Goal: Task Accomplishment & Management: Manage account settings

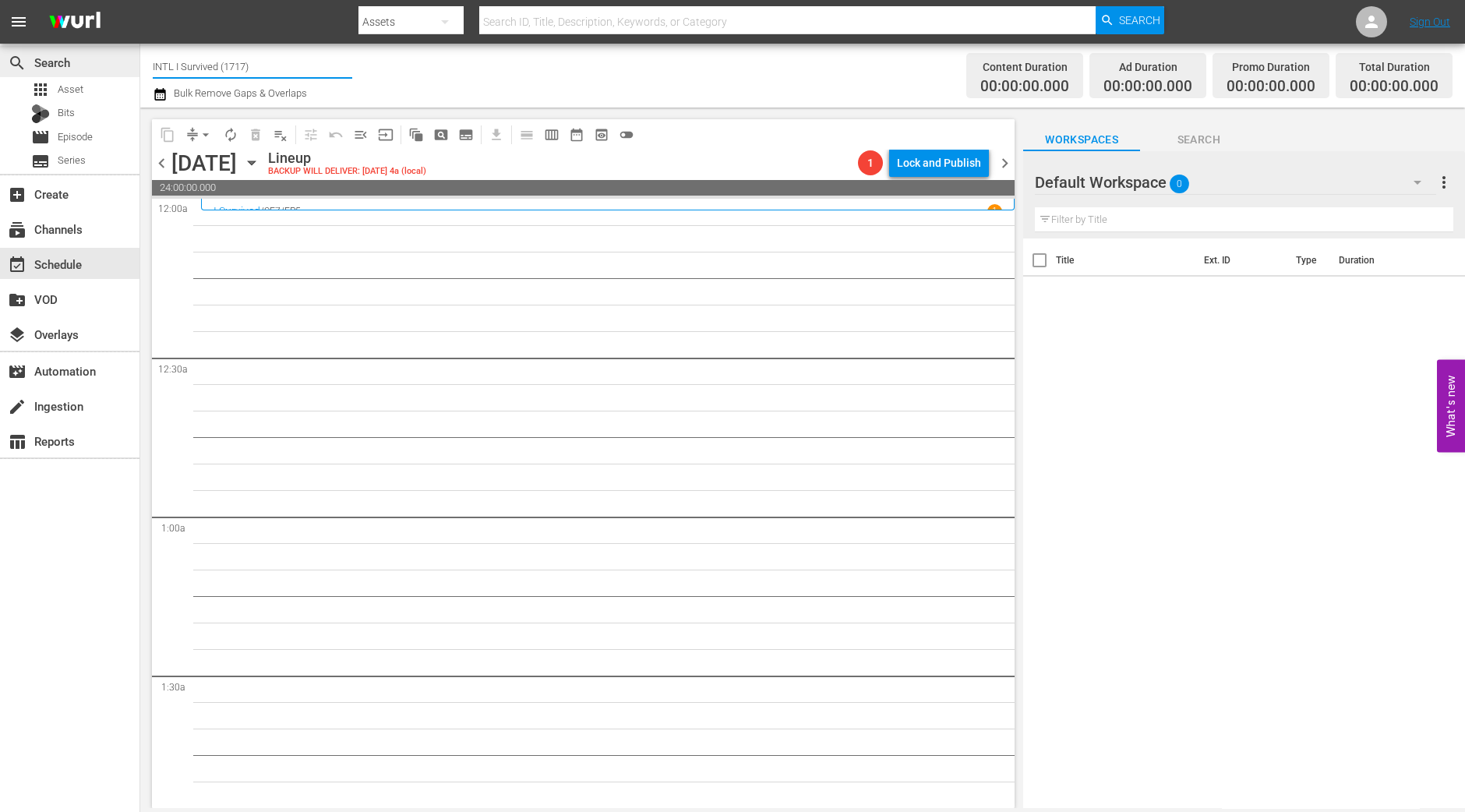
drag, startPoint x: 257, startPoint y: 60, endPoint x: 127, endPoint y: 55, distance: 130.1
click at [140, 0] on div "search Search apps Asset Bits movie Episode subtitles Series add_box Create sub…" at bounding box center [803, 0] width 1325 height 0
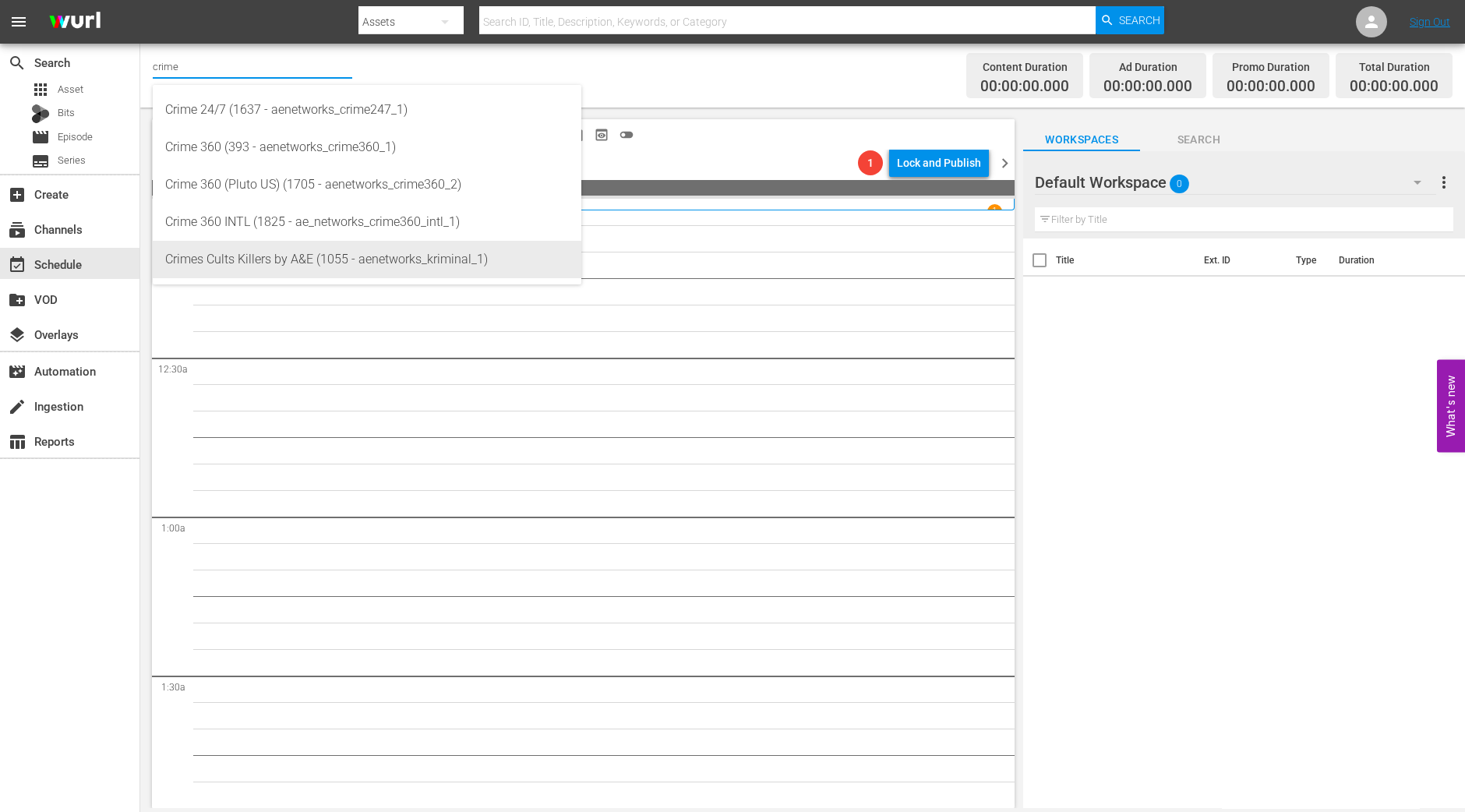
click at [231, 247] on div "Crimes Cults Killers by A&E (1055 - aenetworks_kriminal_1)" at bounding box center [367, 260] width 404 height 37
type input "Crimes Cults Killers by A&E (1055 - aenetworks_kriminal_1)"
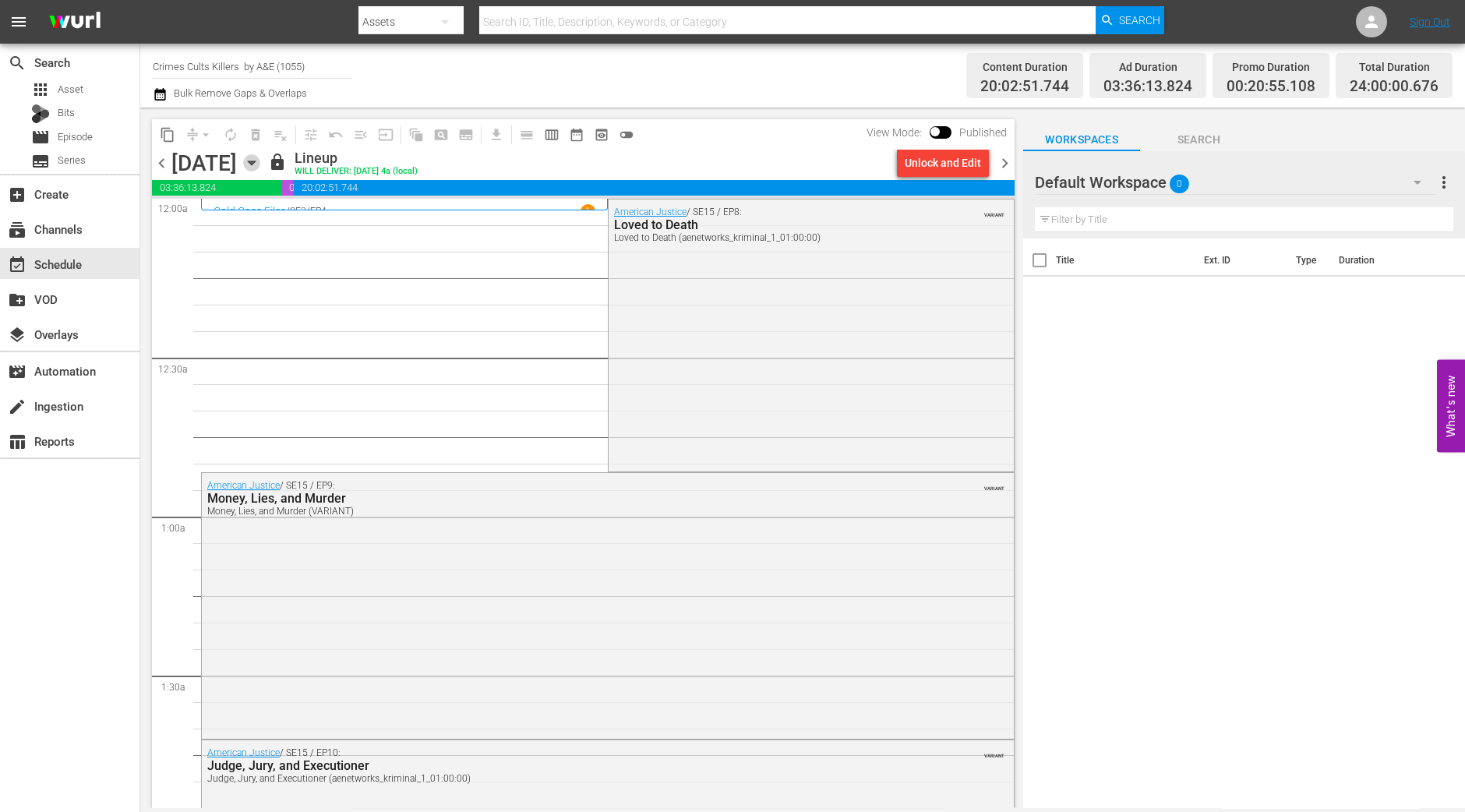
click at [255, 161] on icon "button" at bounding box center [251, 163] width 7 height 4
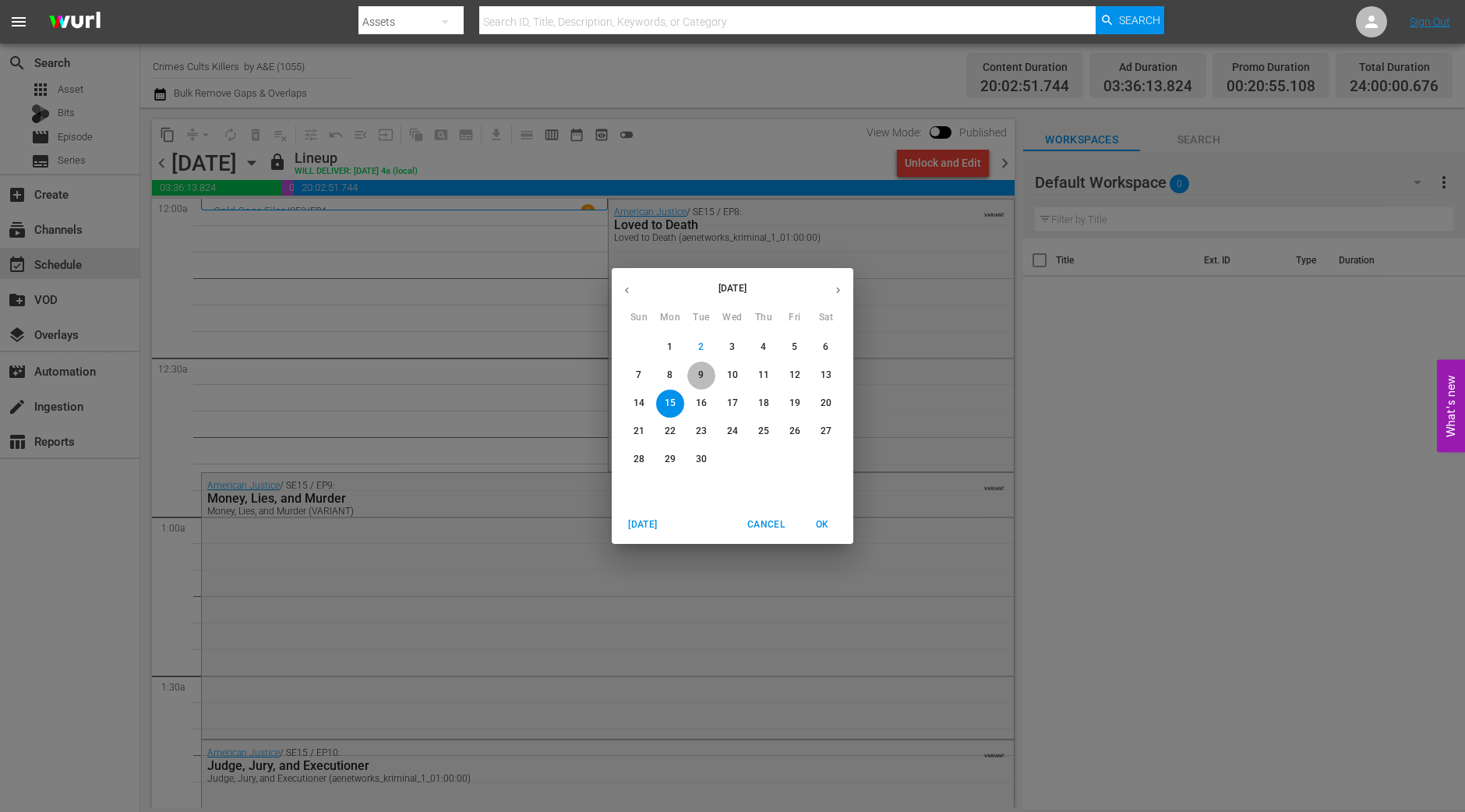
click at [692, 374] on span "9" at bounding box center [701, 375] width 28 height 14
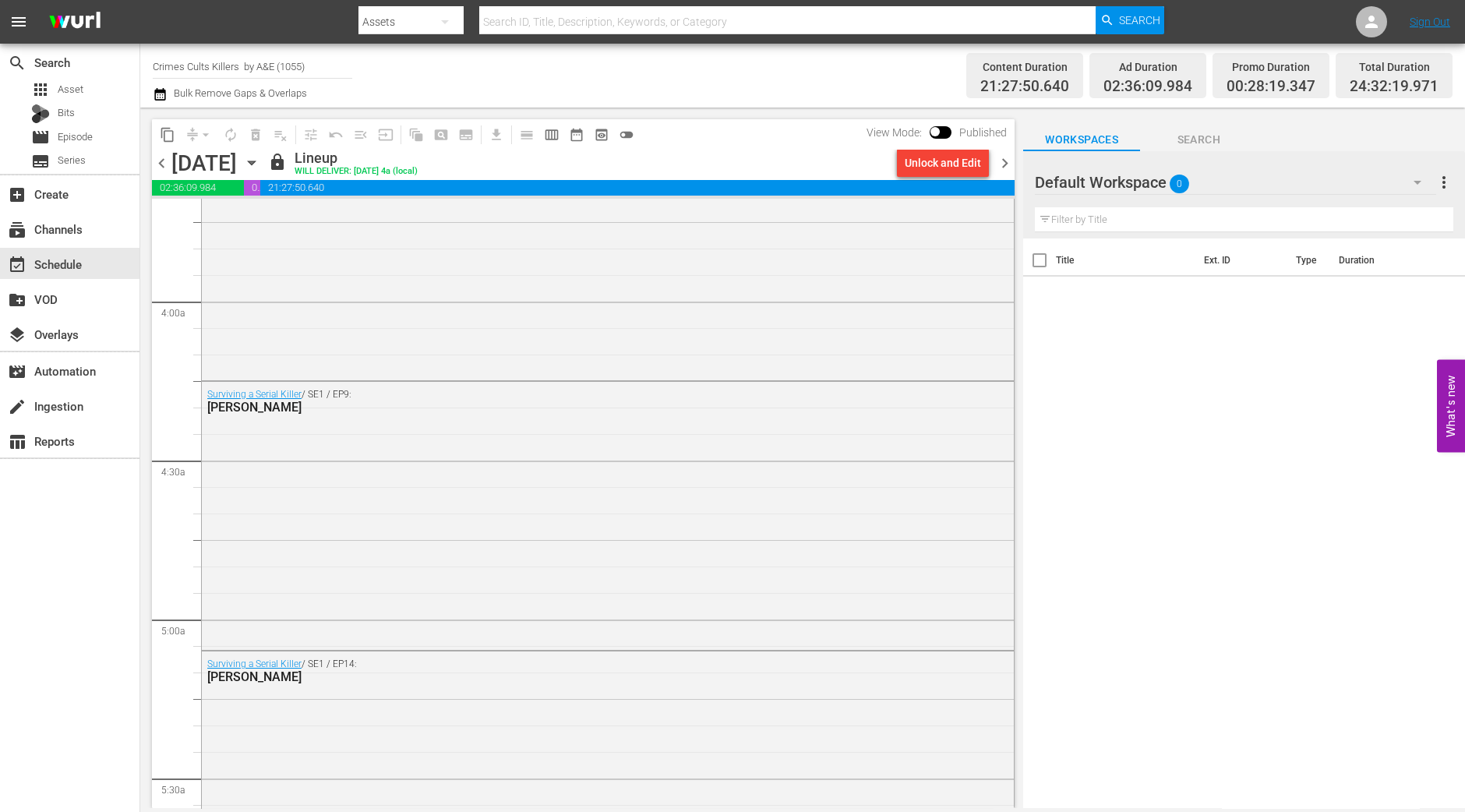
scroll to position [1656, 0]
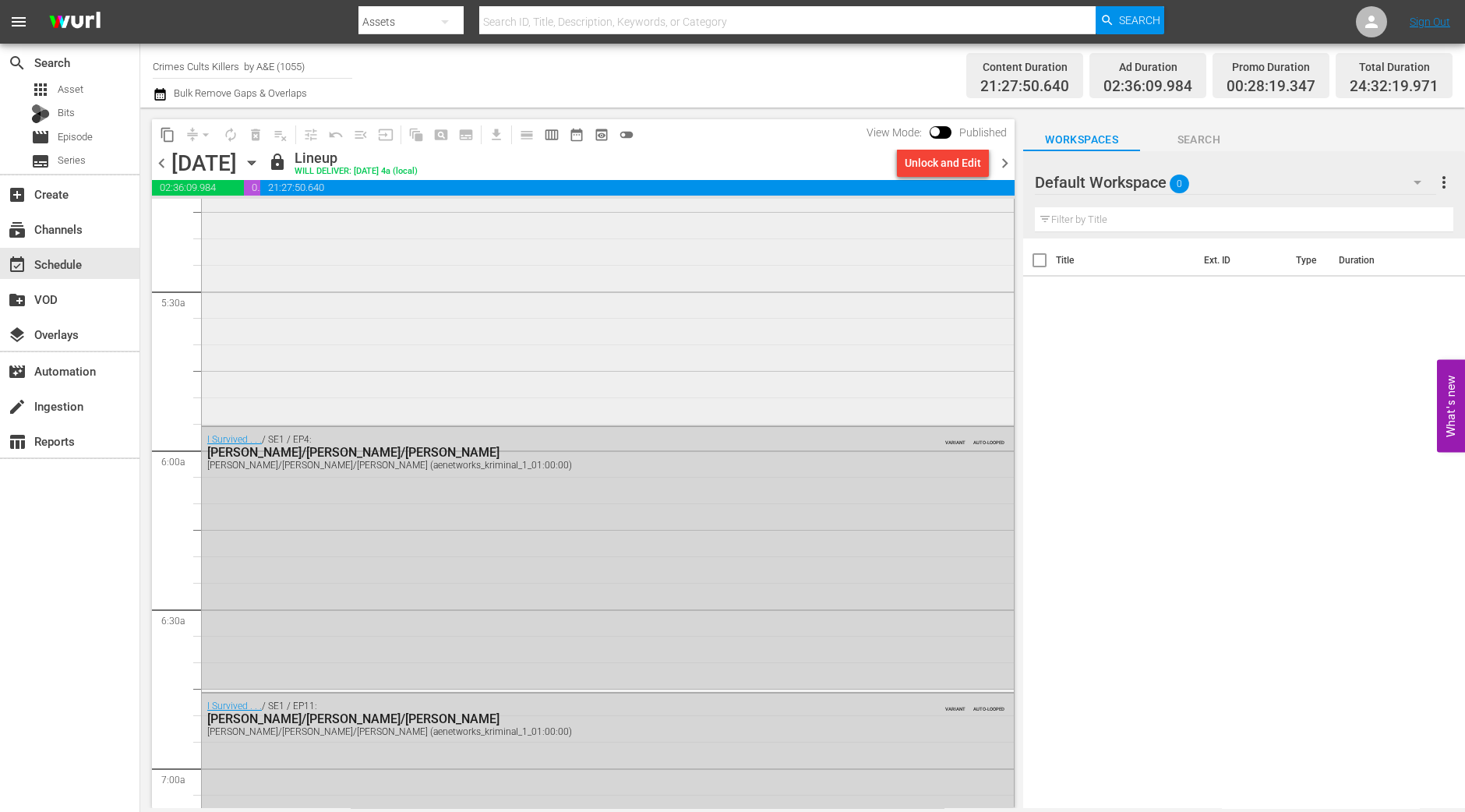
click at [701, 394] on div "Surviving a Serial Killer / SE1 / EP14: Derrick Bird" at bounding box center [608, 293] width 812 height 257
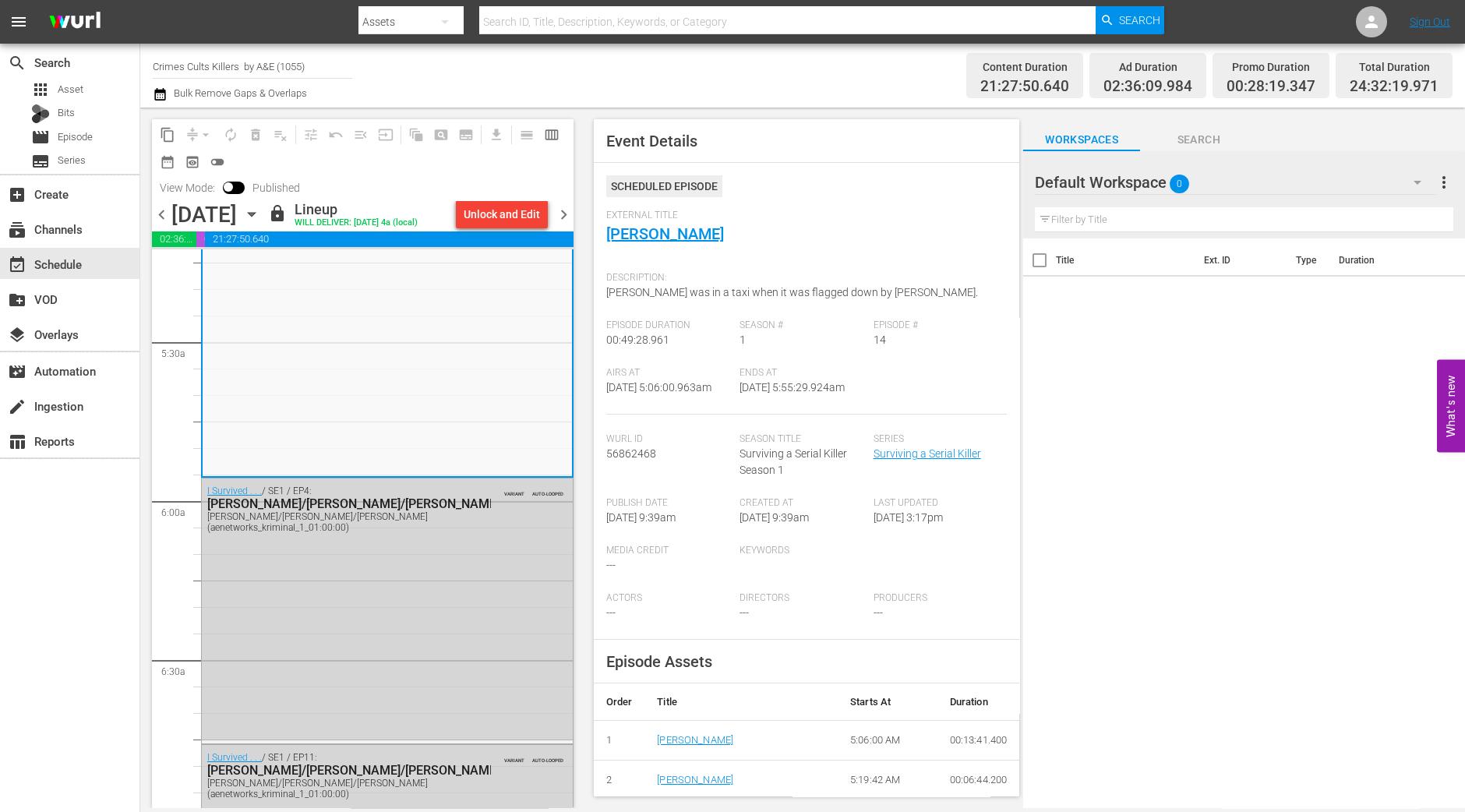
click at [159, 218] on span "chevron_left" at bounding box center [161, 215] width 19 height 19
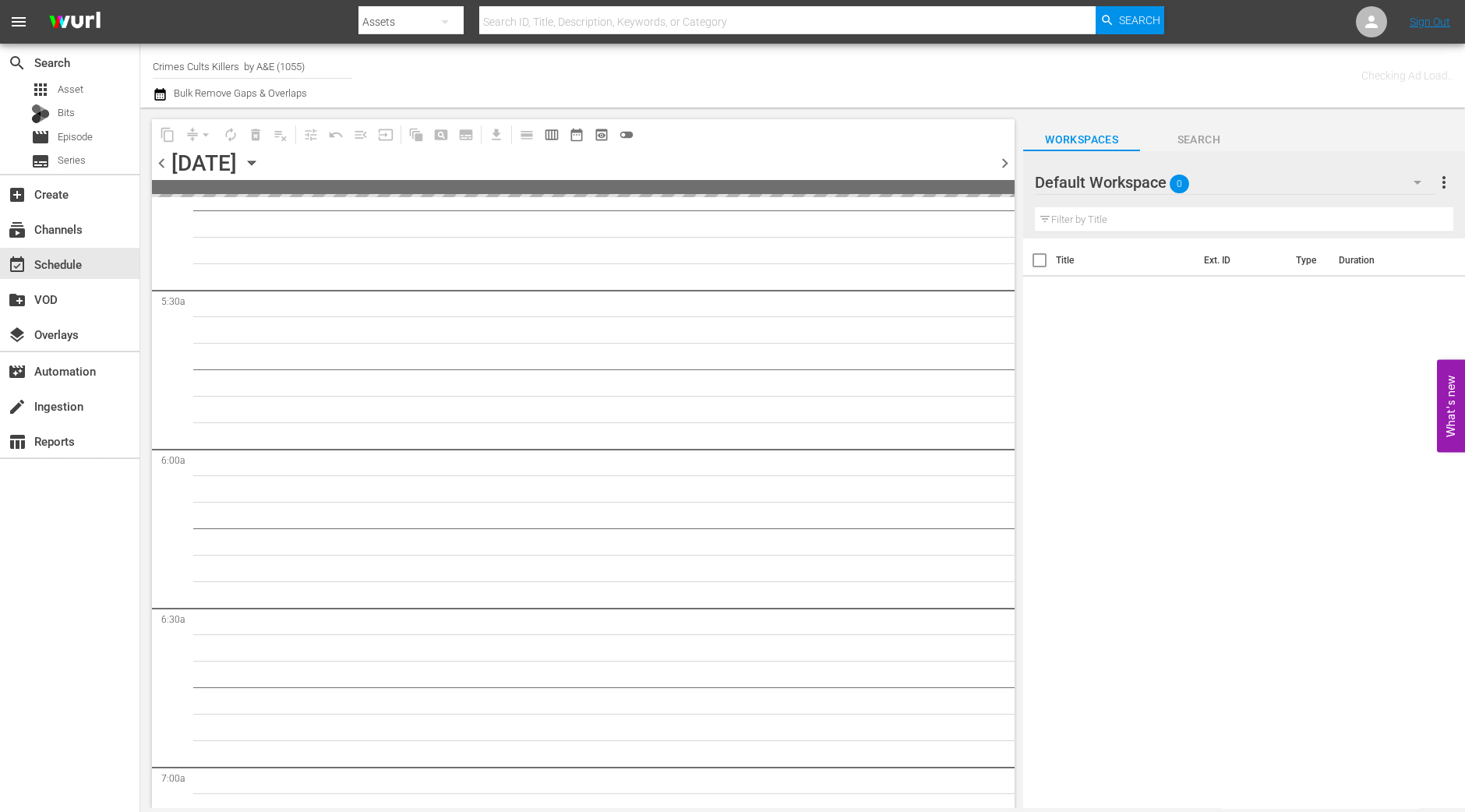
scroll to position [1762, 0]
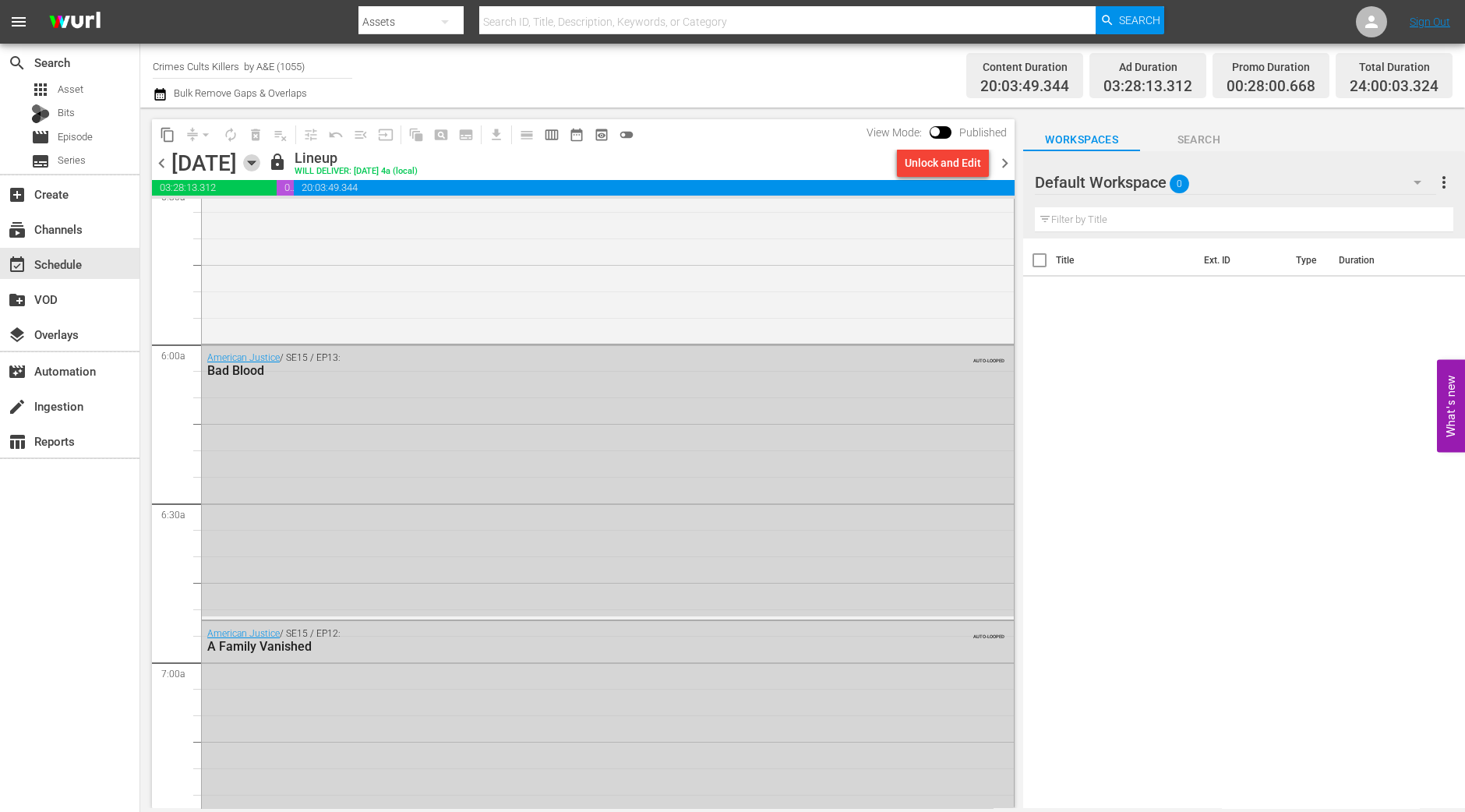
click at [261, 161] on icon "button" at bounding box center [252, 163] width 18 height 18
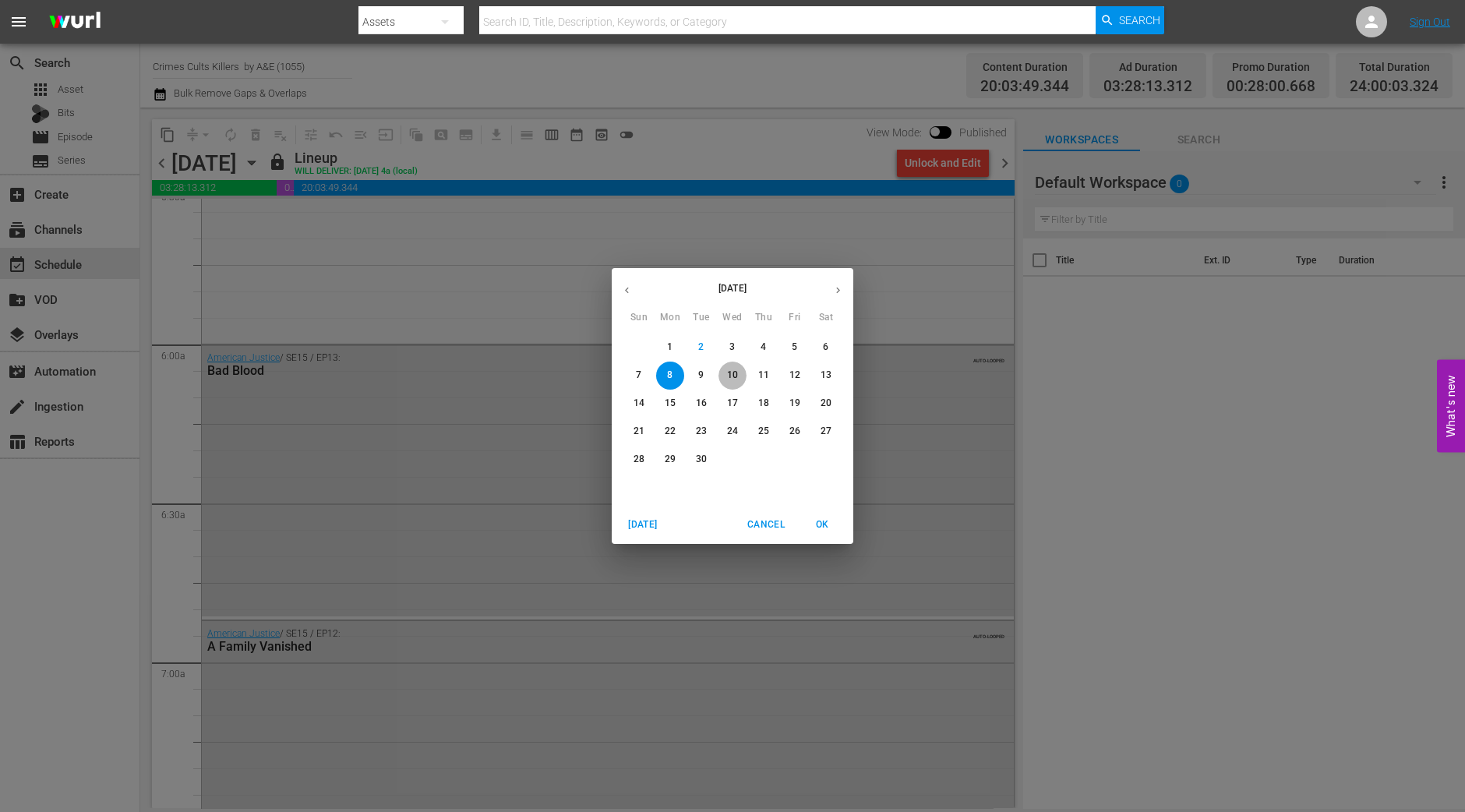
click at [721, 367] on button "10" at bounding box center [732, 375] width 28 height 28
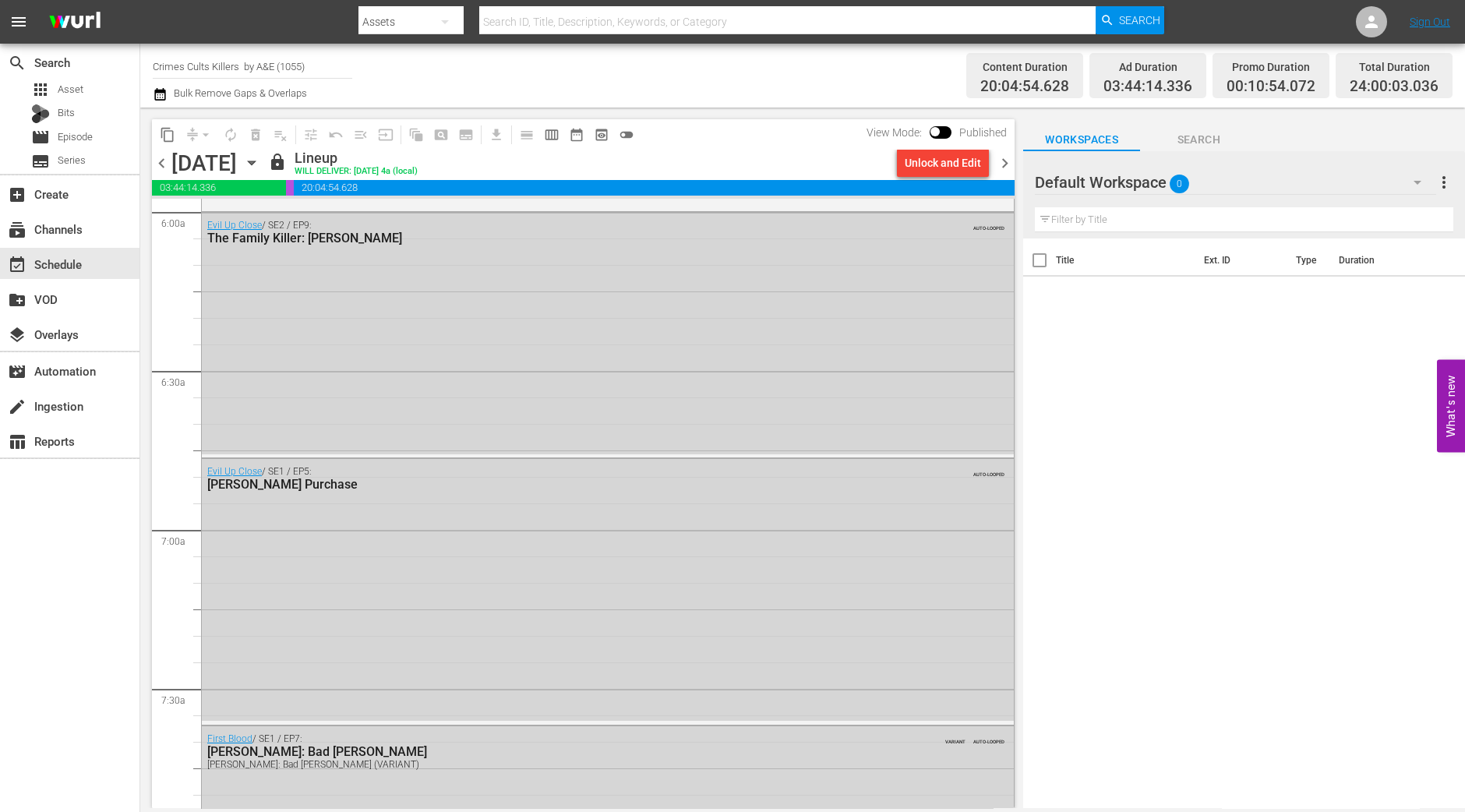
scroll to position [1735, 0]
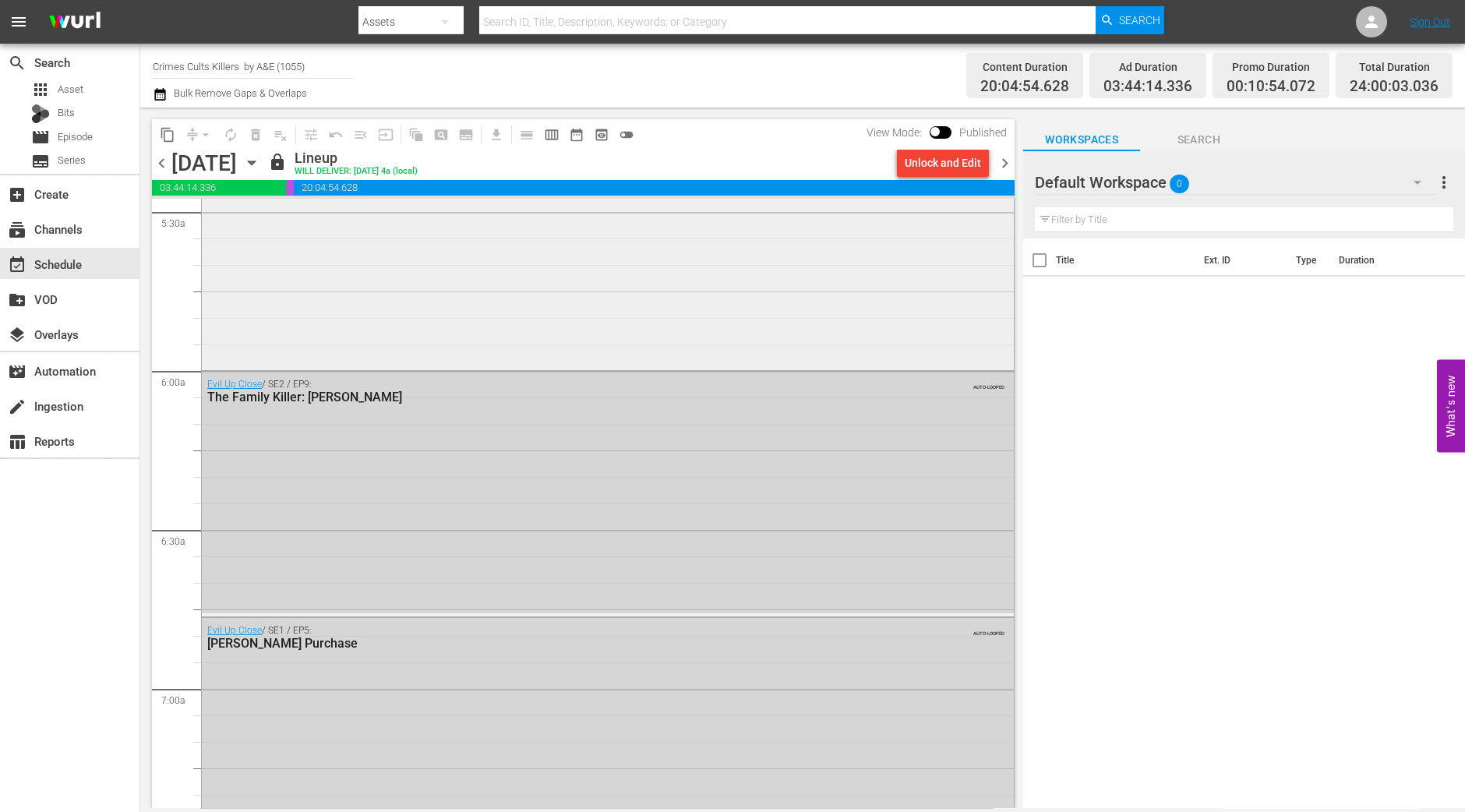
click at [520, 324] on div "First Blood / SE1 / EP2: Robert Hansen: The Butcher Baker Robert Hansen: The Bu…" at bounding box center [608, 228] width 812 height 276
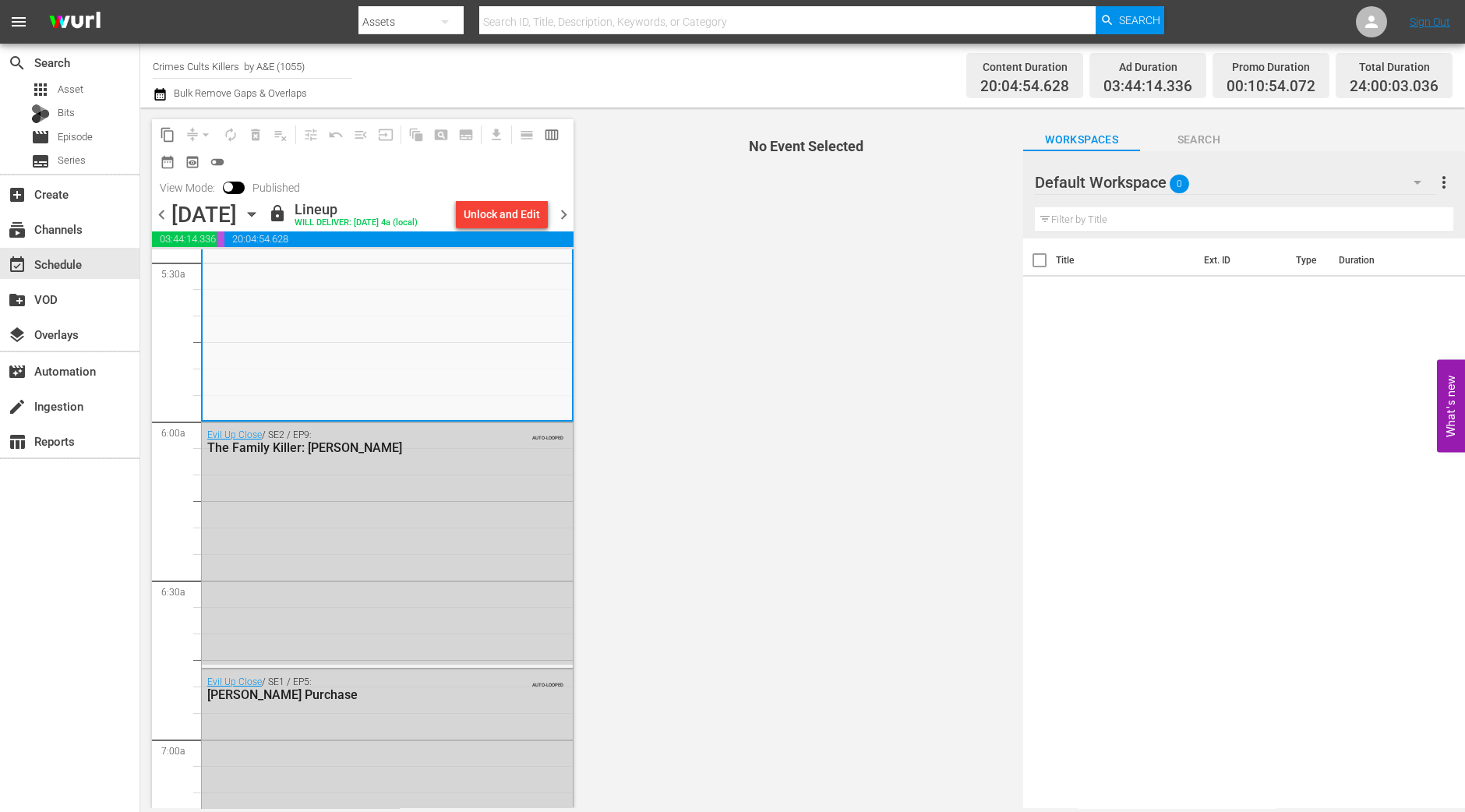
click at [567, 224] on span "chevron_right" at bounding box center [564, 215] width 19 height 19
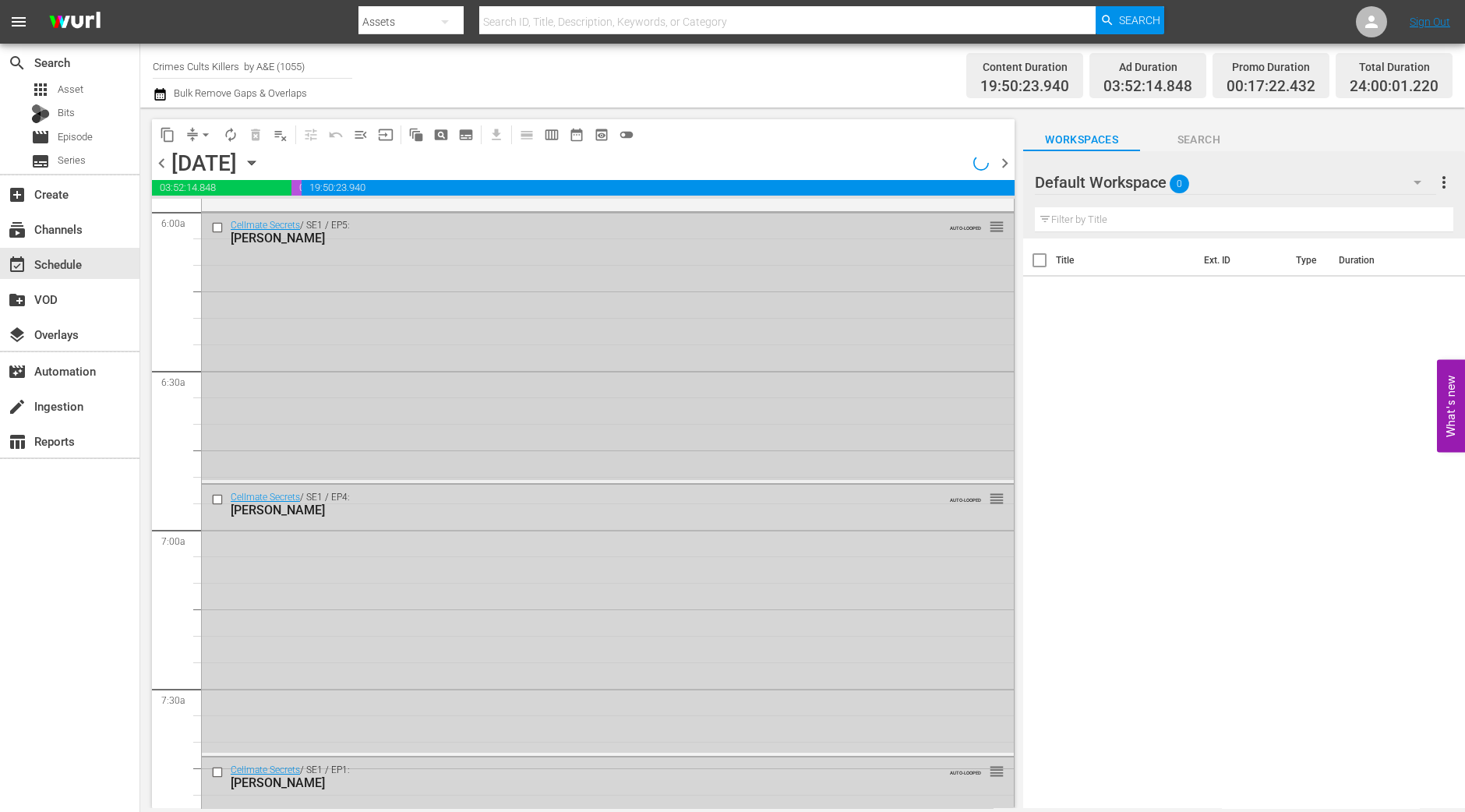
scroll to position [1762, 0]
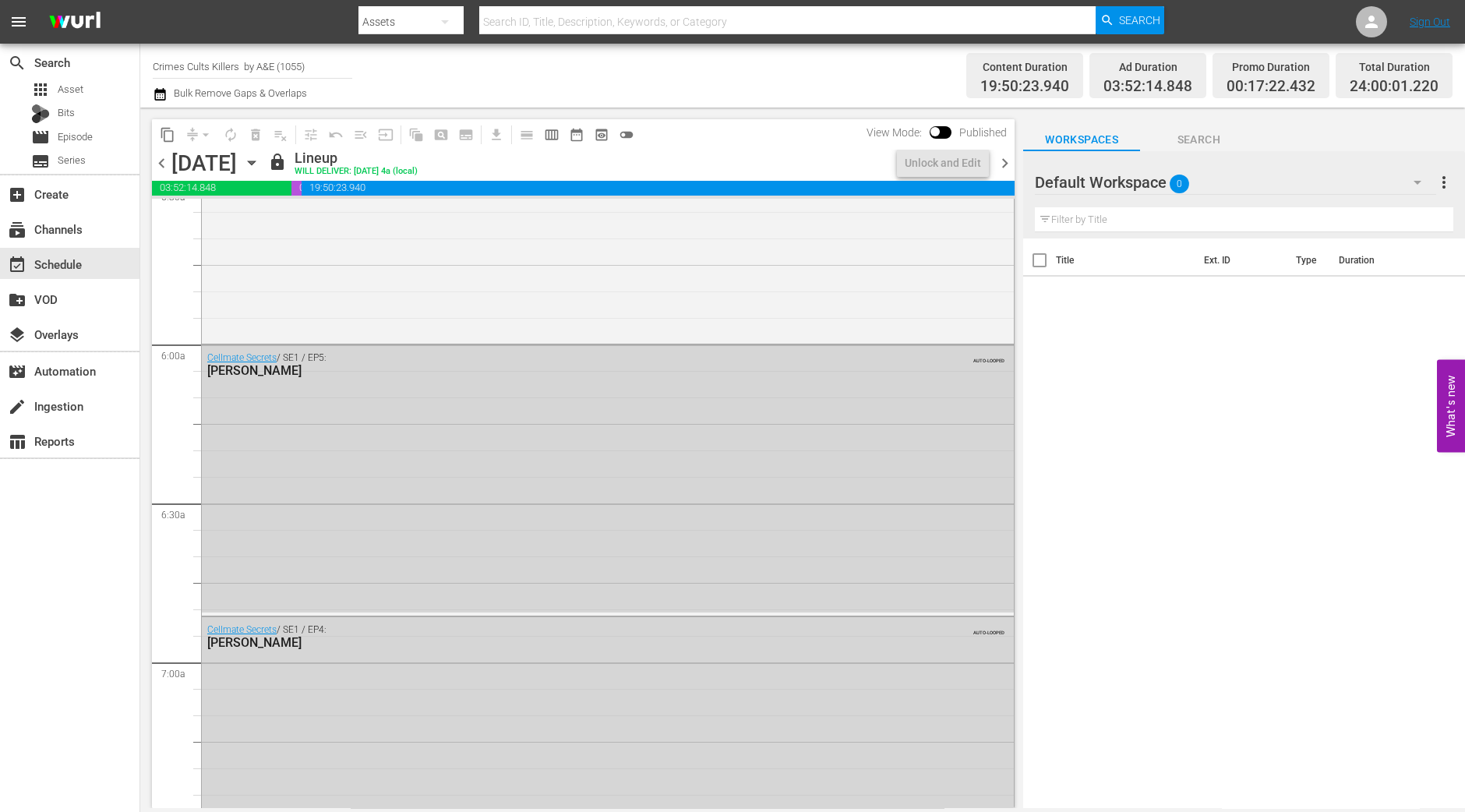
click at [589, 261] on div "Monster in My Family / SE2 / EP2: The Nightstalker: Richard Ramirez The Nightst…" at bounding box center [608, 201] width 812 height 276
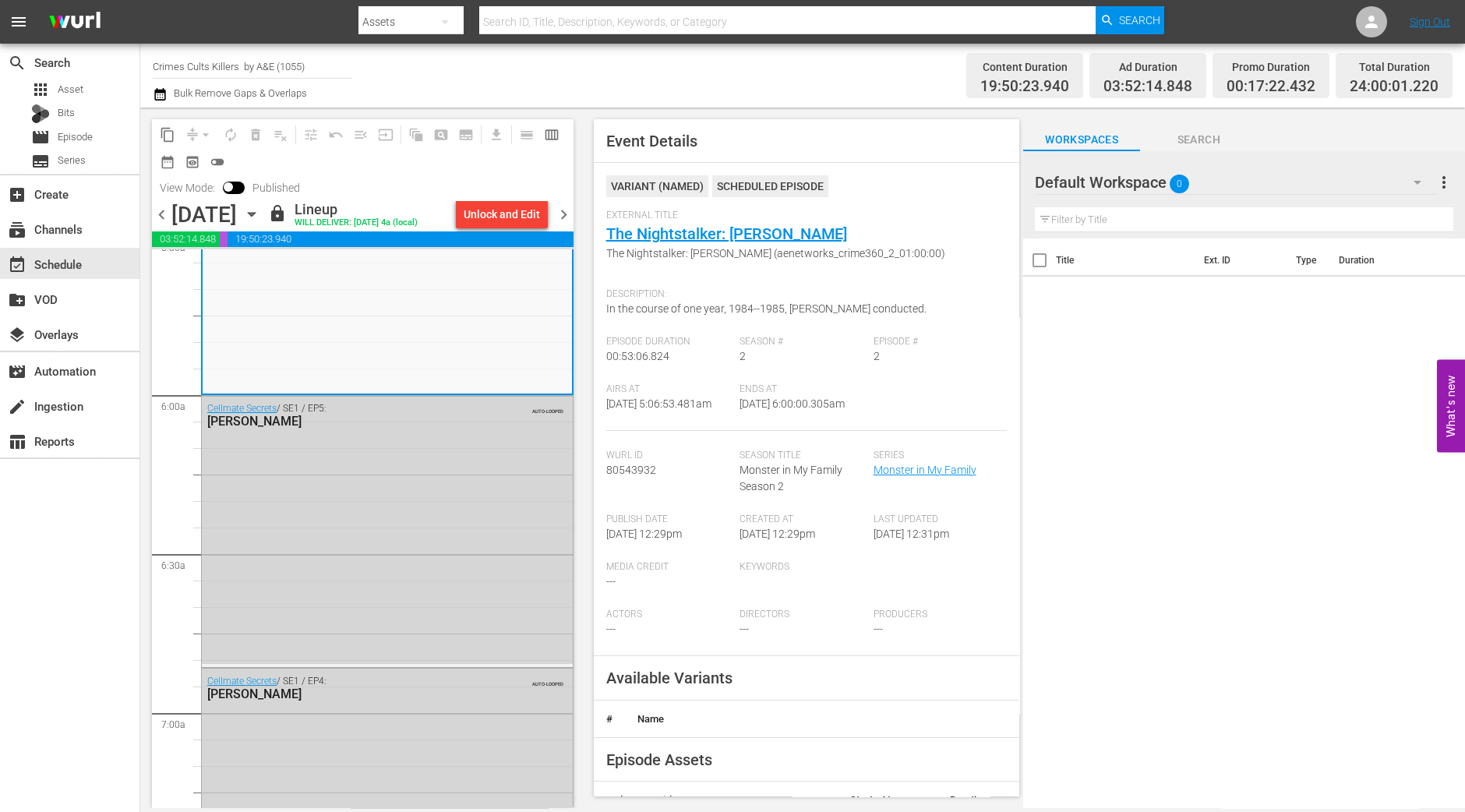
click at [261, 223] on icon "button" at bounding box center [252, 215] width 18 height 18
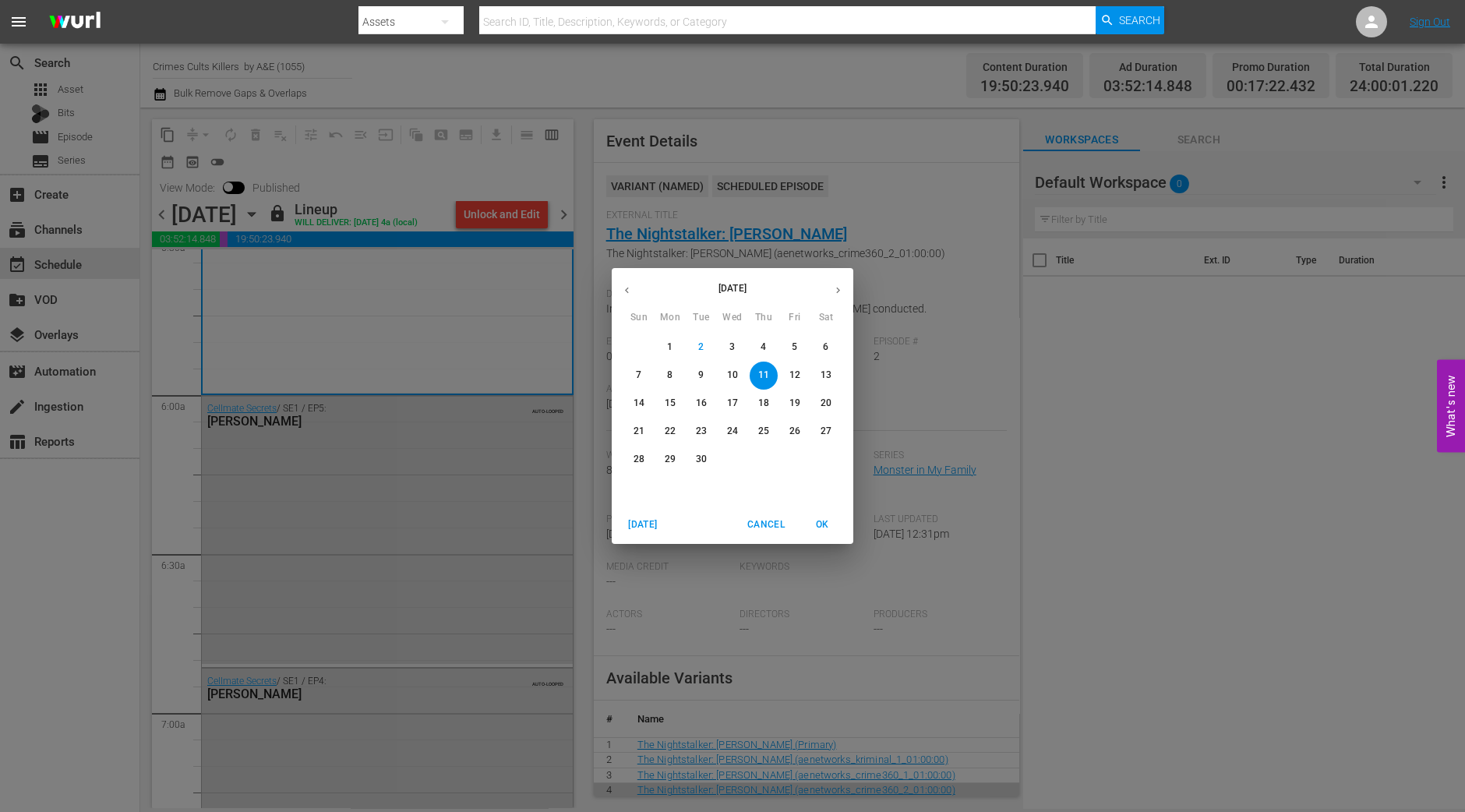
click at [802, 380] on span "12" at bounding box center [795, 375] width 28 height 14
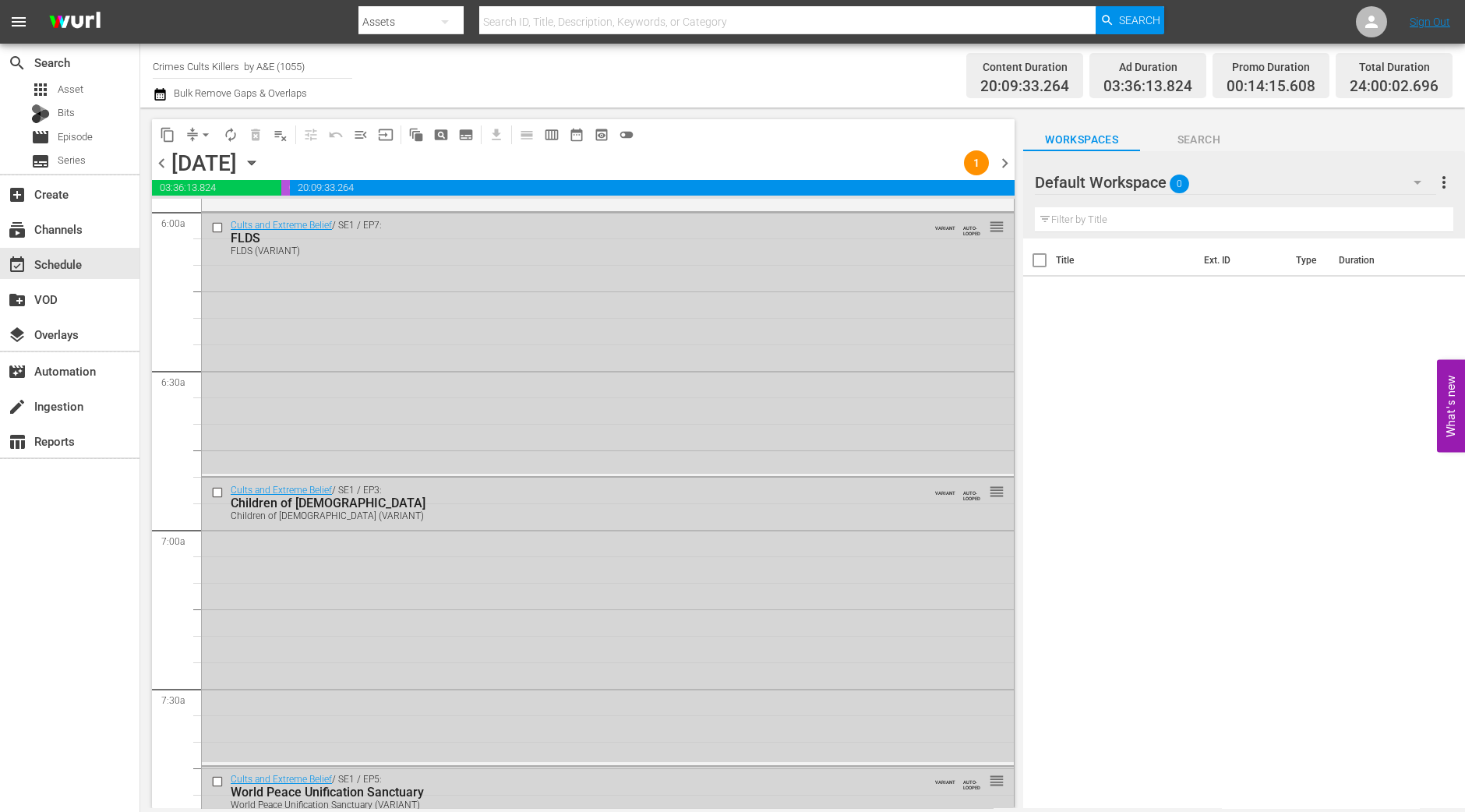
scroll to position [1815, 0]
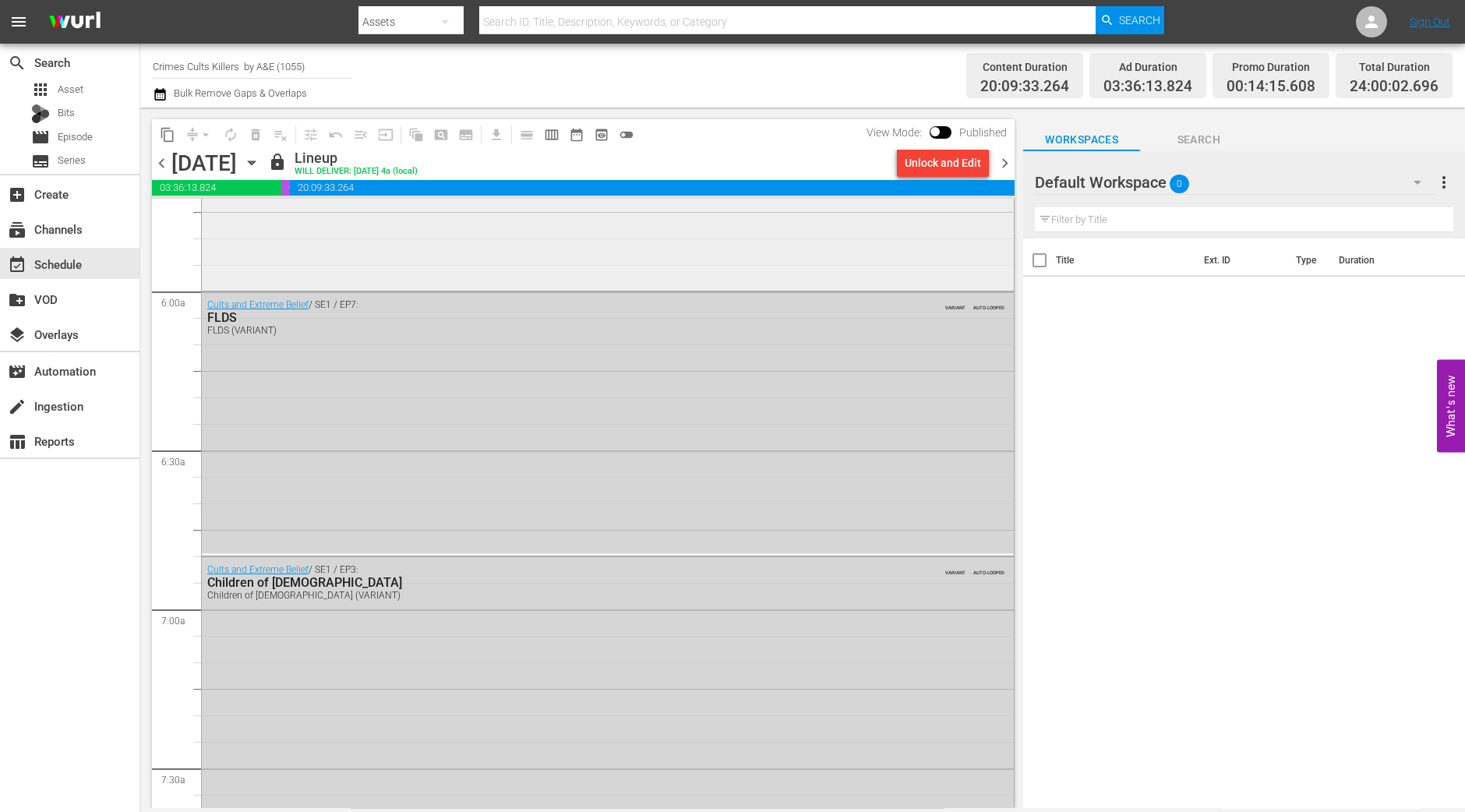
click at [624, 265] on div "Waco: Madman or Messiah / SE1 / EP2: Part 2" at bounding box center [608, 18] width 812 height 539
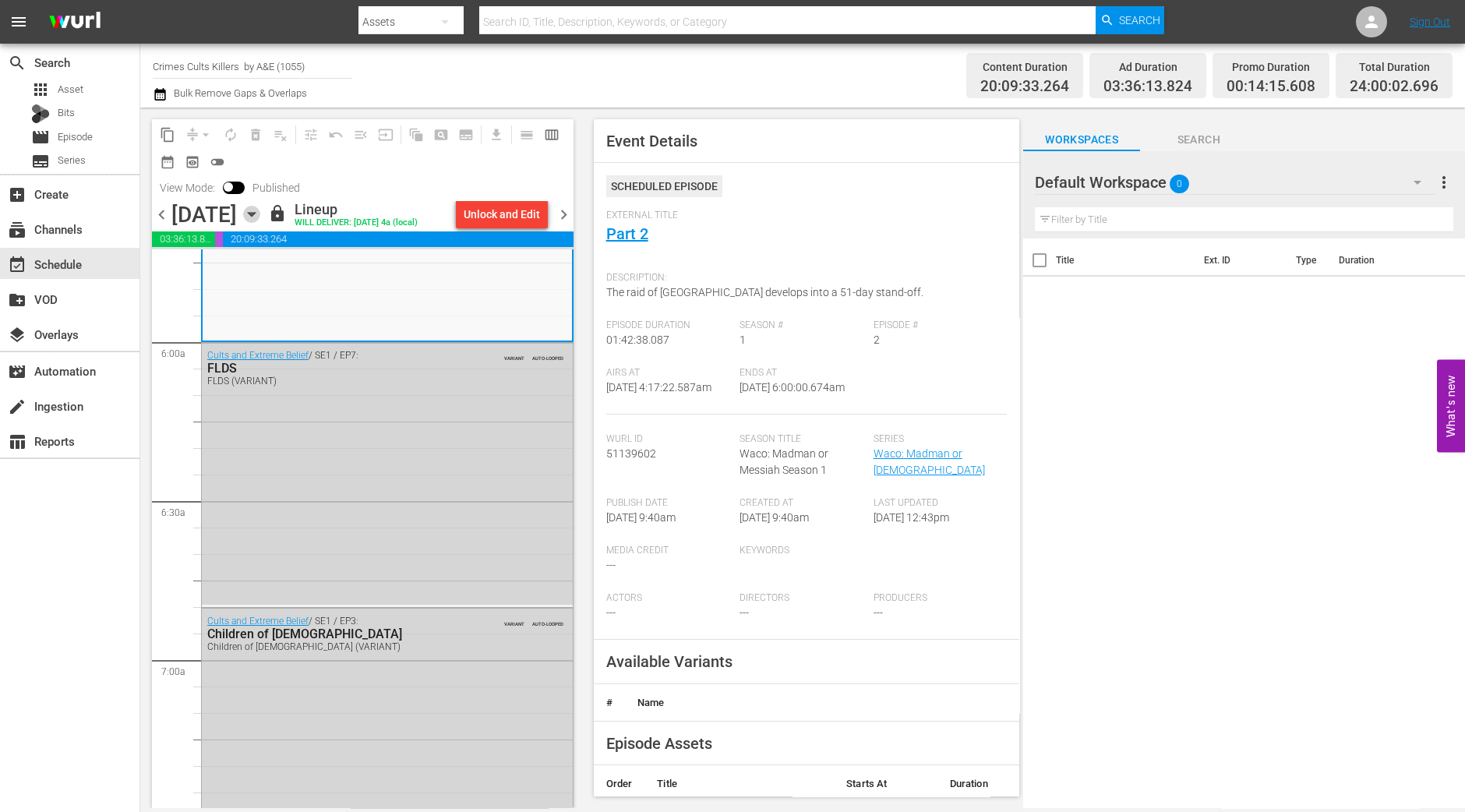
click at [261, 212] on icon "button" at bounding box center [252, 215] width 18 height 18
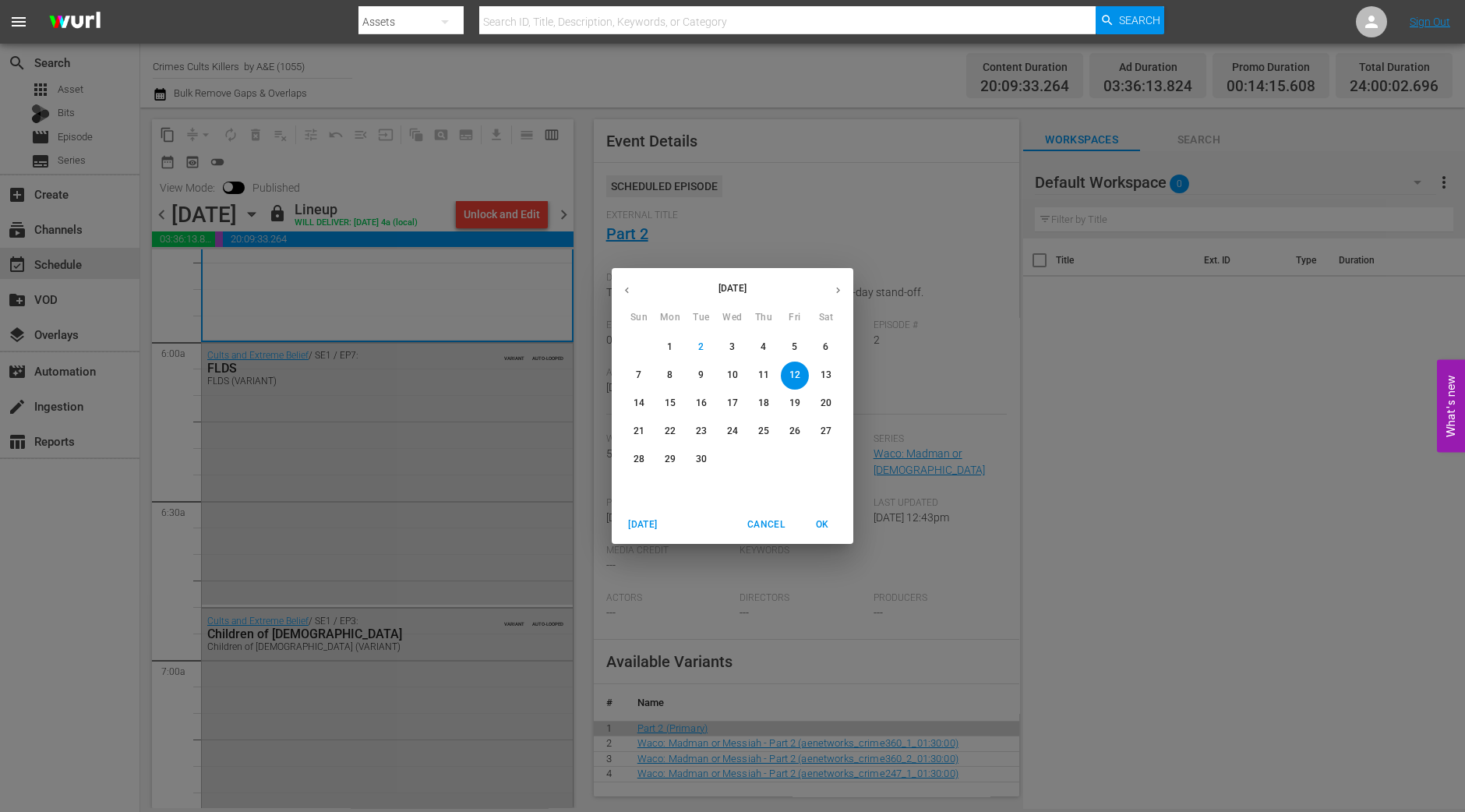
click at [829, 373] on p "13" at bounding box center [826, 375] width 11 height 14
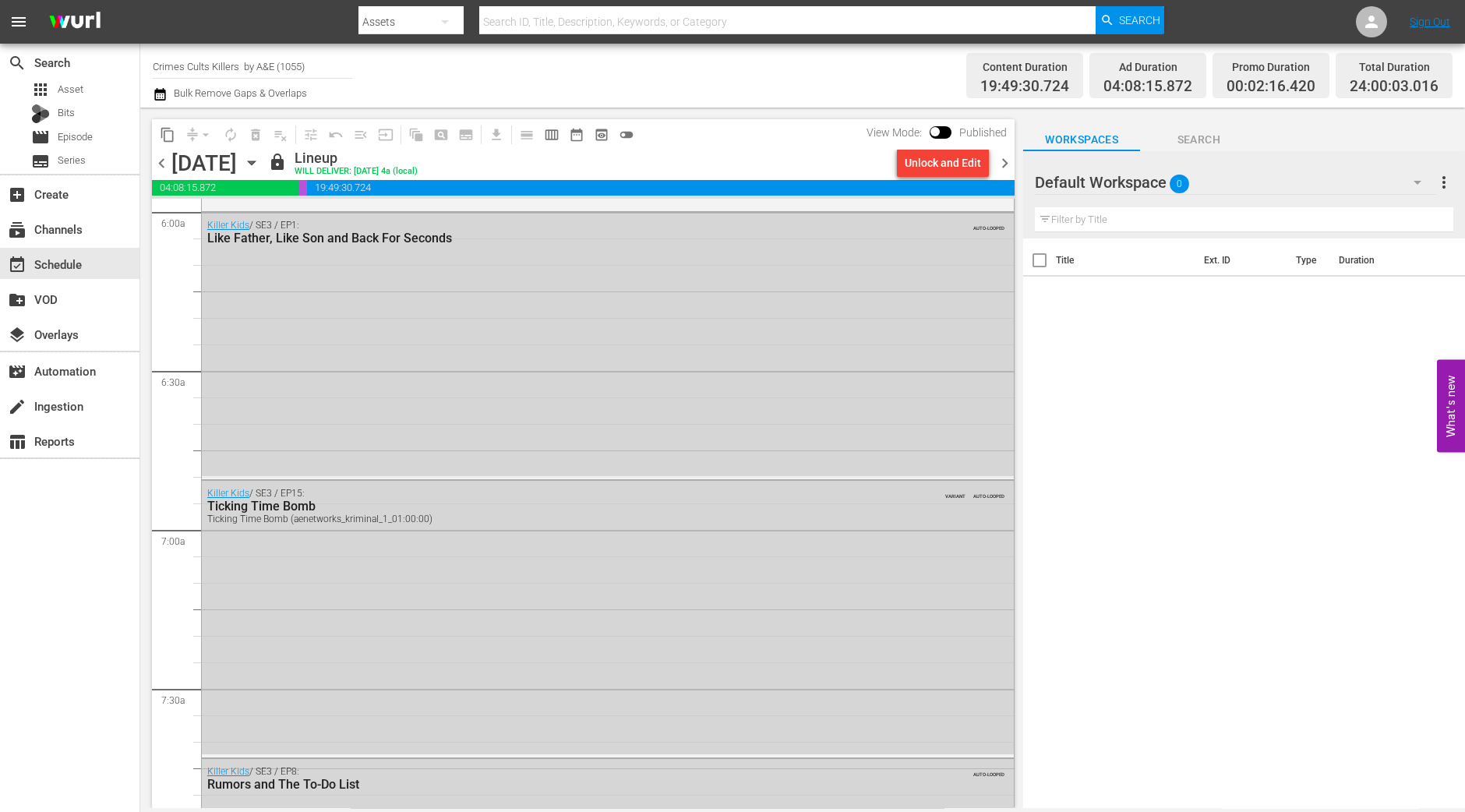
scroll to position [1788, 0]
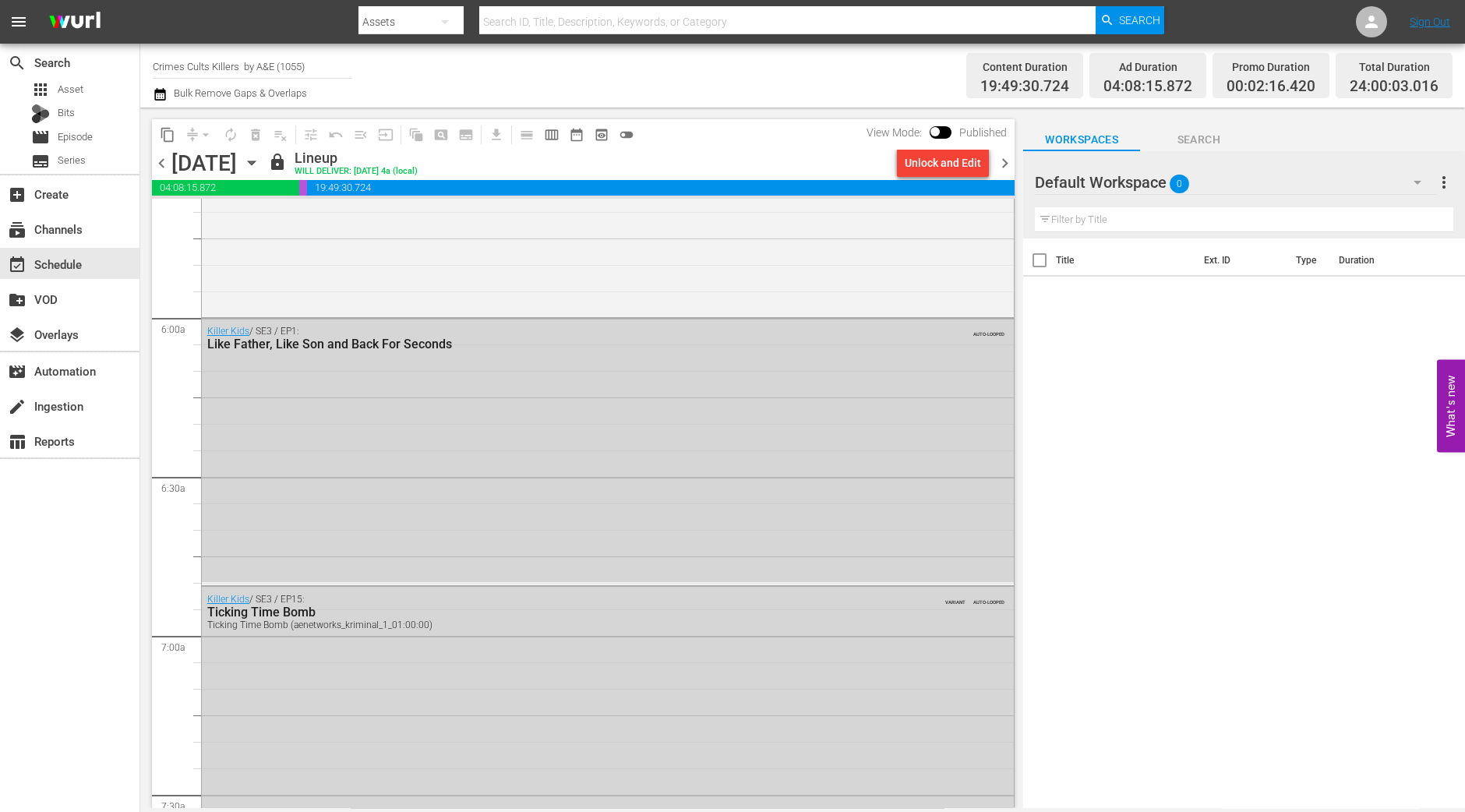
click at [261, 168] on icon "button" at bounding box center [252, 163] width 18 height 18
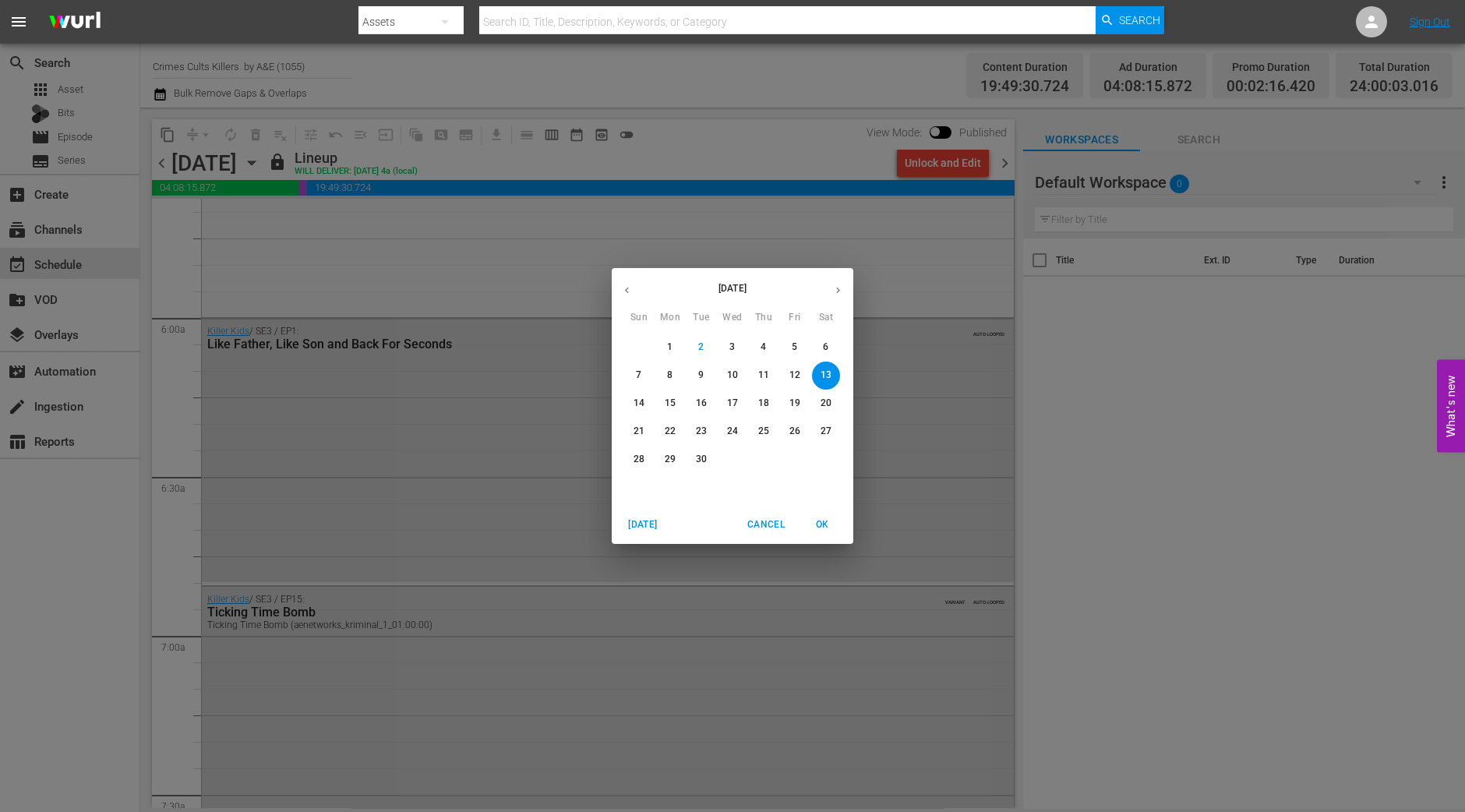
click at [638, 403] on p "14" at bounding box center [638, 404] width 11 height 14
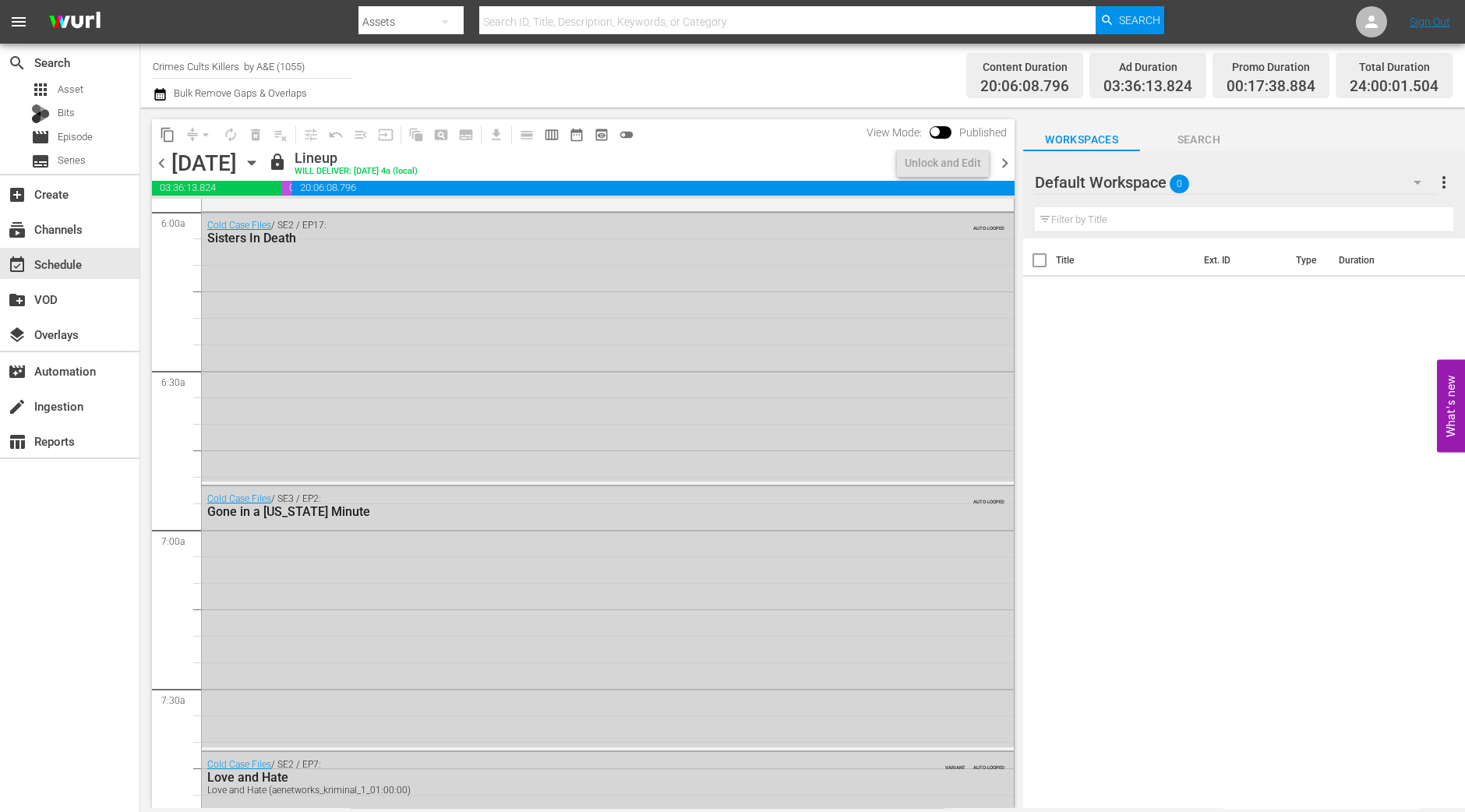
scroll to position [1735, 0]
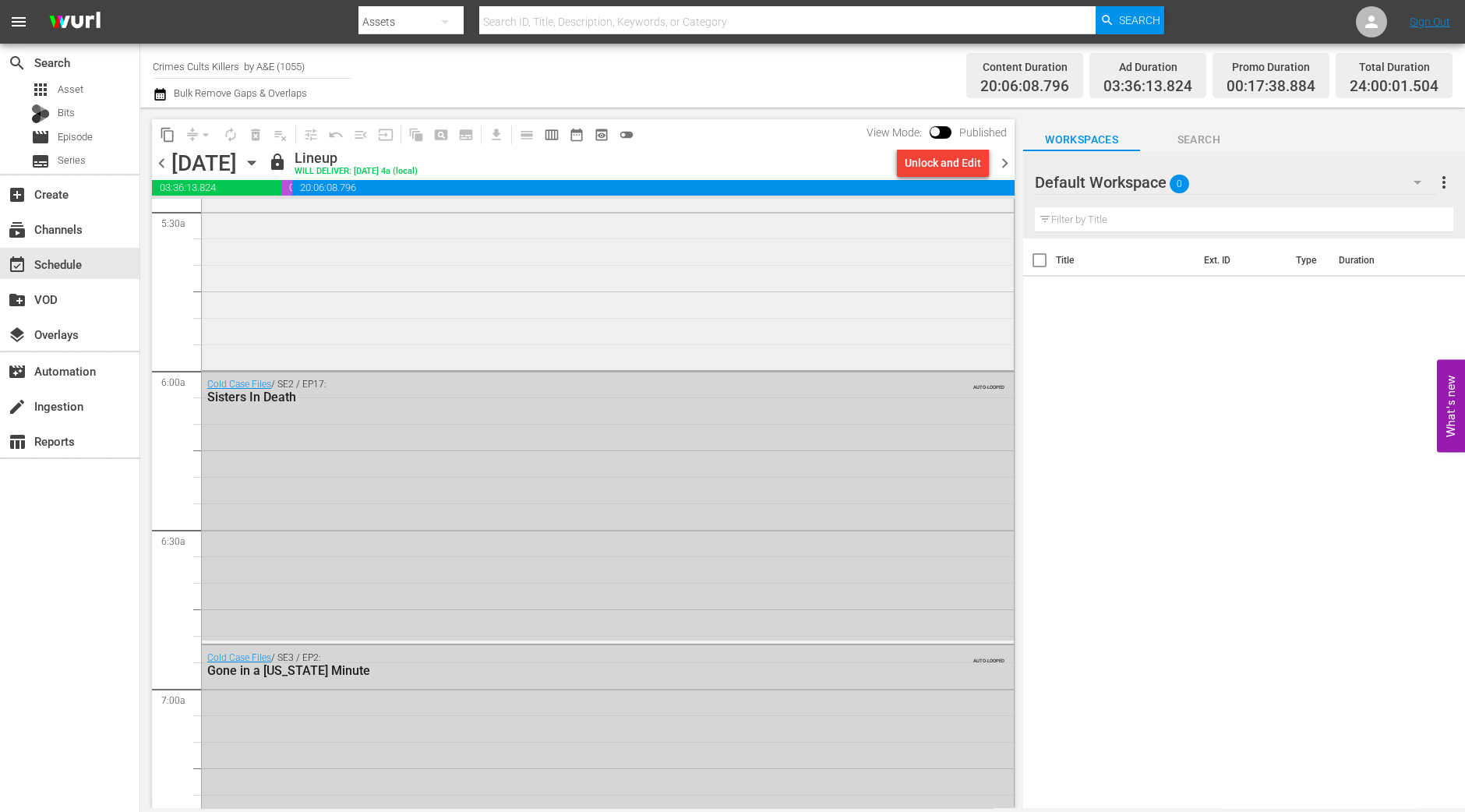
click at [630, 341] on div "Cold Case Files / SE3 / EP4: Death of a Hero Death of a Hero (aenetworks_krimin…" at bounding box center [608, 232] width 812 height 268
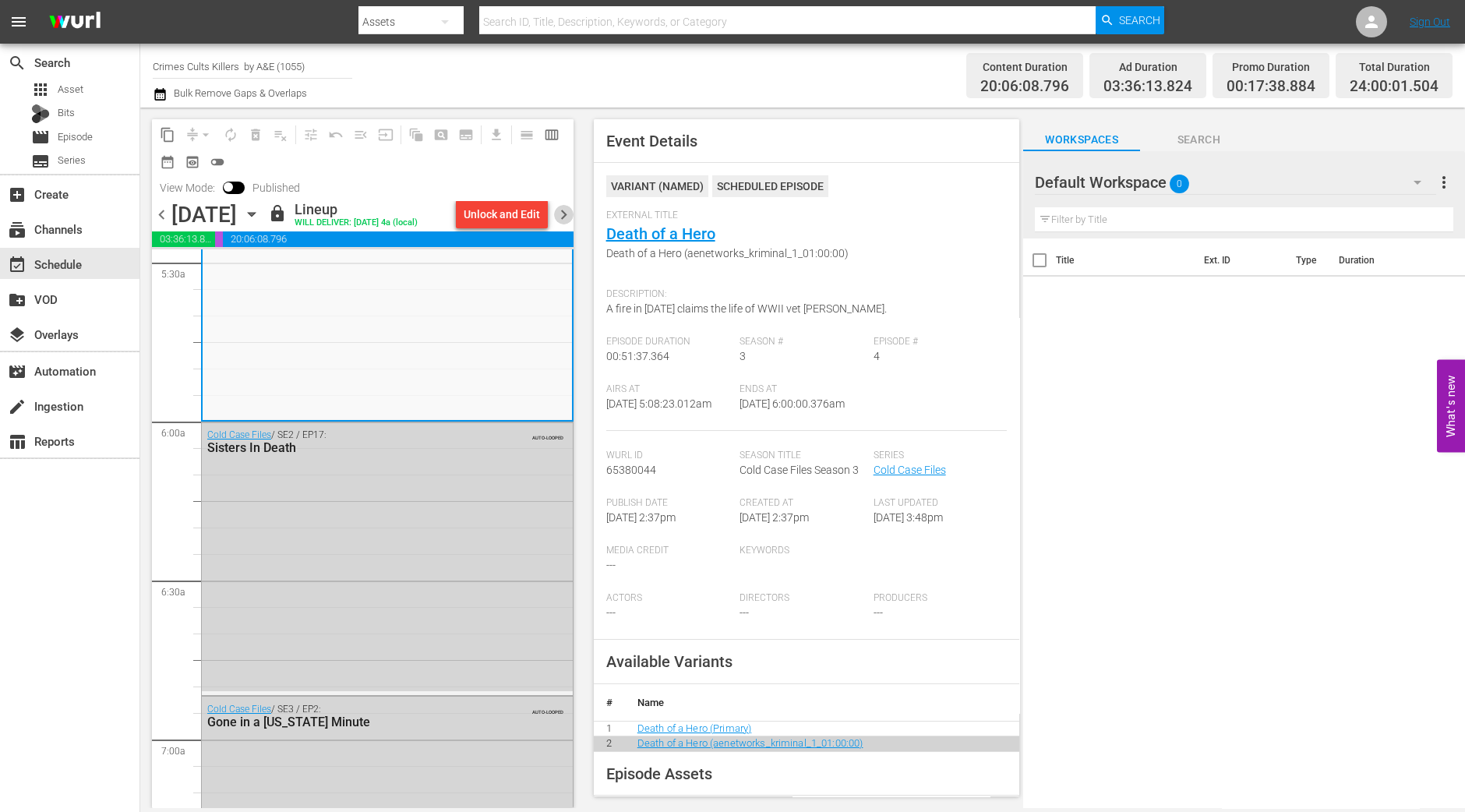
click at [569, 212] on span "chevron_right" at bounding box center [564, 215] width 19 height 19
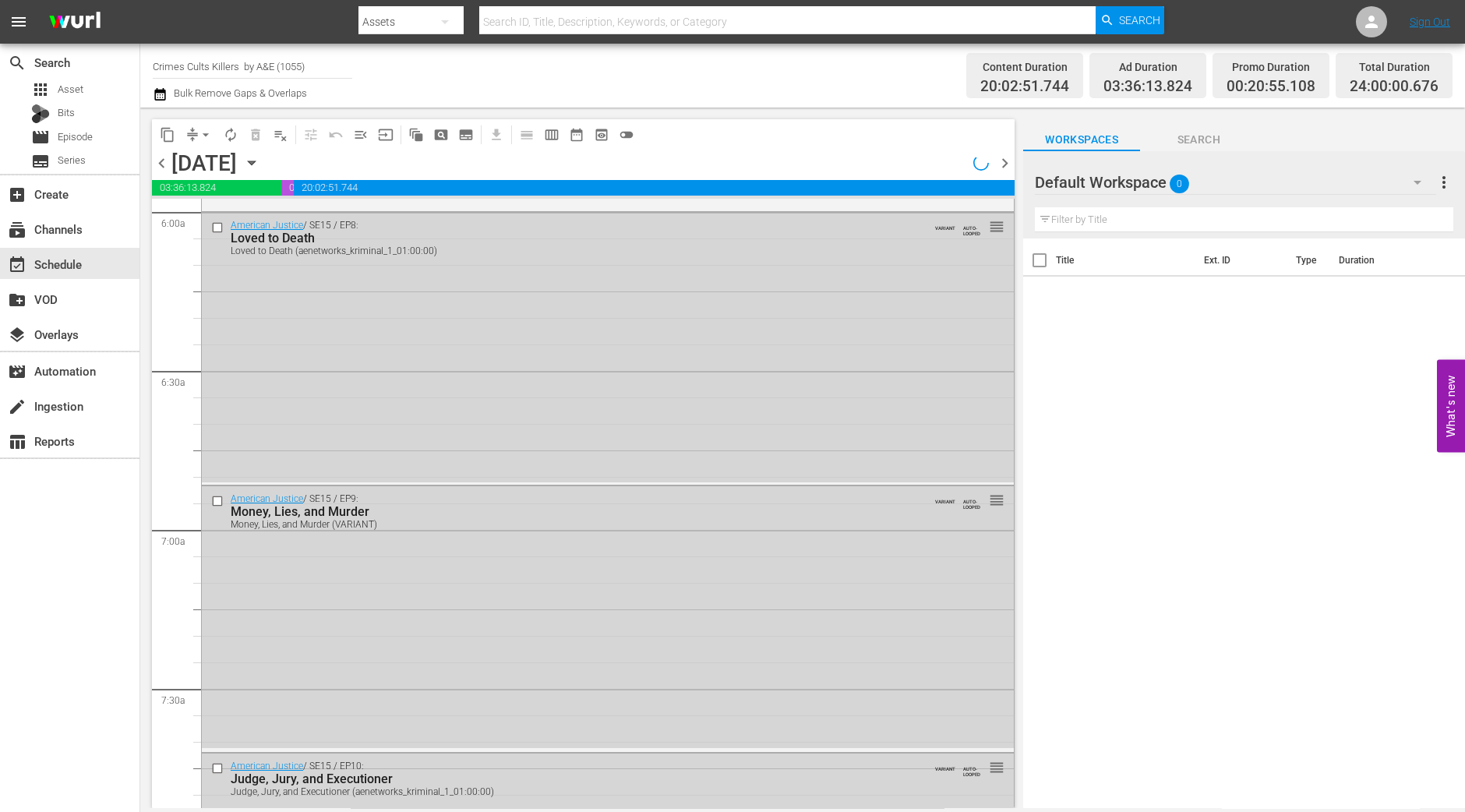
scroll to position [1735, 0]
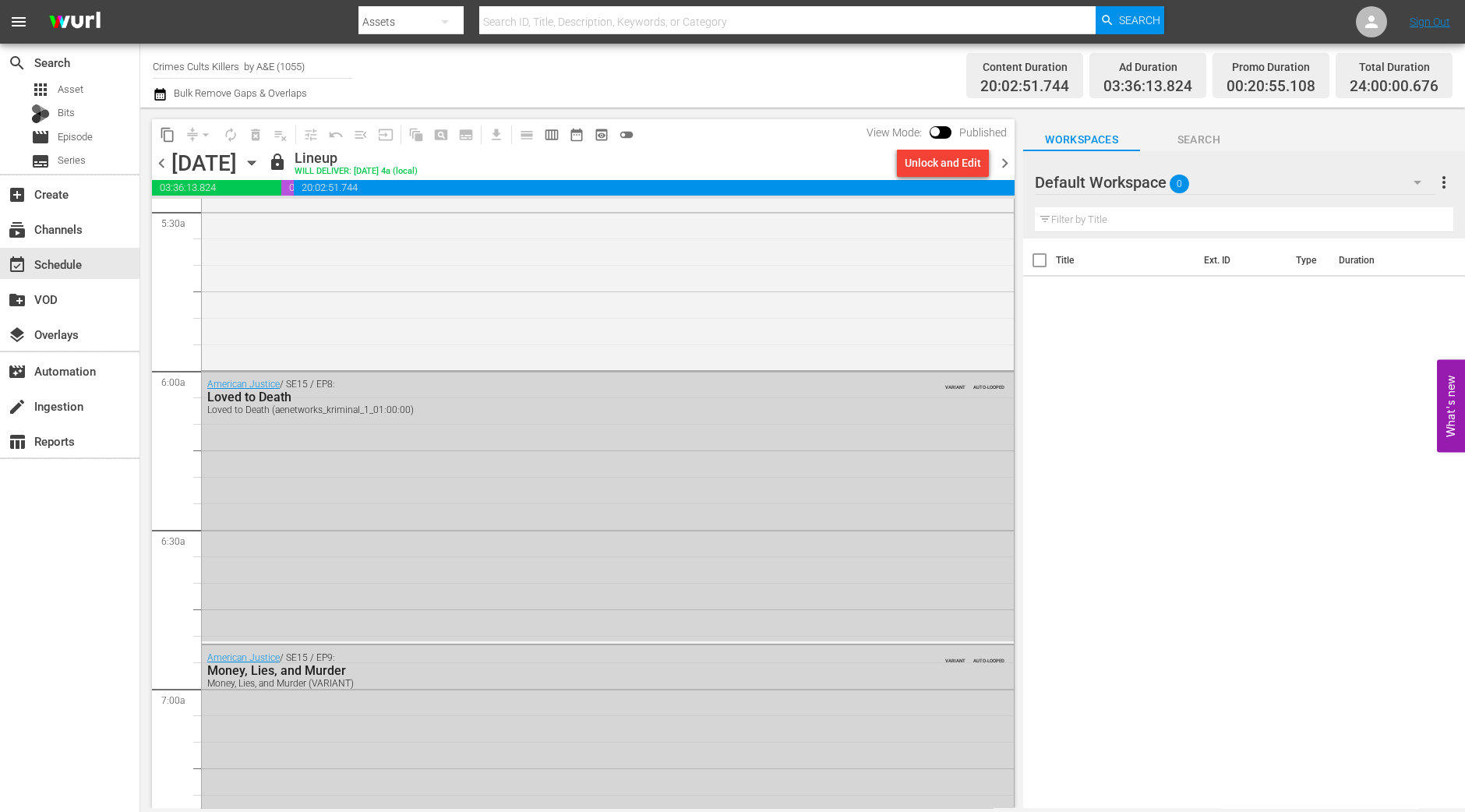
click at [261, 158] on icon "button" at bounding box center [252, 163] width 18 height 18
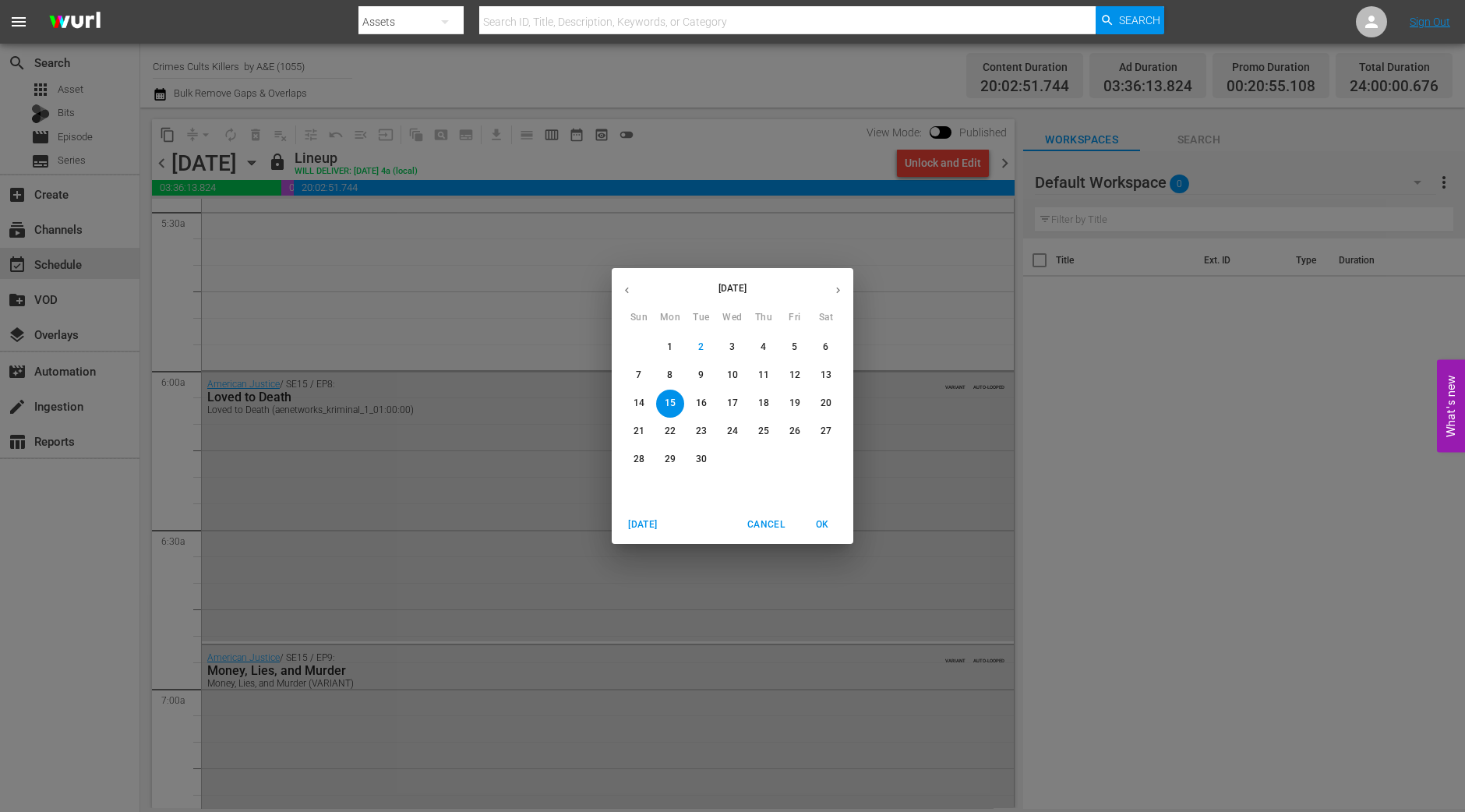
click at [699, 374] on p "9" at bounding box center [701, 375] width 6 height 14
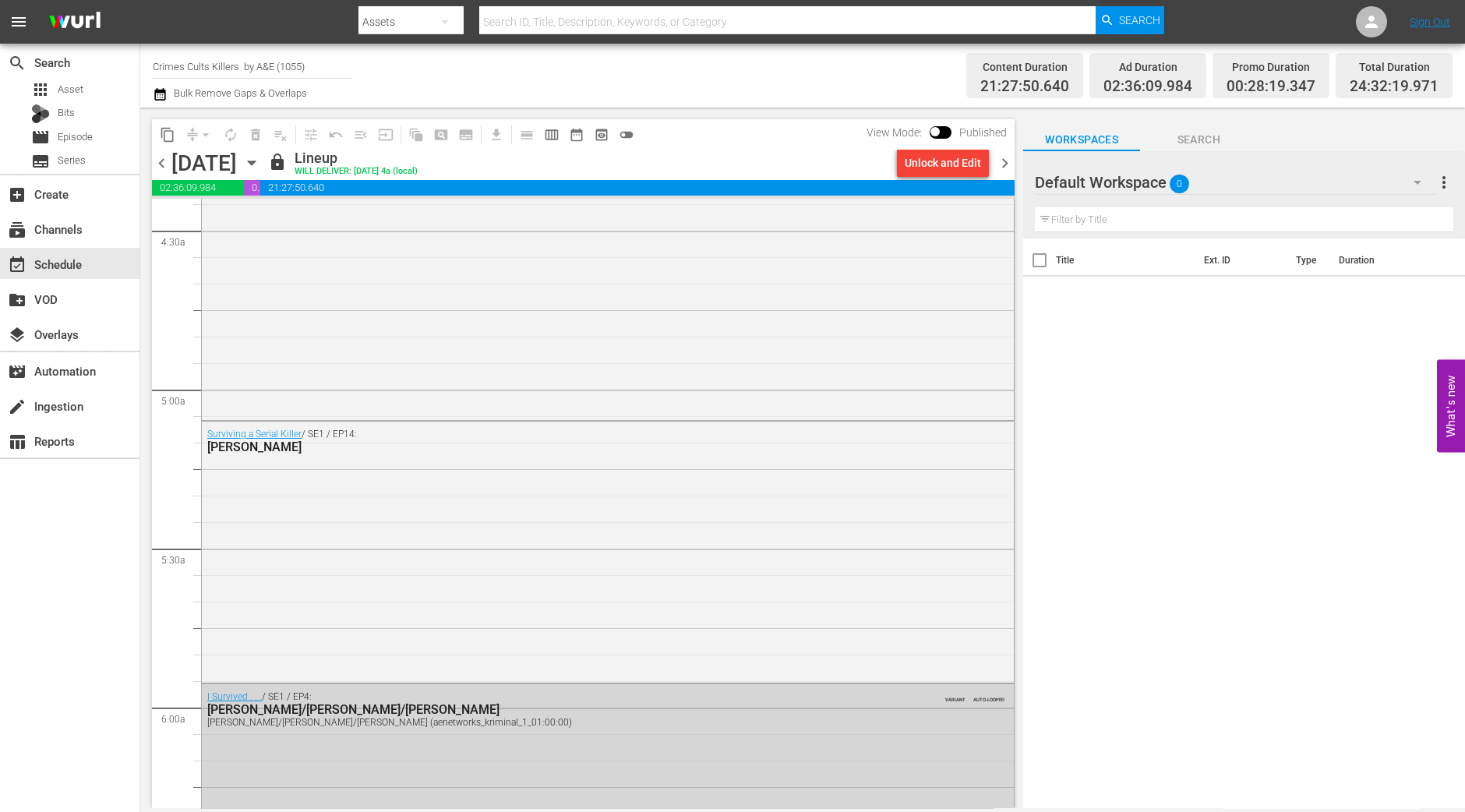
scroll to position [1398, 0]
click at [697, 520] on div "Surviving a Serial Killer / SE1 / EP14: Derrick Bird" at bounding box center [608, 550] width 812 height 257
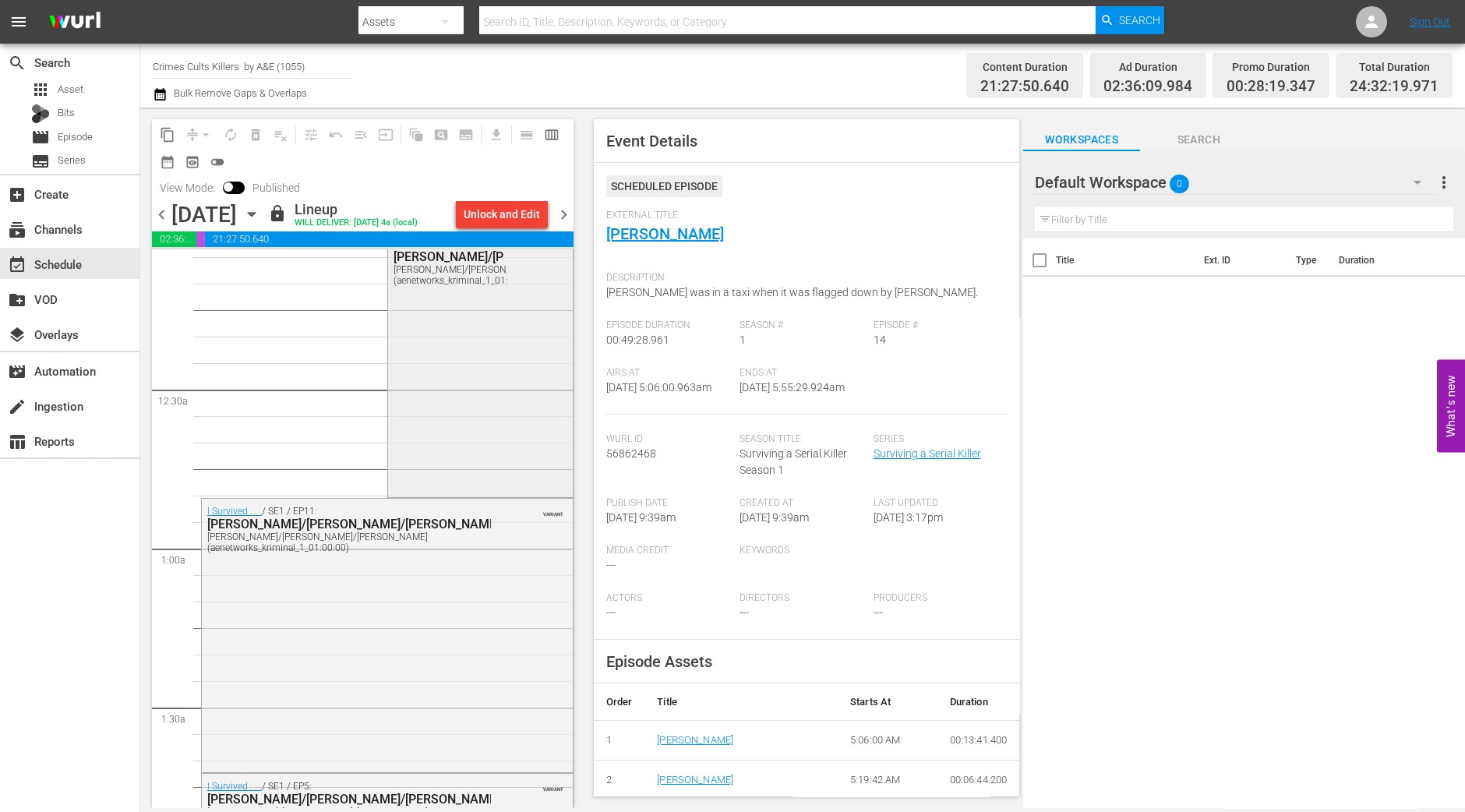
scroll to position [0, 0]
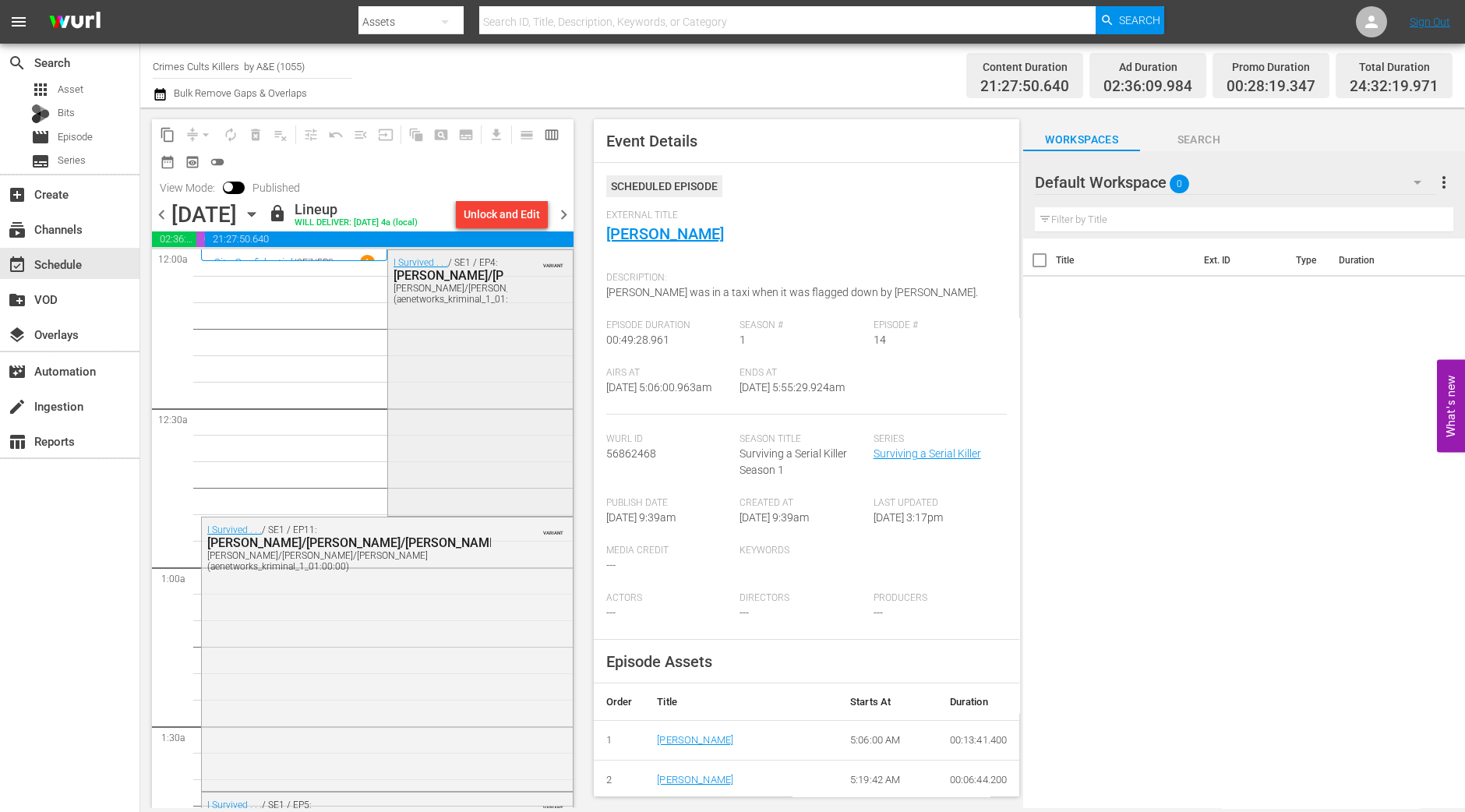
click at [515, 363] on div "I Survived . . . / SE1 / EP4: Lonnie/Rulon/Stanley Lonnie/Rulon/Stanley (aenetw…" at bounding box center [481, 380] width 185 height 262
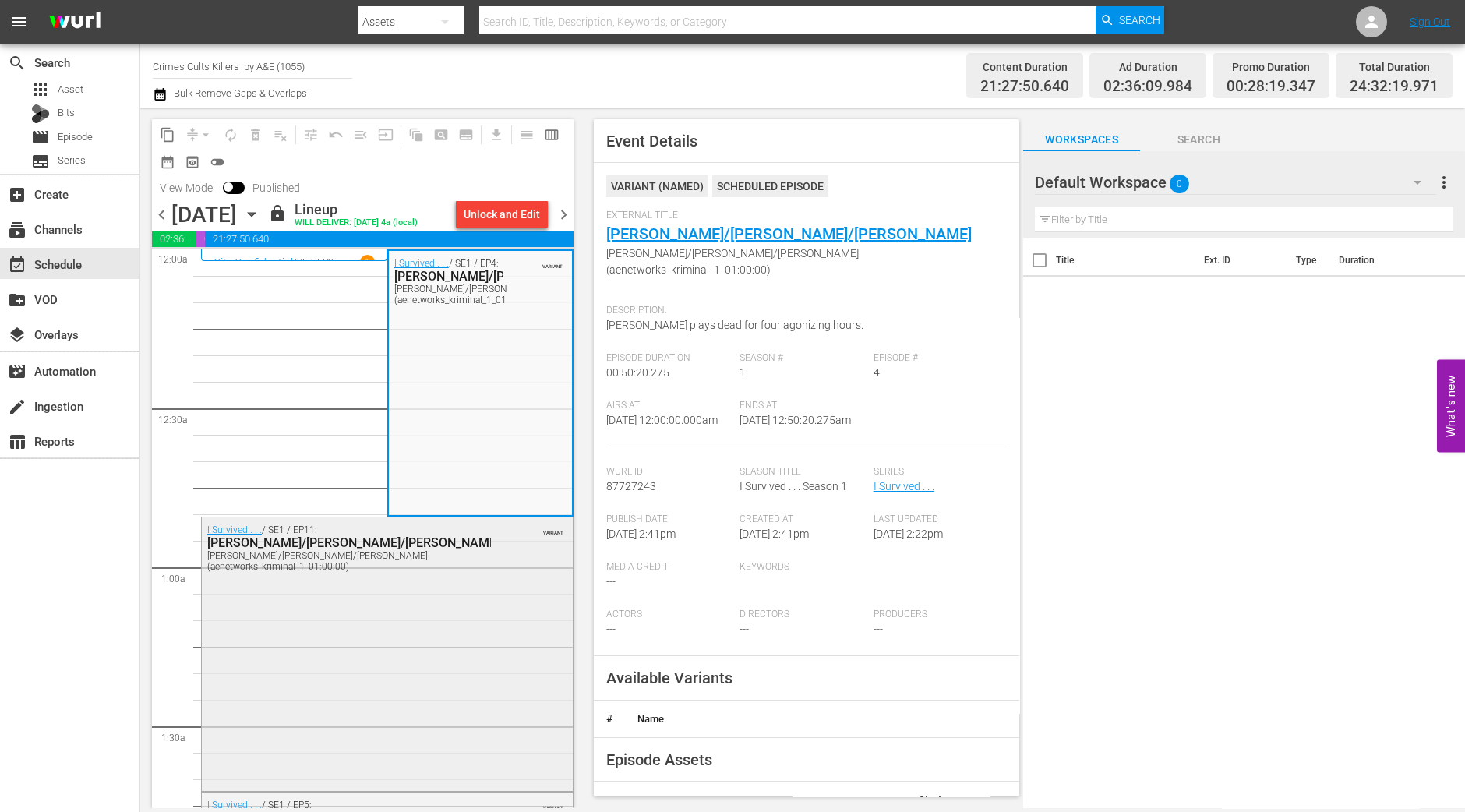
click at [464, 616] on div "I Survived . . . / SE1 / EP11: Jennifer/Sampson/Norina Jennifer/Sampson/Norina …" at bounding box center [387, 653] width 371 height 270
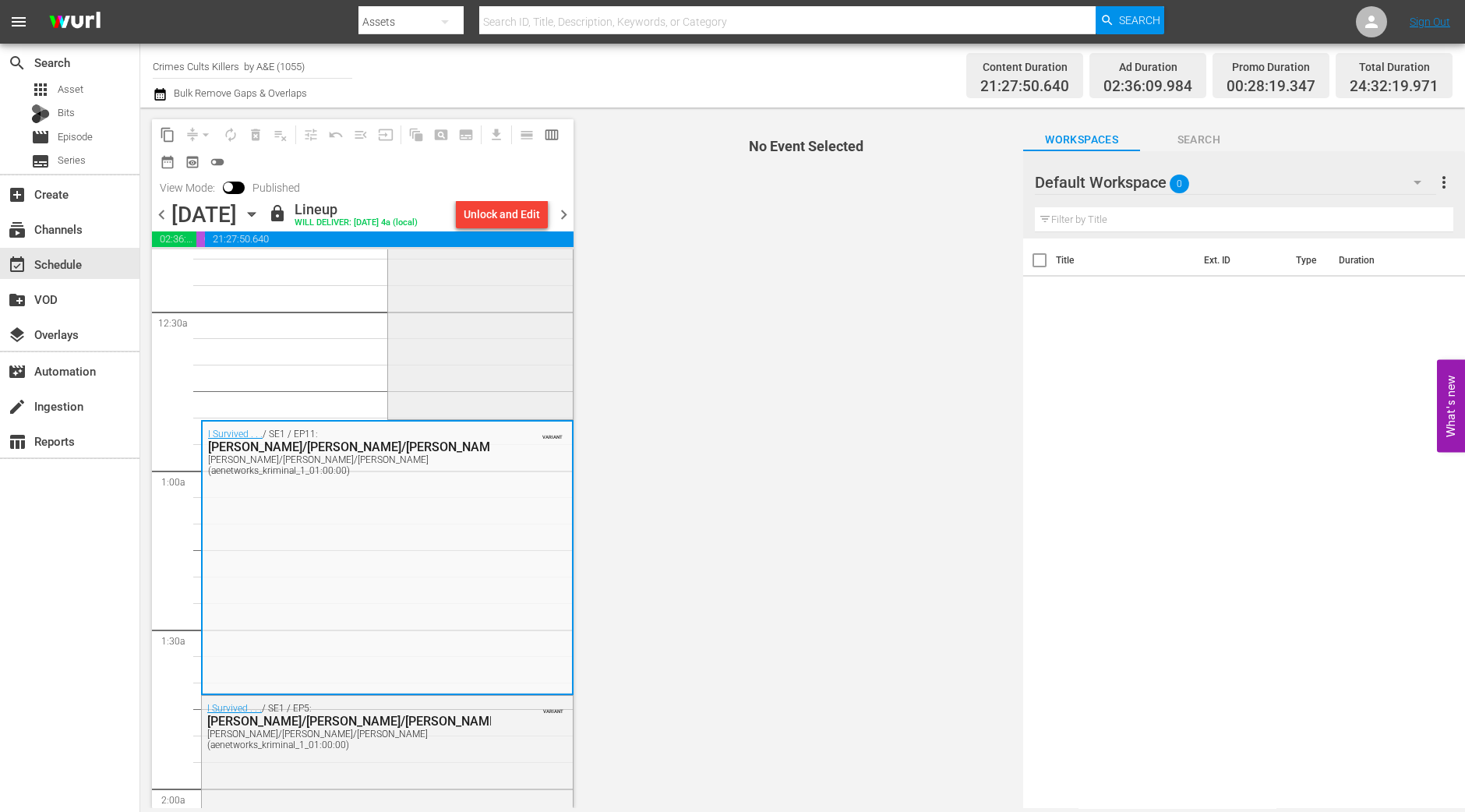
scroll to position [194, 0]
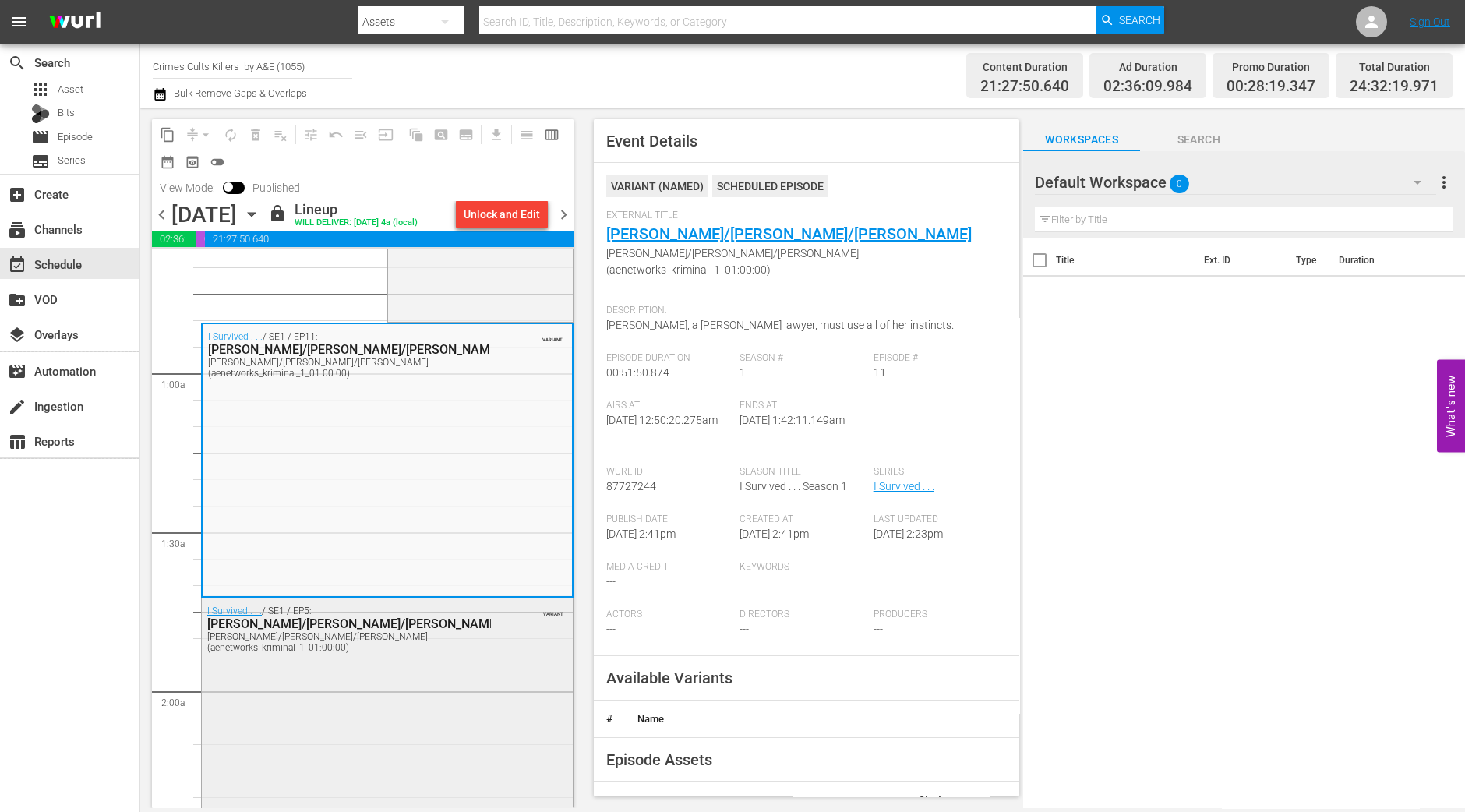
click at [380, 707] on div "I Survived . . . / SE1 / EP5: Denise/Nick/Leonilda Denise/Nick/Leonilda (aenetw…" at bounding box center [387, 731] width 371 height 267
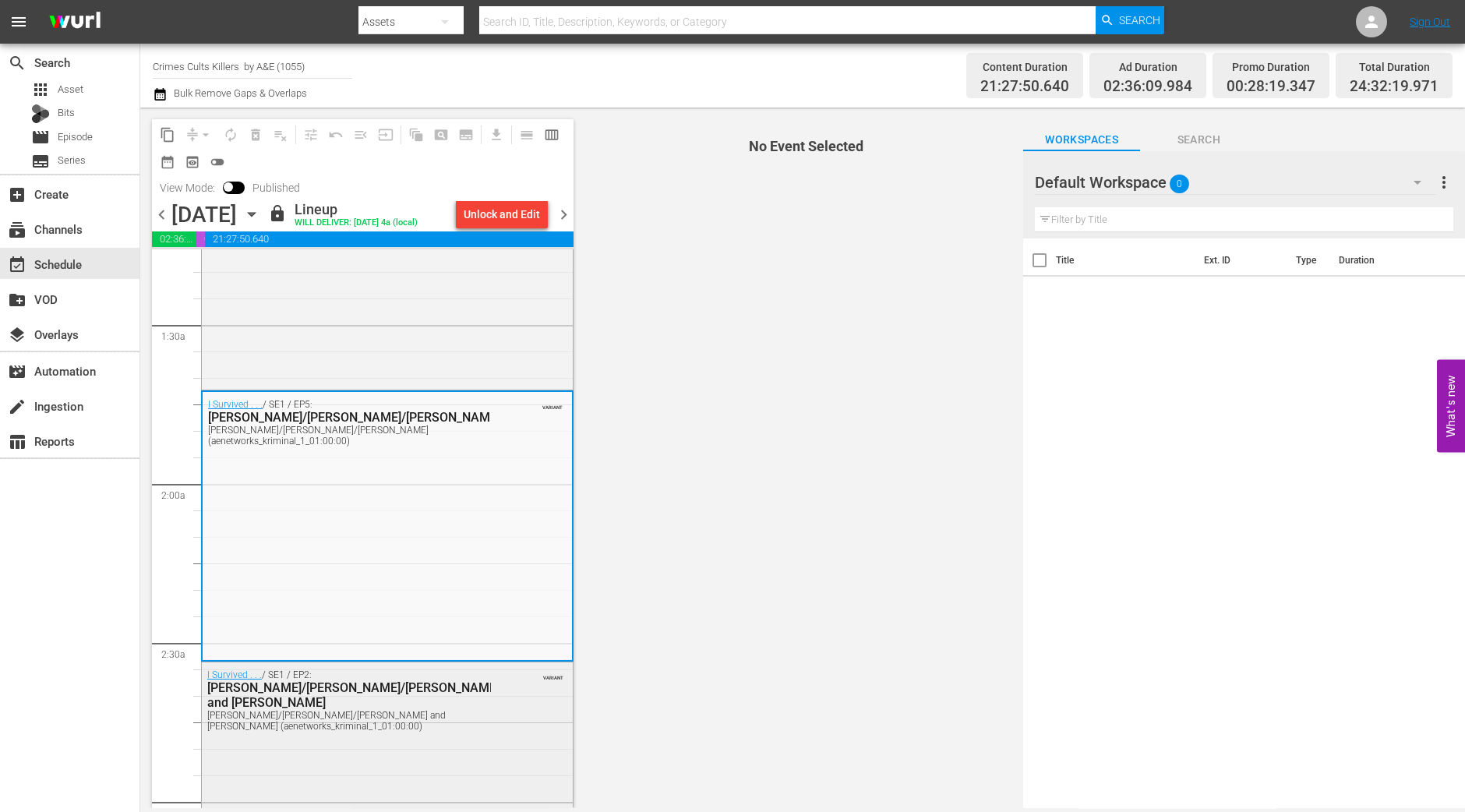
scroll to position [487, 0]
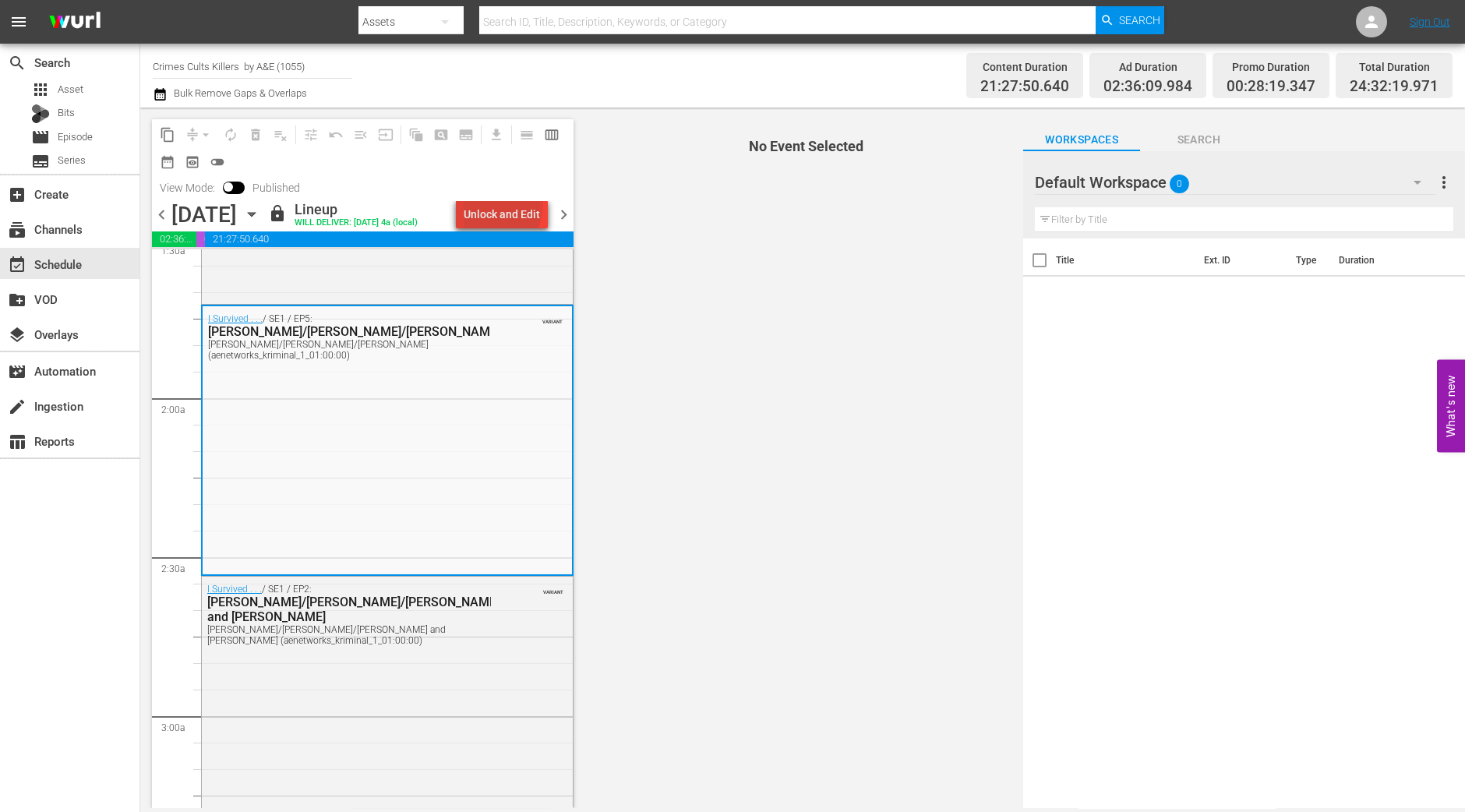
click at [505, 206] on div "Unlock and Edit" at bounding box center [502, 214] width 77 height 28
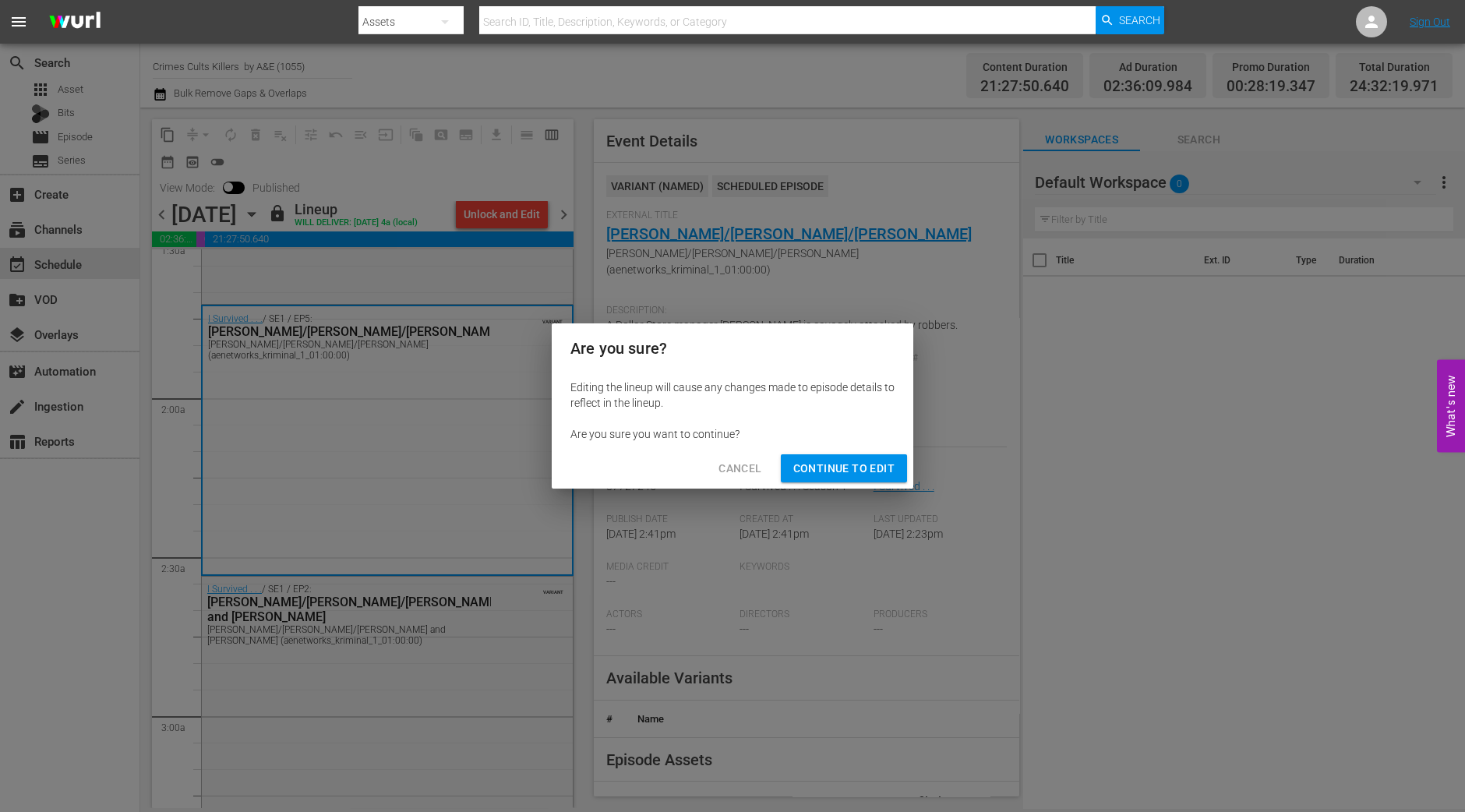
click at [836, 470] on span "Continue to Edit" at bounding box center [844, 469] width 101 height 19
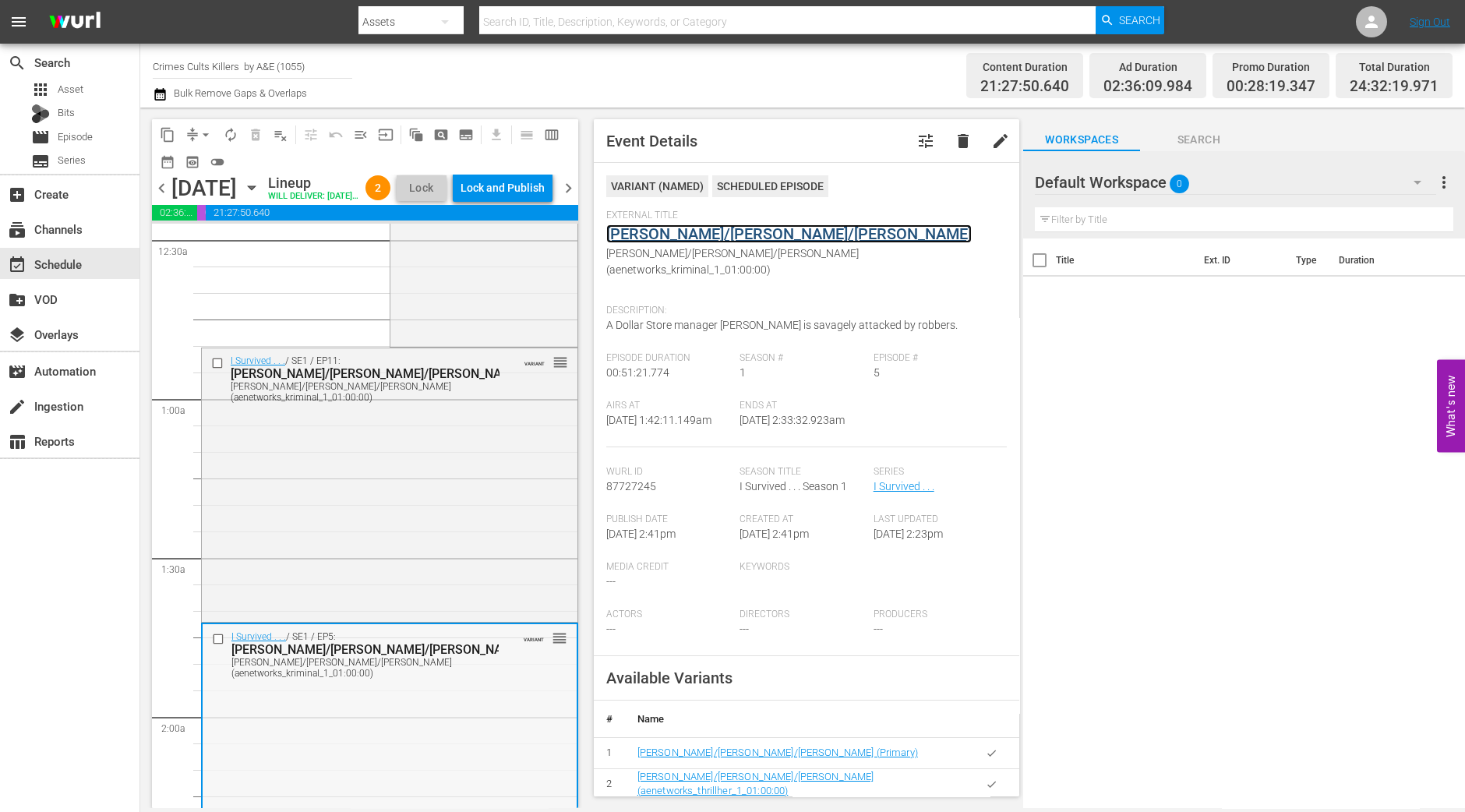
scroll to position [0, 0]
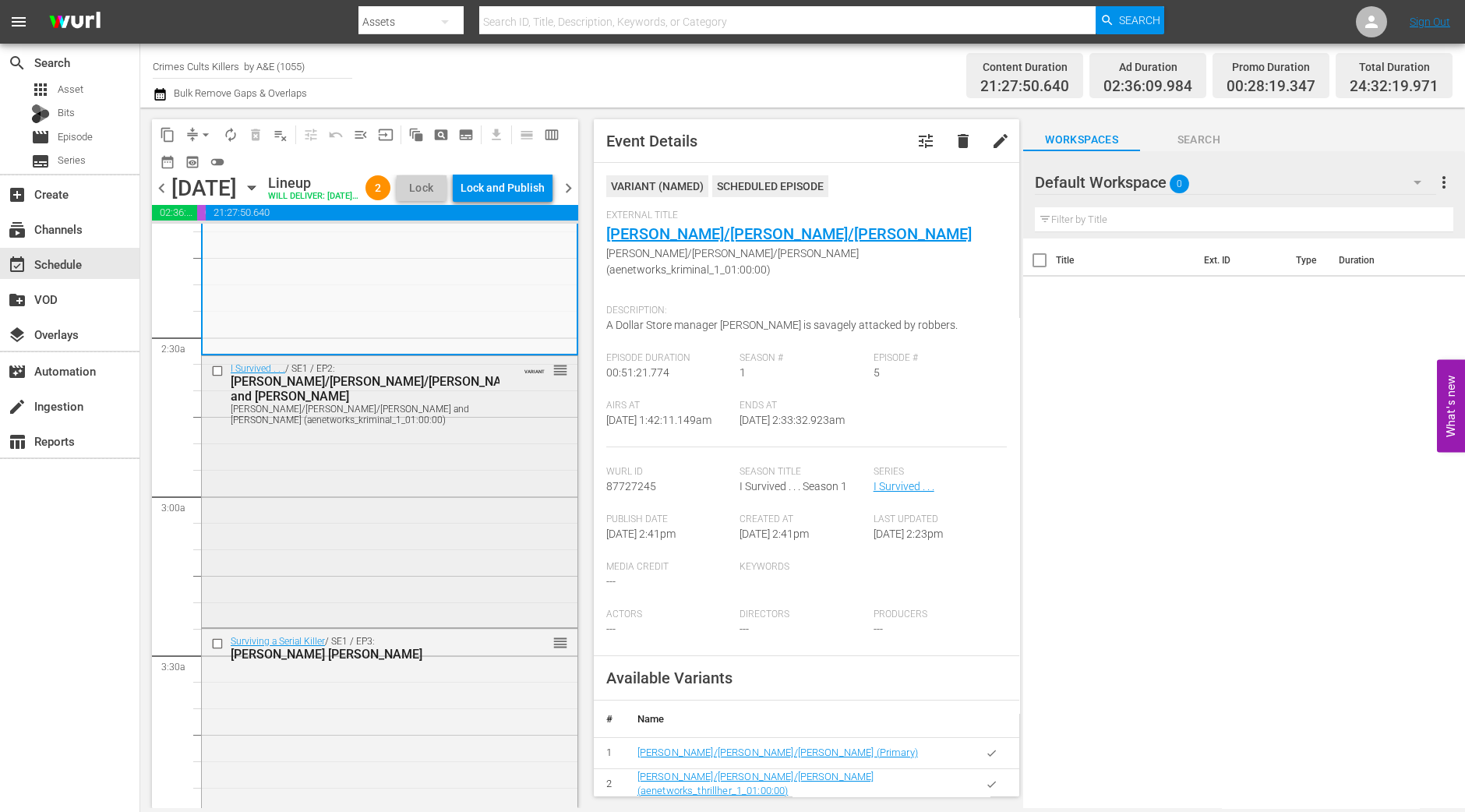
click at [441, 480] on div "I Survived . . . / SE1 / EP2: Brandi/Joseph/Sam and Suzanne Brandi/Joseph/Sam a…" at bounding box center [390, 489] width 375 height 267
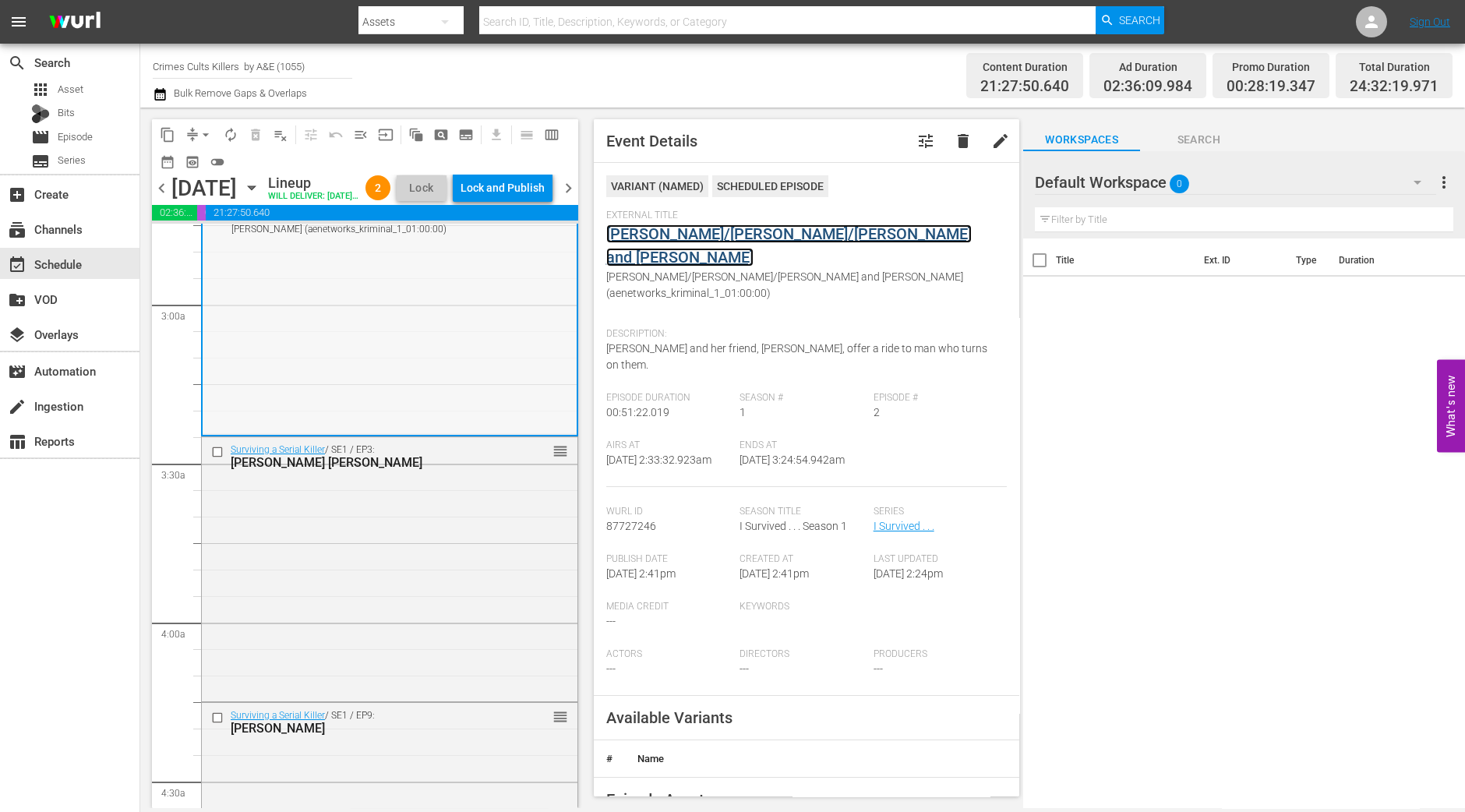
scroll to position [974, 0]
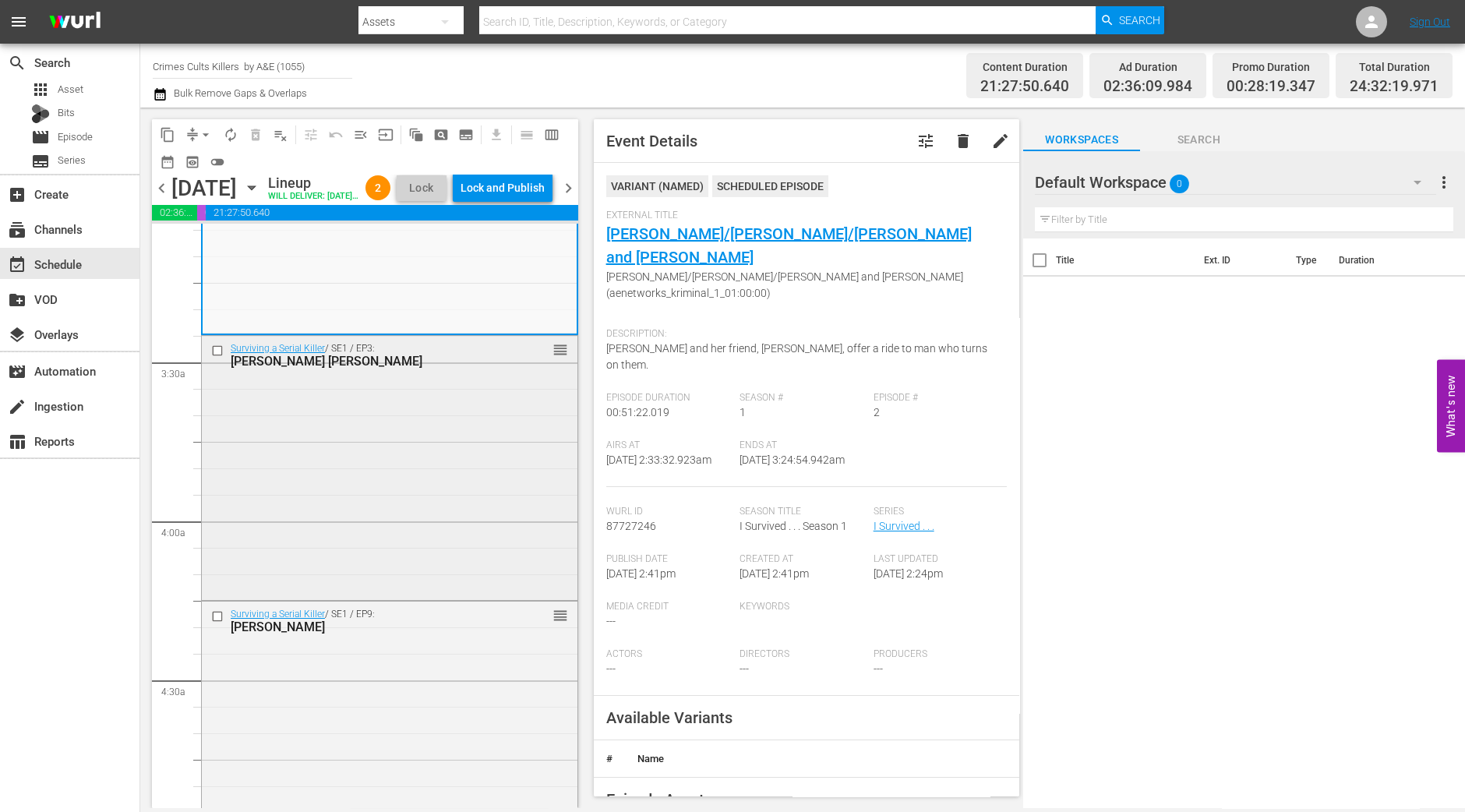
click at [441, 510] on div "Surviving a Serial Killer / SE1 / EP3: Bobby Joe Long reorder" at bounding box center [390, 466] width 375 height 261
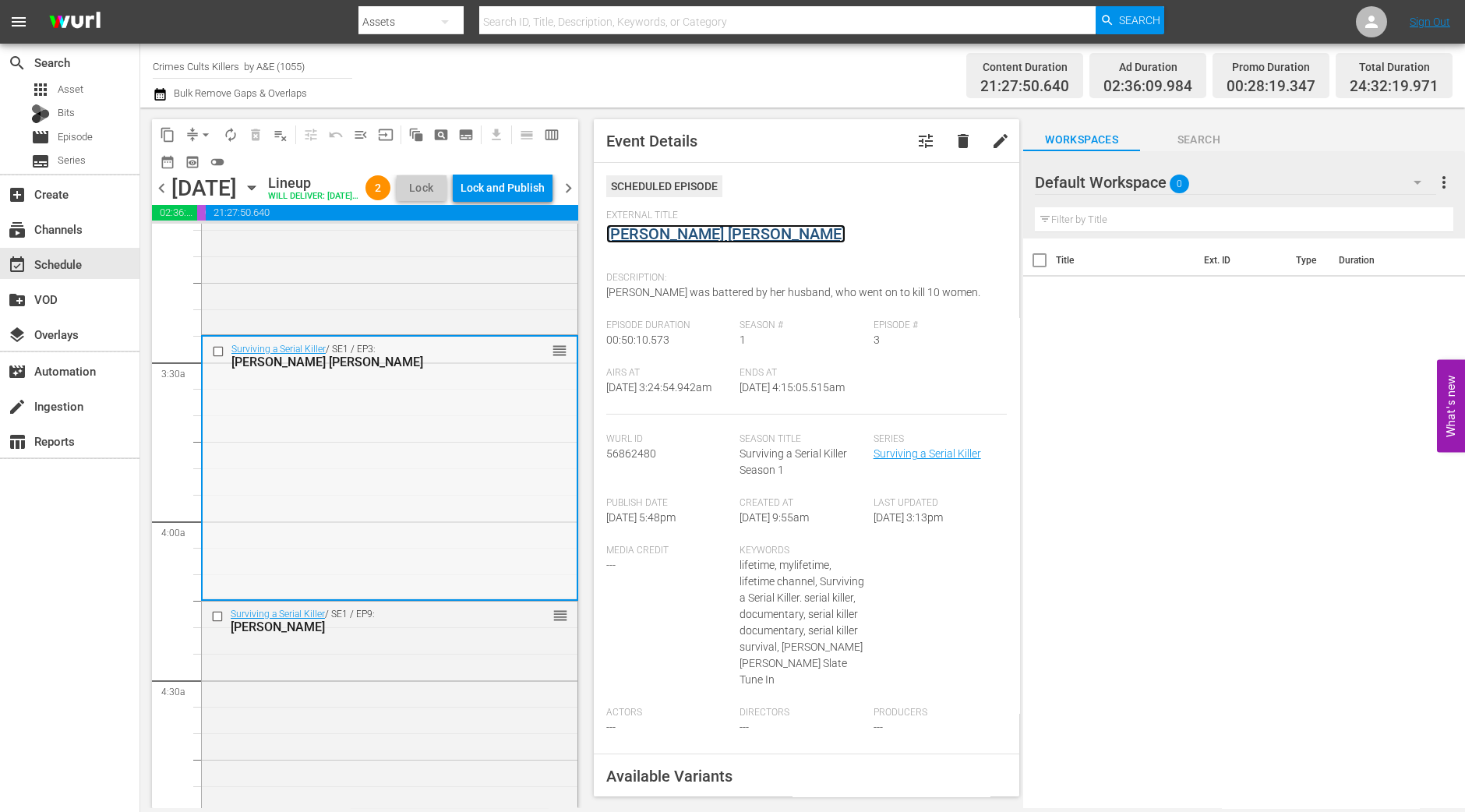
scroll to position [1169, 0]
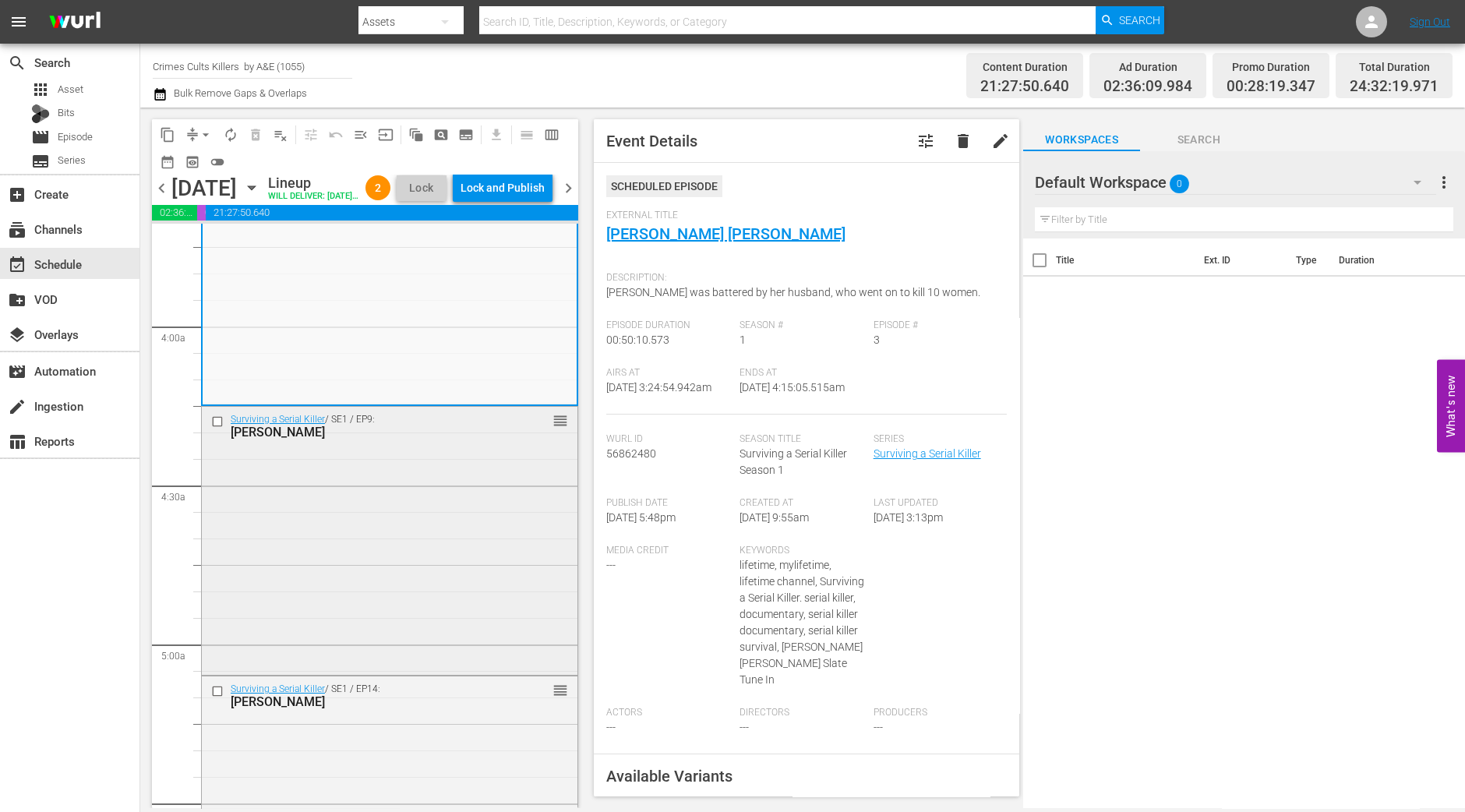
click at [382, 583] on div "Surviving a Serial Killer / SE1 / EP9: Stephen Port reorder" at bounding box center [390, 539] width 375 height 265
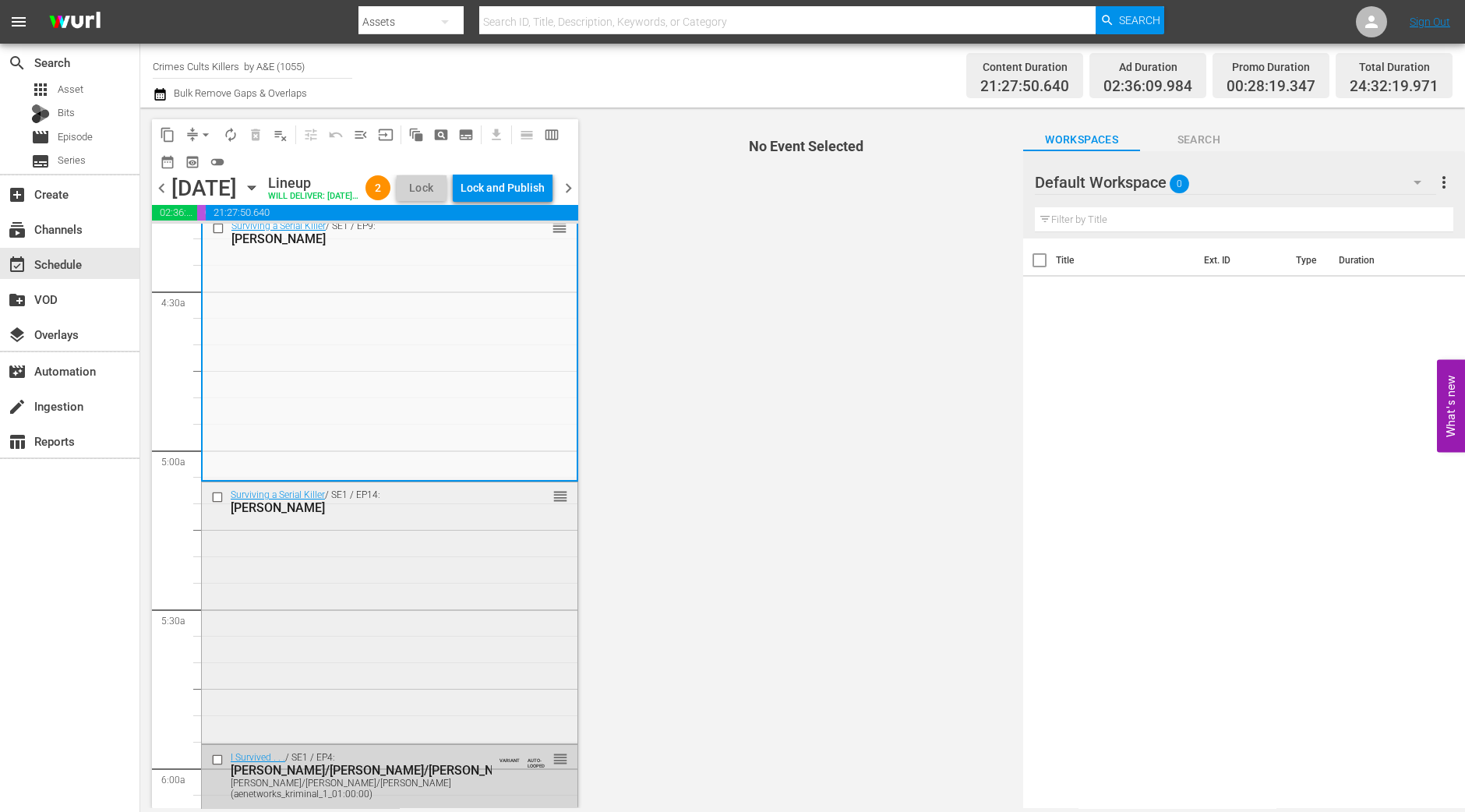
scroll to position [1265, 0]
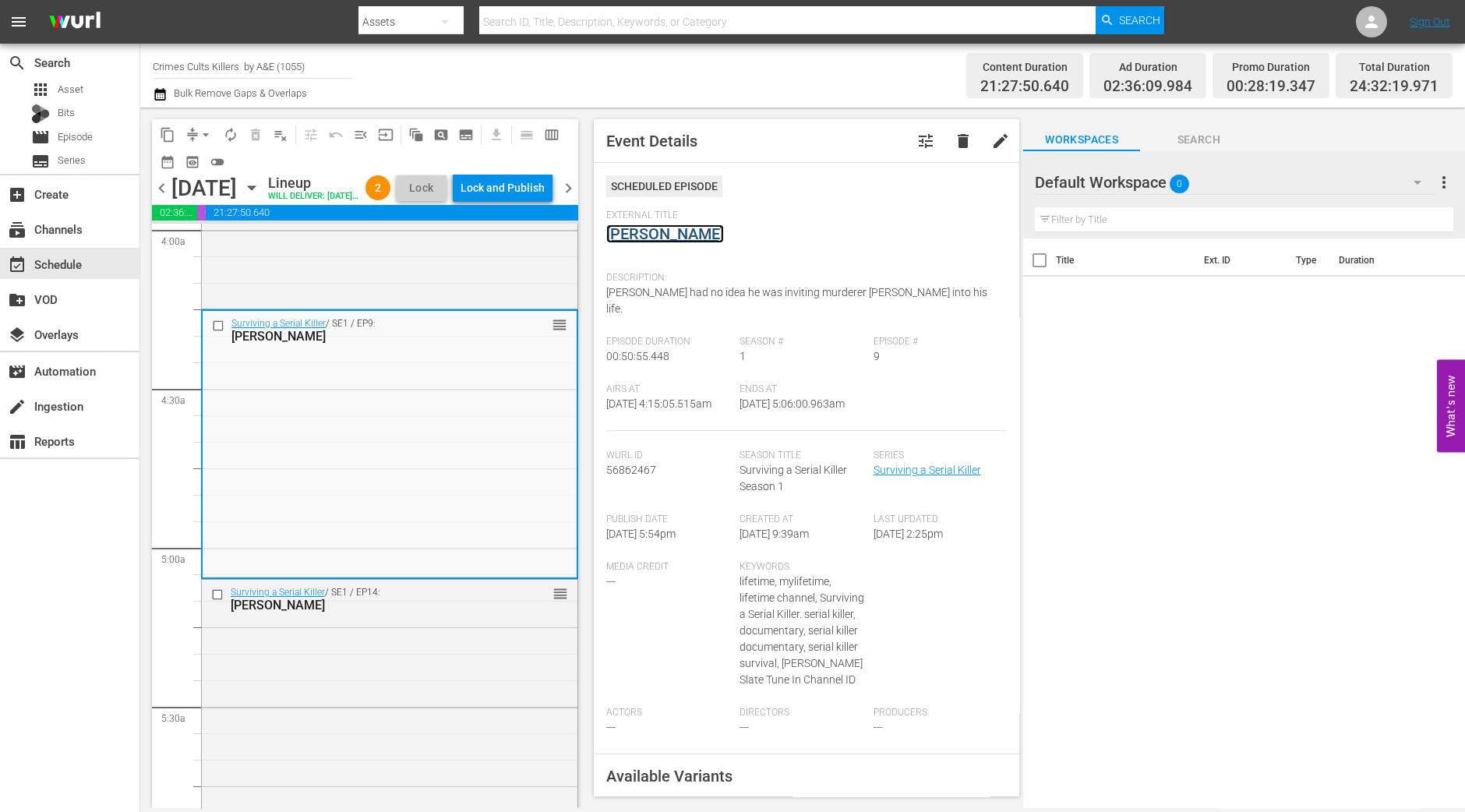
drag, startPoint x: 689, startPoint y: 243, endPoint x: 685, endPoint y: 235, distance: 8.9
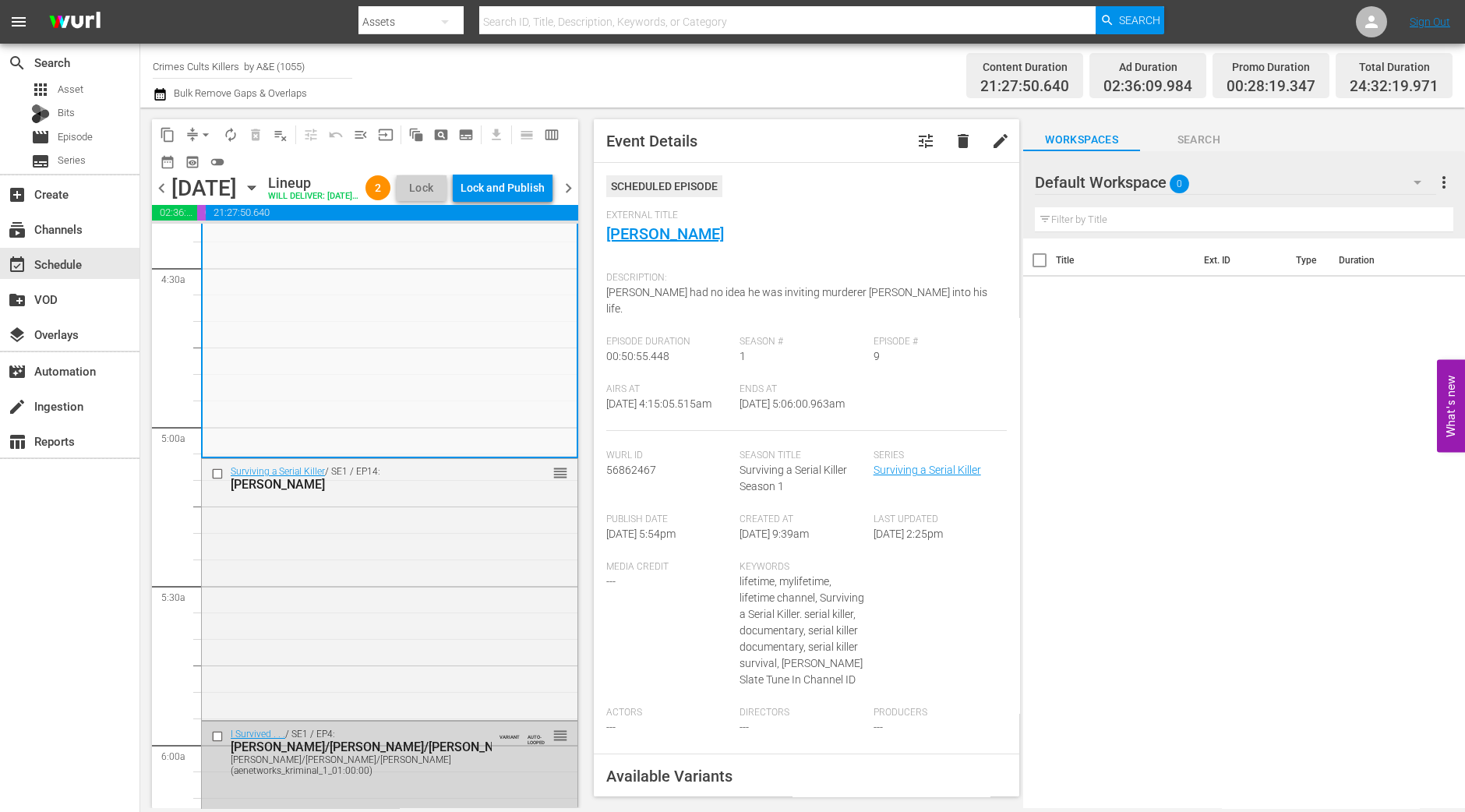
scroll to position [1558, 0]
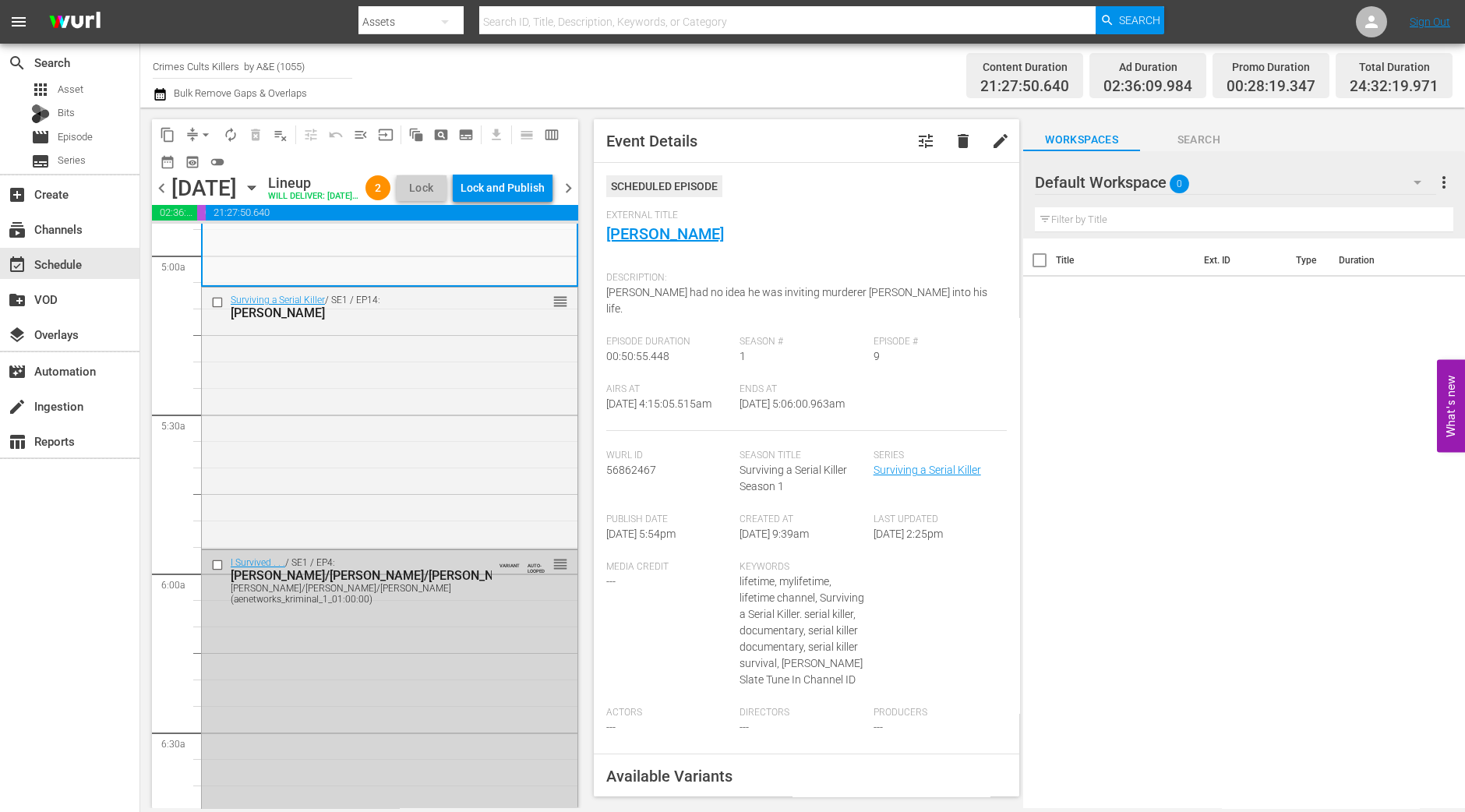
click at [425, 477] on div "Surviving a Serial Killer / SE1 / EP14: Derrick Bird reorder" at bounding box center [390, 416] width 375 height 257
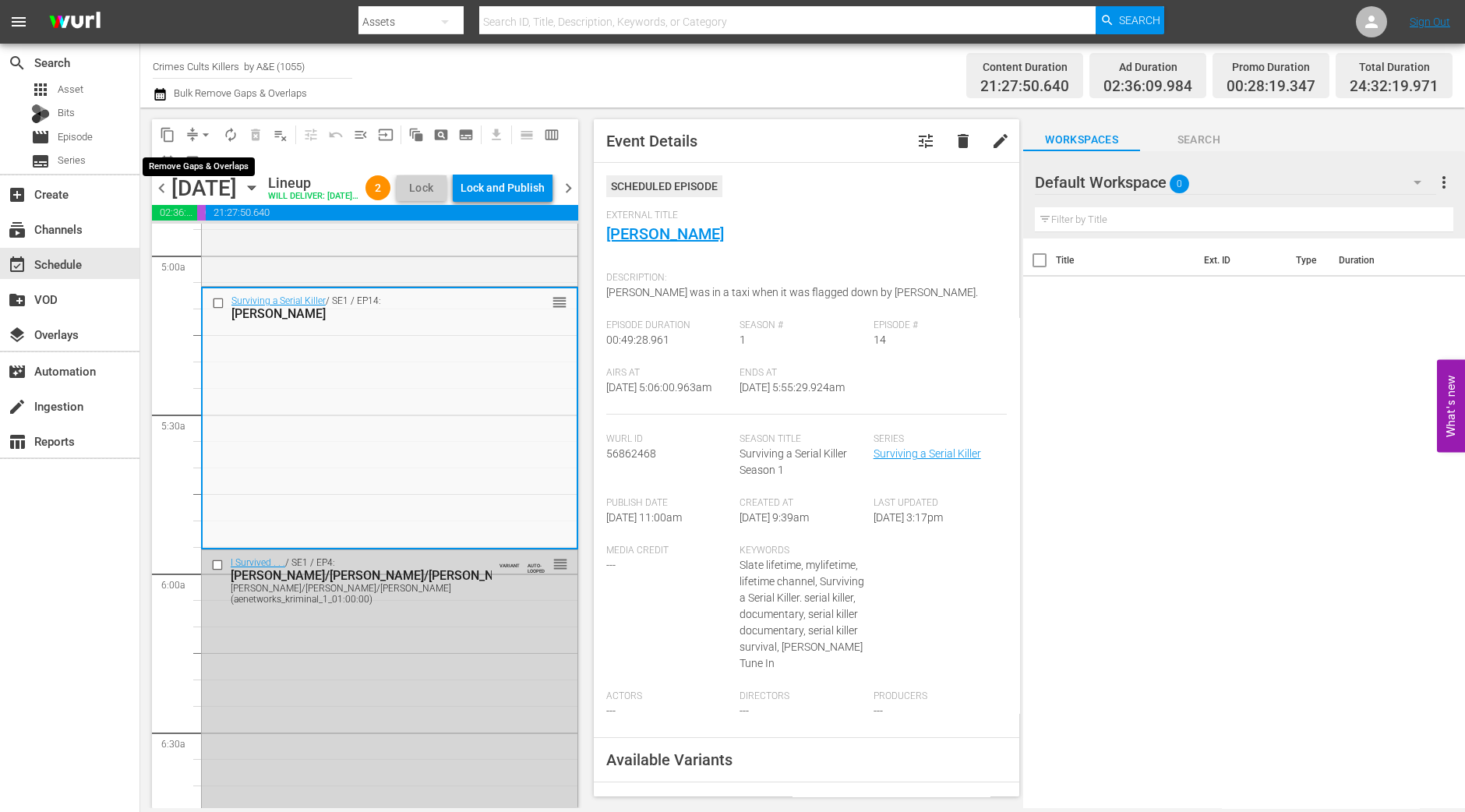
click at [201, 132] on span "arrow_drop_down" at bounding box center [206, 135] width 16 height 16
click at [198, 162] on li "Align to Midnight" at bounding box center [206, 165] width 163 height 25
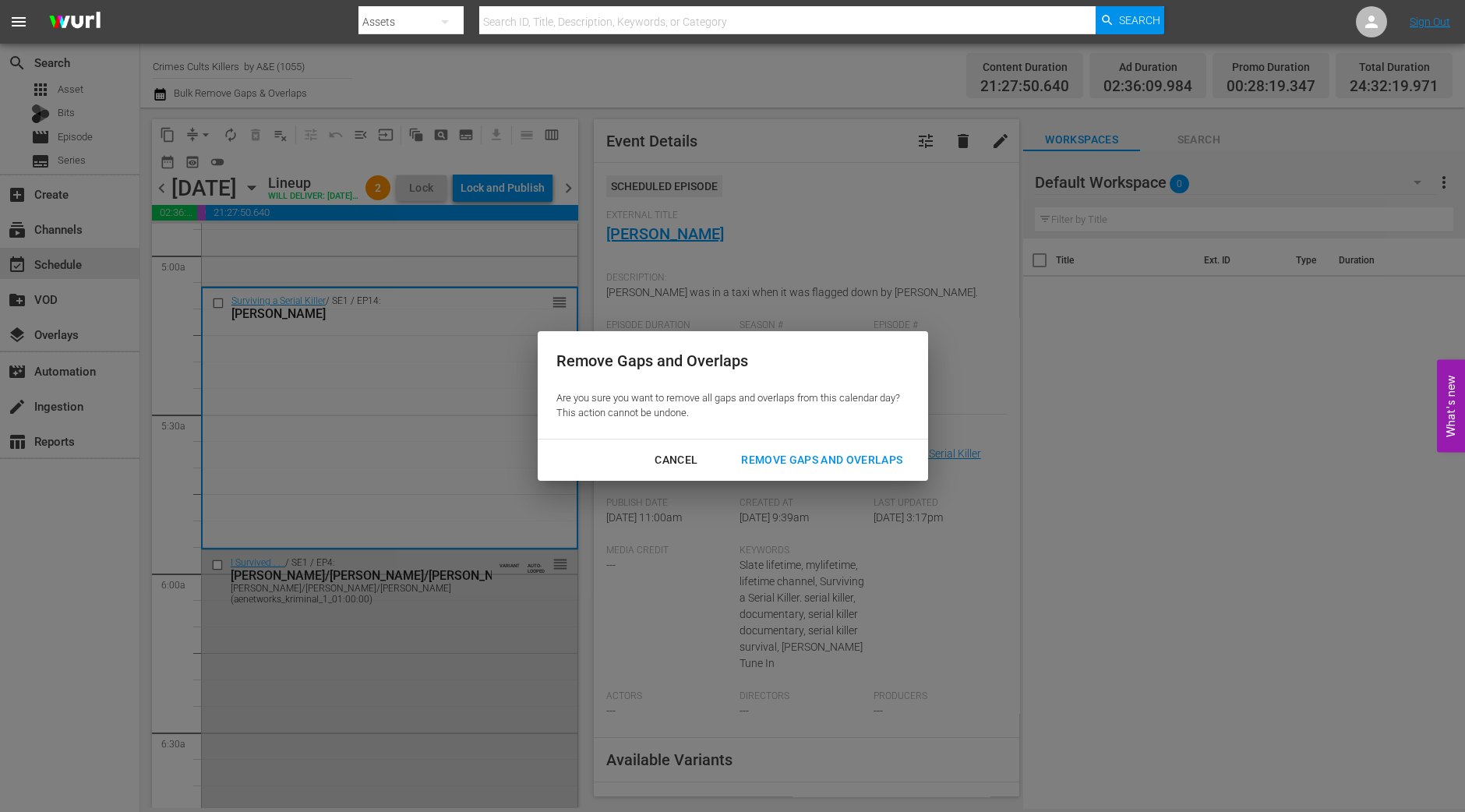
click at [881, 467] on div "Remove Gaps and Overlaps" at bounding box center [822, 460] width 187 height 19
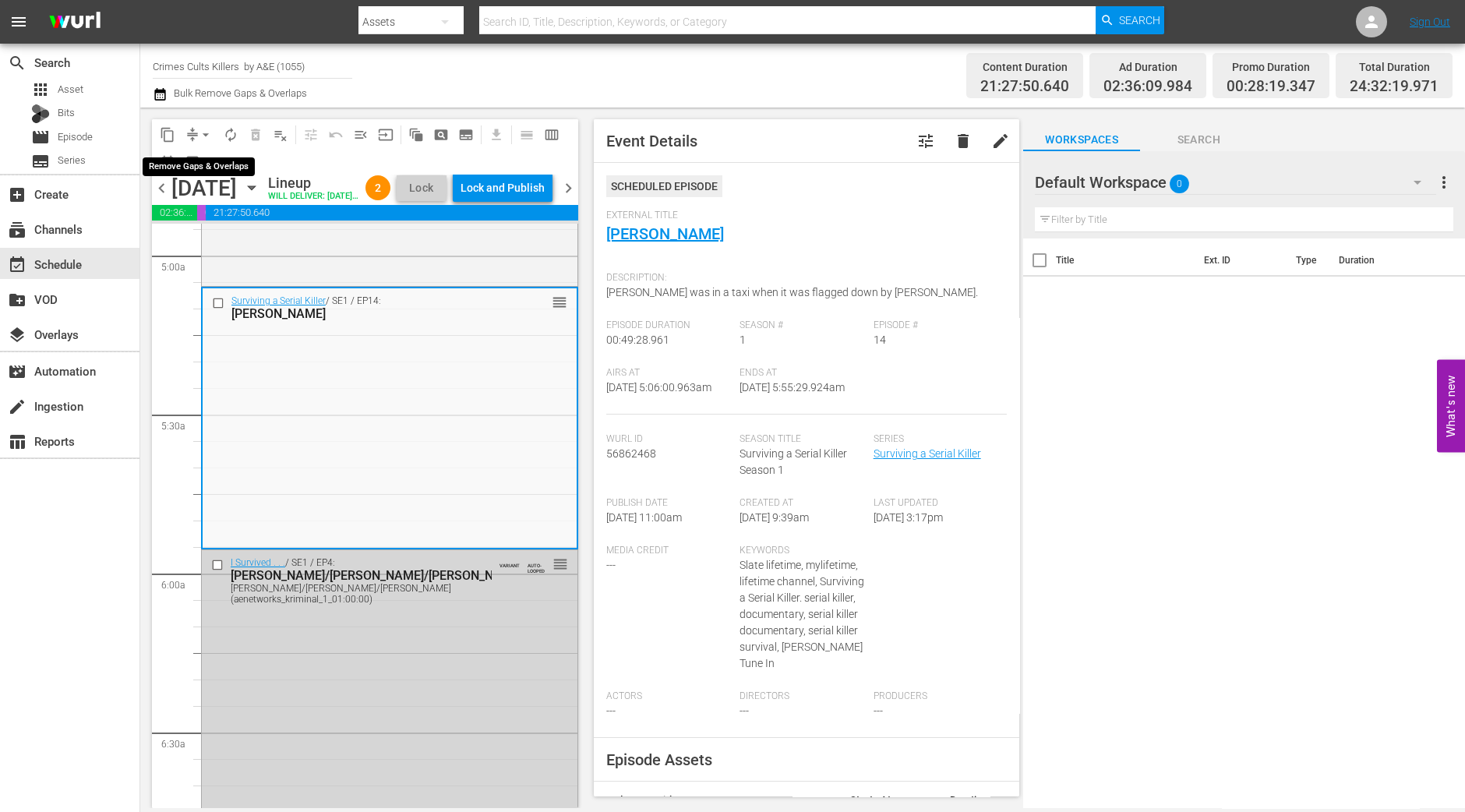
click at [201, 129] on span "arrow_drop_down" at bounding box center [206, 135] width 16 height 16
click at [205, 159] on li "Align to Midnight" at bounding box center [206, 165] width 163 height 25
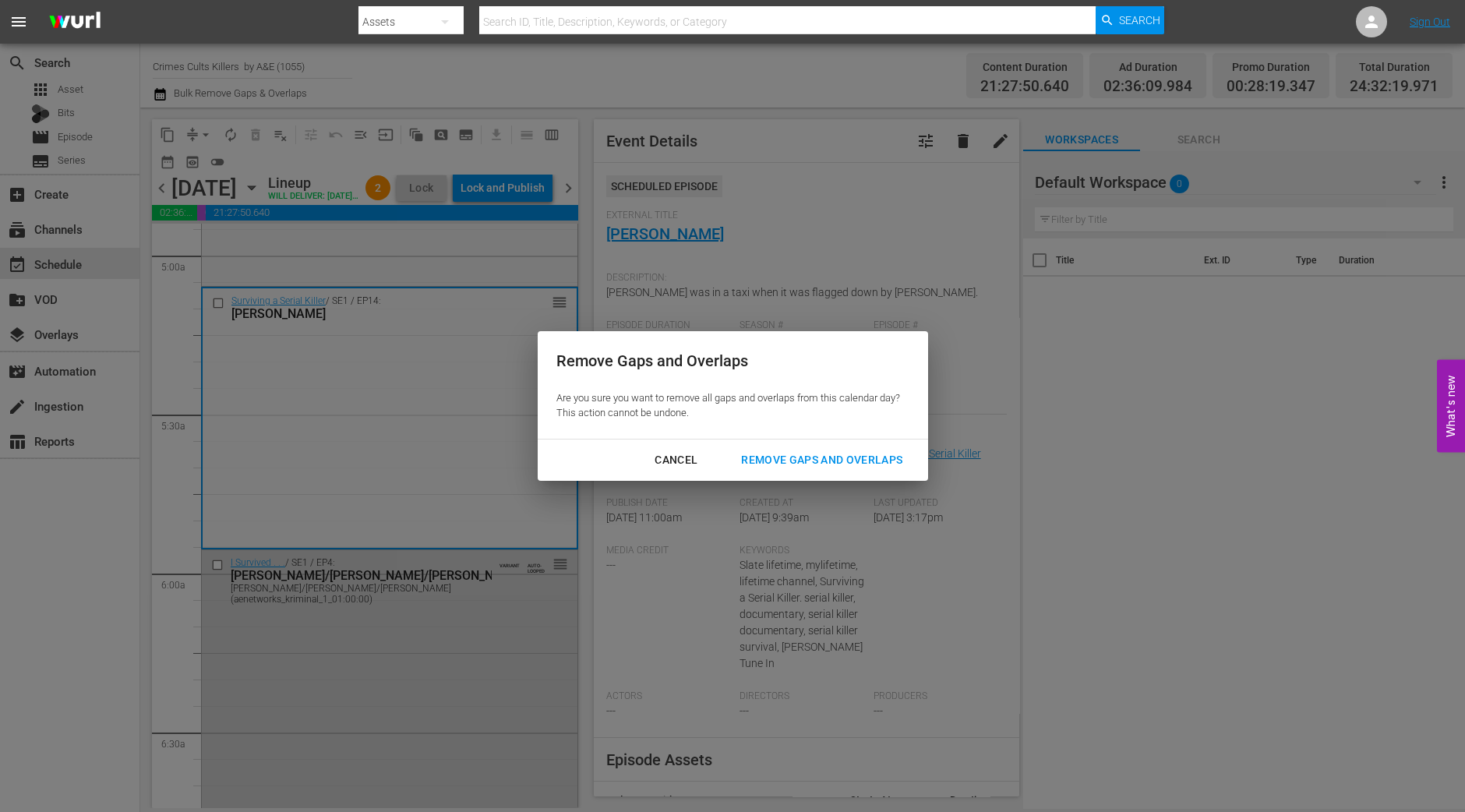
click at [837, 469] on button "Remove Gaps and Overlaps" at bounding box center [822, 460] width 198 height 29
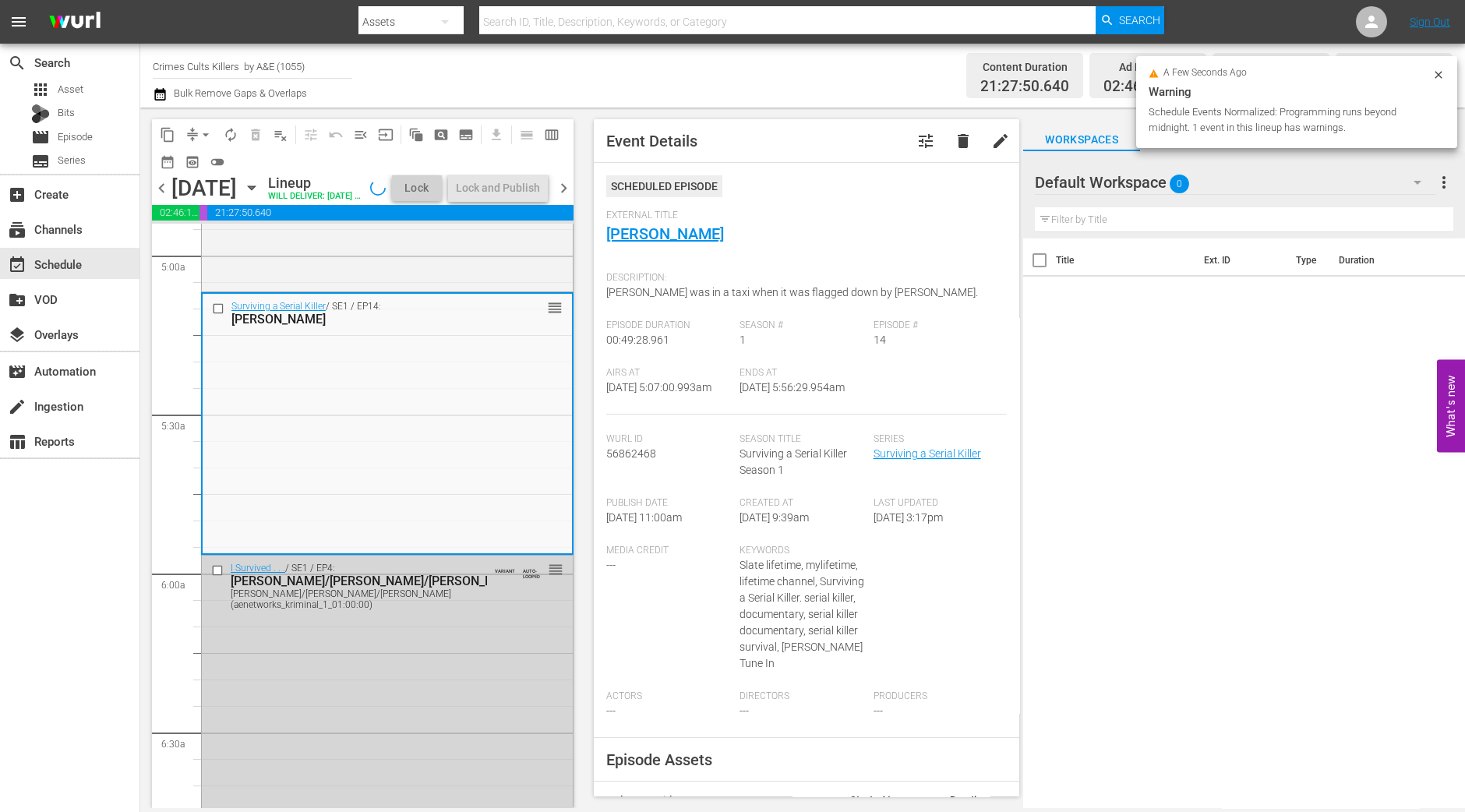
scroll to position [1532, 0]
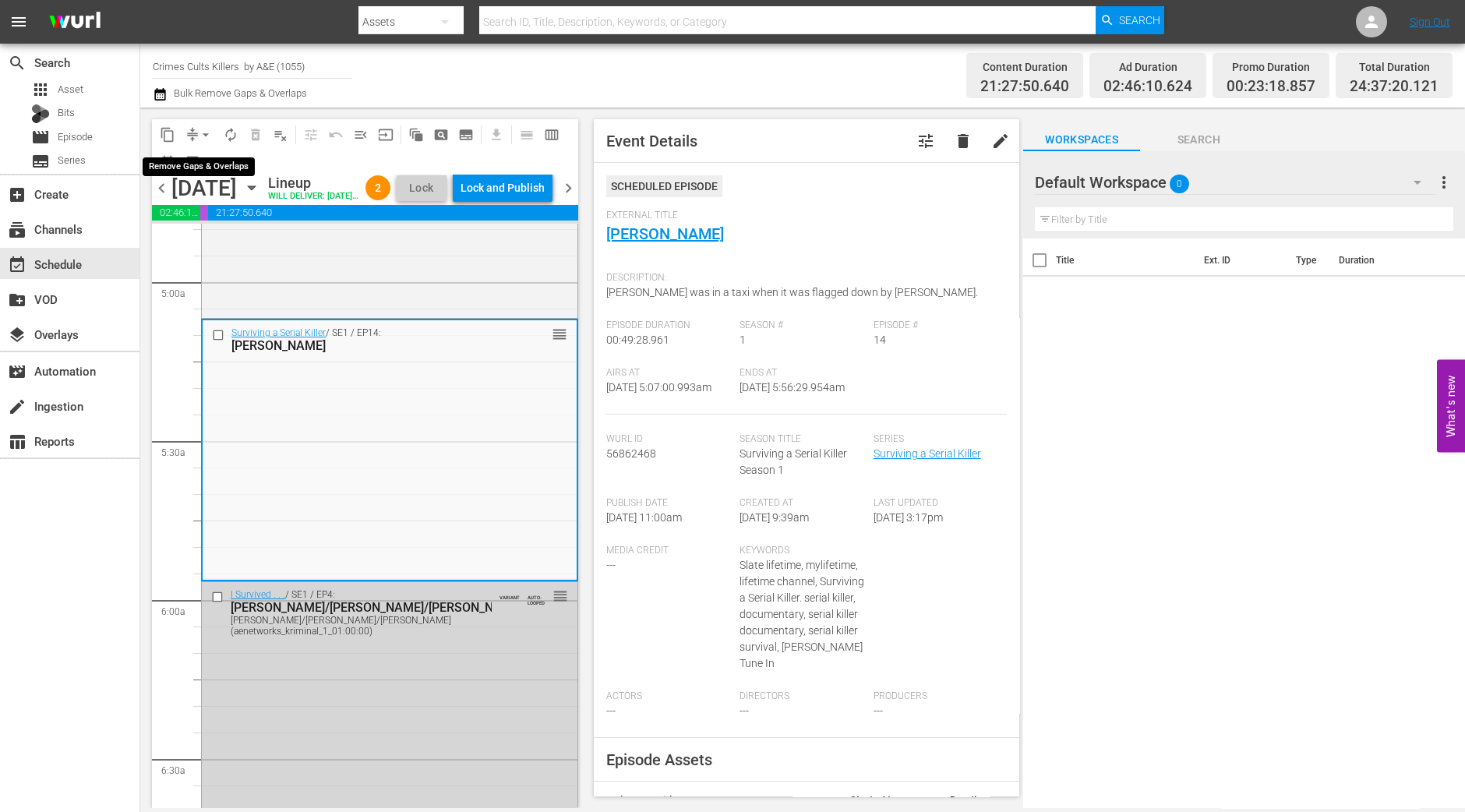
click at [206, 138] on span "arrow_drop_down" at bounding box center [206, 135] width 16 height 16
click at [207, 158] on li "Align to Midnight" at bounding box center [206, 165] width 163 height 25
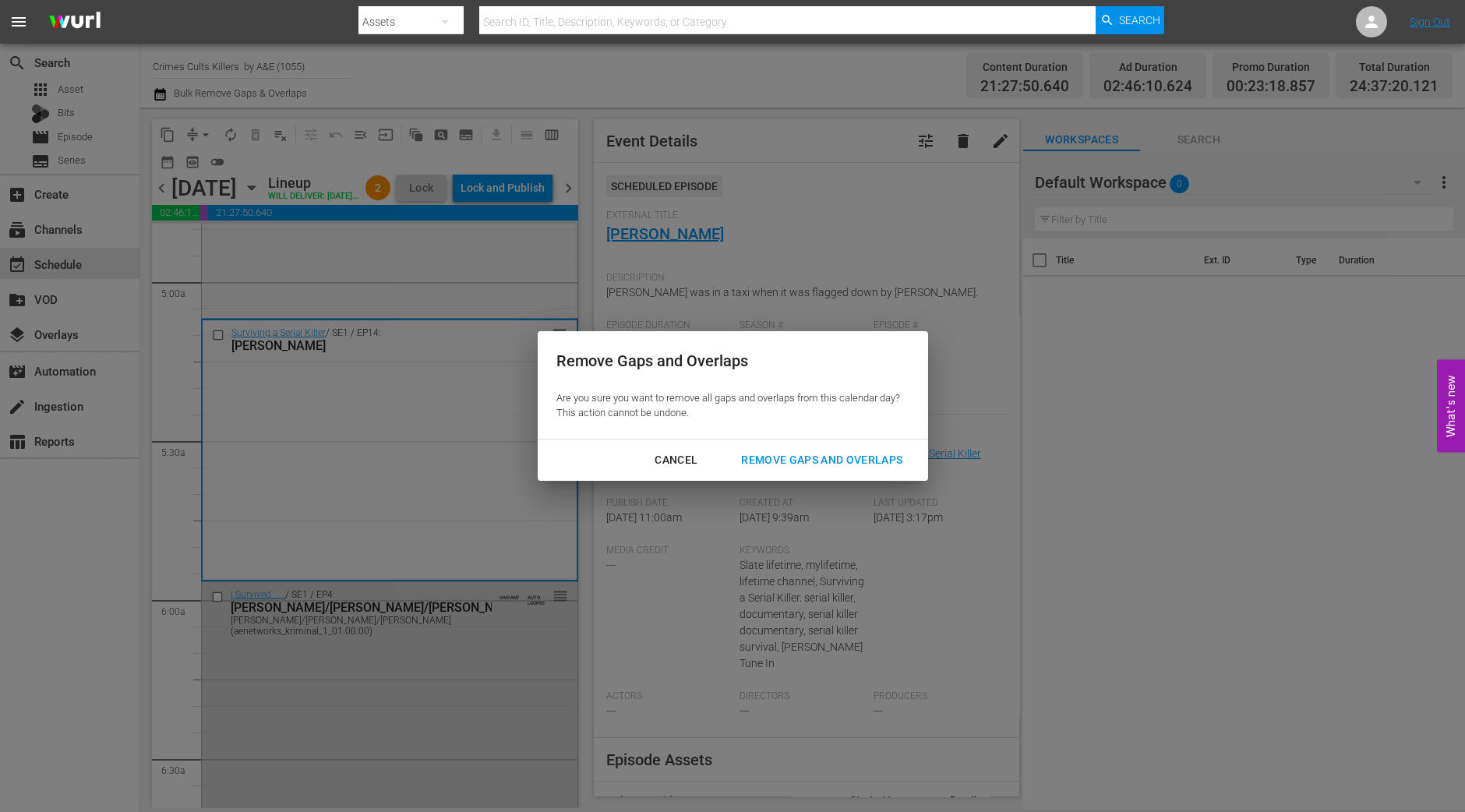
click at [826, 453] on div "Remove Gaps and Overlaps" at bounding box center [822, 460] width 187 height 19
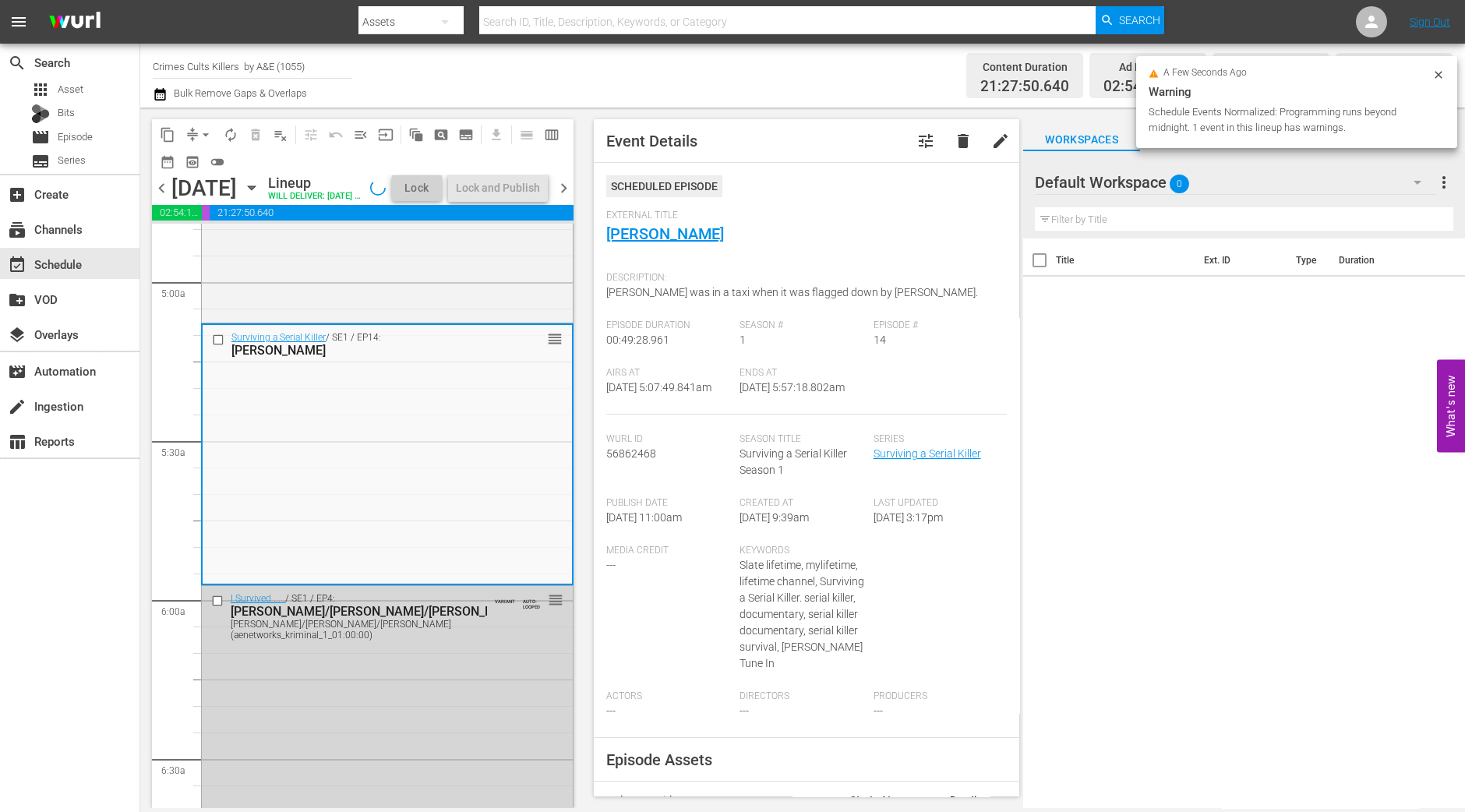
scroll to position [1505, 0]
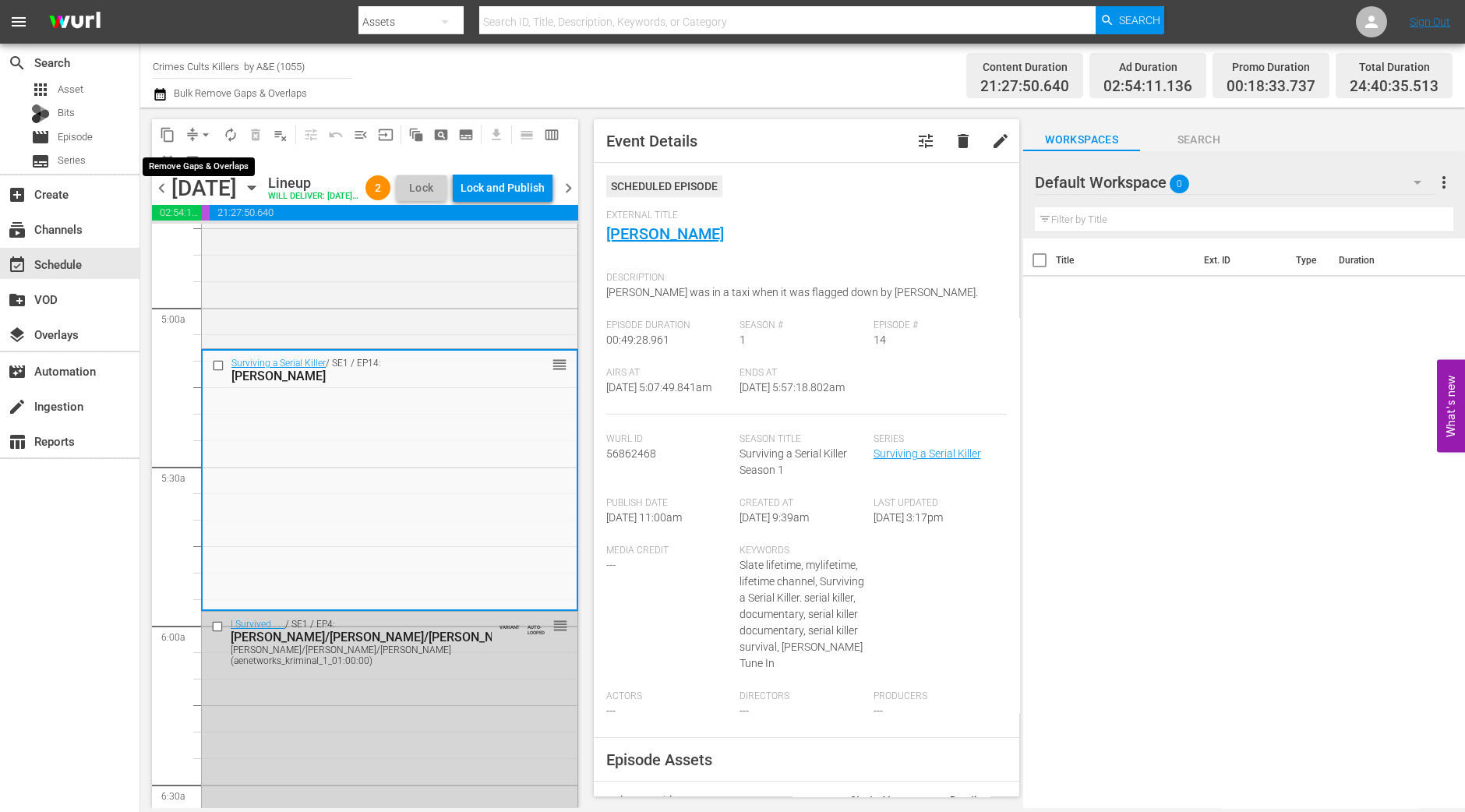
click at [205, 133] on span "arrow_drop_down" at bounding box center [206, 135] width 16 height 16
click at [202, 166] on li "Align to Midnight" at bounding box center [206, 165] width 163 height 25
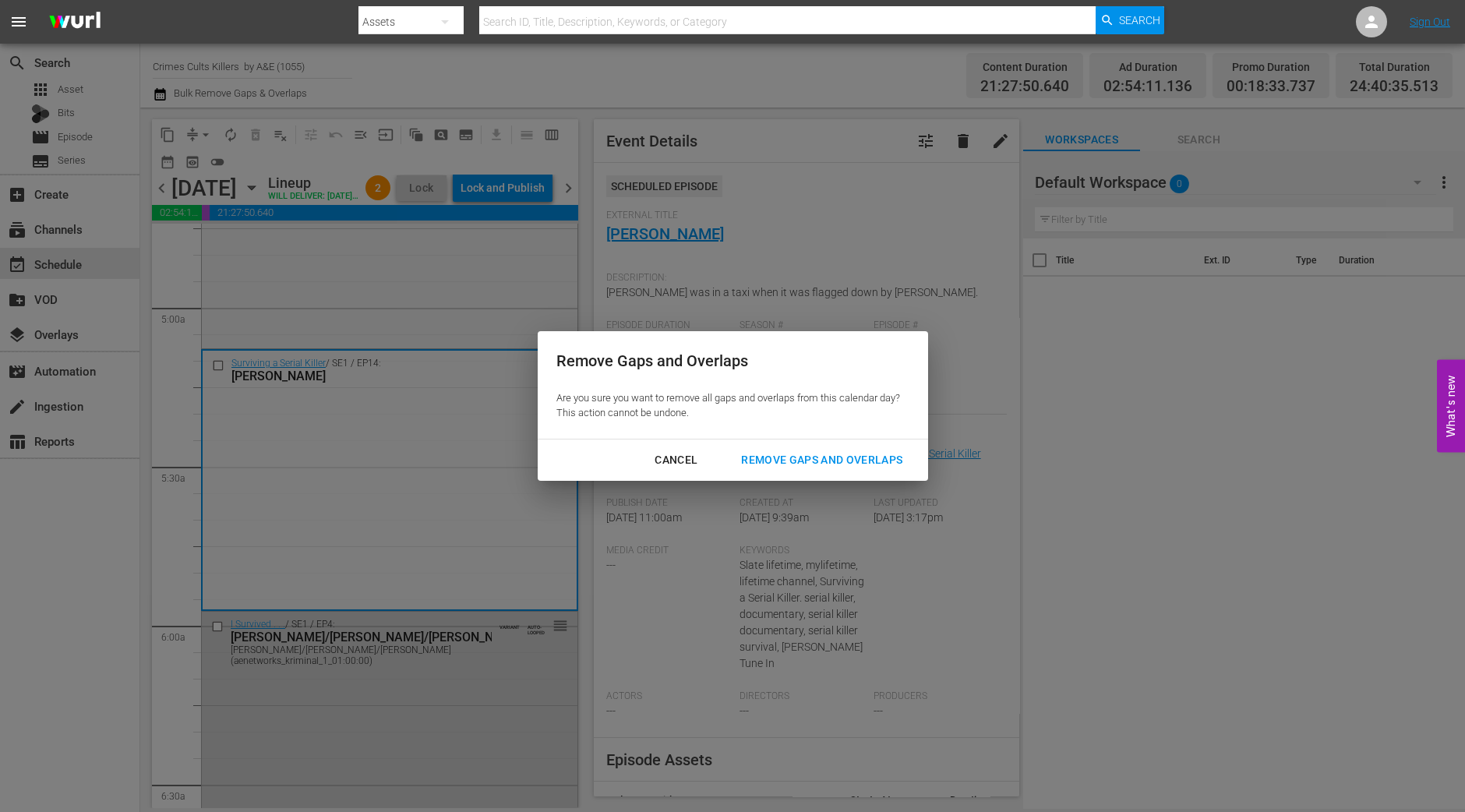
click at [814, 452] on div "Remove Gaps and Overlaps" at bounding box center [822, 460] width 187 height 19
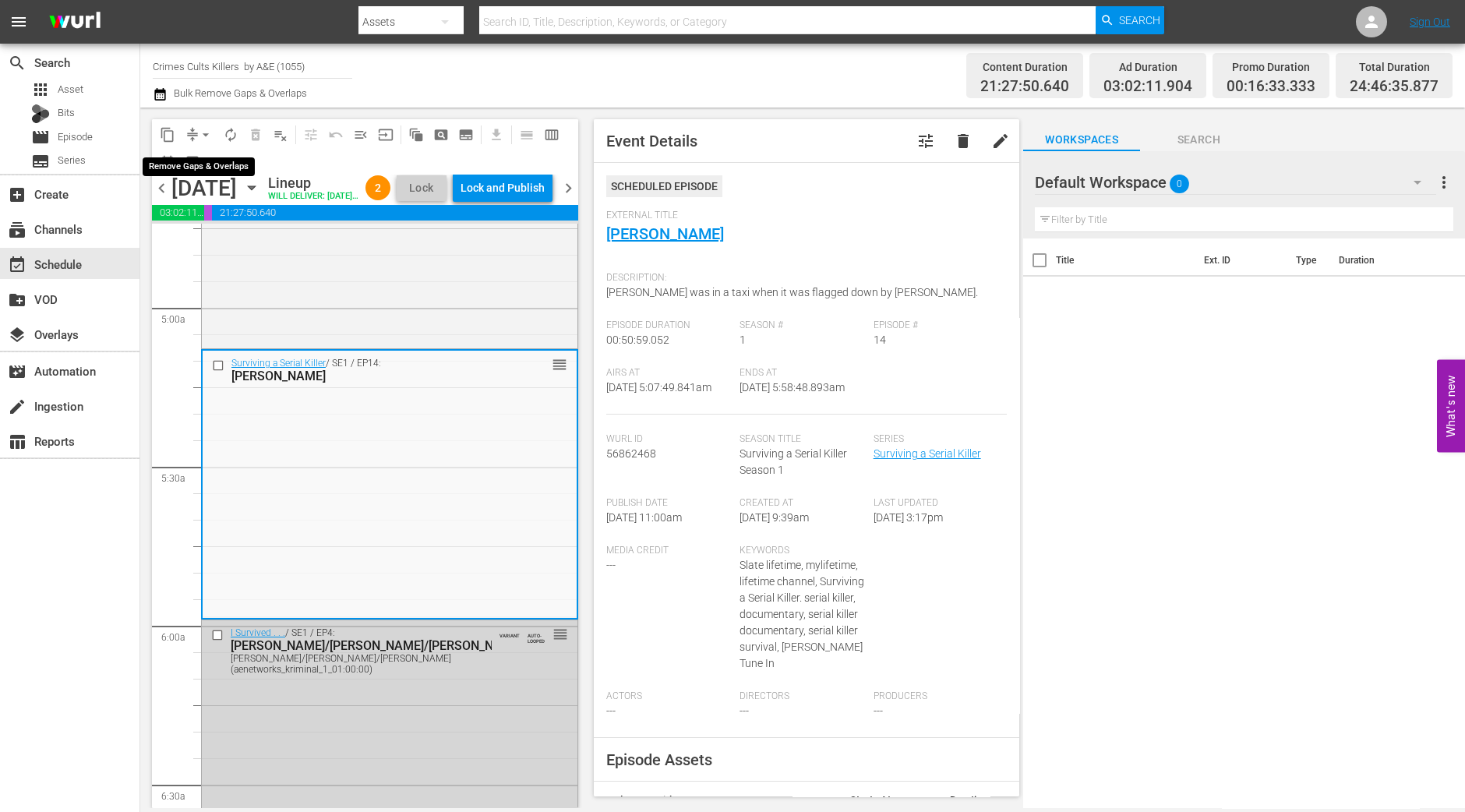
click at [202, 134] on span "arrow_drop_down" at bounding box center [206, 135] width 16 height 16
click at [201, 167] on li "Align to Midnight" at bounding box center [206, 165] width 163 height 25
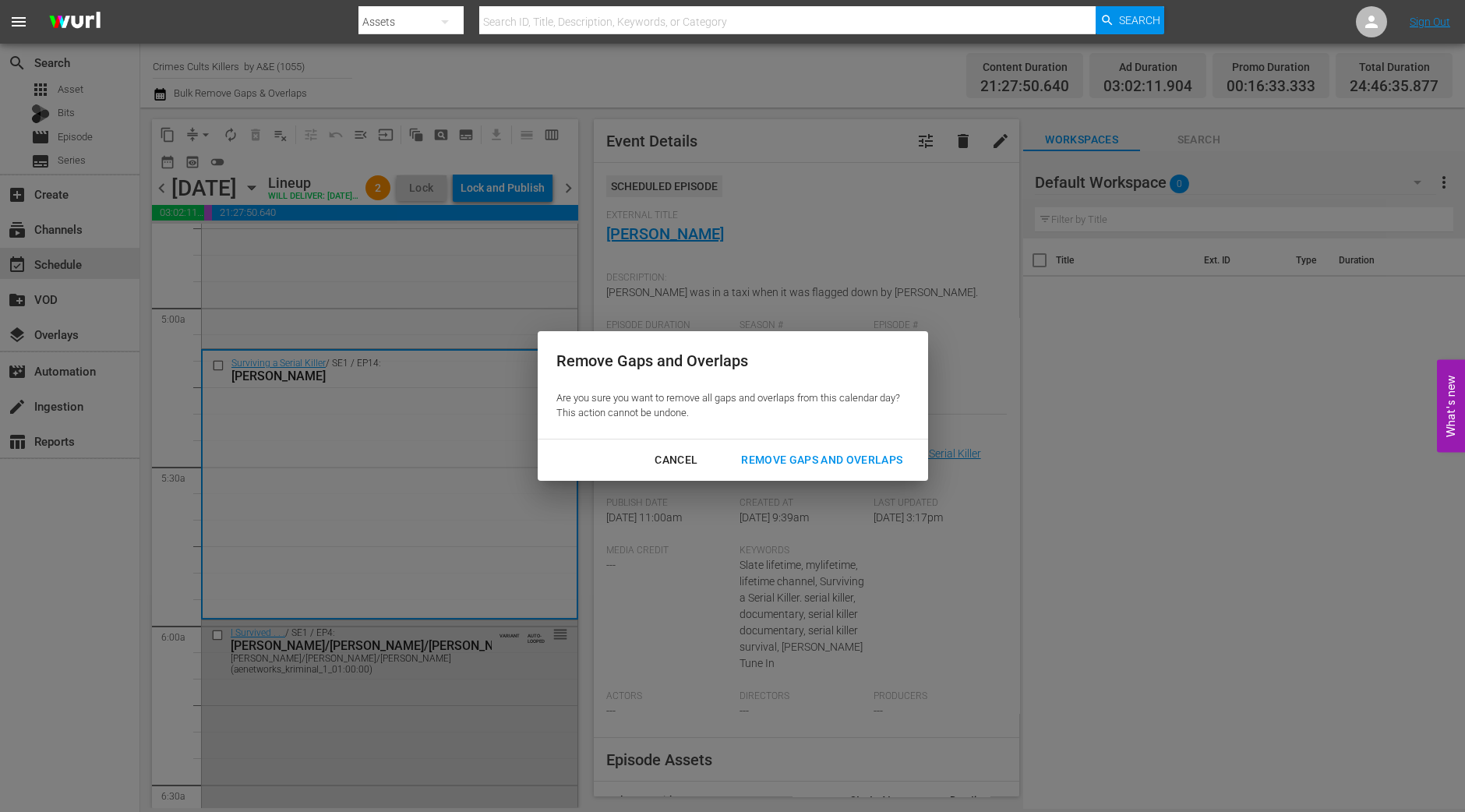
drag, startPoint x: 806, startPoint y: 461, endPoint x: 791, endPoint y: 457, distance: 15.5
click at [807, 461] on div "Remove Gaps and Overlaps" at bounding box center [822, 460] width 187 height 19
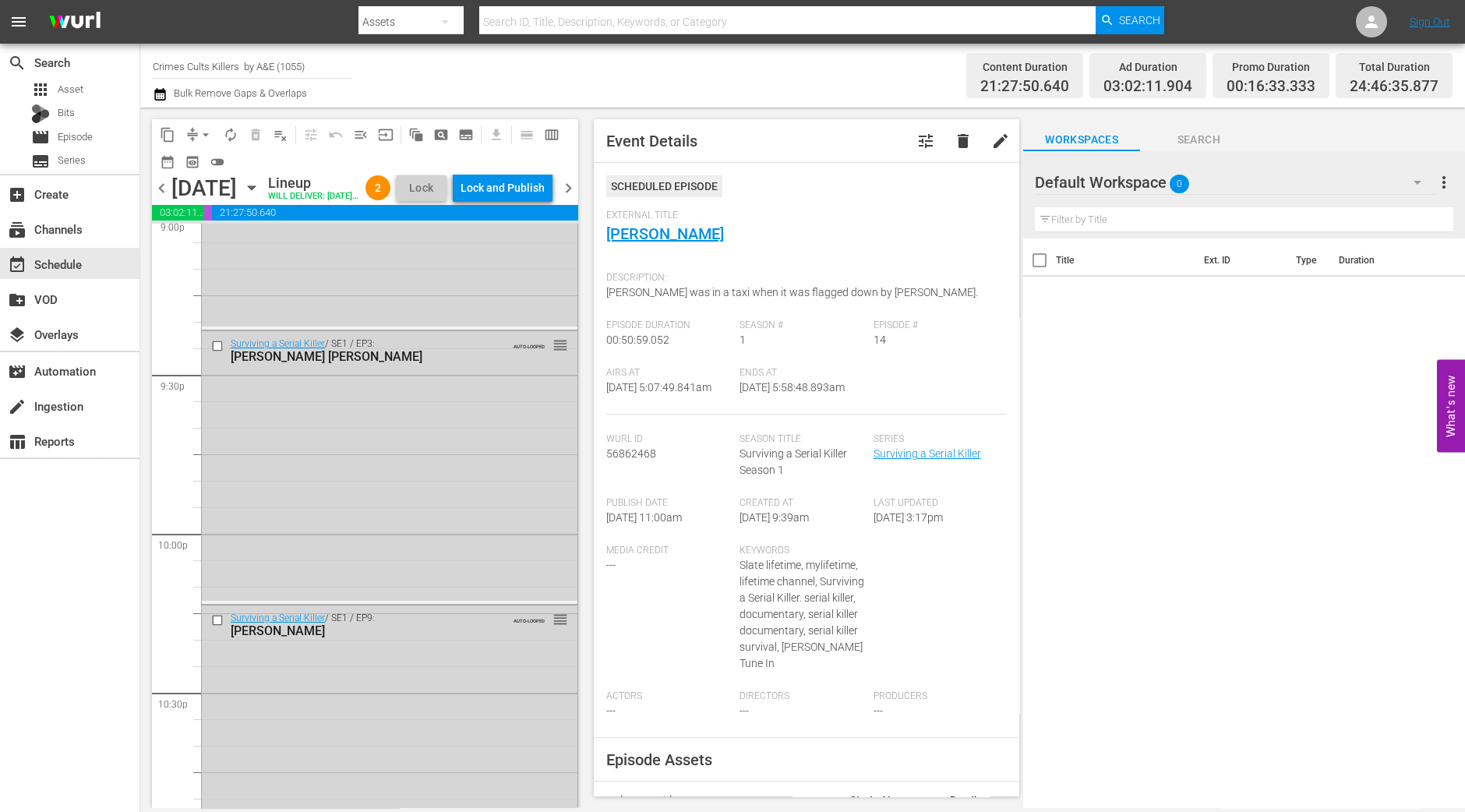
scroll to position [7317, 0]
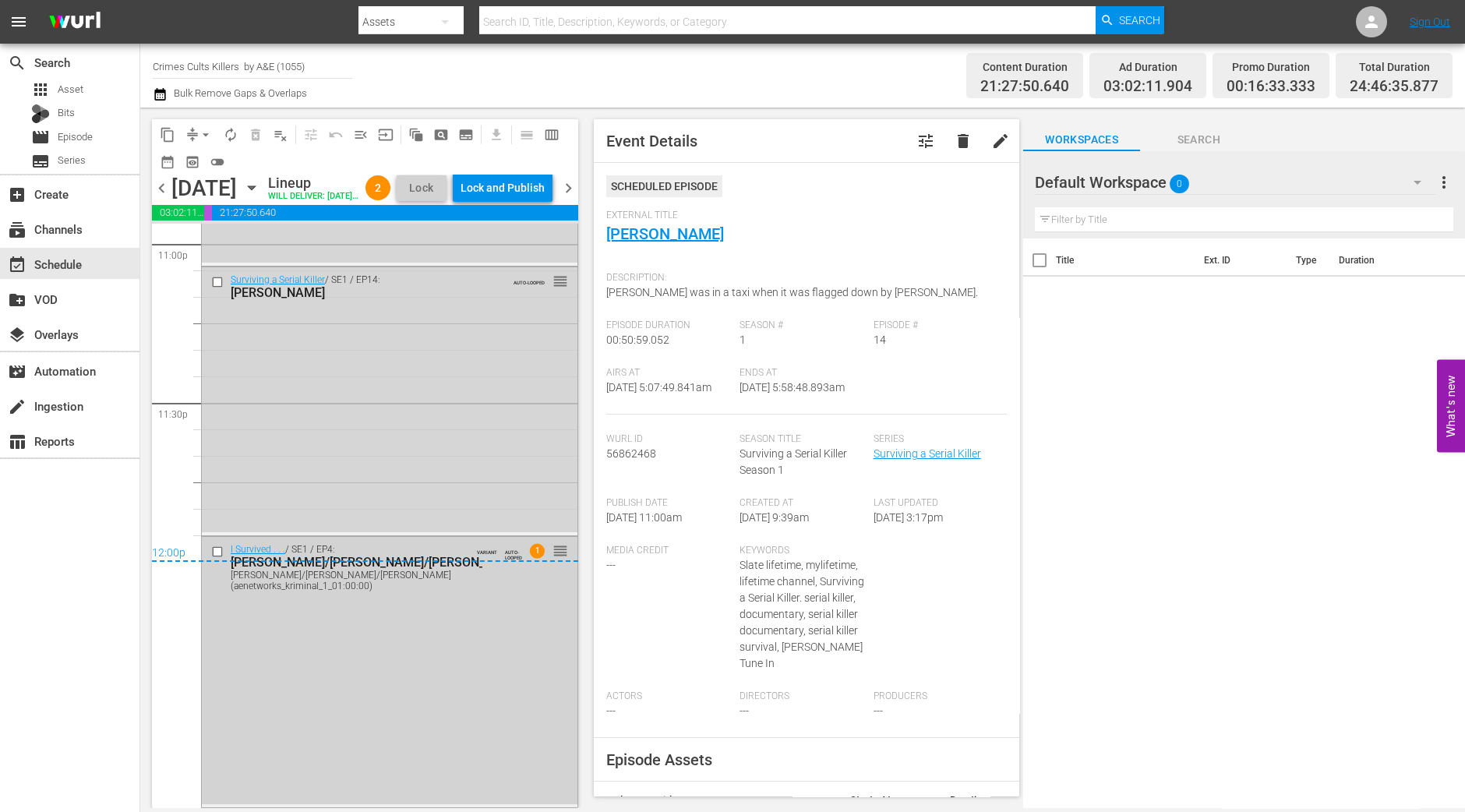
click at [477, 715] on div "I Survived . . . / SE1 / EP4: Lonnie/Rulon/Stanley Lonnie/Rulon/Stanley (aenetw…" at bounding box center [390, 670] width 375 height 267
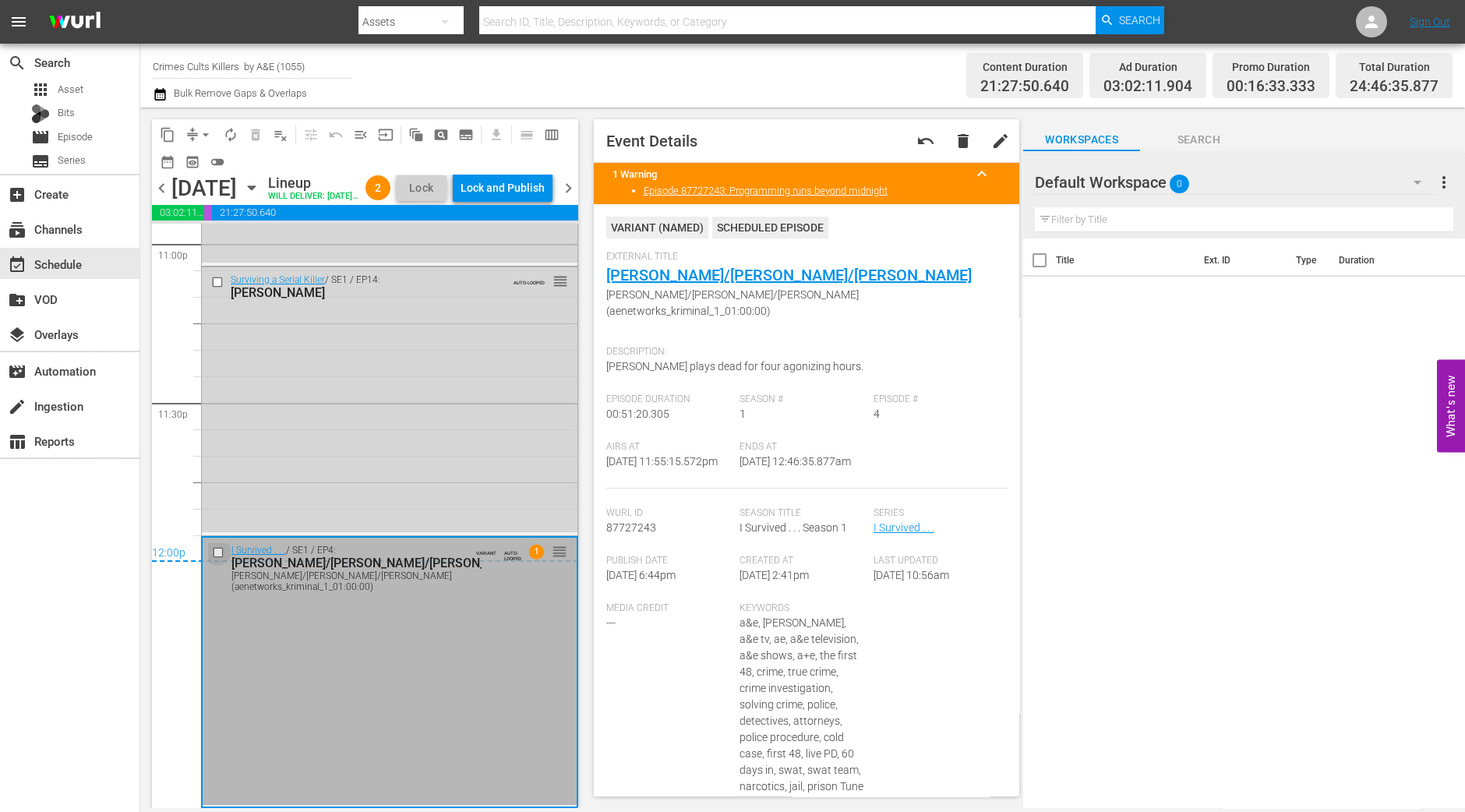
click at [217, 551] on input "checkbox" at bounding box center [220, 553] width 17 height 14
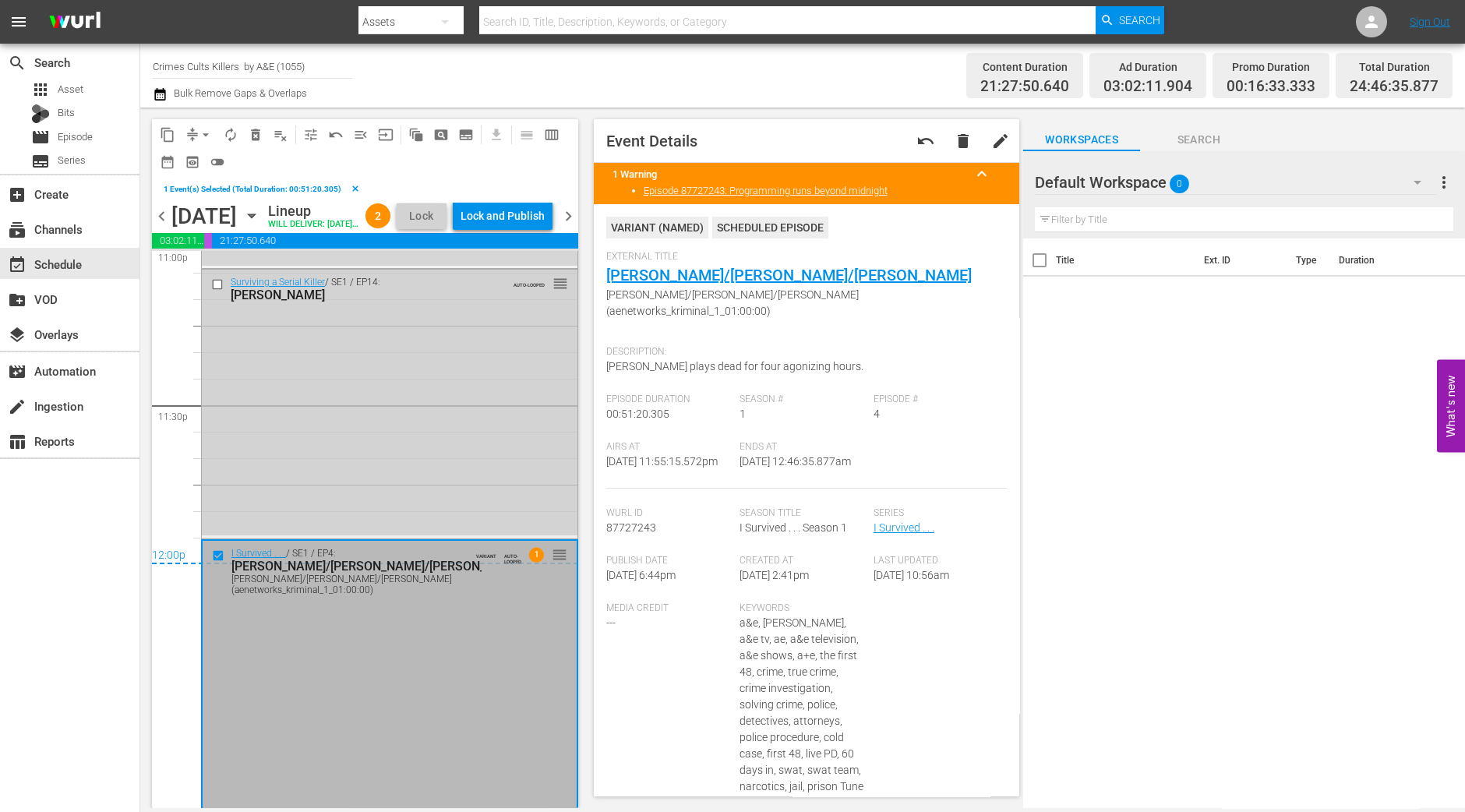
click at [214, 292] on input "checkbox" at bounding box center [219, 285] width 17 height 14
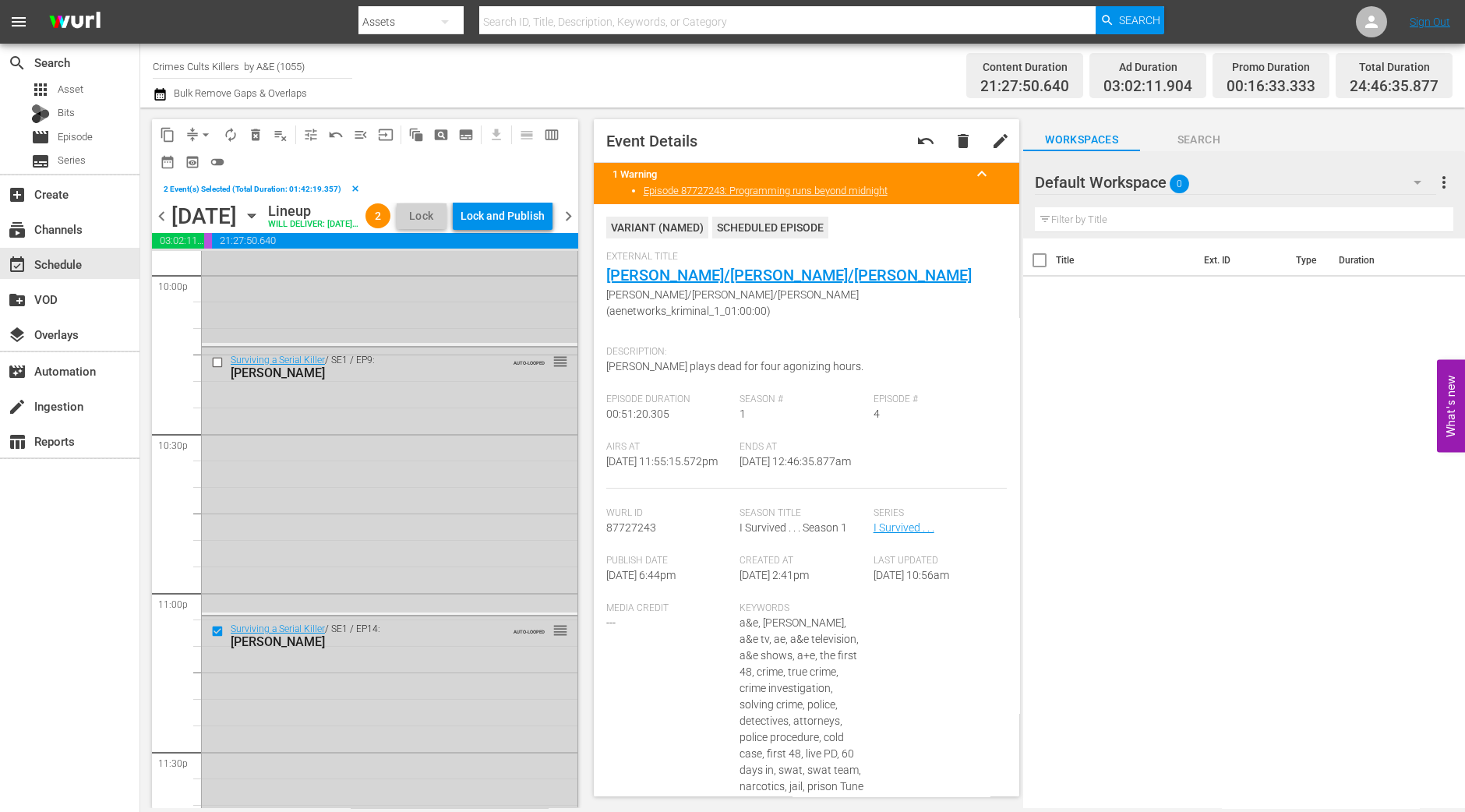
scroll to position [6732, 0]
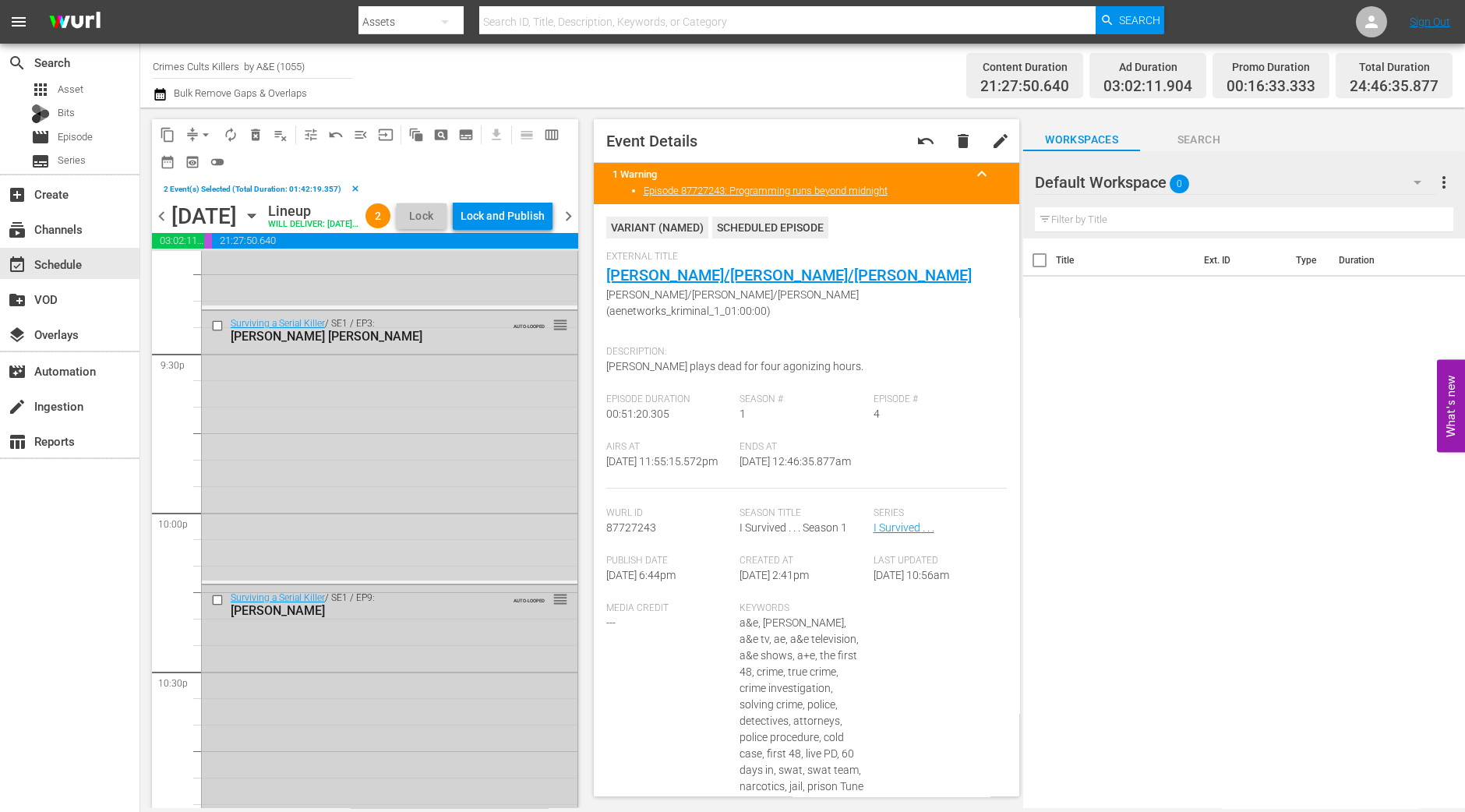
click at [217, 606] on input "checkbox" at bounding box center [219, 600] width 17 height 14
click at [219, 333] on input "checkbox" at bounding box center [219, 327] width 17 height 14
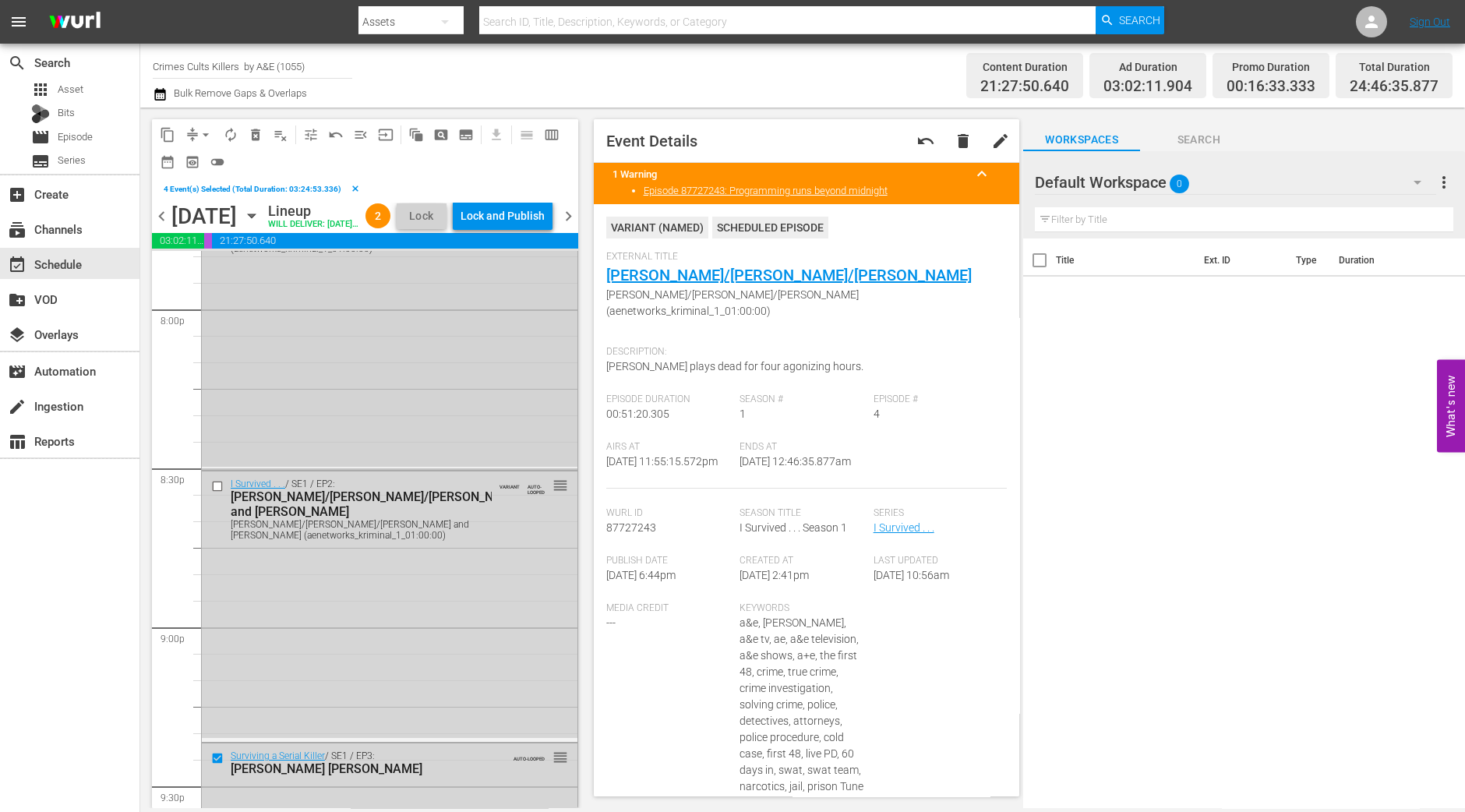
scroll to position [6245, 0]
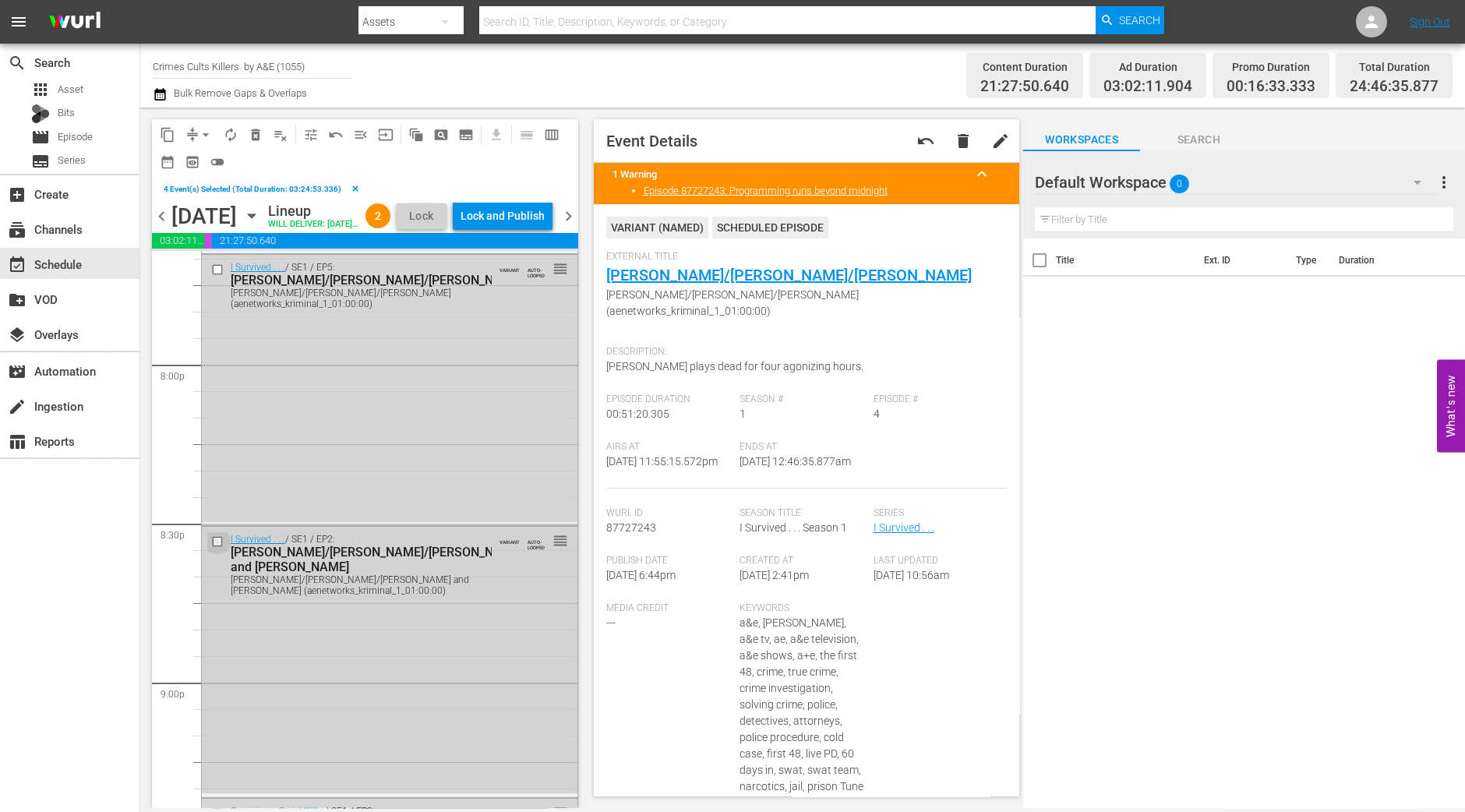
click at [218, 547] on input "checkbox" at bounding box center [219, 542] width 17 height 14
click at [218, 276] on input "checkbox" at bounding box center [219, 270] width 17 height 14
click at [257, 139] on span "delete_forever_outlined" at bounding box center [256, 135] width 16 height 16
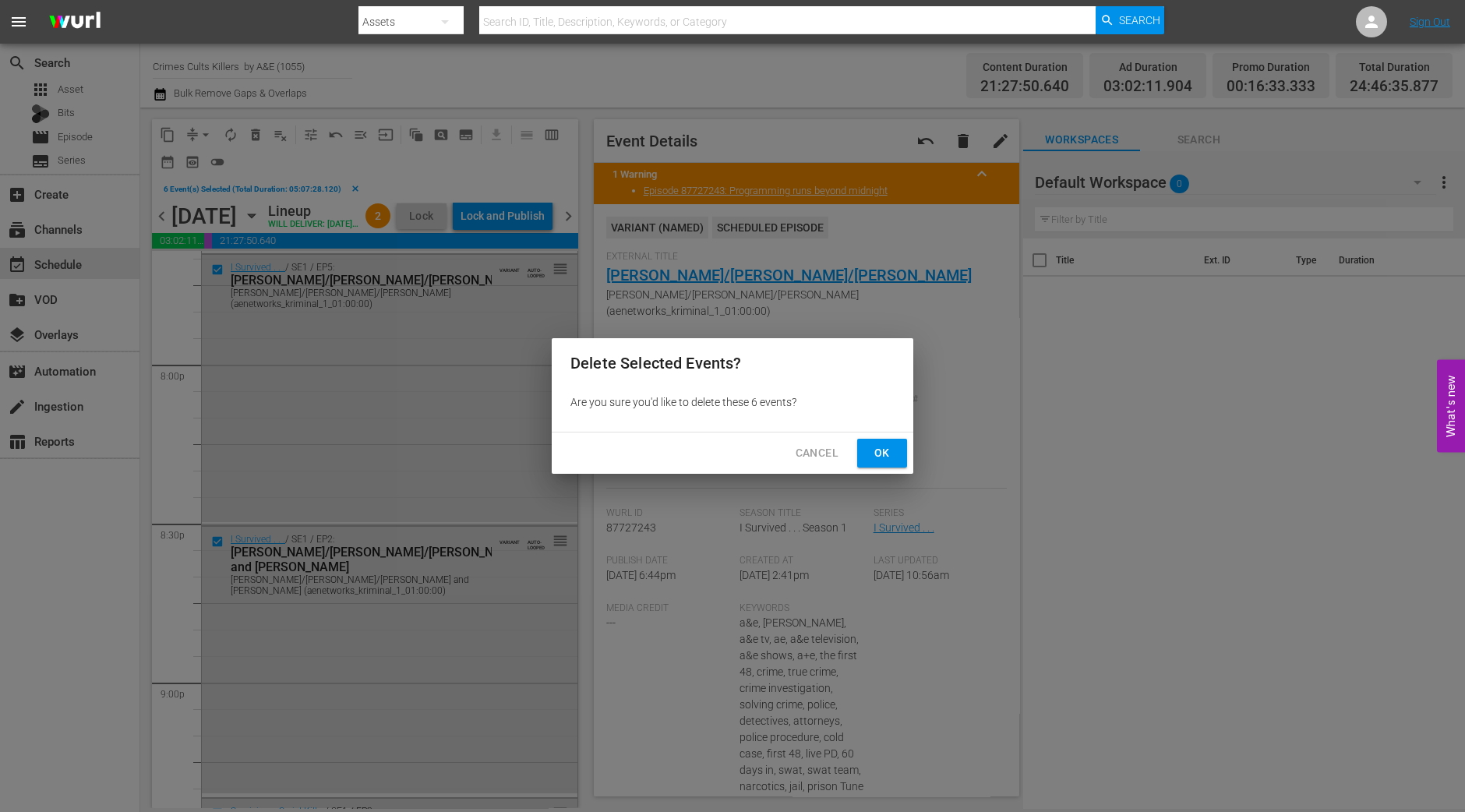
click at [889, 454] on span "Ok" at bounding box center [882, 453] width 25 height 19
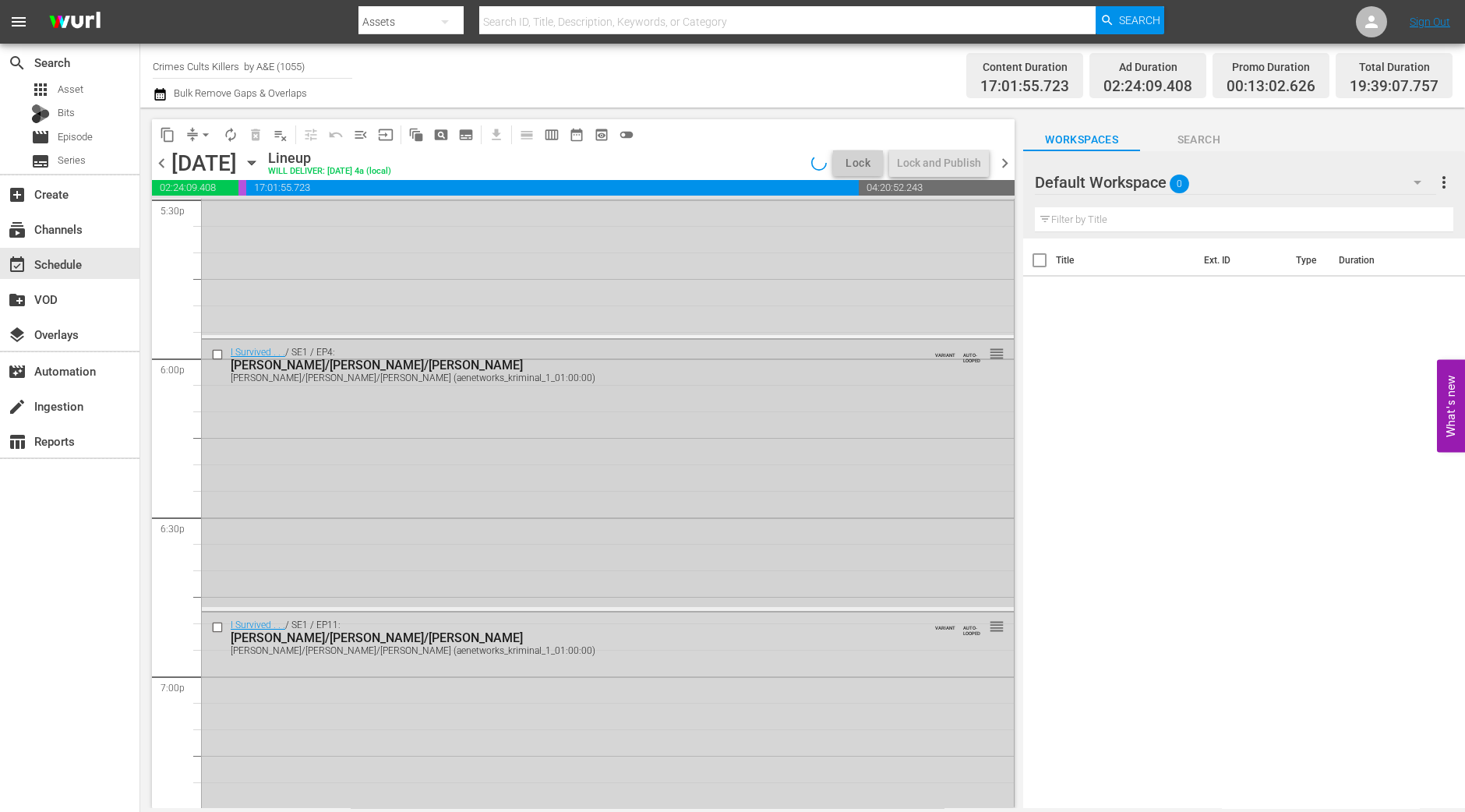
scroll to position [5562, 0]
click at [217, 627] on input "checkbox" at bounding box center [219, 627] width 17 height 14
click at [218, 350] on input "checkbox" at bounding box center [219, 355] width 17 height 14
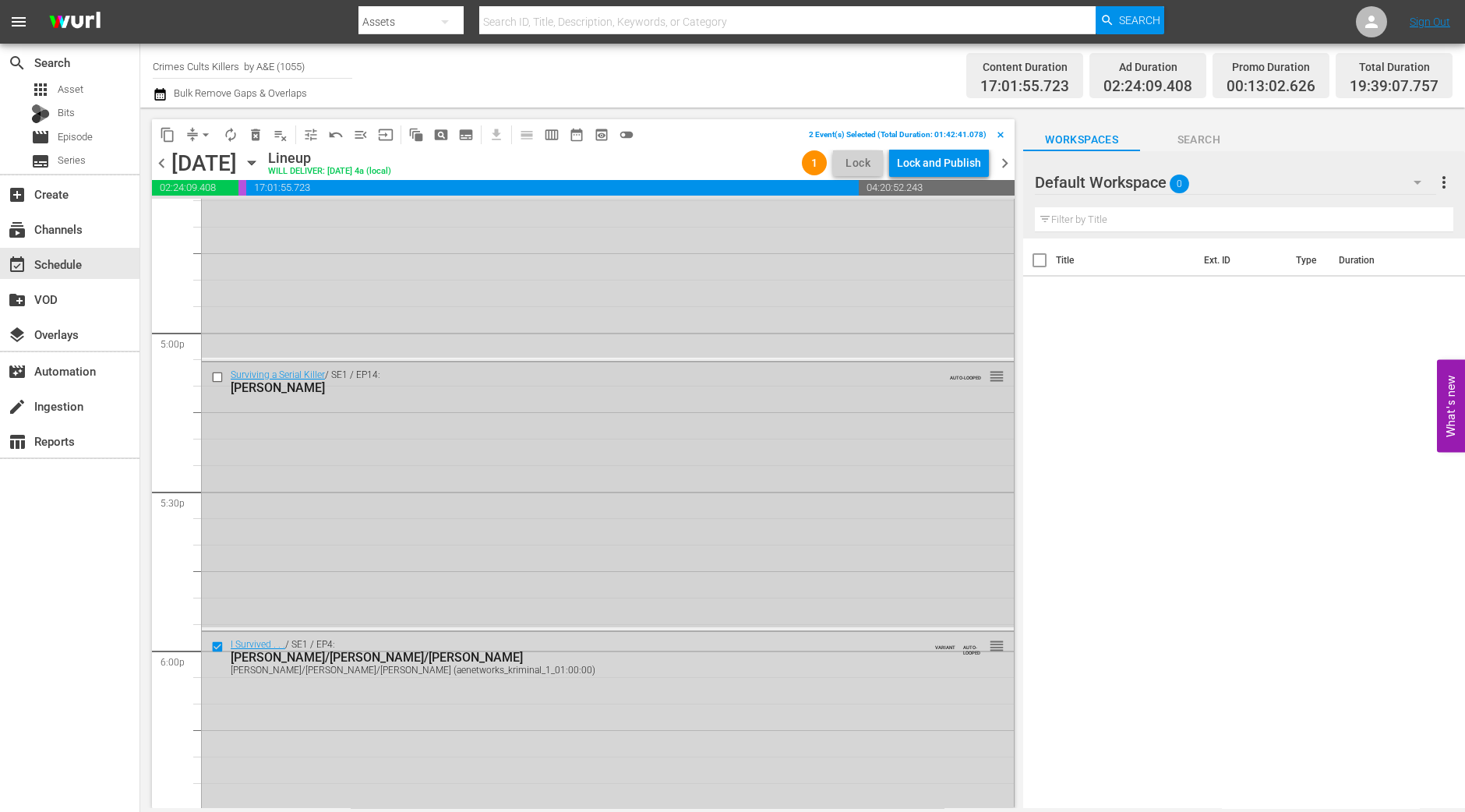
click at [218, 373] on input "checkbox" at bounding box center [219, 377] width 17 height 14
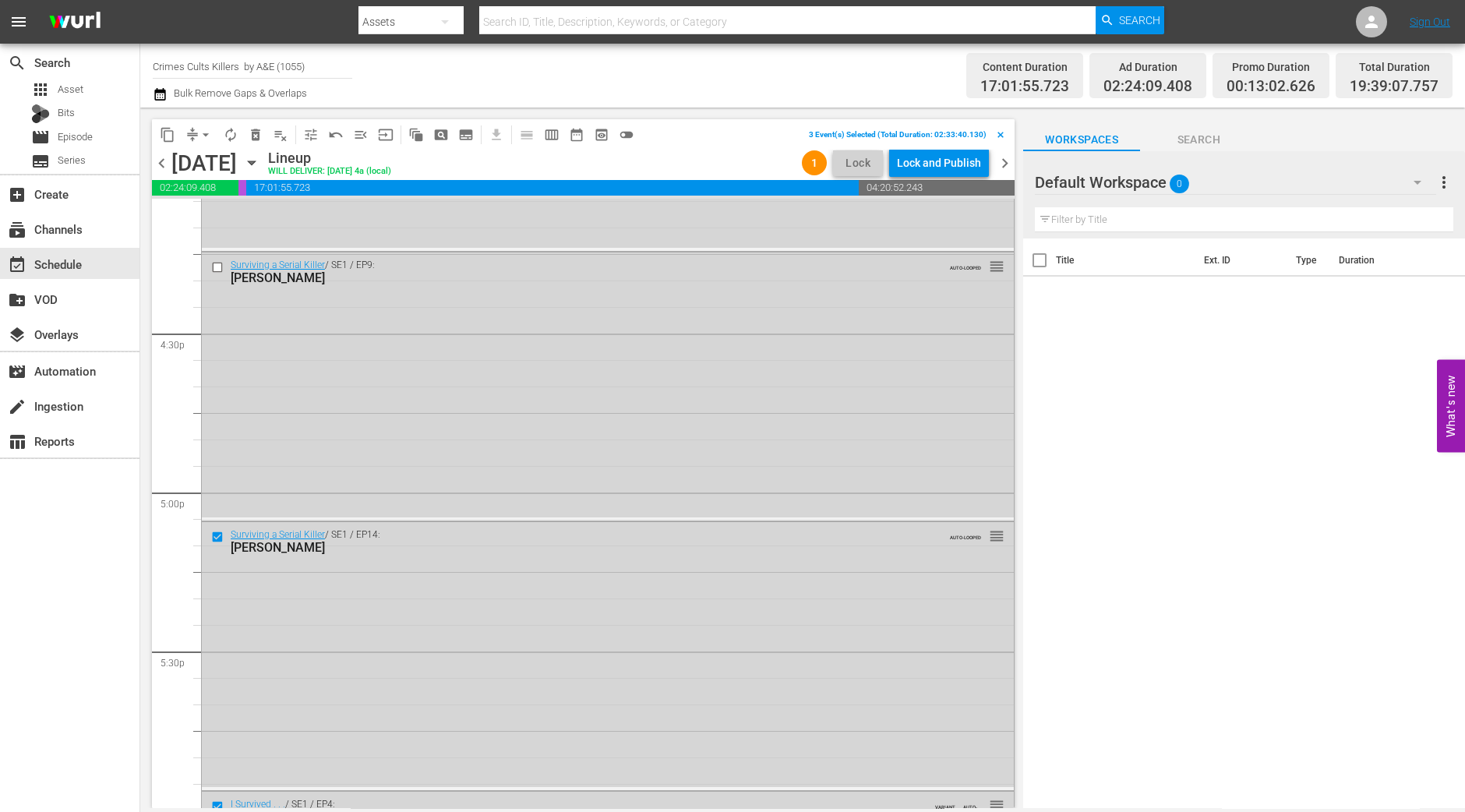
scroll to position [4978, 0]
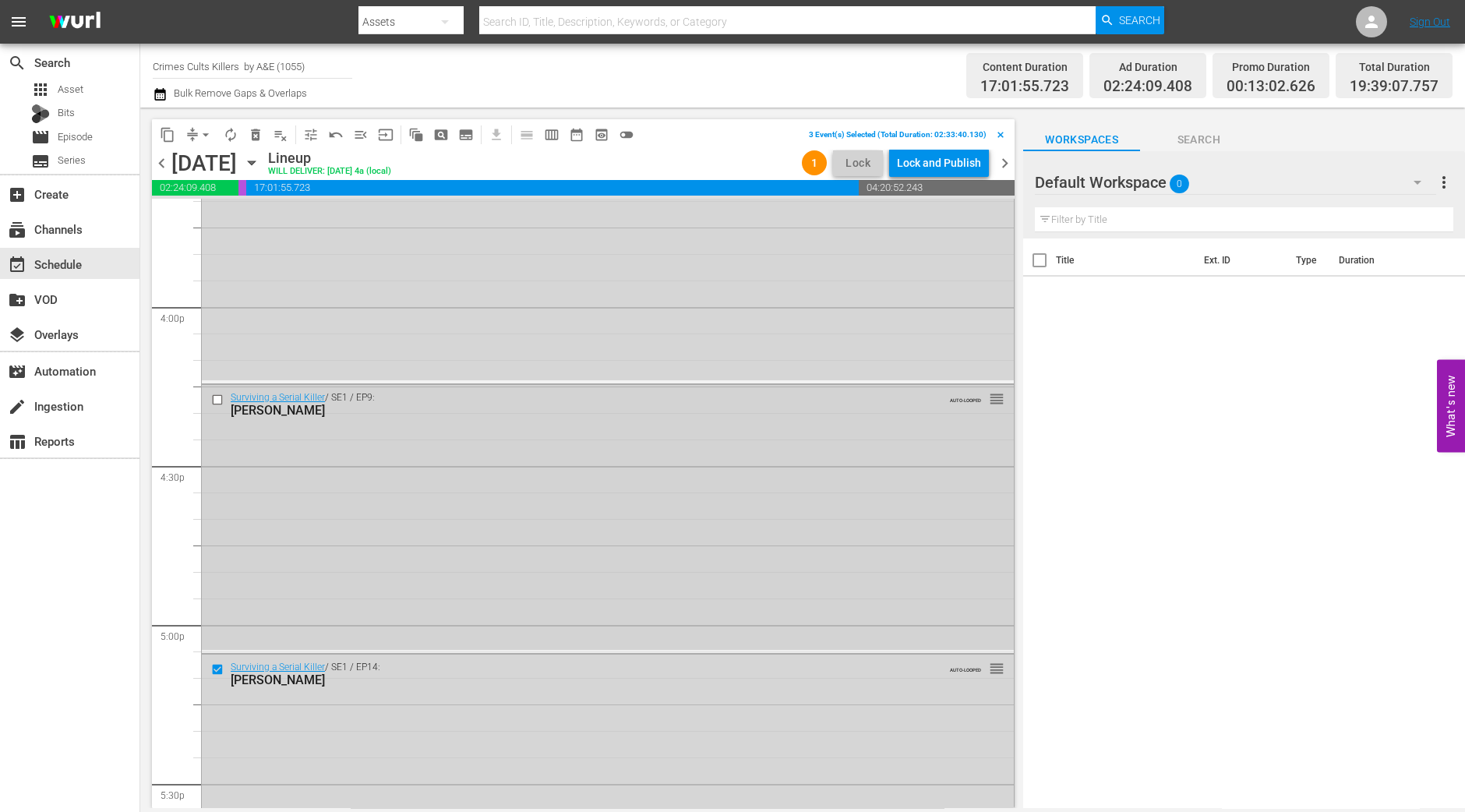
click at [214, 398] on input "checkbox" at bounding box center [219, 400] width 17 height 14
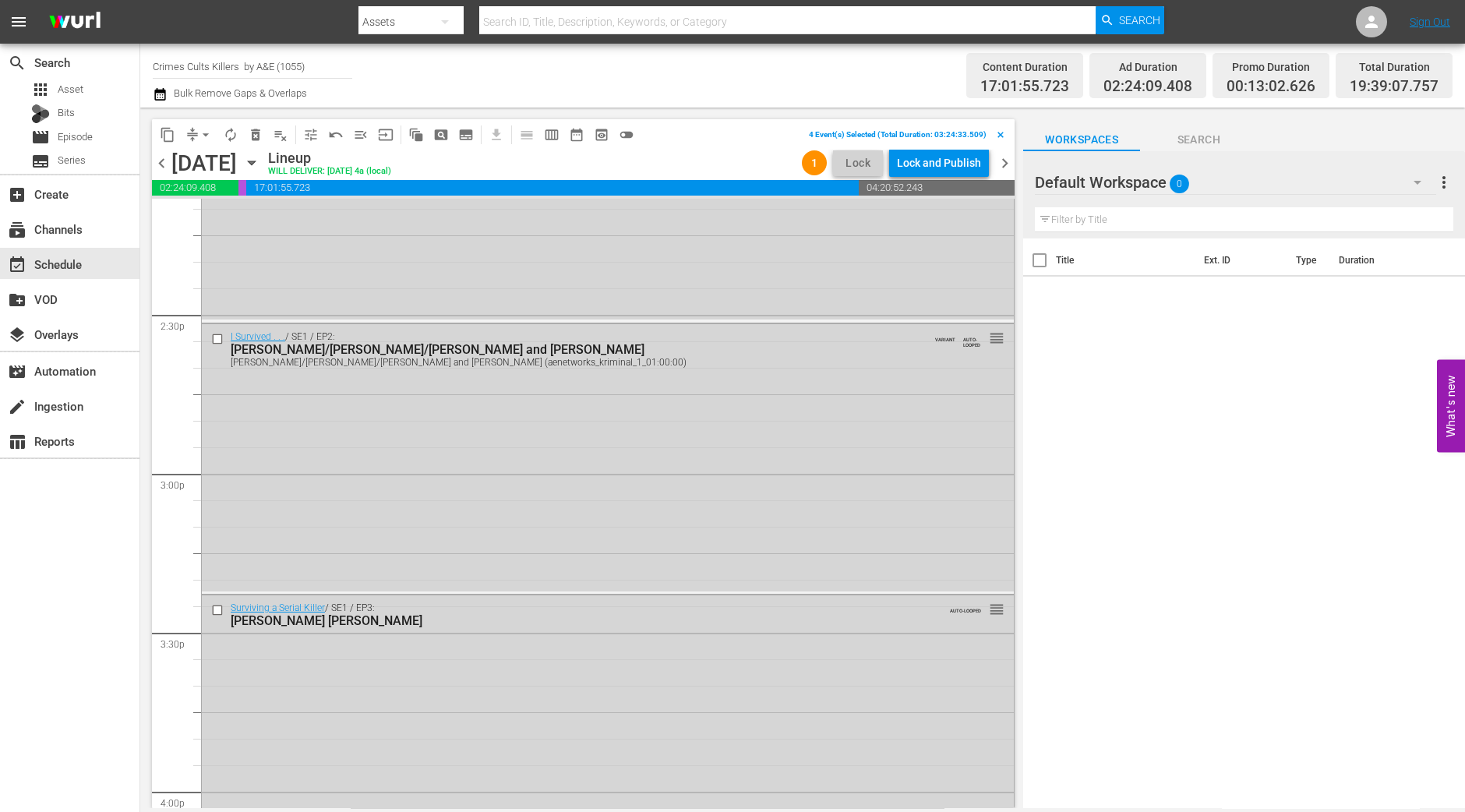
scroll to position [4492, 0]
click at [216, 344] on input "checkbox" at bounding box center [219, 340] width 17 height 14
click at [215, 610] on input "checkbox" at bounding box center [219, 613] width 17 height 14
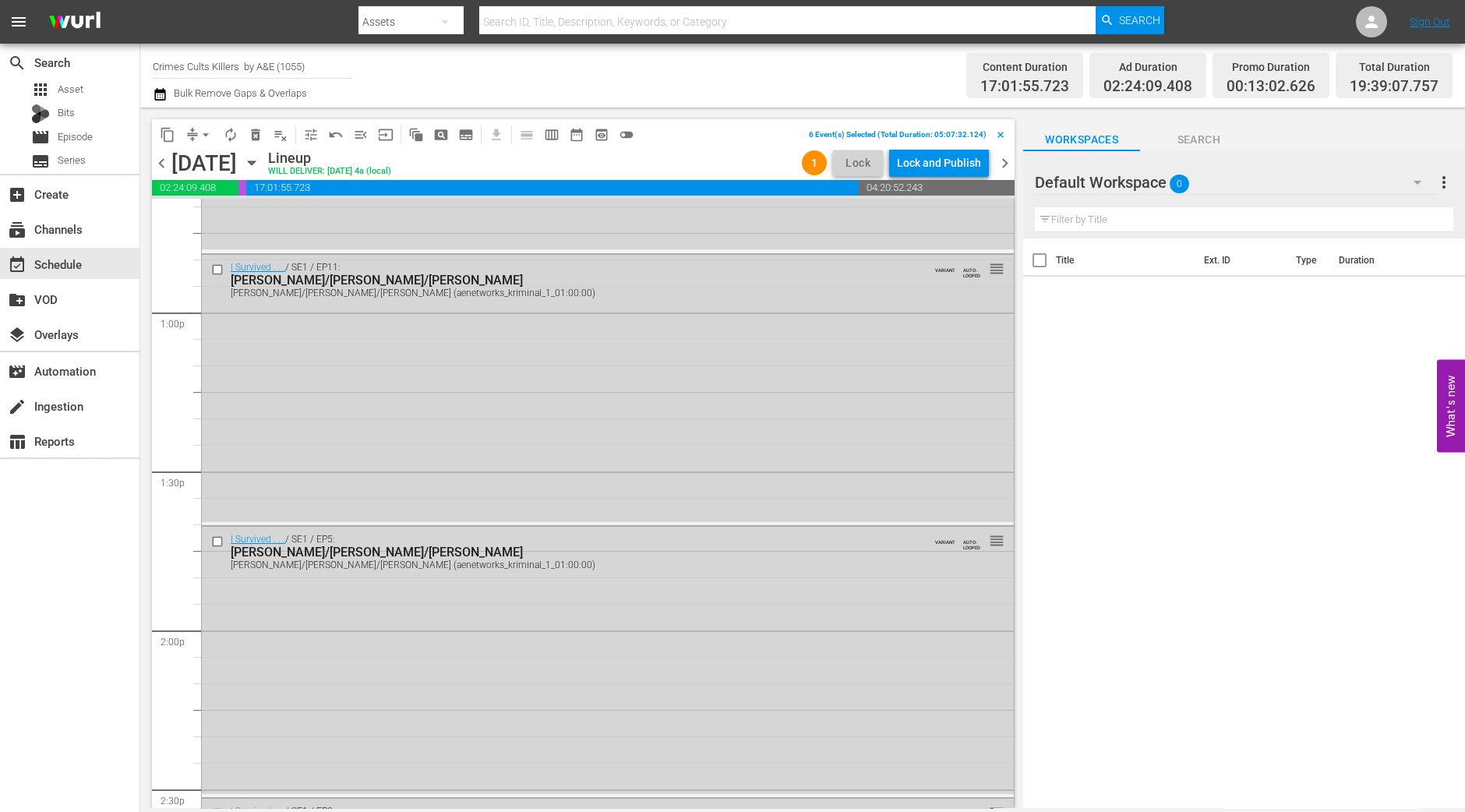
scroll to position [3908, 0]
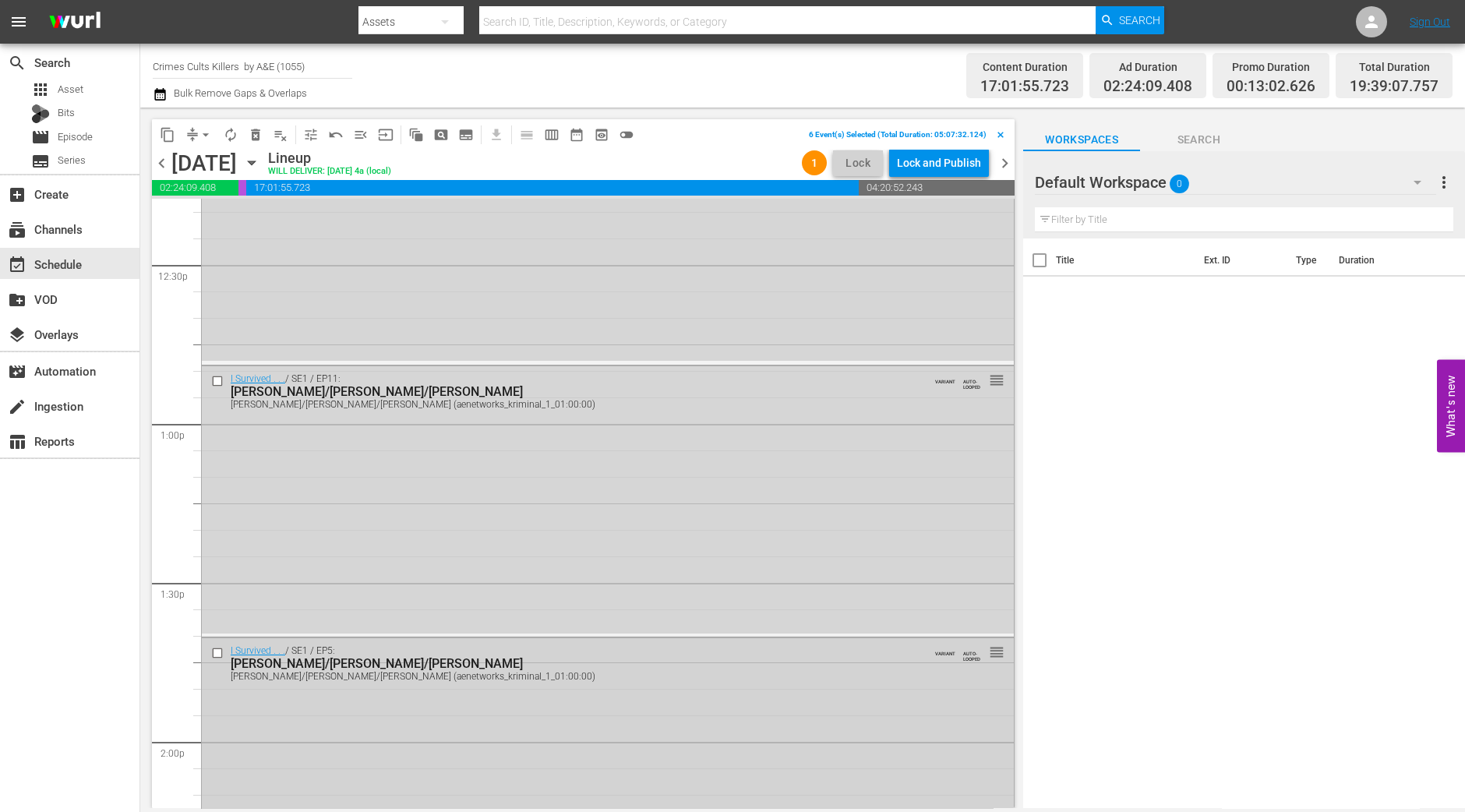
click at [218, 652] on input "checkbox" at bounding box center [219, 653] width 17 height 14
click at [218, 380] on input "checkbox" at bounding box center [219, 381] width 17 height 14
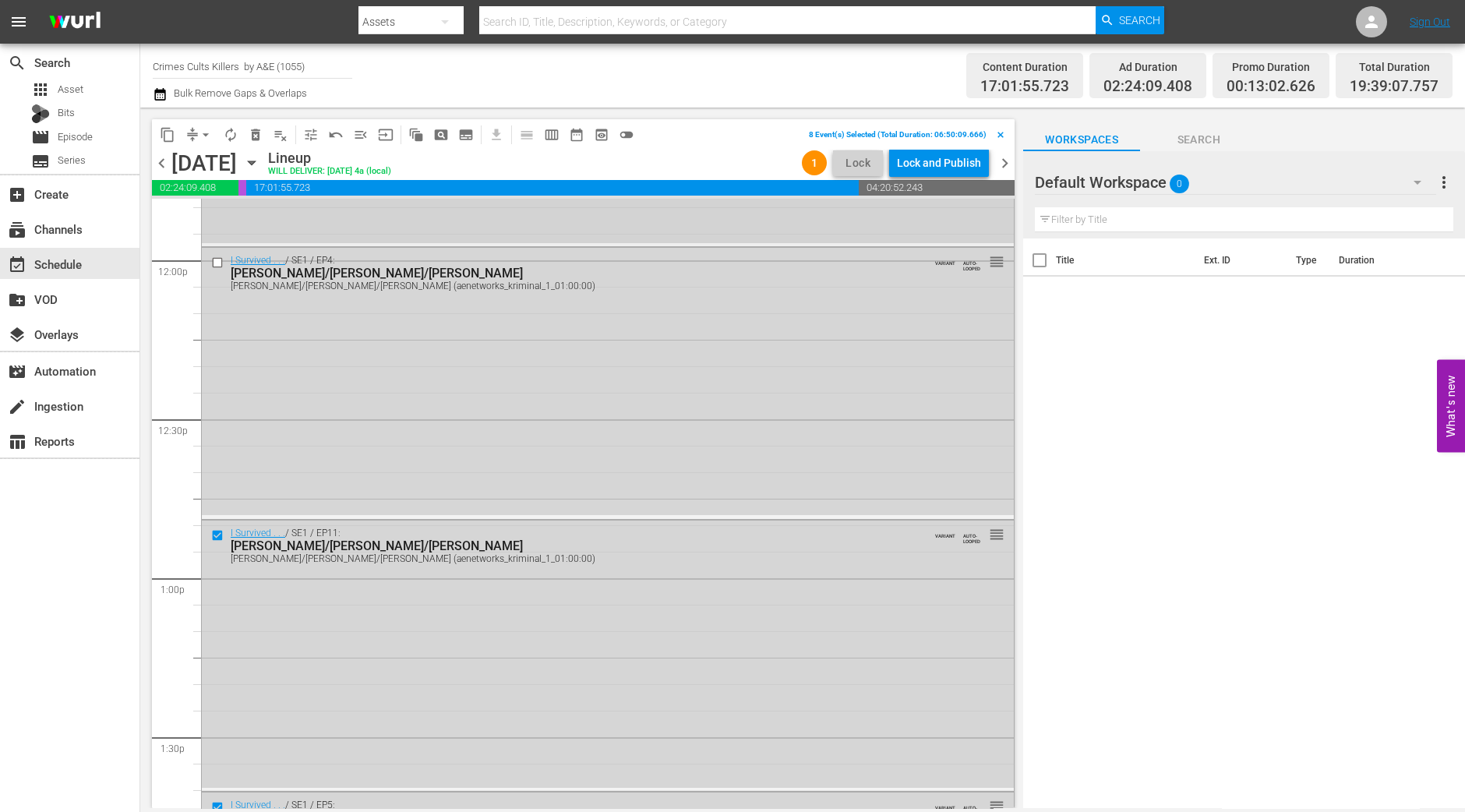
scroll to position [3518, 0]
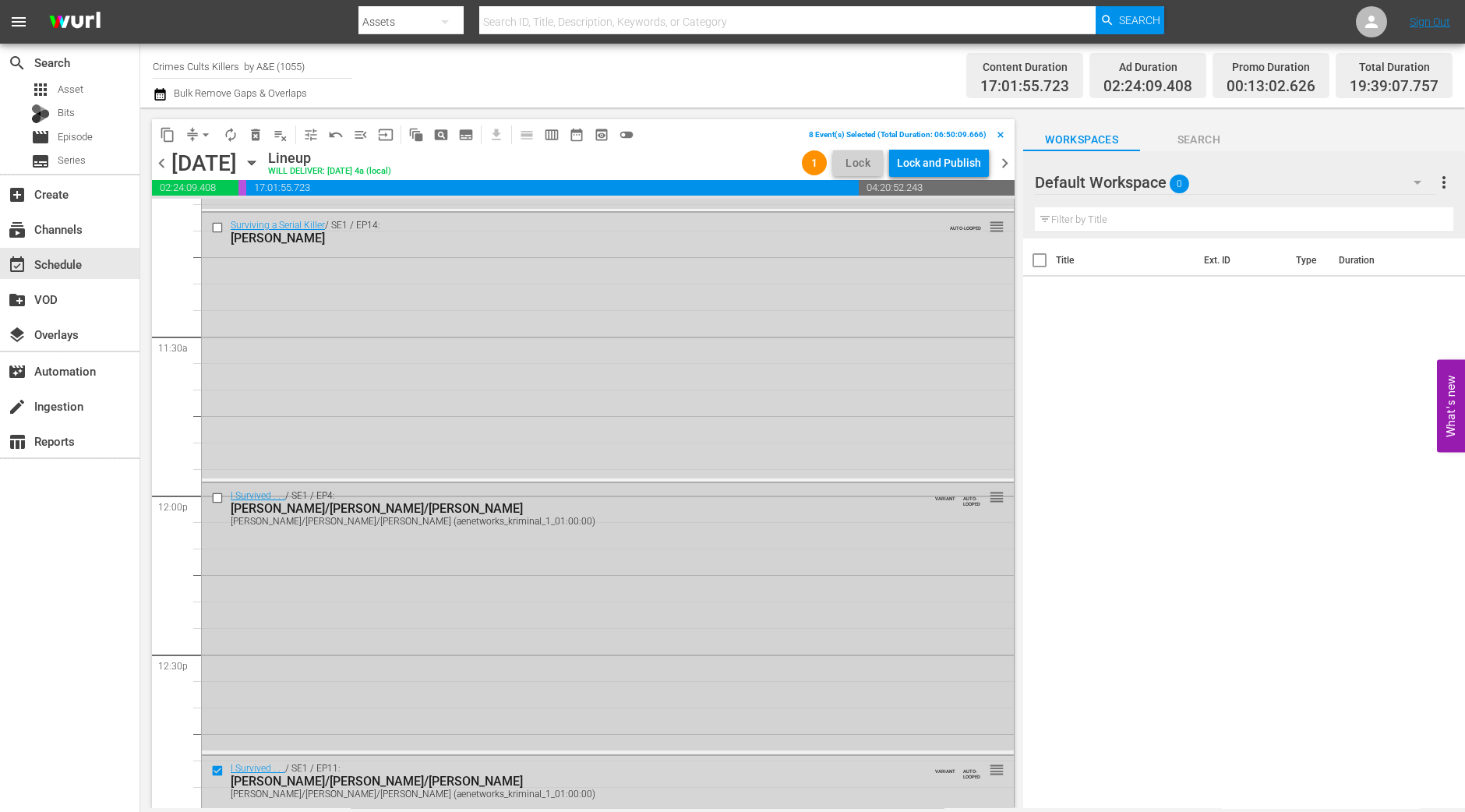
click at [214, 494] on input "checkbox" at bounding box center [219, 499] width 17 height 14
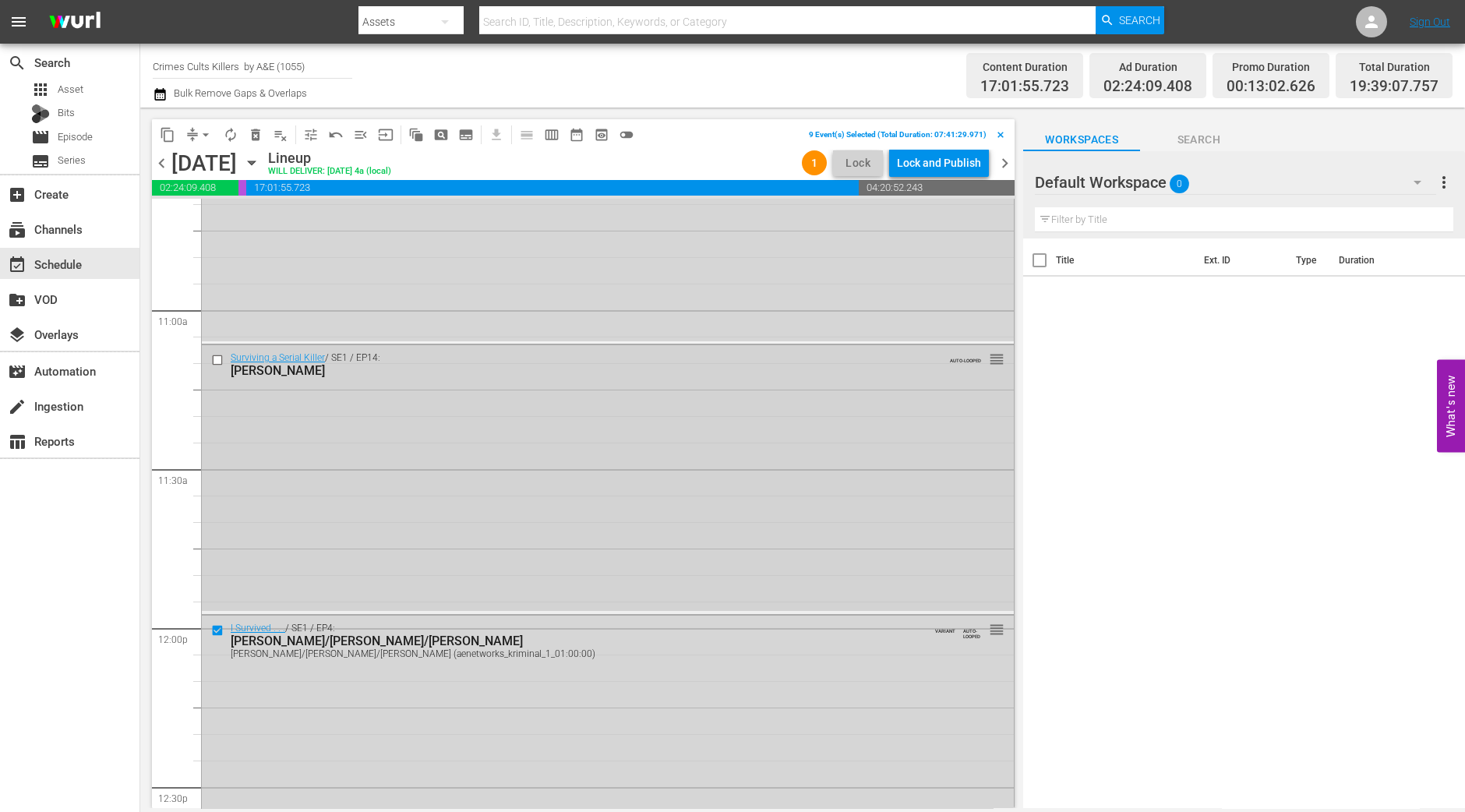
scroll to position [3324, 0]
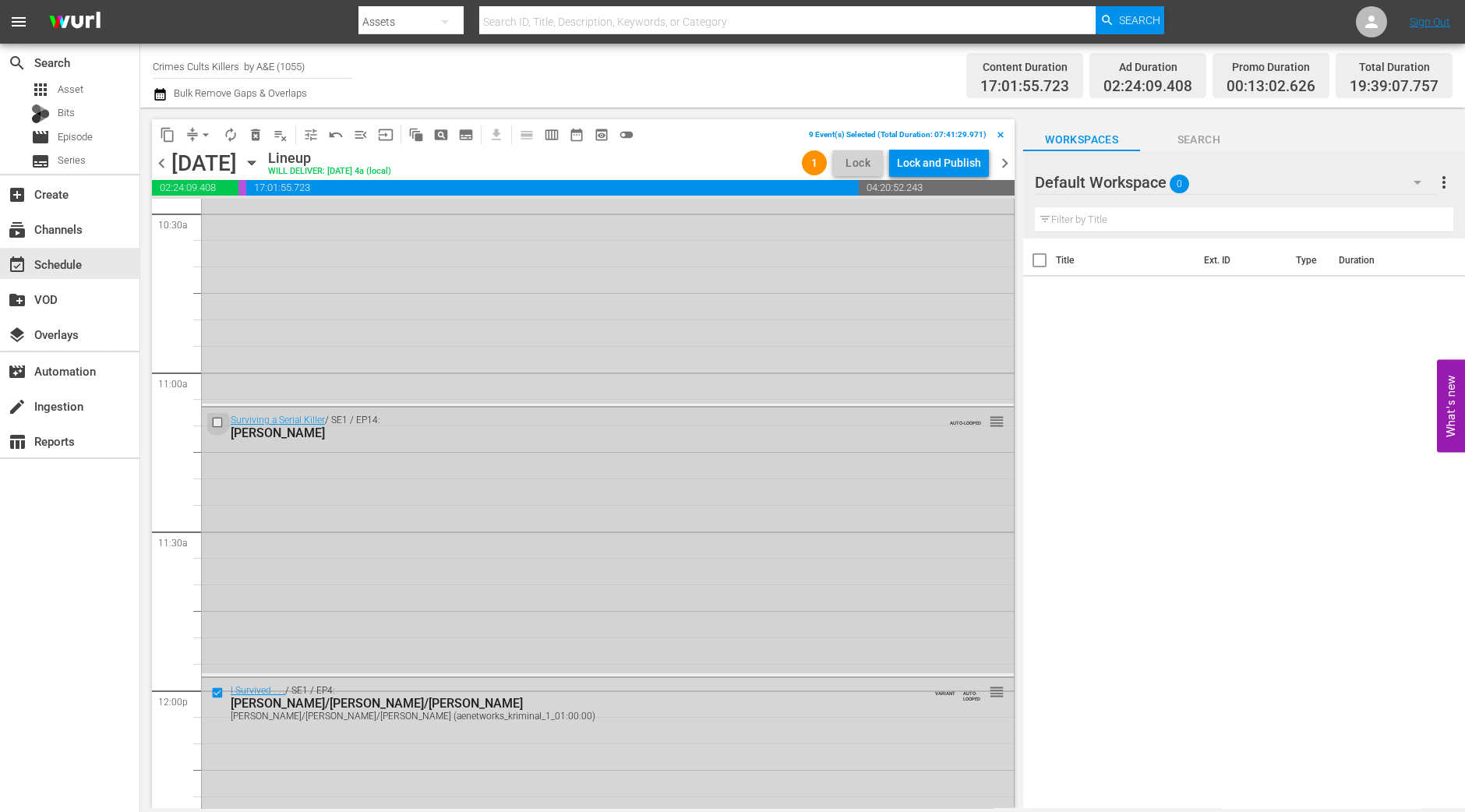
click at [218, 422] on input "checkbox" at bounding box center [219, 423] width 17 height 14
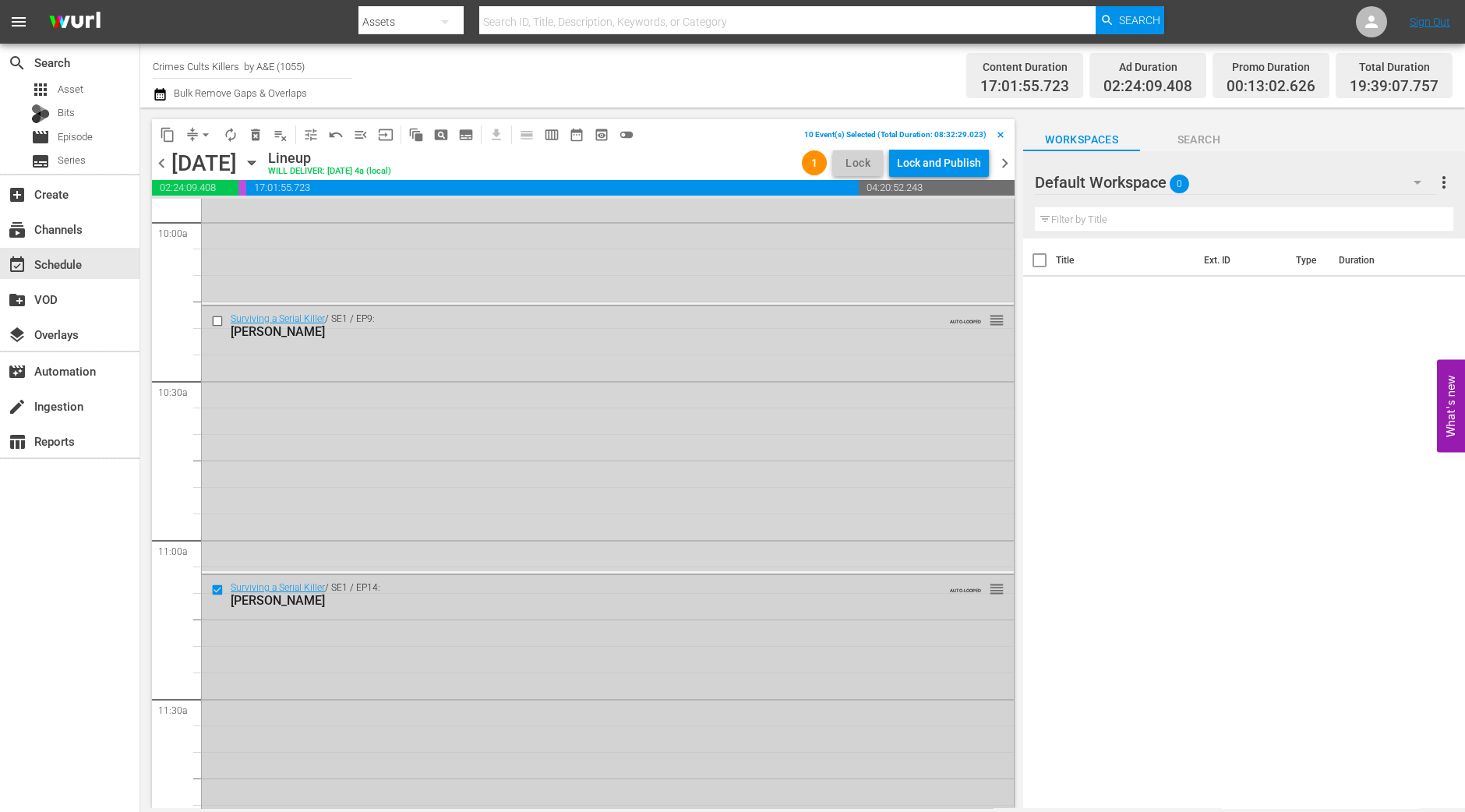
scroll to position [3030, 0]
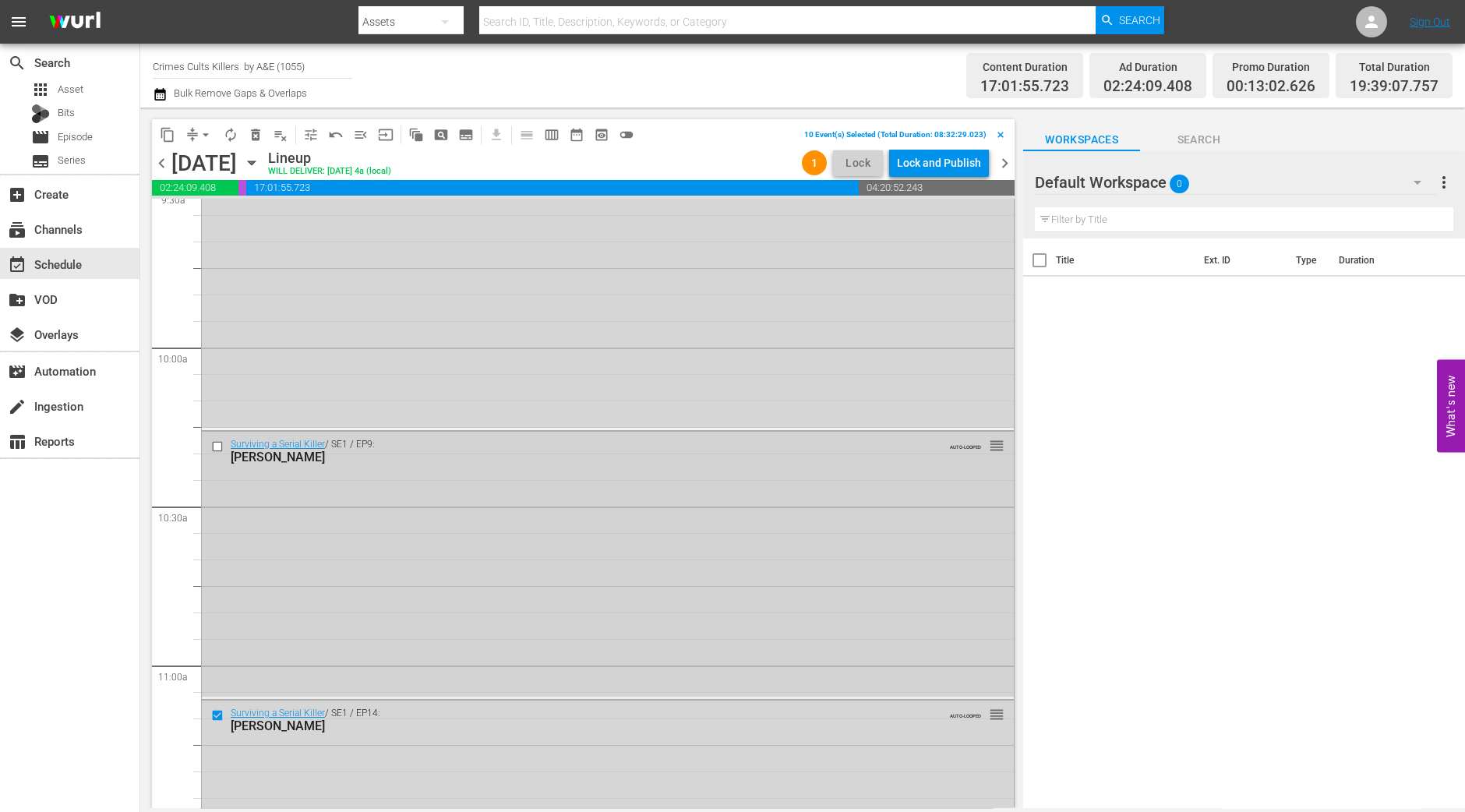
click at [217, 441] on input "checkbox" at bounding box center [219, 446] width 17 height 14
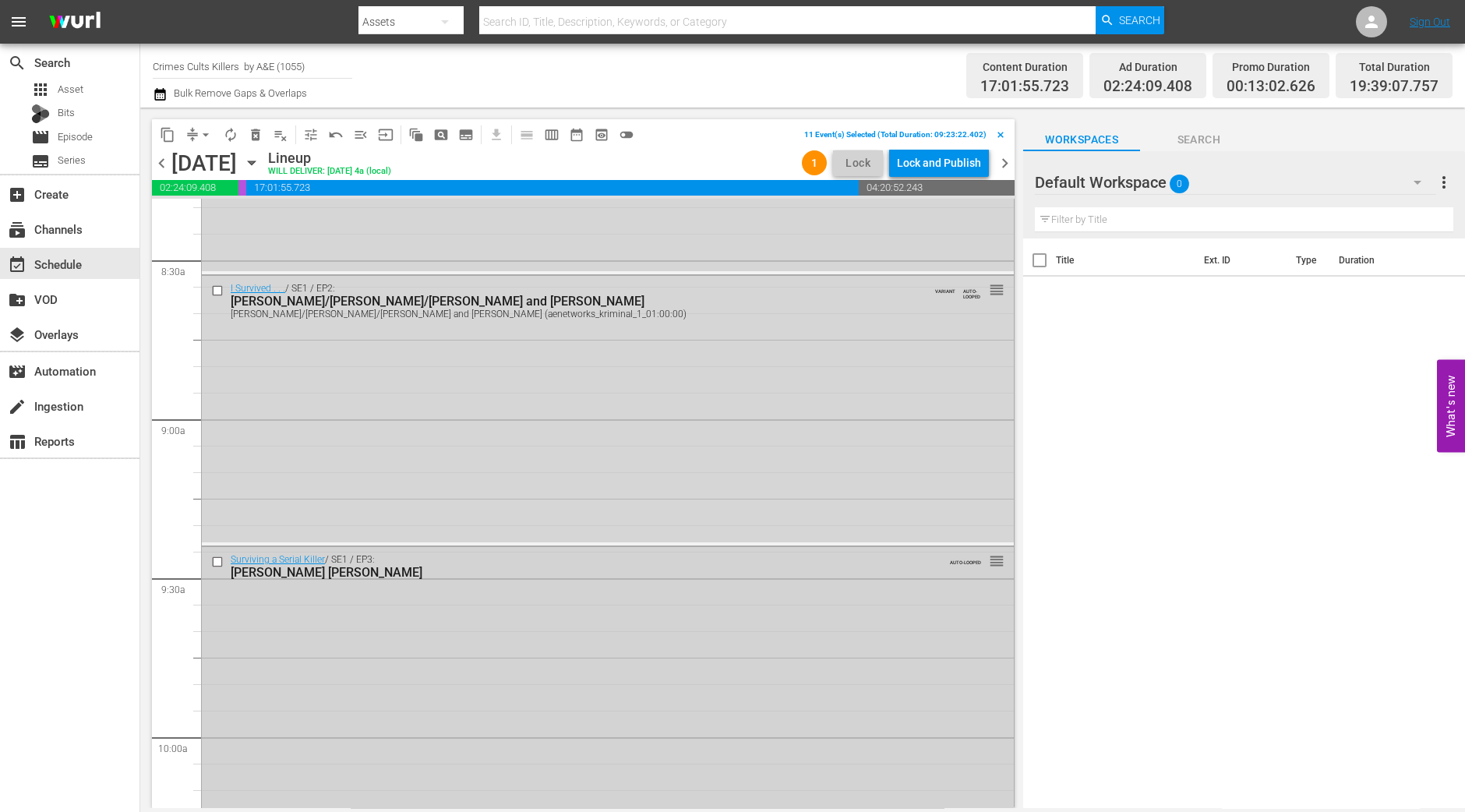
click at [218, 561] on input "checkbox" at bounding box center [219, 562] width 17 height 14
click at [214, 288] on input "checkbox" at bounding box center [219, 291] width 17 height 14
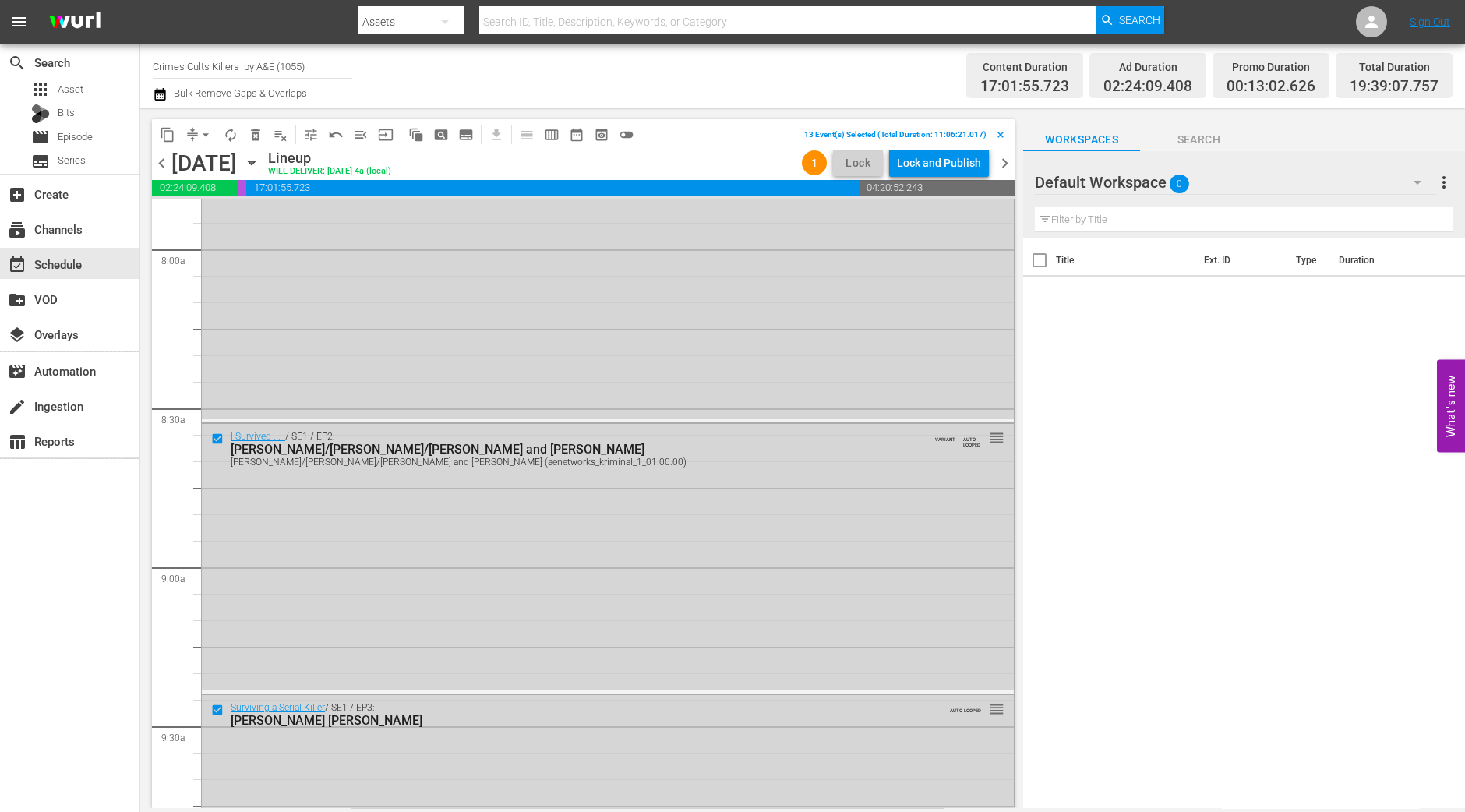
scroll to position [2252, 0]
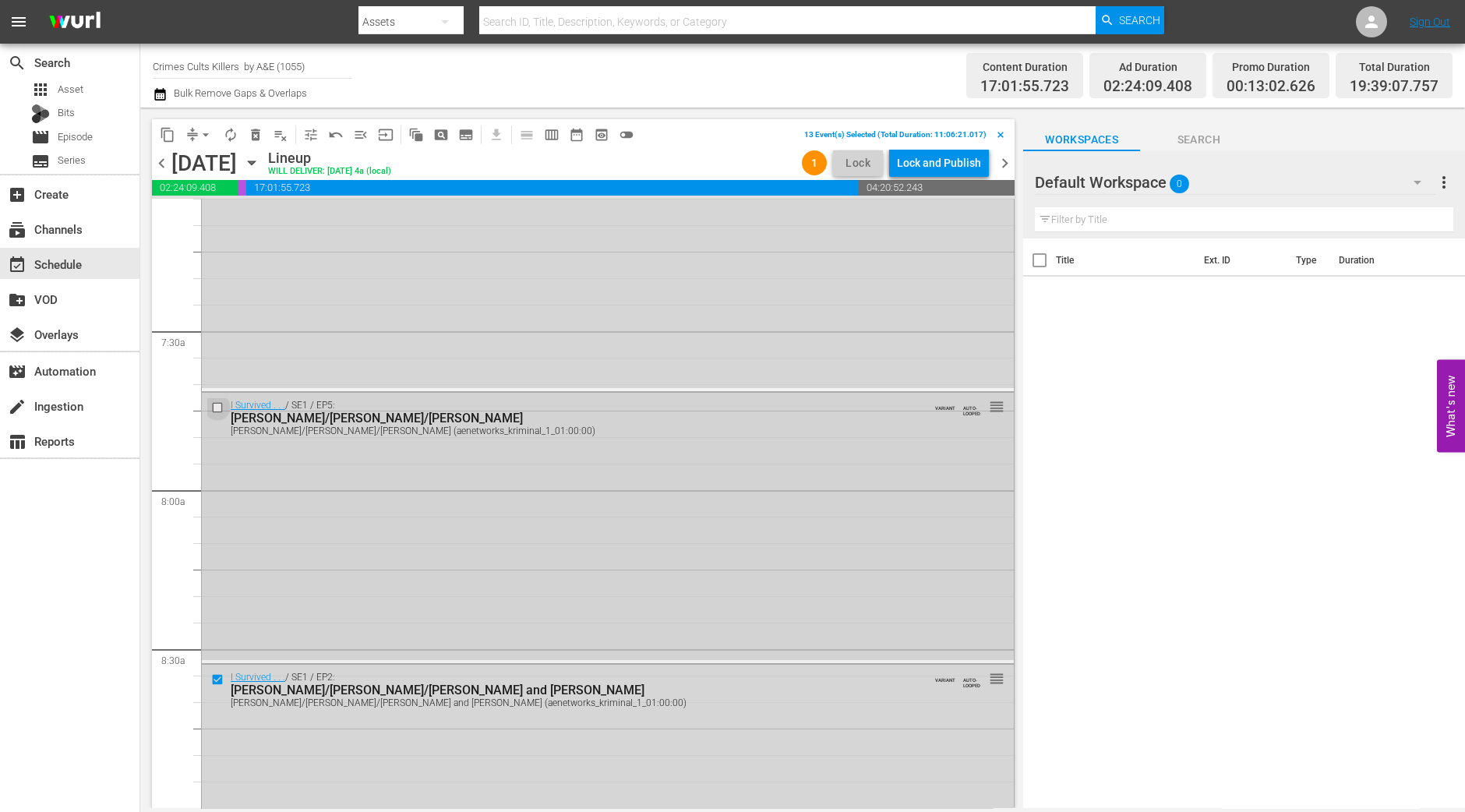
click at [214, 406] on input "checkbox" at bounding box center [219, 408] width 17 height 14
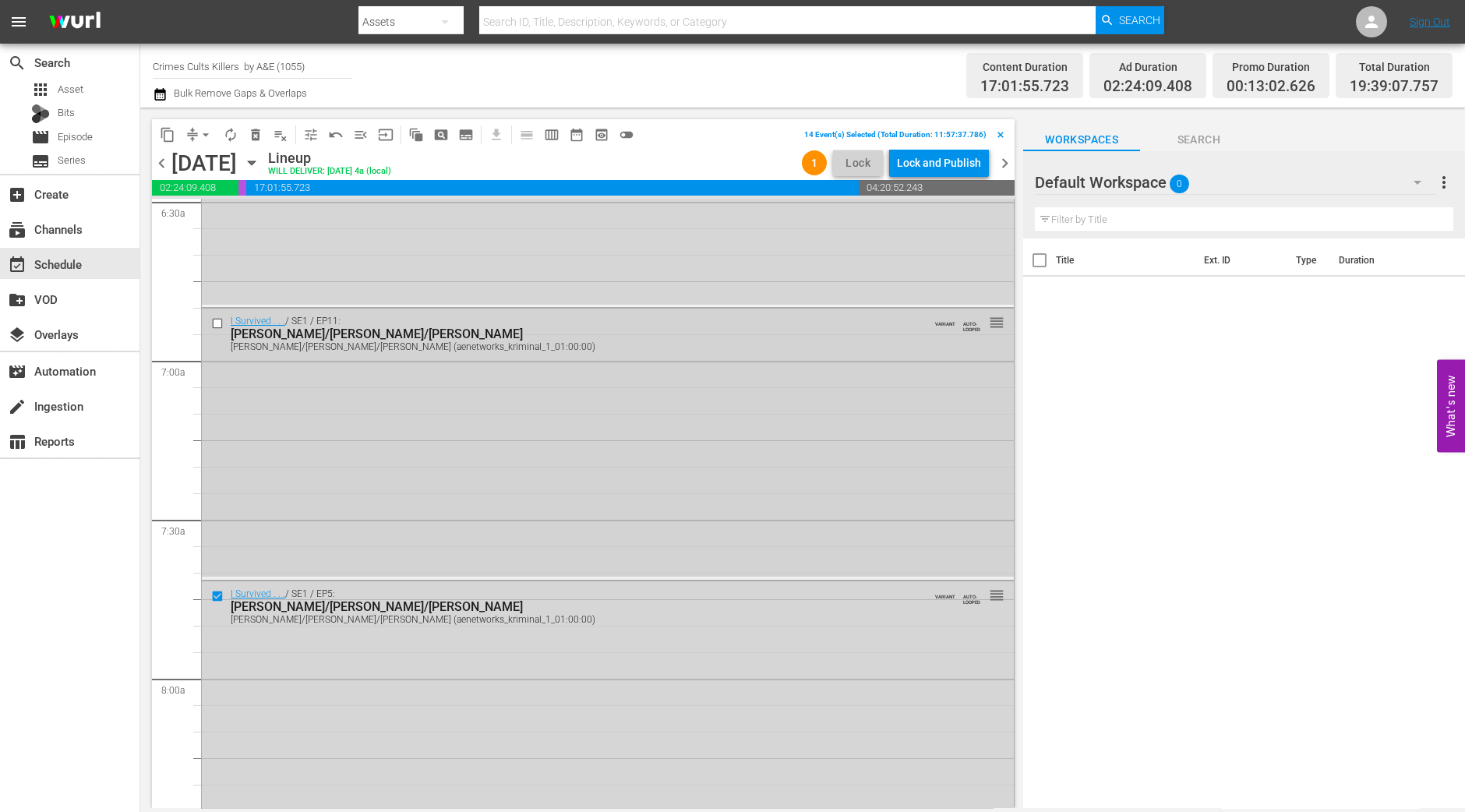
scroll to position [1959, 0]
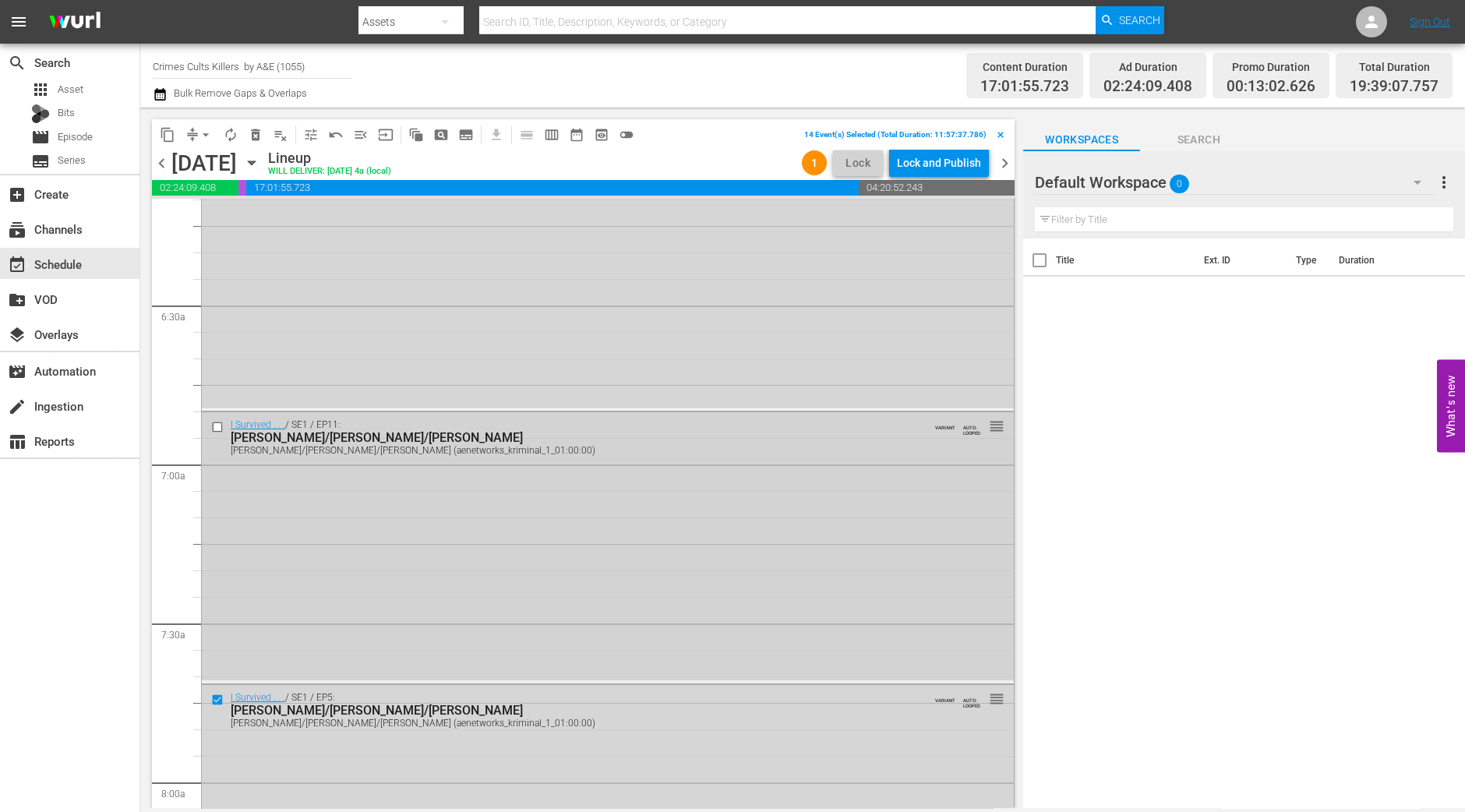
click at [216, 426] on input "checkbox" at bounding box center [219, 428] width 17 height 14
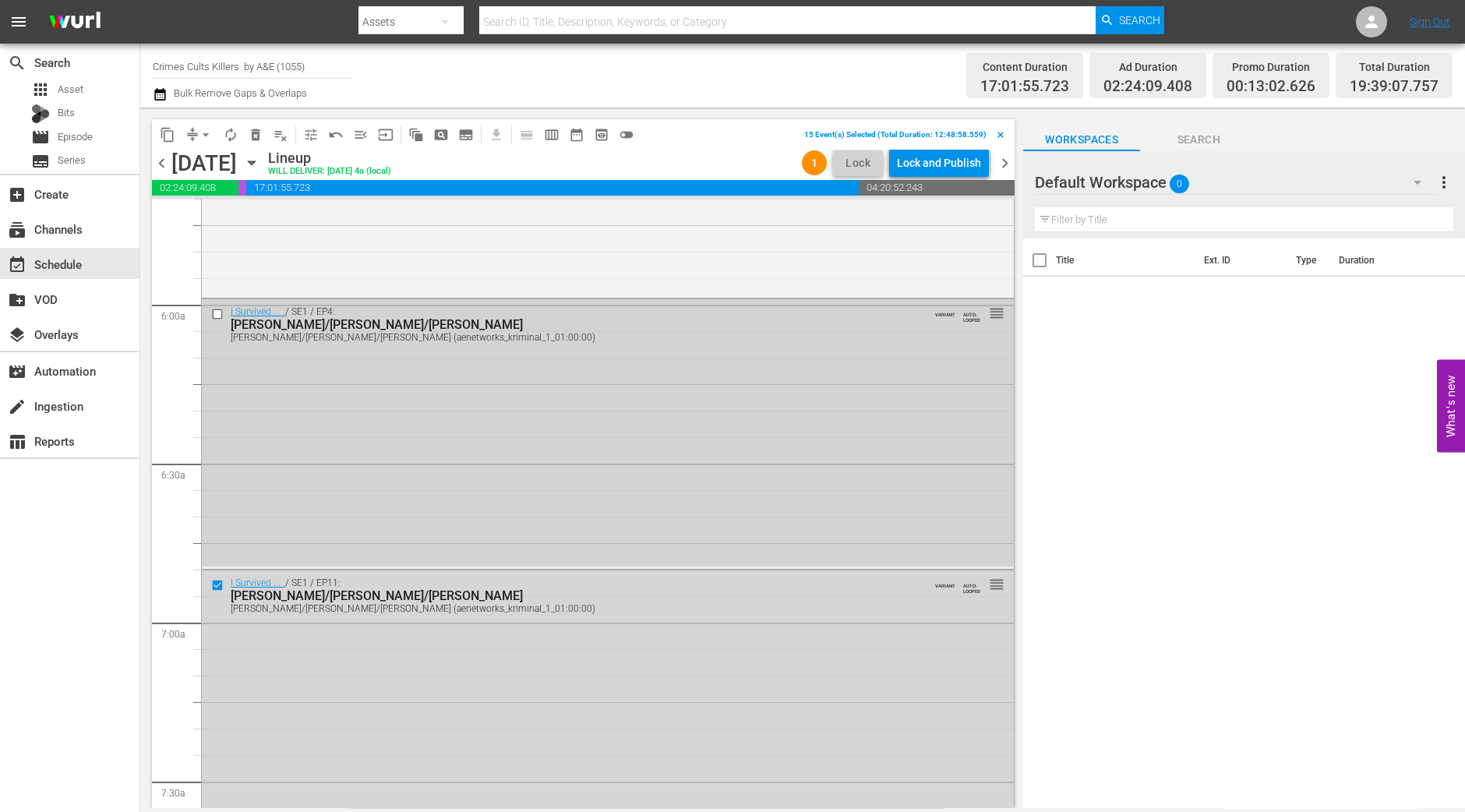
scroll to position [1668, 0]
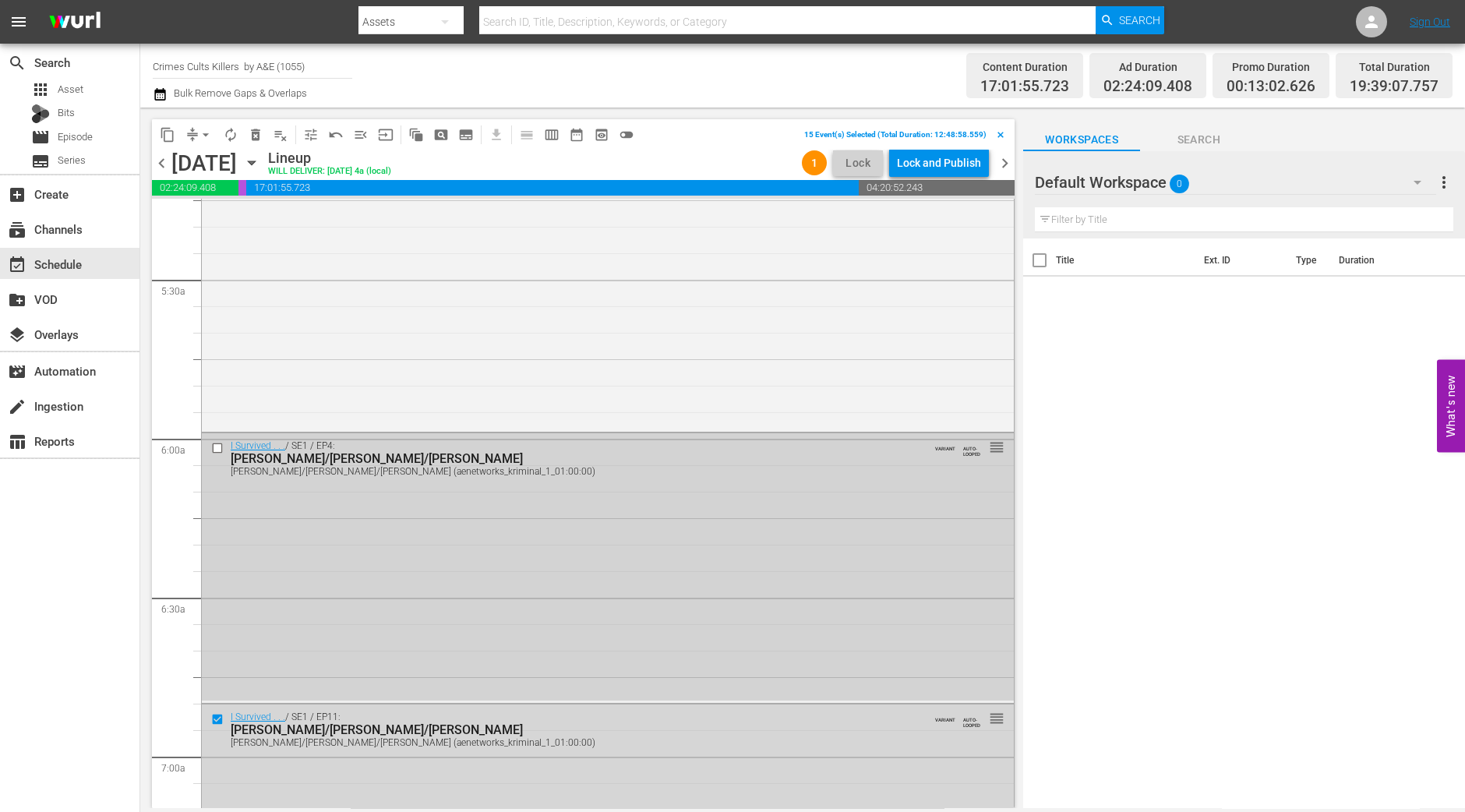
click at [219, 446] on input "checkbox" at bounding box center [219, 448] width 17 height 14
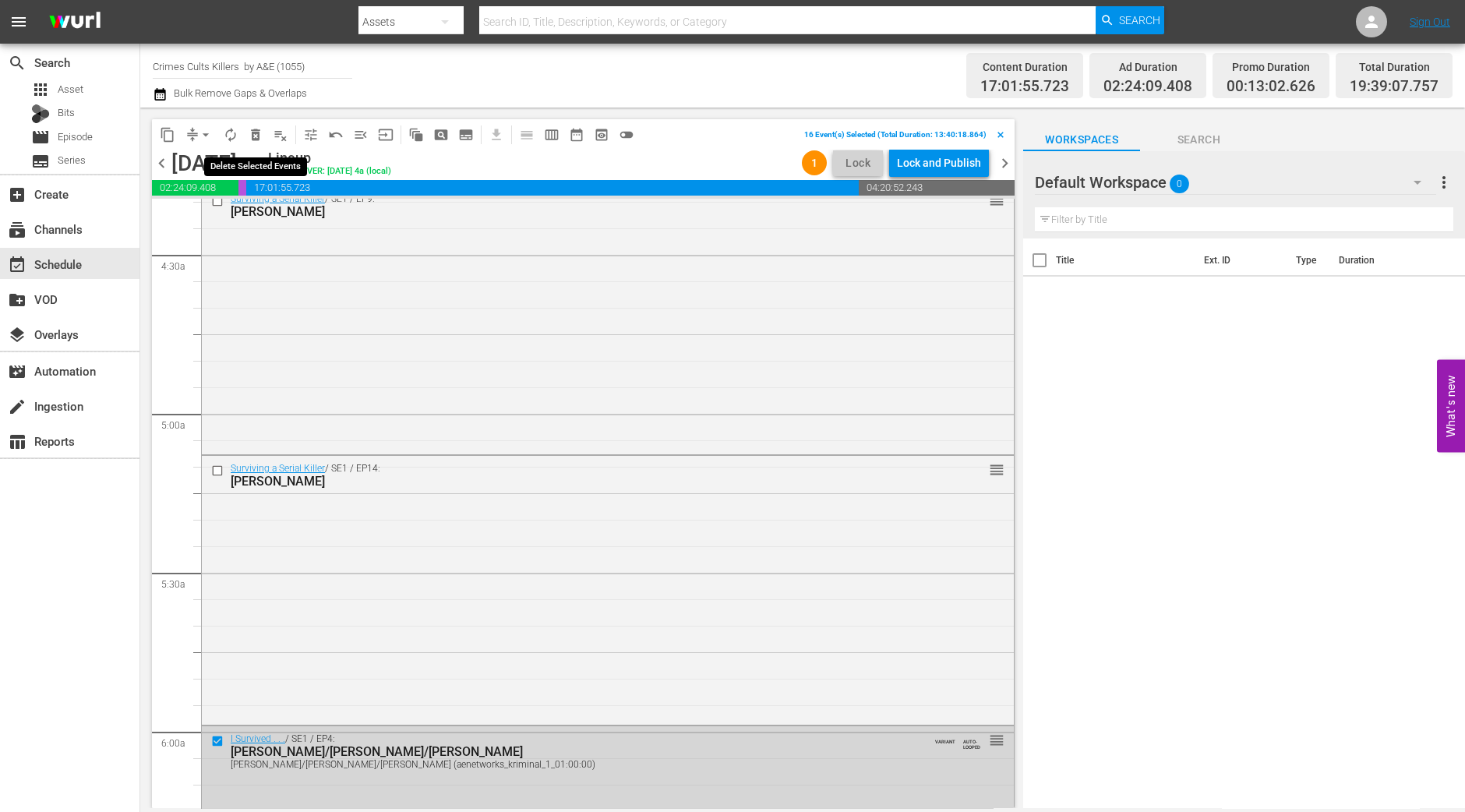
click at [259, 140] on span "delete_forever_outlined" at bounding box center [256, 135] width 16 height 16
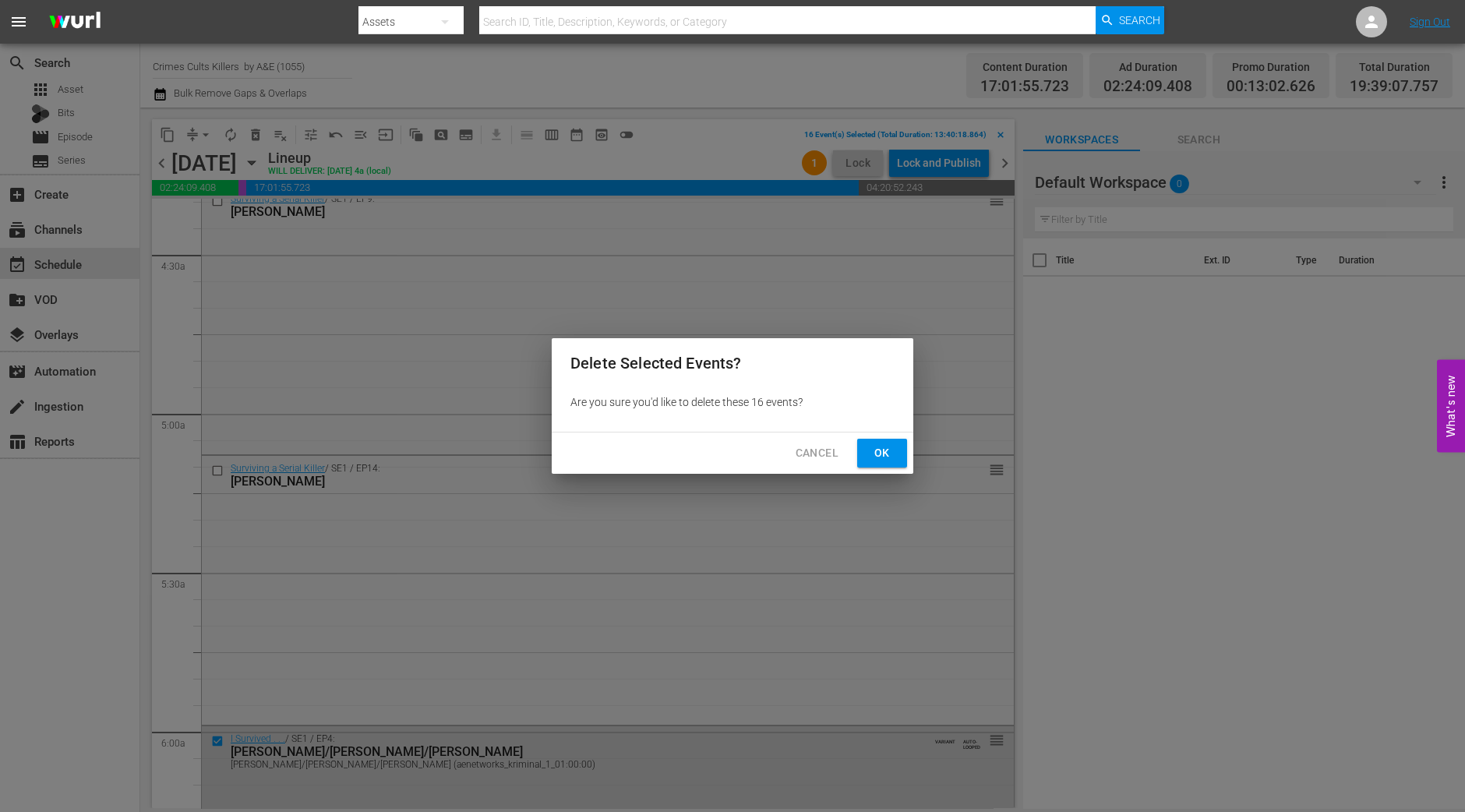
click at [881, 448] on span "Ok" at bounding box center [882, 453] width 25 height 19
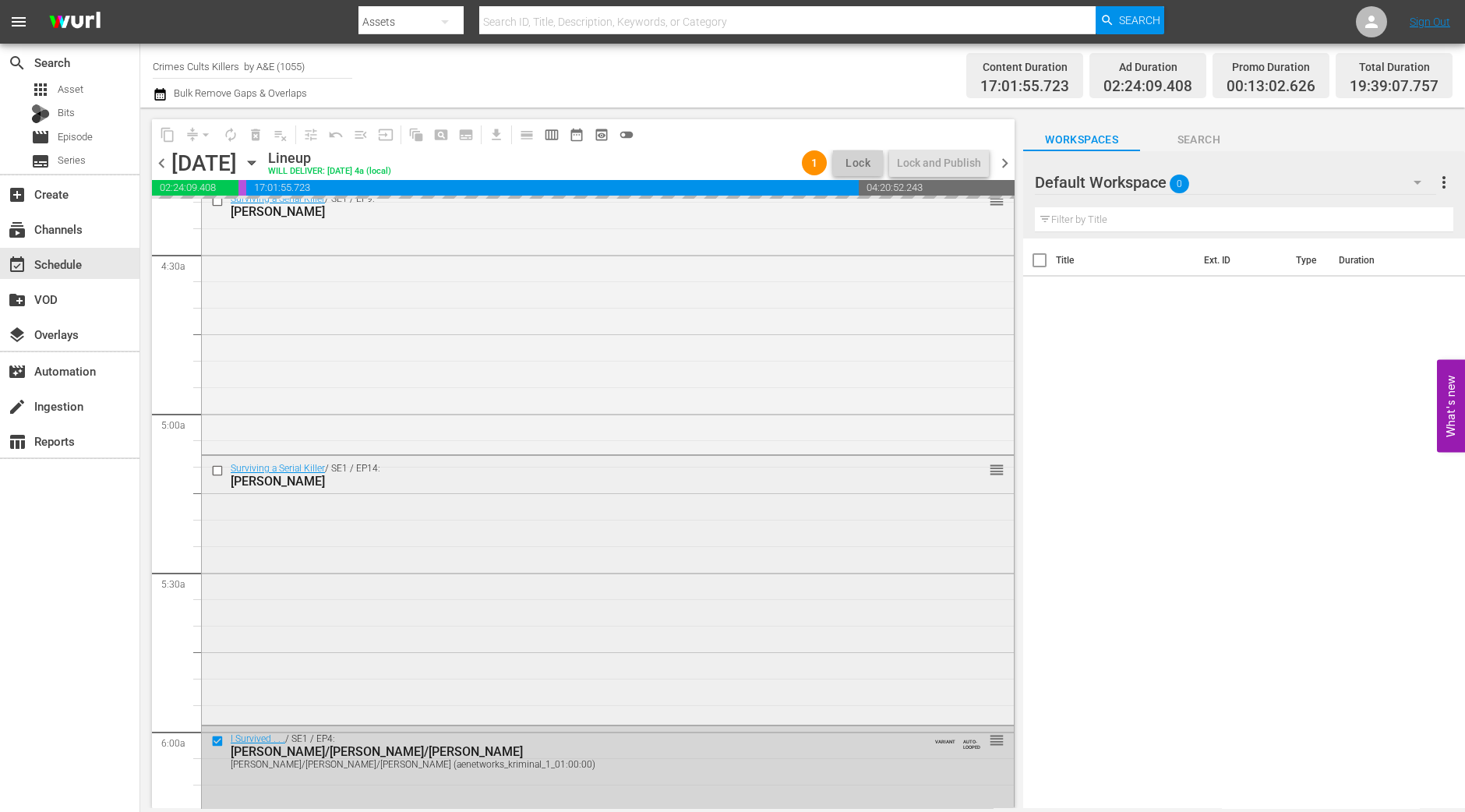
click at [557, 656] on div "Surviving a Serial Killer / SE1 / EP14: Derrick Bird reorder" at bounding box center [608, 588] width 812 height 265
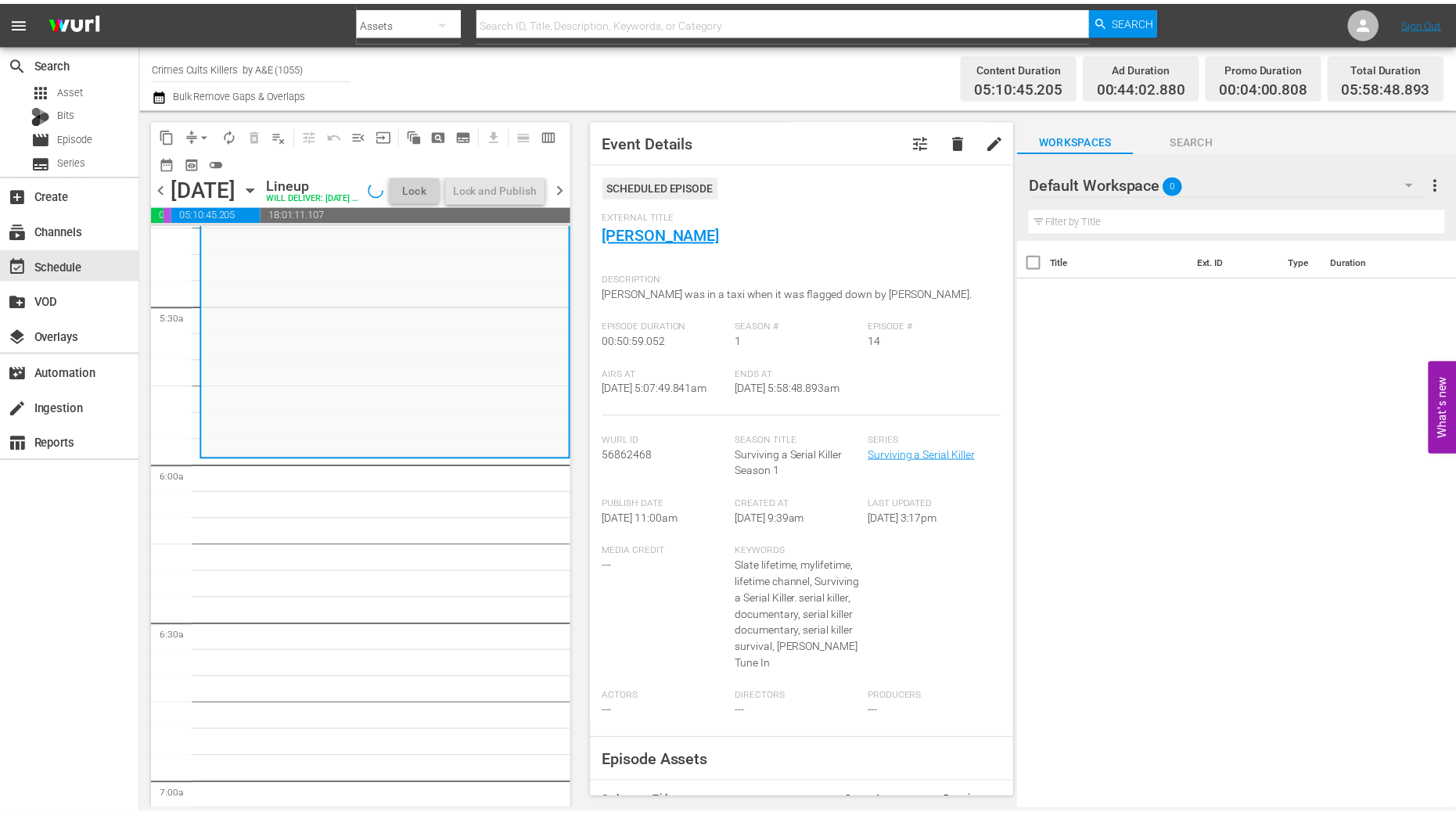
scroll to position [1575, 0]
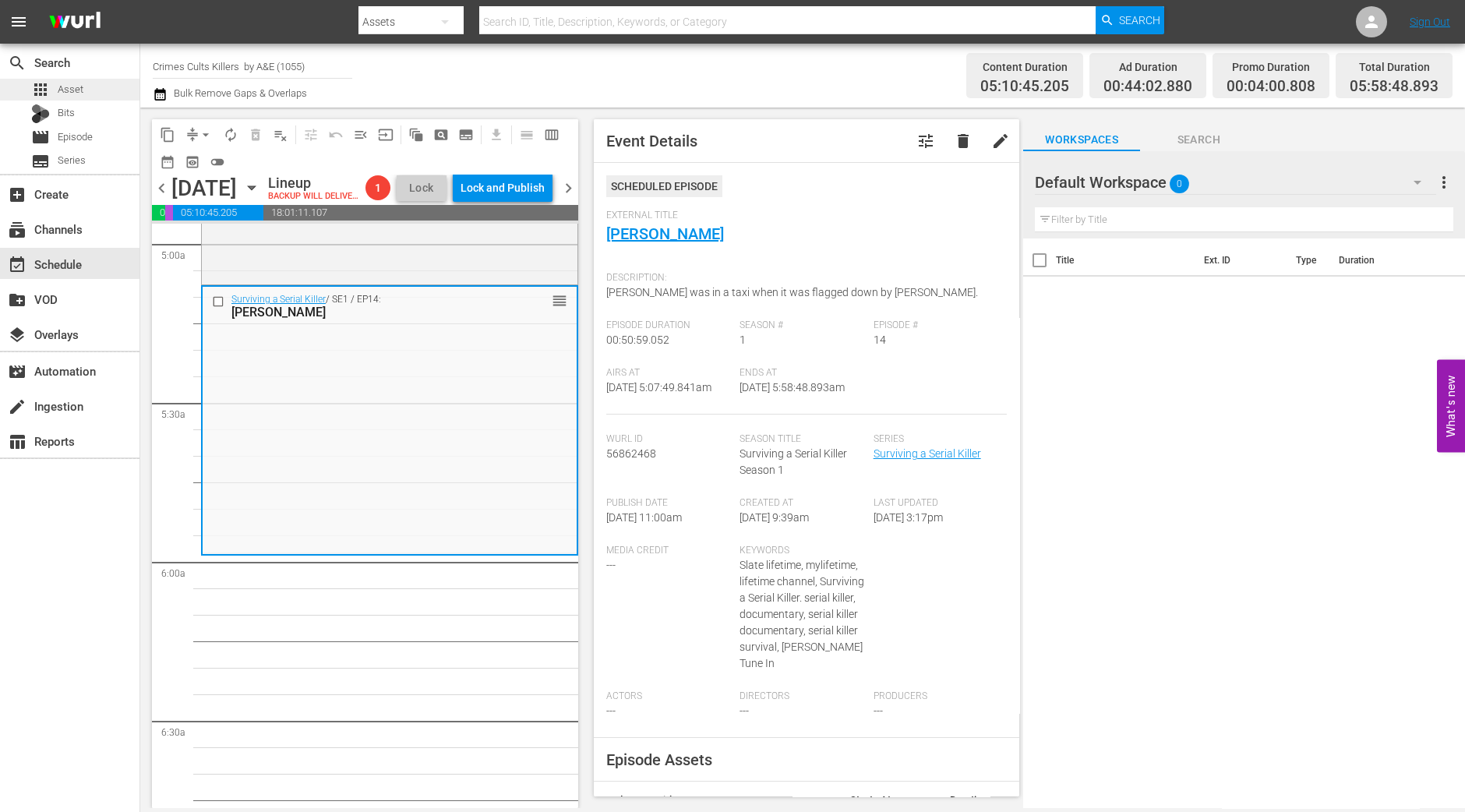
click at [83, 92] on div "apps Asset" at bounding box center [69, 89] width 139 height 21
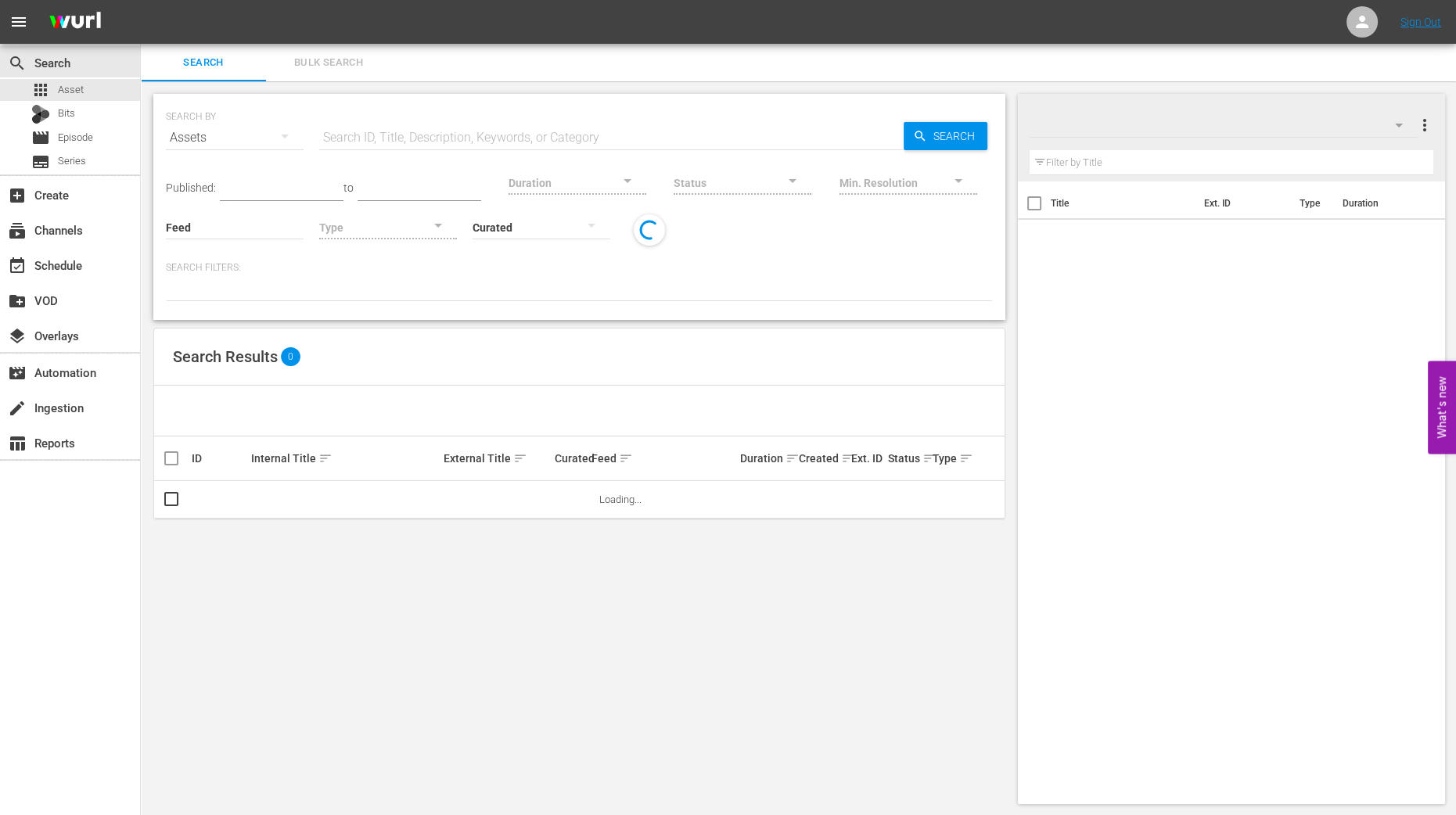
click at [318, 75] on button "Bulk Search" at bounding box center [328, 62] width 125 height 37
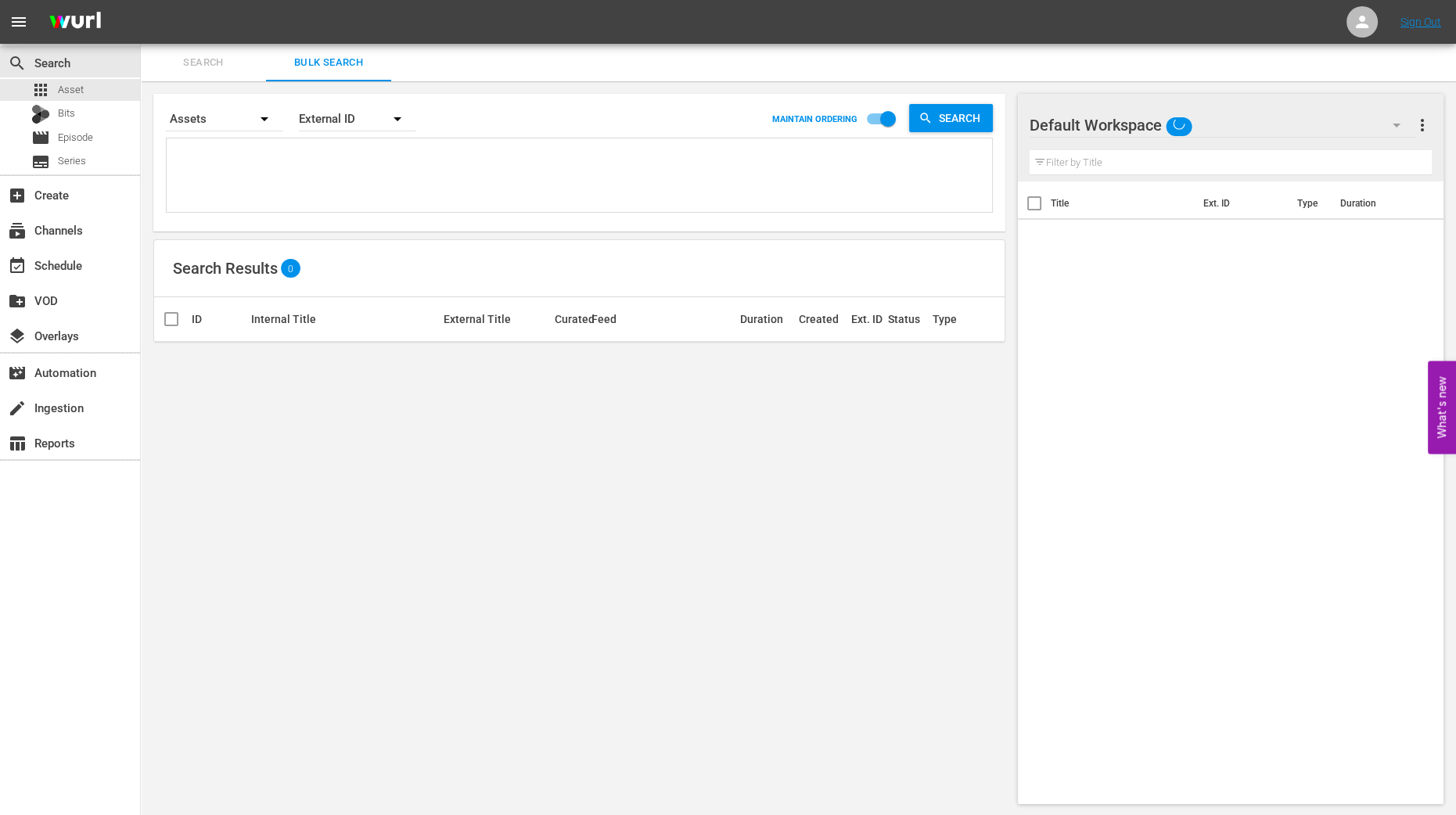
paste textarea "Title ID Product duration Type Trailer campaign title 2025.06 Crime ThrillHER R…"
type textarea "Title ID Product duration Type Trailer campaign title 2025.06 Crime ThrillHER R…"
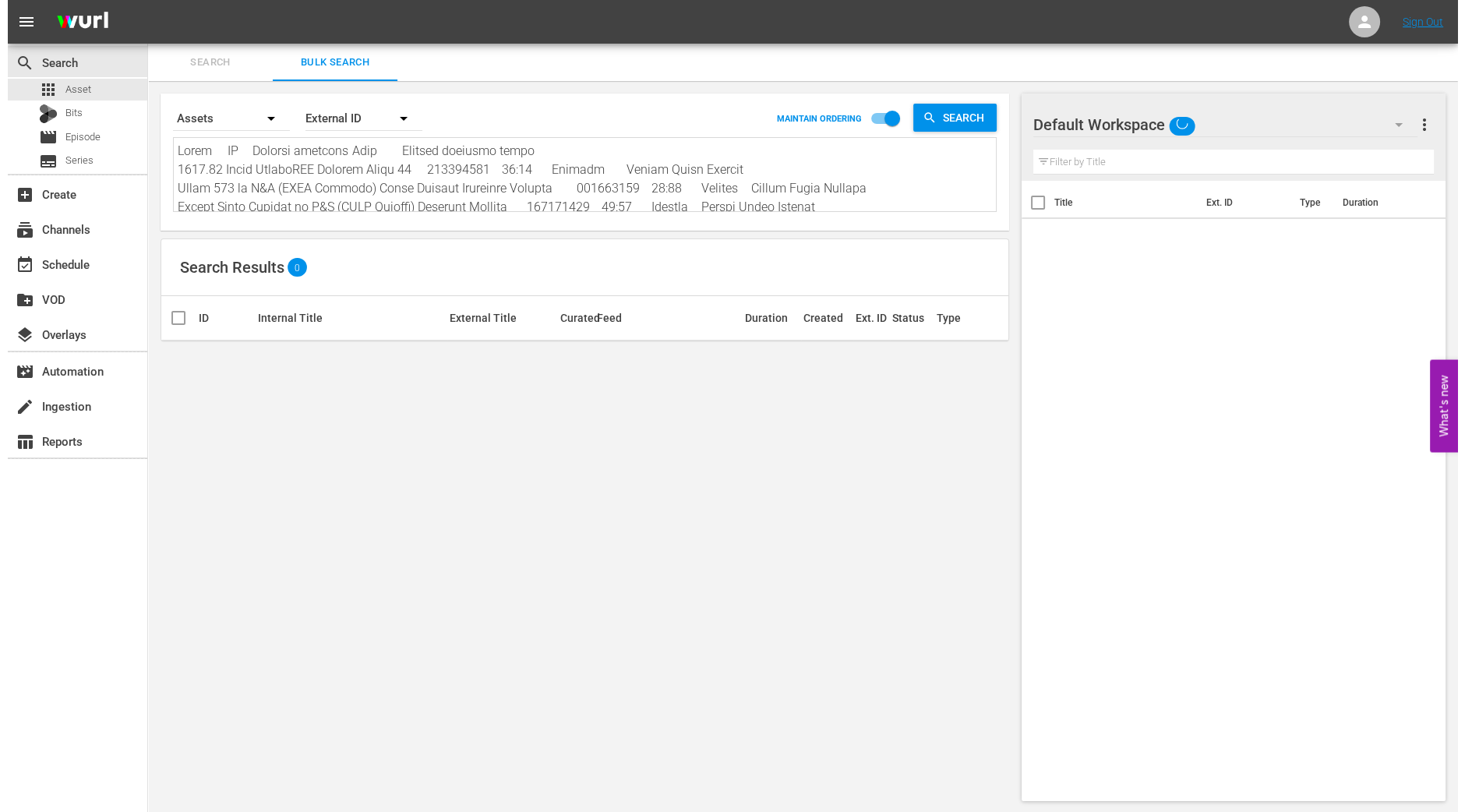
scroll to position [1, 0]
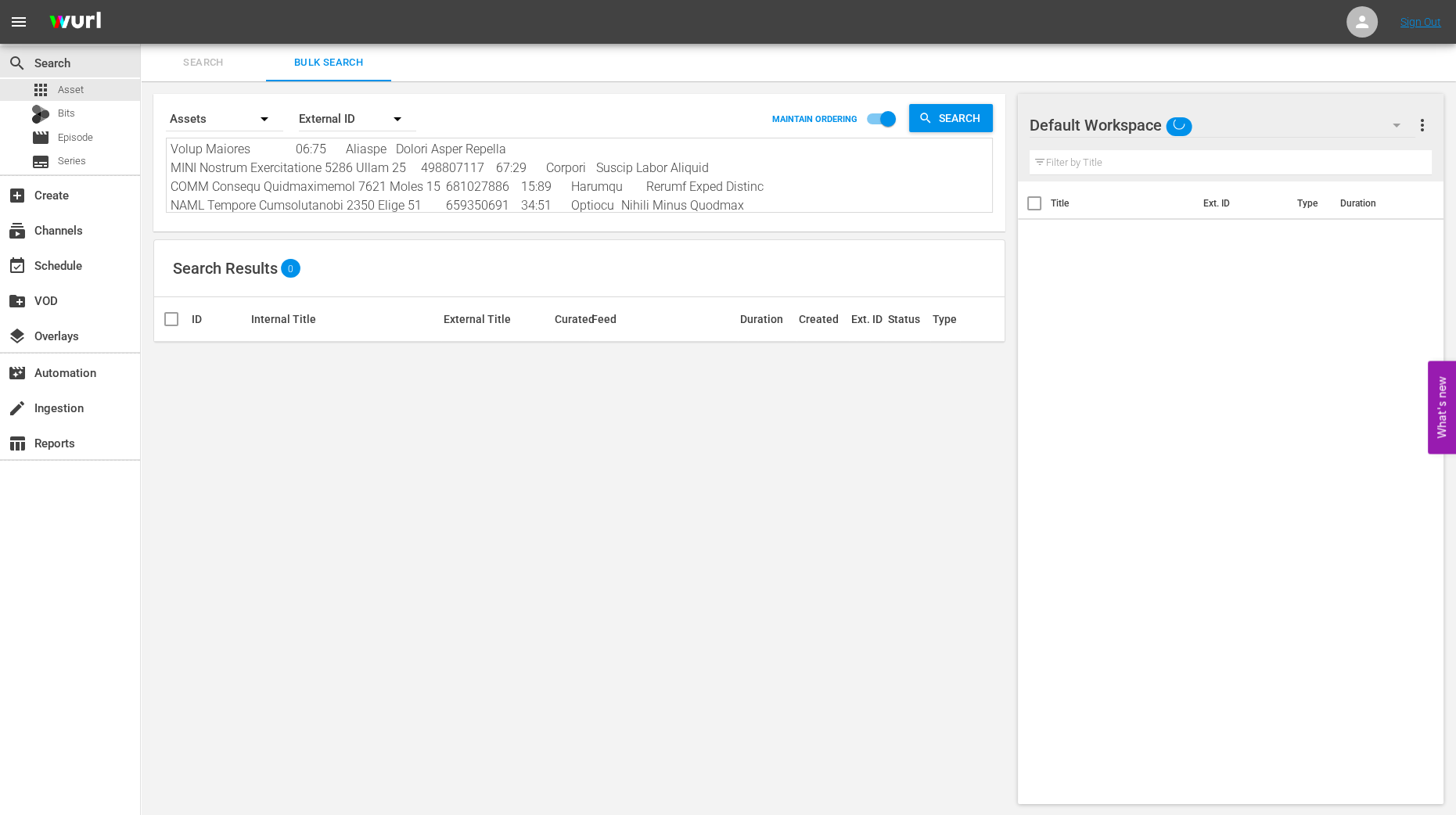
type textarea "Title ID Product duration Type Trailer campaign title 2025.06 Crime ThrillHER R…"
click at [390, 127] on icon "button" at bounding box center [396, 118] width 19 height 19
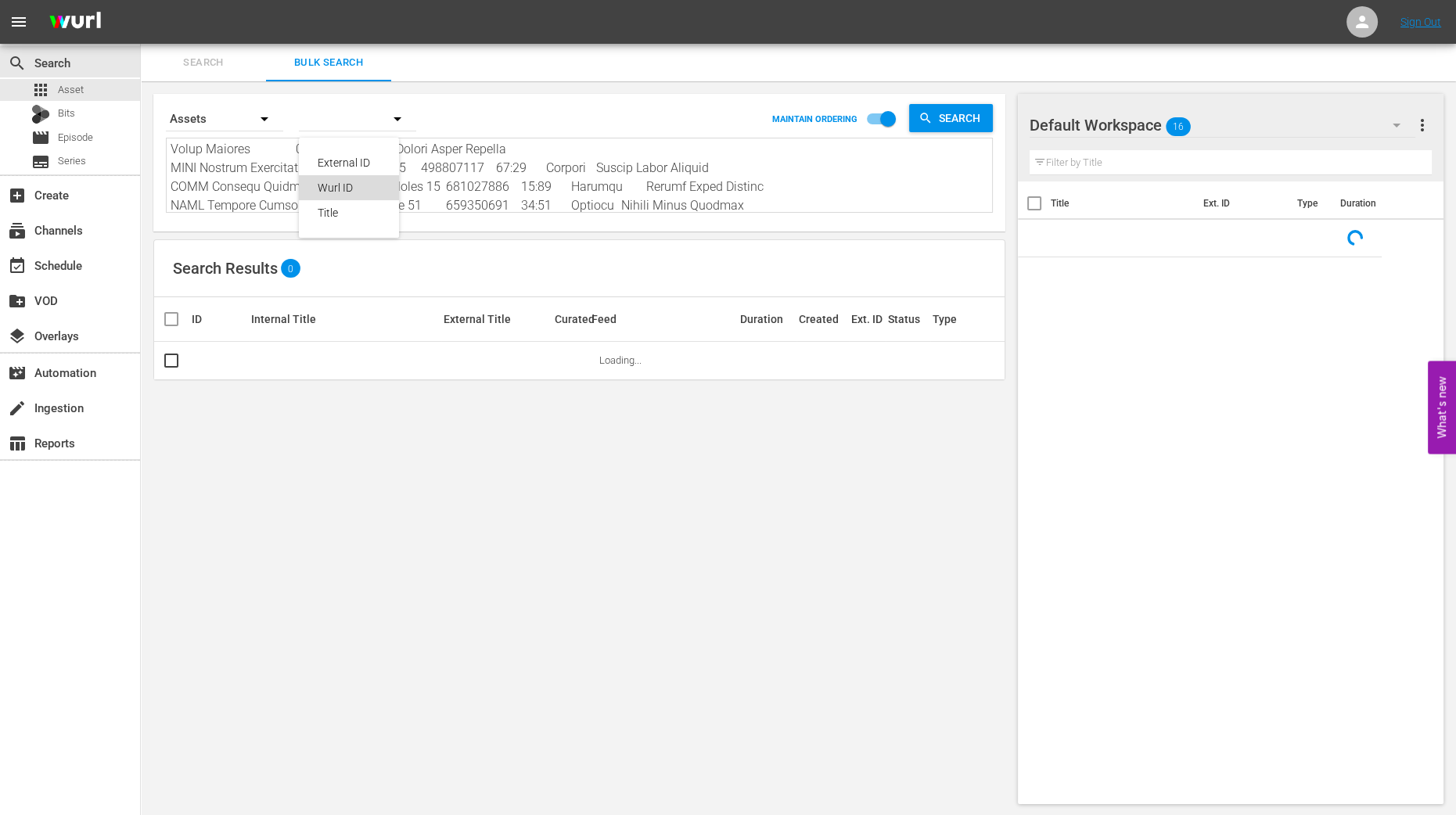
click at [349, 185] on div "Wurl ID" at bounding box center [349, 187] width 62 height 25
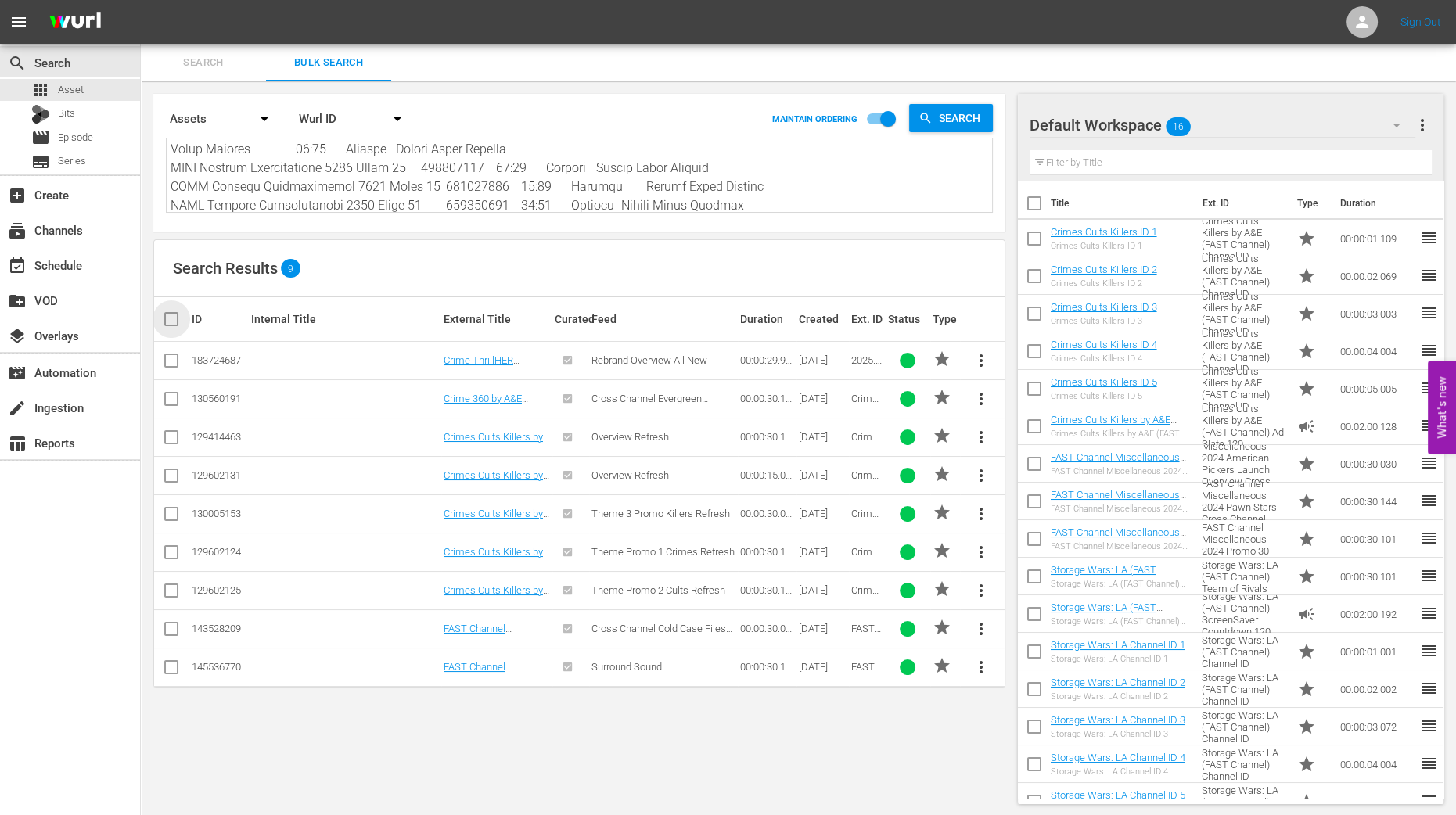
click at [174, 322] on input "checkbox" at bounding box center [178, 318] width 31 height 19
checkbox input "true"
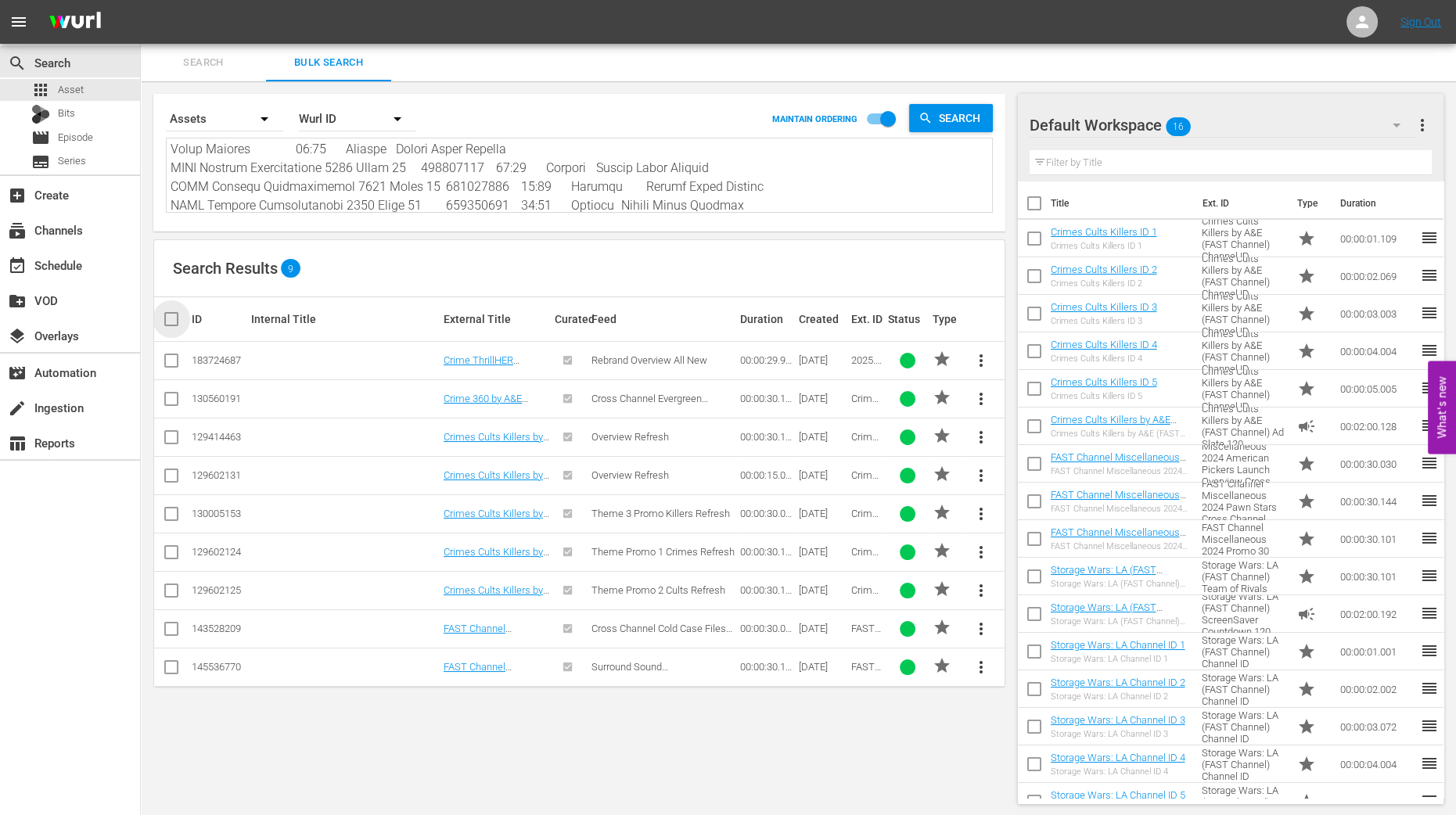
checkbox input "true"
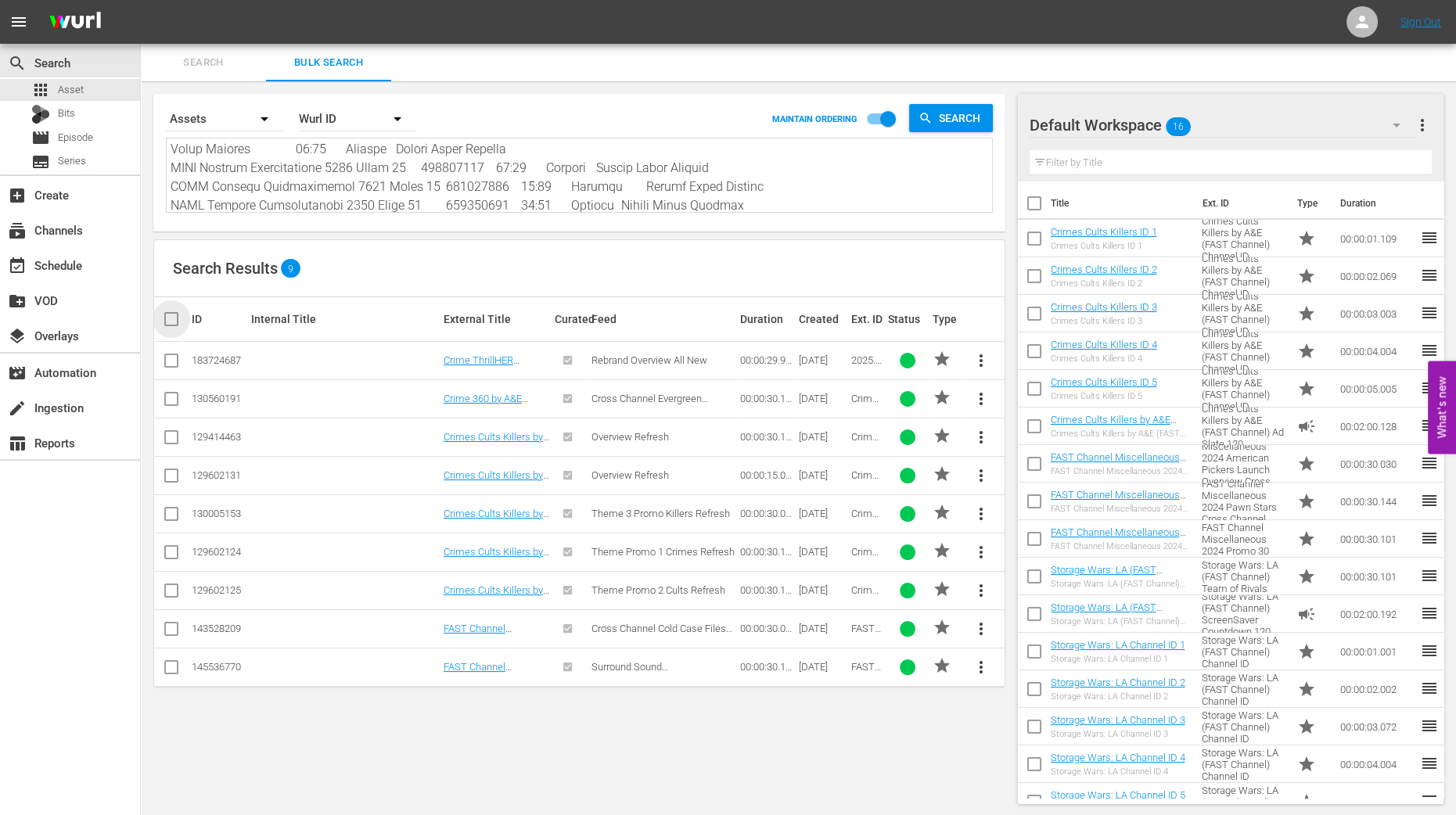
checkbox input "true"
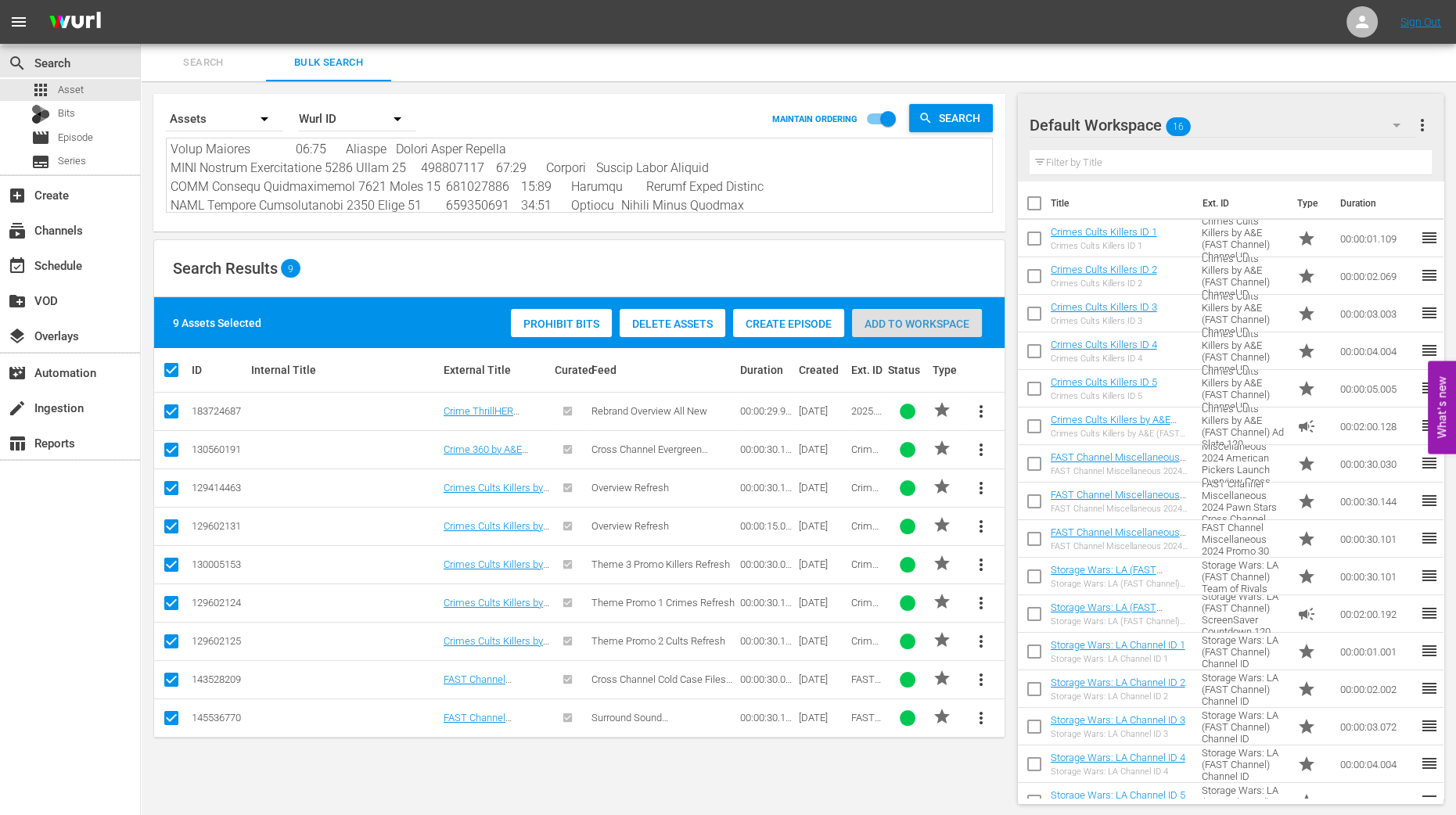
click at [944, 327] on span "Add to Workspace" at bounding box center [917, 323] width 130 height 13
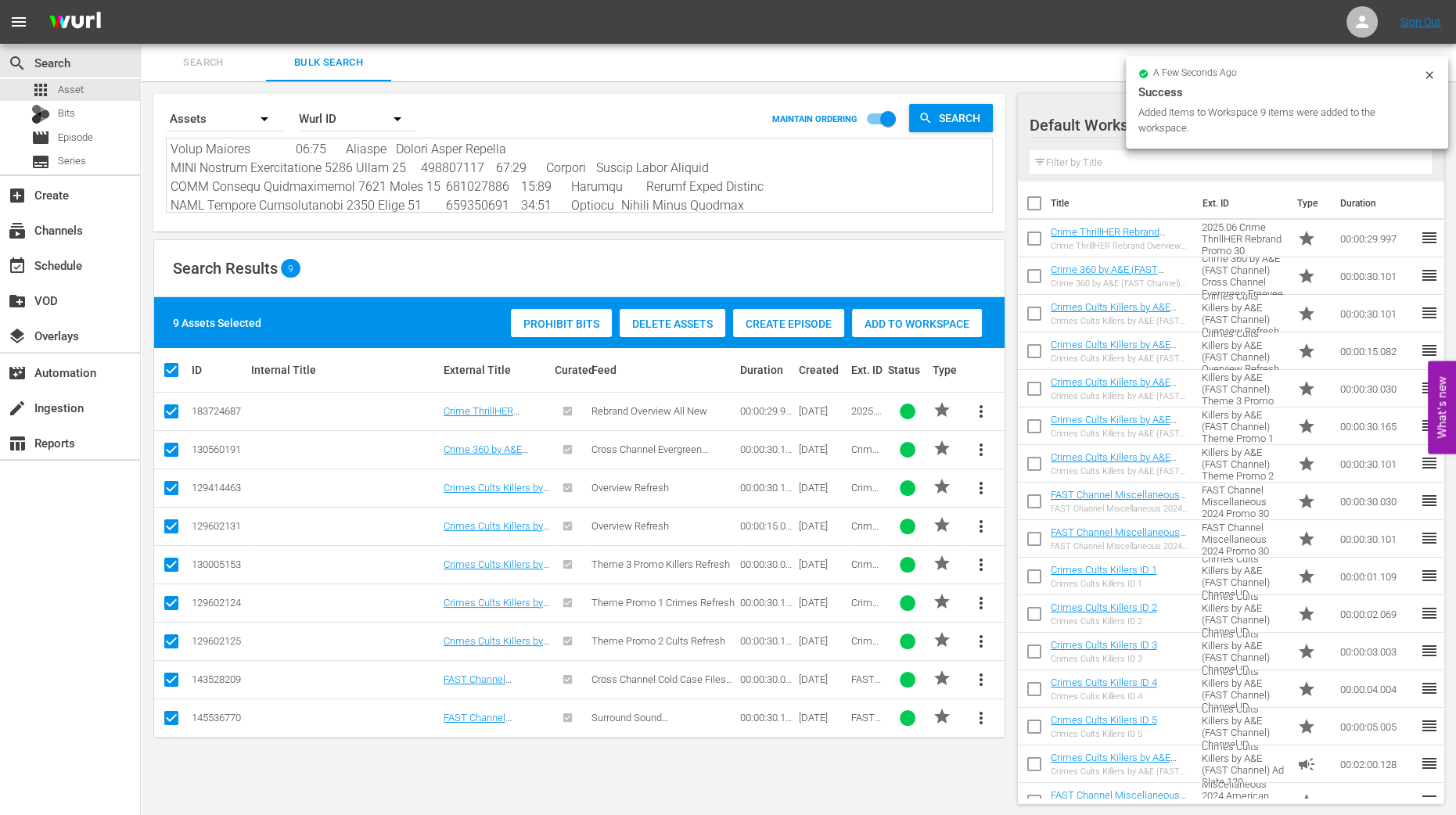
click at [1435, 73] on icon at bounding box center [1430, 75] width 13 height 13
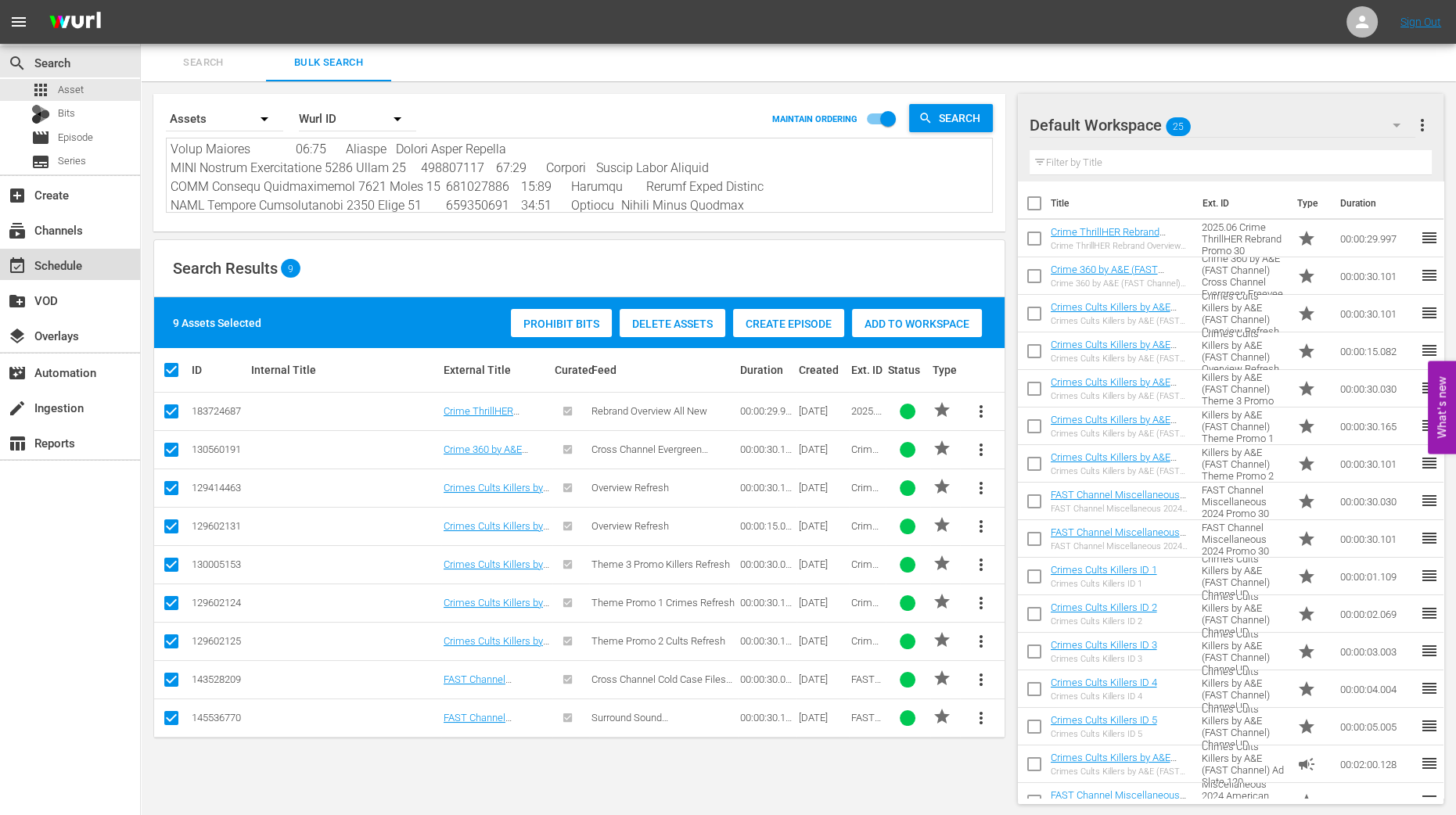
click at [71, 269] on div "event_available Schedule" at bounding box center [44, 263] width 88 height 14
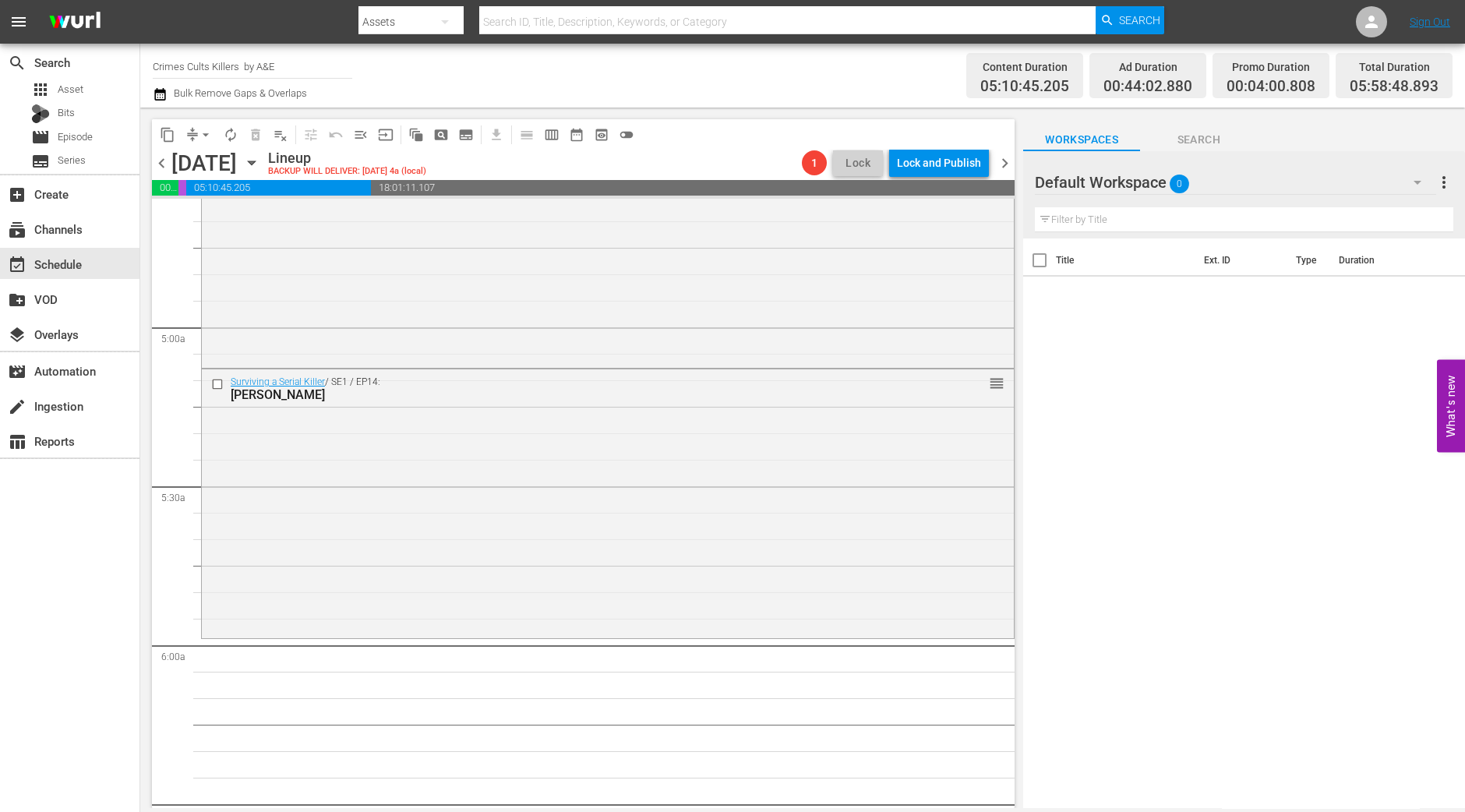
scroll to position [1656, 0]
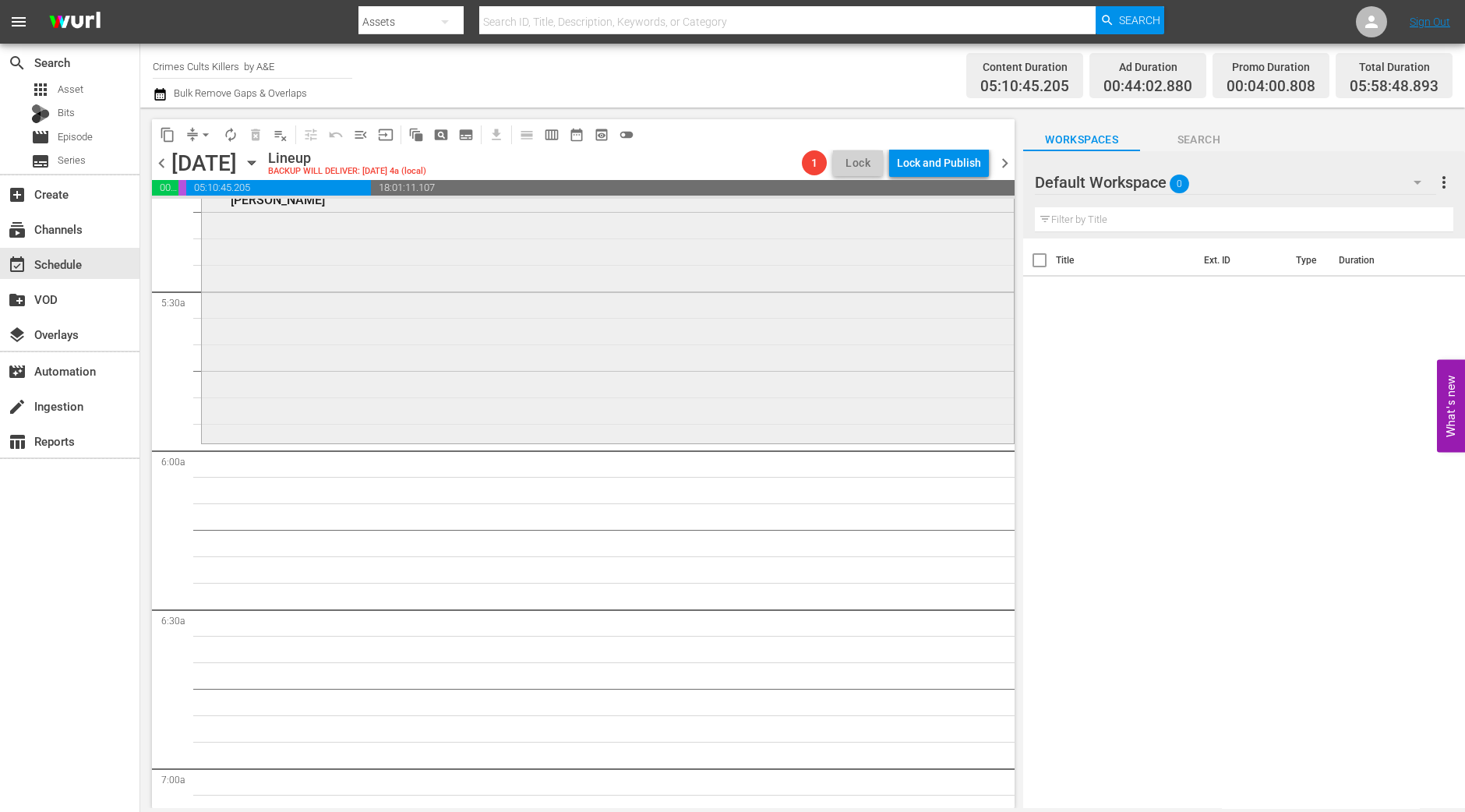
click at [398, 363] on div "Surviving a Serial Killer / SE1 / EP14: Derrick Bird reorder" at bounding box center [608, 306] width 812 height 265
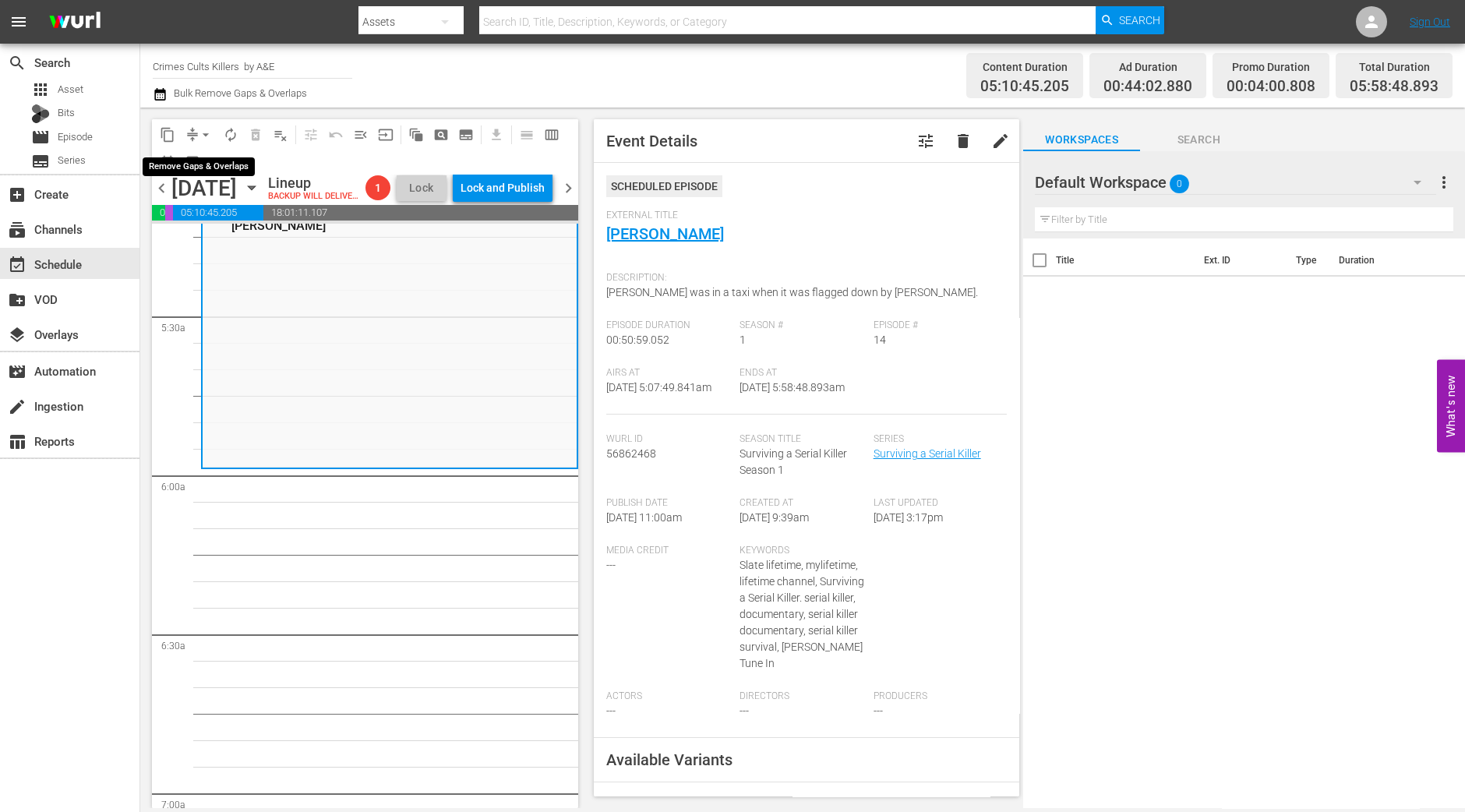
click at [202, 130] on span "arrow_drop_down" at bounding box center [206, 135] width 16 height 16
click at [206, 161] on li "Align to Midnight" at bounding box center [206, 165] width 163 height 25
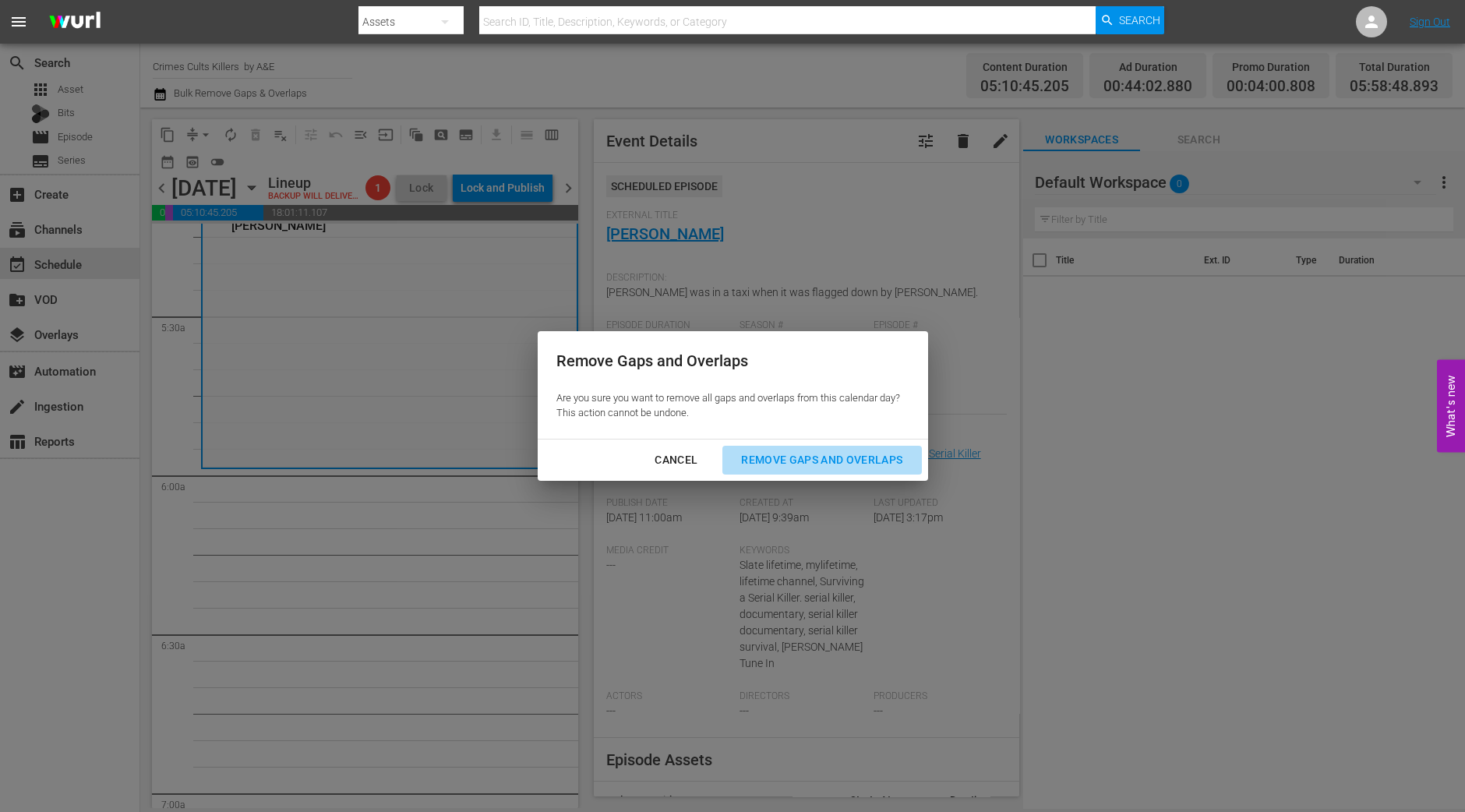
click at [873, 460] on div "Remove Gaps and Overlaps" at bounding box center [822, 460] width 187 height 19
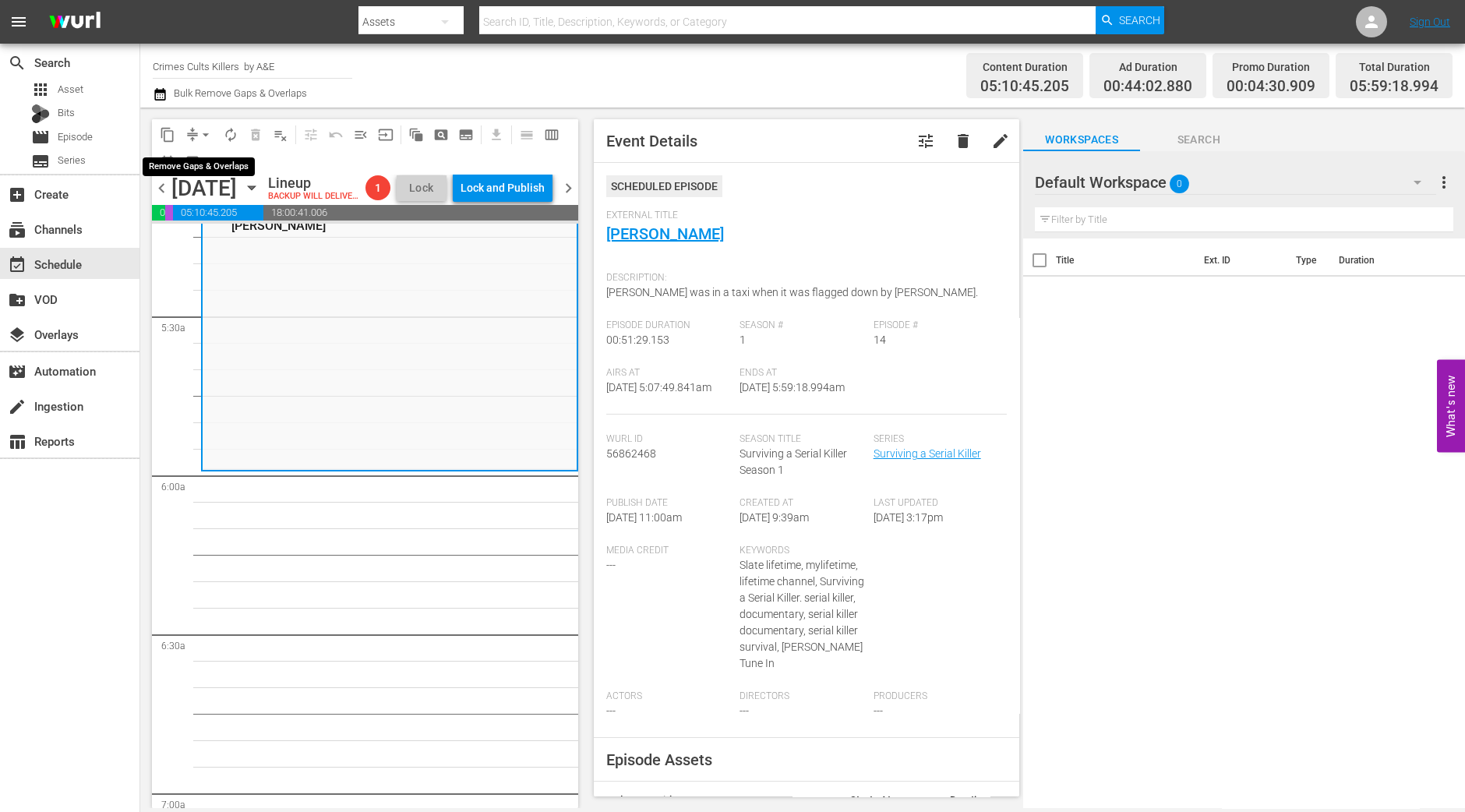
click at [202, 139] on span "arrow_drop_down" at bounding box center [206, 135] width 16 height 16
click at [202, 165] on li "Align to Midnight" at bounding box center [206, 165] width 163 height 25
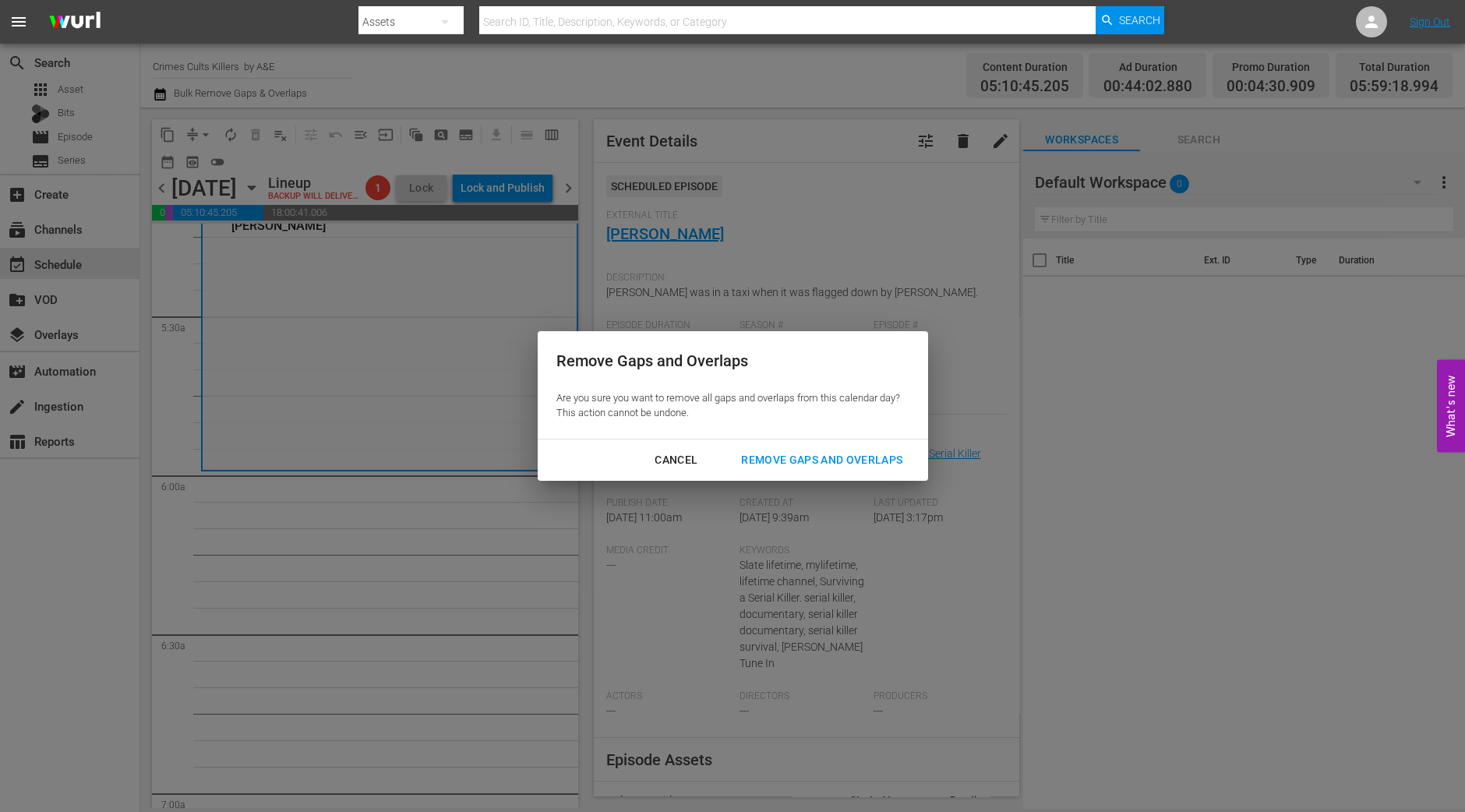
click at [869, 452] on div "Remove Gaps and Overlaps" at bounding box center [822, 460] width 187 height 19
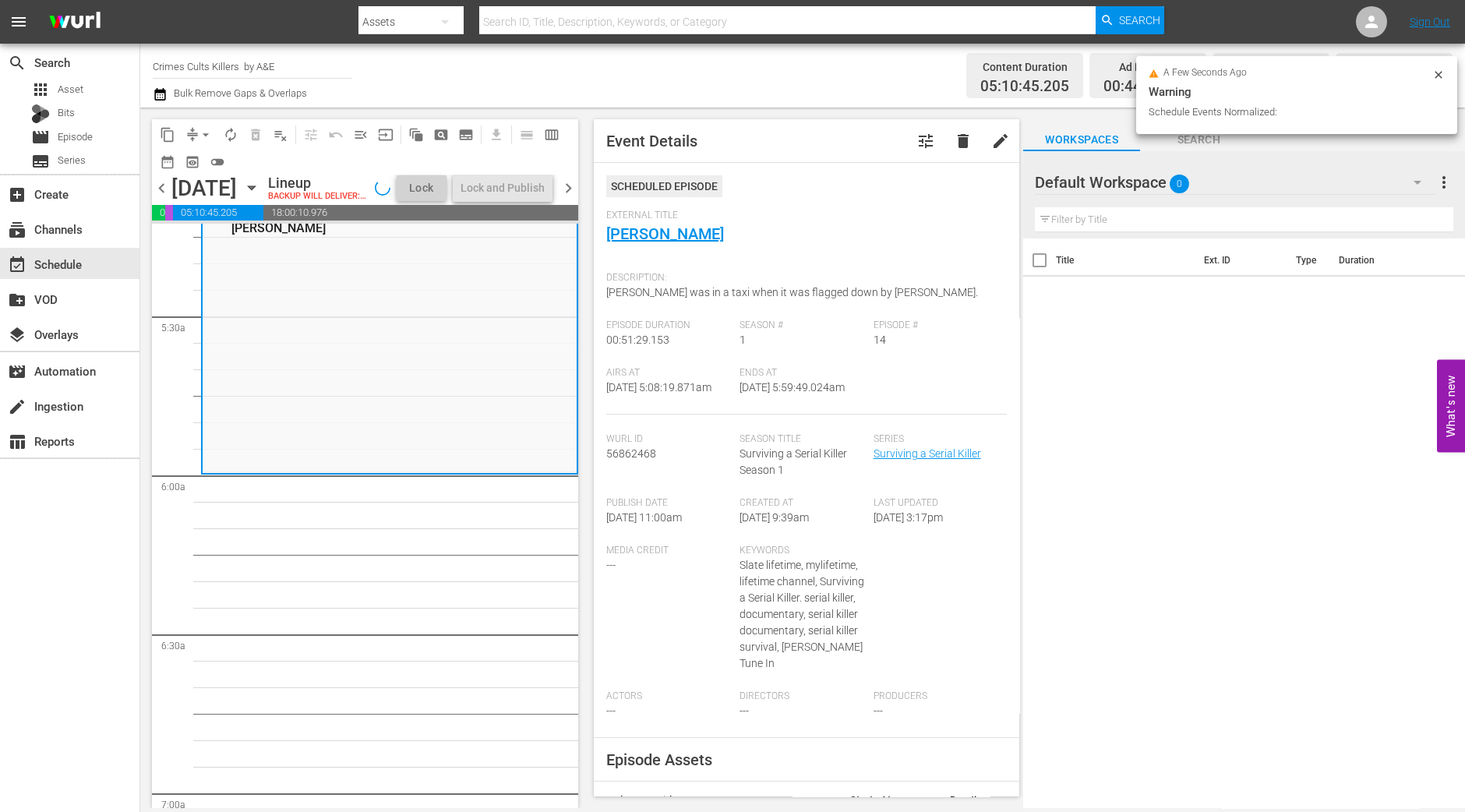
scroll to position [1682, 0]
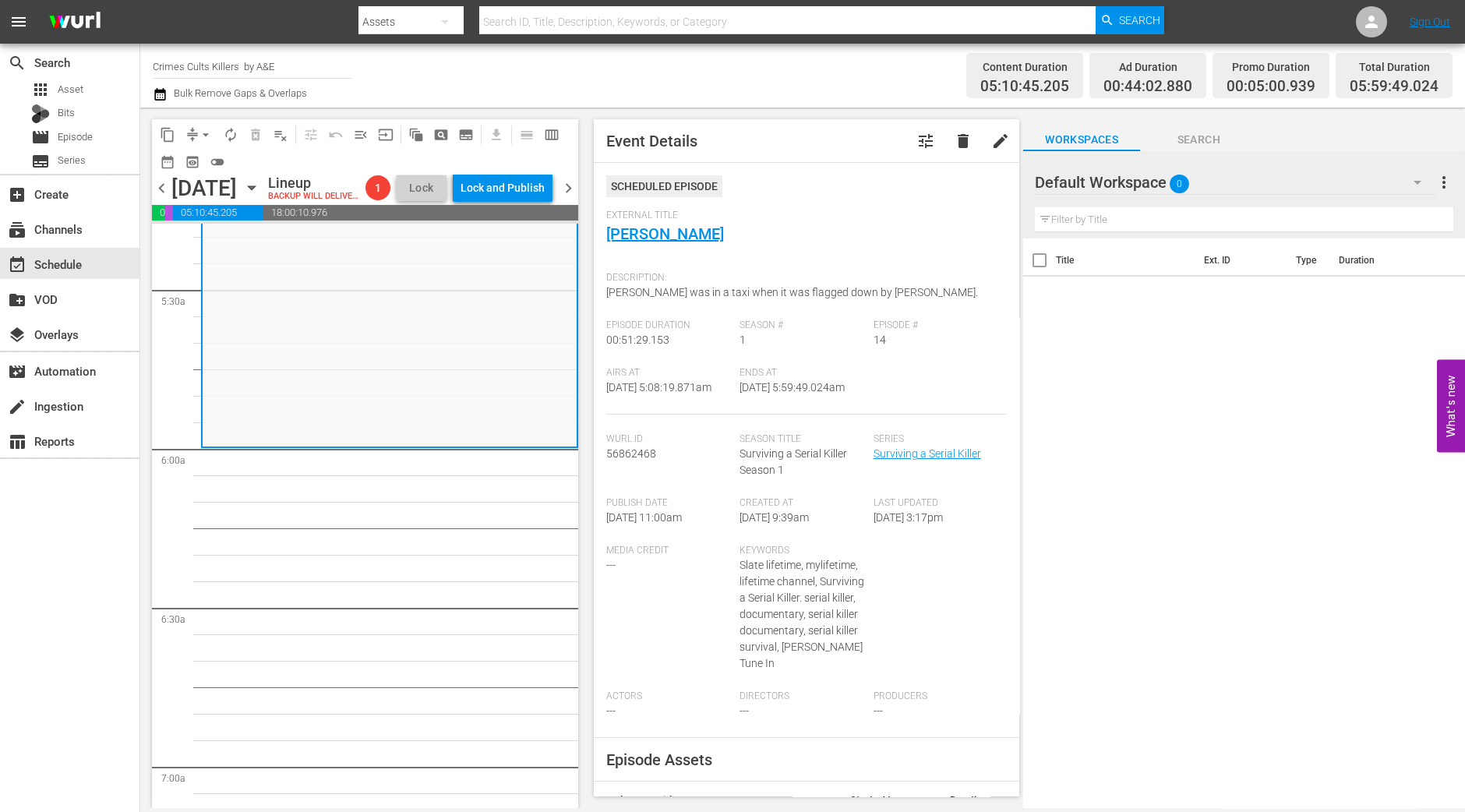
click at [198, 134] on span "arrow_drop_down" at bounding box center [206, 135] width 16 height 16
click at [203, 162] on li "Align to Midnight" at bounding box center [206, 165] width 163 height 25
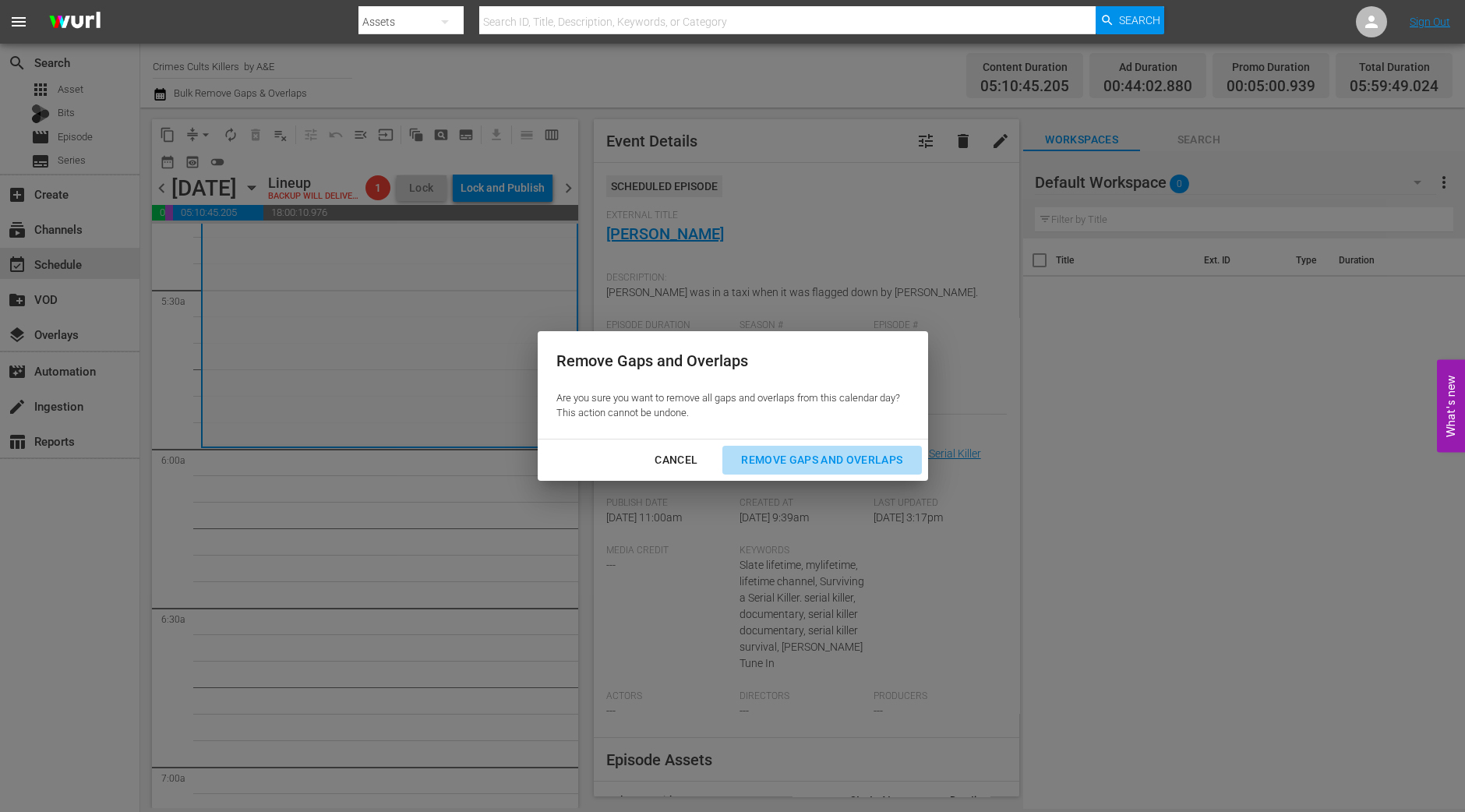
click at [799, 468] on div "Remove Gaps and Overlaps" at bounding box center [822, 460] width 187 height 19
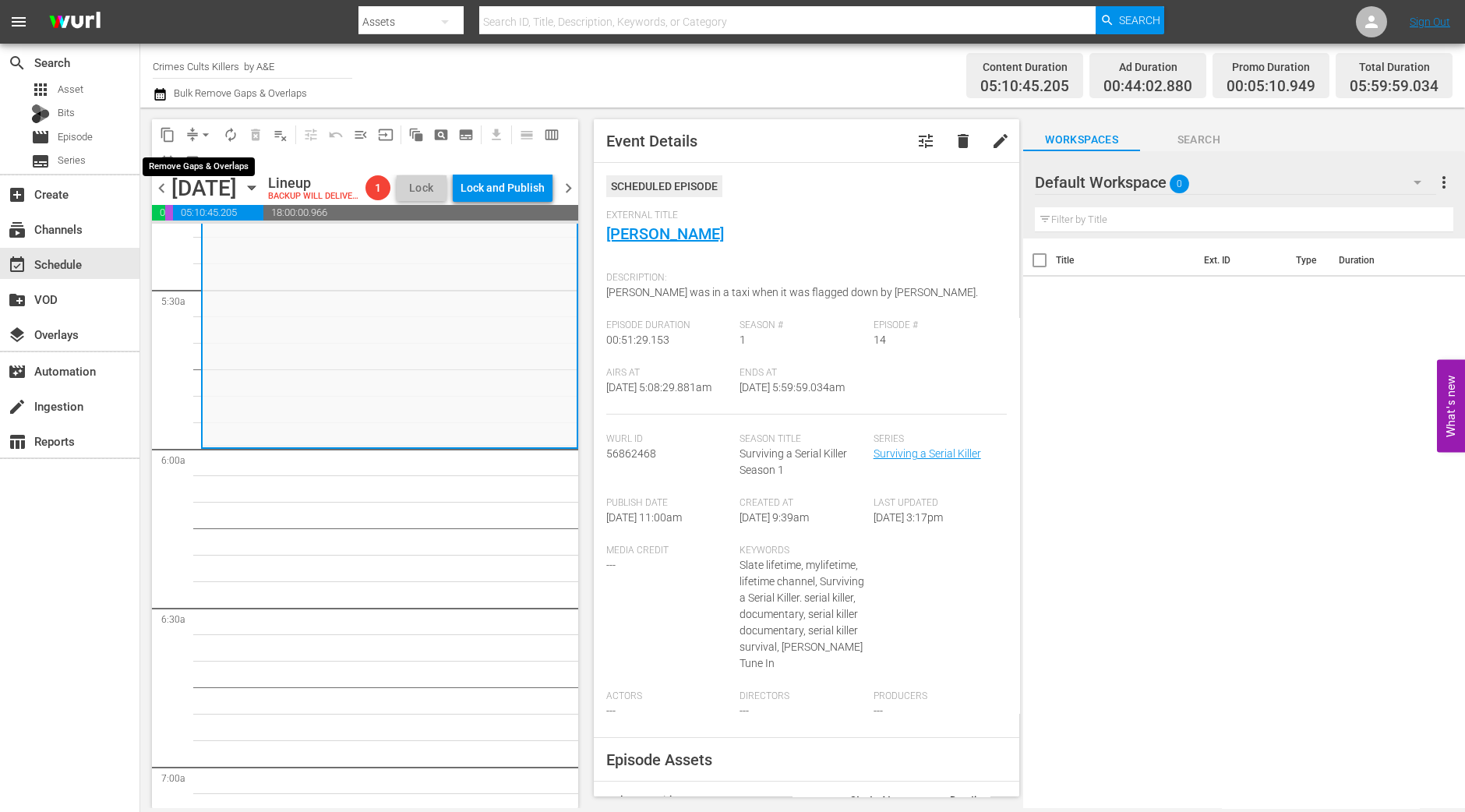
click at [206, 136] on span "arrow_drop_down" at bounding box center [206, 135] width 16 height 16
click at [199, 159] on li "Align to Midnight" at bounding box center [206, 165] width 163 height 25
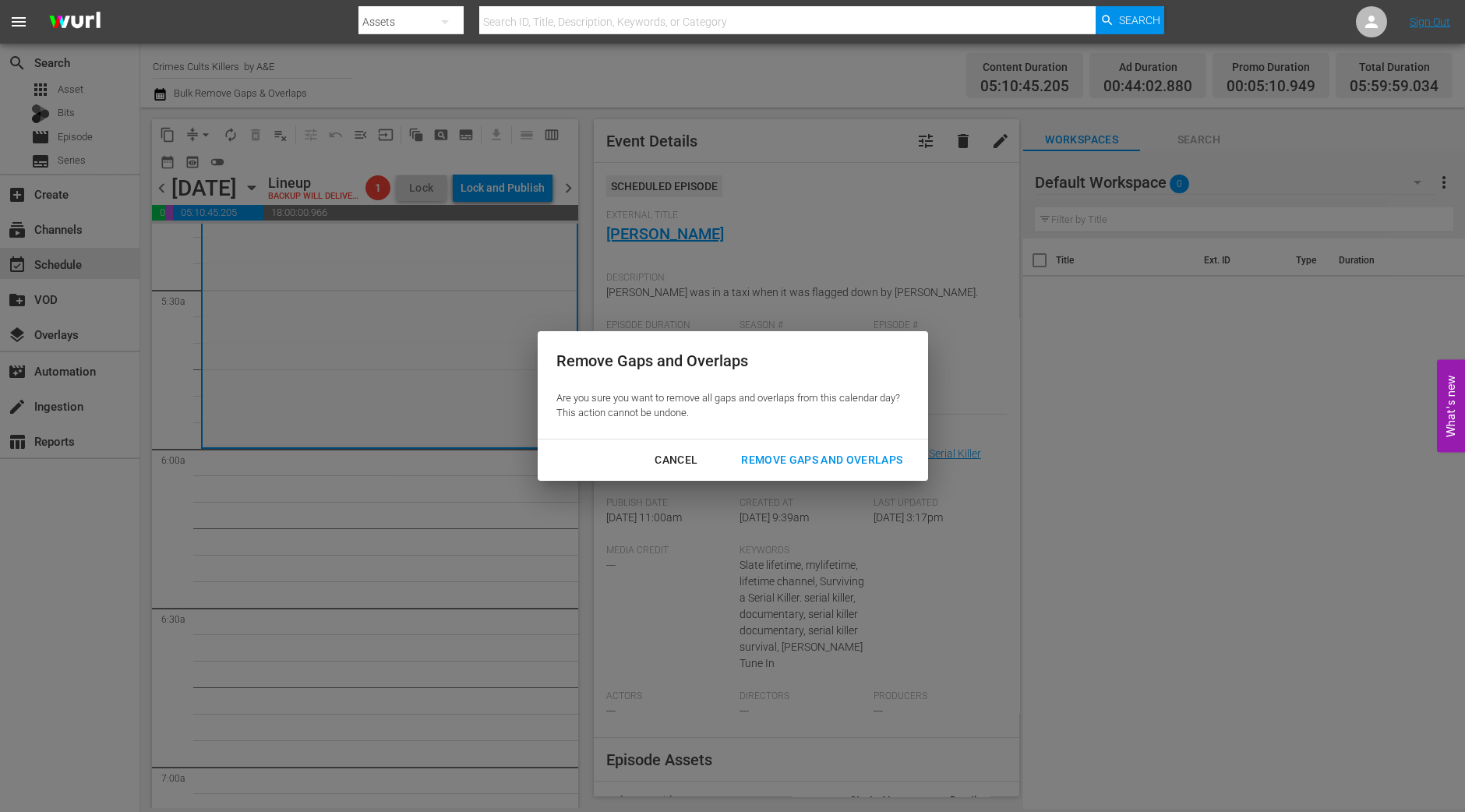
click at [856, 460] on div "Remove Gaps and Overlaps" at bounding box center [822, 460] width 187 height 19
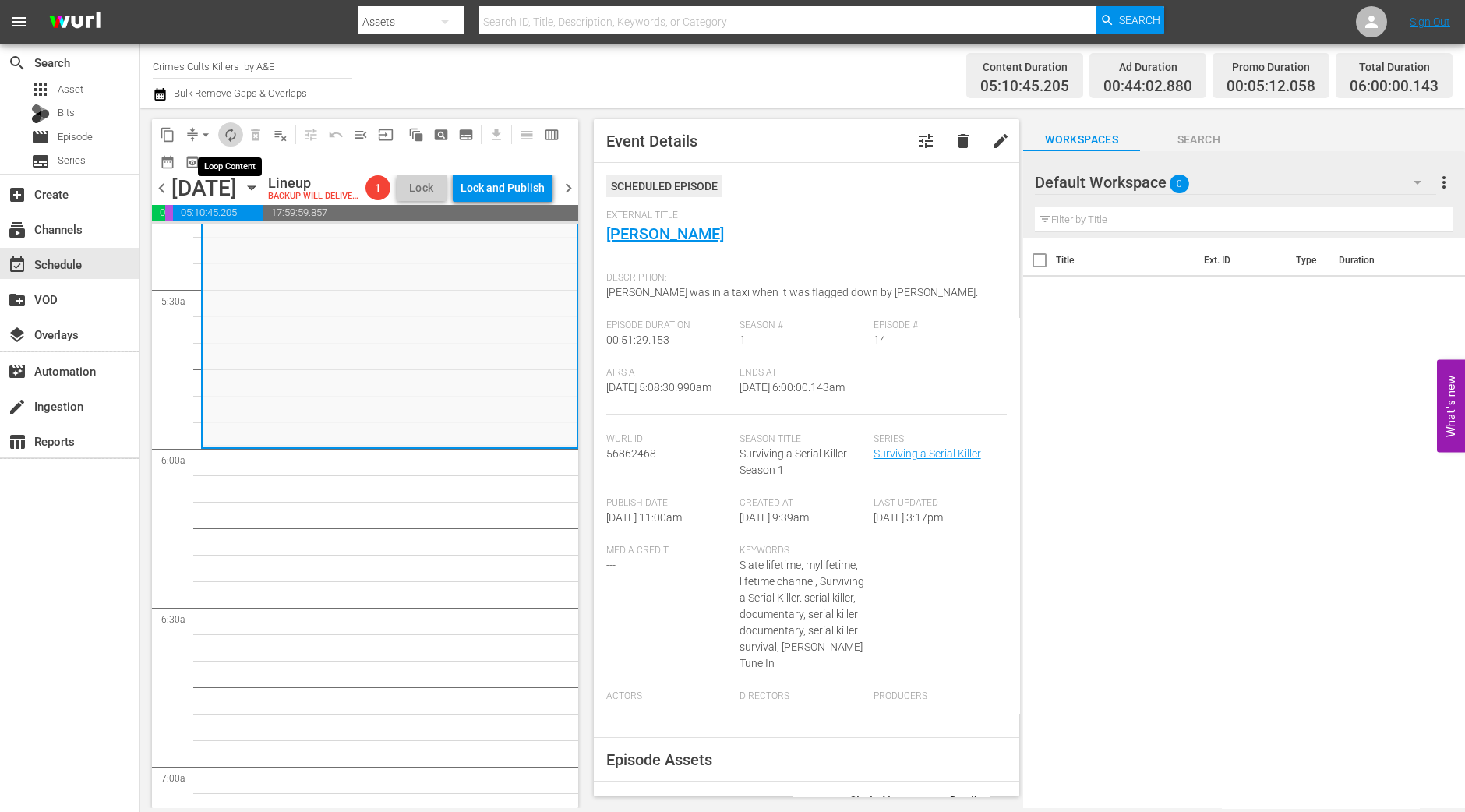
click at [222, 128] on button "autorenew_outlined" at bounding box center [231, 135] width 25 height 25
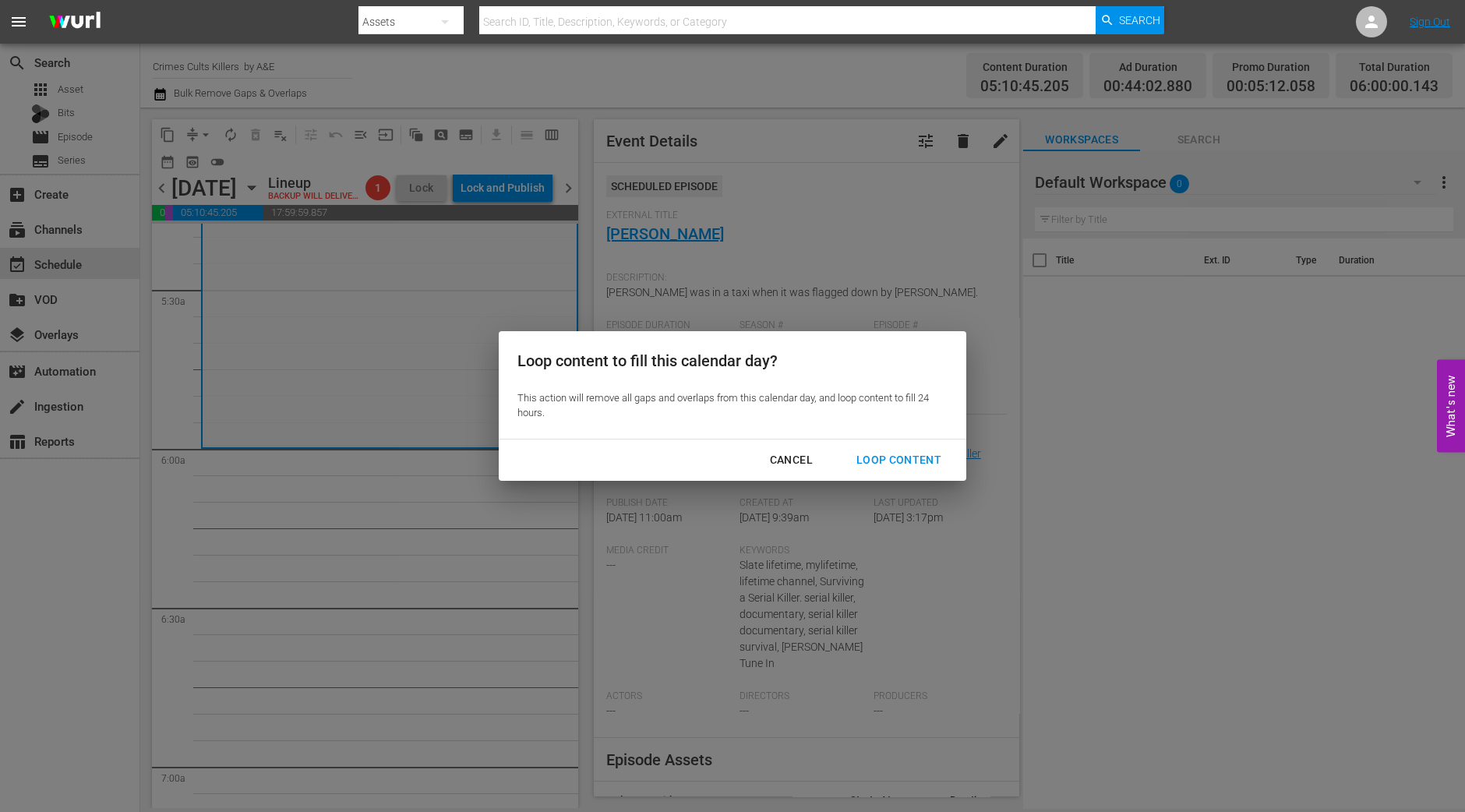
click at [878, 457] on div "Loop Content" at bounding box center [899, 460] width 110 height 19
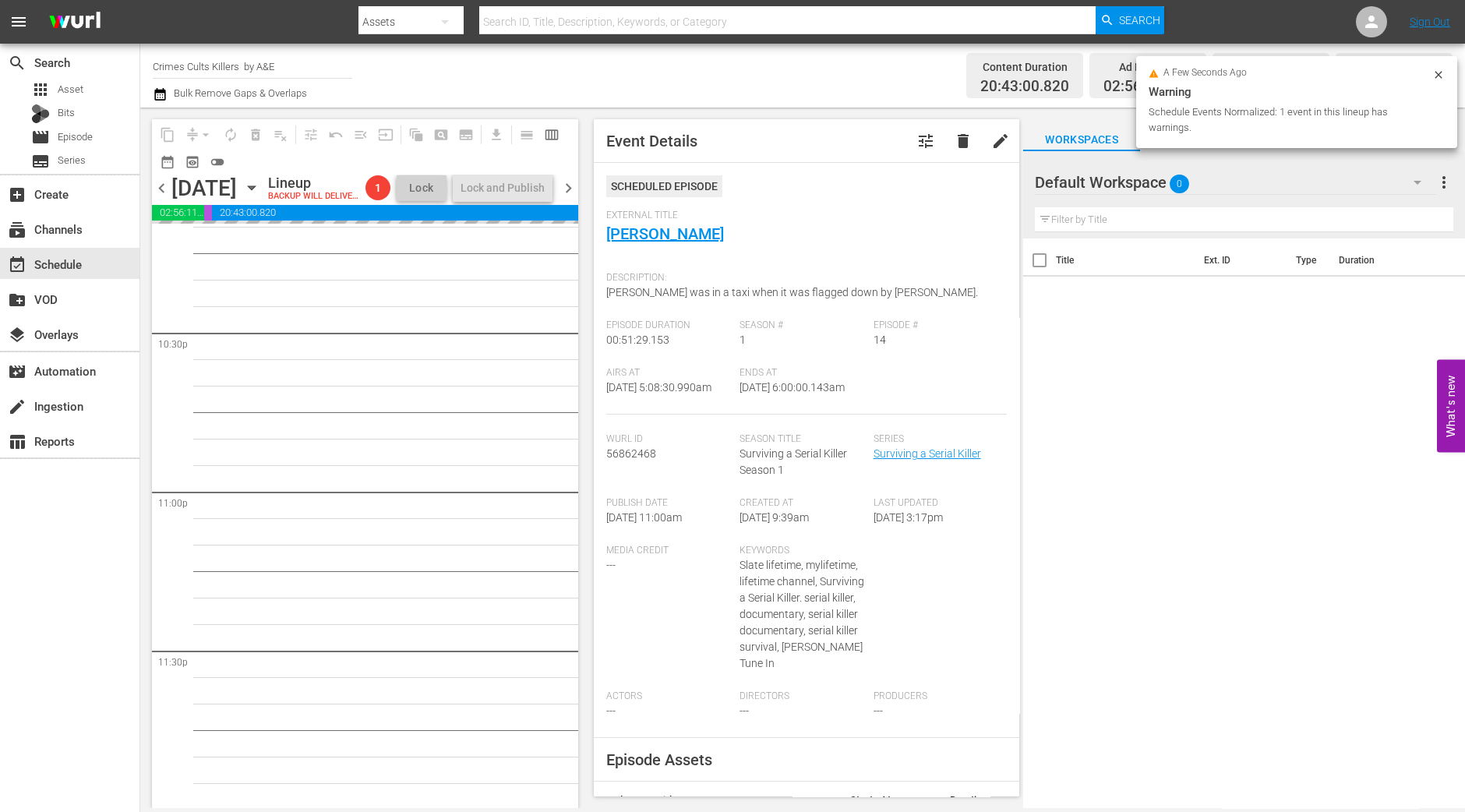
scroll to position [7070, 0]
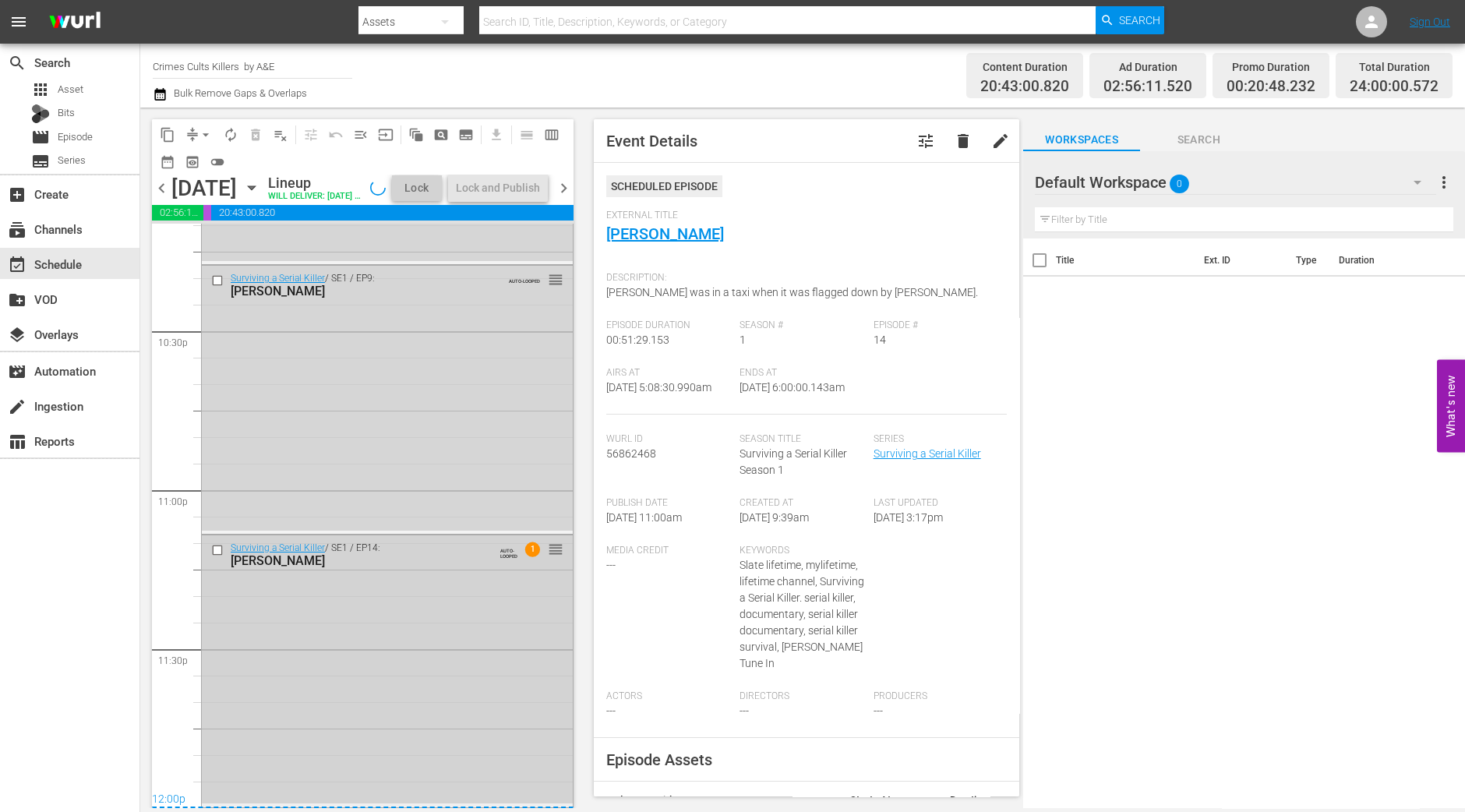
click at [440, 698] on div "Surviving a Serial Killer / SE1 / EP14: Derrick Bird AUTO-LOOPED 1 reorder" at bounding box center [387, 669] width 371 height 268
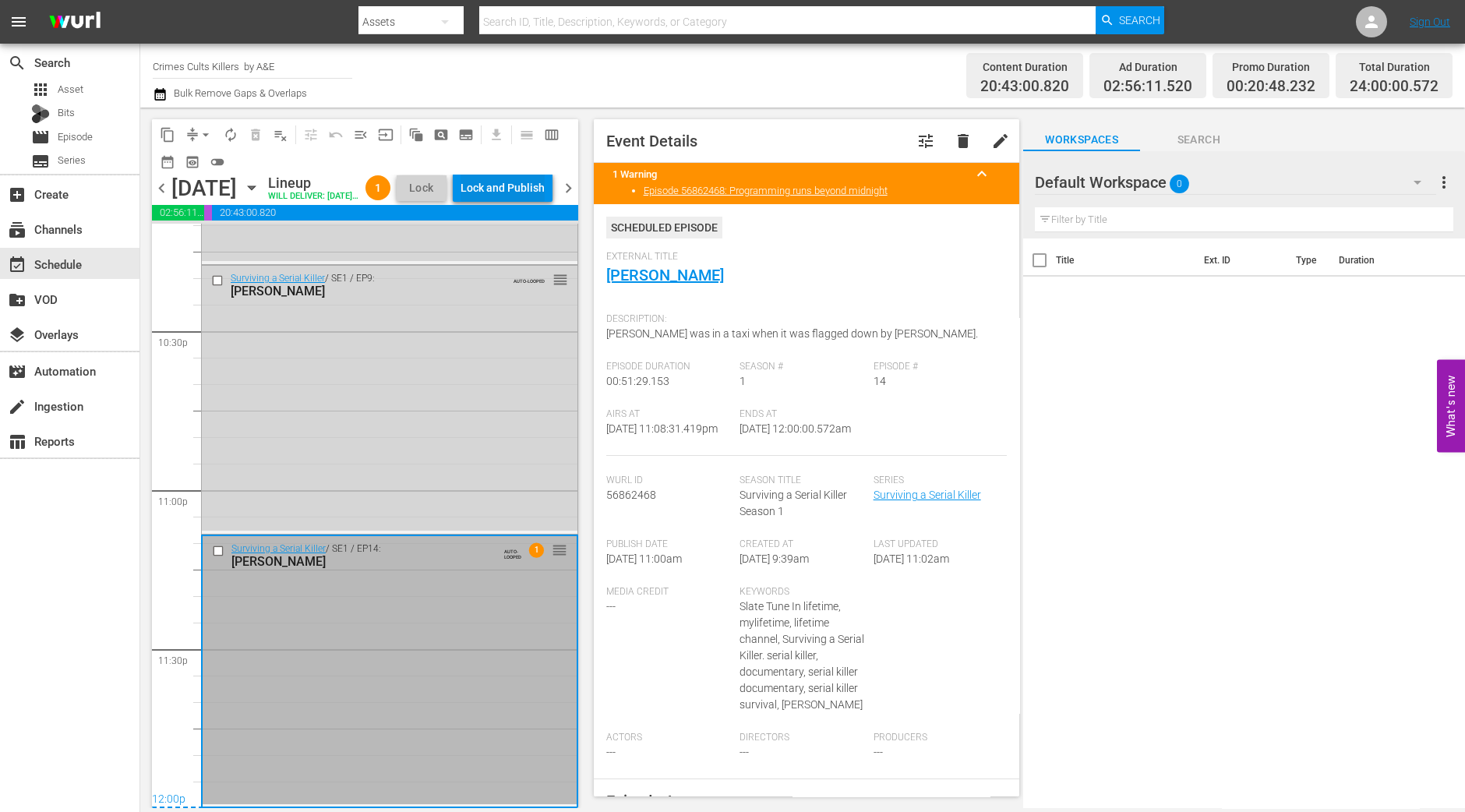
click at [524, 182] on div "Lock and Publish" at bounding box center [503, 188] width 85 height 28
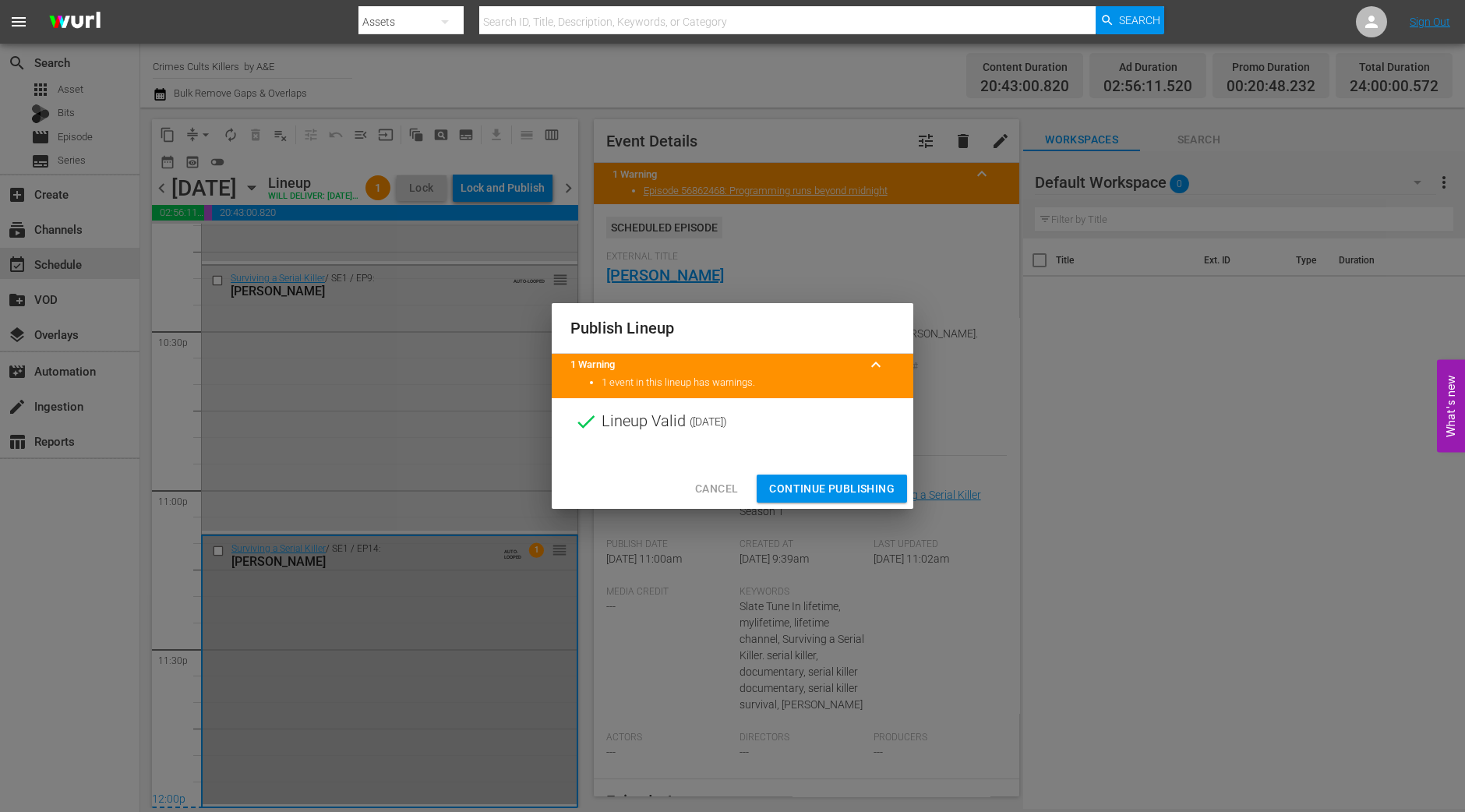
click at [873, 500] on button "Continue Publishing" at bounding box center [832, 489] width 151 height 29
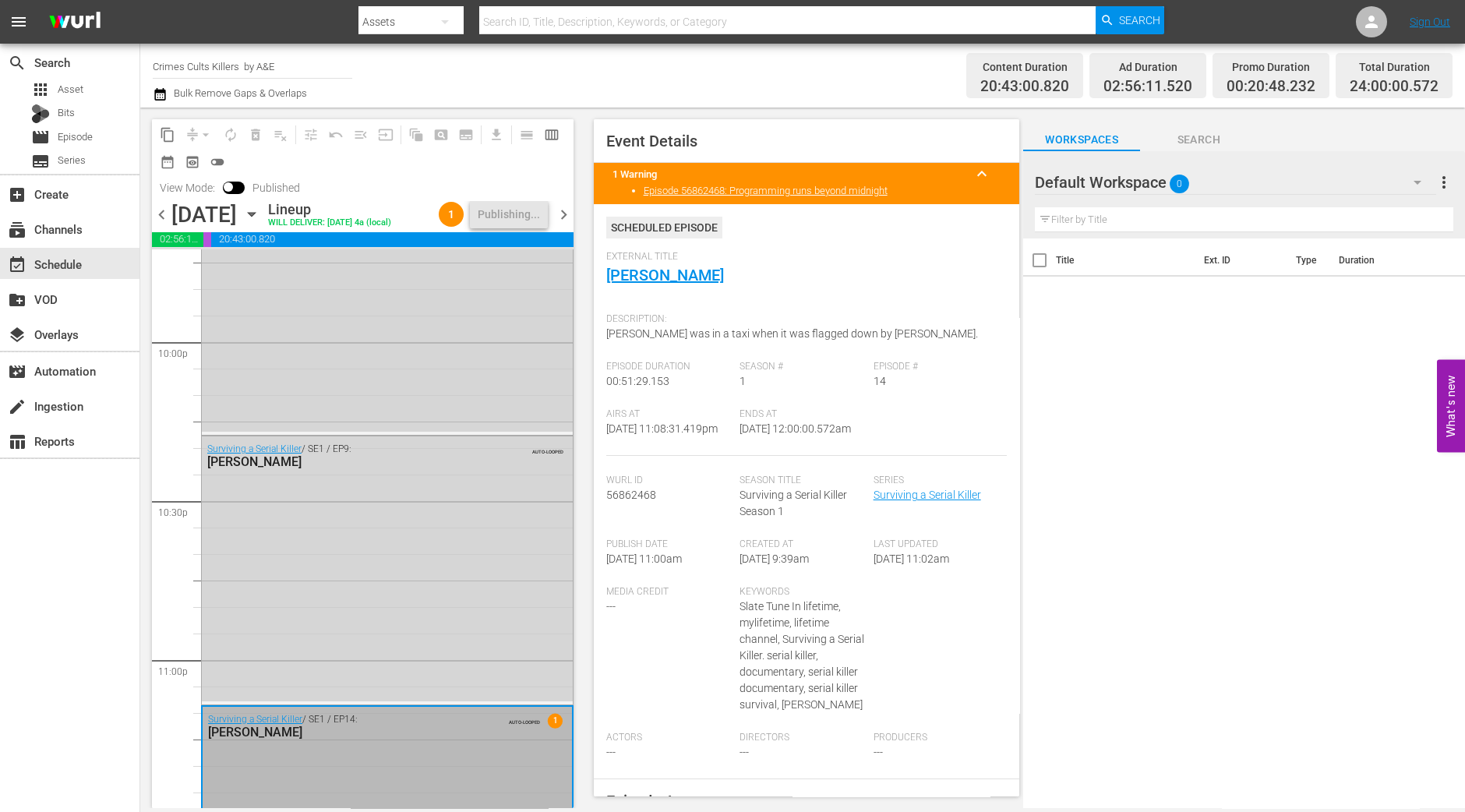
scroll to position [7096, 0]
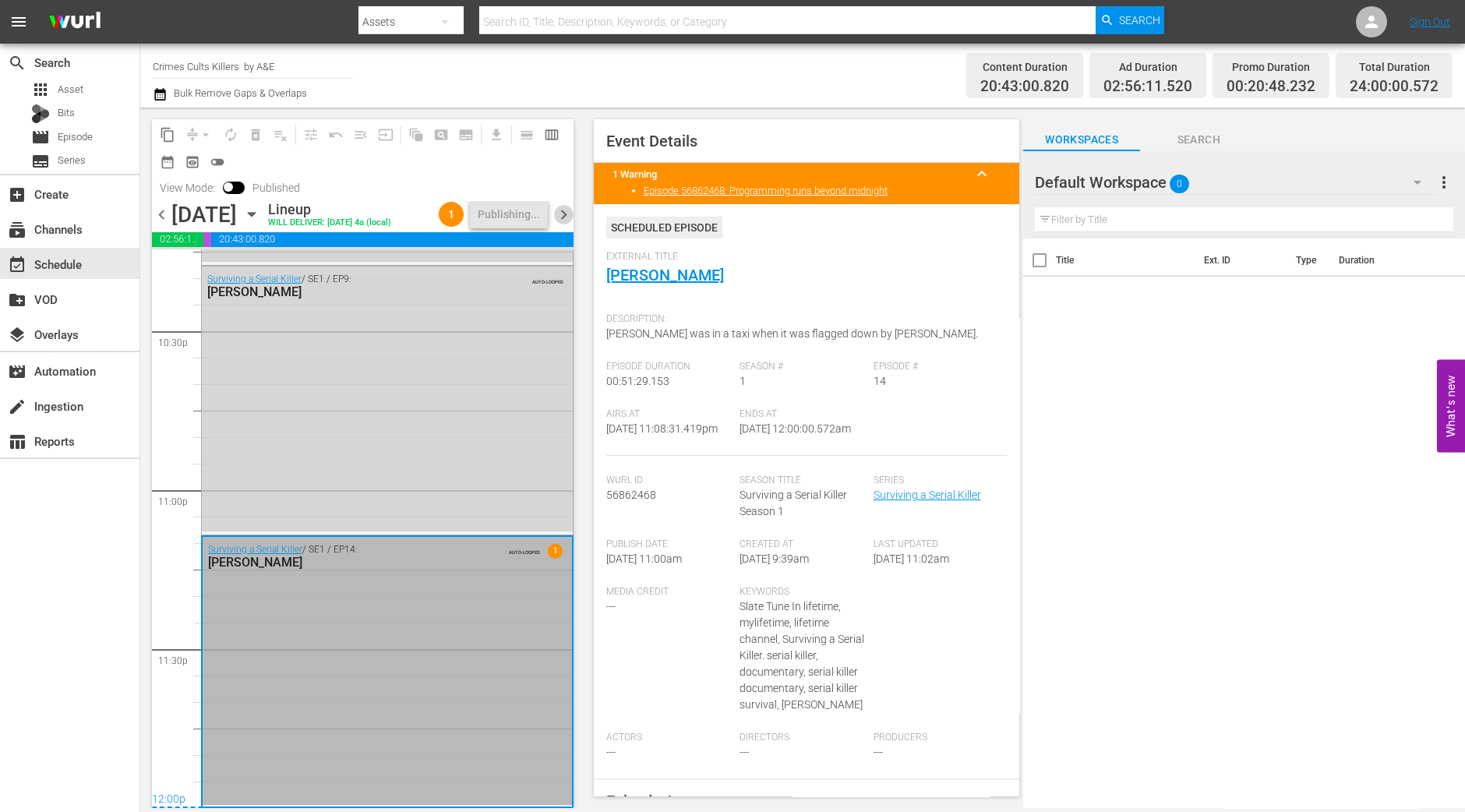
click at [569, 225] on span "chevron_right" at bounding box center [564, 215] width 19 height 19
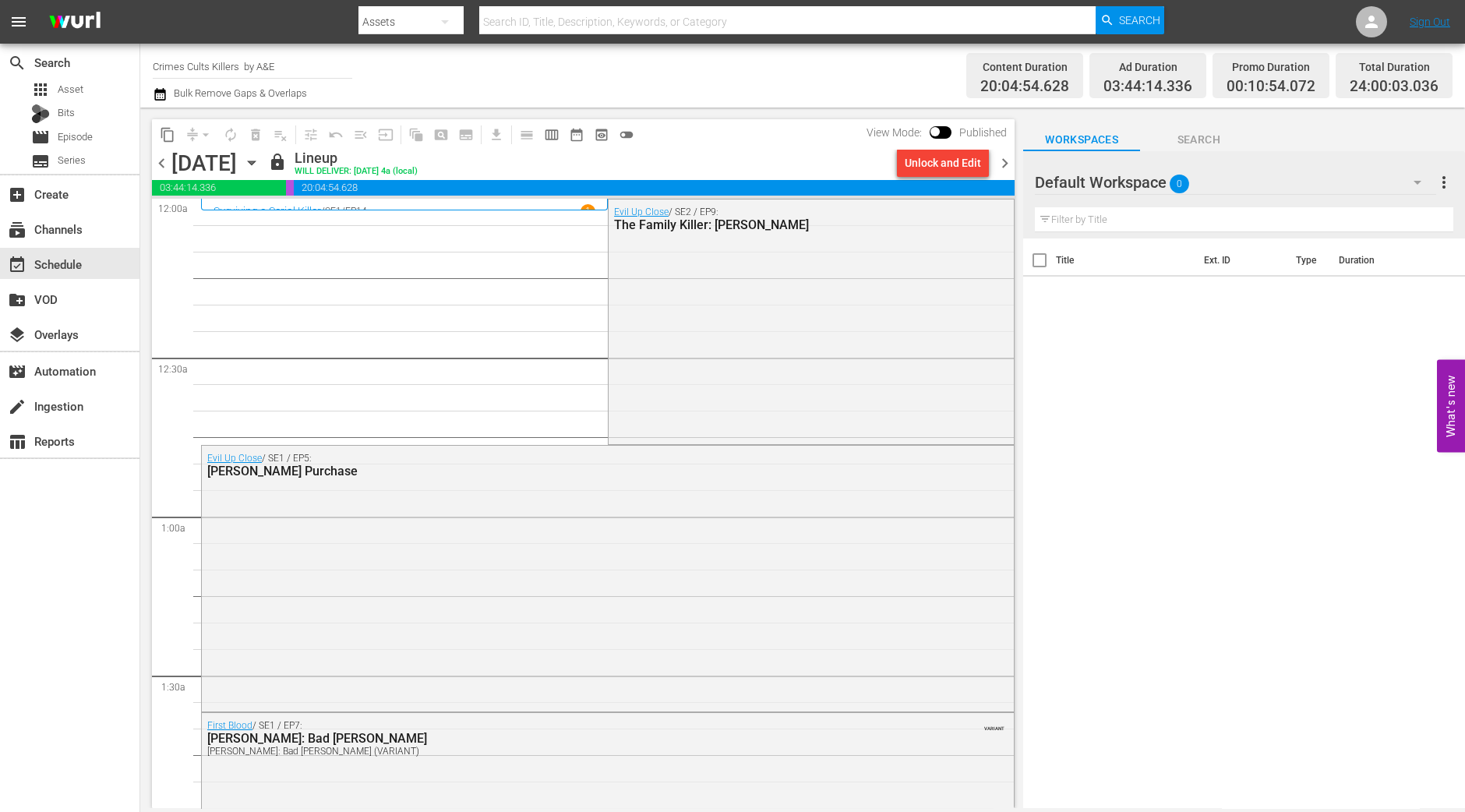
click at [163, 164] on span "chevron_left" at bounding box center [161, 163] width 19 height 19
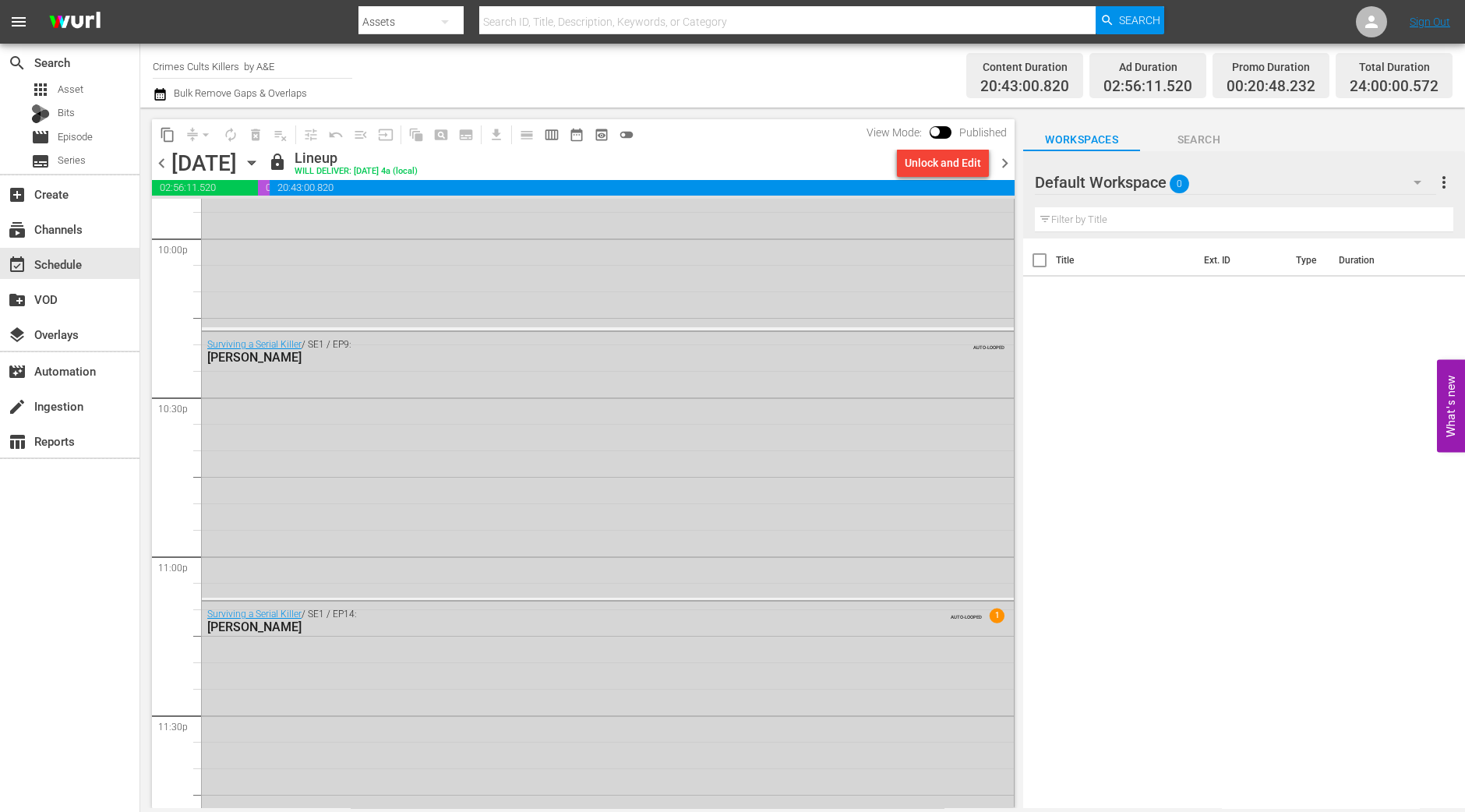
scroll to position [7020, 0]
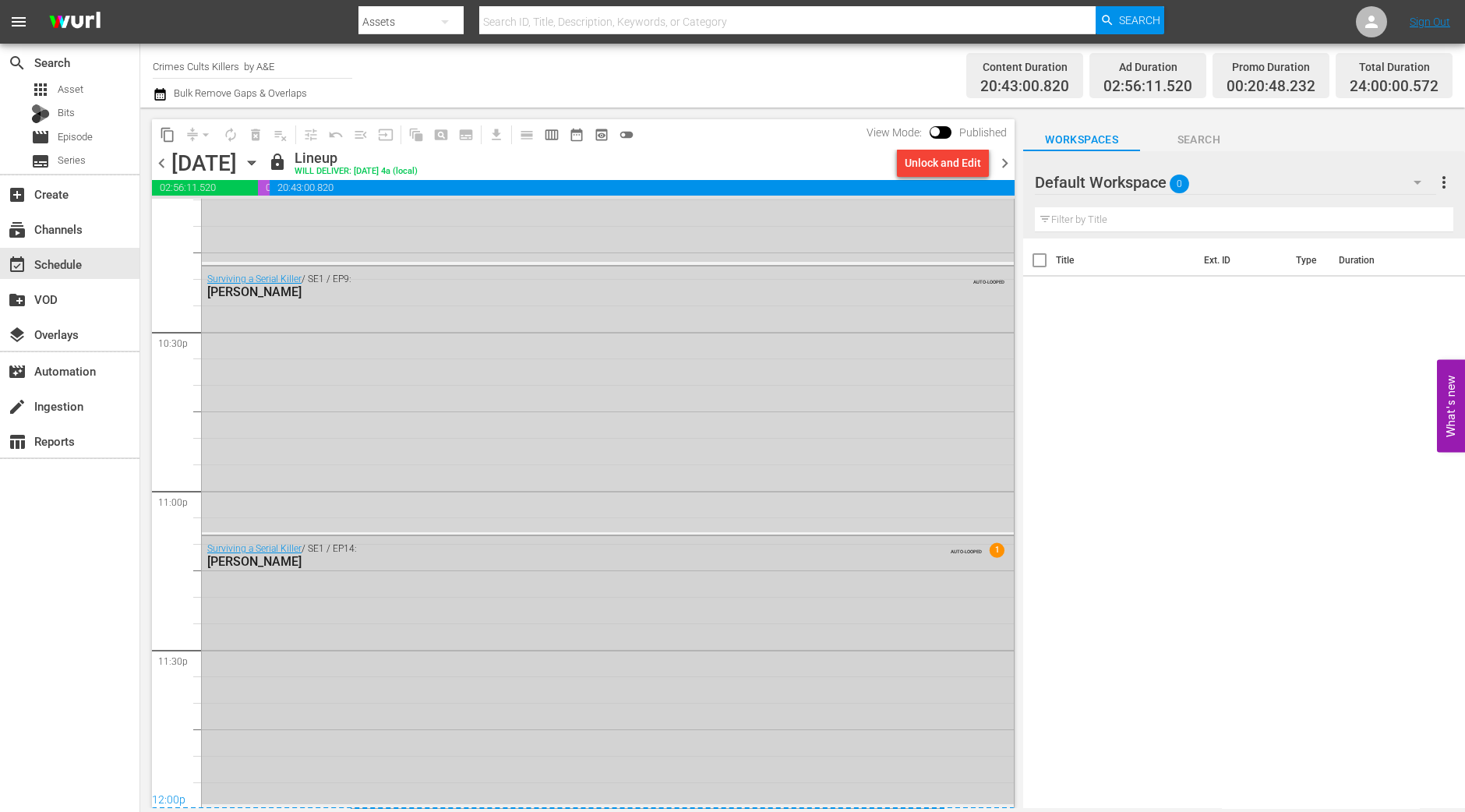
click at [912, 734] on div "Surviving a Serial Killer / SE1 / EP14: Derrick Bird AUTO-LOOPED 1" at bounding box center [608, 670] width 812 height 268
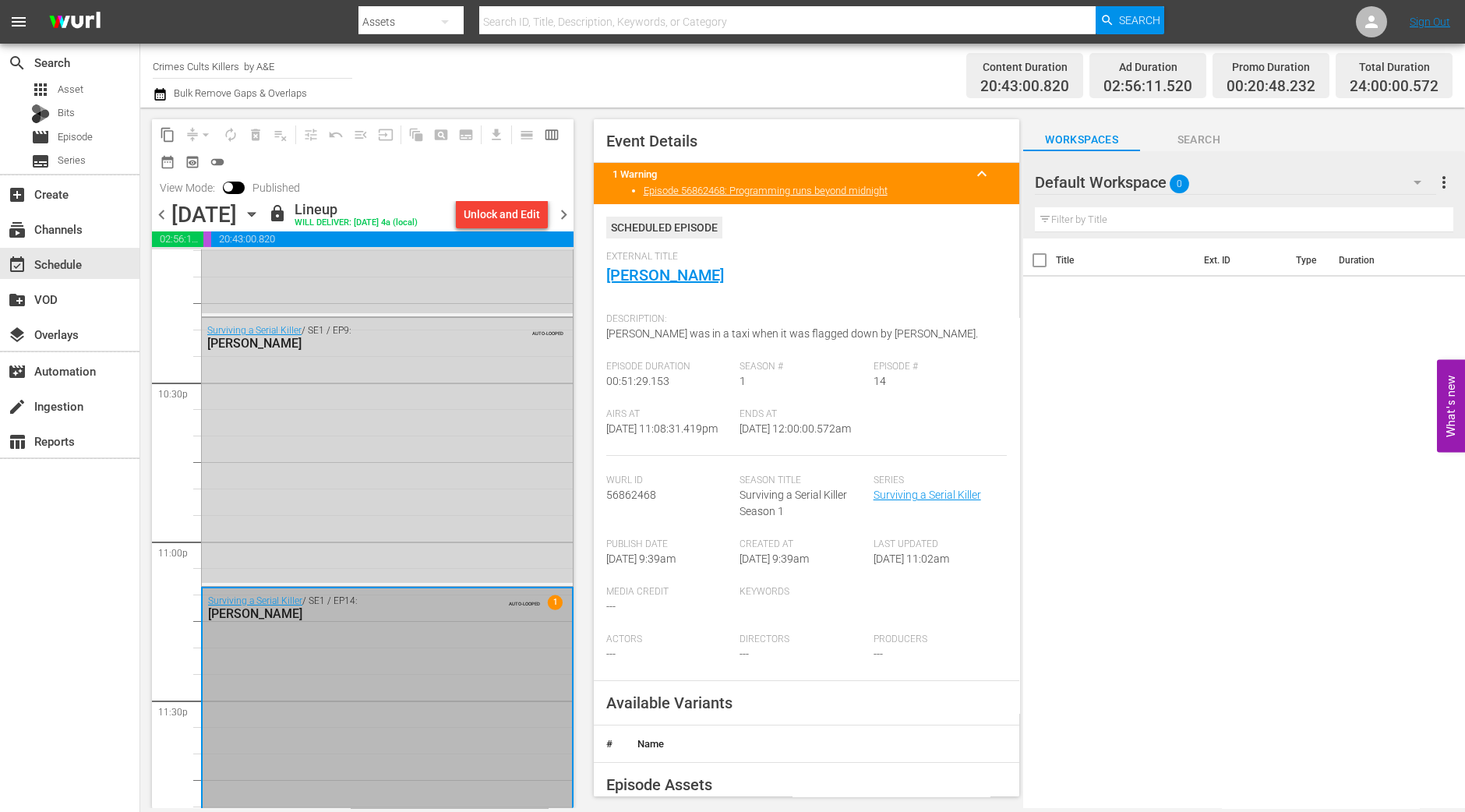
click at [164, 214] on span "chevron_left" at bounding box center [161, 215] width 19 height 19
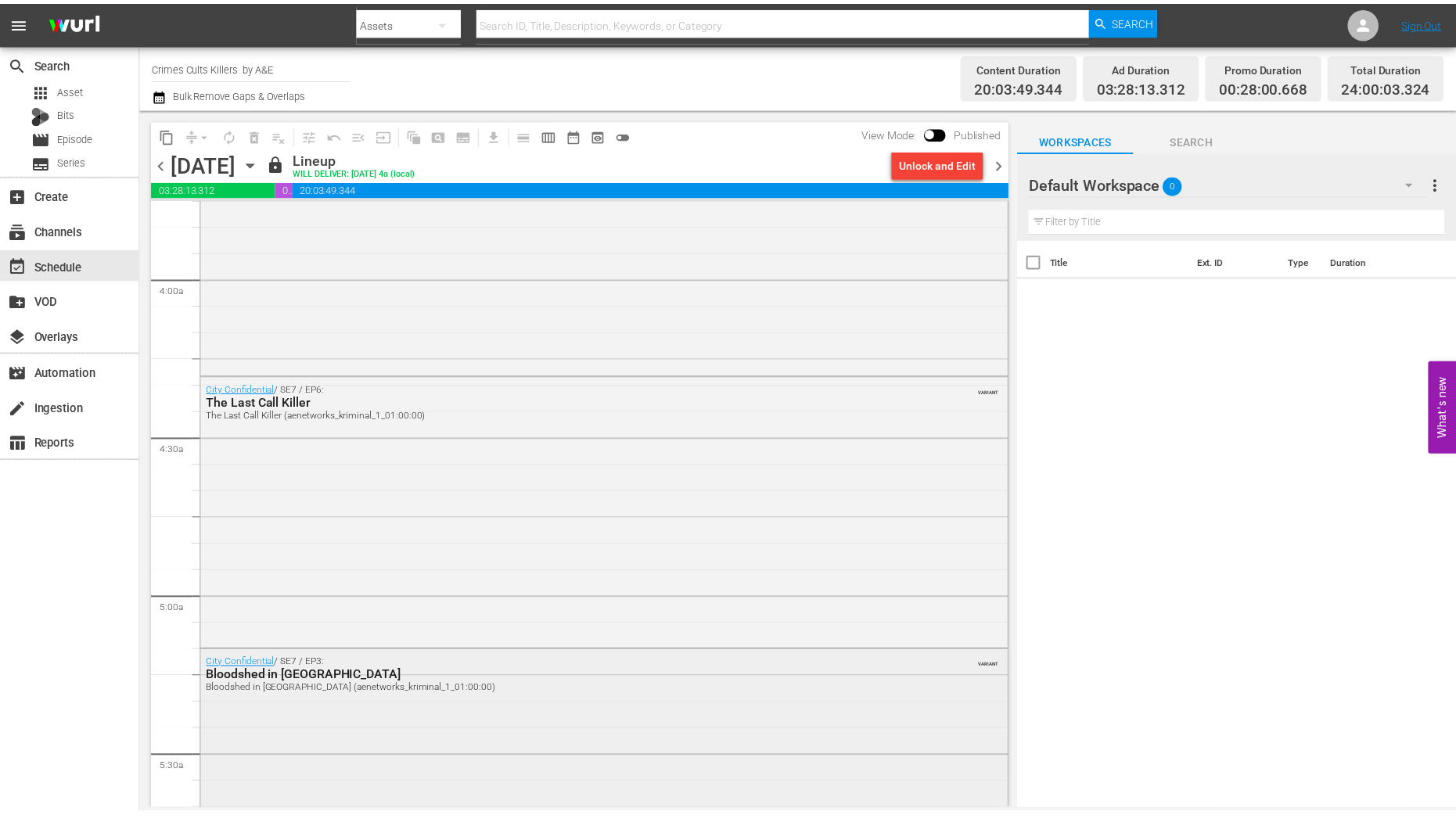
scroll to position [1474, 0]
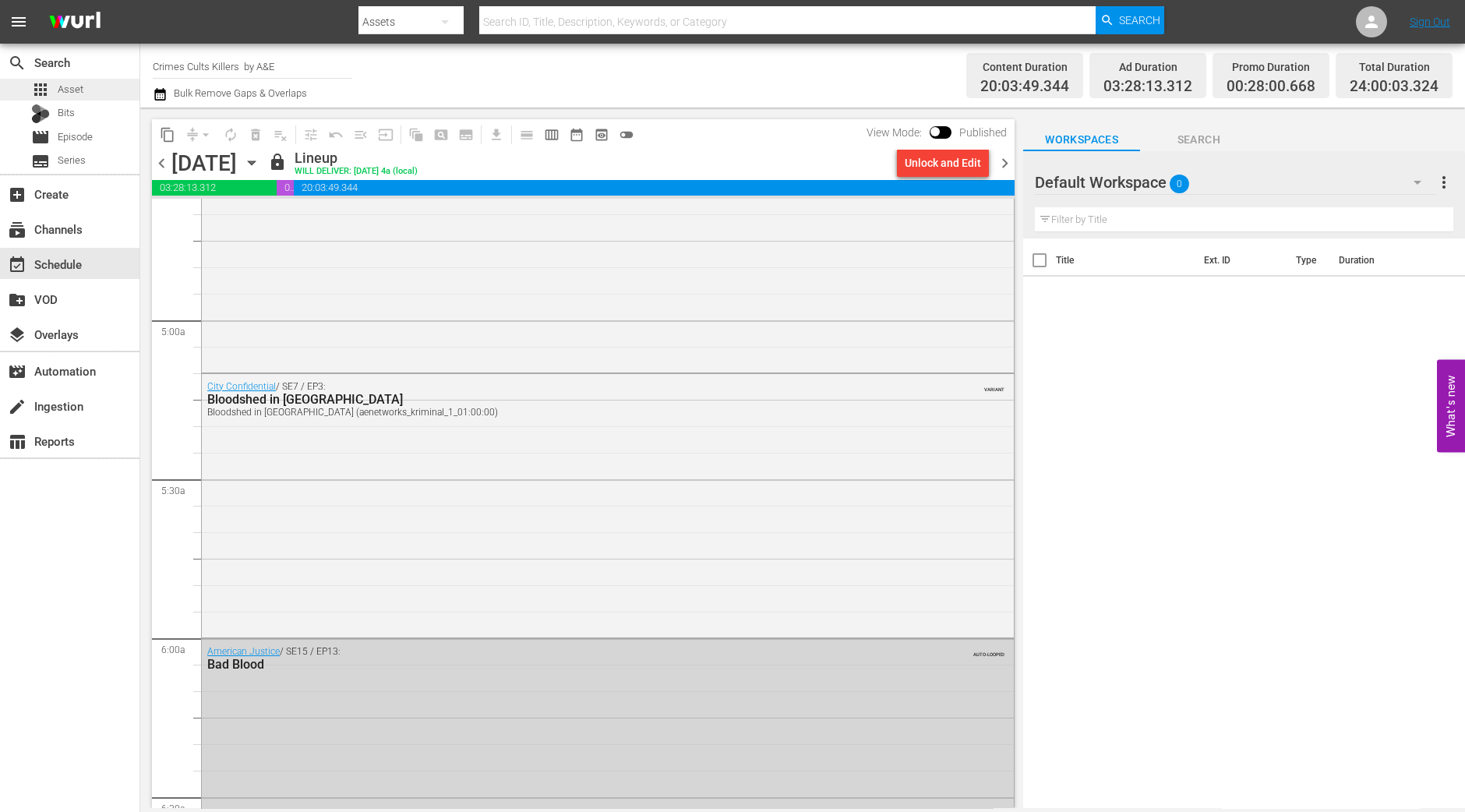
click at [120, 79] on div "apps Asset" at bounding box center [69, 89] width 139 height 21
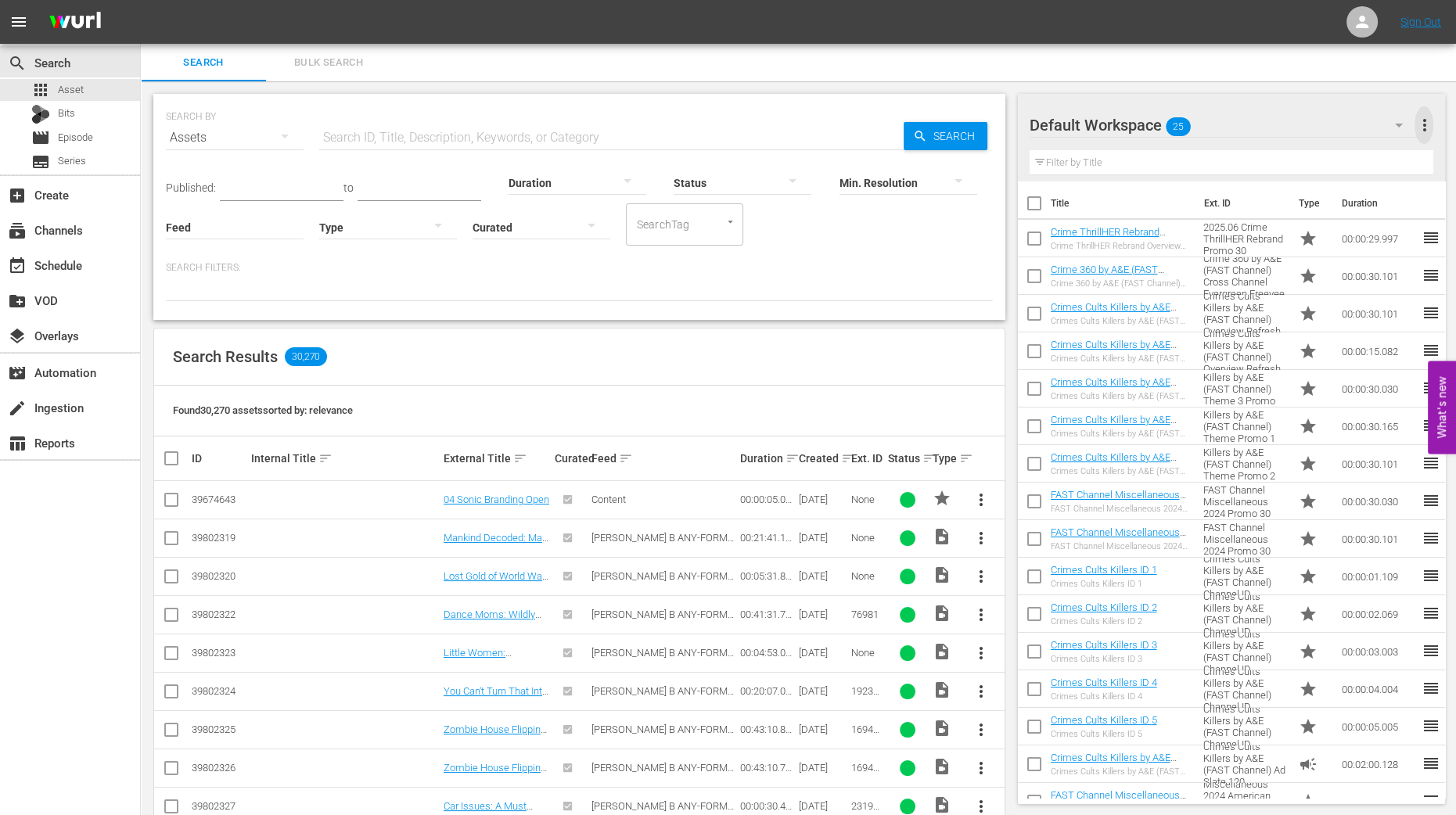
click at [1422, 124] on span "more_vert" at bounding box center [1424, 125] width 19 height 19
click at [1345, 126] on div "Add New Workspace" at bounding box center [1322, 126] width 184 height 28
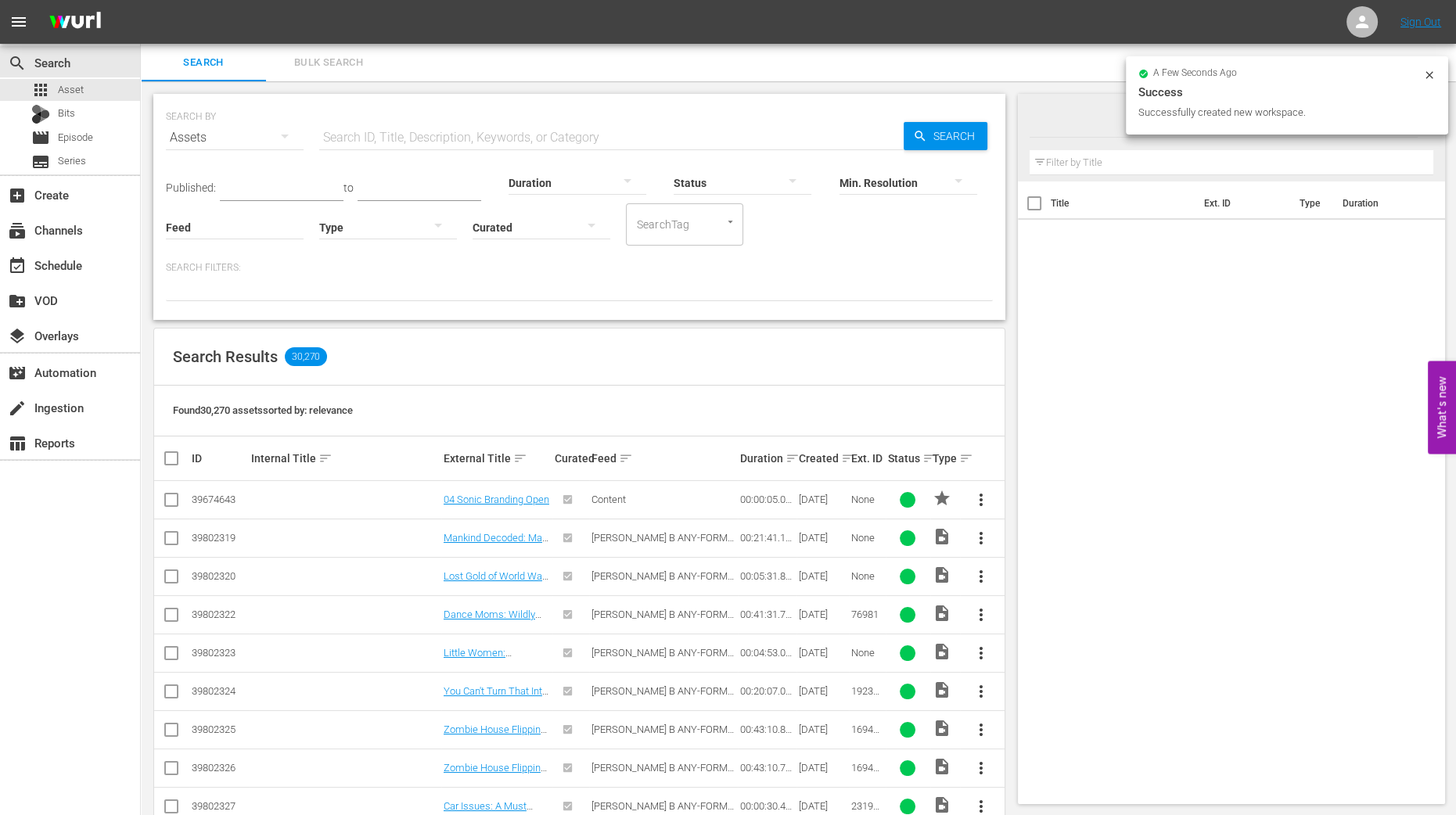
click at [1065, 106] on div at bounding box center [1163, 126] width 266 height 39
click at [1065, 130] on input "New Workspace Tue Sep 02 2025 15:06:26 GMT+0000" at bounding box center [1226, 125] width 391 height 37
click at [1070, 121] on input "New Workspace Tue Sep 02 2025 15:06:26 GMT+0000" at bounding box center [1226, 125] width 391 height 37
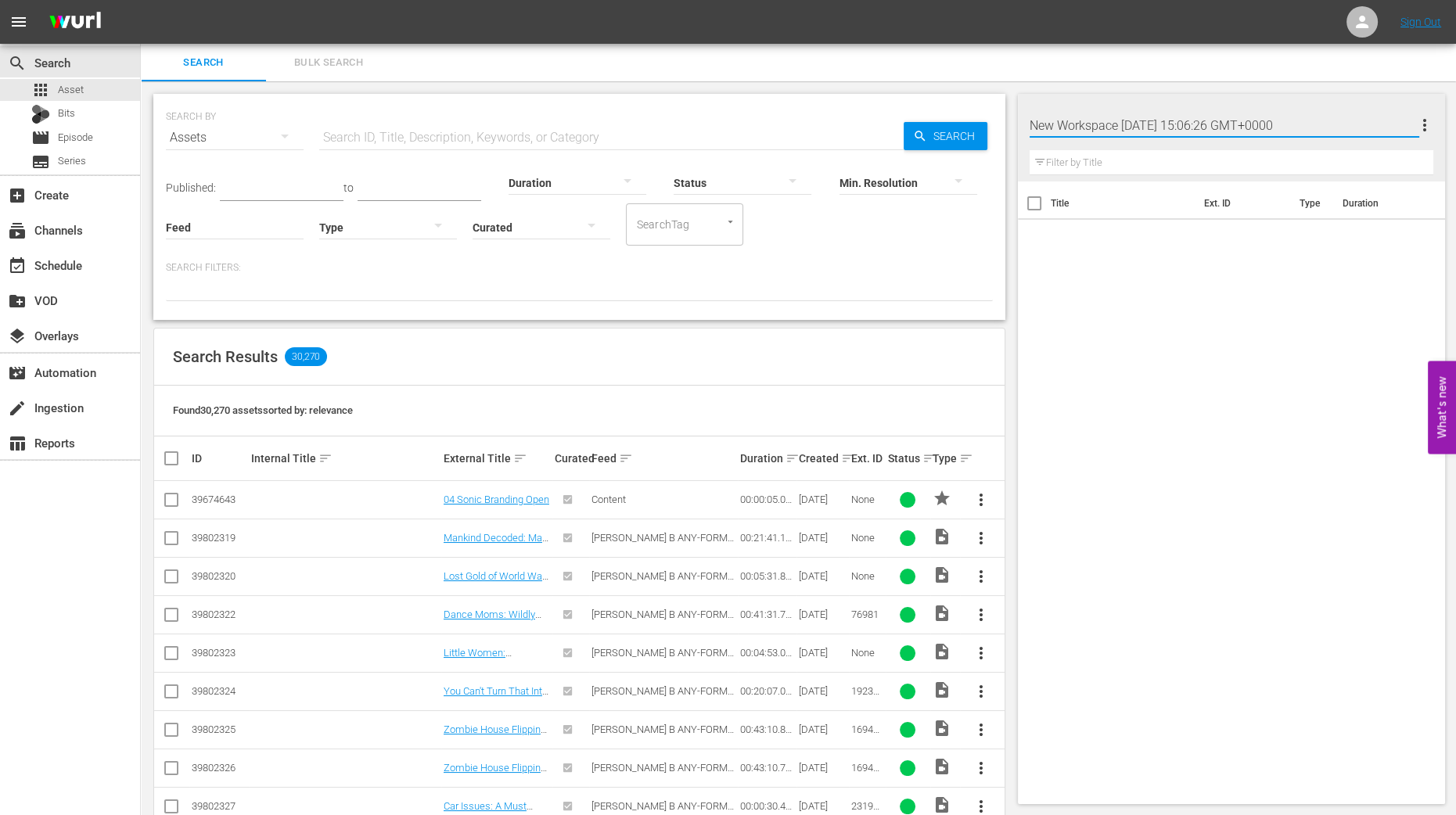
click at [1089, 119] on input "New Workspace Tue Sep 02 2025 15:06:26 GMT+0000" at bounding box center [1226, 125] width 391 height 37
type input "Crime cults killers"
click at [1274, 297] on div "Title Ext. ID Type Duration" at bounding box center [1231, 489] width 428 height 616
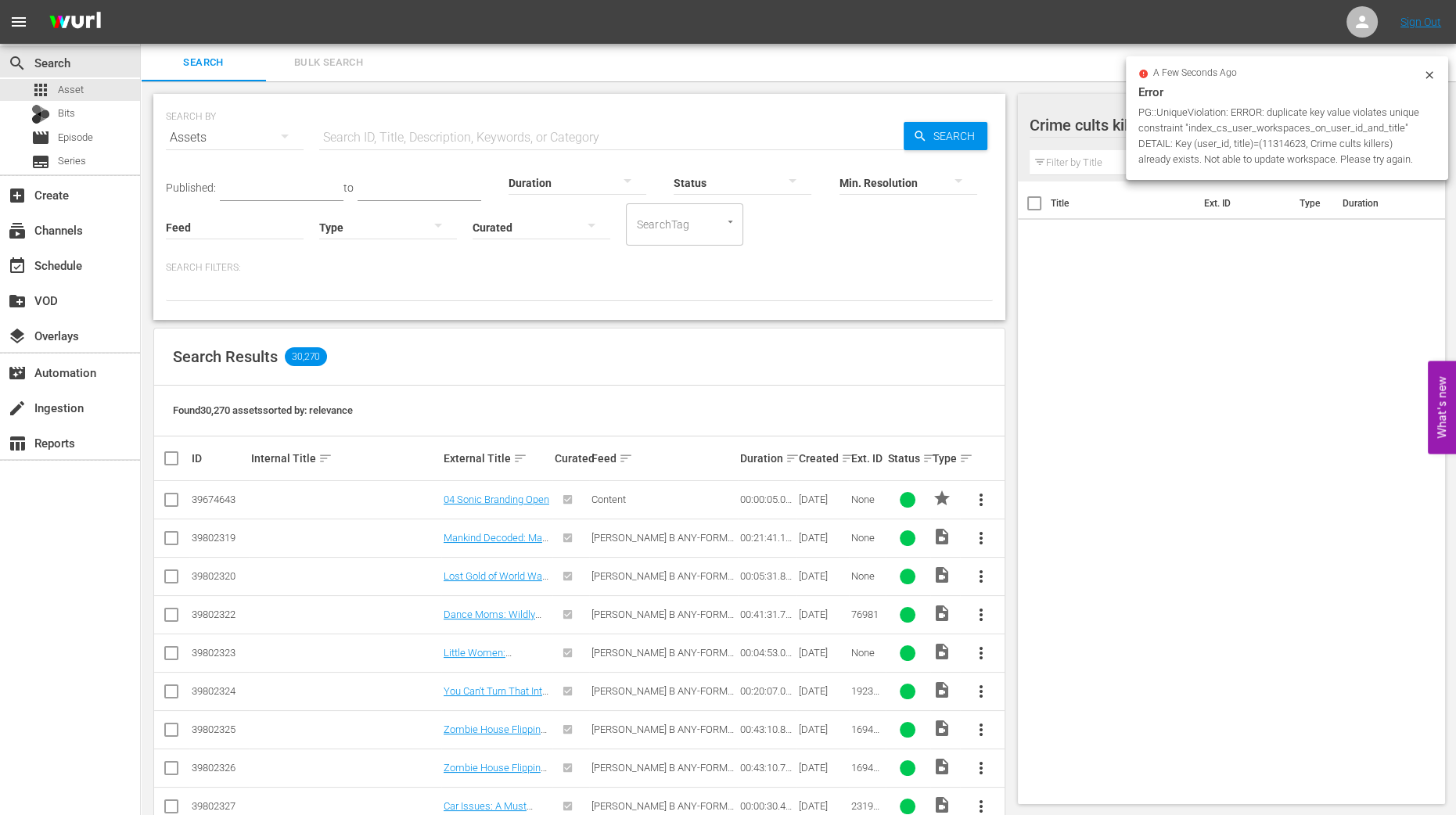
click at [1425, 73] on icon at bounding box center [1430, 75] width 13 height 13
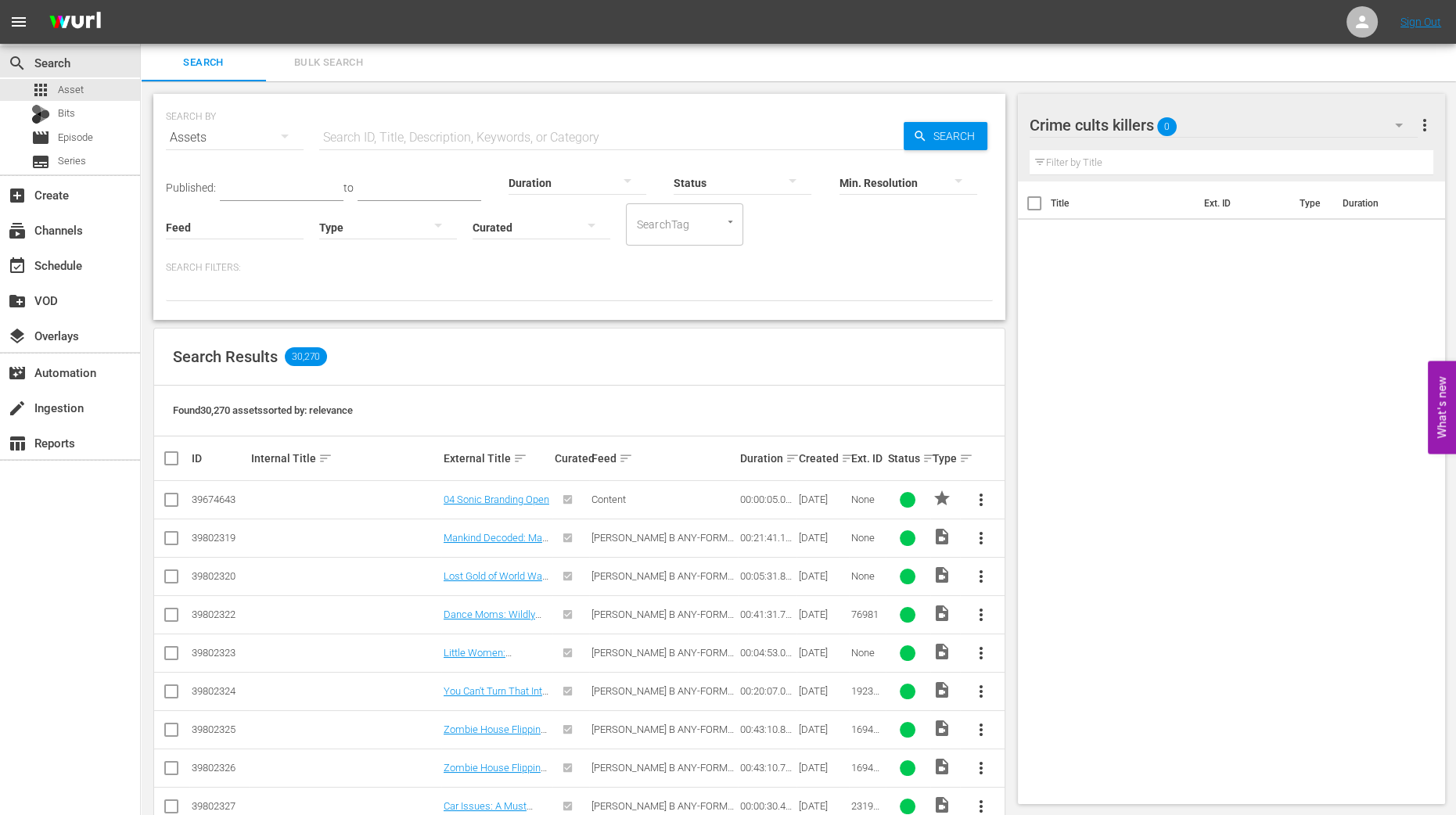
click at [1424, 117] on span "more_vert" at bounding box center [1424, 125] width 19 height 19
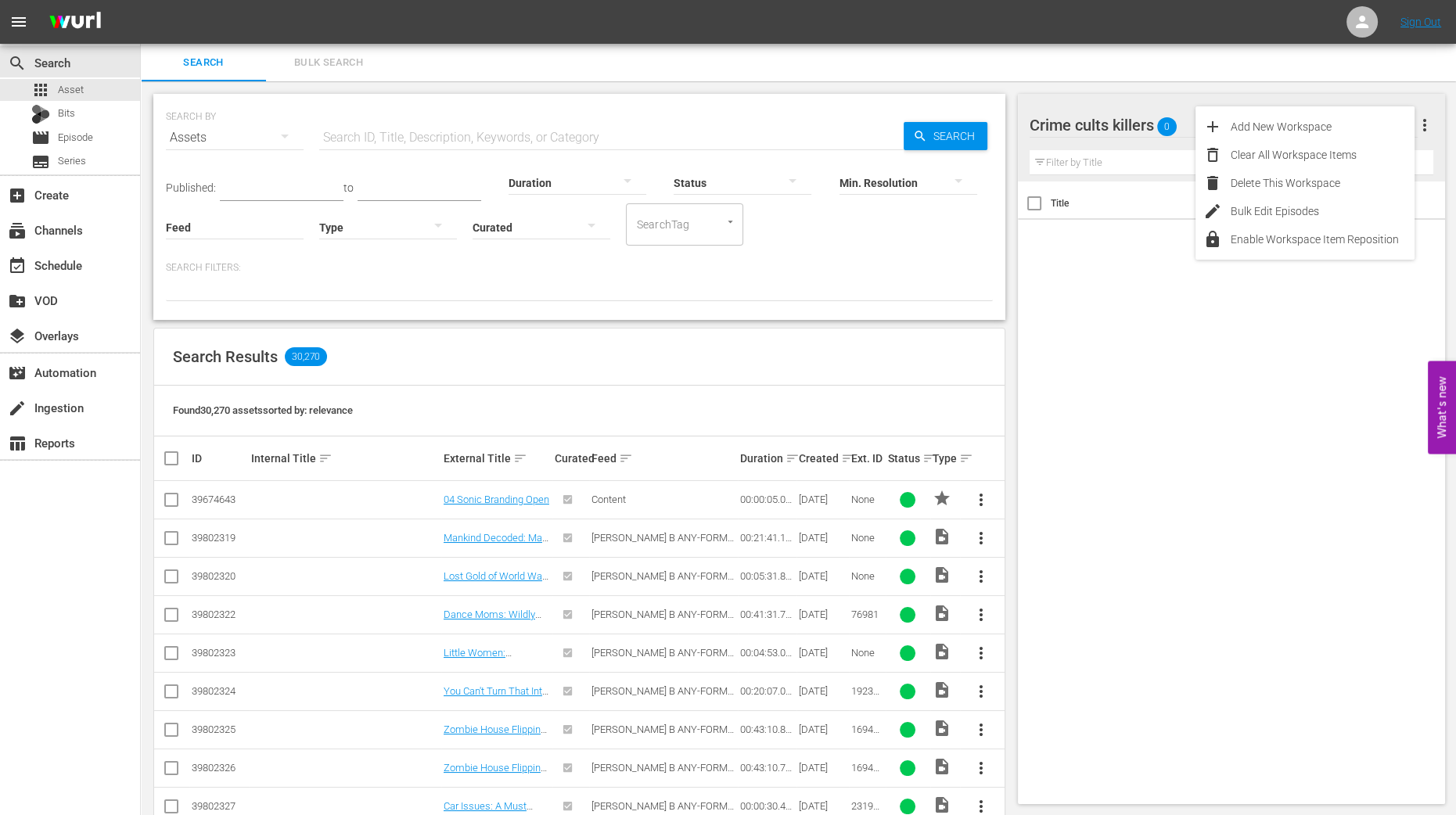
click at [1215, 357] on div "Title Ext. ID Type Duration" at bounding box center [1231, 489] width 428 height 616
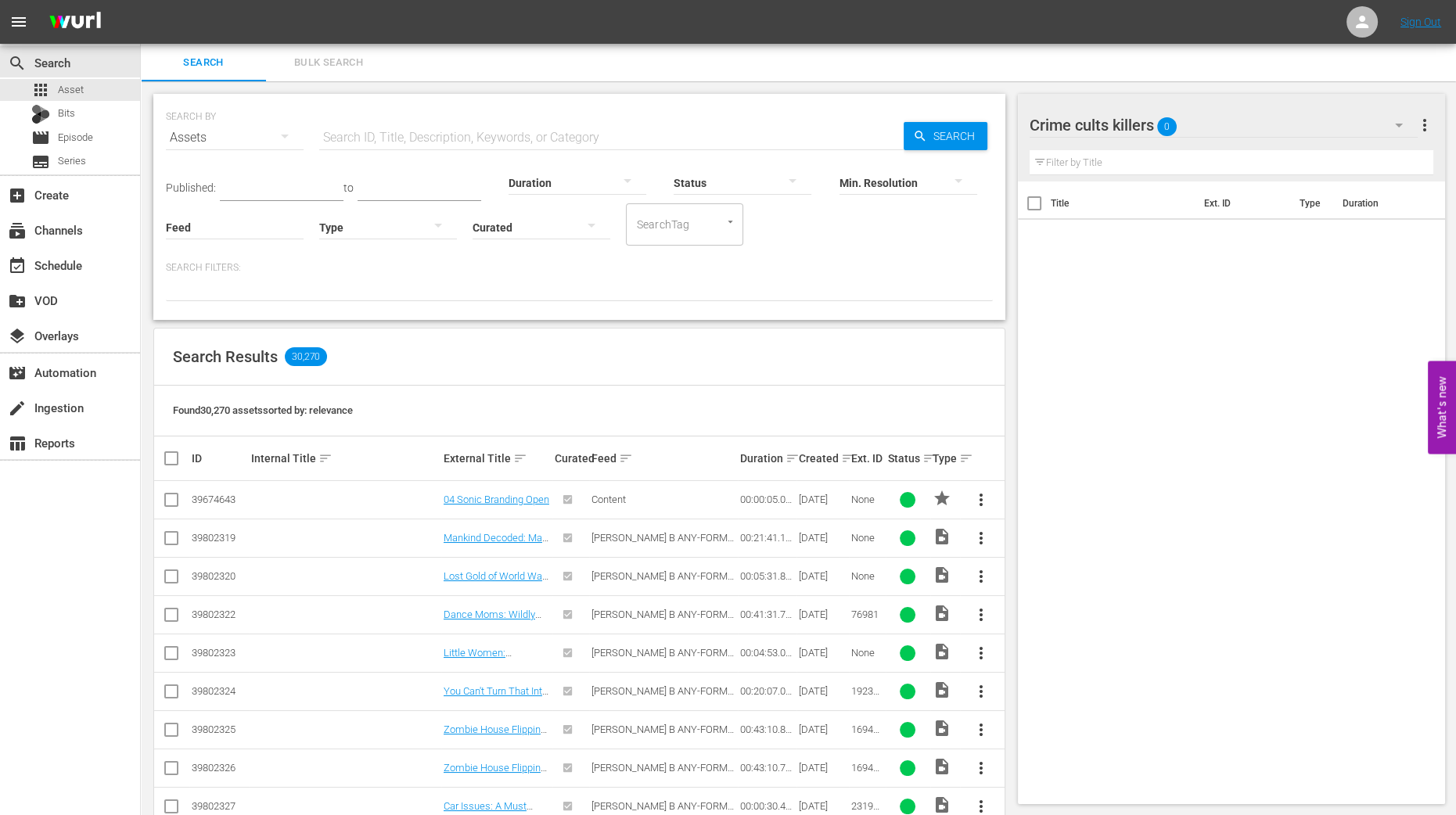
click at [1396, 125] on icon "button" at bounding box center [1398, 125] width 19 height 19
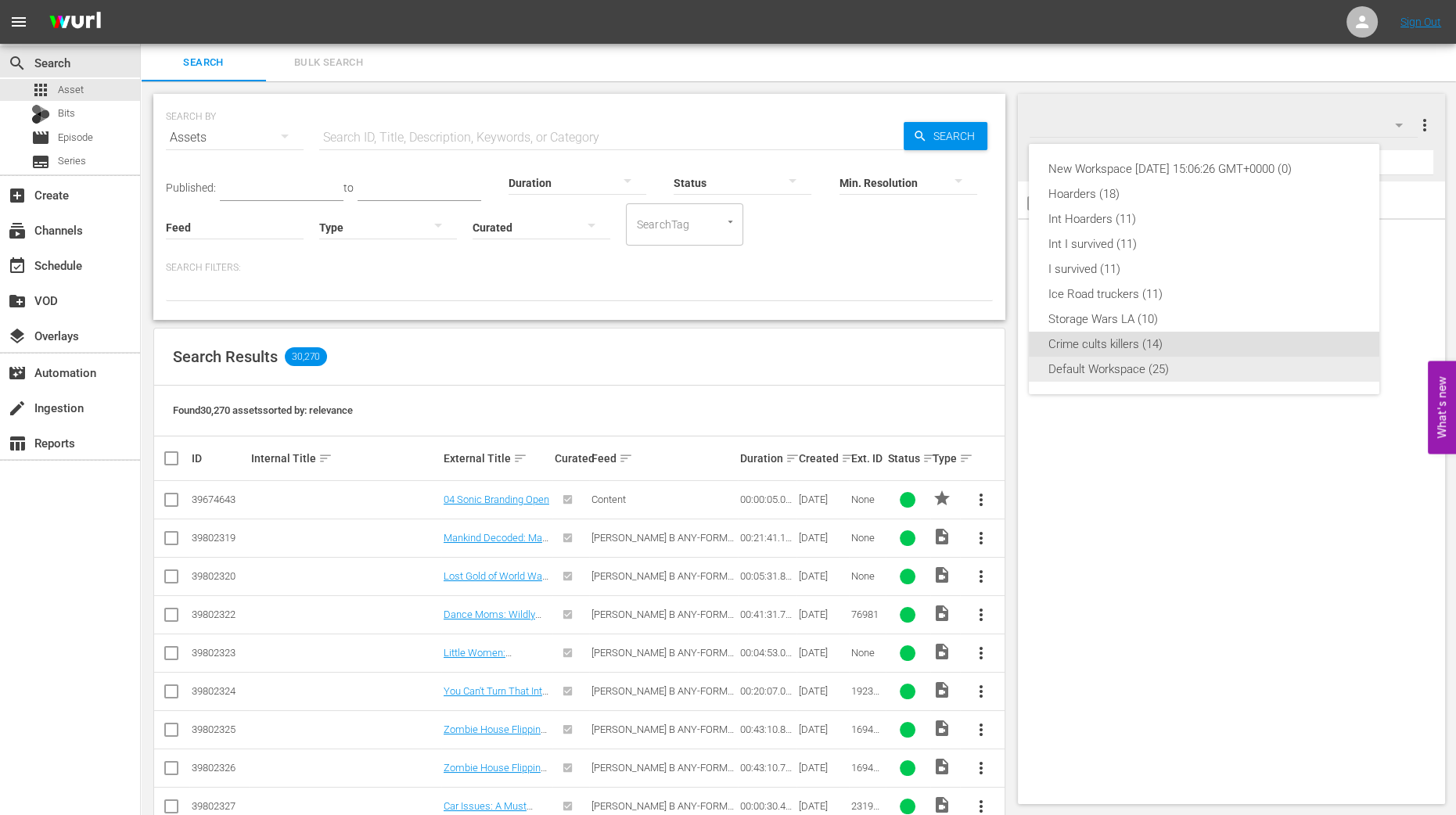
click at [1178, 373] on div "Default Workspace (25)" at bounding box center [1204, 369] width 313 height 25
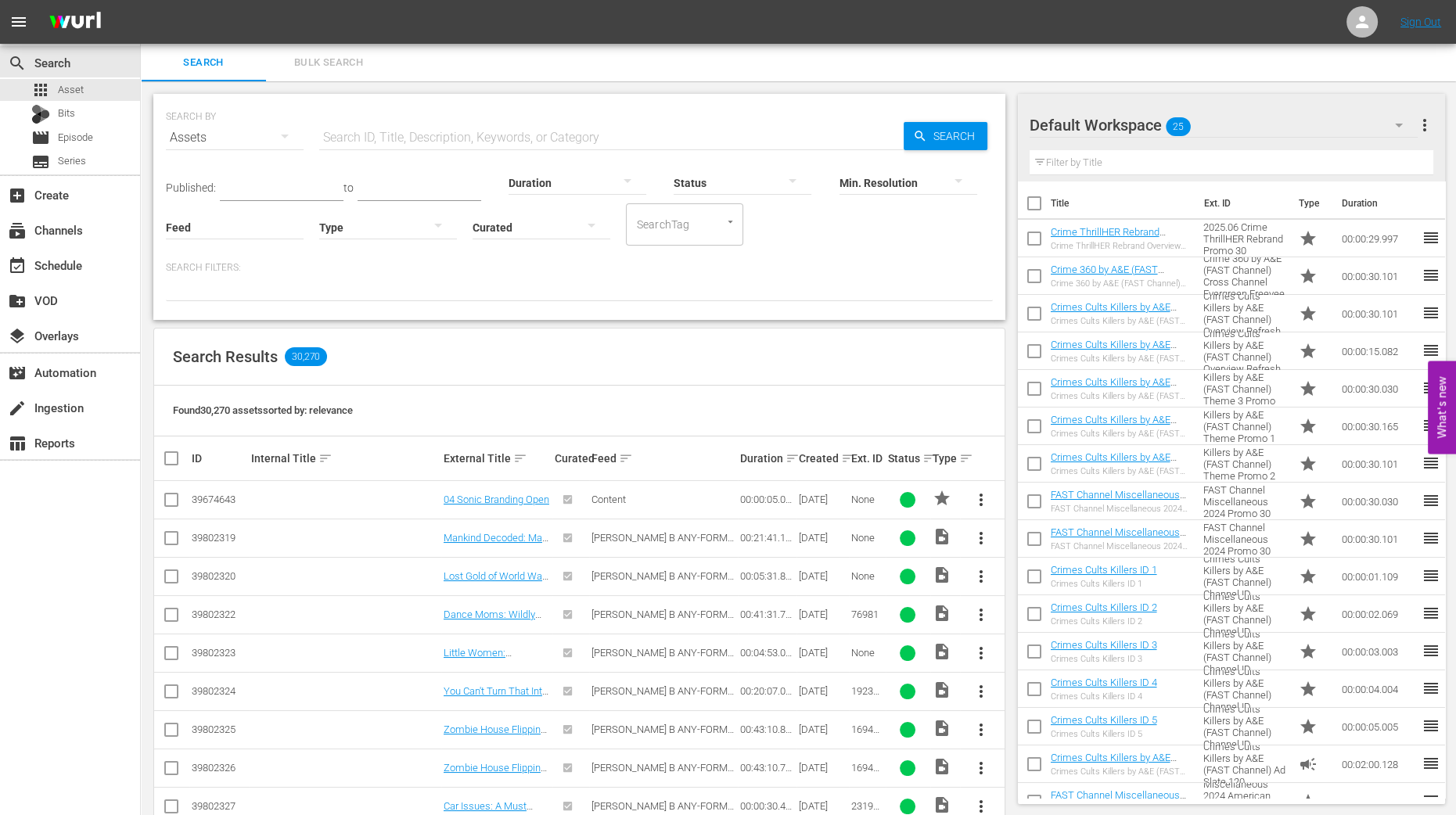
click at [1041, 240] on input "checkbox" at bounding box center [1034, 242] width 33 height 33
checkbox input "true"
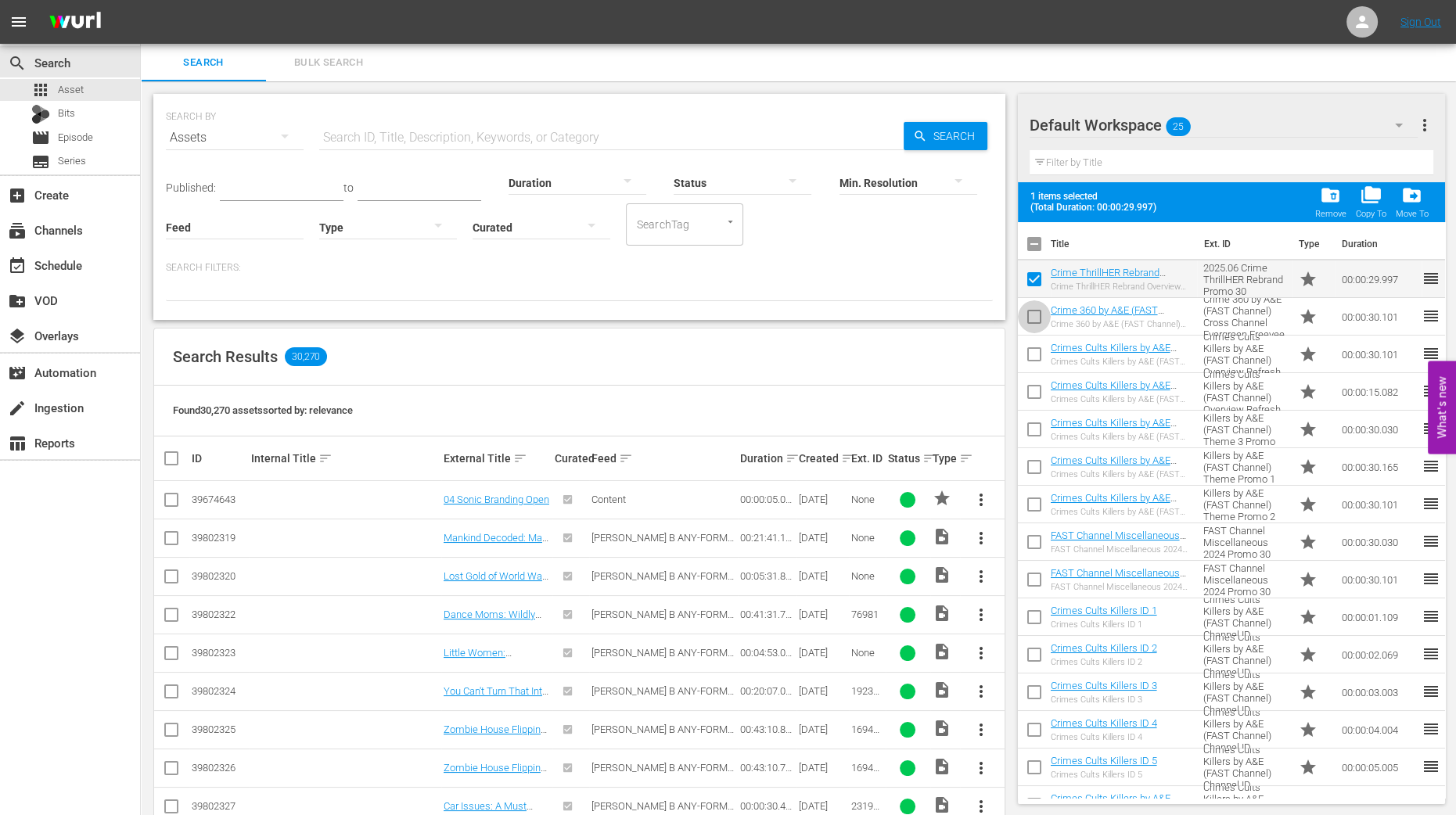
click at [1032, 317] on input "checkbox" at bounding box center [1034, 320] width 33 height 33
checkbox input "true"
click at [1033, 354] on input "checkbox" at bounding box center [1034, 357] width 33 height 33
checkbox input "true"
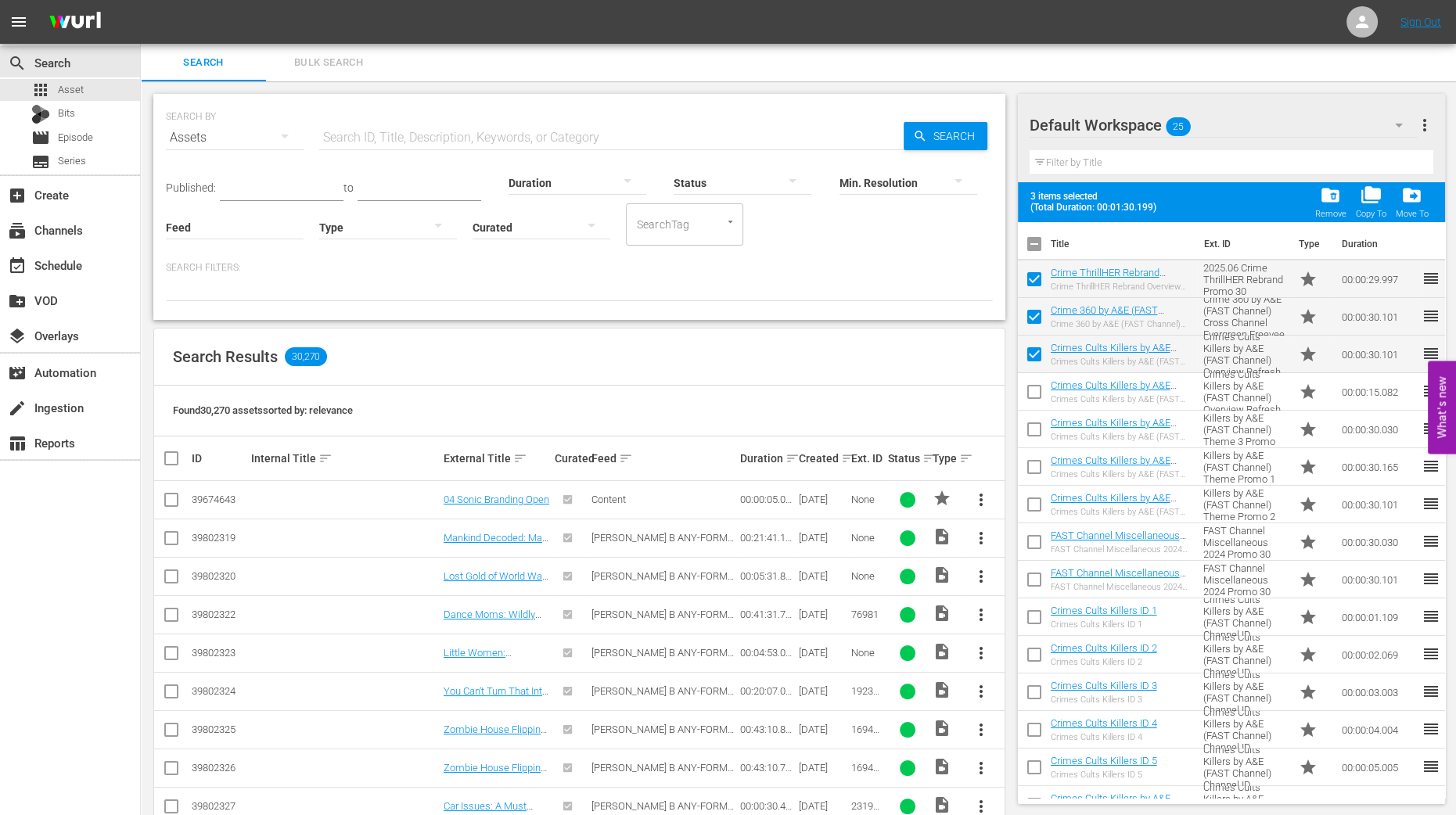
click at [1032, 407] on input "checkbox" at bounding box center [1034, 395] width 33 height 33
checkbox input "true"
click at [1033, 434] on input "checkbox" at bounding box center [1034, 432] width 33 height 33
checkbox input "true"
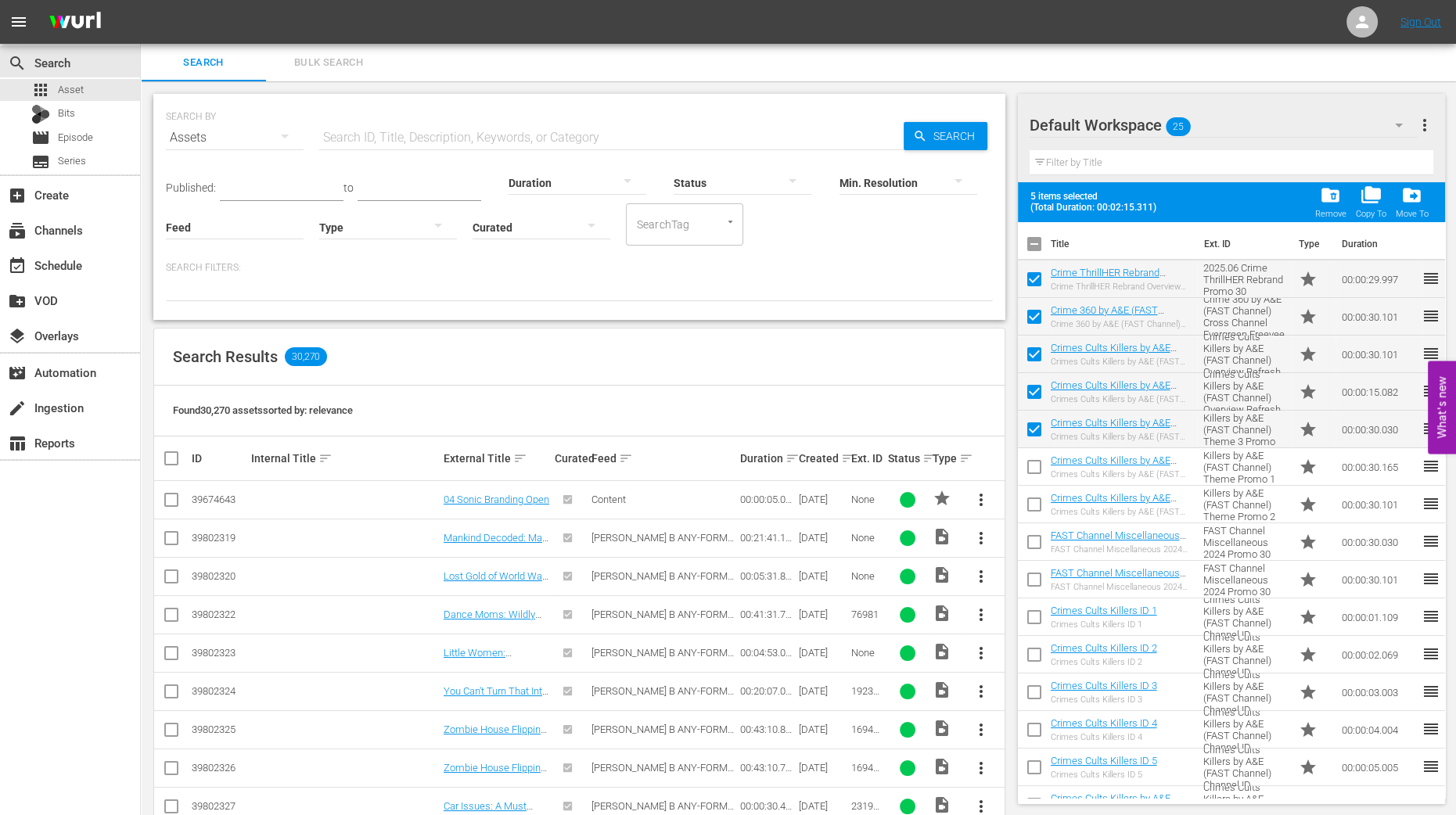
click at [1034, 471] on input "checkbox" at bounding box center [1034, 470] width 33 height 33
checkbox input "true"
drag, startPoint x: 1031, startPoint y: 505, endPoint x: 1029, endPoint y: 513, distance: 8.2
click at [1029, 505] on input "checkbox" at bounding box center [1034, 508] width 33 height 33
checkbox input "true"
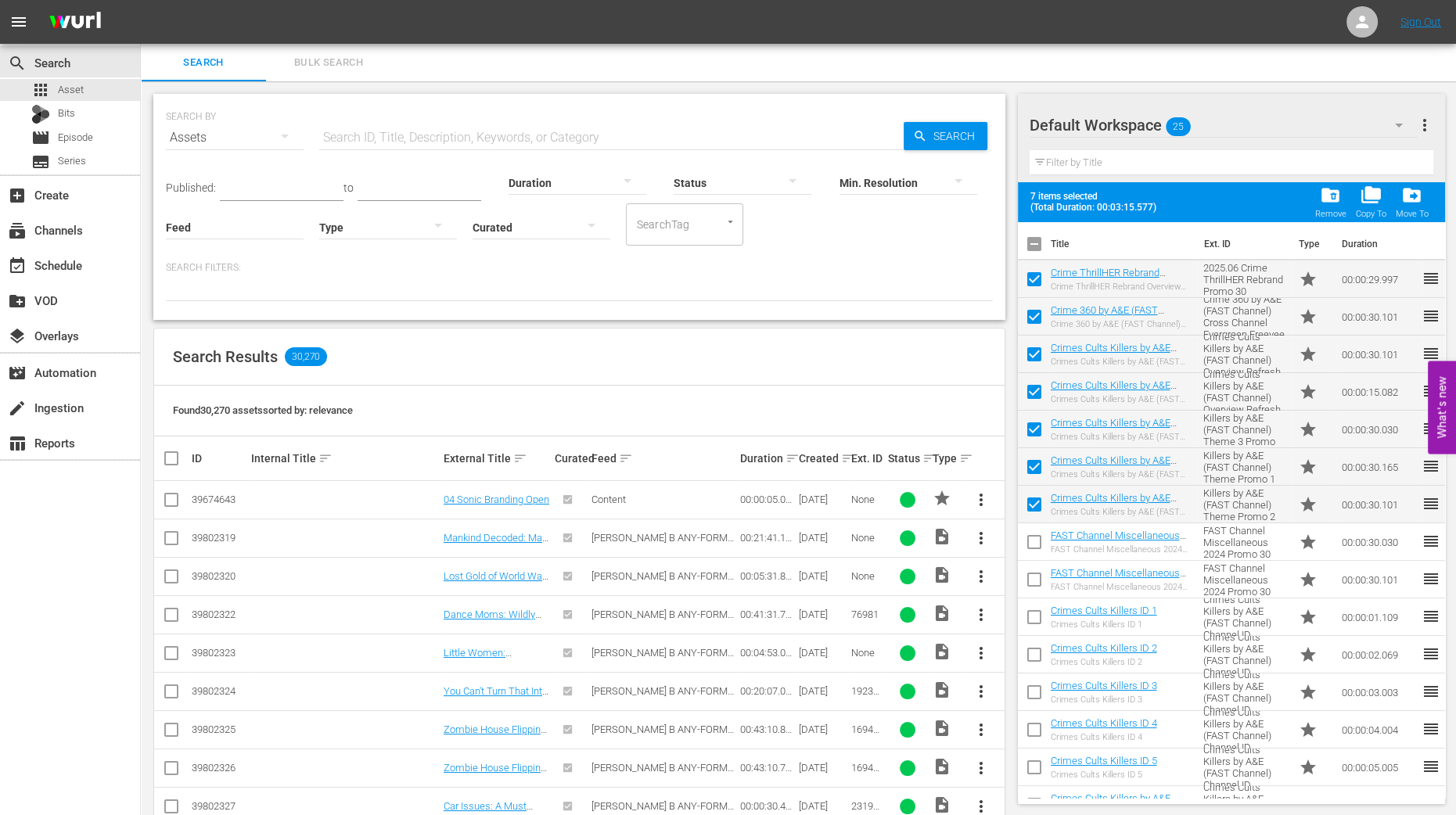
click at [1034, 537] on input "checkbox" at bounding box center [1034, 546] width 33 height 33
checkbox input "true"
click at [1041, 588] on input "checkbox" at bounding box center [1034, 583] width 33 height 33
checkbox input "true"
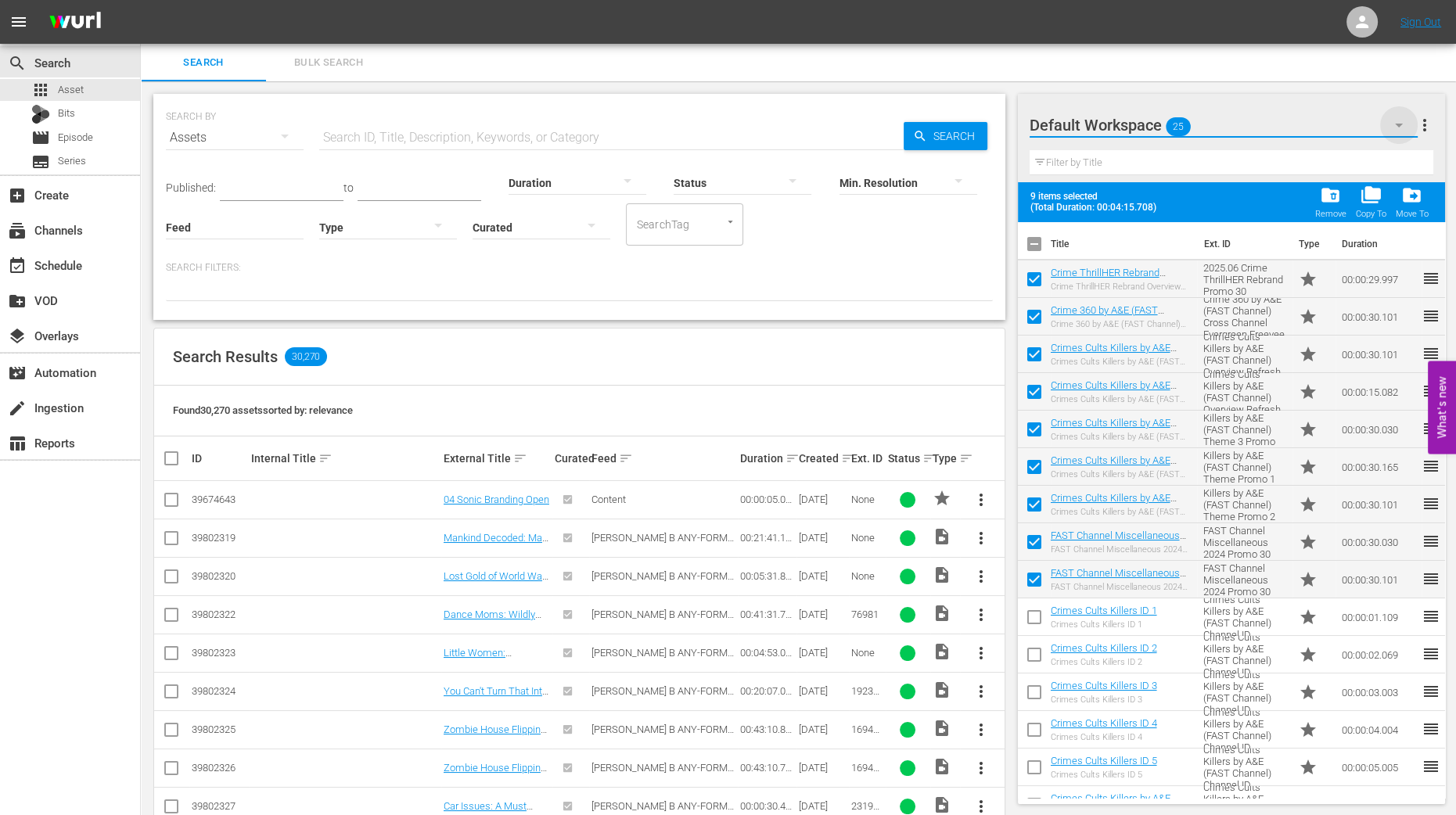
click at [1402, 120] on icon "button" at bounding box center [1398, 125] width 19 height 19
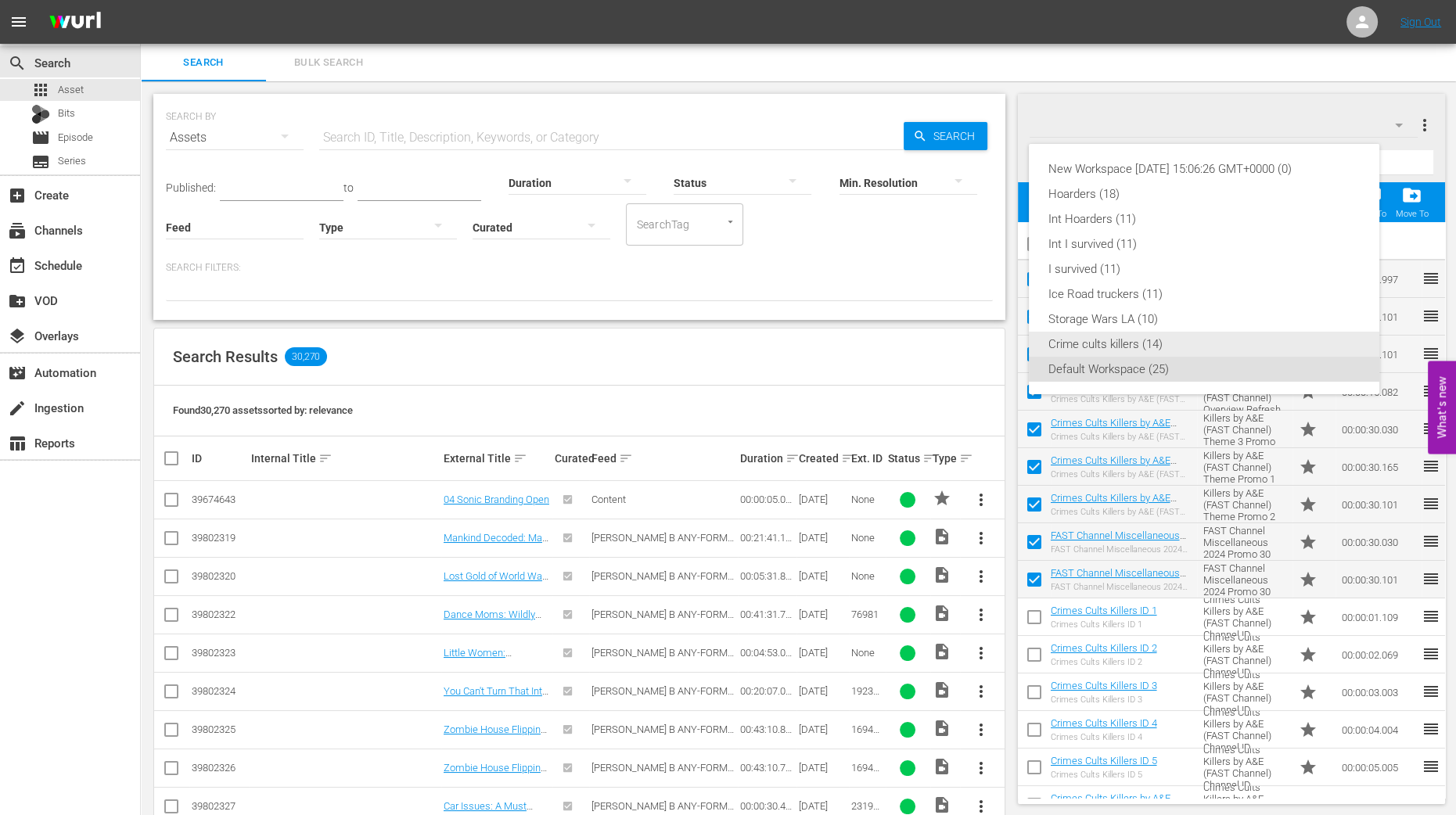
click at [1166, 344] on div "Crime cults killers (14)" at bounding box center [1204, 345] width 313 height 25
checkbox input "false"
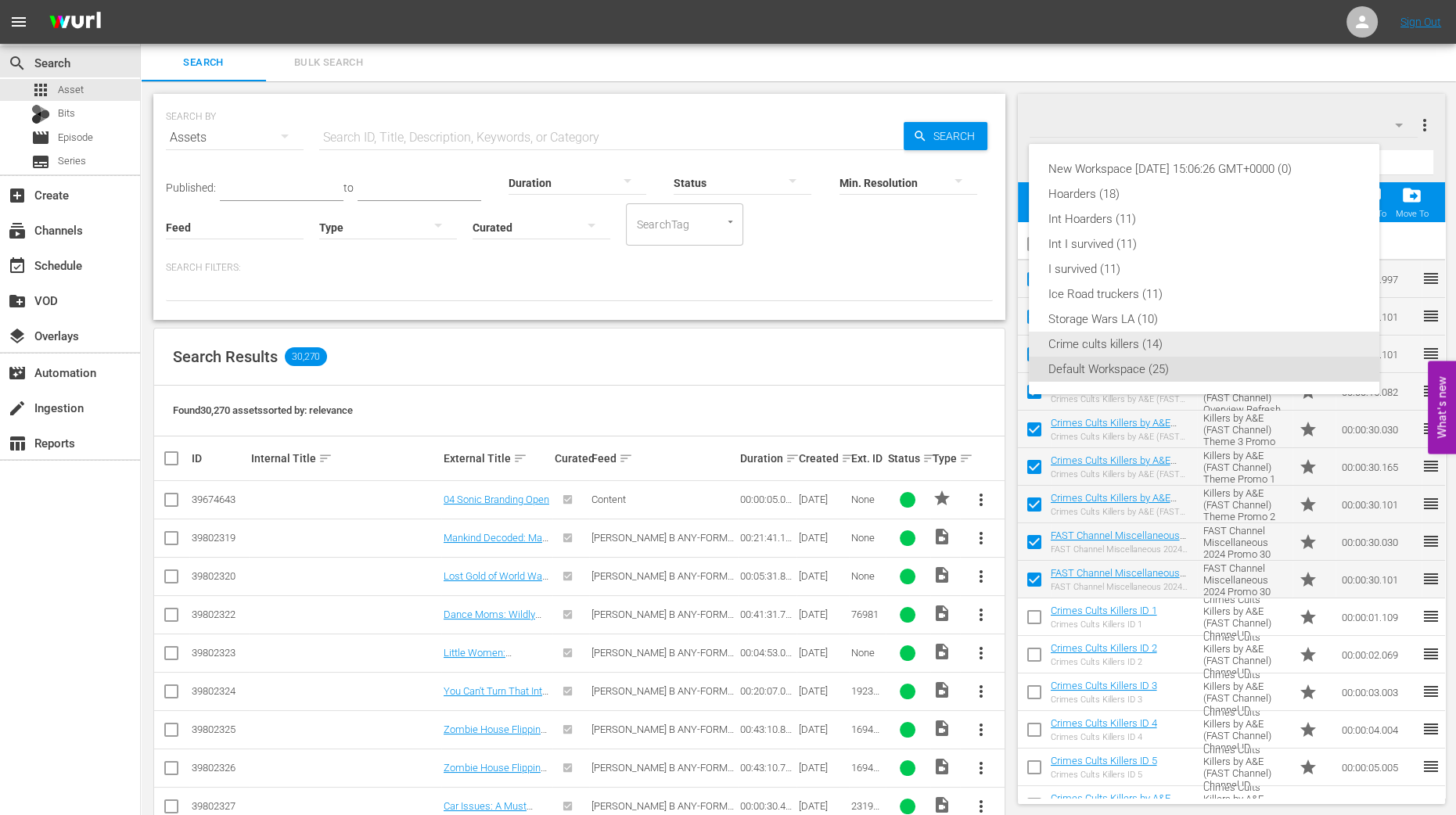
checkbox input "false"
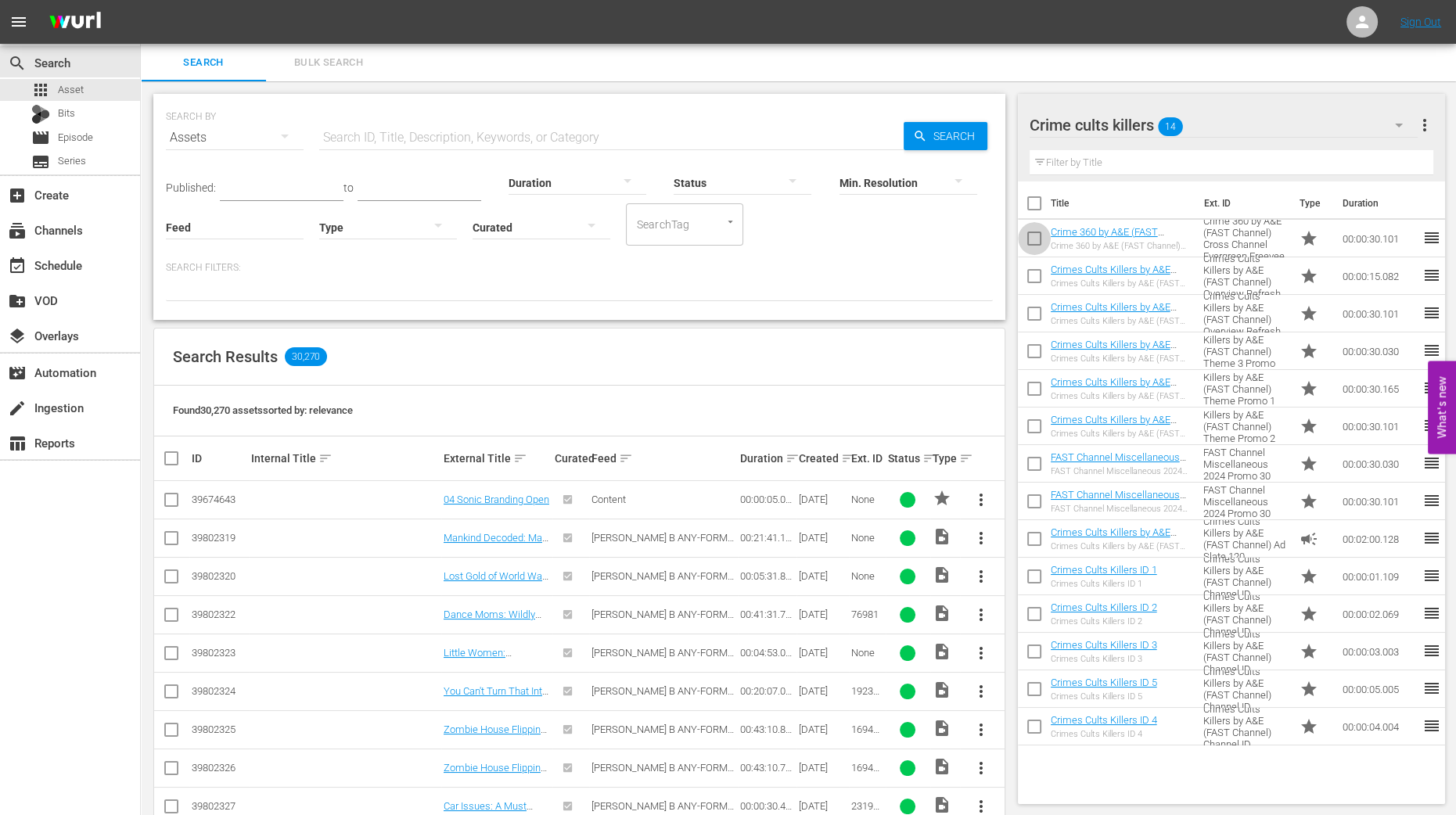
click at [1038, 245] on input "checkbox" at bounding box center [1034, 242] width 33 height 33
checkbox input "true"
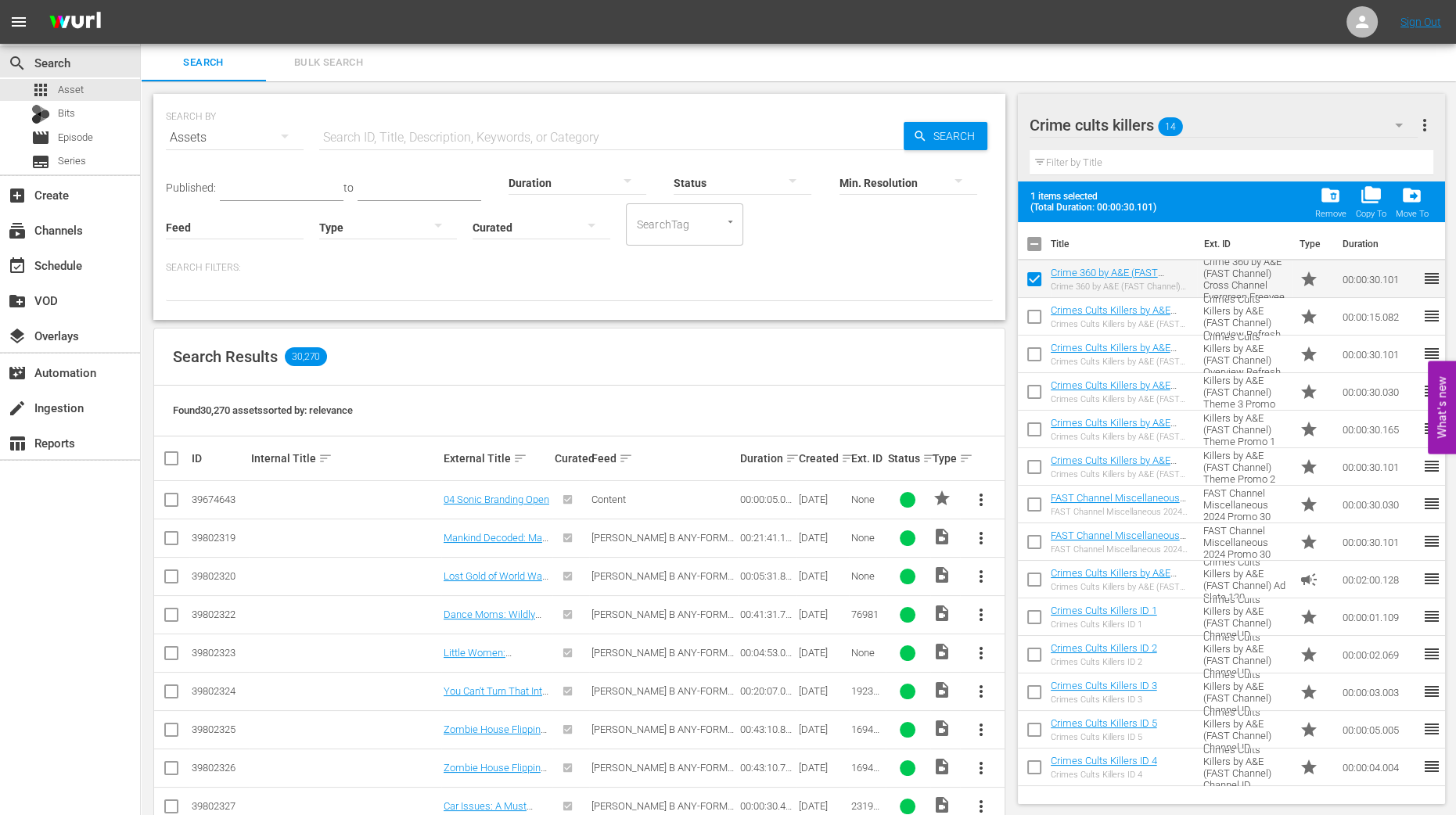
click at [1038, 313] on input "checkbox" at bounding box center [1034, 320] width 33 height 33
checkbox input "true"
click at [1034, 365] on input "checkbox" at bounding box center [1034, 357] width 33 height 33
checkbox input "true"
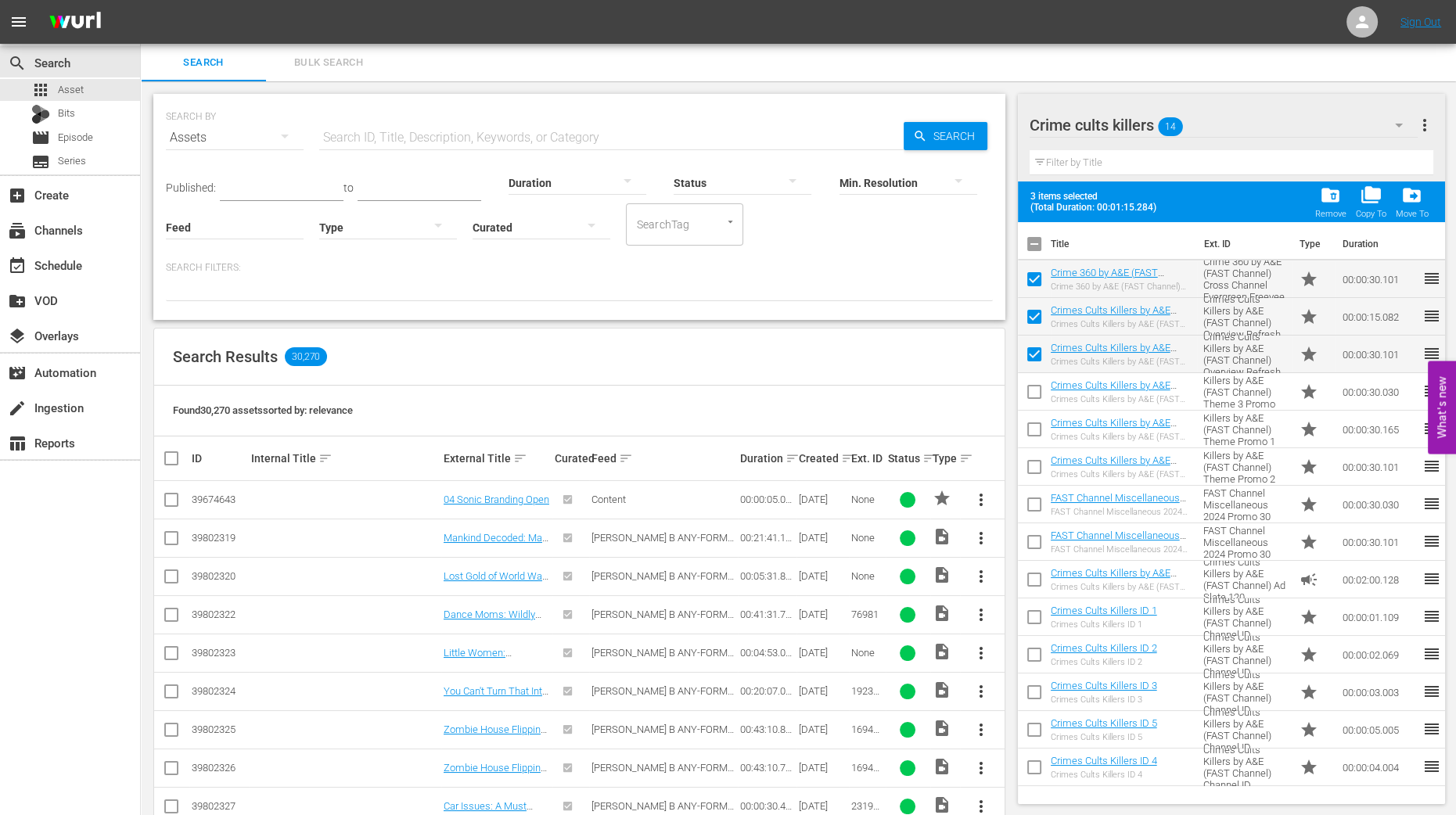
drag, startPoint x: 1035, startPoint y: 404, endPoint x: 1035, endPoint y: 415, distance: 11.0
click at [1035, 407] on input "checkbox" at bounding box center [1034, 395] width 33 height 33
checkbox input "true"
drag, startPoint x: 1030, startPoint y: 439, endPoint x: 1029, endPoint y: 459, distance: 20.0
click at [1030, 439] on input "checkbox" at bounding box center [1034, 432] width 33 height 33
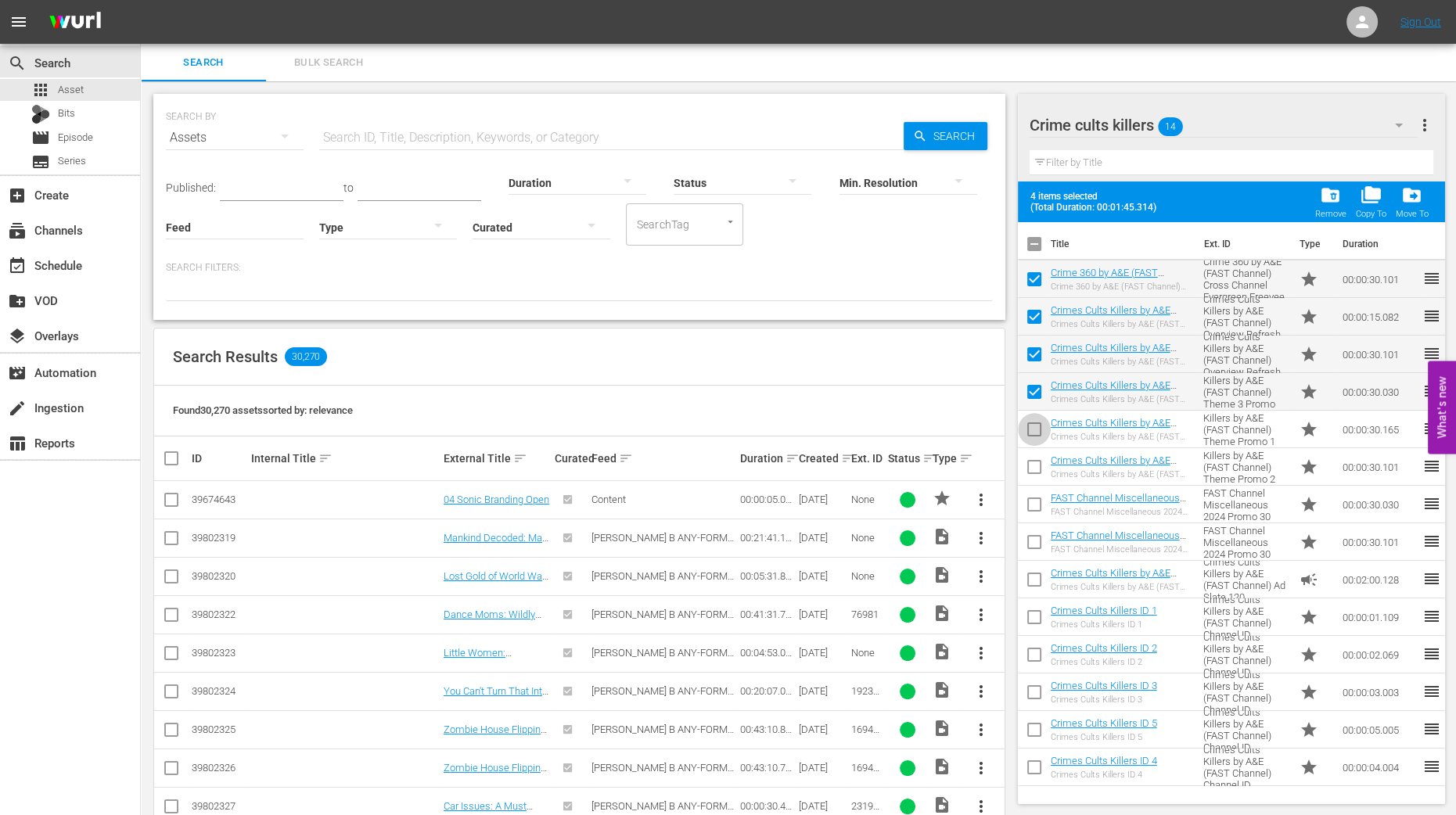
checkbox input "true"
click at [1029, 467] on input "checkbox" at bounding box center [1034, 470] width 33 height 33
checkbox input "true"
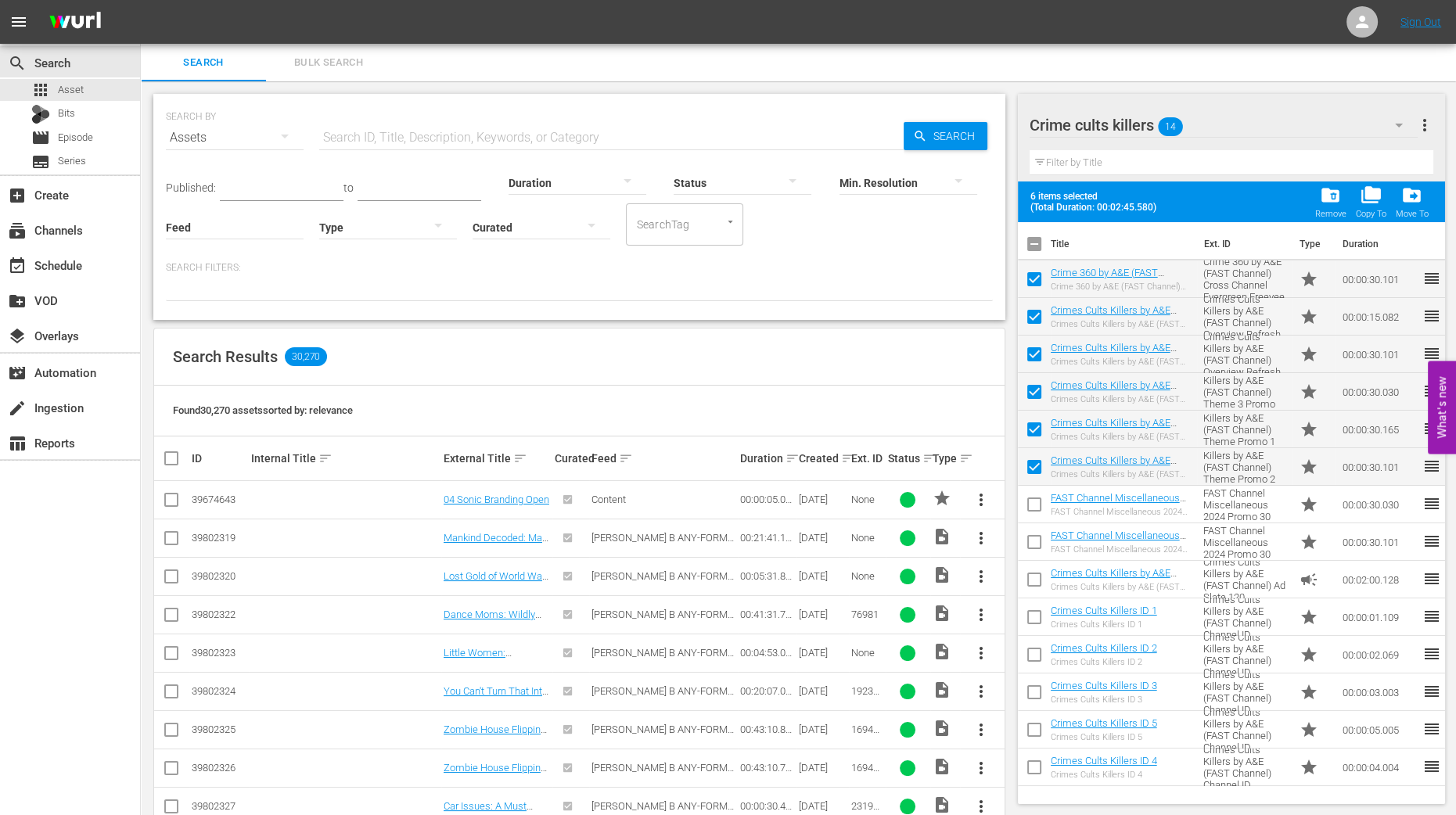
click at [1032, 509] on input "checkbox" at bounding box center [1034, 508] width 33 height 33
checkbox input "true"
click at [1032, 541] on input "checkbox" at bounding box center [1034, 546] width 33 height 33
checkbox input "true"
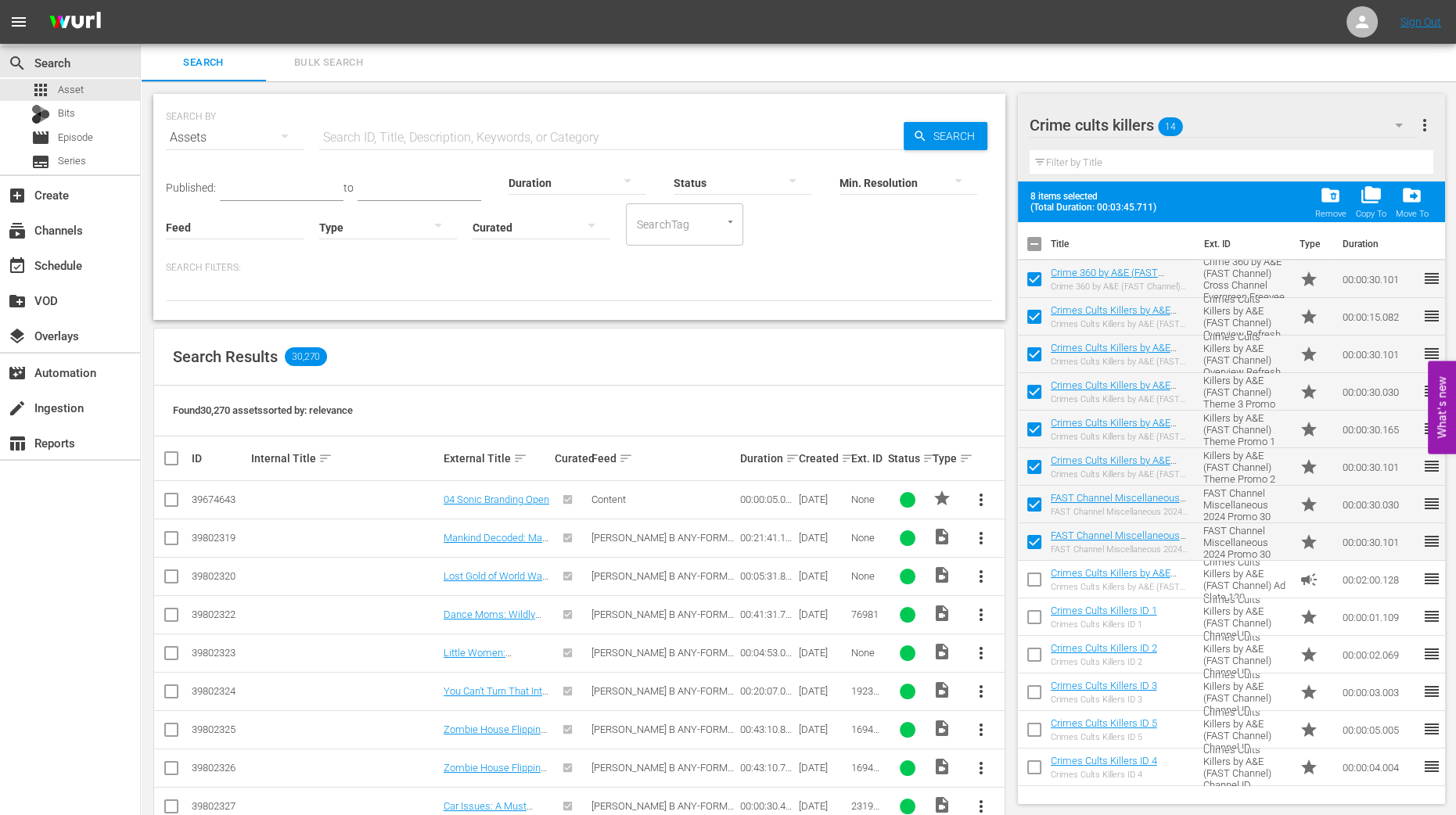
click at [1038, 566] on input "checkbox" at bounding box center [1034, 583] width 33 height 33
click at [1029, 570] on input "checkbox" at bounding box center [1034, 583] width 33 height 33
checkbox input "false"
click at [1329, 199] on span "folder_delete" at bounding box center [1331, 195] width 21 height 21
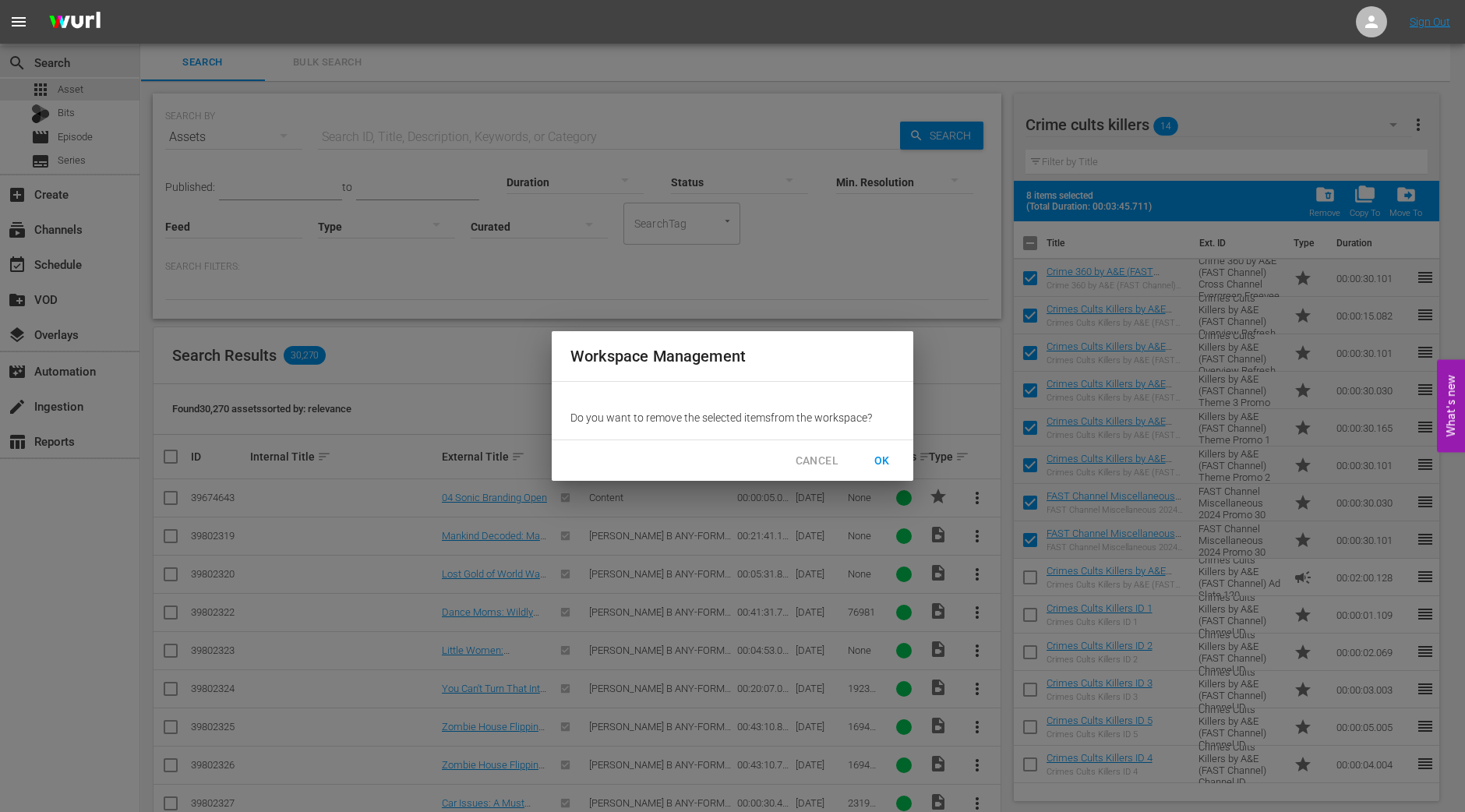
click at [875, 452] on span "OK" at bounding box center [882, 461] width 25 height 19
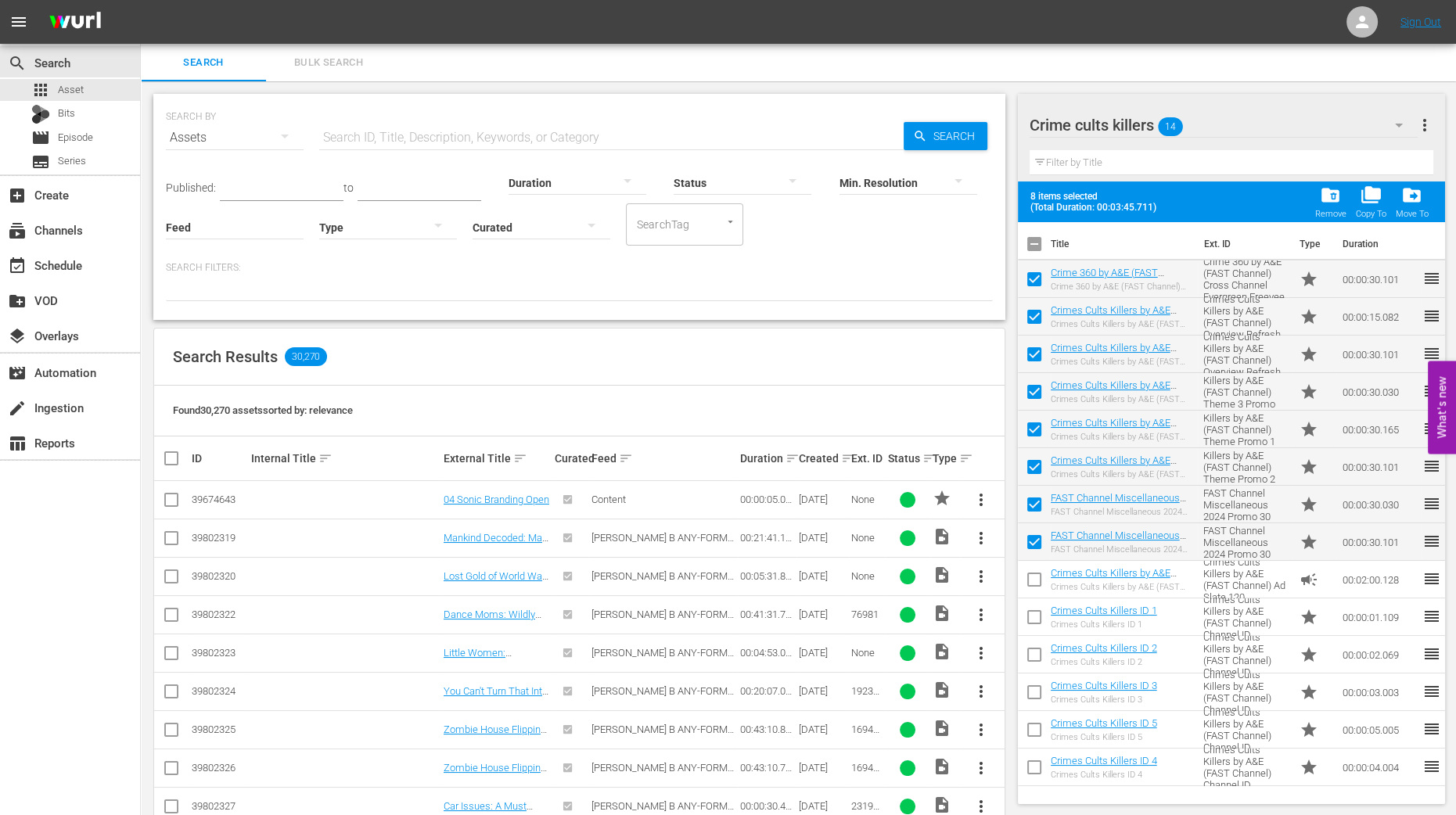
click at [1388, 127] on button "button" at bounding box center [1398, 125] width 37 height 37
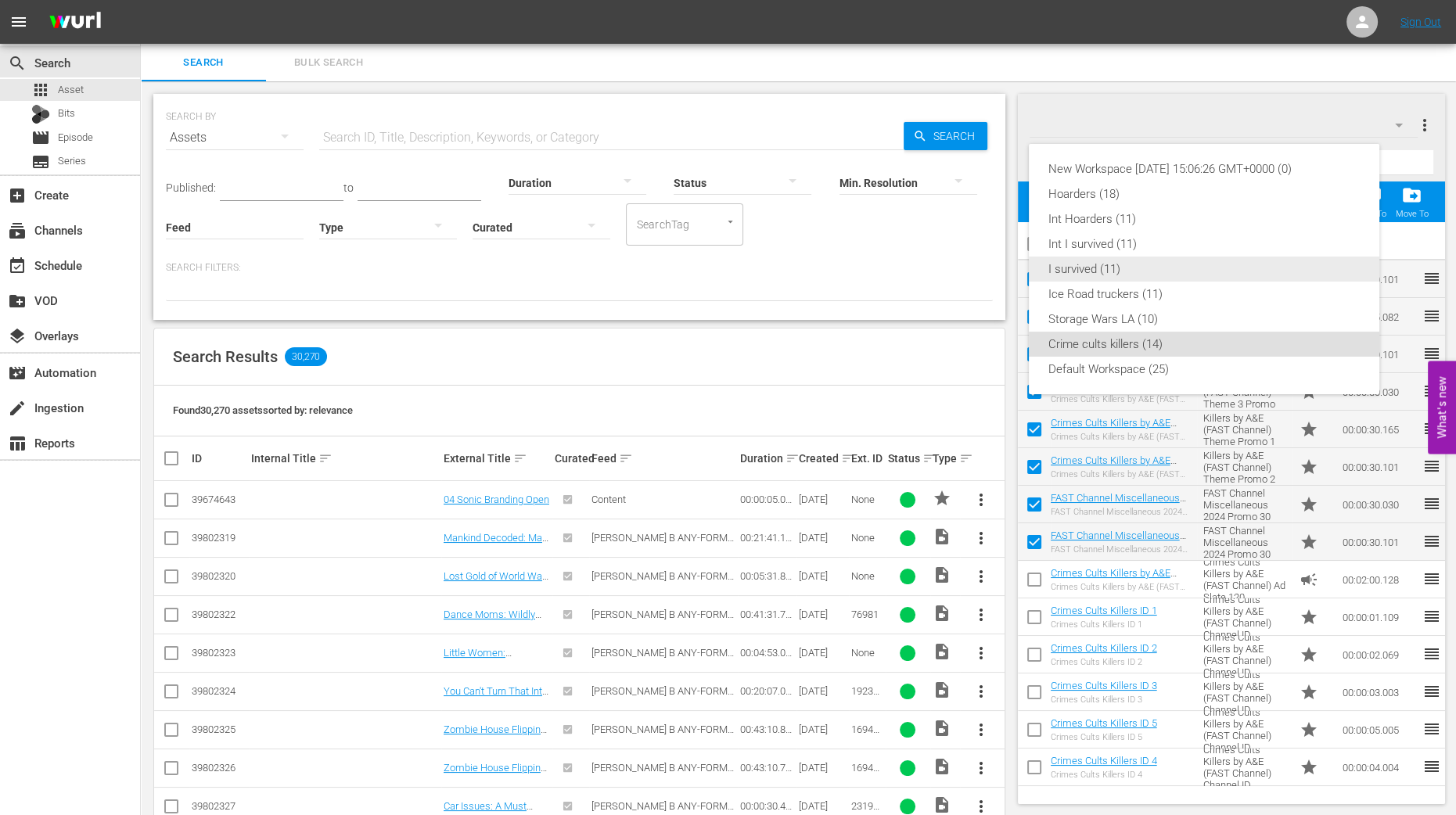
checkbox input "false"
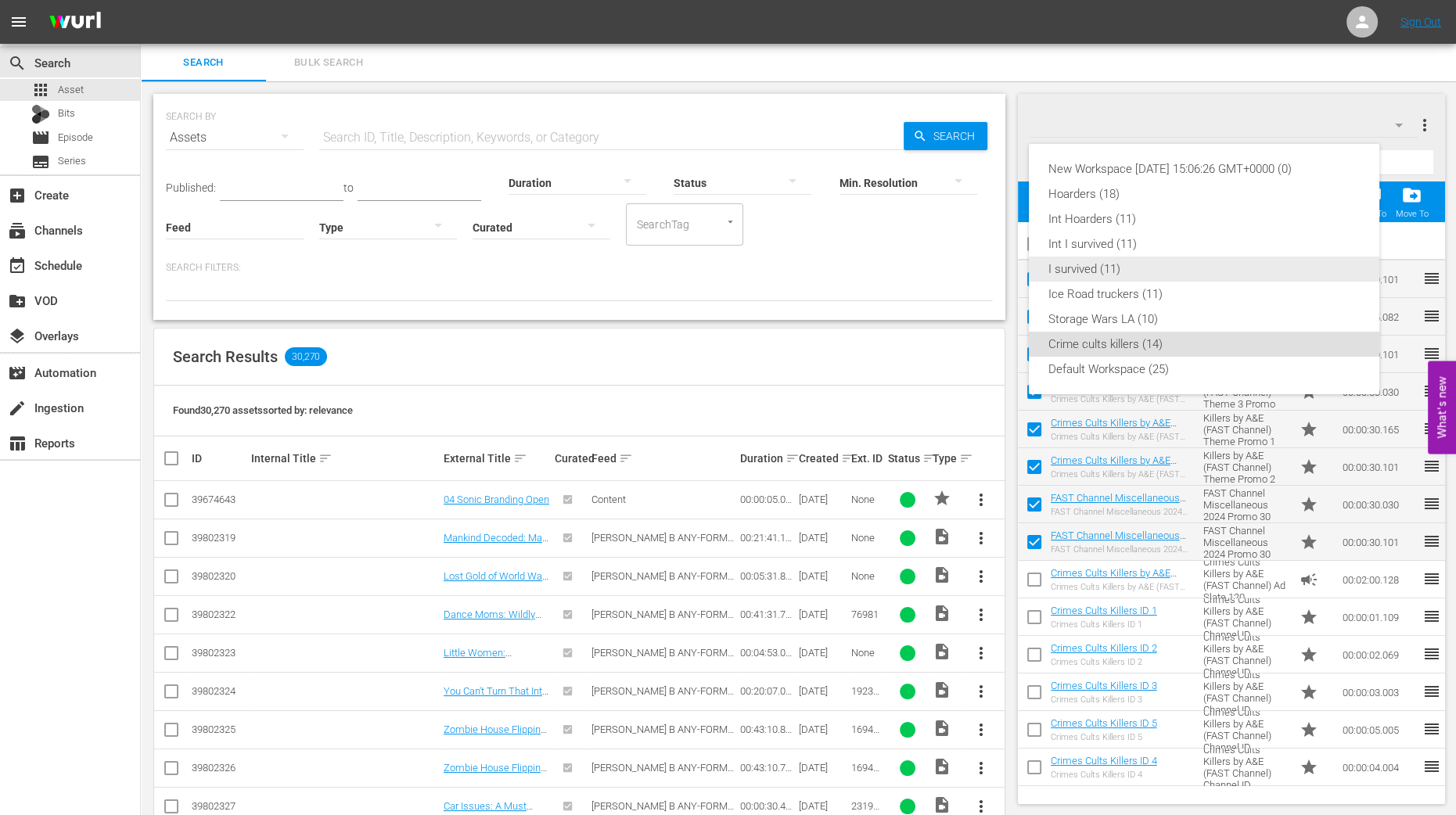
checkbox input "false"
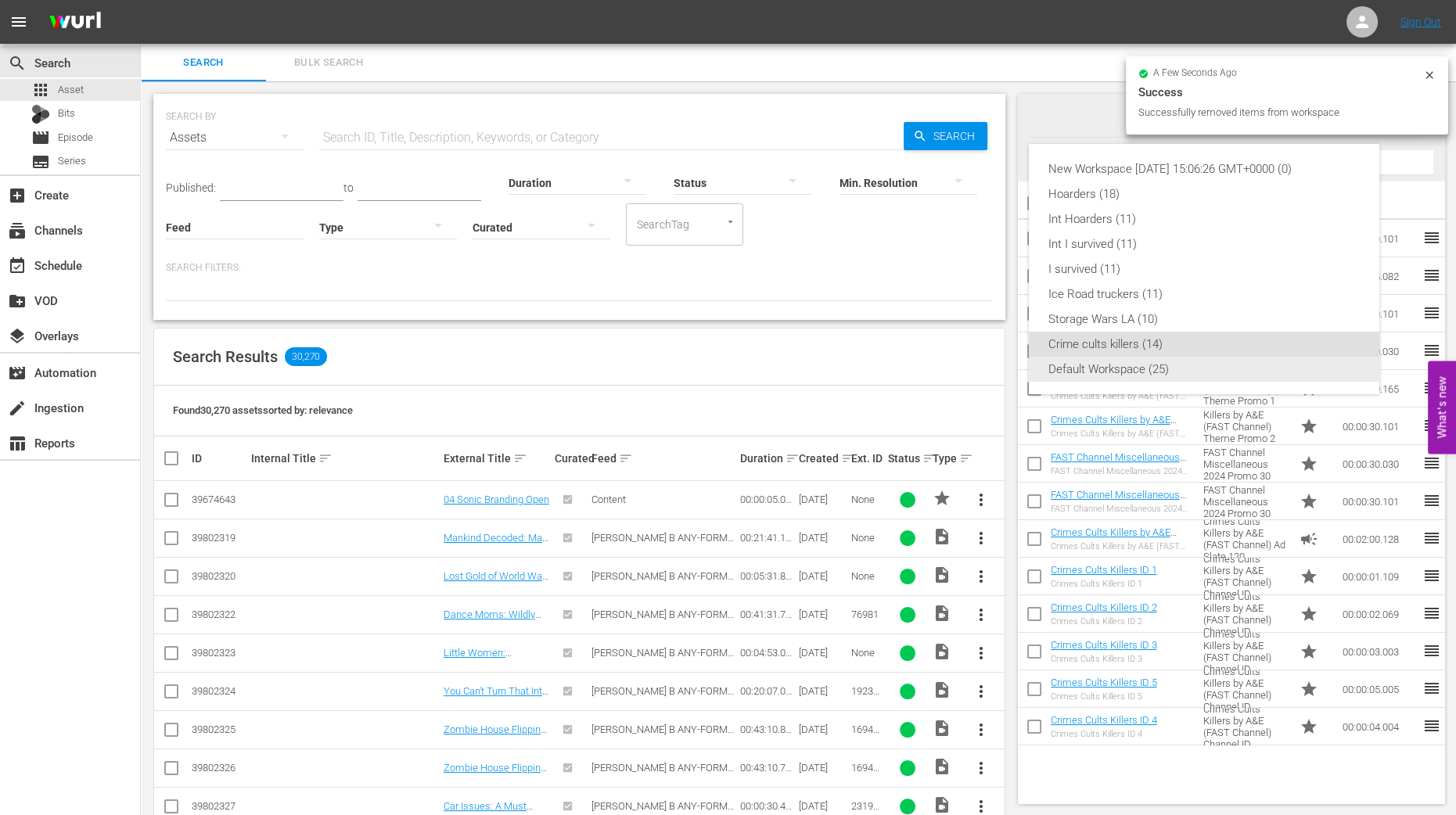
click at [1180, 368] on div "Default Workspace (25)" at bounding box center [1204, 369] width 313 height 25
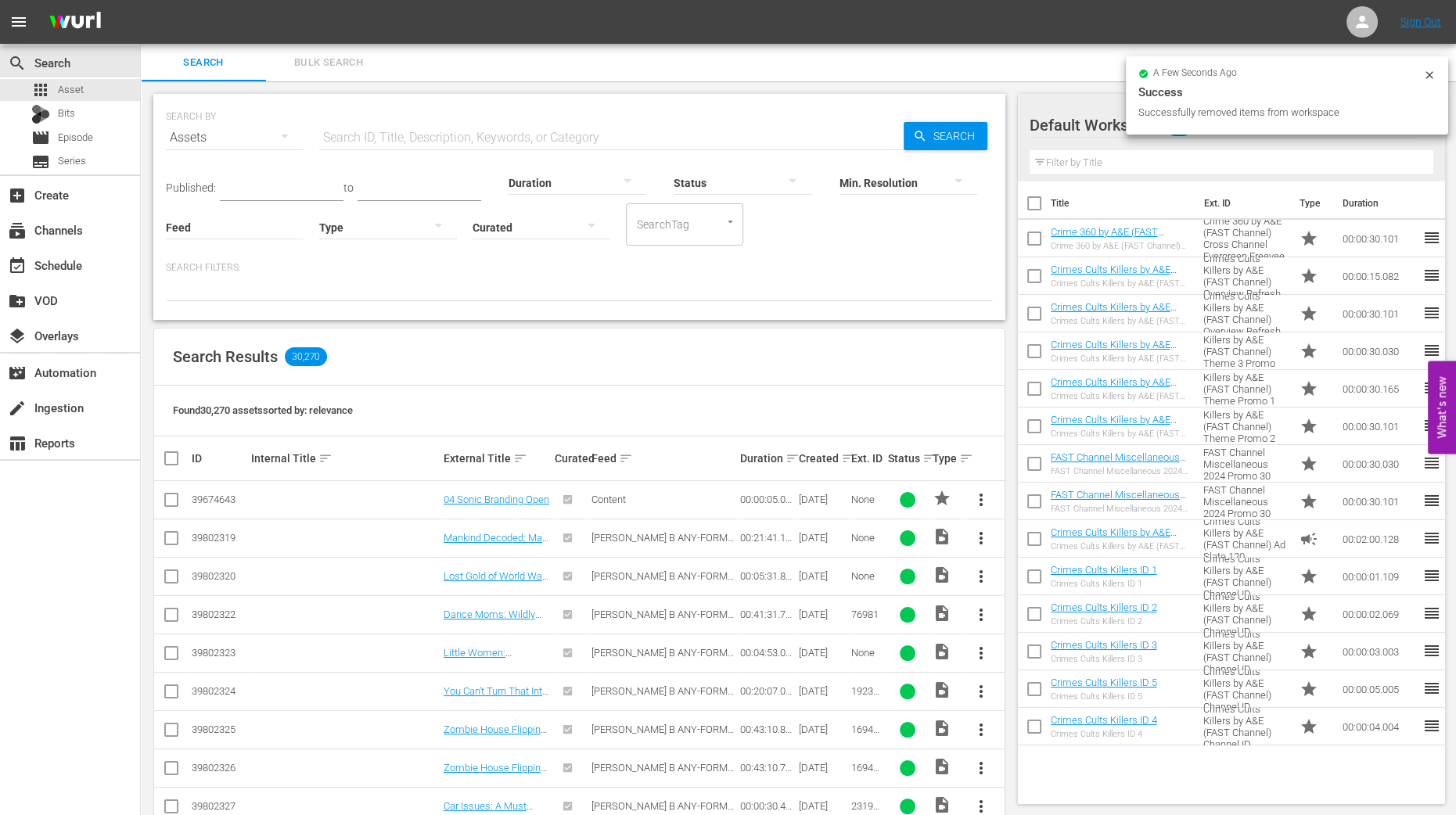
click at [1034, 243] on input "checkbox" at bounding box center [1034, 242] width 33 height 33
checkbox input "true"
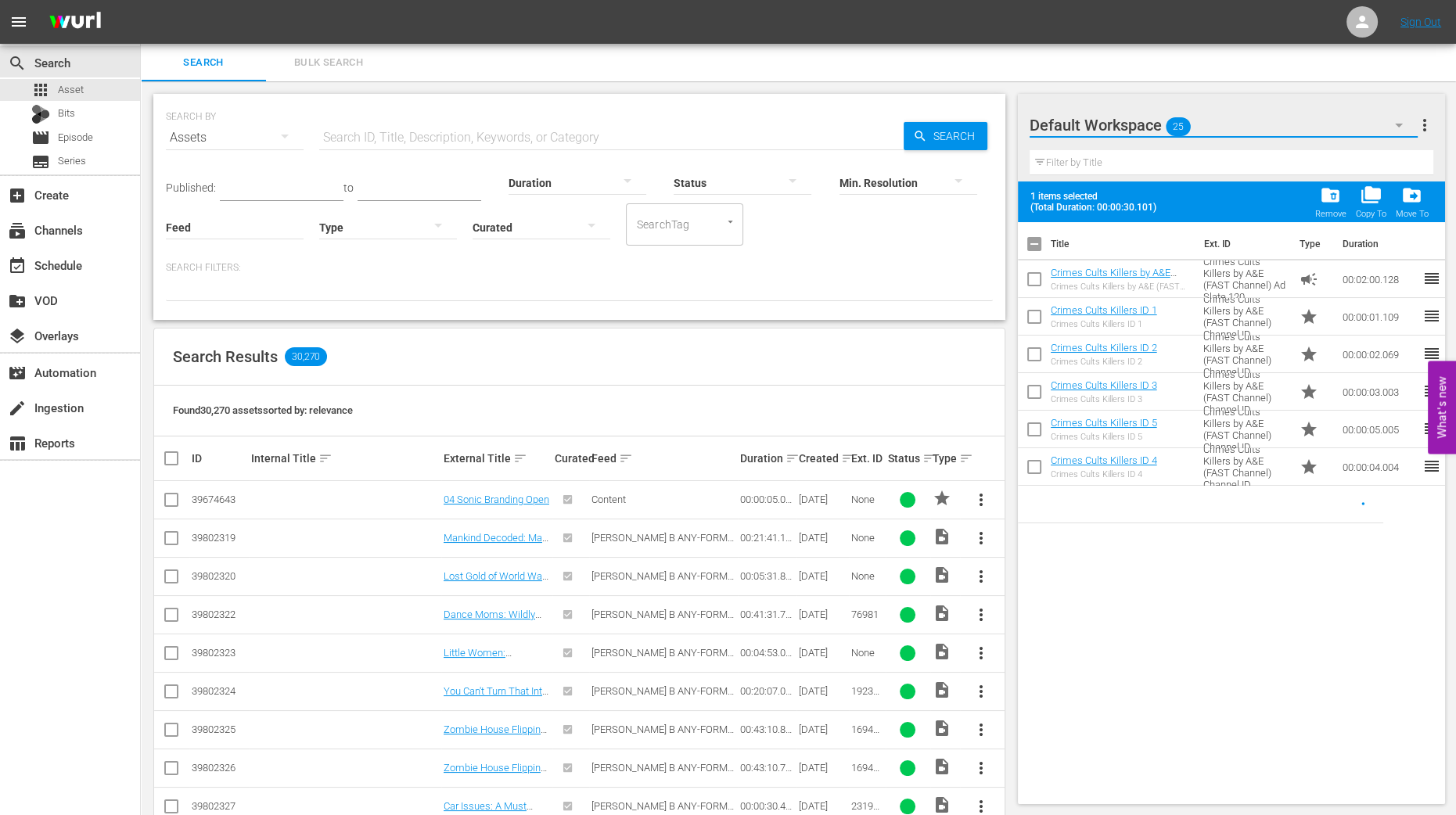
click at [1404, 135] on button "button" at bounding box center [1398, 125] width 37 height 37
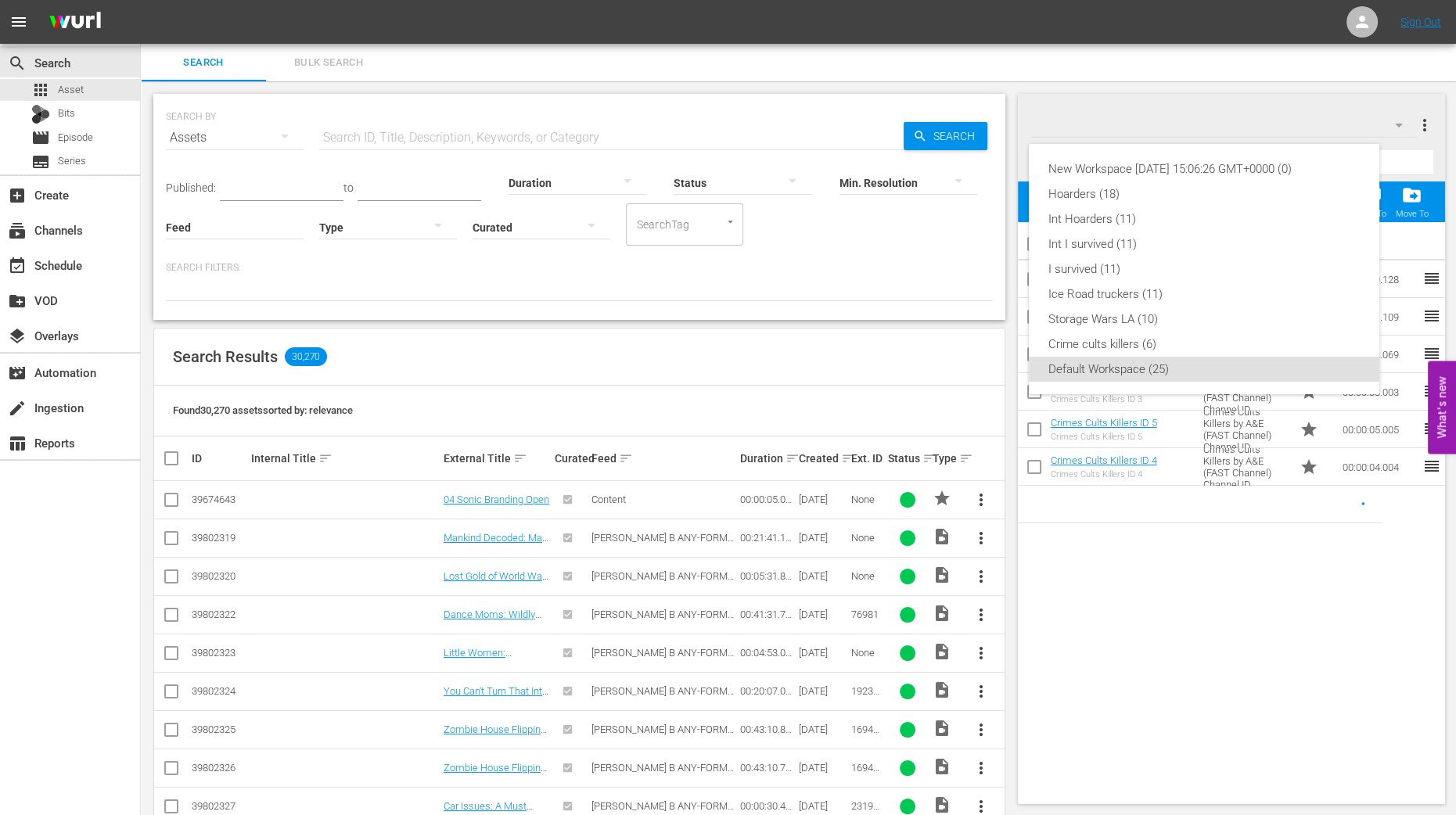
click at [1184, 561] on div "New Workspace Tue Sep 02 2025 15:06:26 GMT+0000 (0) Hoarders (18) Int Hoarders …" at bounding box center [728, 407] width 1456 height 815
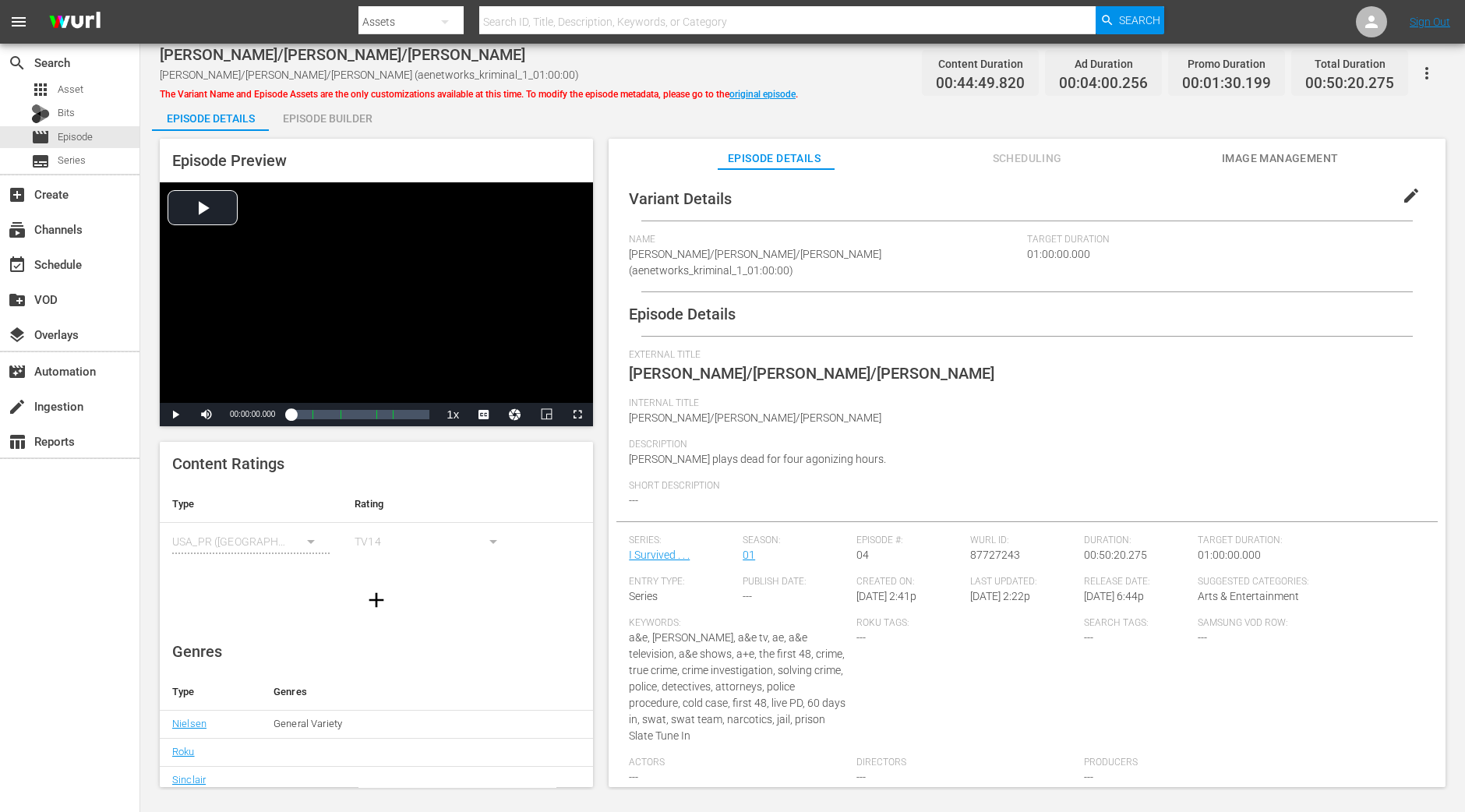
click at [301, 120] on div "Episode Builder" at bounding box center [327, 119] width 117 height 37
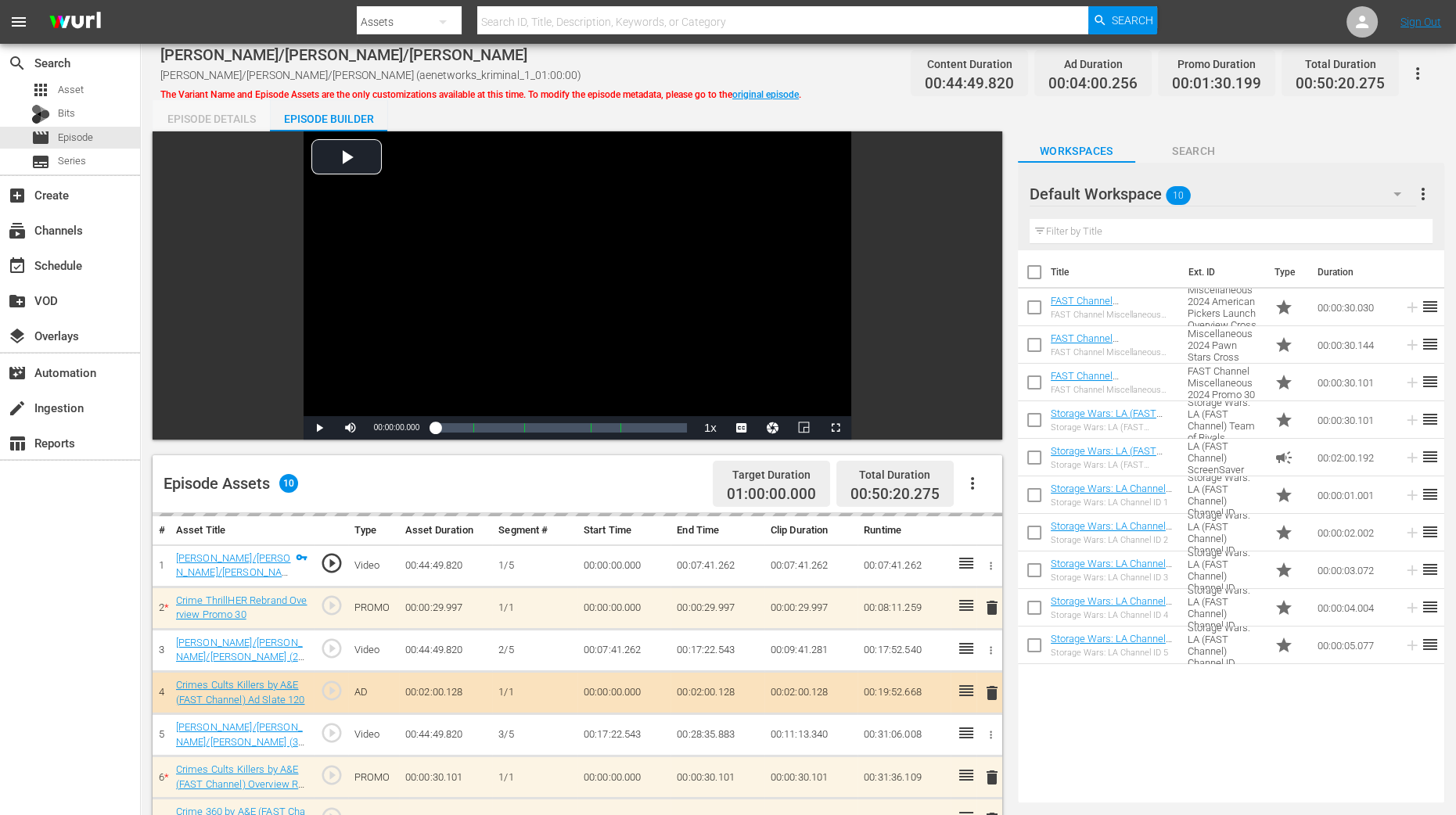
click at [232, 118] on div "Episode Details" at bounding box center [211, 119] width 117 height 37
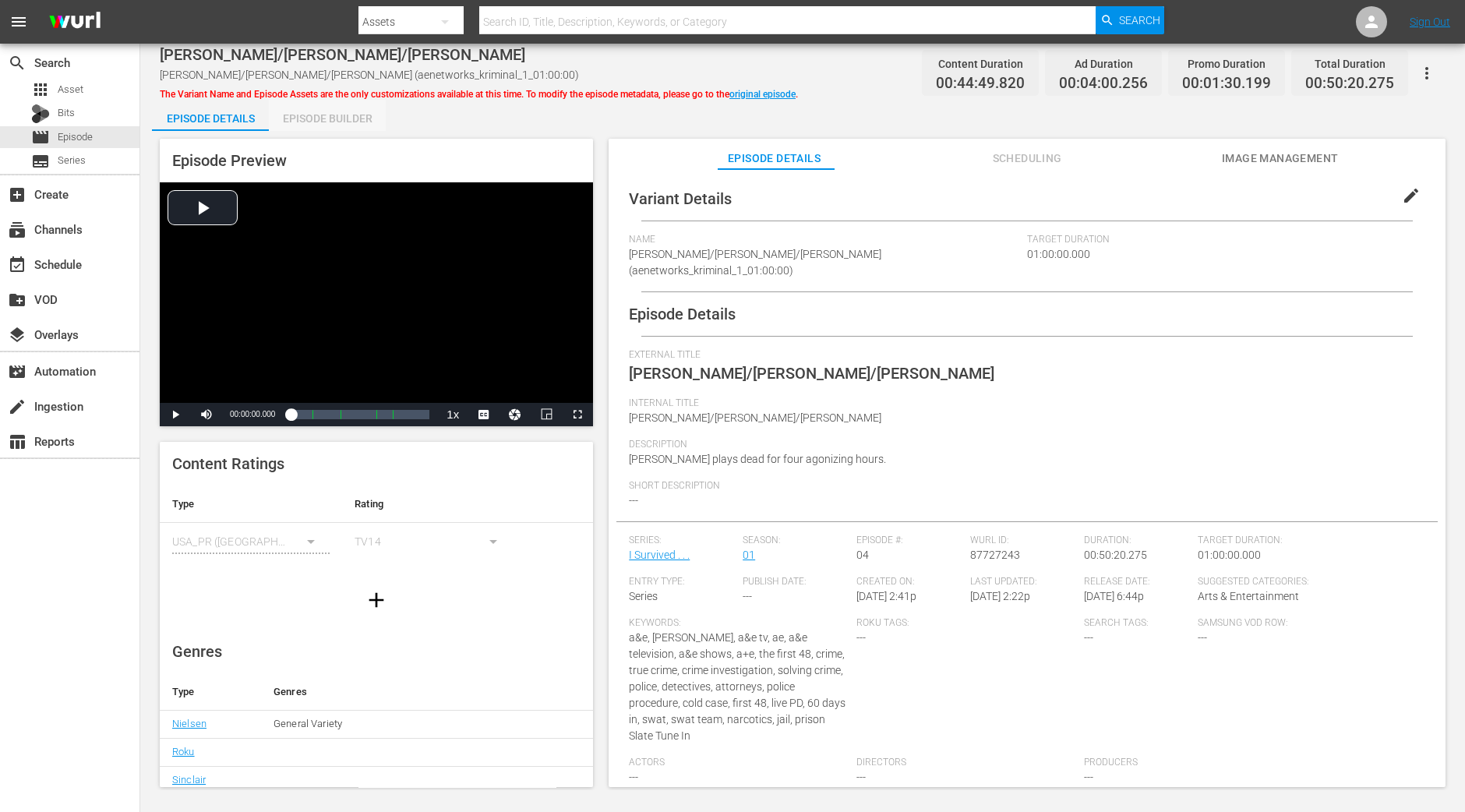
drag, startPoint x: 363, startPoint y: 126, endPoint x: 360, endPoint y: 208, distance: 82.1
click at [362, 126] on div "Episode Builder" at bounding box center [327, 119] width 117 height 37
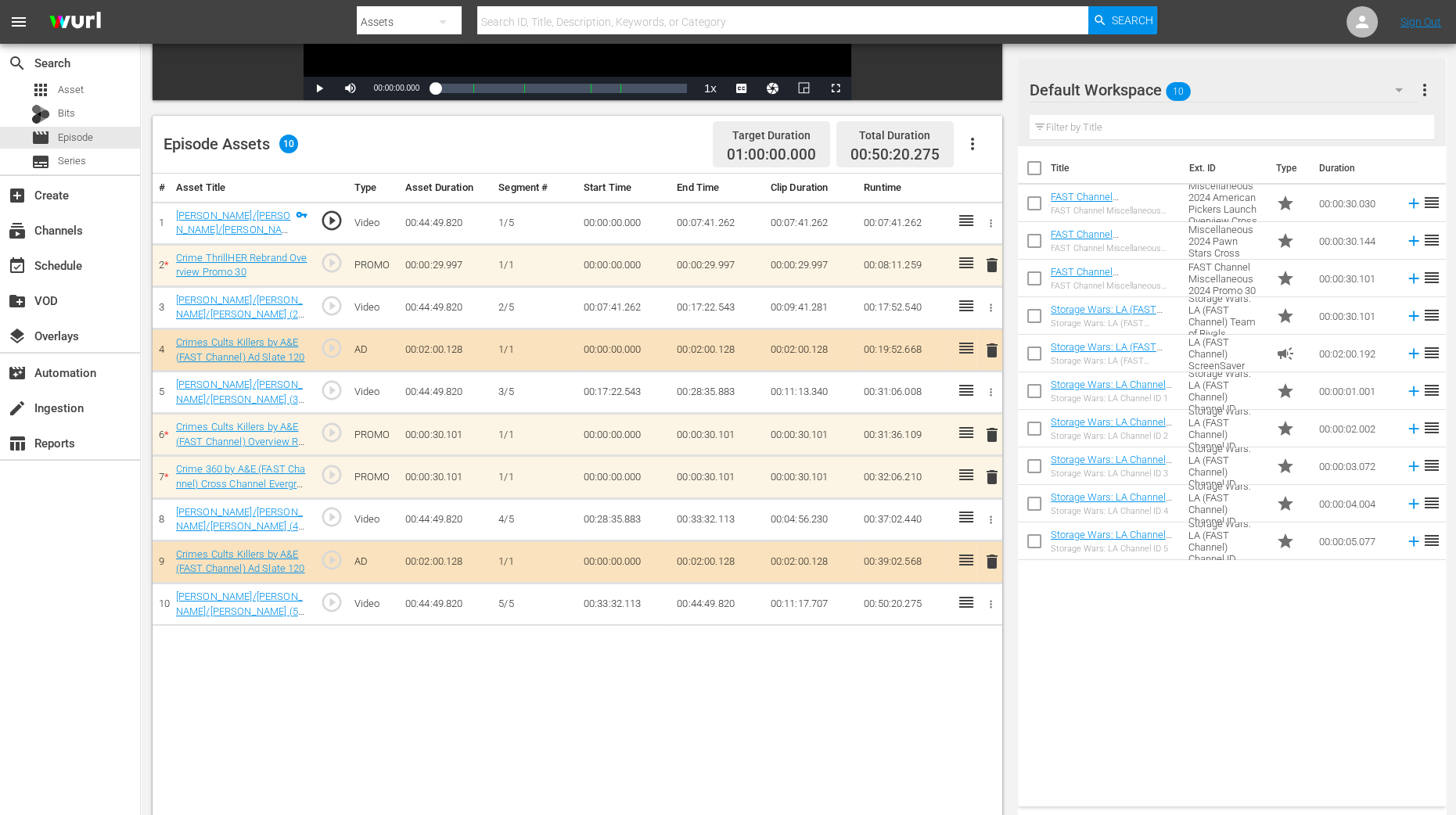
scroll to position [308, 0]
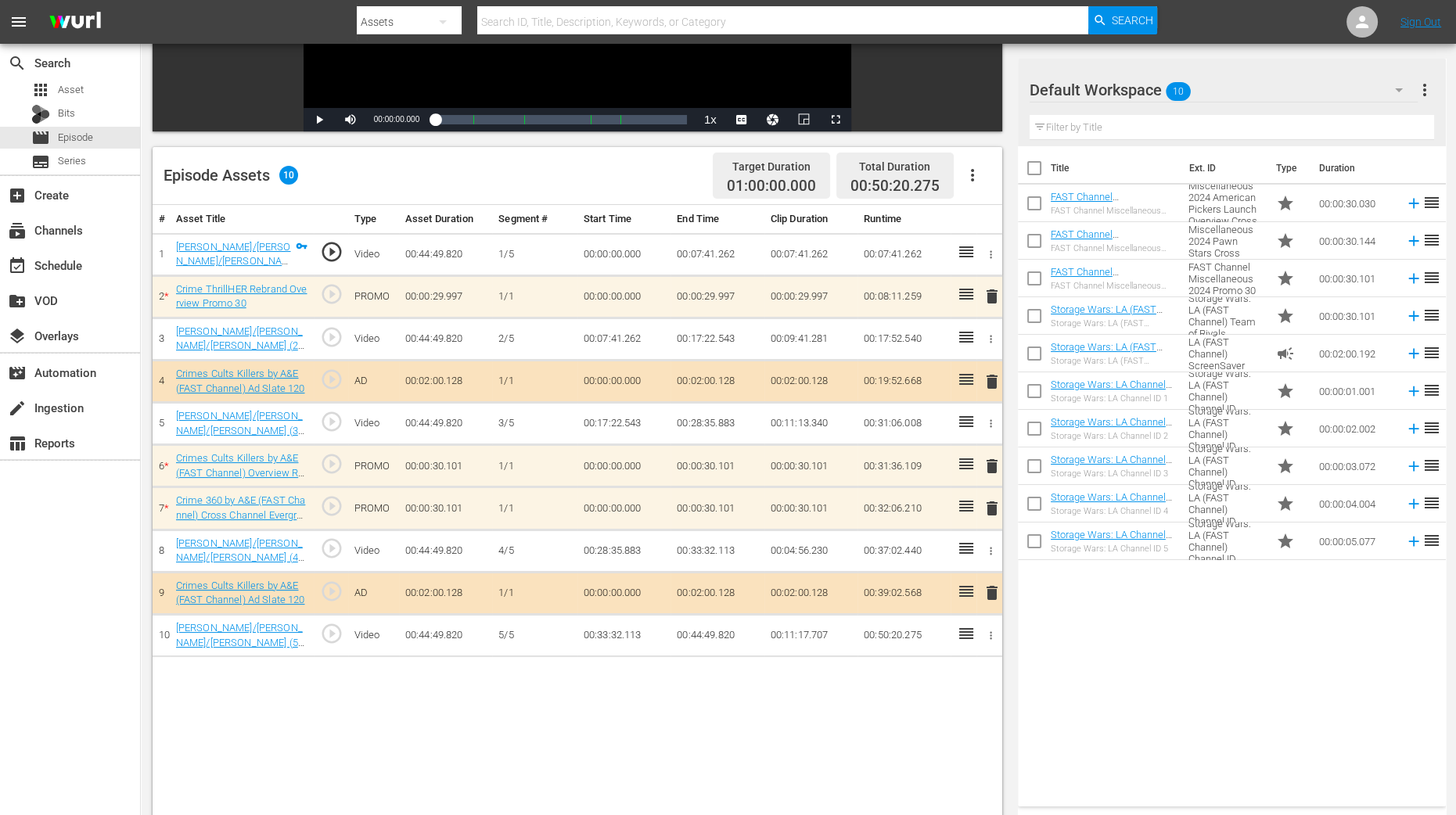
click at [993, 509] on span "delete" at bounding box center [991, 508] width 19 height 19
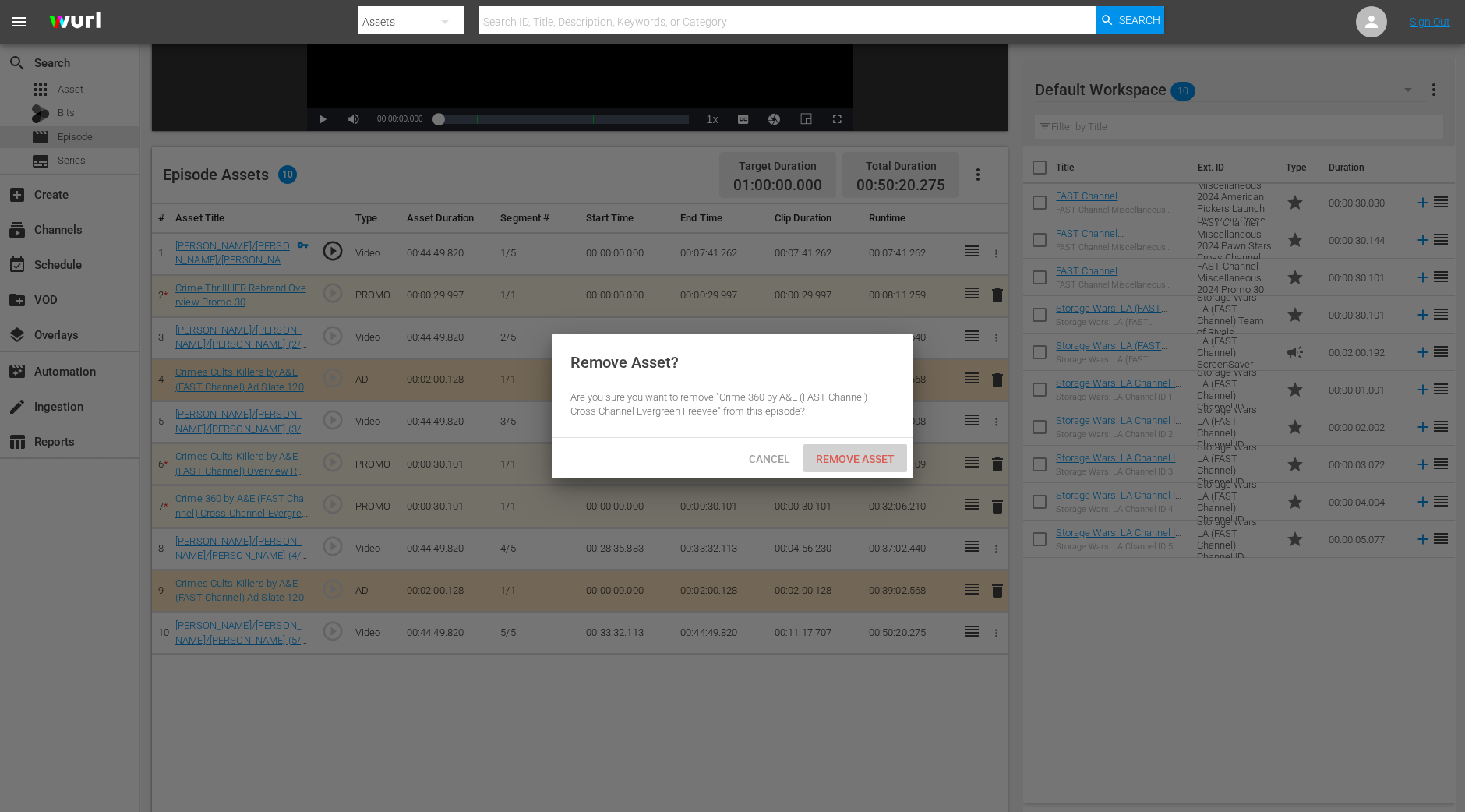
click at [857, 453] on span "Remove Asset" at bounding box center [855, 459] width 104 height 13
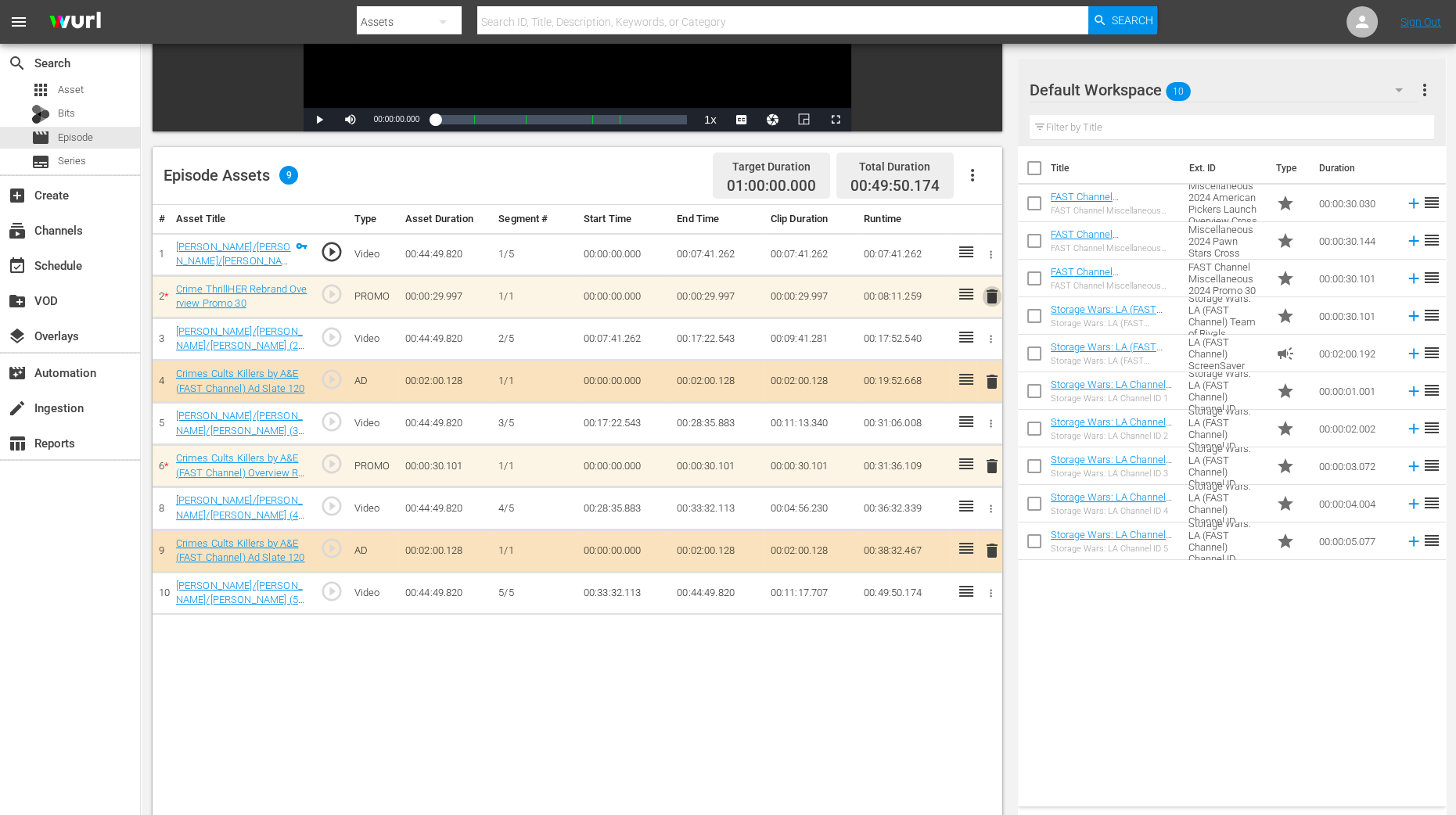
click at [990, 303] on span "delete" at bounding box center [991, 296] width 19 height 19
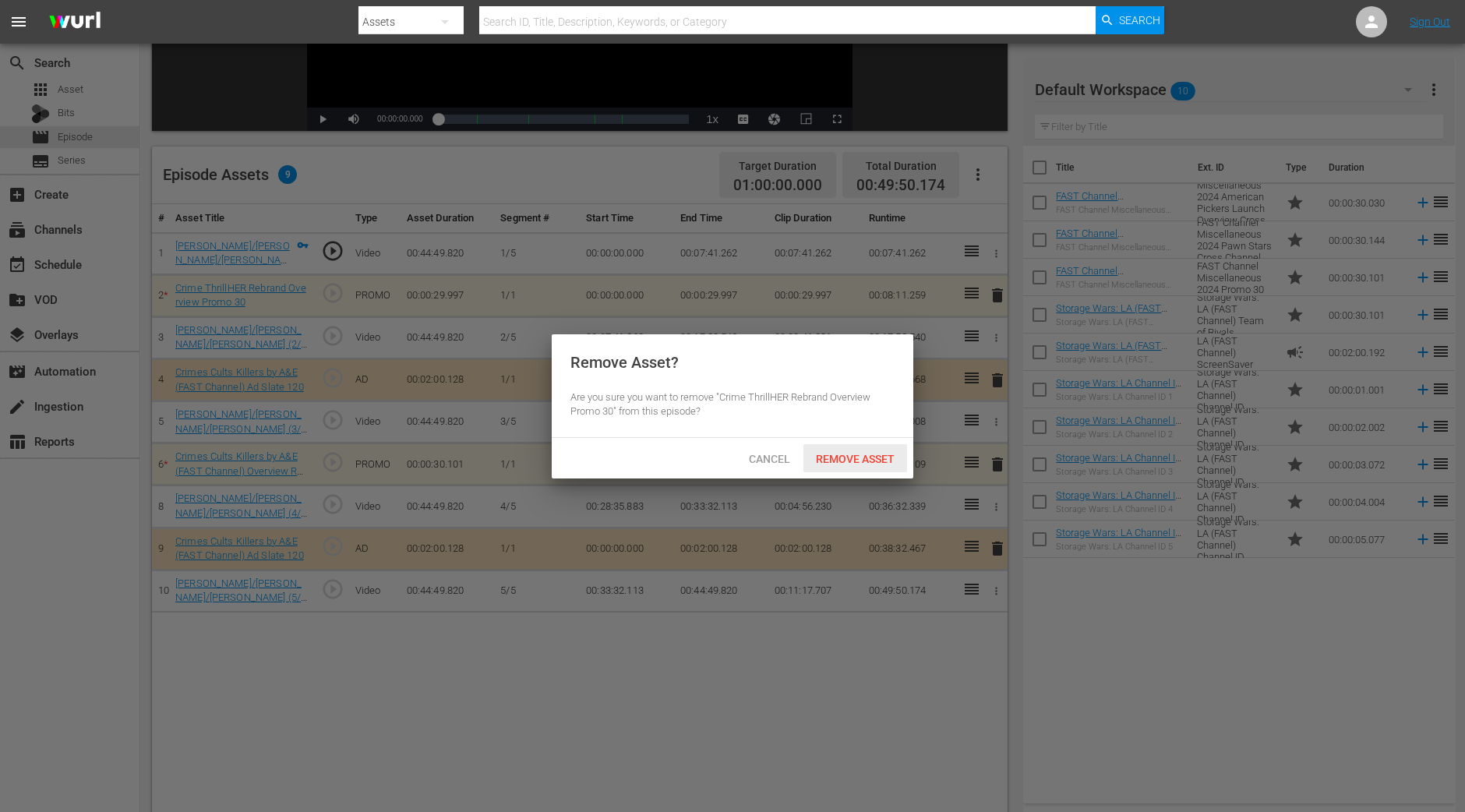
click at [869, 454] on span "Remove Asset" at bounding box center [855, 459] width 104 height 13
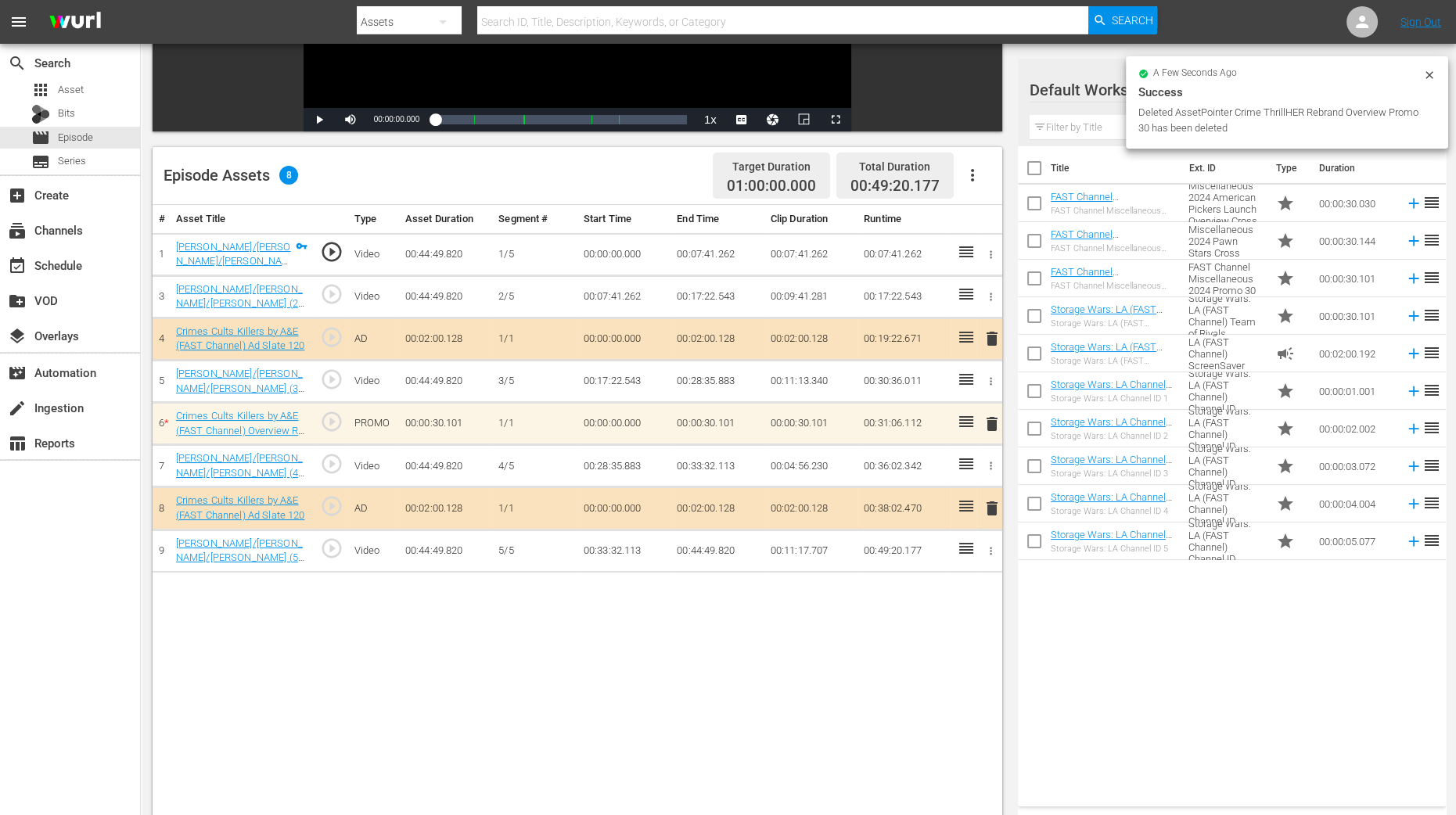
click at [1176, 70] on icon at bounding box center [1430, 75] width 13 height 13
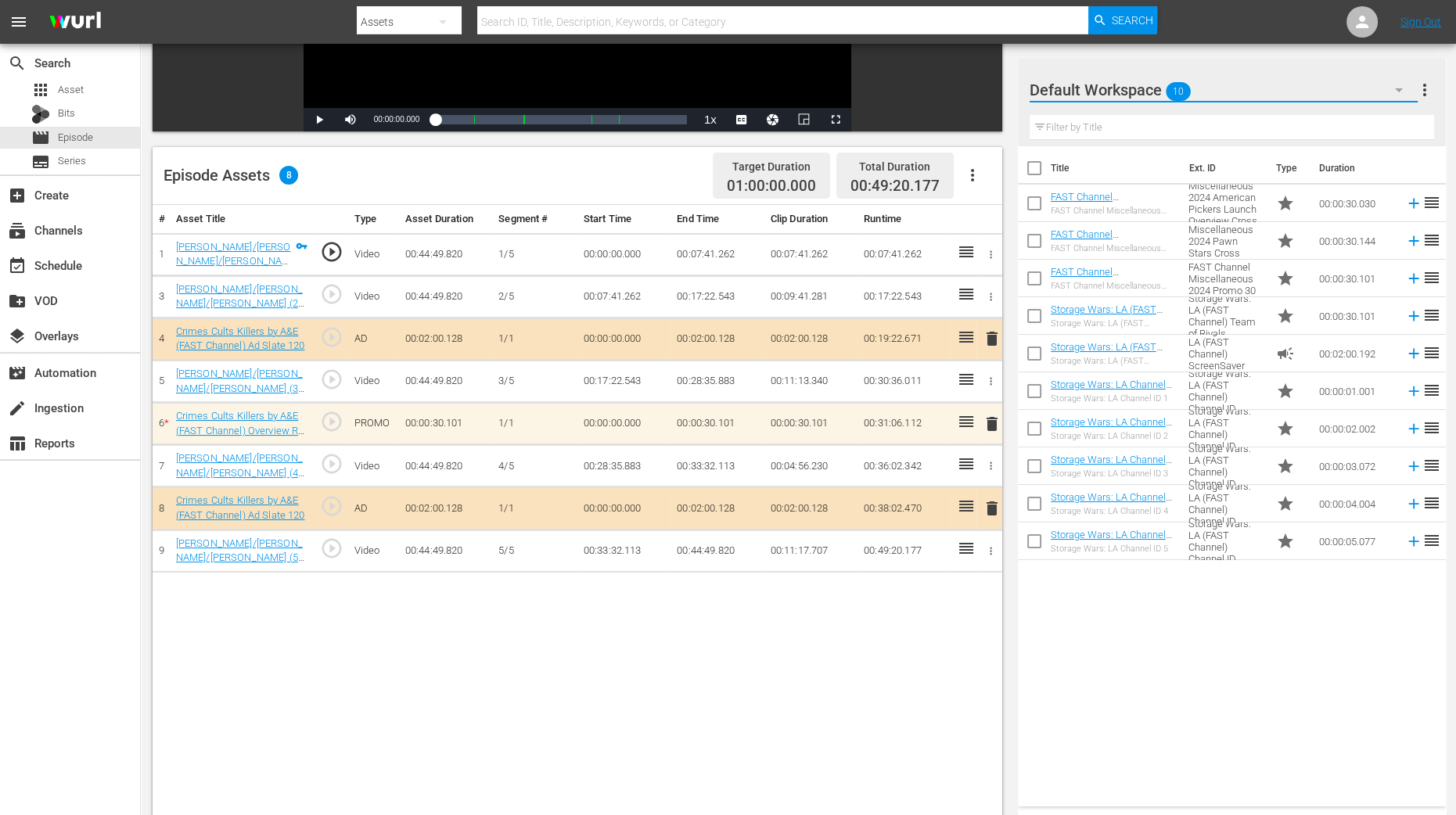
click at [1176, 85] on icon "button" at bounding box center [1398, 90] width 19 height 19
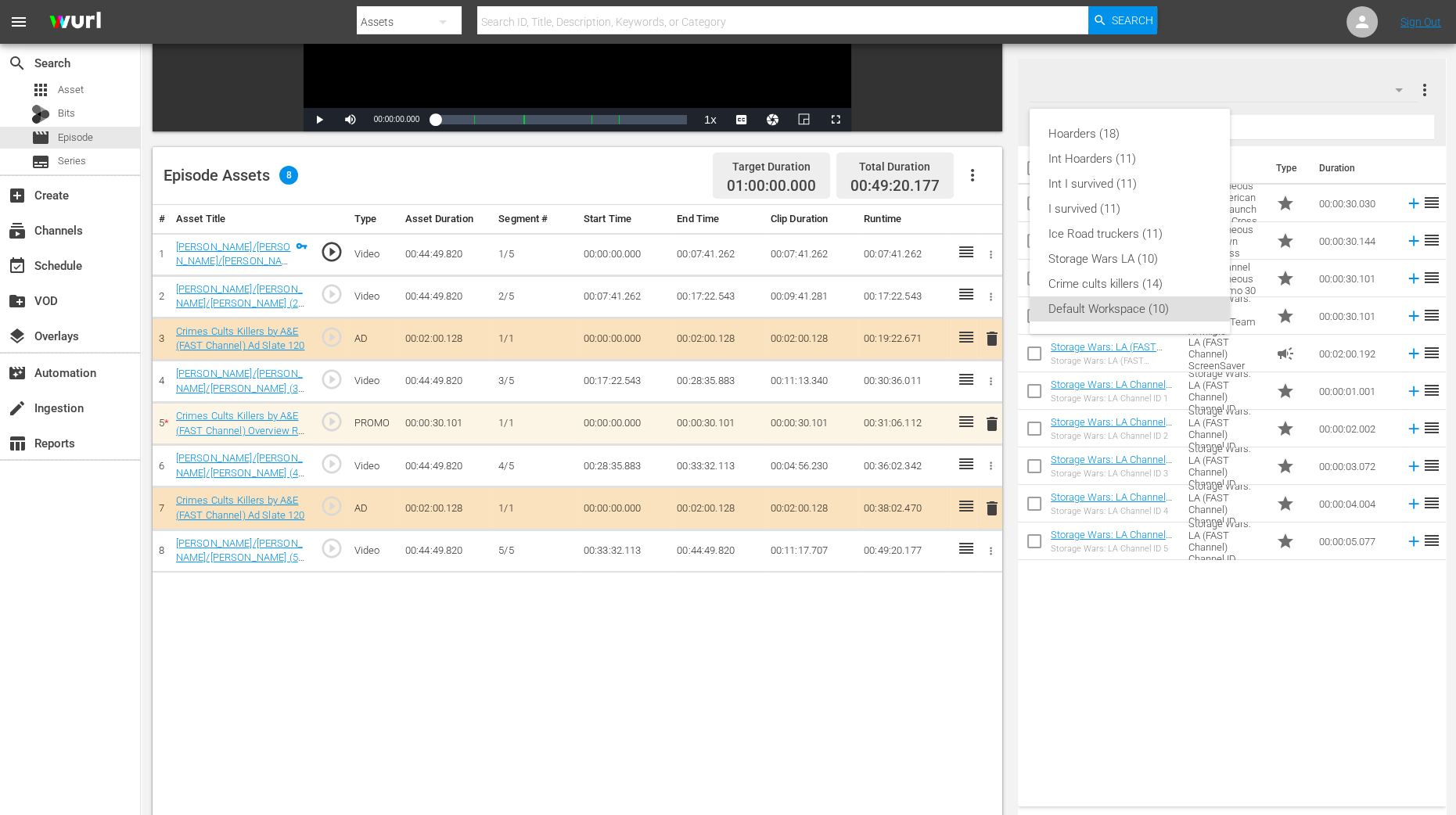
click at [67, 82] on div "Hoarders (18) Int Hoarders (11) Int I survived (11) I survived (11) Ice Road tr…" at bounding box center [728, 407] width 1456 height 815
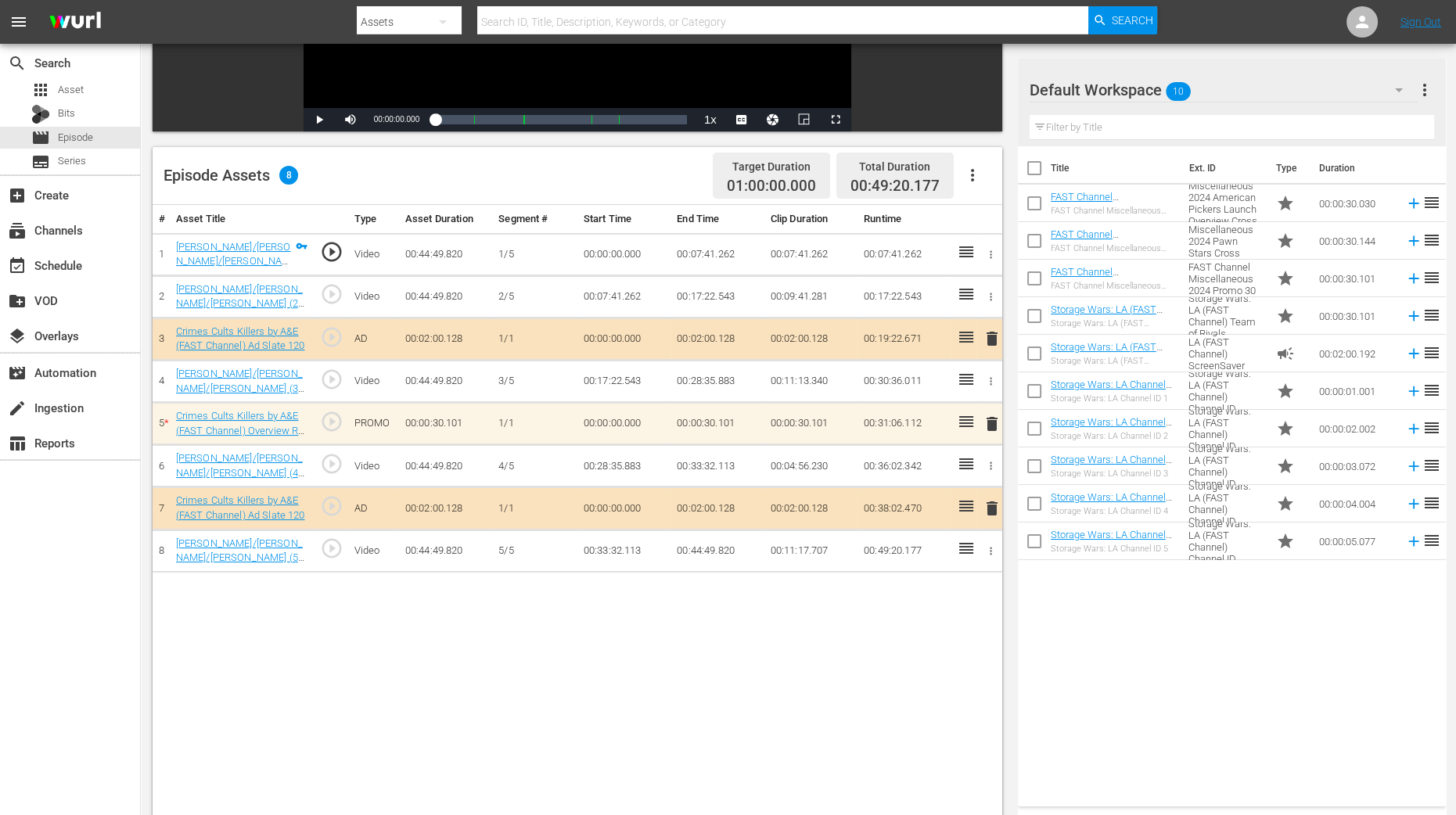
click at [84, 85] on div "Hoarders (18) Int Hoarders (11) Int I survived (11) I survived (11) Ice Road tr…" at bounding box center [728, 407] width 1456 height 815
click at [77, 88] on span "Asset" at bounding box center [70, 90] width 25 height 16
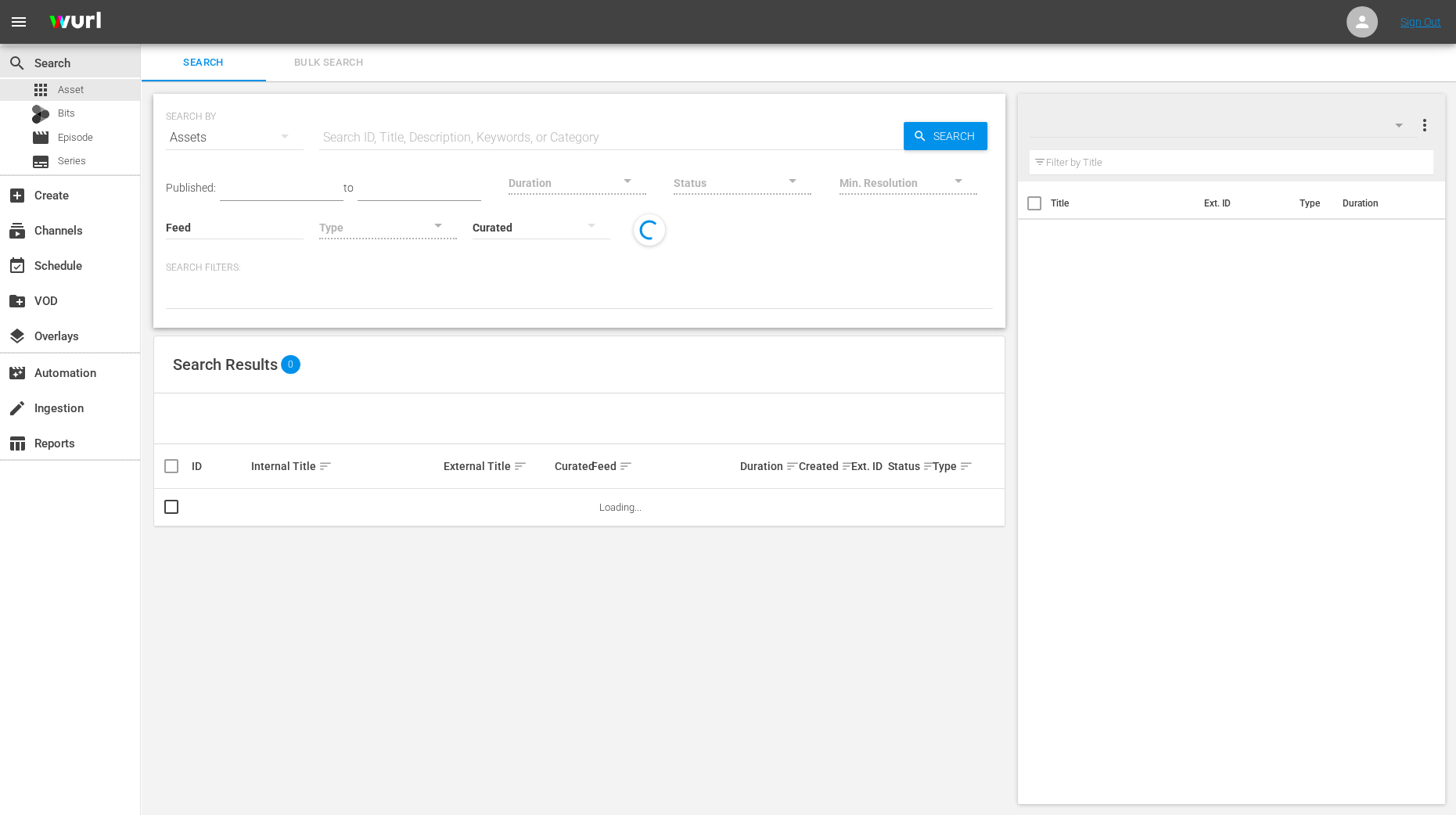
click at [353, 61] on span "Bulk Search" at bounding box center [328, 62] width 106 height 18
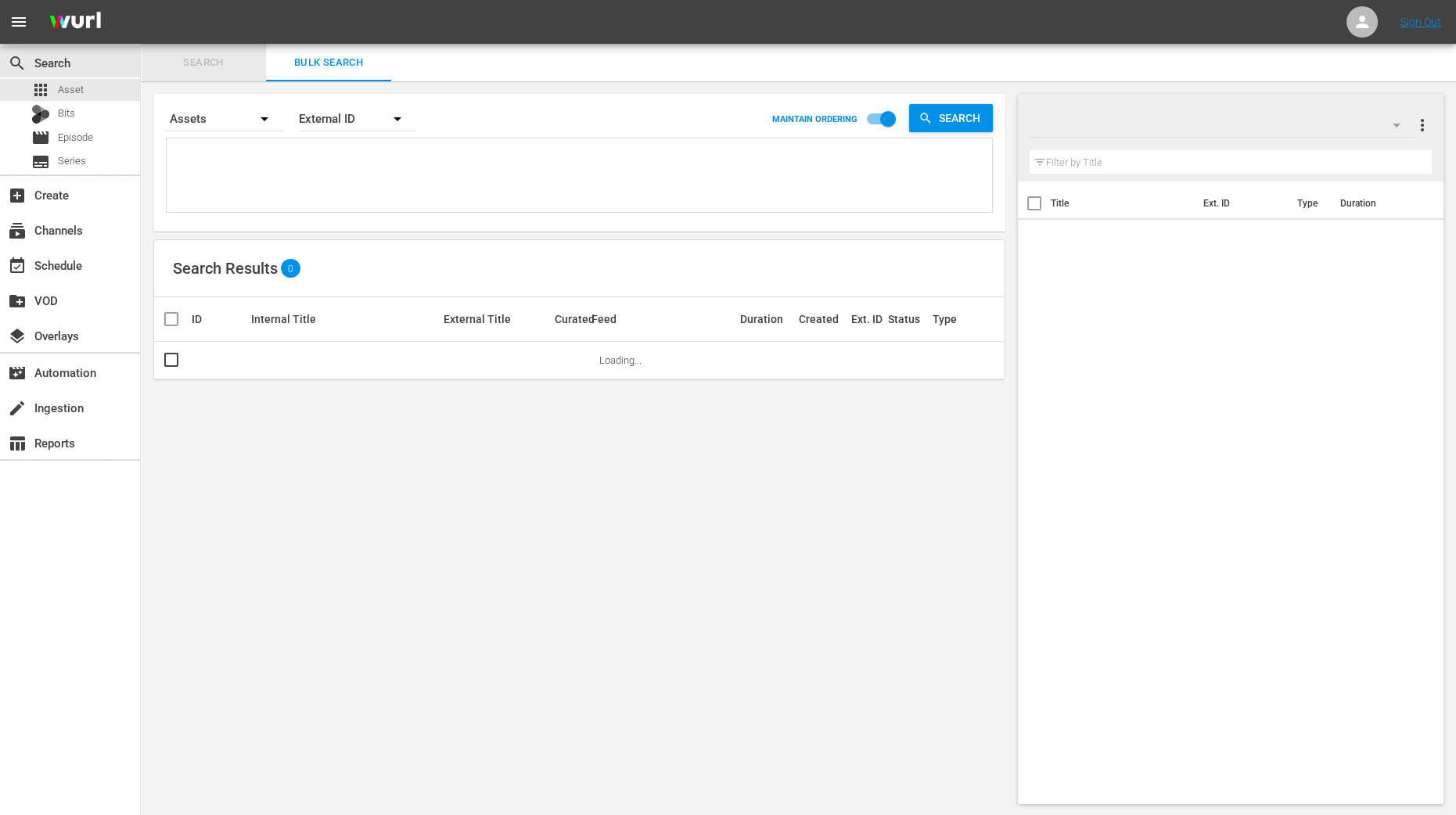
click at [235, 67] on span "Search" at bounding box center [203, 62] width 106 height 18
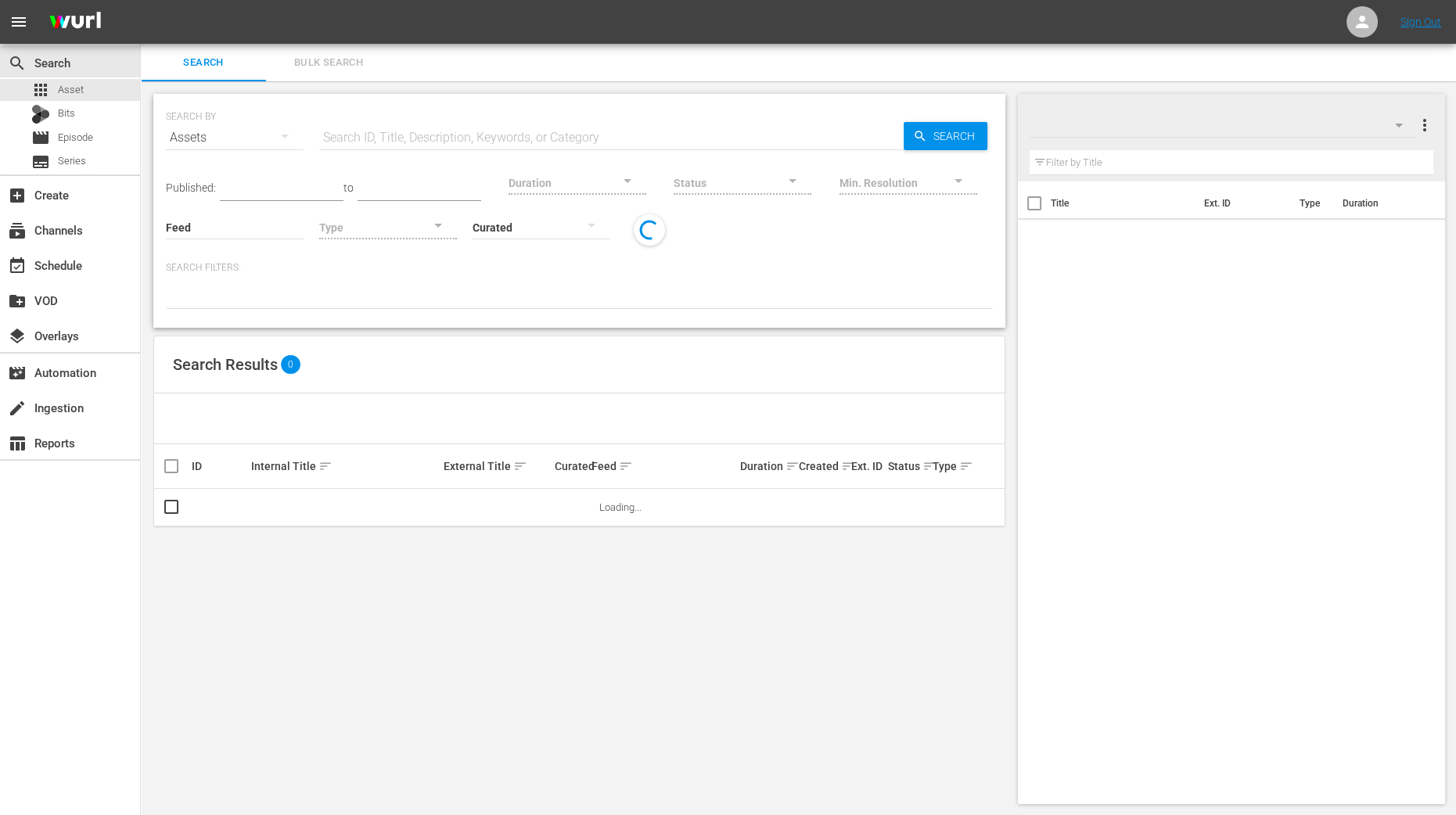
click at [356, 134] on input "text" at bounding box center [611, 138] width 585 height 37
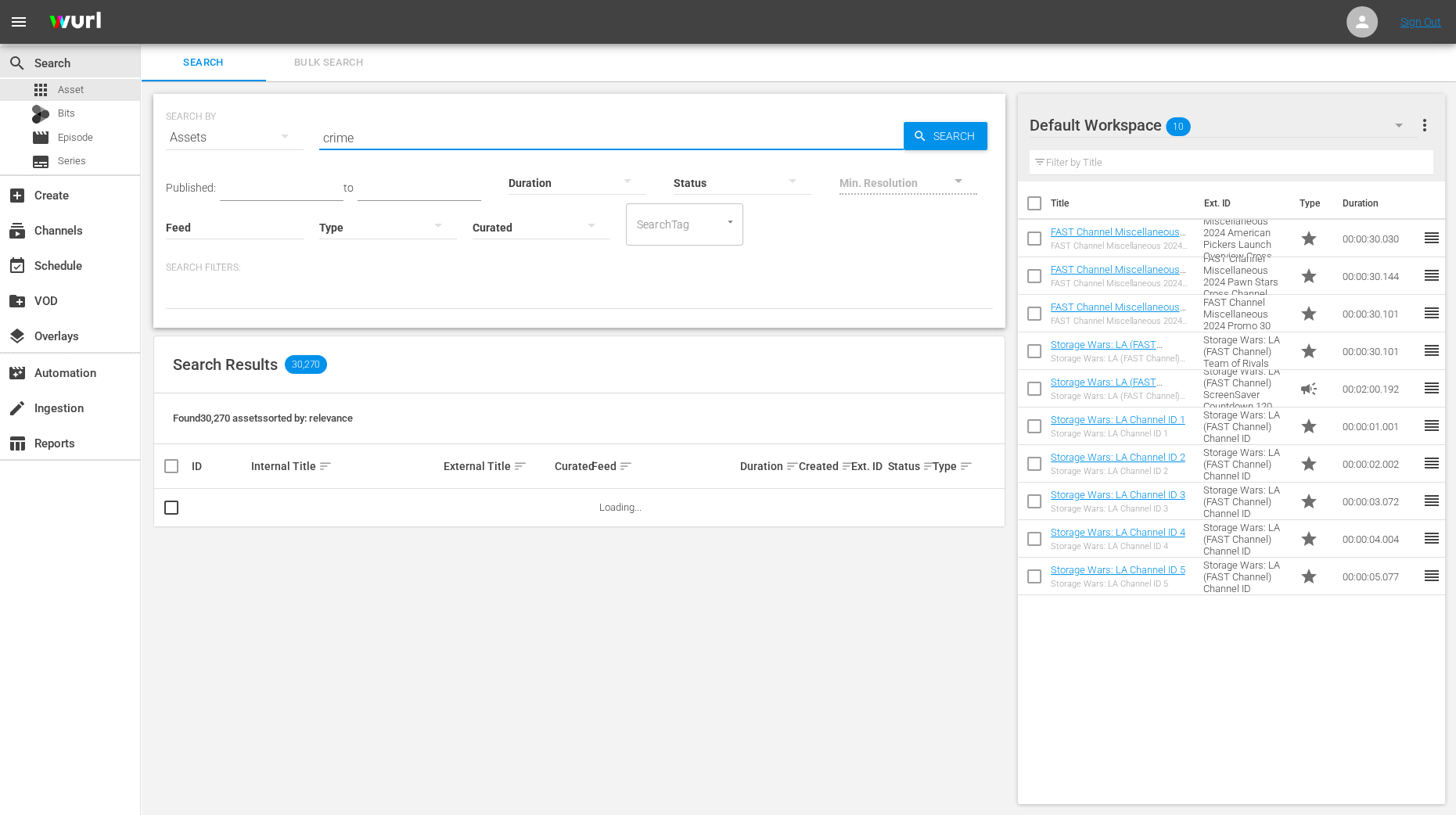
type input "crime cults killers"
click at [582, 234] on div "button" at bounding box center [591, 229] width 19 height 28
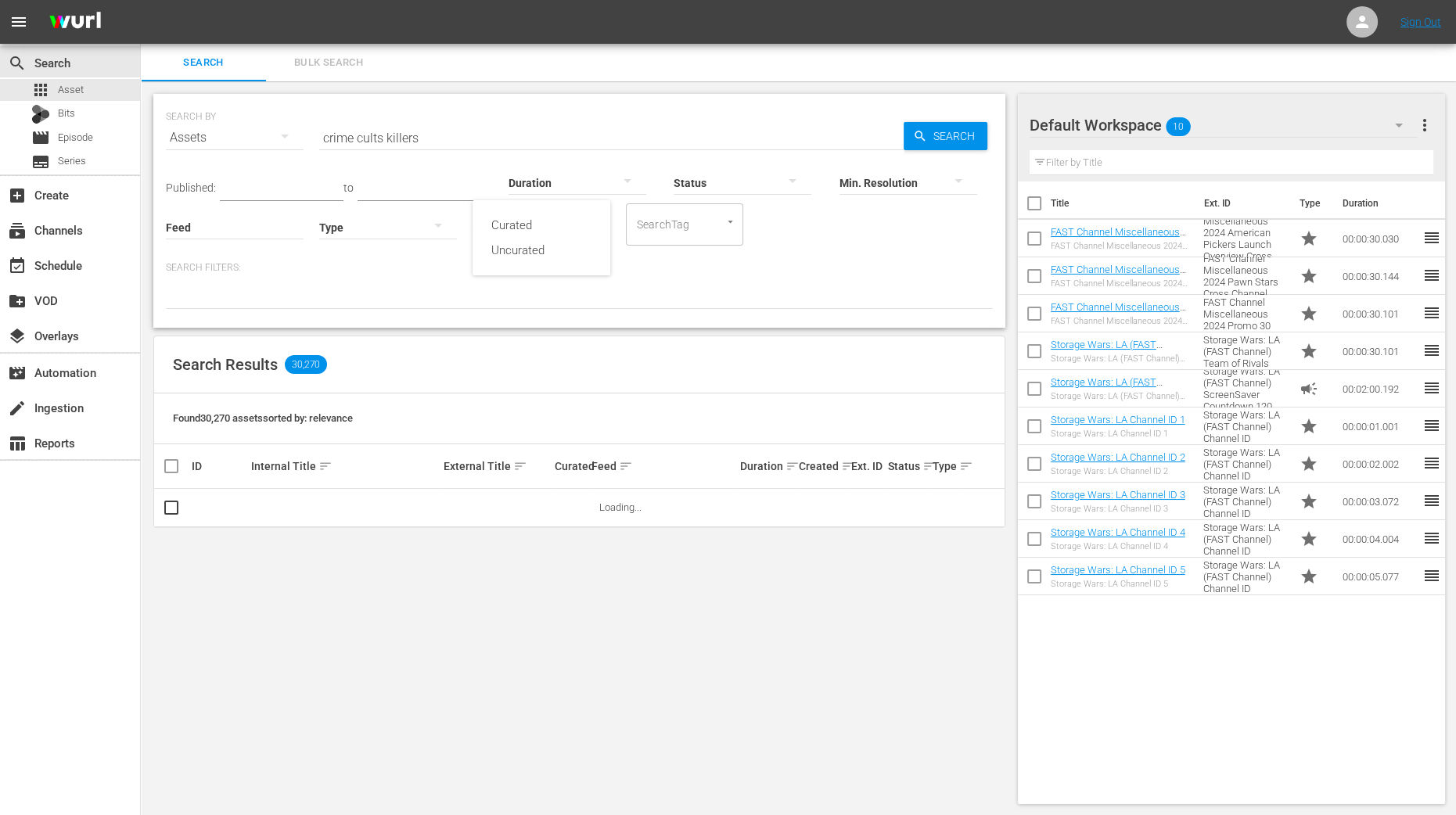
click at [688, 315] on div "Curated Uncurated" at bounding box center [728, 407] width 1456 height 815
click at [594, 183] on div at bounding box center [577, 182] width 138 height 44
click at [575, 238] on div "2-3m" at bounding box center [567, 231] width 138 height 25
click at [947, 131] on span "Search" at bounding box center [958, 136] width 61 height 28
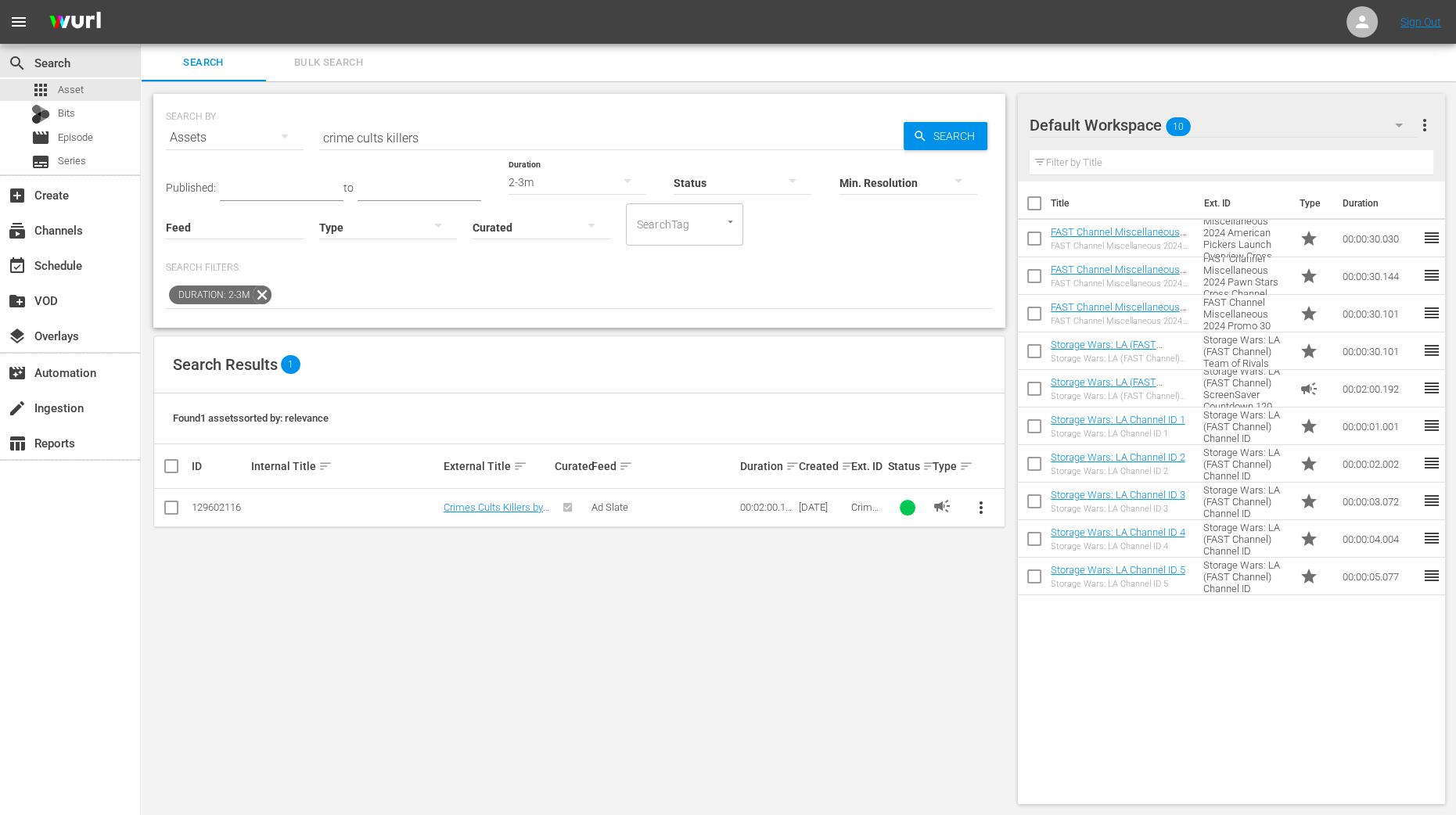
click at [167, 499] on icon at bounding box center [171, 507] width 19 height 19
click at [168, 502] on input "checkbox" at bounding box center [171, 510] width 19 height 19
checkbox input "true"
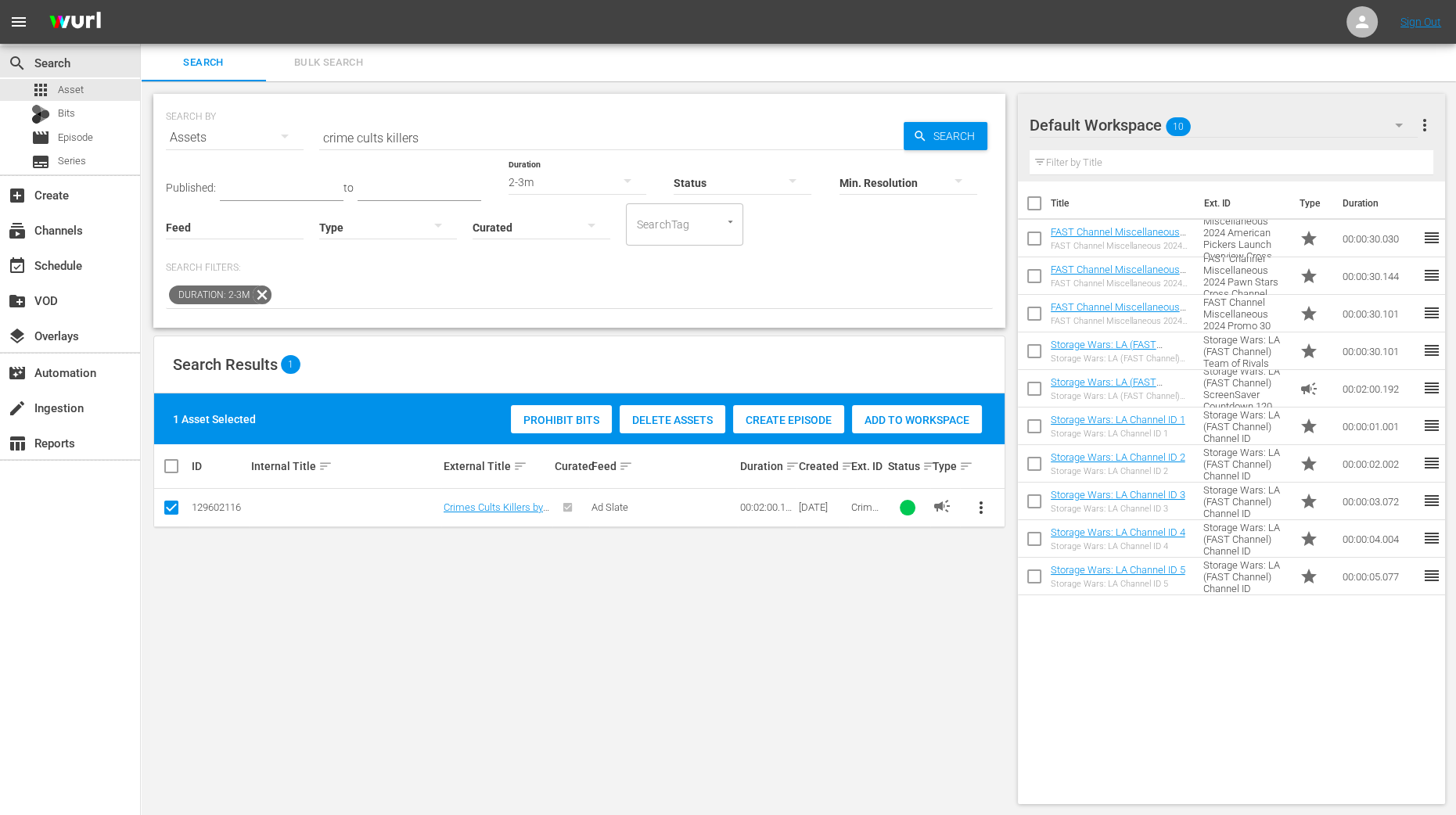
click at [943, 416] on span "Add to Workspace" at bounding box center [917, 420] width 130 height 13
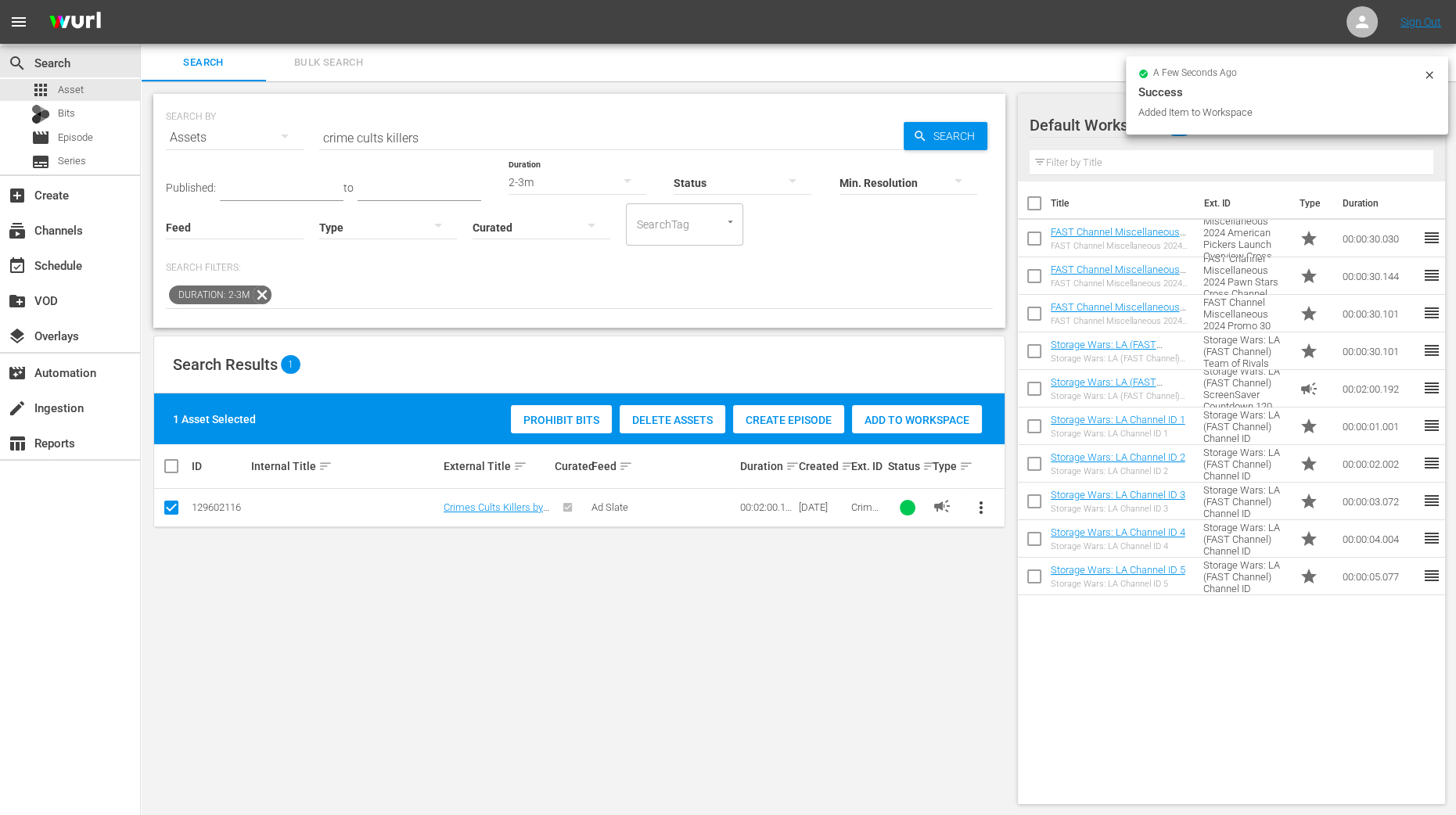
click at [620, 183] on icon "button" at bounding box center [627, 180] width 19 height 19
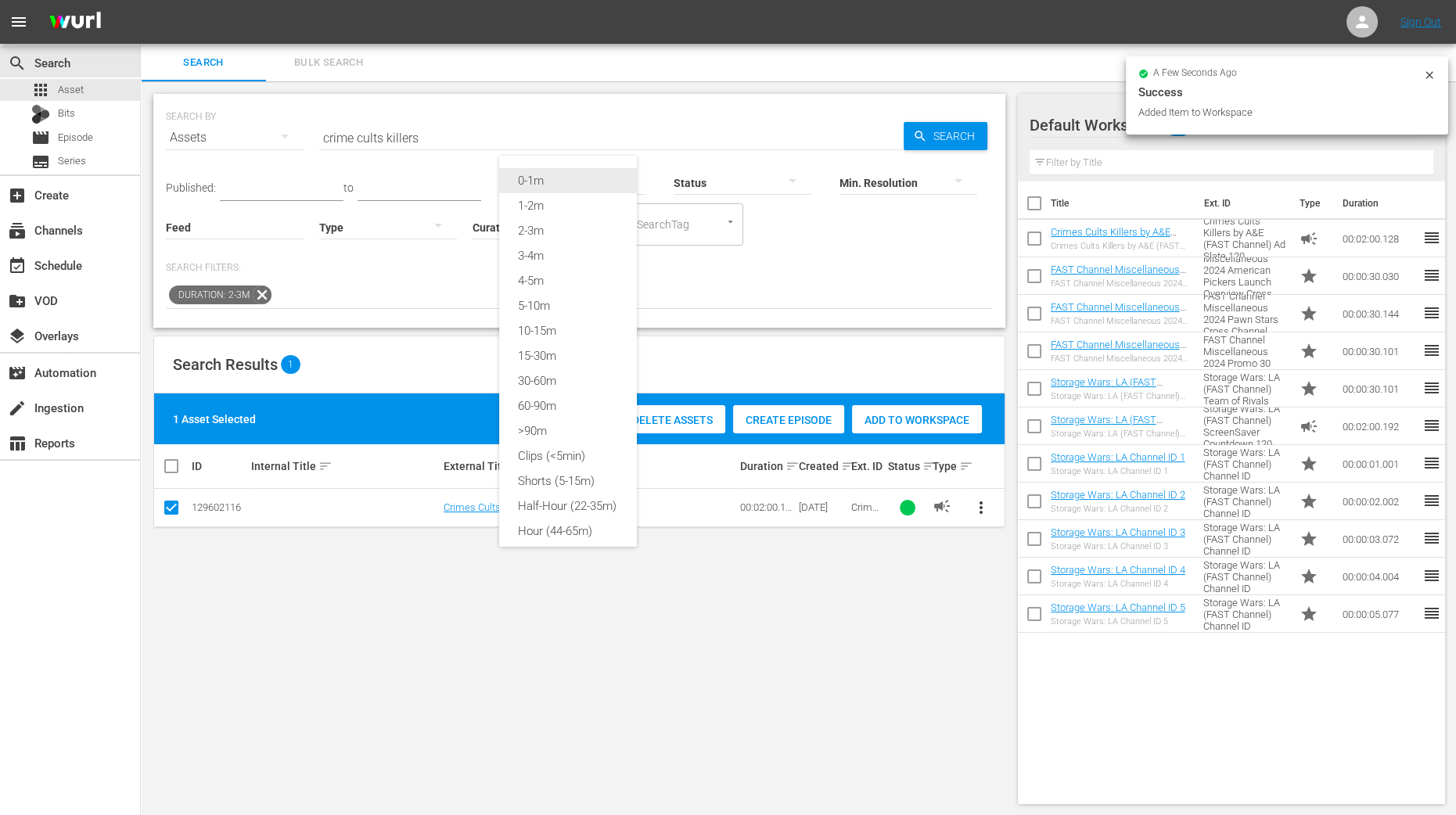
click at [577, 183] on div "0-1m" at bounding box center [567, 181] width 138 height 25
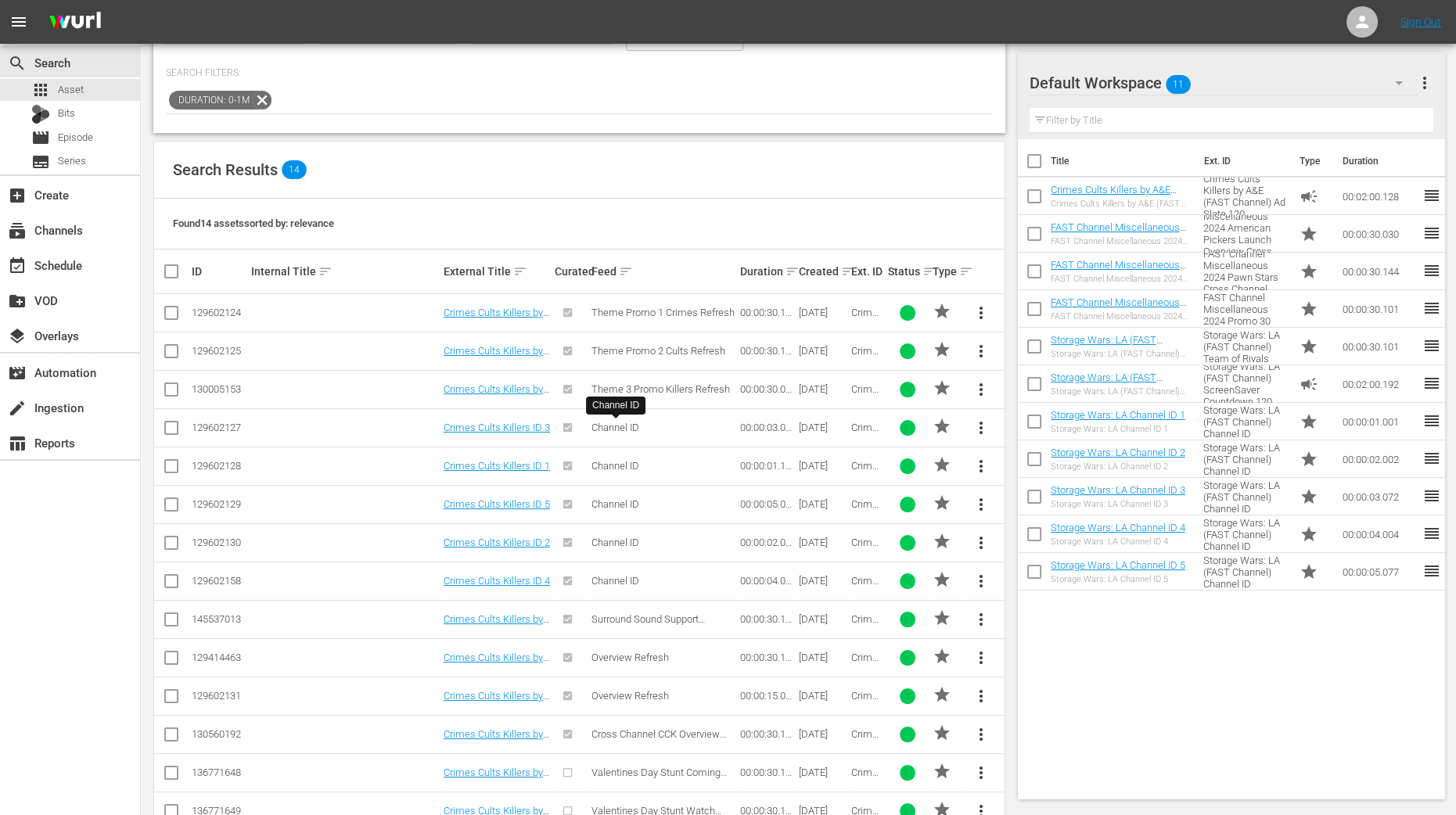
scroll to position [236, 0]
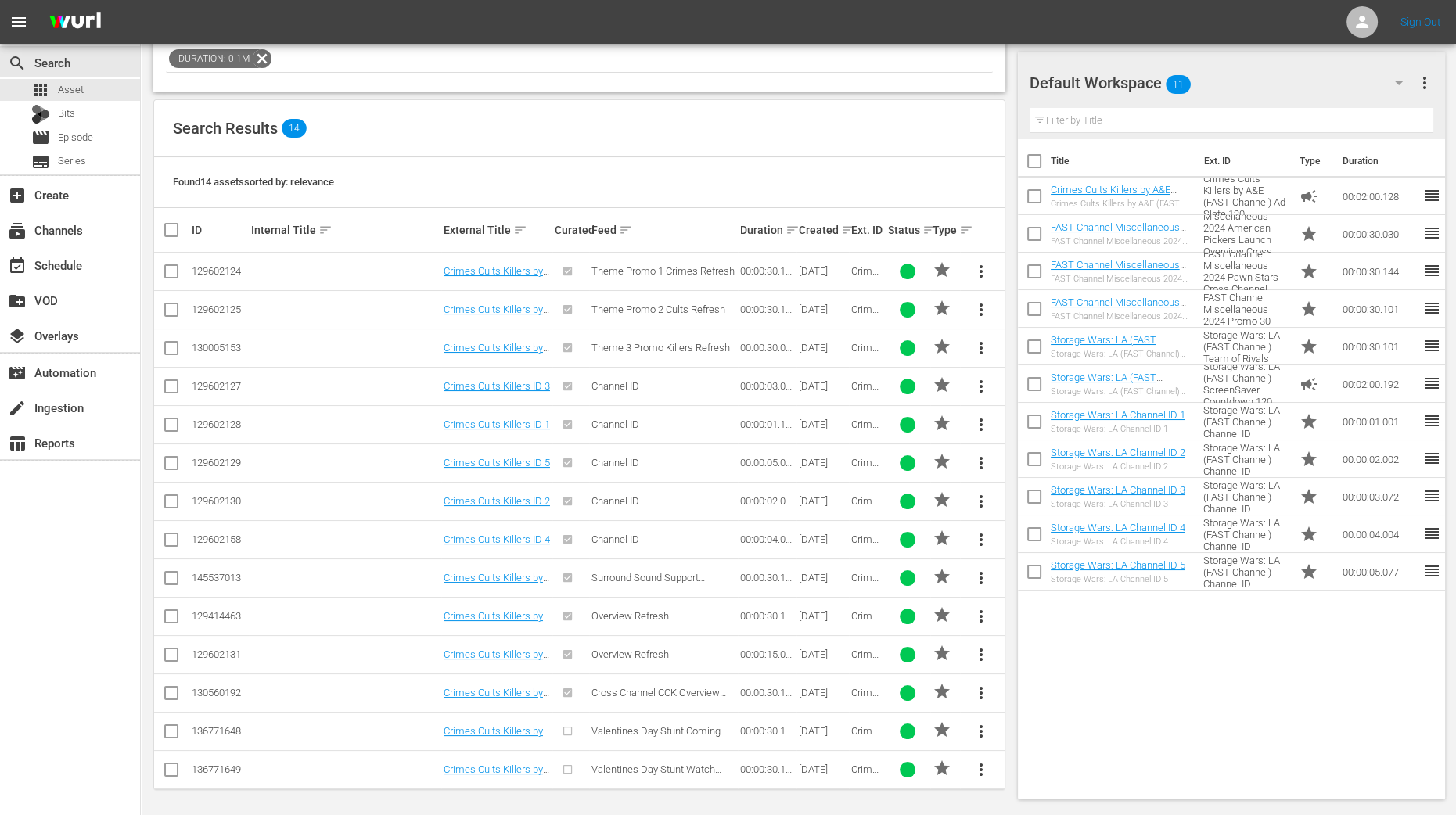
click at [167, 421] on input "checkbox" at bounding box center [171, 428] width 19 height 19
checkbox input "true"
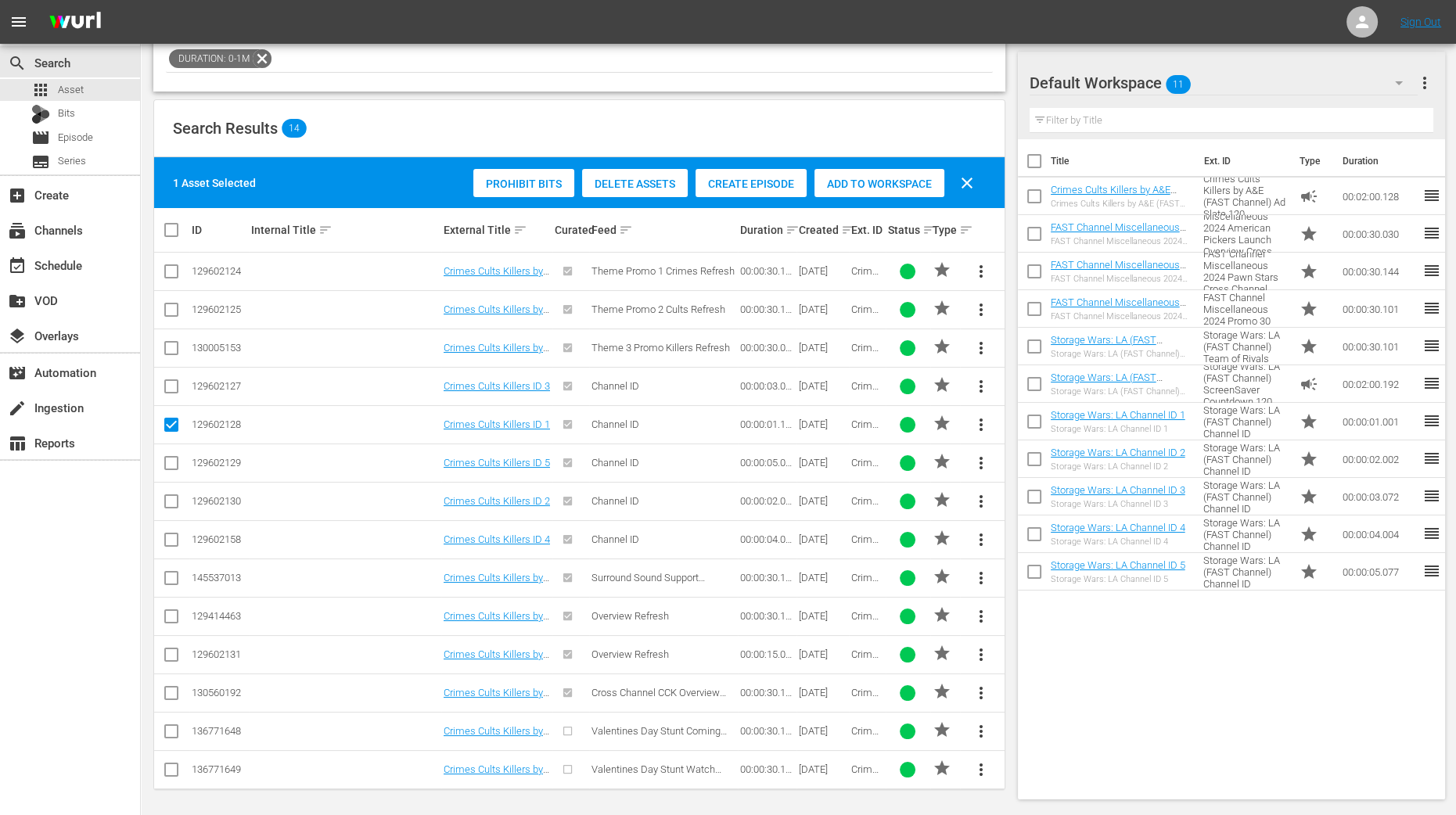
click at [171, 500] on input "checkbox" at bounding box center [171, 504] width 19 height 19
checkbox input "true"
click at [169, 392] on input "checkbox" at bounding box center [171, 388] width 19 height 19
checkbox input "true"
click at [176, 534] on input "checkbox" at bounding box center [171, 542] width 19 height 19
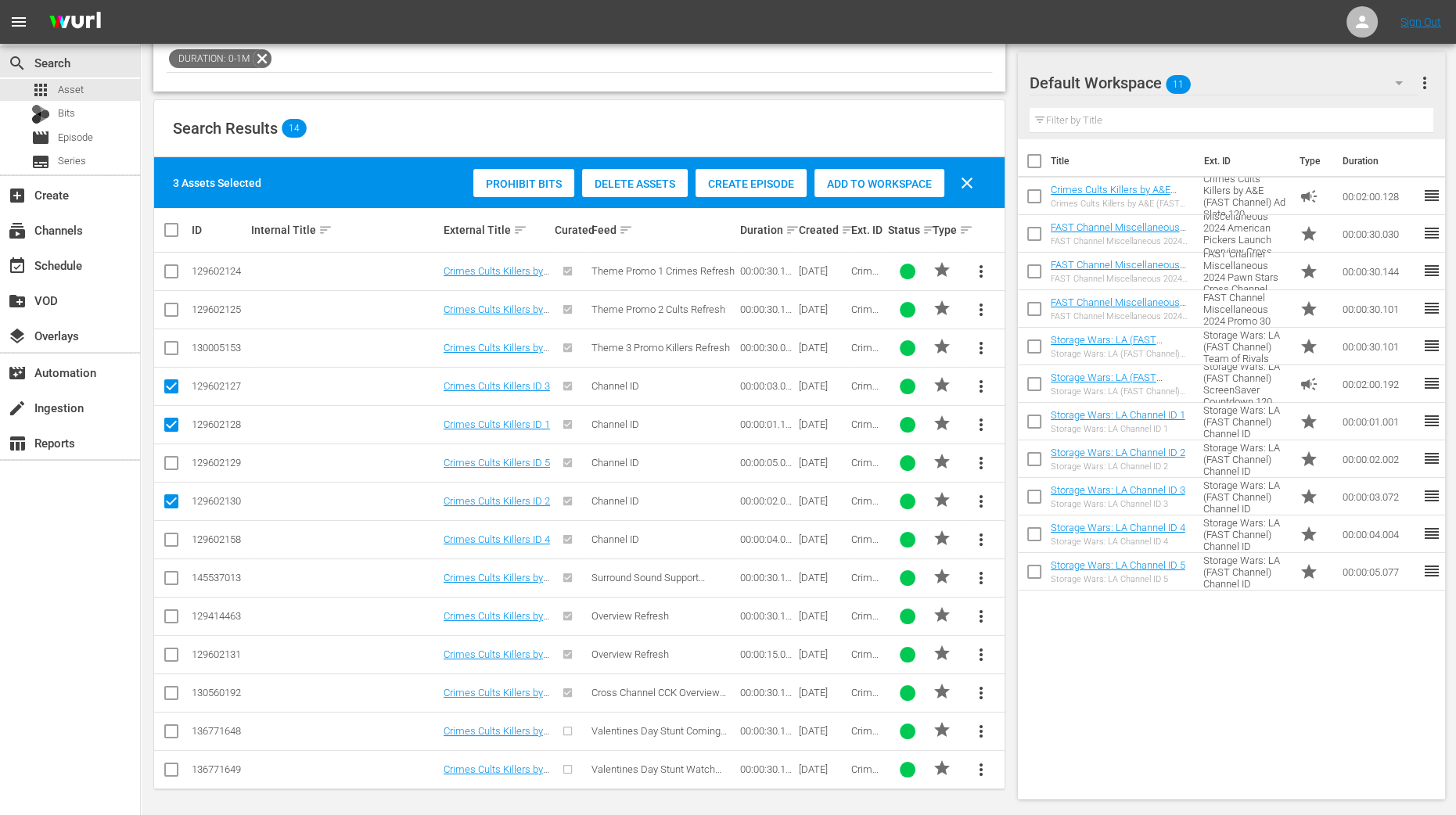
checkbox input "true"
click at [175, 468] on input "checkbox" at bounding box center [171, 466] width 19 height 19
checkbox input "true"
click at [894, 183] on span "Add to Workspace" at bounding box center [879, 183] width 130 height 13
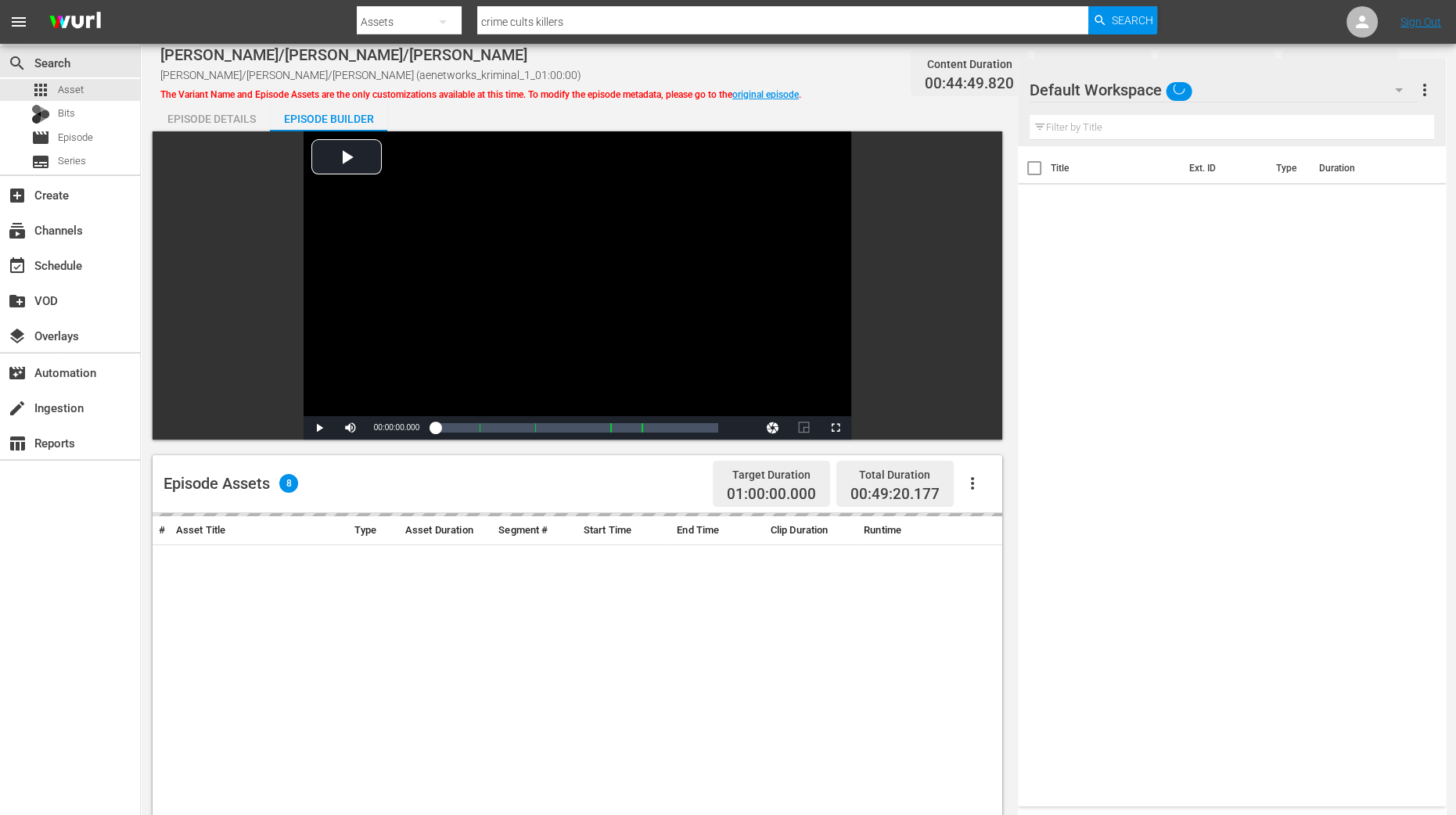
scroll to position [308, 0]
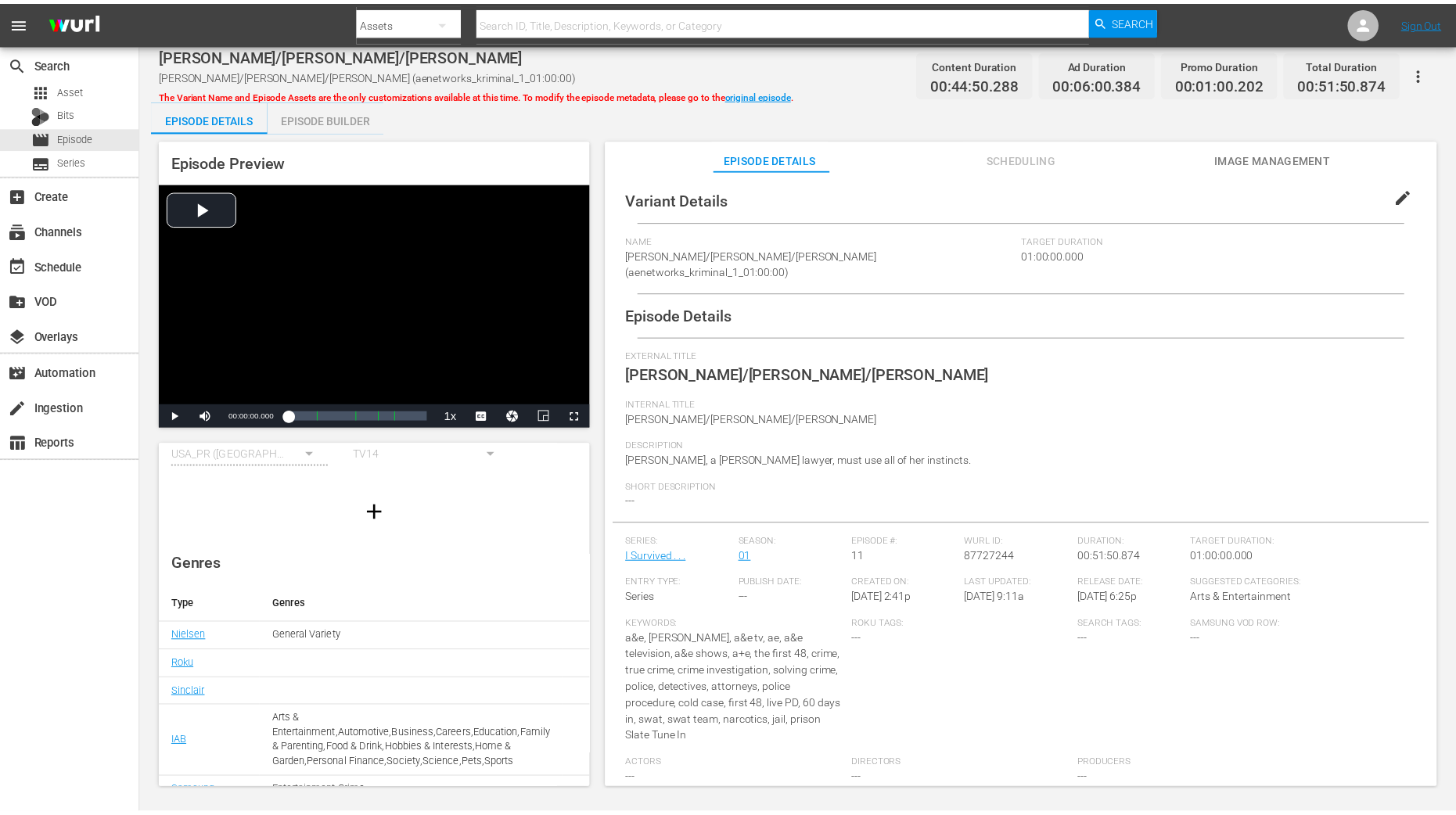
scroll to position [154, 0]
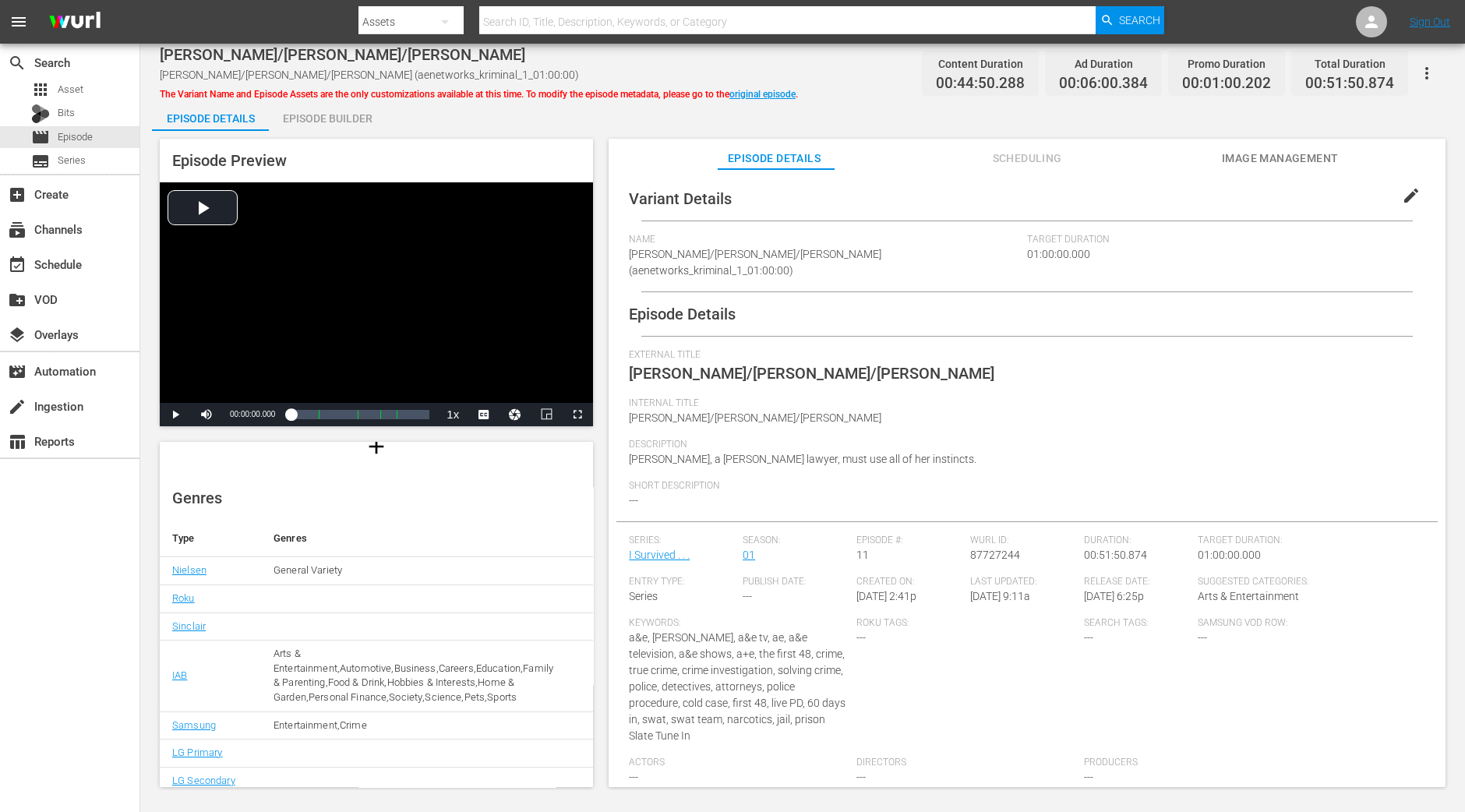
click at [358, 127] on div "Episode Builder" at bounding box center [327, 119] width 117 height 37
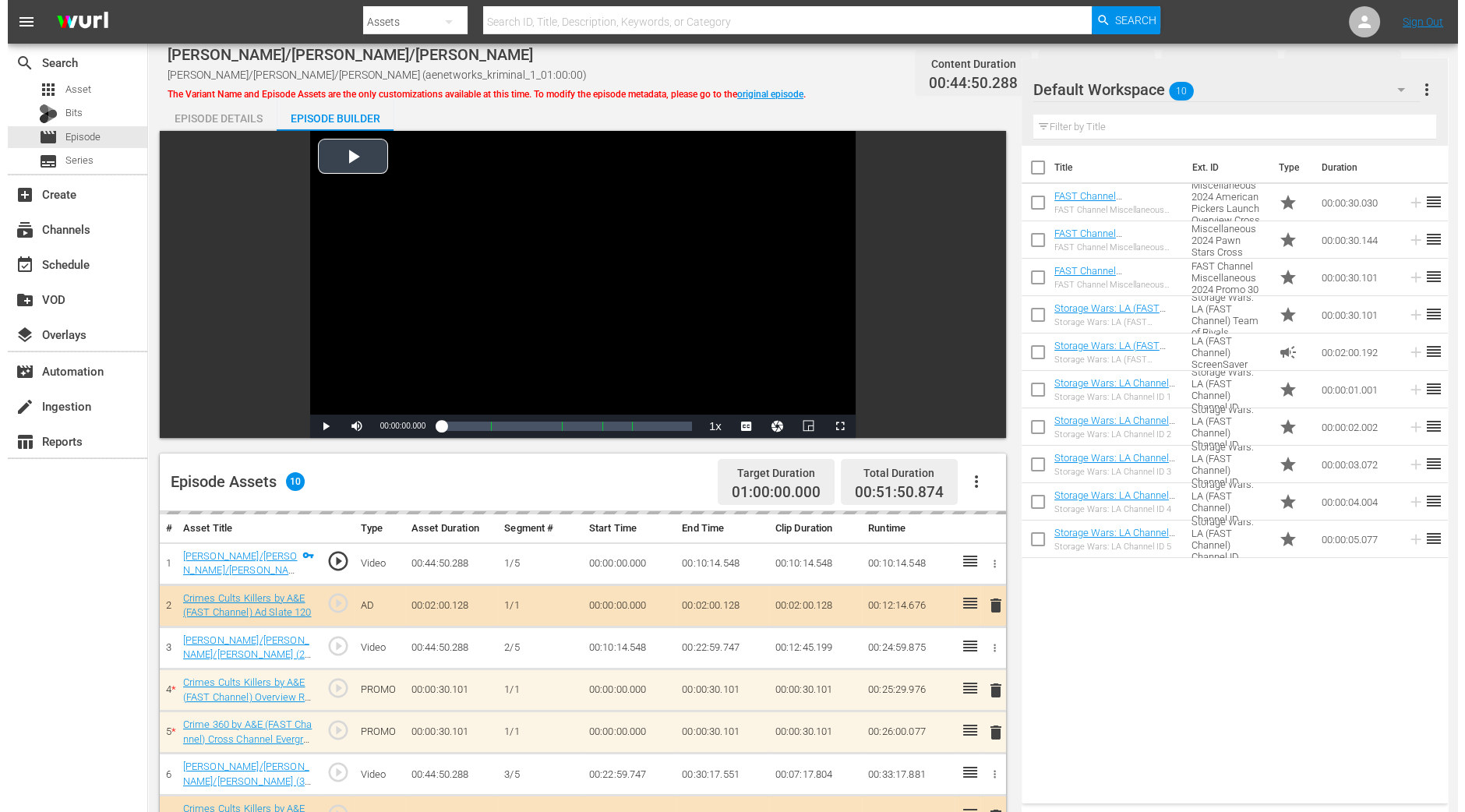
scroll to position [389, 0]
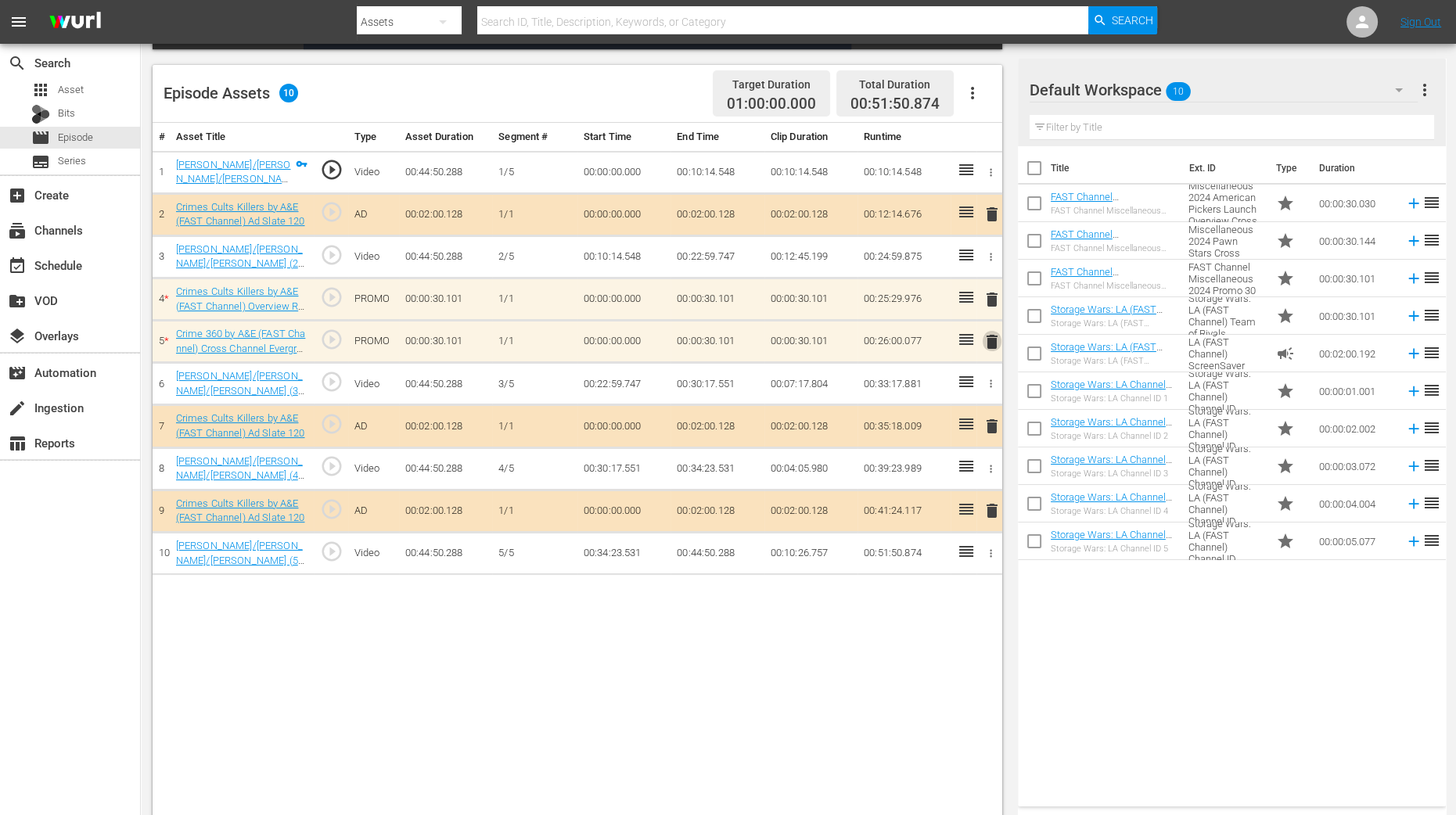
click at [990, 343] on span "delete" at bounding box center [991, 342] width 19 height 19
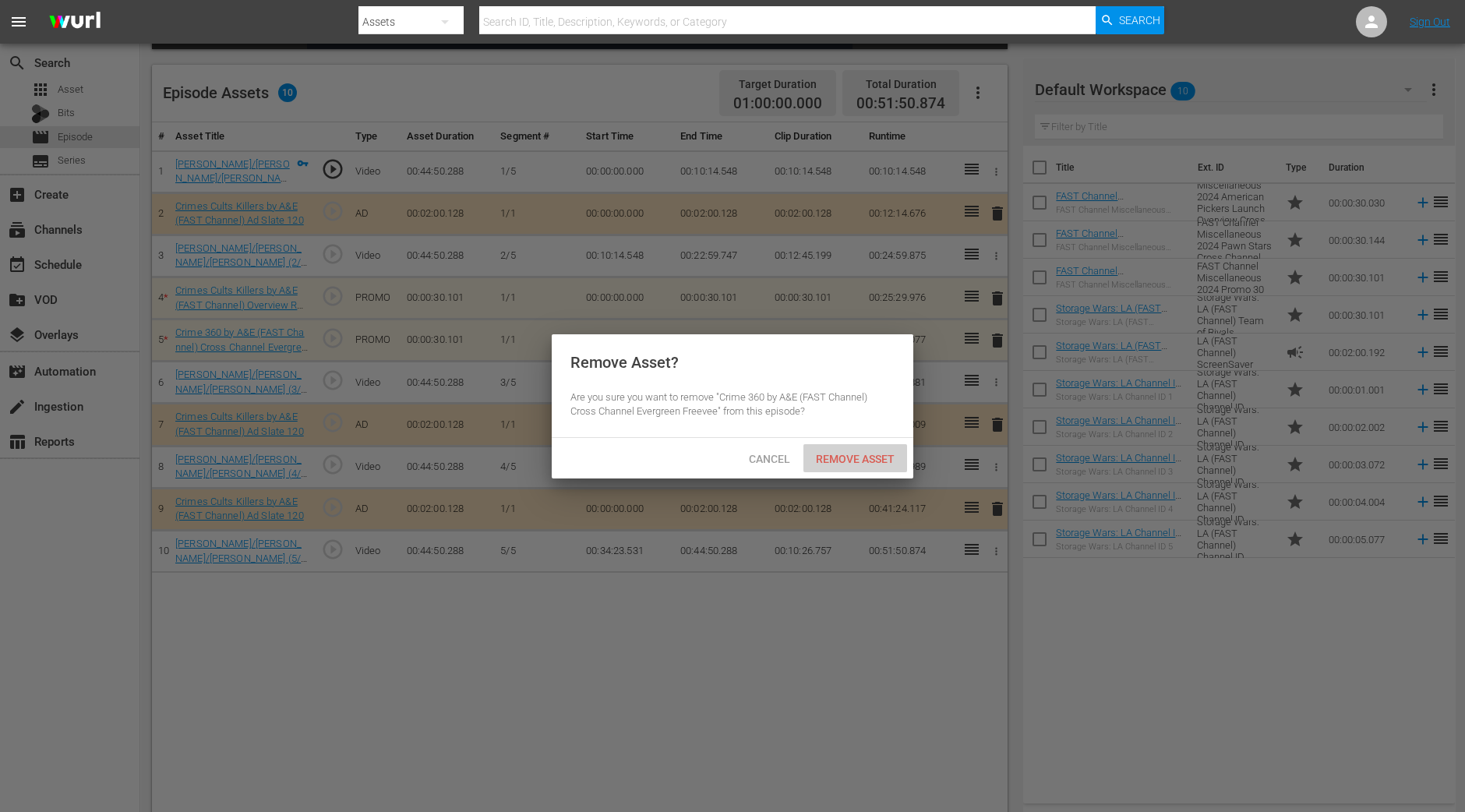
click at [836, 461] on span "Remove Asset" at bounding box center [855, 459] width 104 height 13
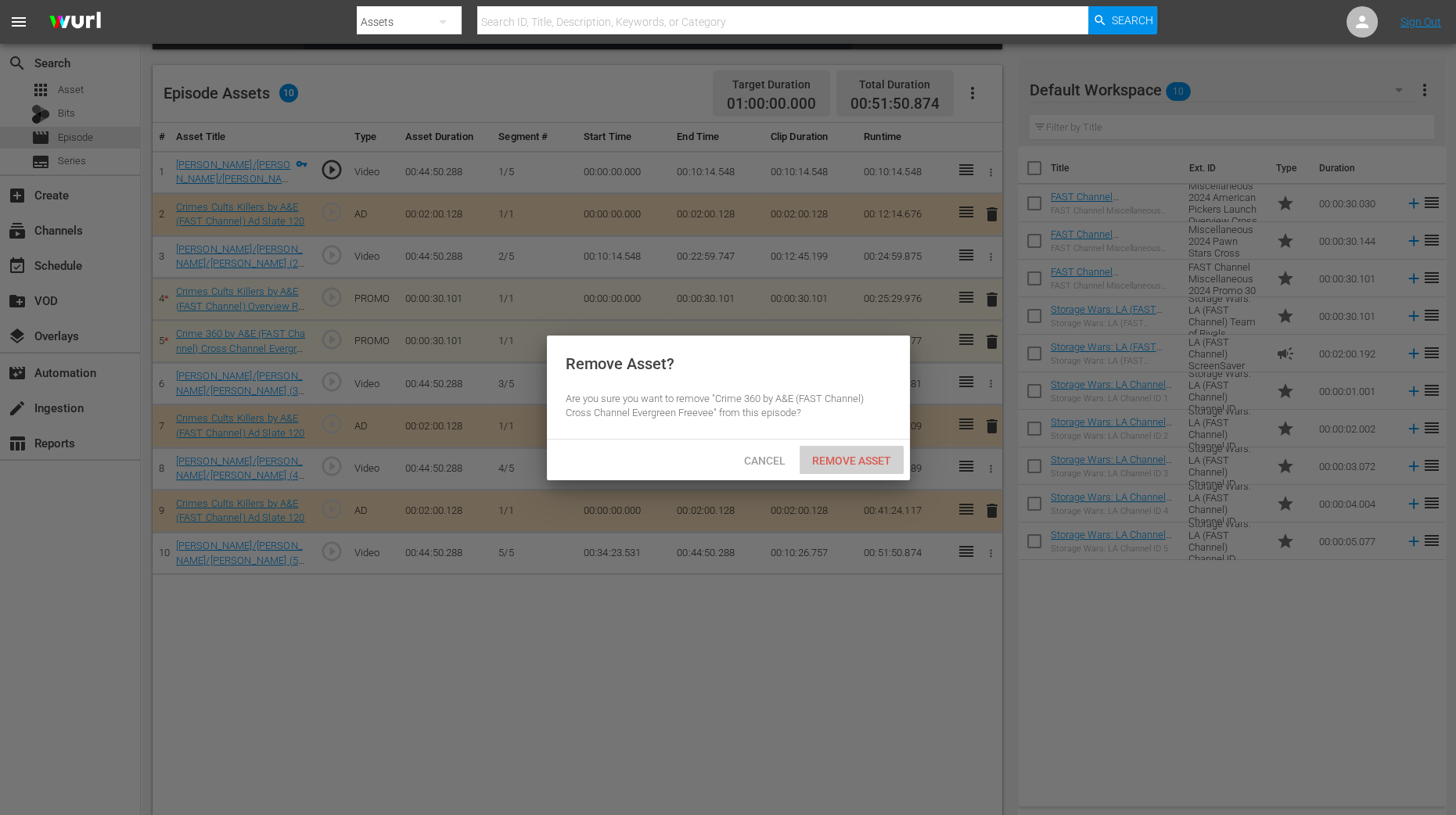
scroll to position [151, 0]
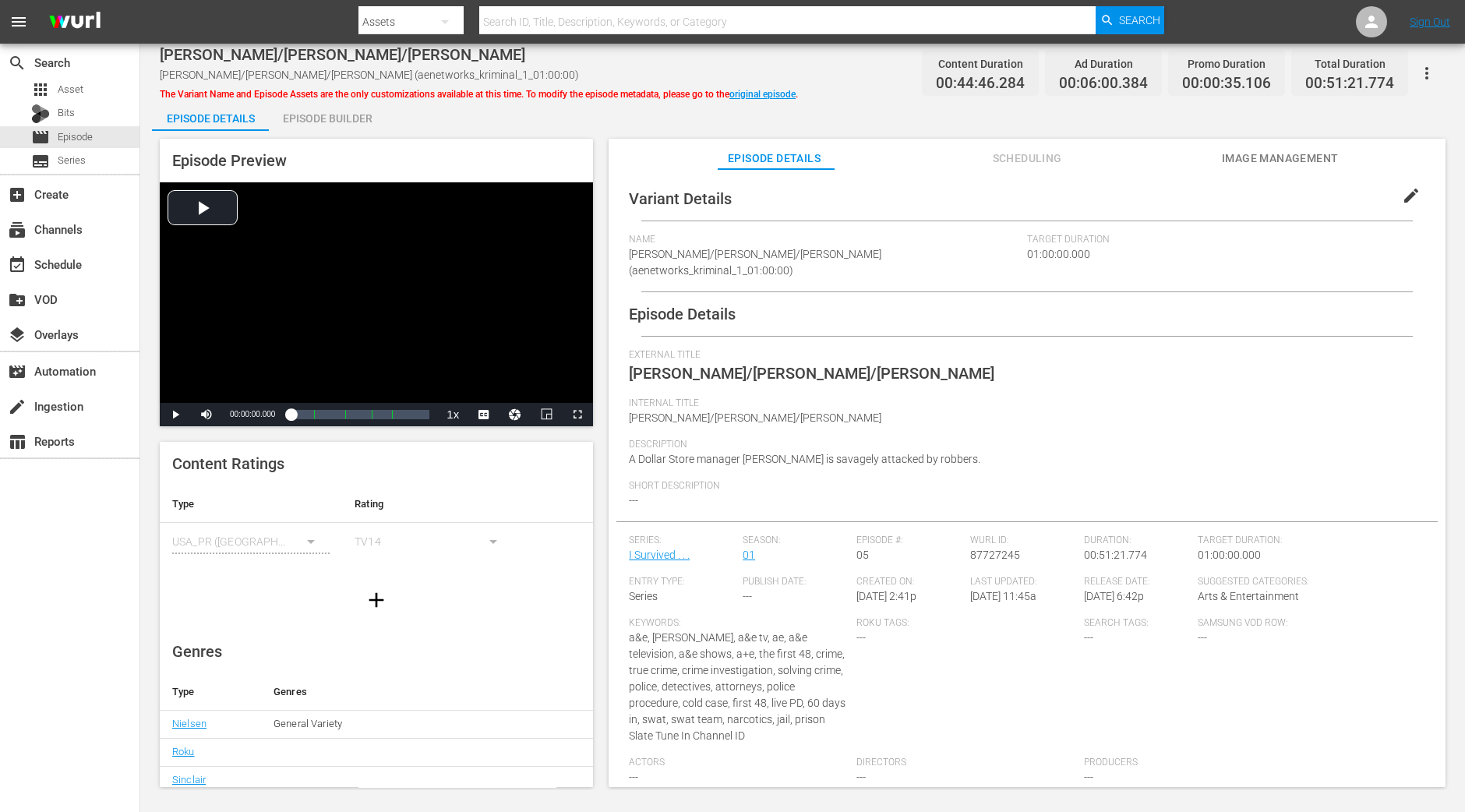
click at [334, 111] on div "Episode Builder" at bounding box center [327, 119] width 117 height 37
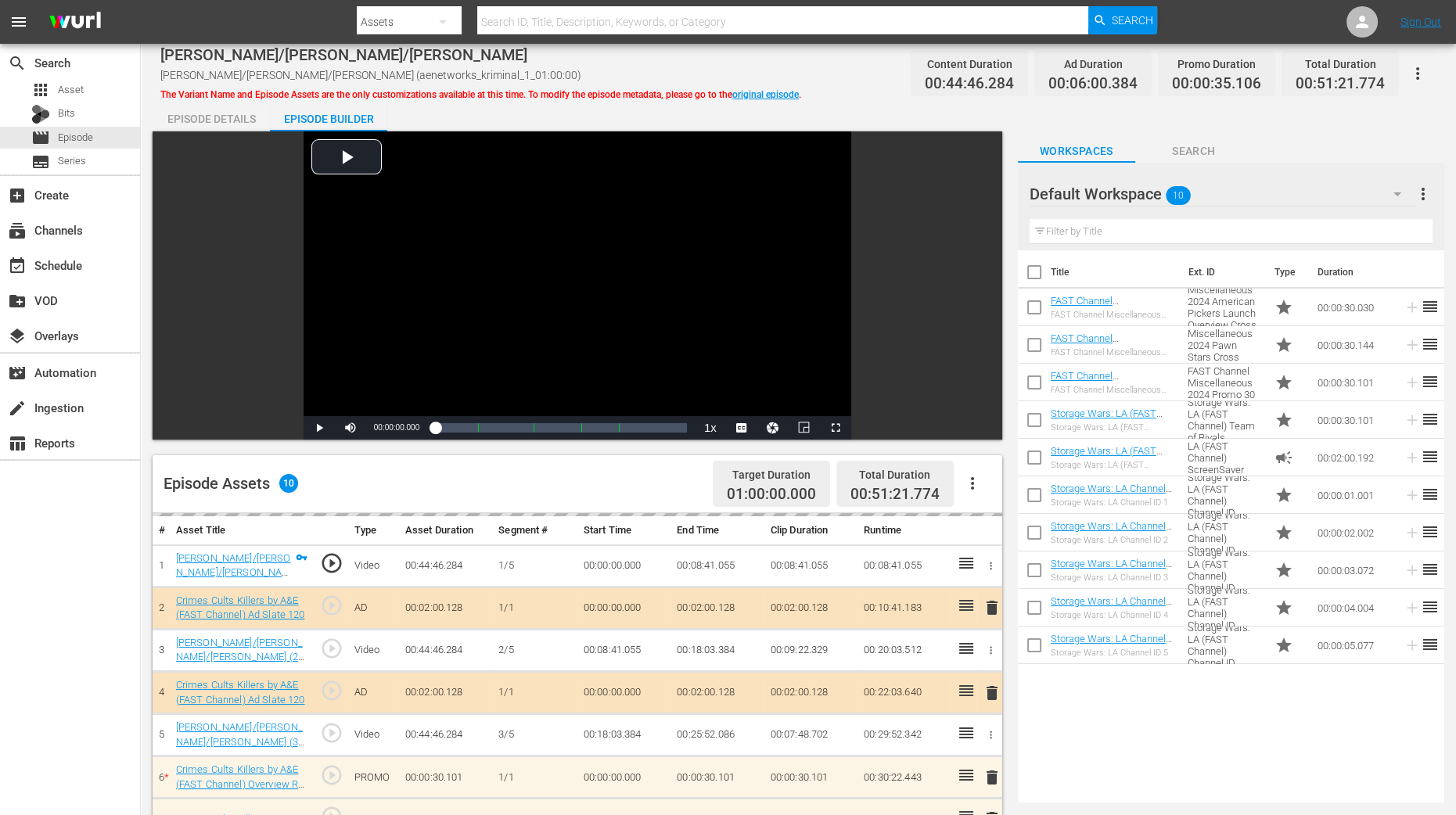
scroll to position [407, 0]
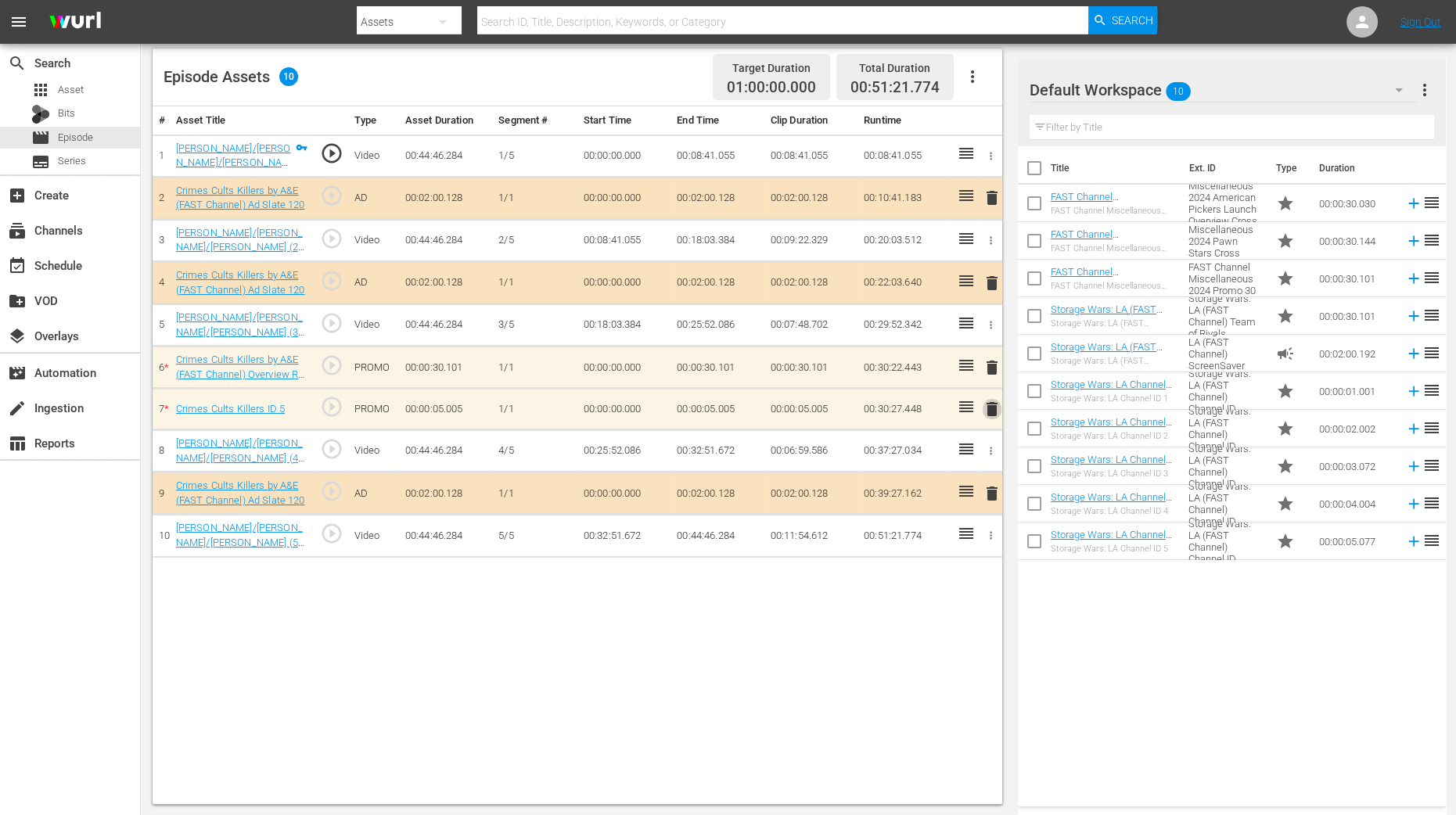
click at [989, 400] on span "delete" at bounding box center [991, 408] width 19 height 19
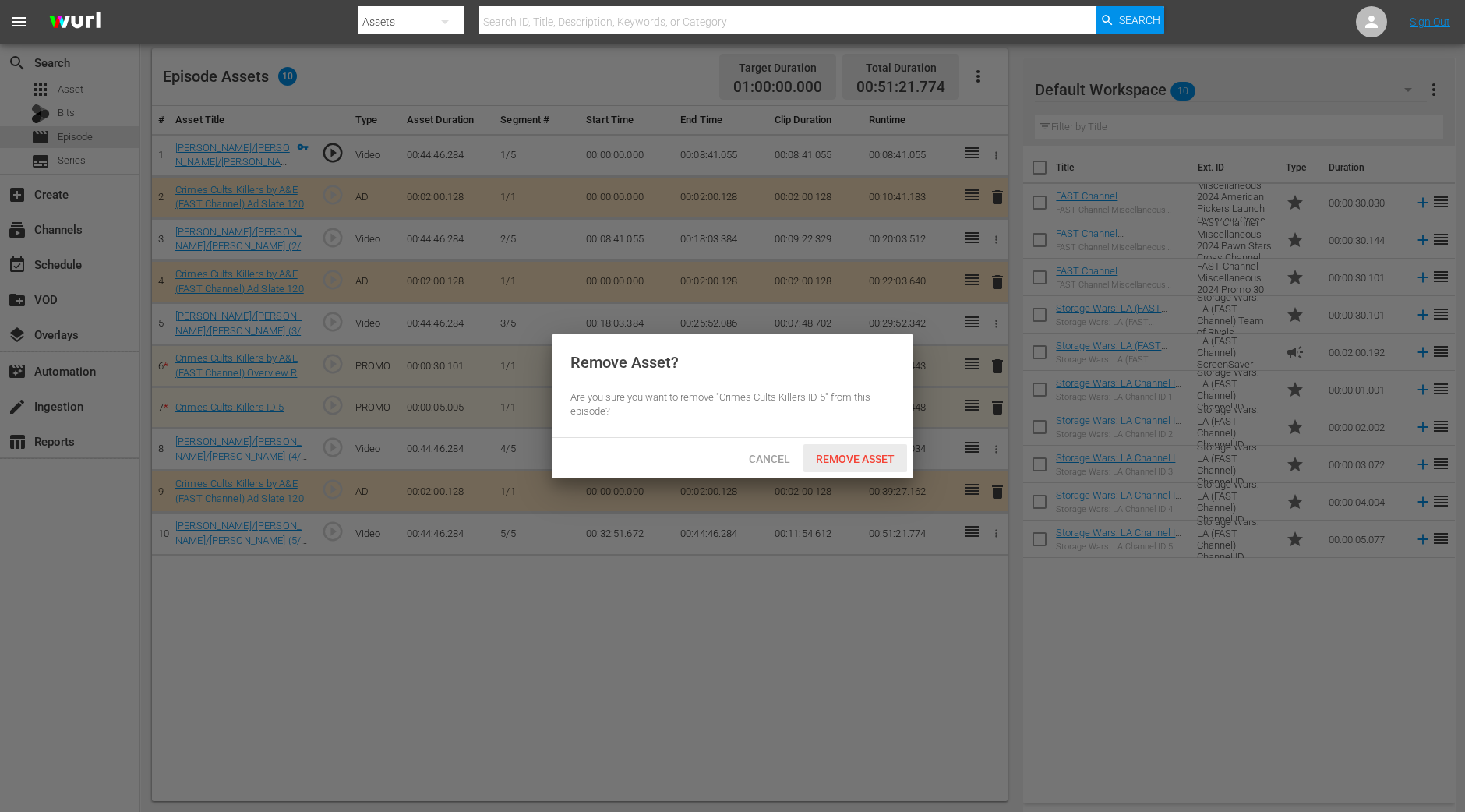
click at [853, 457] on span "Remove Asset" at bounding box center [855, 459] width 104 height 13
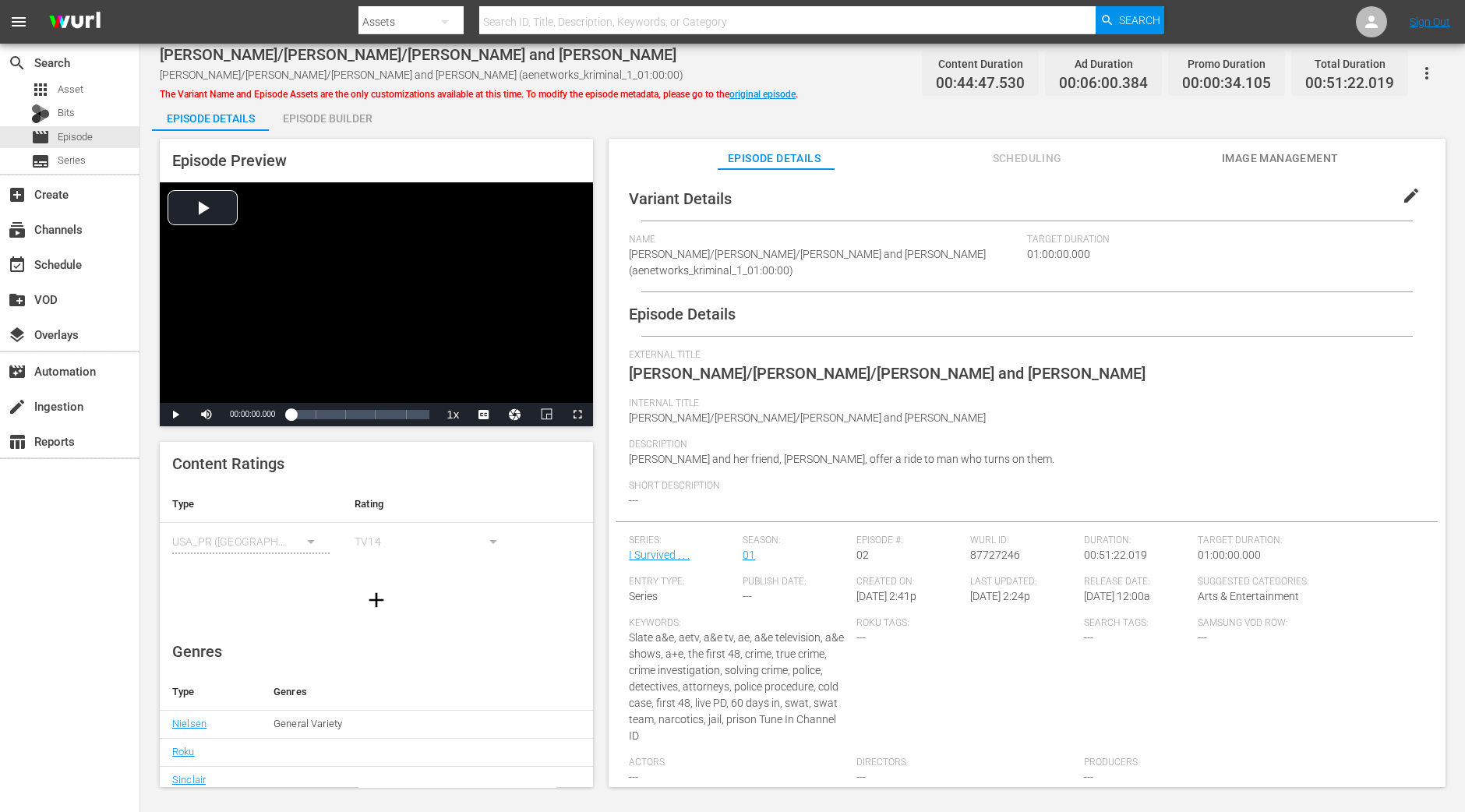
click at [357, 124] on div "Episode Builder" at bounding box center [327, 119] width 117 height 37
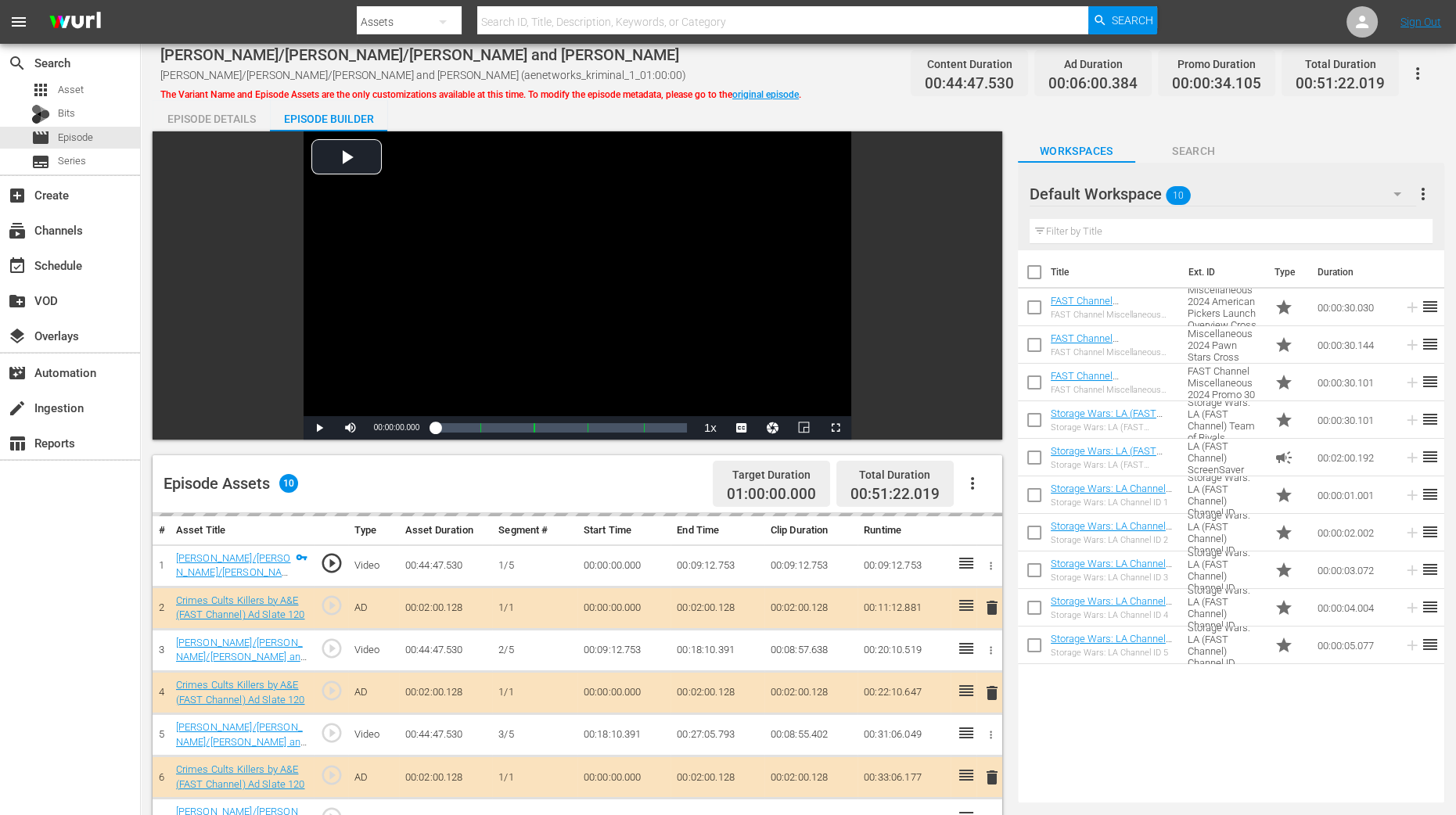
scroll to position [407, 0]
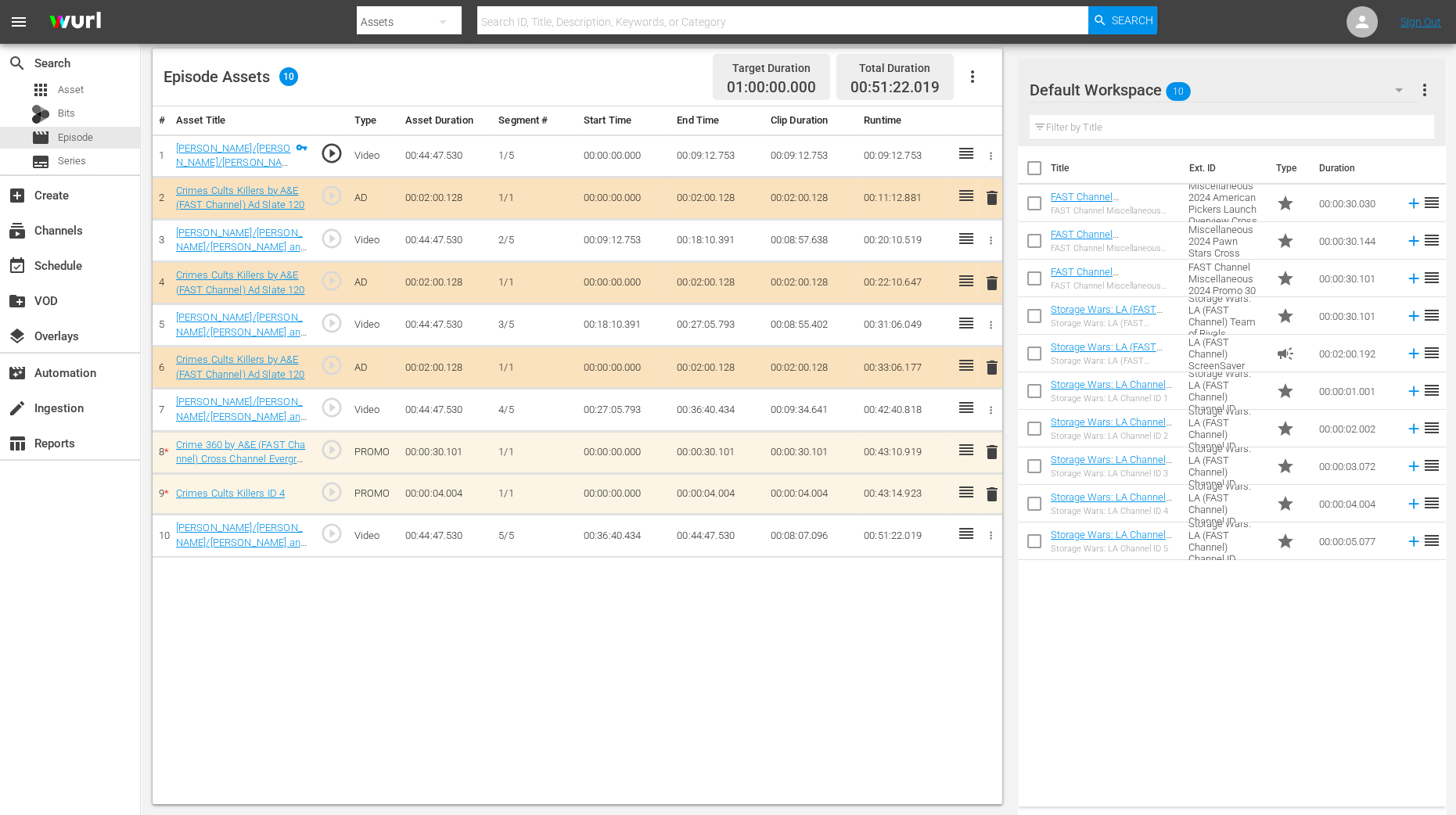
click at [990, 502] on span "delete" at bounding box center [991, 494] width 19 height 19
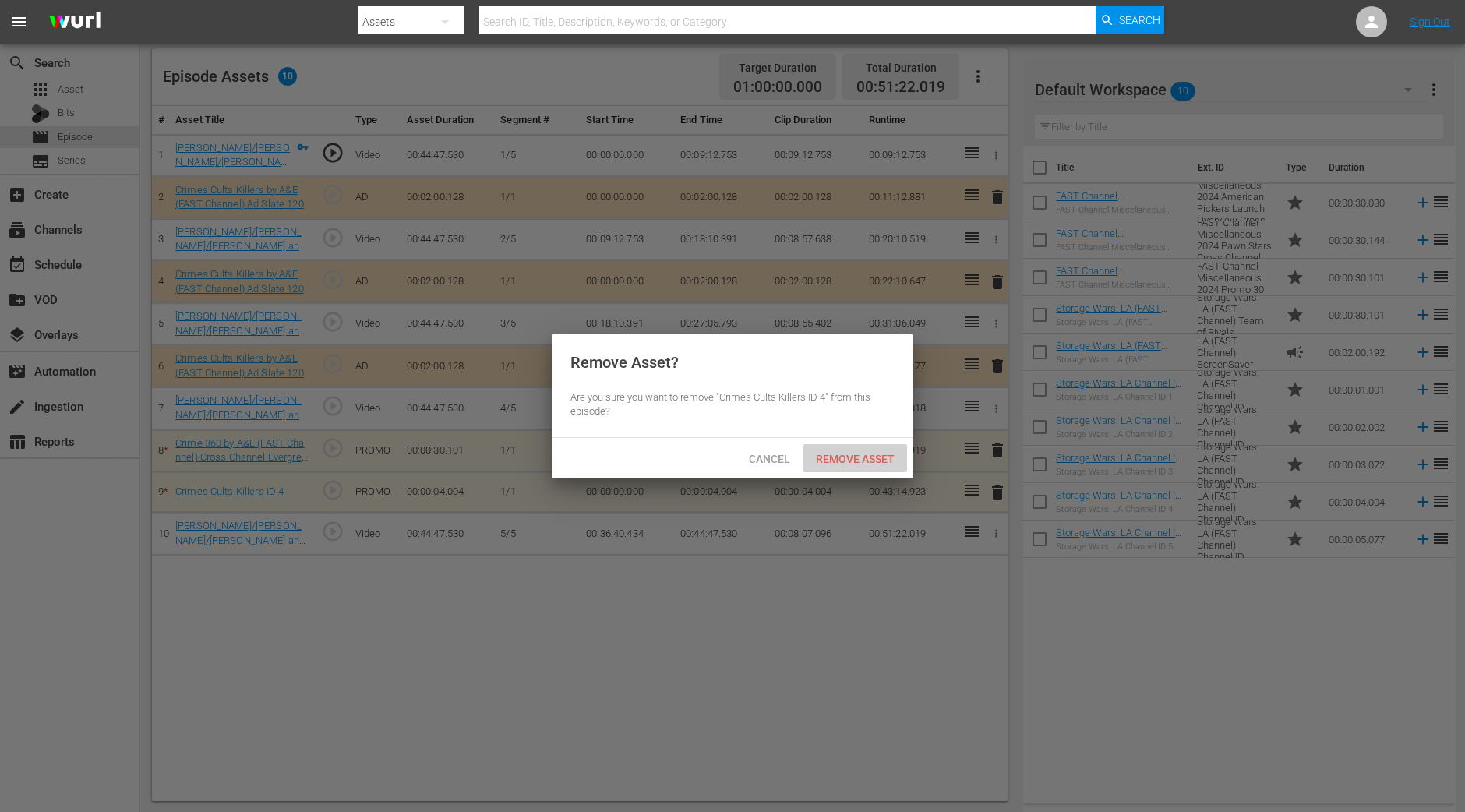
click at [869, 453] on span "Remove Asset" at bounding box center [855, 459] width 104 height 13
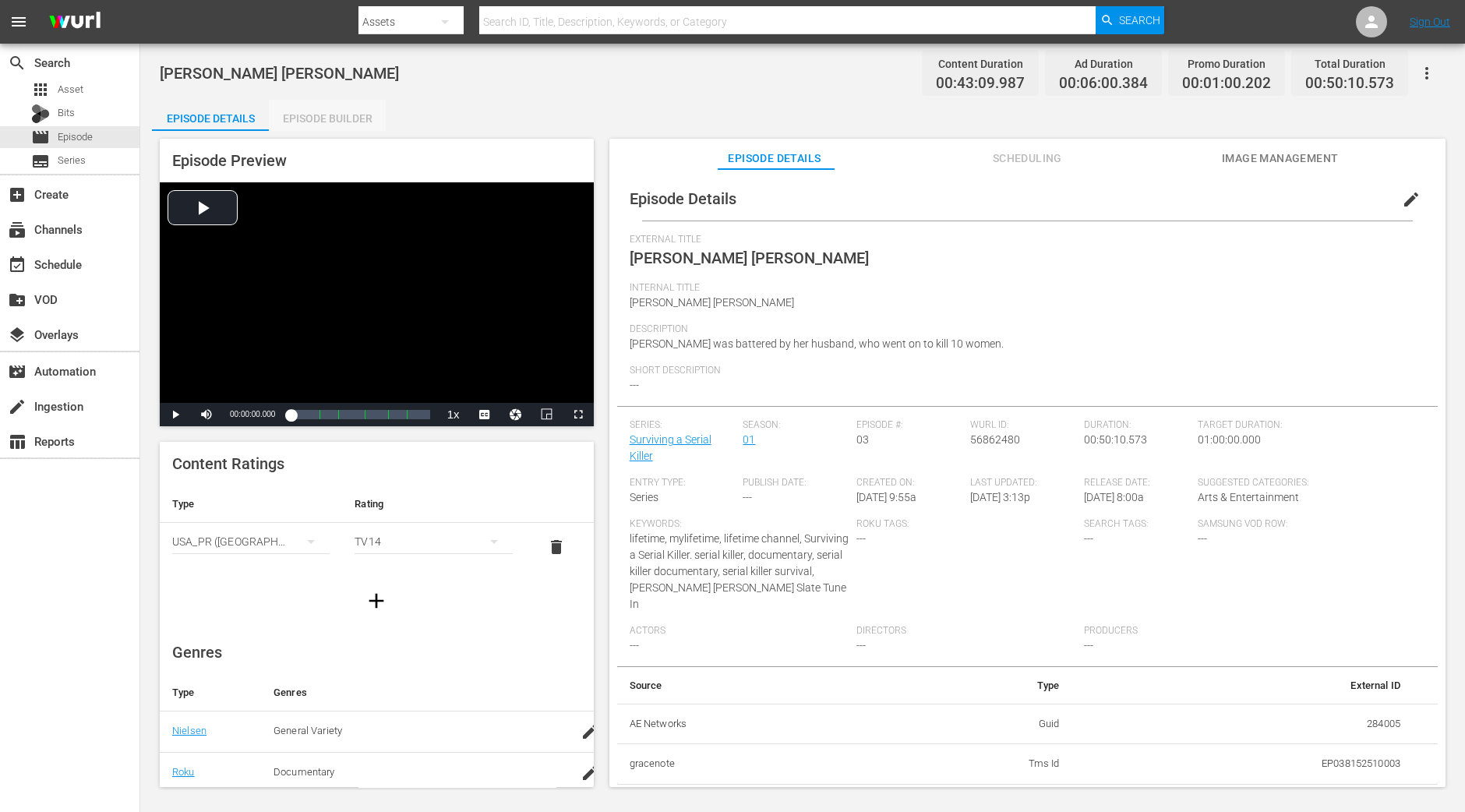
click at [360, 123] on div "Episode Builder" at bounding box center [327, 119] width 117 height 37
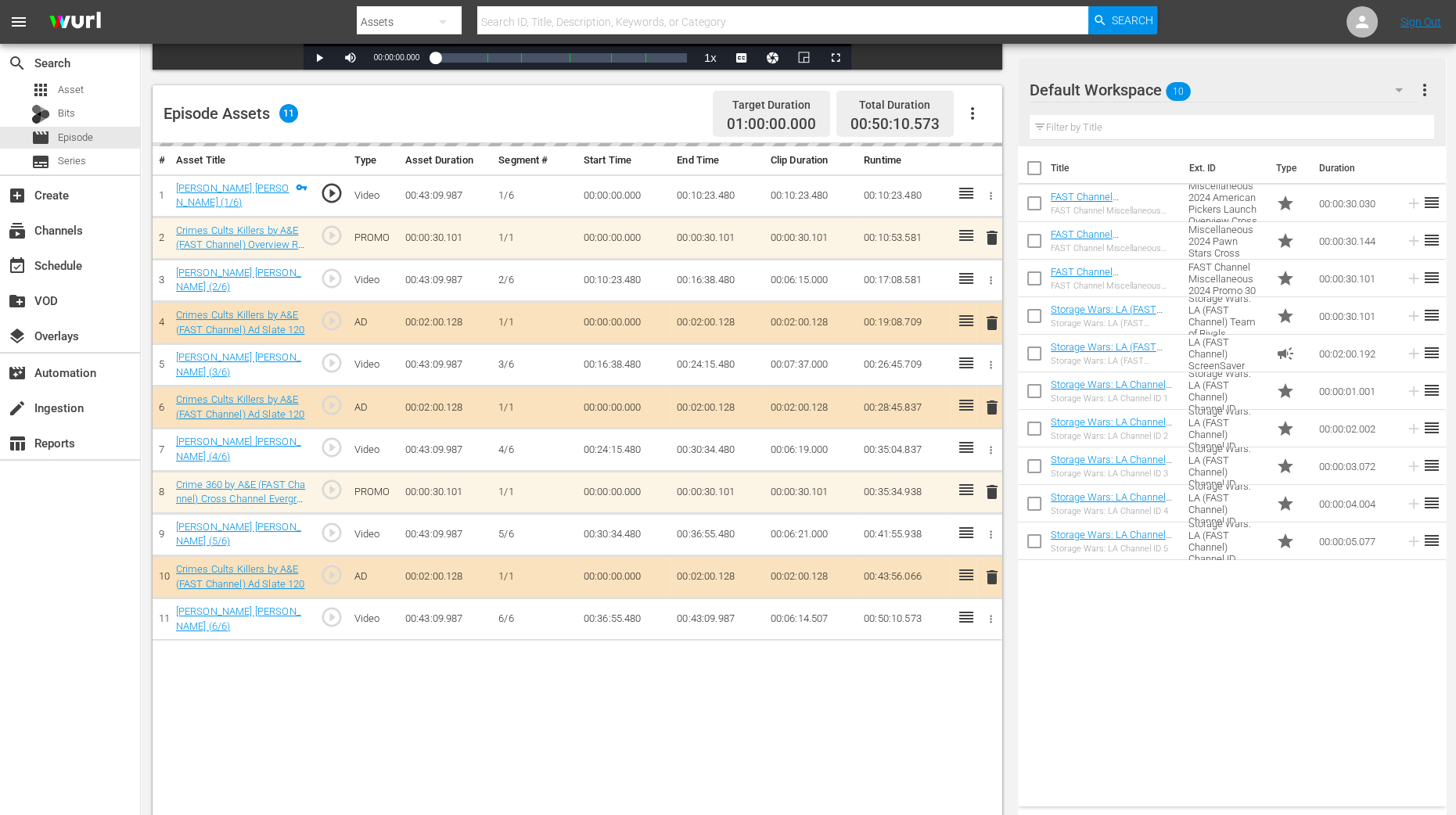
scroll to position [407, 0]
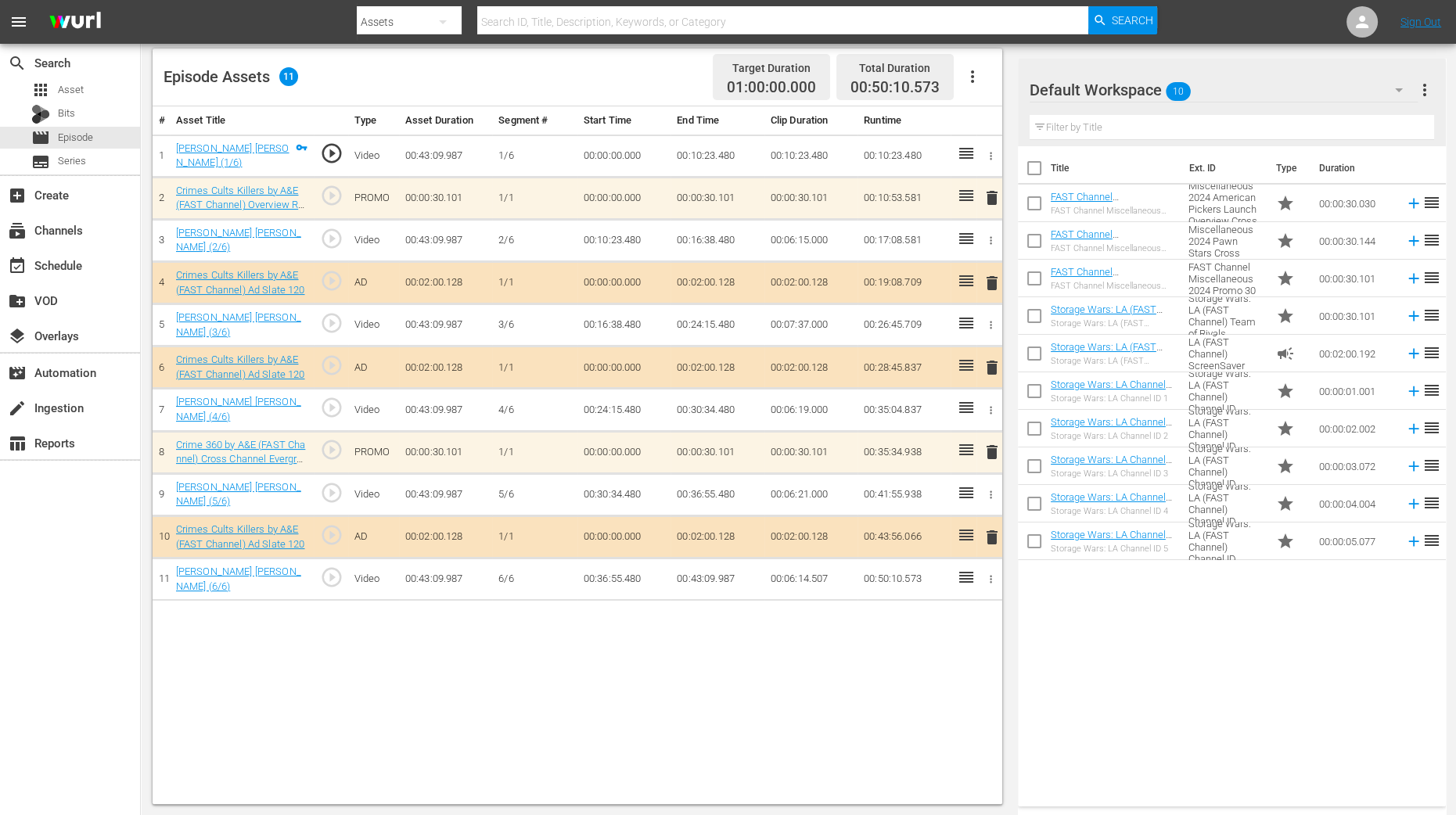
click at [991, 193] on span "delete" at bounding box center [991, 197] width 19 height 19
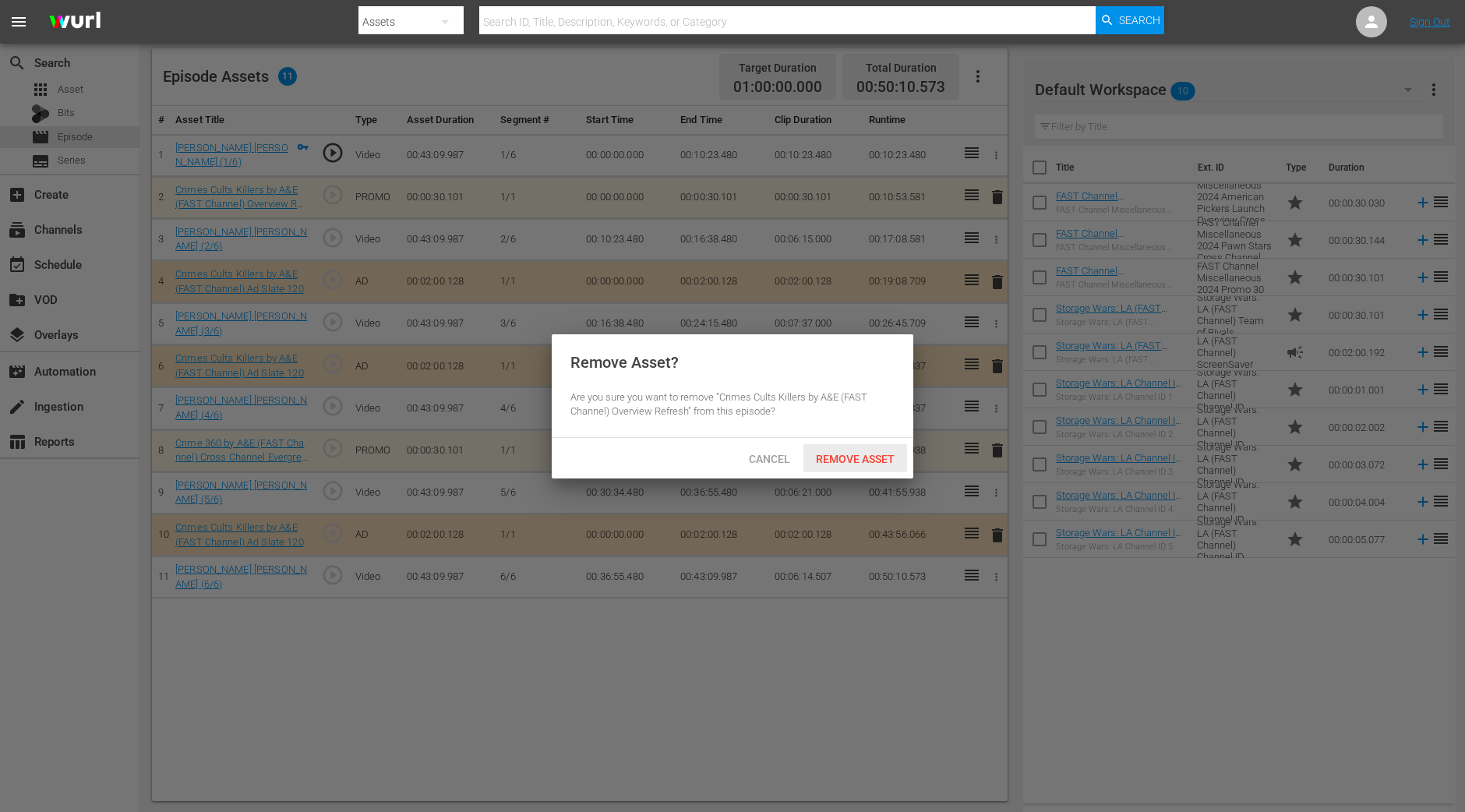
click at [865, 449] on div "Remove Asset" at bounding box center [855, 459] width 104 height 29
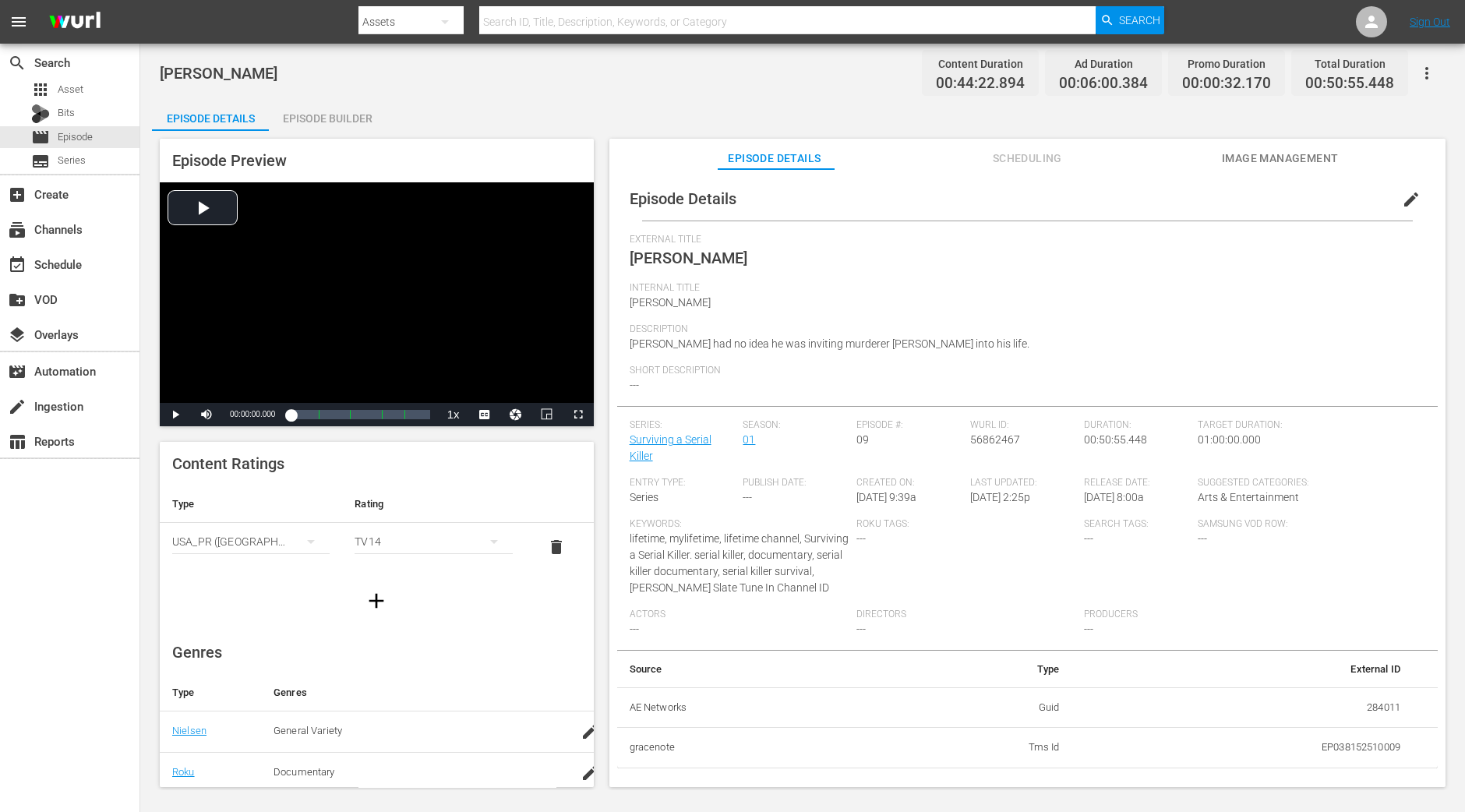
click at [332, 119] on div "Episode Builder" at bounding box center [327, 119] width 117 height 37
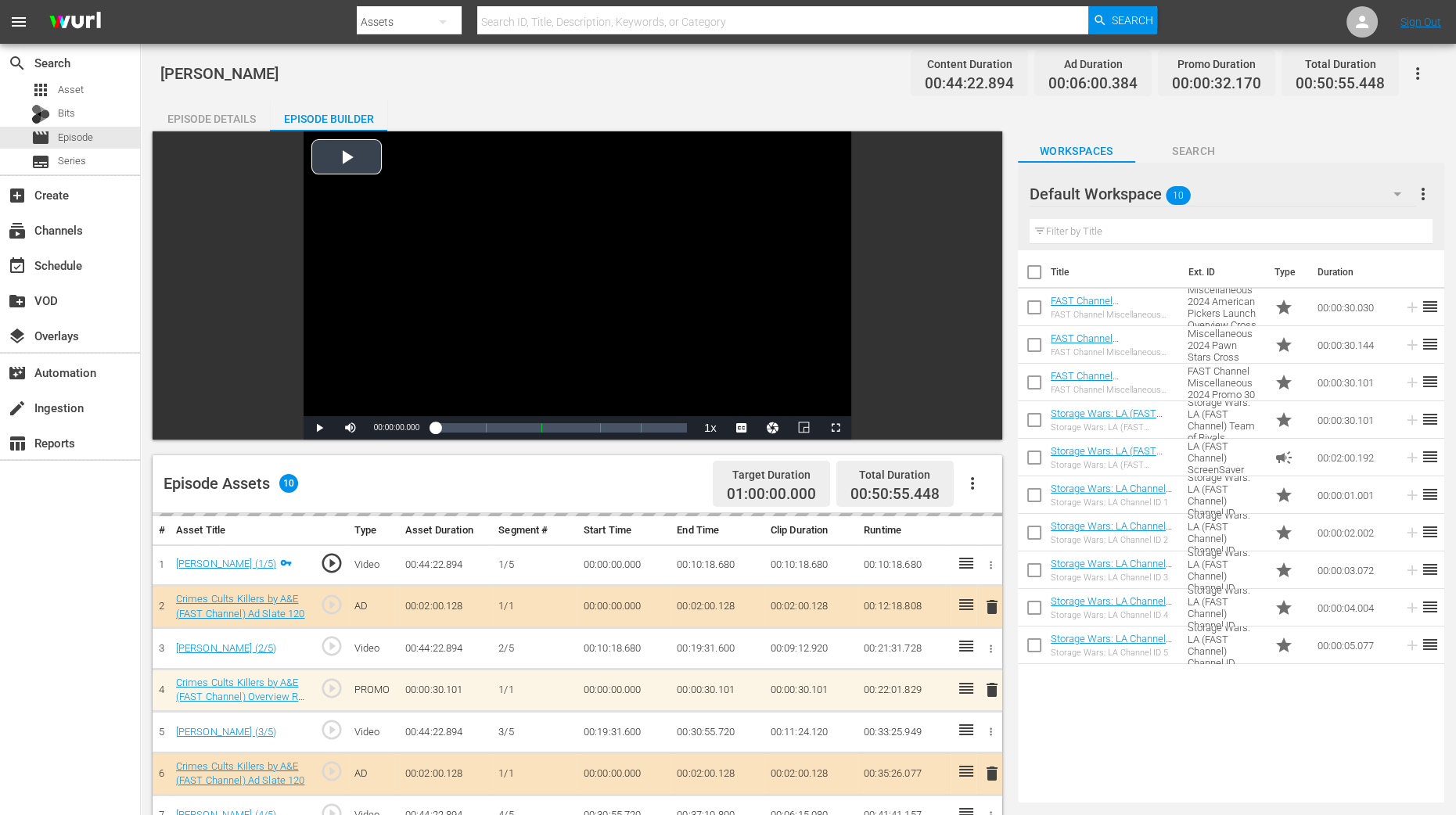
scroll to position [407, 0]
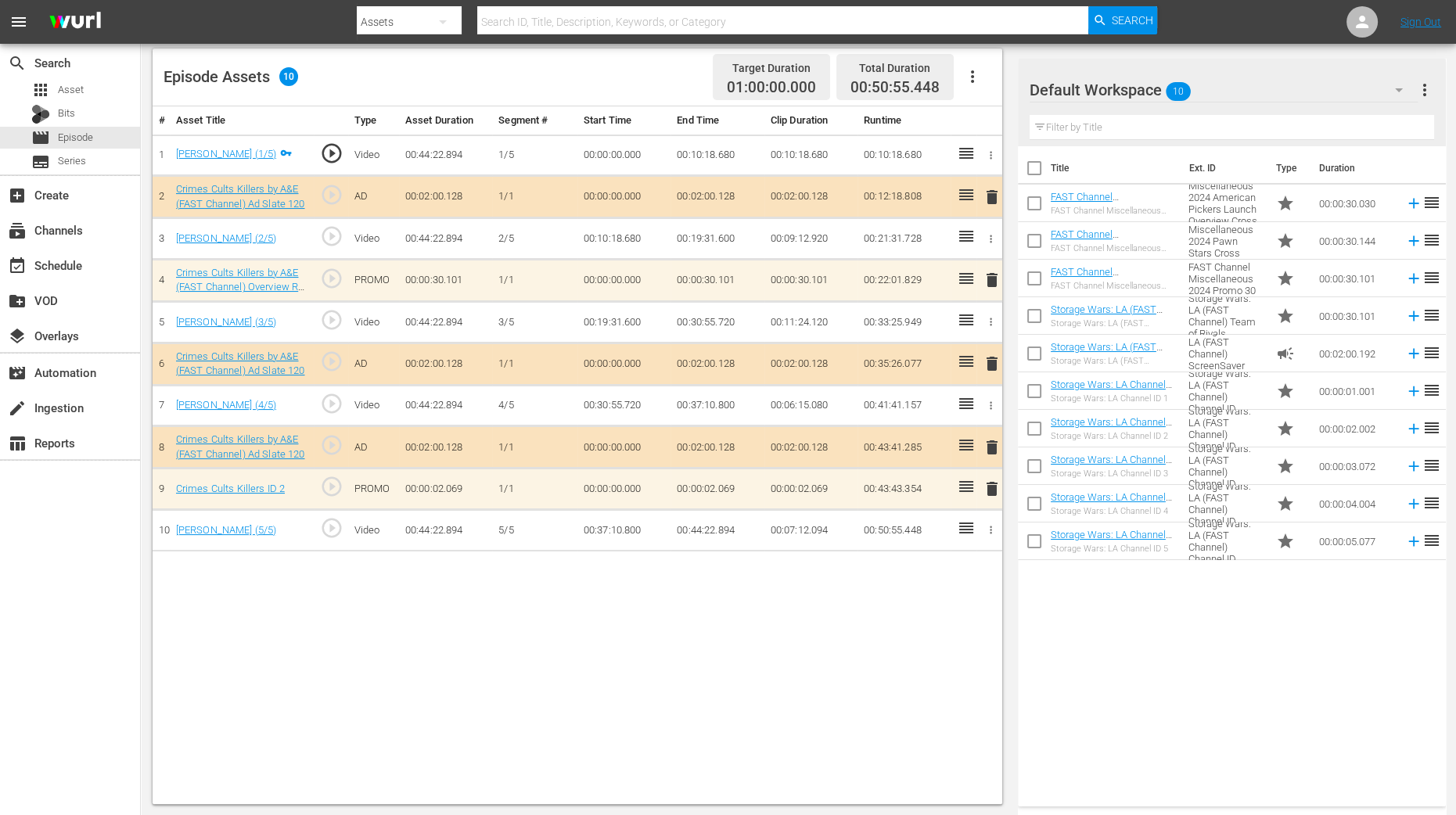
click at [997, 486] on span "delete" at bounding box center [991, 488] width 19 height 19
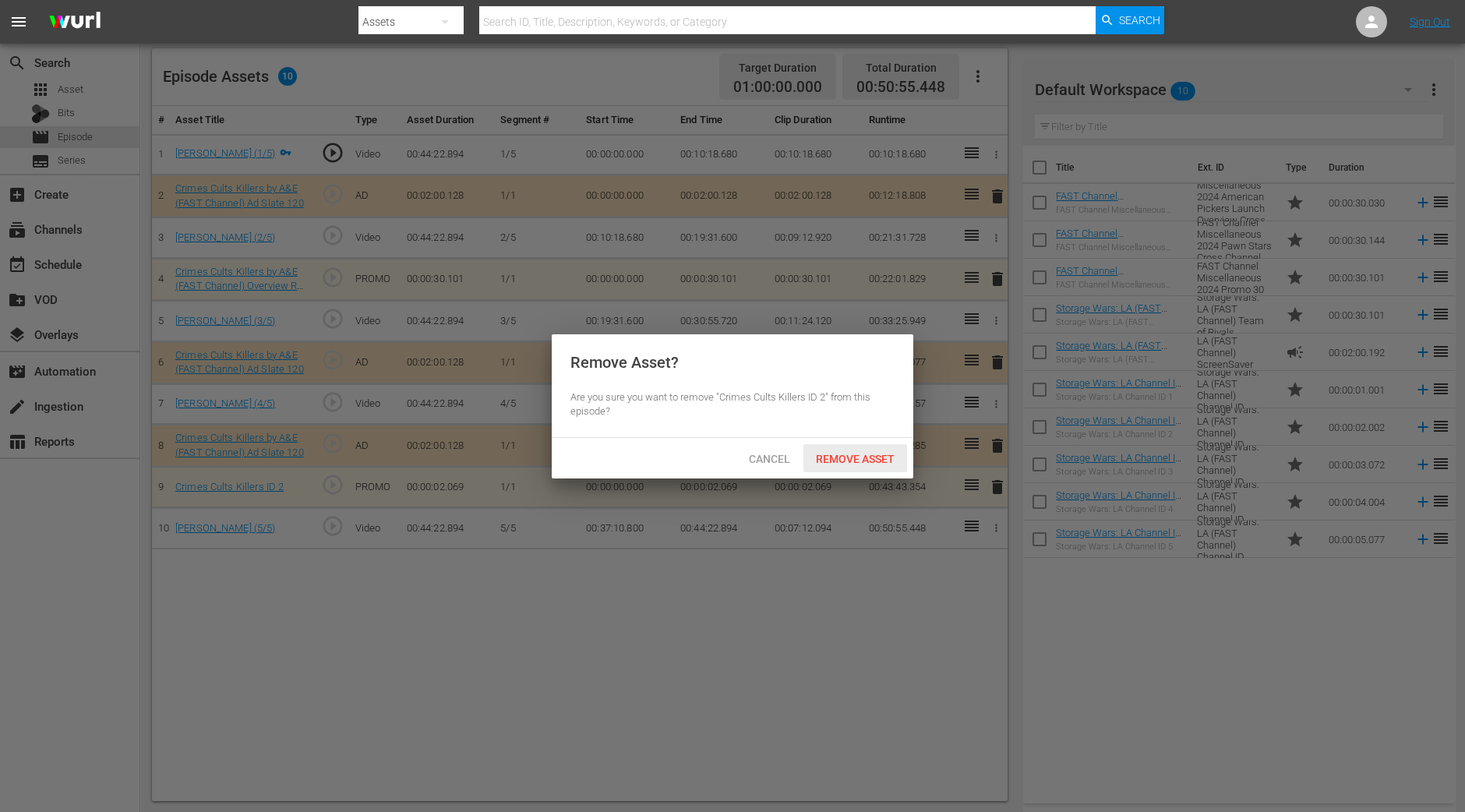
click at [878, 460] on span "Remove Asset" at bounding box center [855, 459] width 104 height 13
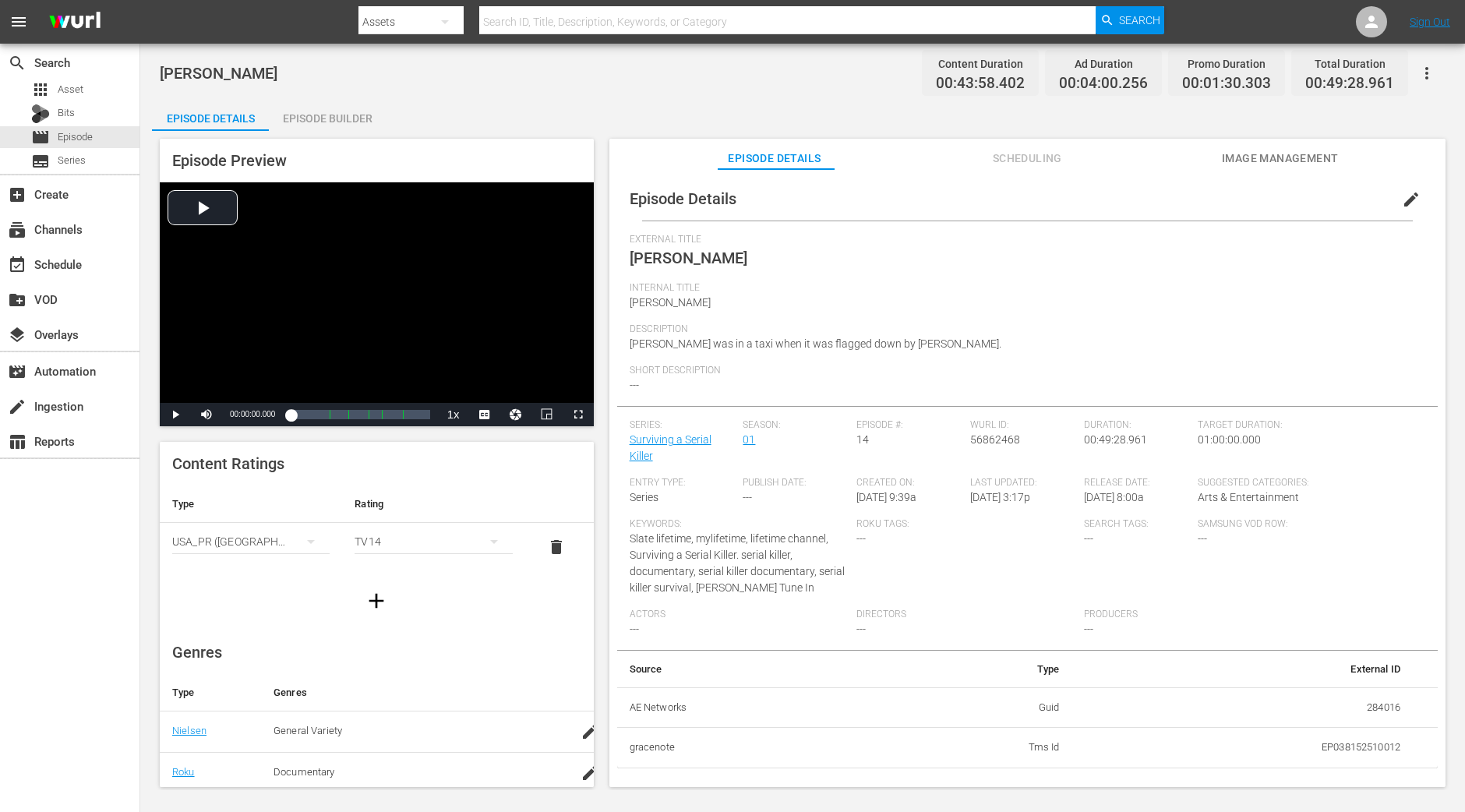
click at [355, 112] on div "Episode Builder" at bounding box center [327, 119] width 117 height 37
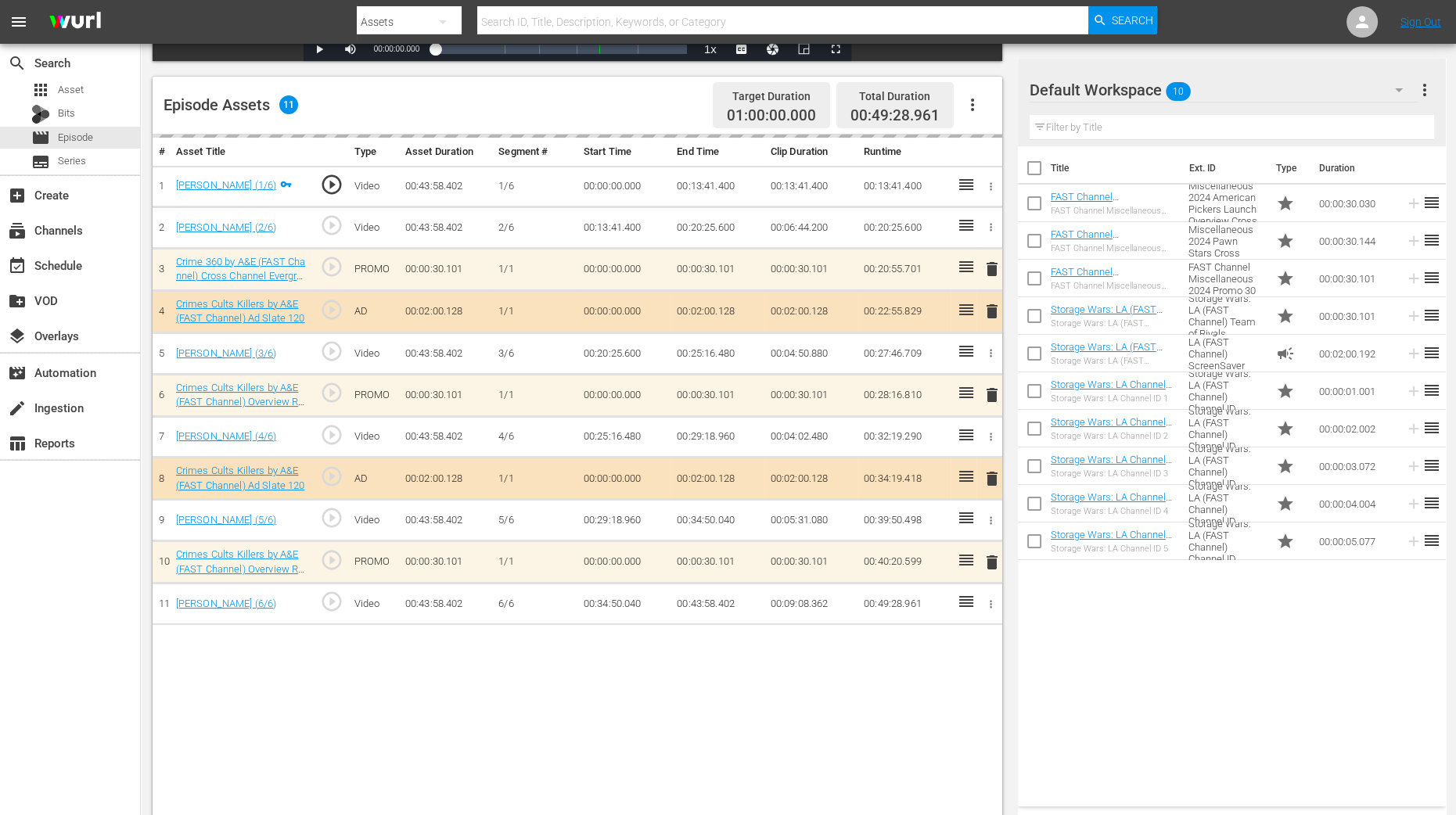
scroll to position [390, 0]
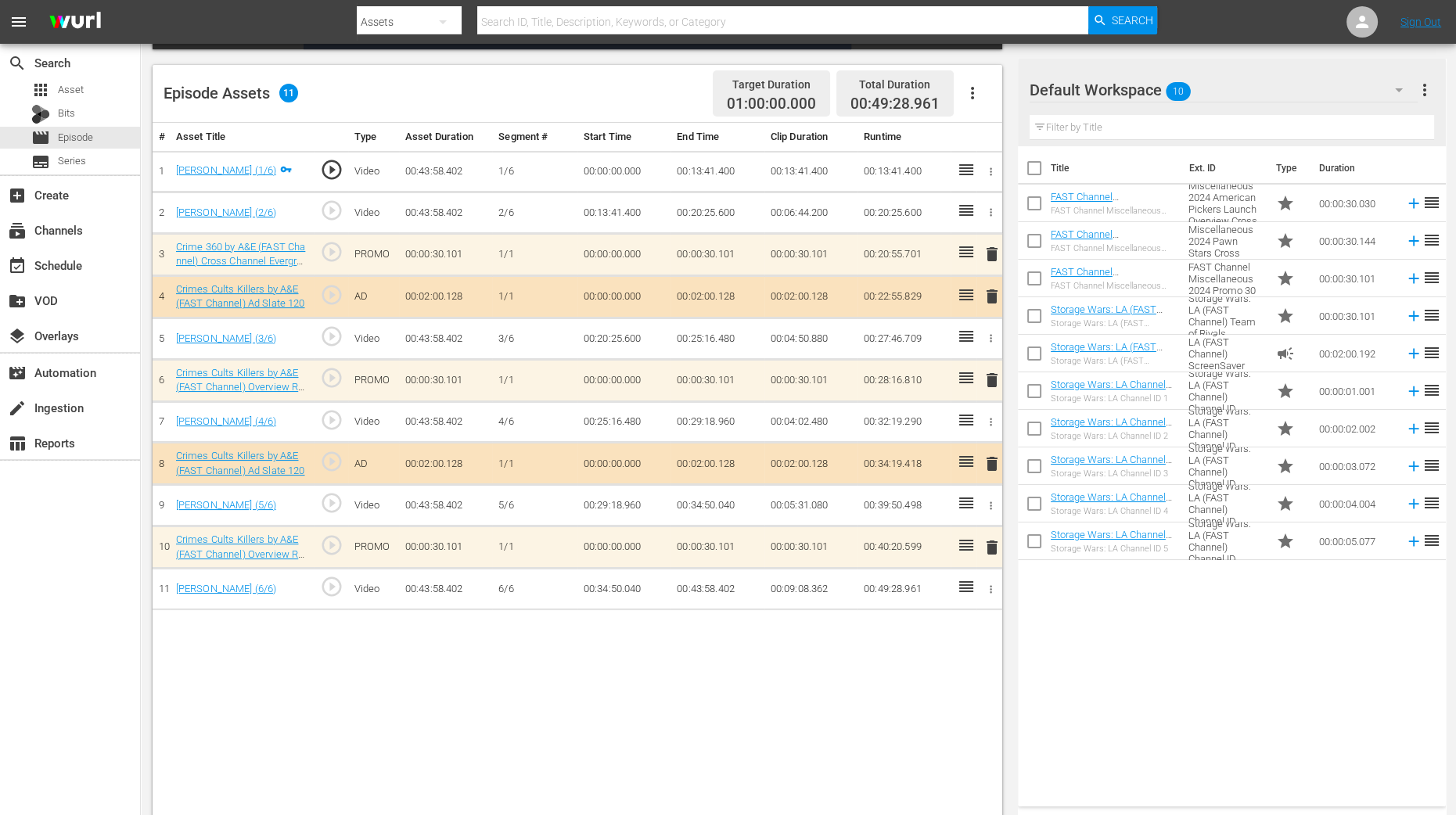
click at [998, 256] on span "delete" at bounding box center [991, 254] width 19 height 19
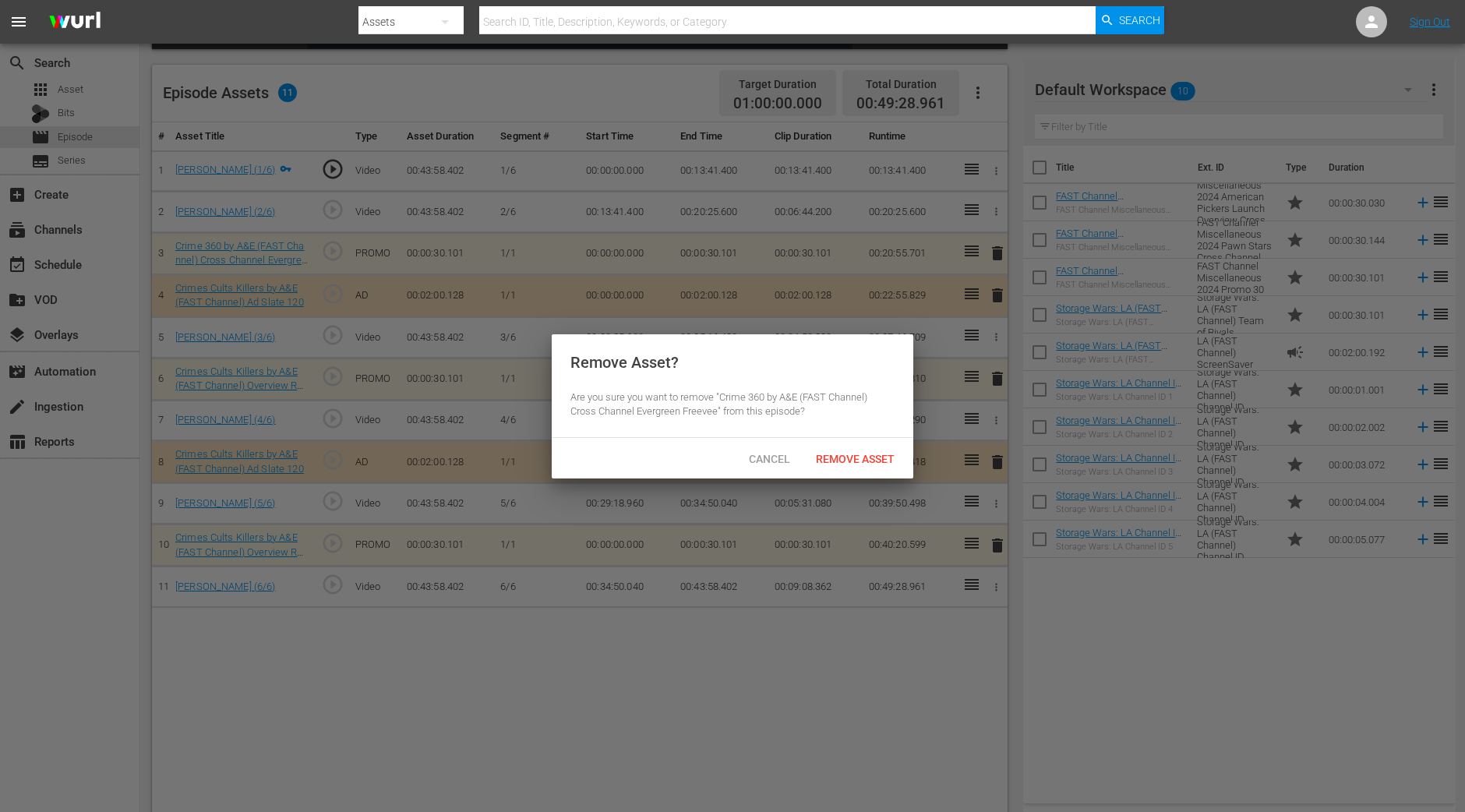
click at [864, 453] on span "Remove Asset" at bounding box center [855, 459] width 104 height 13
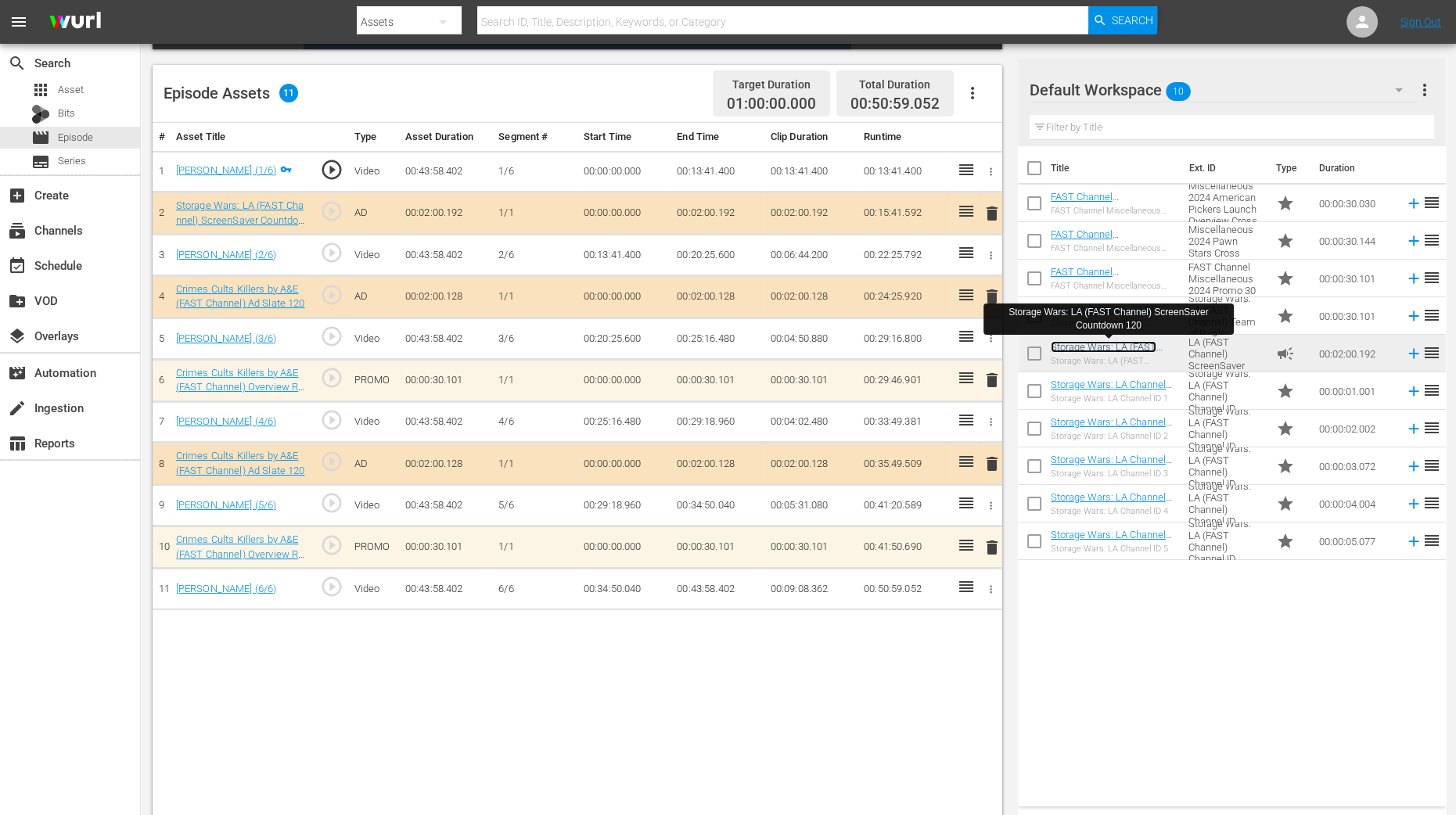
scroll to position [407, 0]
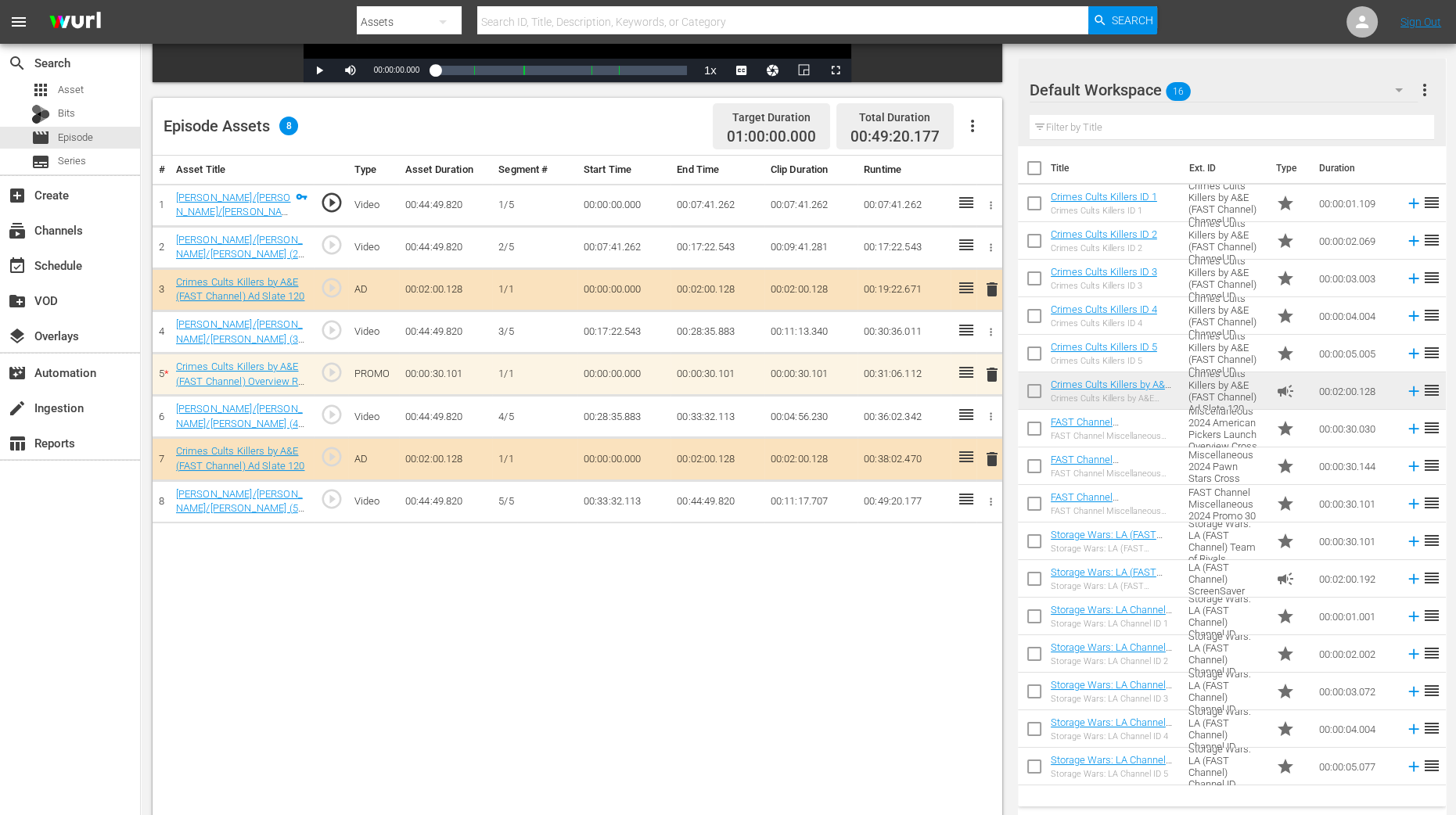
scroll to position [407, 0]
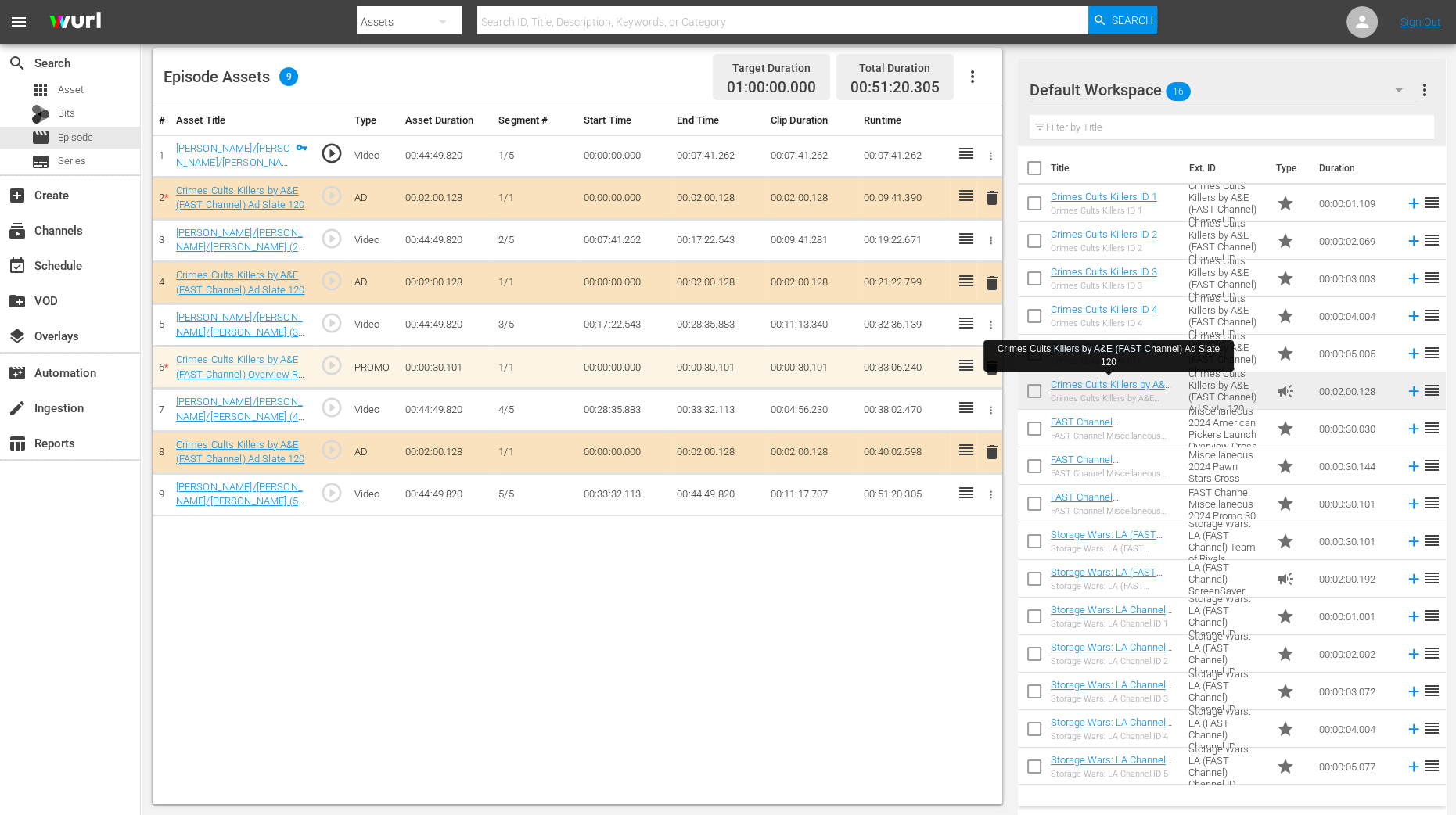
click at [798, 686] on div "# Asset Title Type Asset Duration Segment # Start Time End Time Clip Duration R…" at bounding box center [577, 455] width 850 height 698
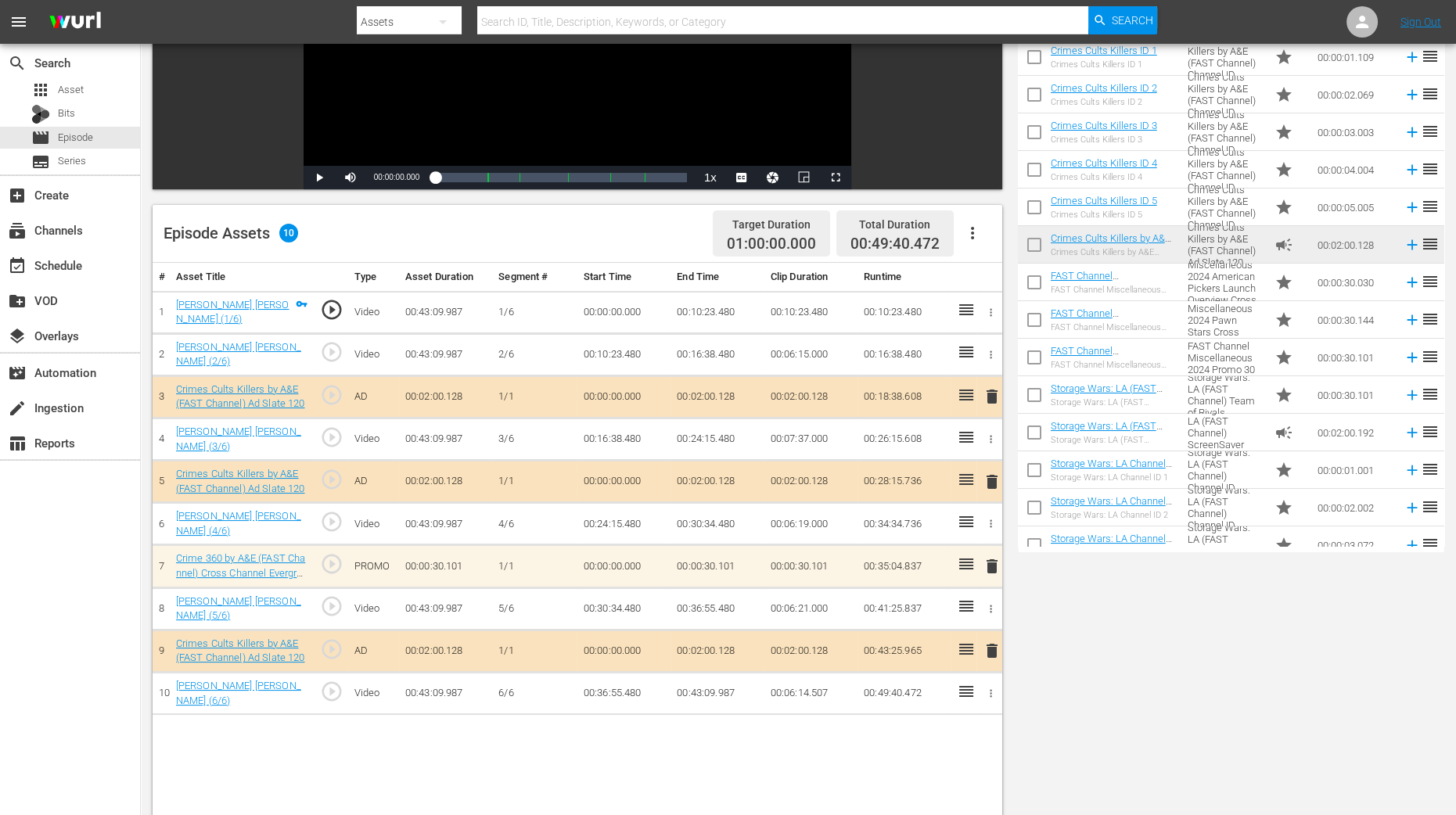
scroll to position [293, 0]
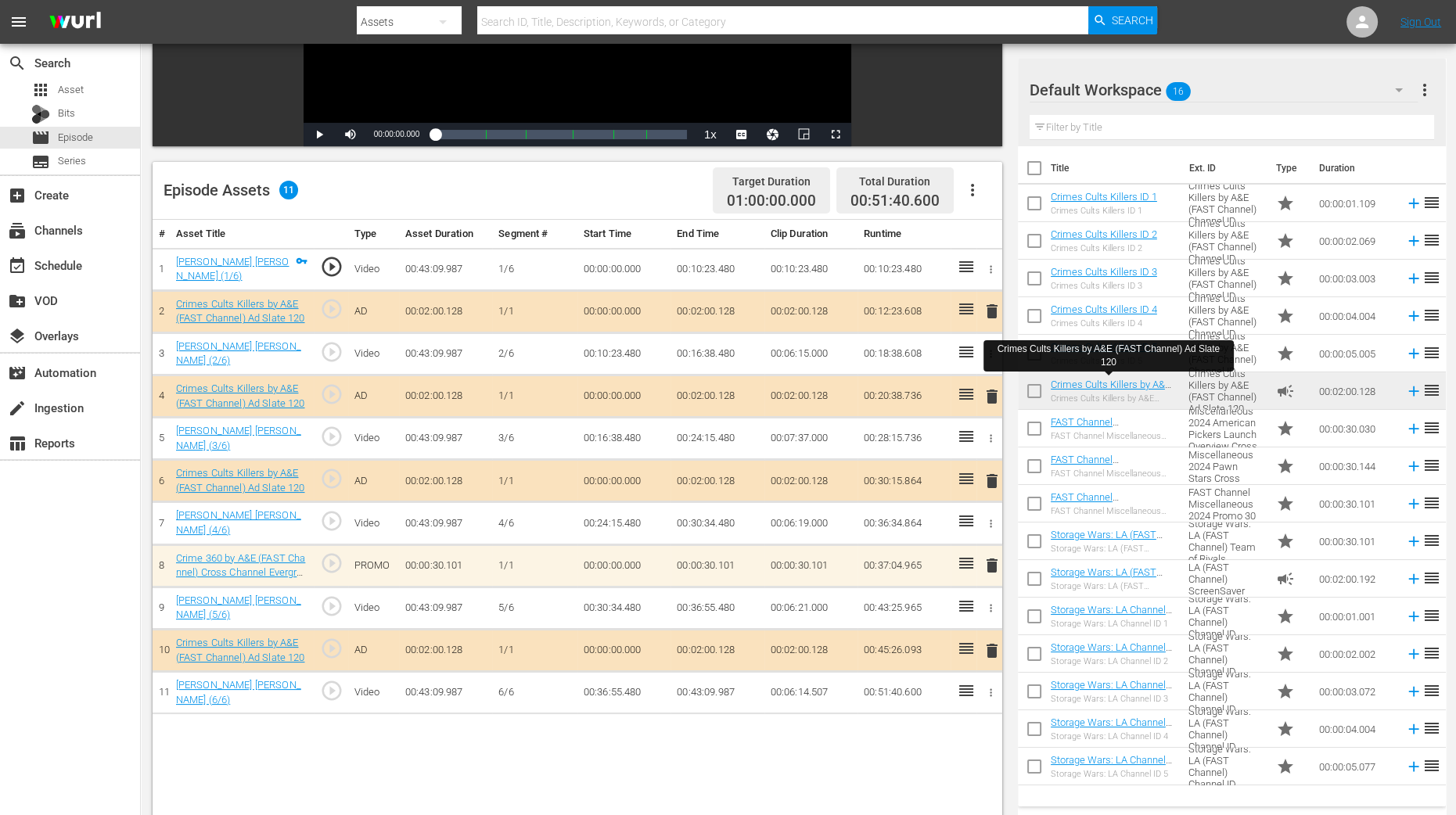
click at [880, 783] on div "# Asset Title Type Asset Duration Segment # Start Time End Time Clip Duration R…" at bounding box center [577, 568] width 850 height 698
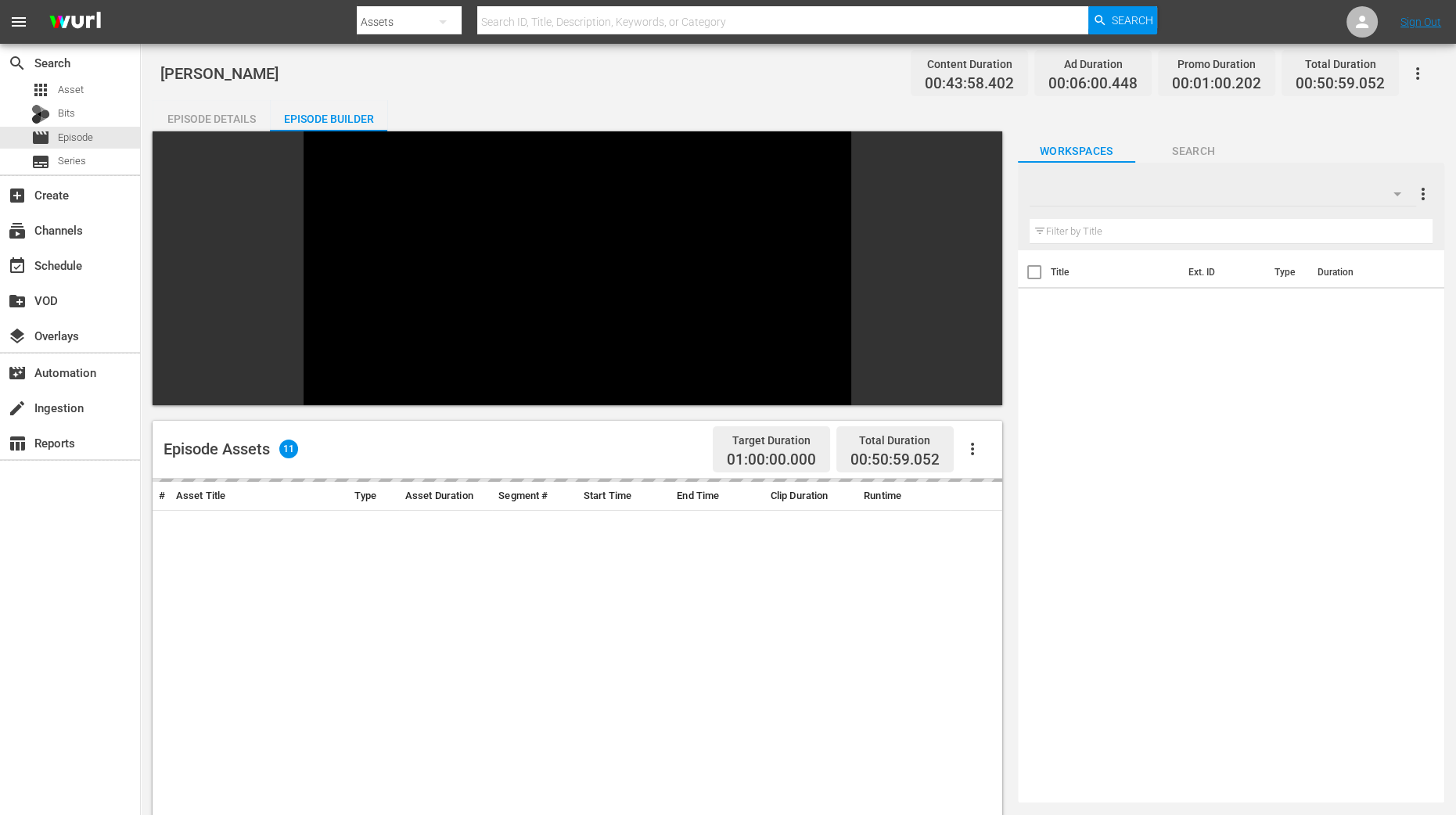
scroll to position [372, 0]
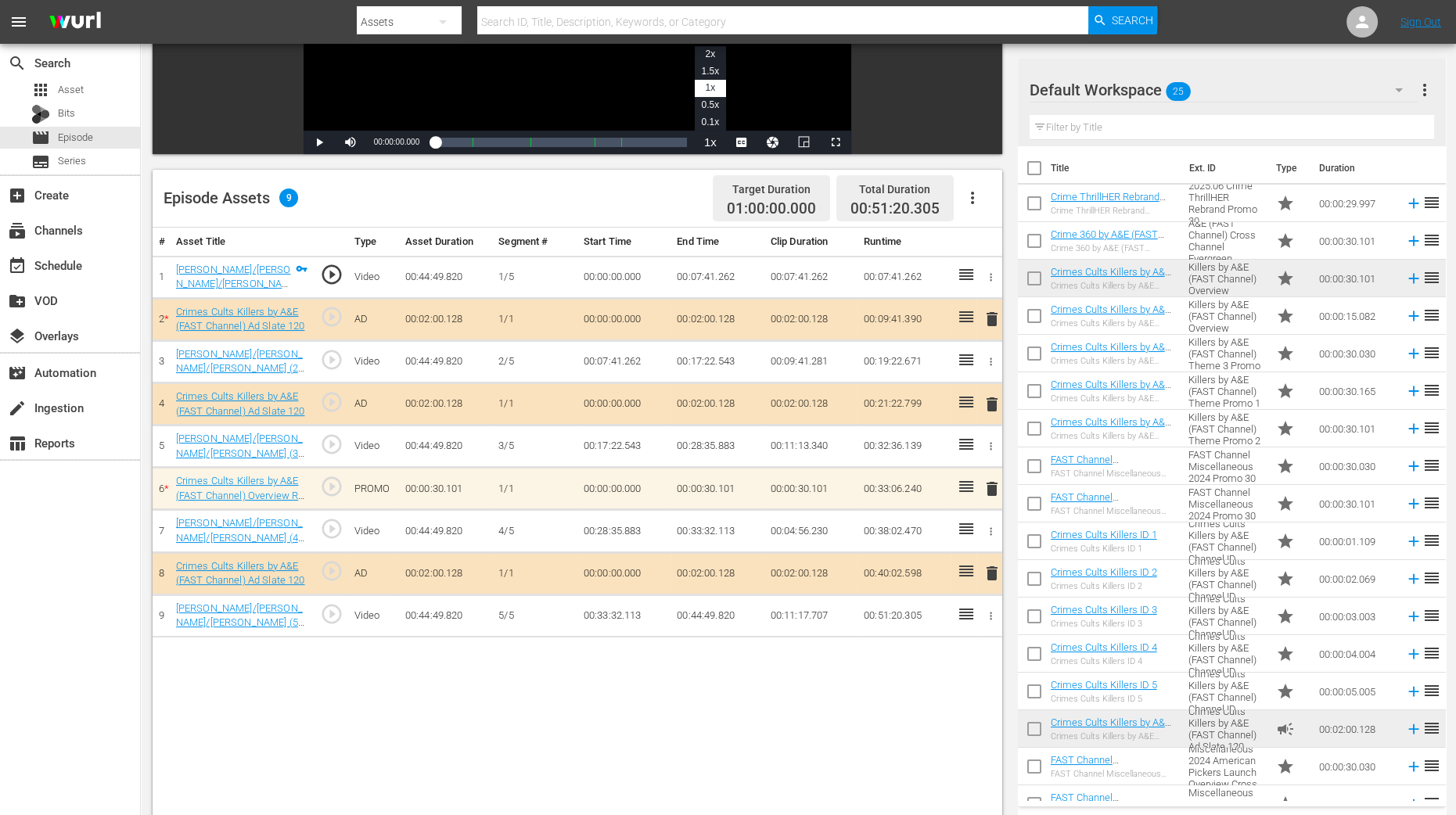
scroll to position [390, 0]
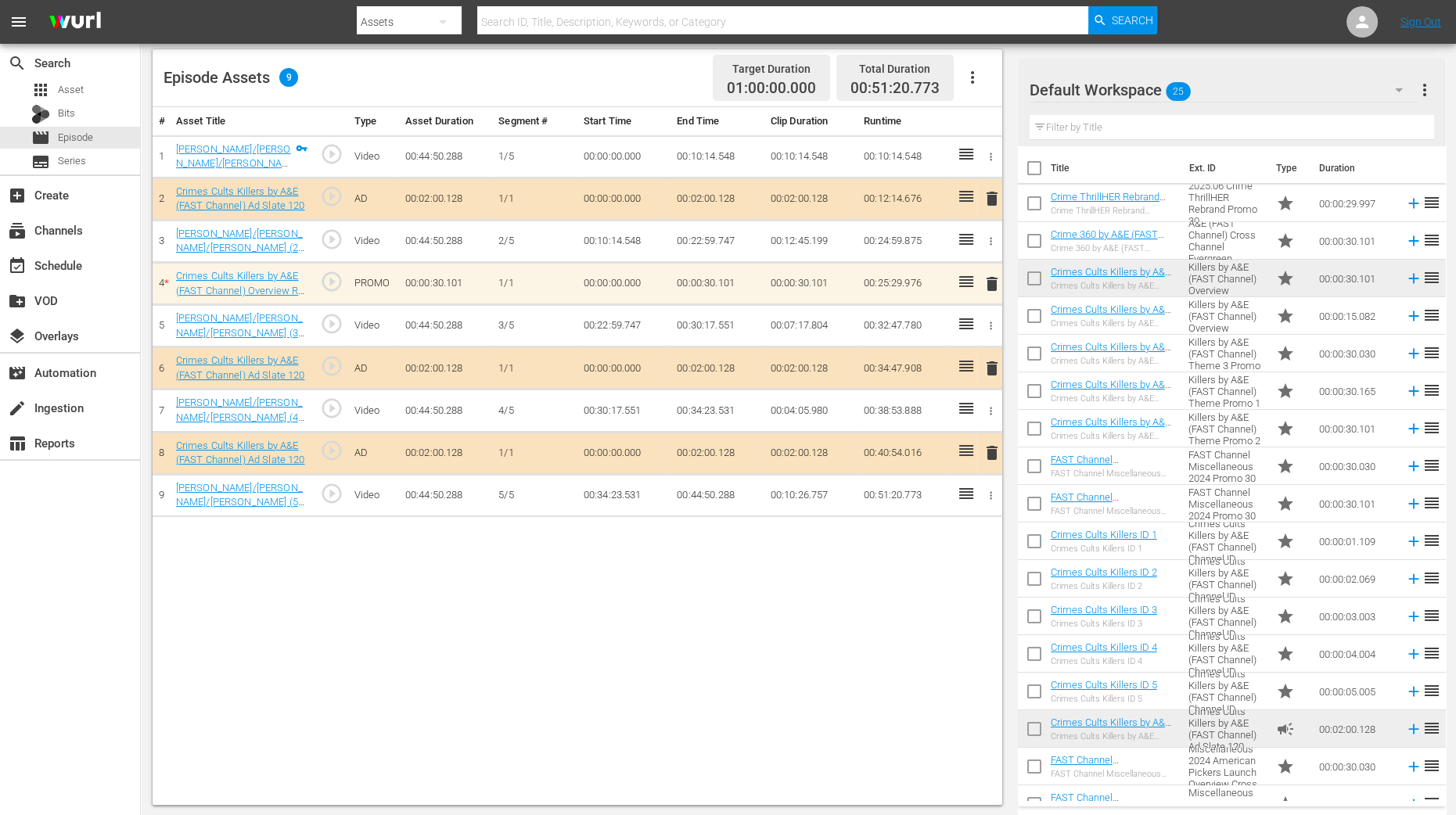
scroll to position [407, 0]
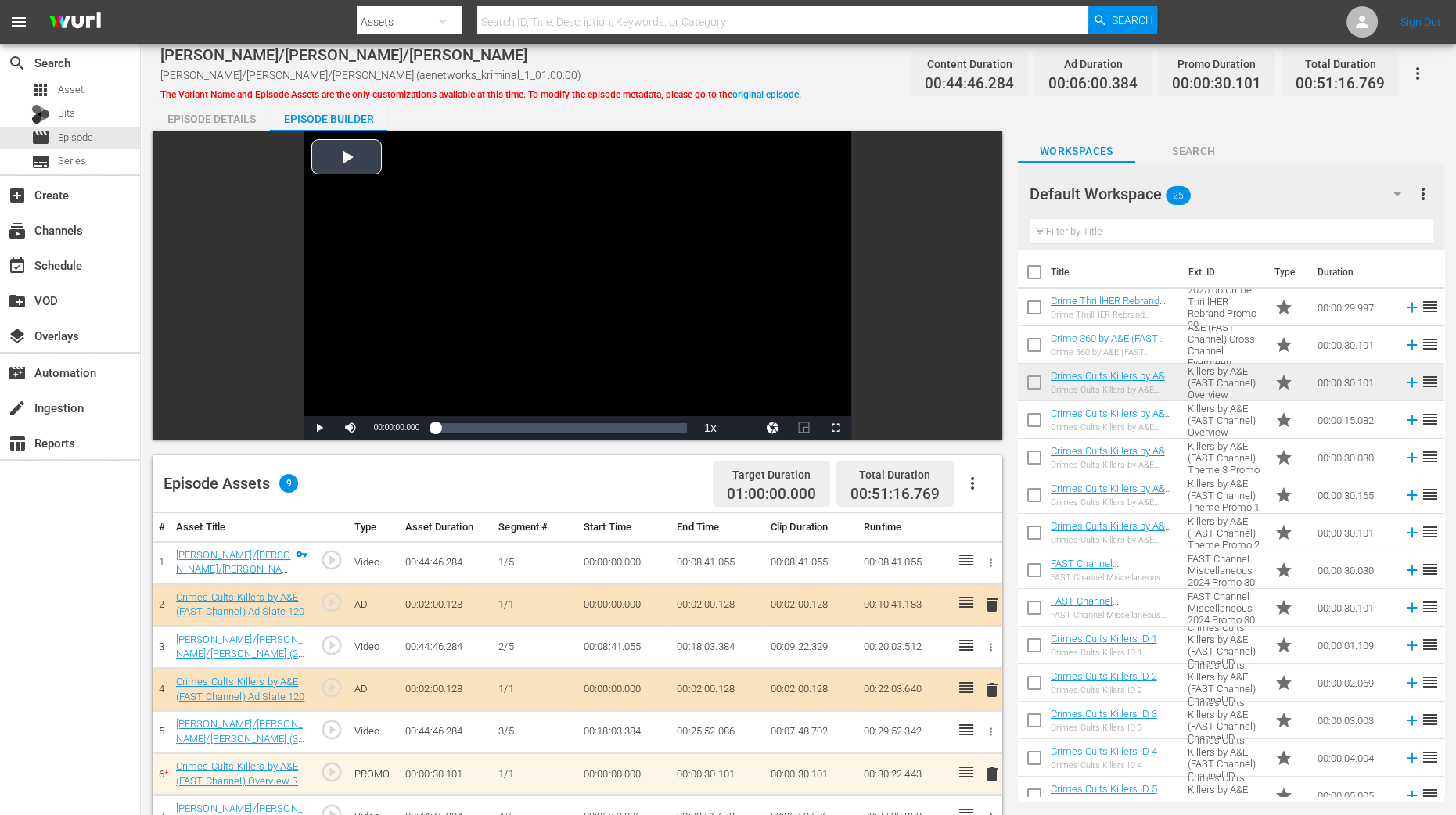
scroll to position [407, 0]
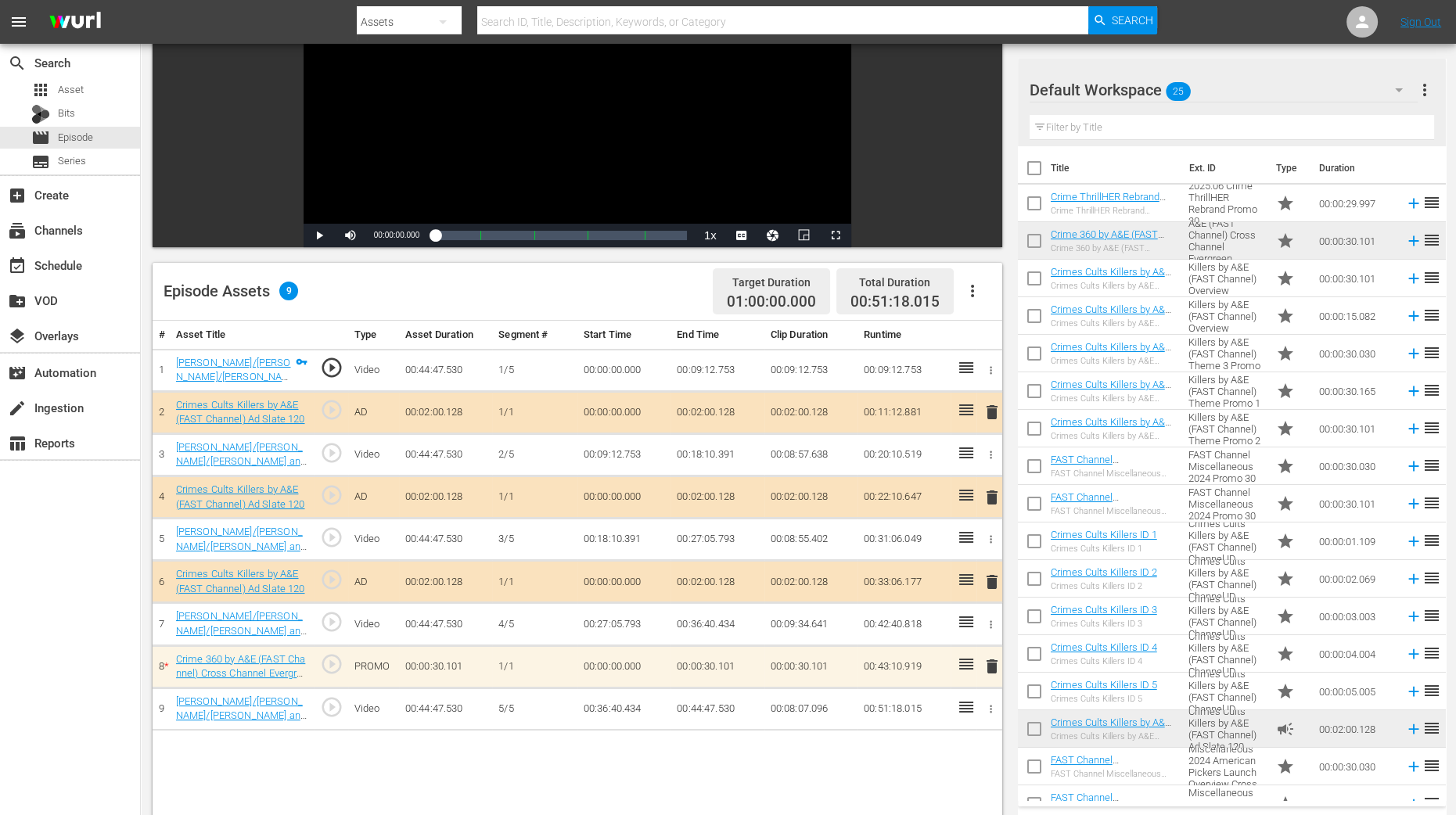
scroll to position [195, 0]
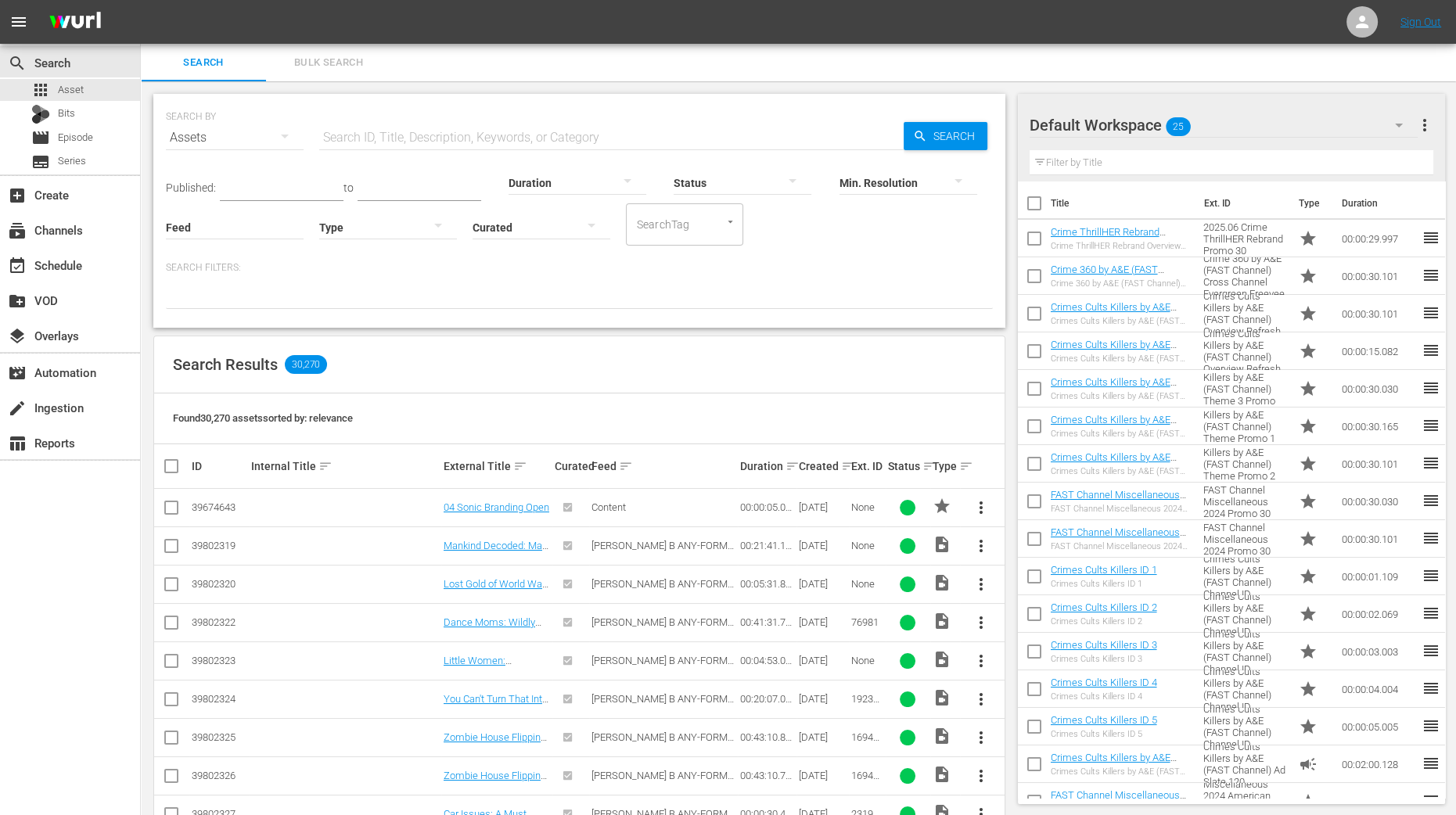
click at [1036, 242] on input "checkbox" at bounding box center [1034, 242] width 33 height 33
checkbox input "true"
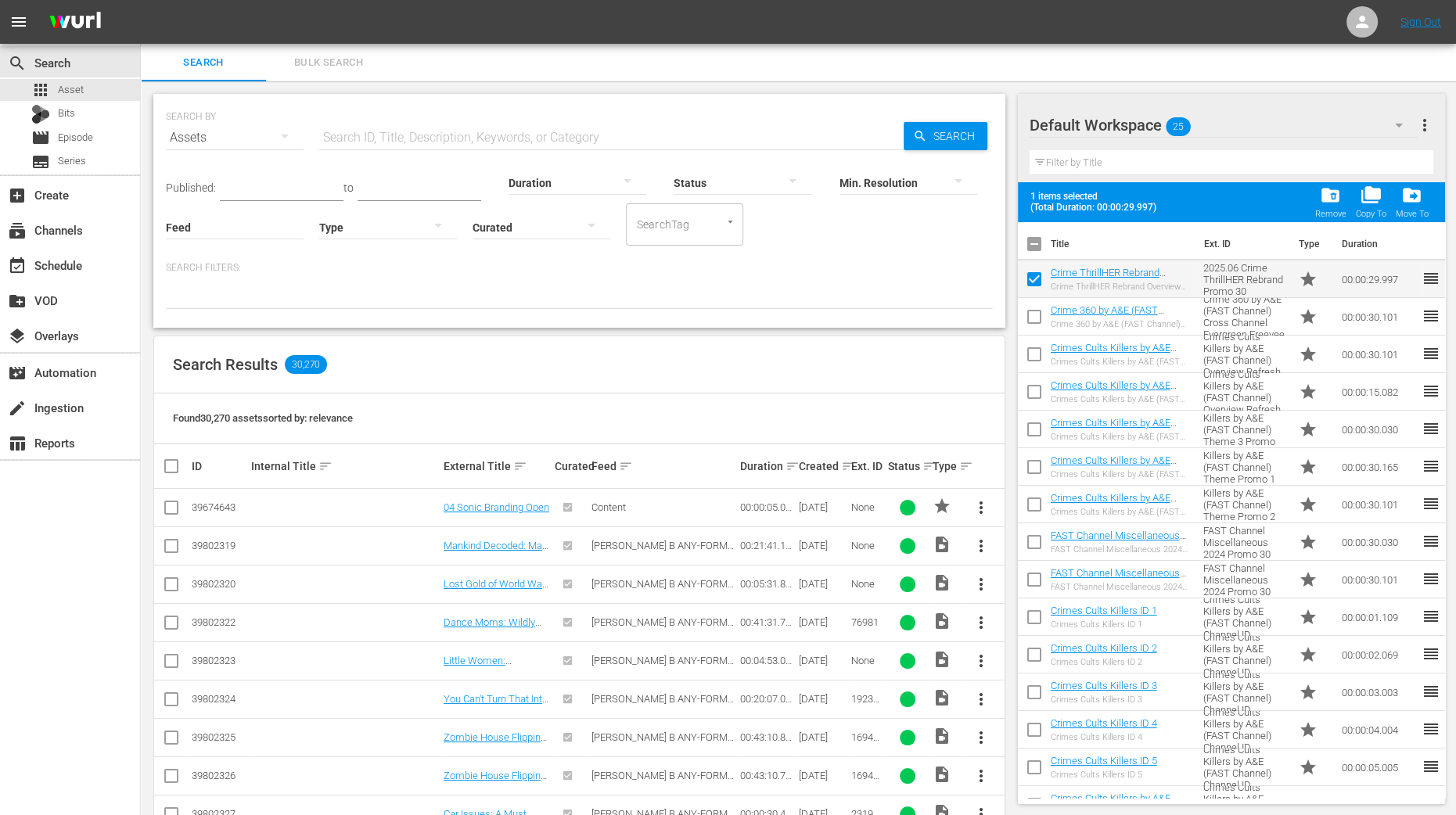
click at [1033, 314] on input "checkbox" at bounding box center [1034, 320] width 33 height 33
checkbox input "true"
click at [1029, 353] on input "checkbox" at bounding box center [1034, 357] width 33 height 33
checkbox input "true"
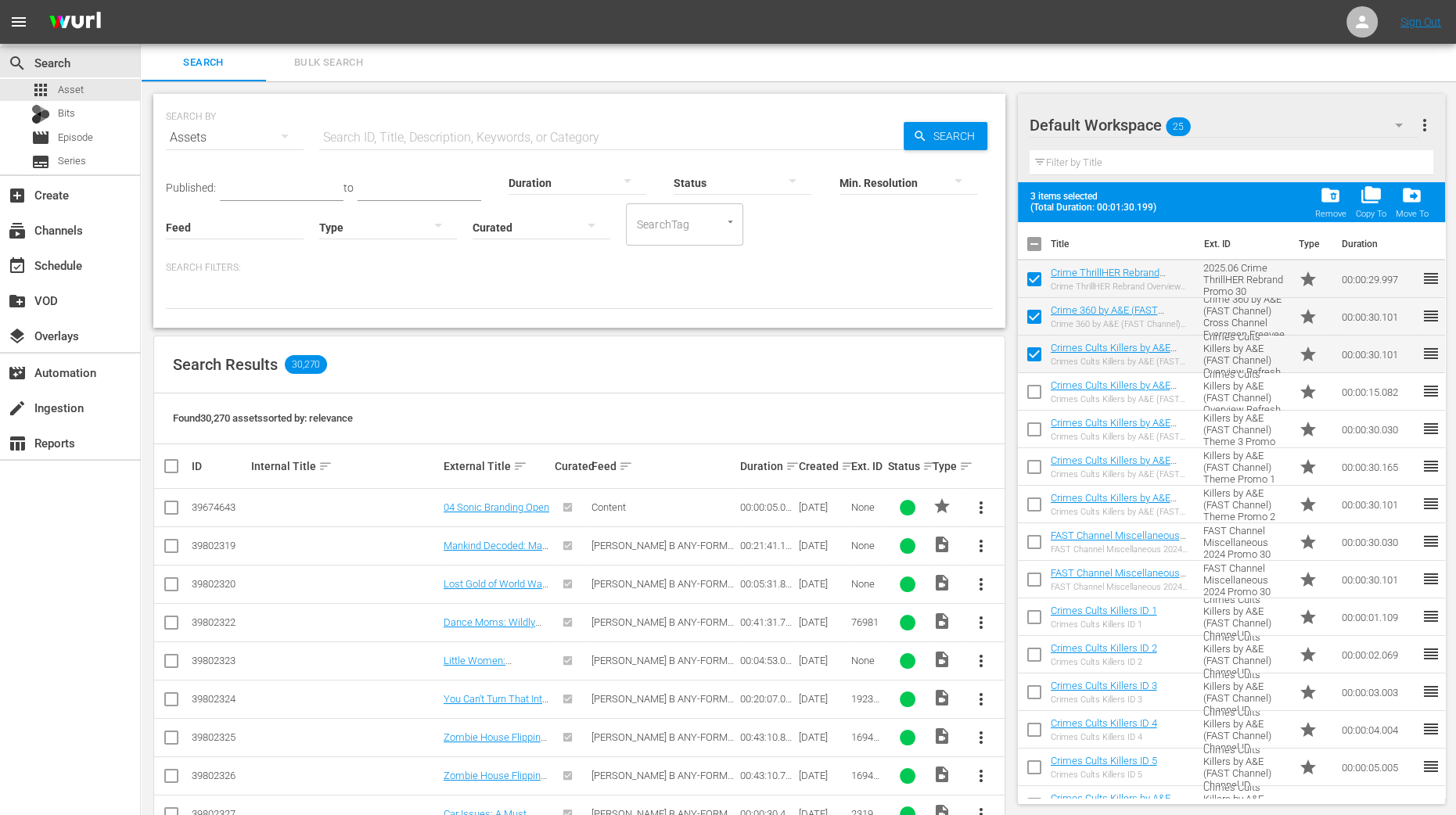
click at [1035, 403] on input "checkbox" at bounding box center [1034, 395] width 33 height 33
checkbox input "true"
click at [1037, 434] on input "checkbox" at bounding box center [1034, 432] width 33 height 33
checkbox input "true"
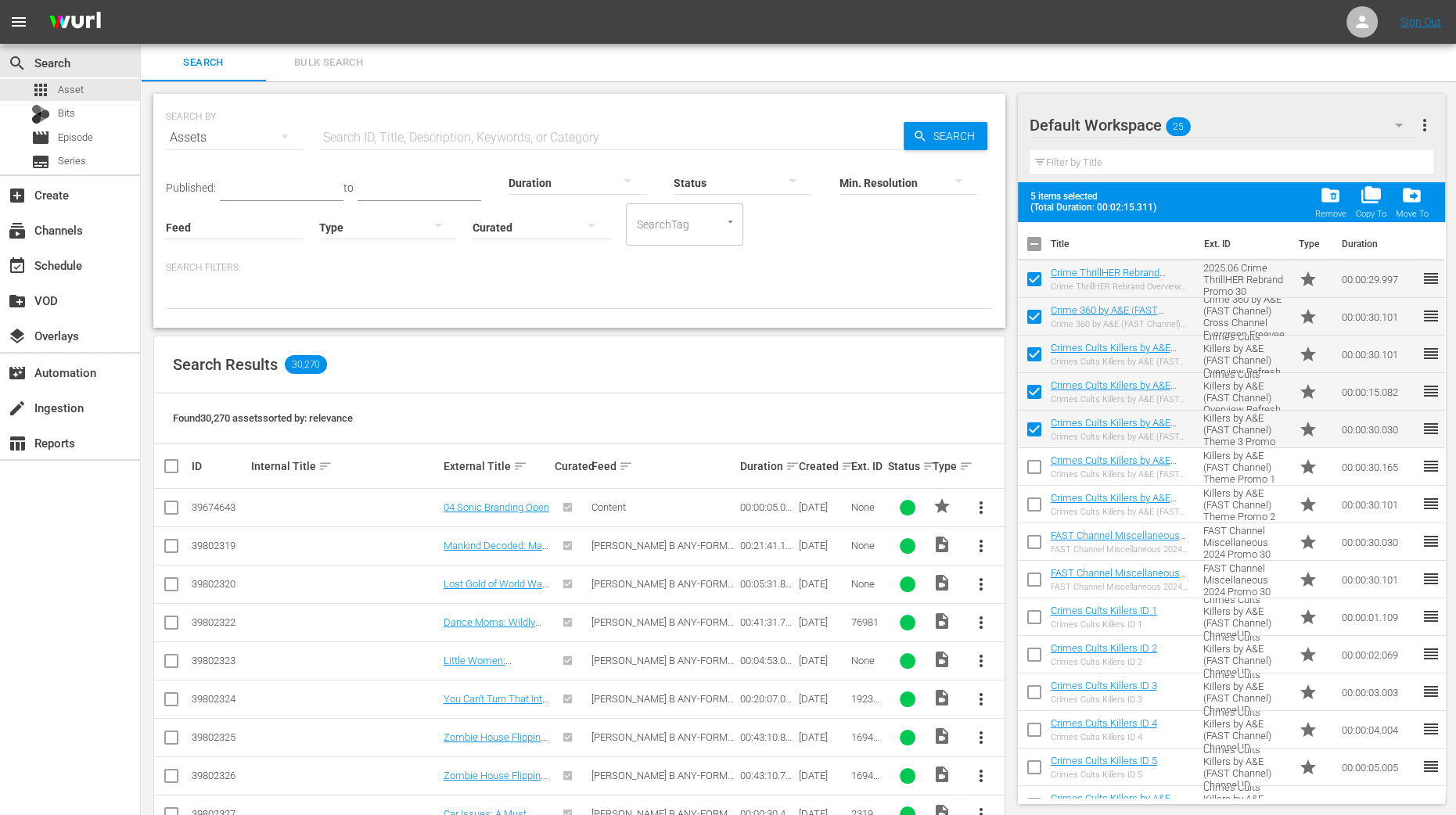
click at [1030, 473] on input "checkbox" at bounding box center [1034, 470] width 33 height 33
checkbox input "true"
click at [1031, 502] on input "checkbox" at bounding box center [1034, 508] width 33 height 33
checkbox input "true"
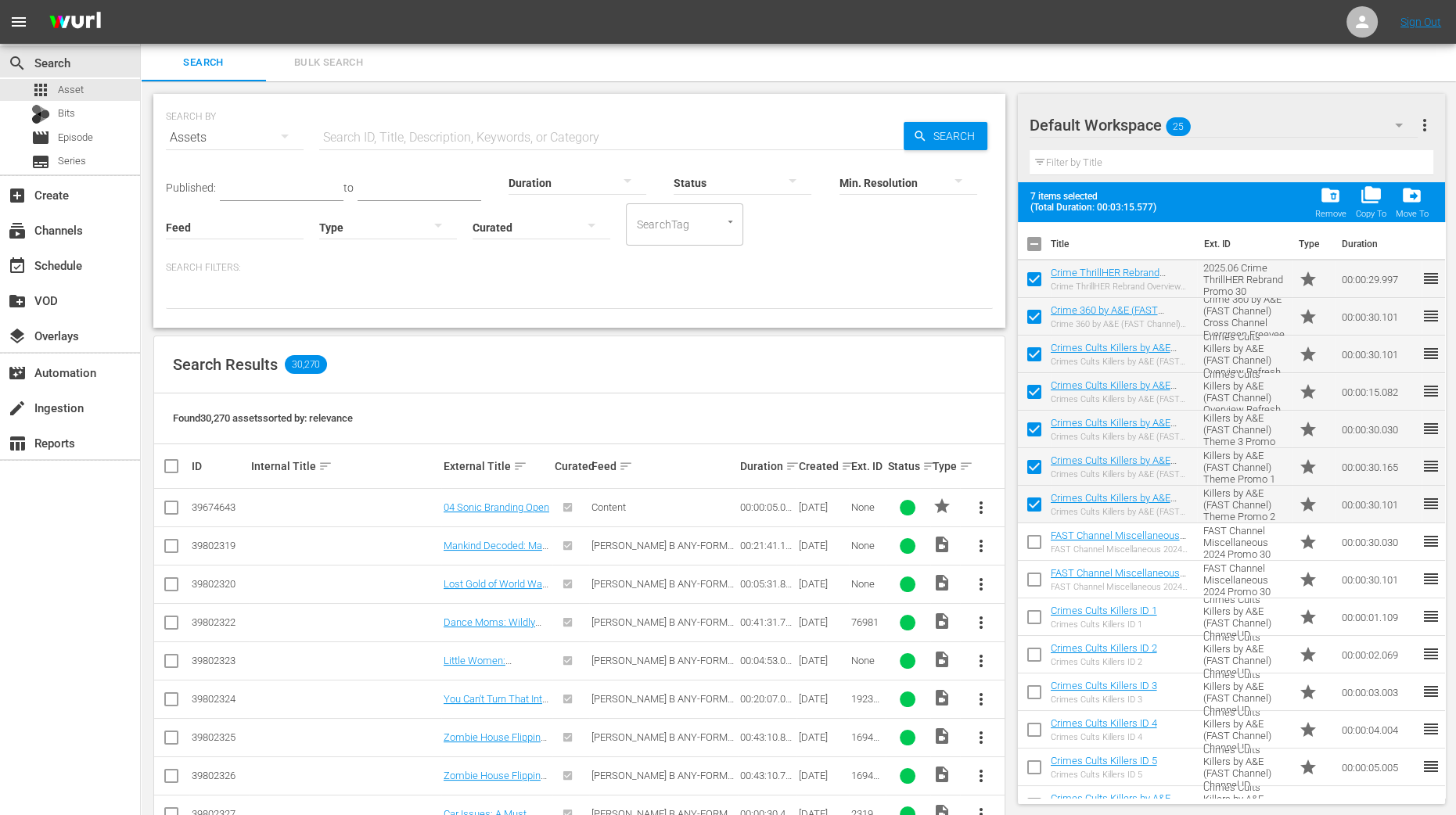
click at [1034, 535] on input "checkbox" at bounding box center [1034, 546] width 33 height 33
checkbox input "true"
click at [1030, 584] on input "checkbox" at bounding box center [1034, 583] width 33 height 33
checkbox input "true"
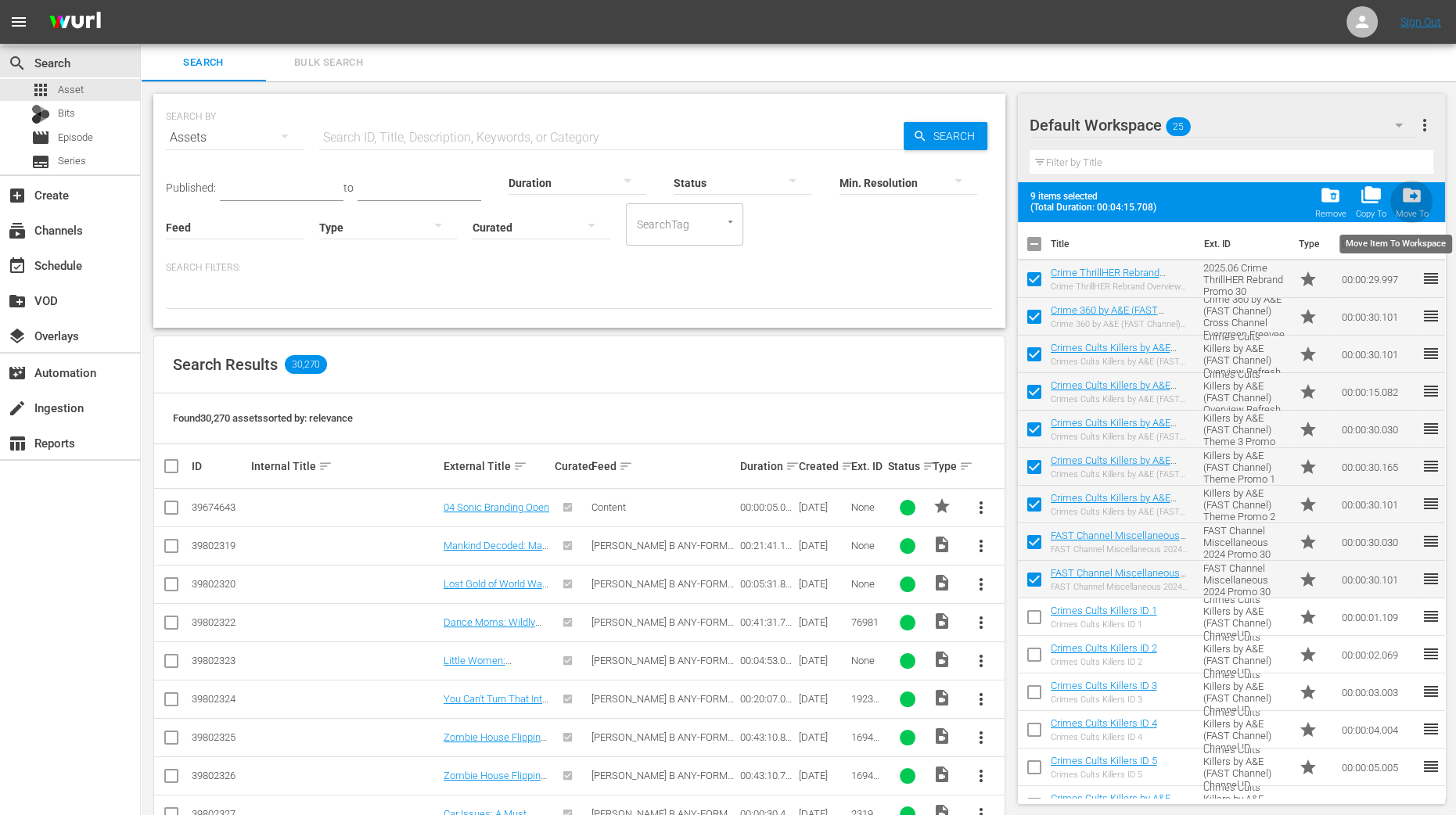
click at [1416, 205] on span "drive_file_move" at bounding box center [1412, 195] width 21 height 21
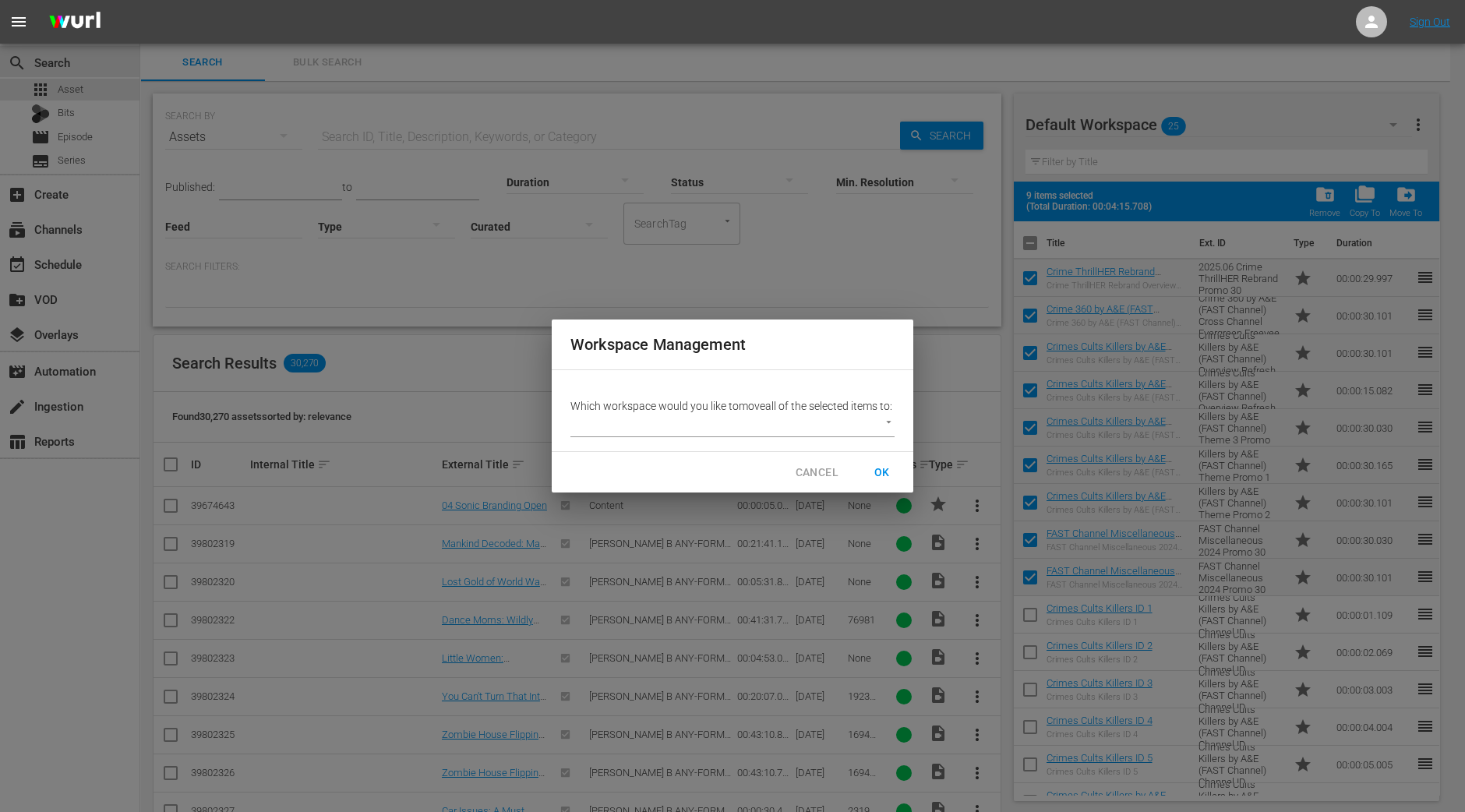
click at [783, 430] on body "menu Sign Out search Search apps Asset Bits movie Episode subtitles Series add_…" at bounding box center [732, 406] width 1465 height 812
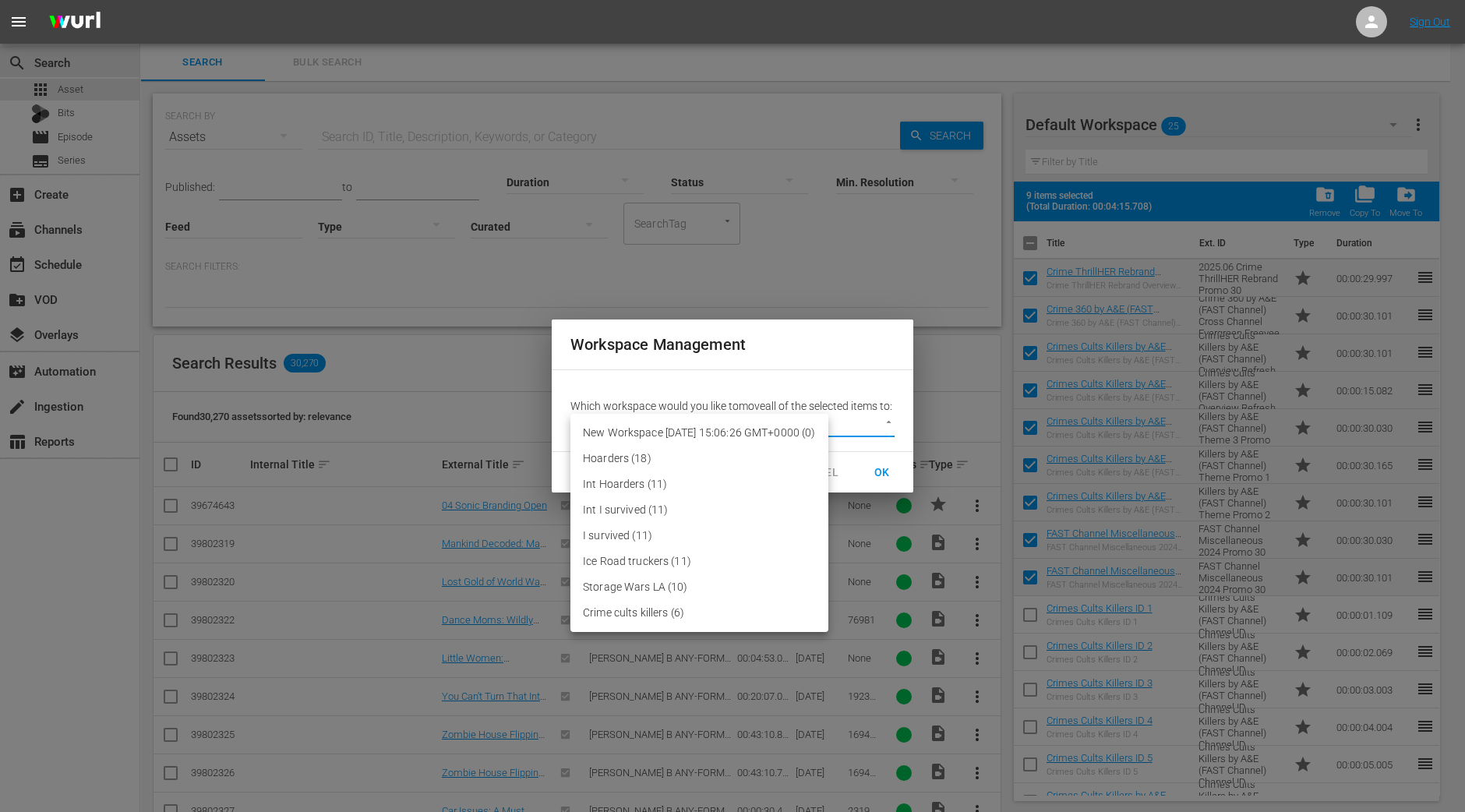
click at [648, 610] on li "Crime cults killers (6)" at bounding box center [699, 613] width 258 height 25
type input "2291"
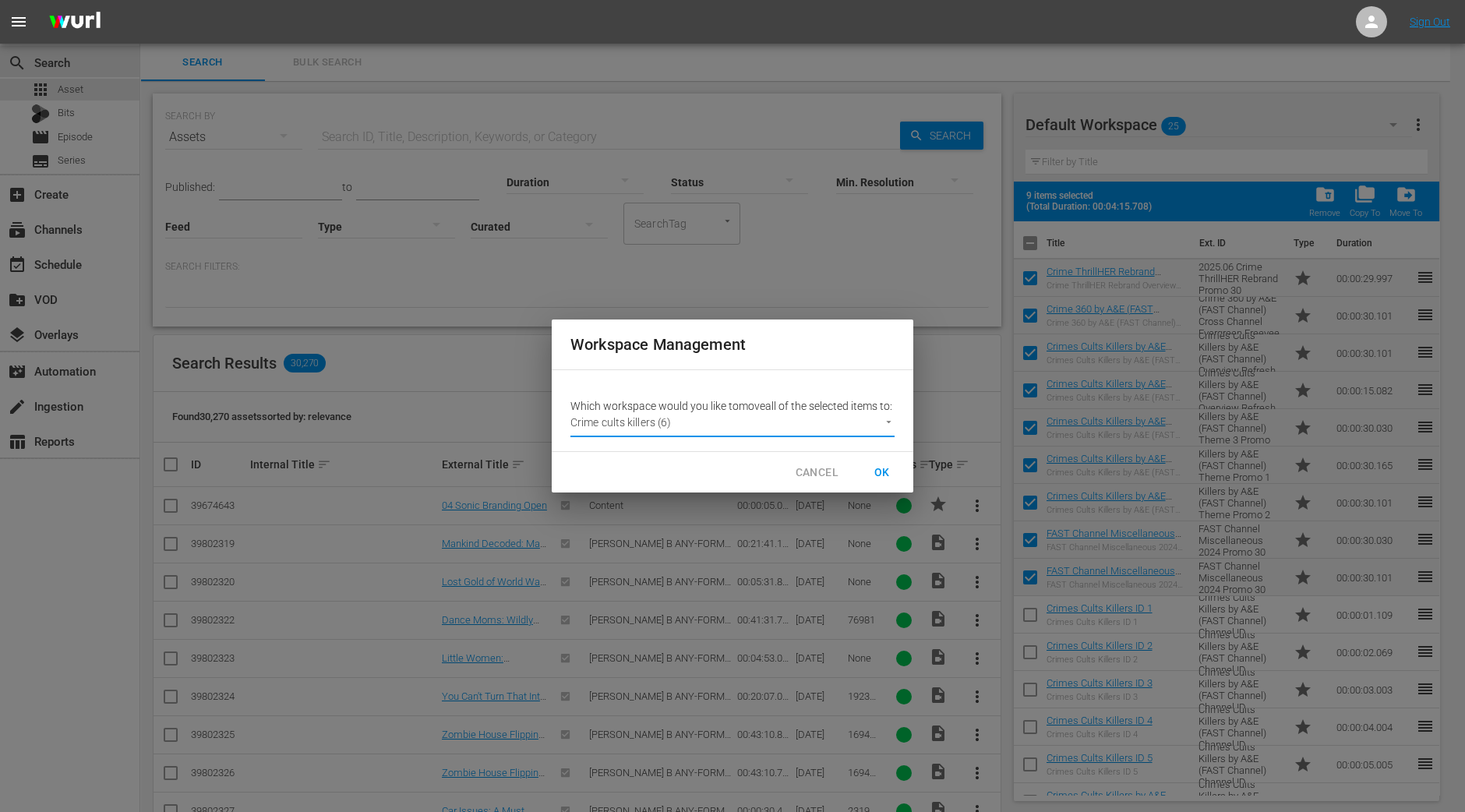
click at [885, 482] on span "OK" at bounding box center [882, 473] width 25 height 19
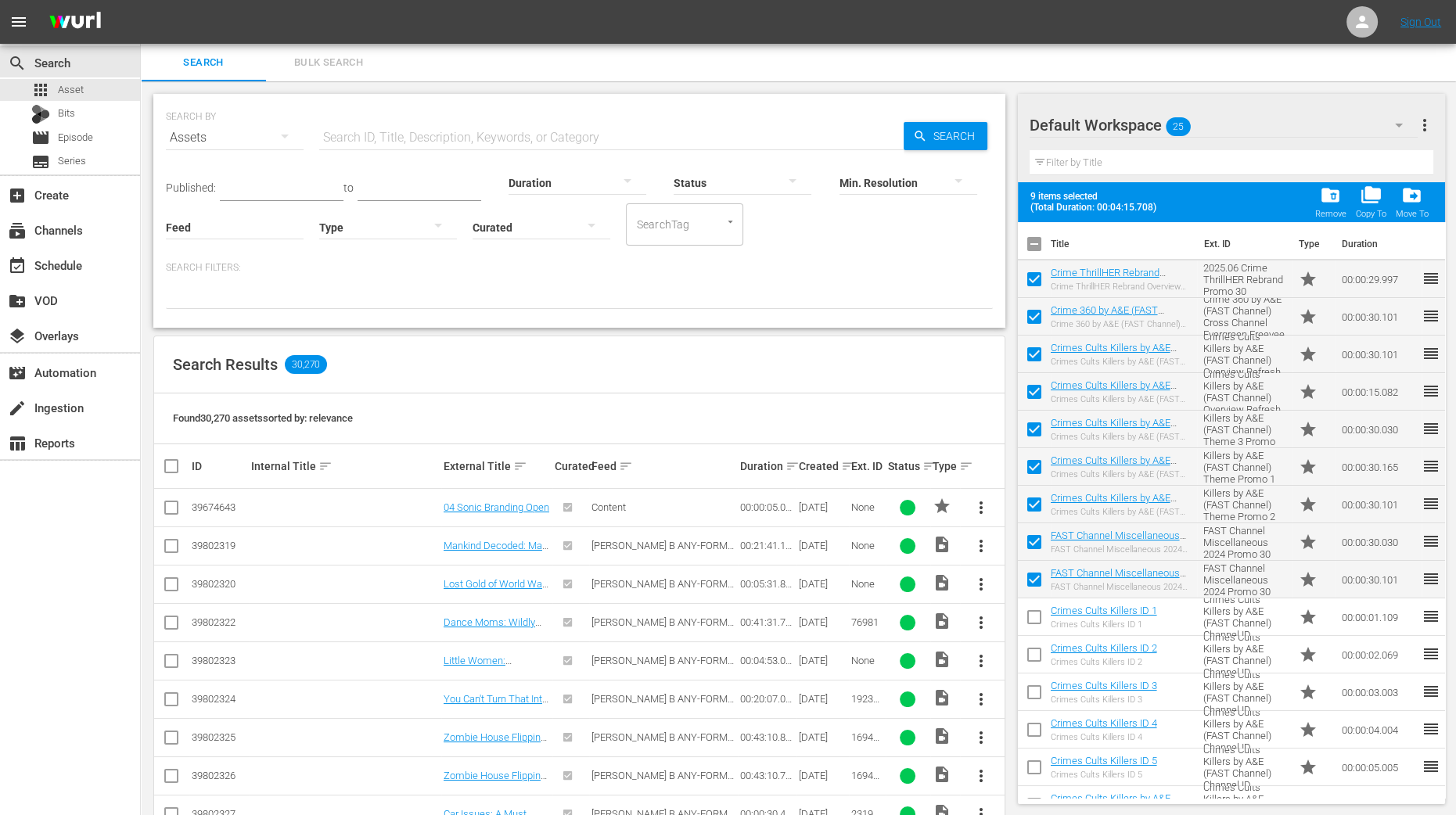
checkbox input "false"
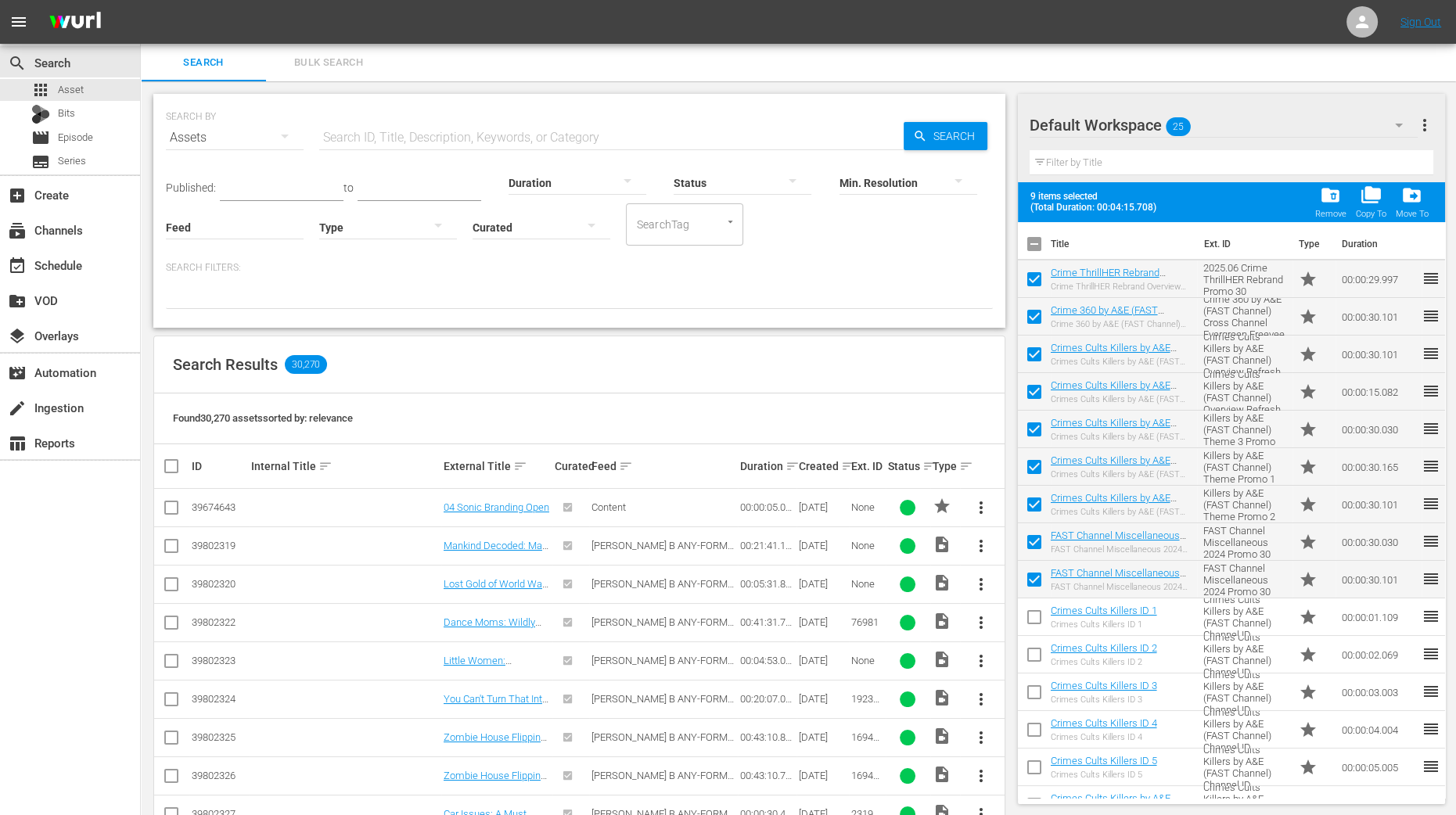
checkbox input "false"
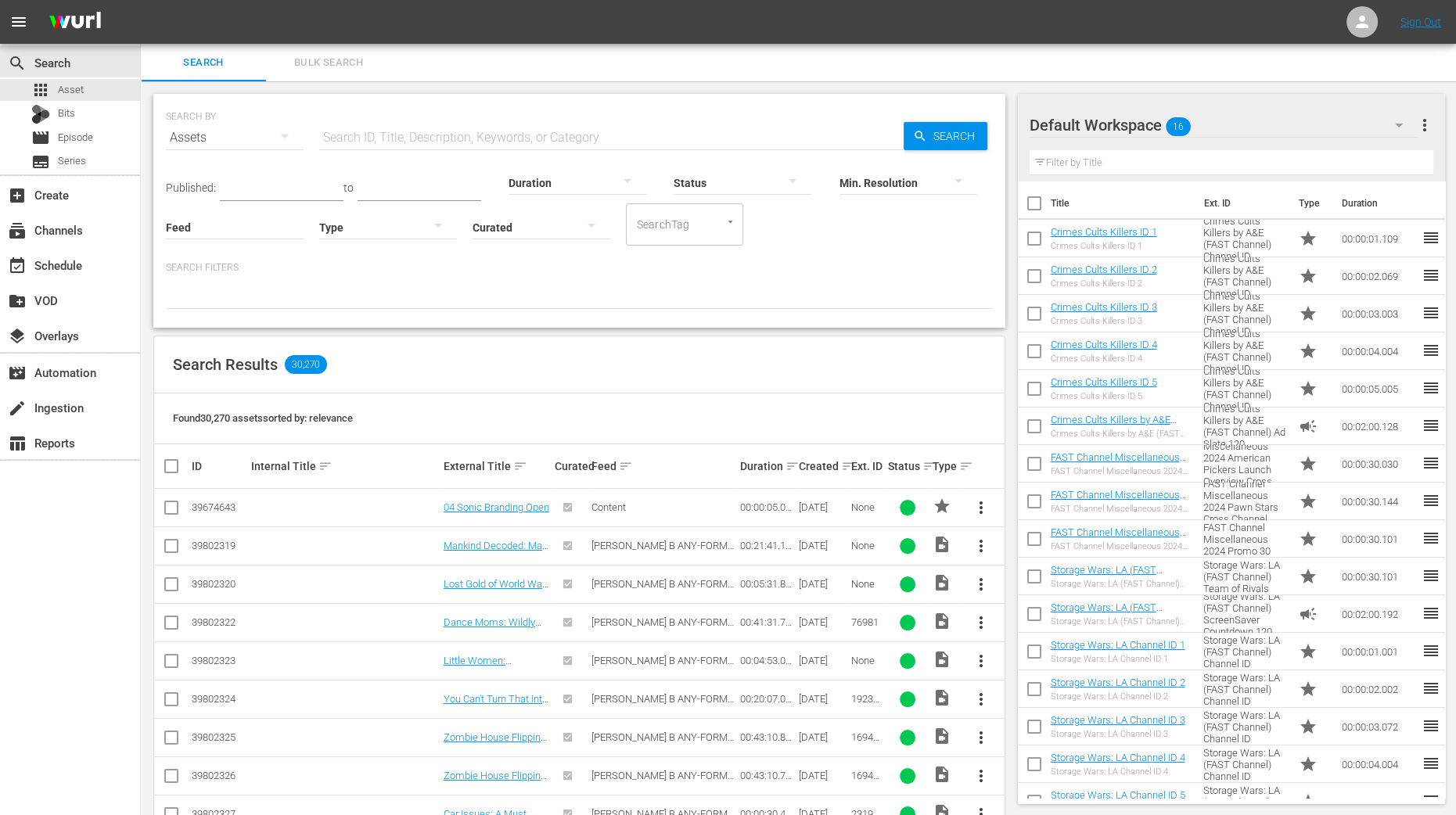
click at [1029, 237] on input "checkbox" at bounding box center [1034, 242] width 33 height 33
checkbox input "true"
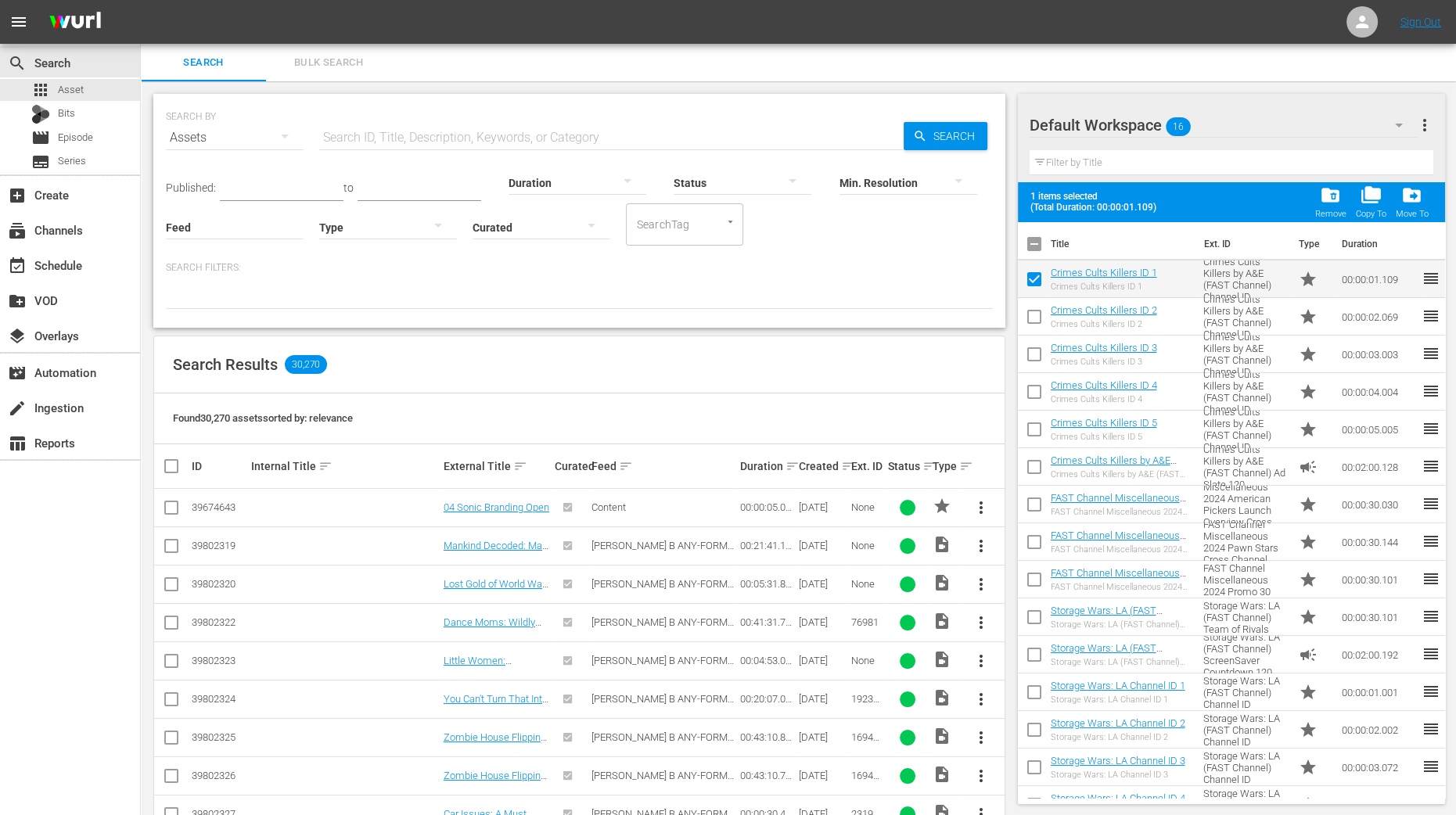
click at [1035, 310] on input "checkbox" at bounding box center [1034, 320] width 33 height 33
checkbox input "true"
click at [1034, 358] on input "checkbox" at bounding box center [1034, 357] width 33 height 33
checkbox input "true"
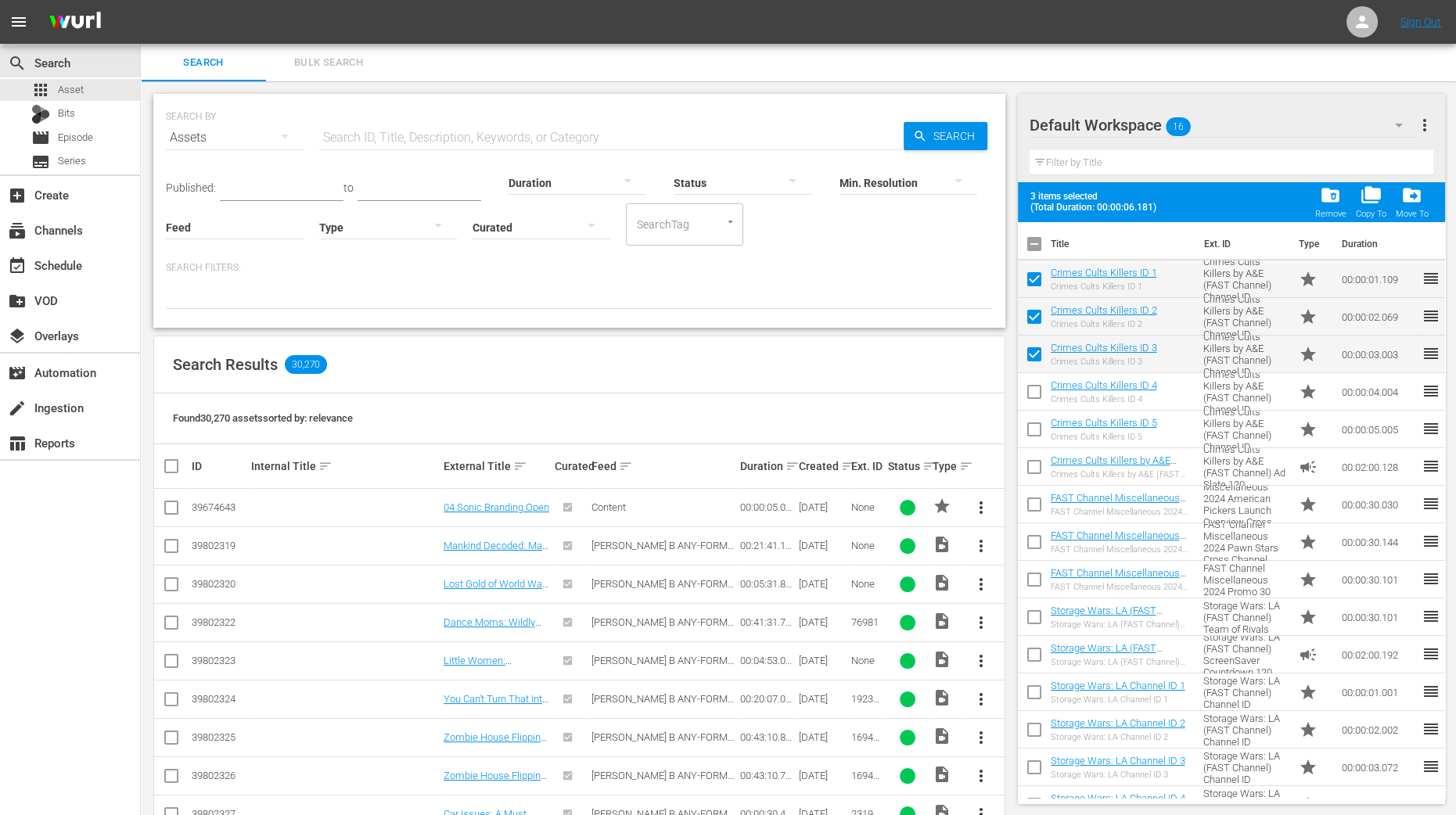
click at [1029, 402] on input "checkbox" at bounding box center [1034, 395] width 33 height 33
checkbox input "true"
click at [1028, 436] on input "checkbox" at bounding box center [1034, 432] width 33 height 33
checkbox input "true"
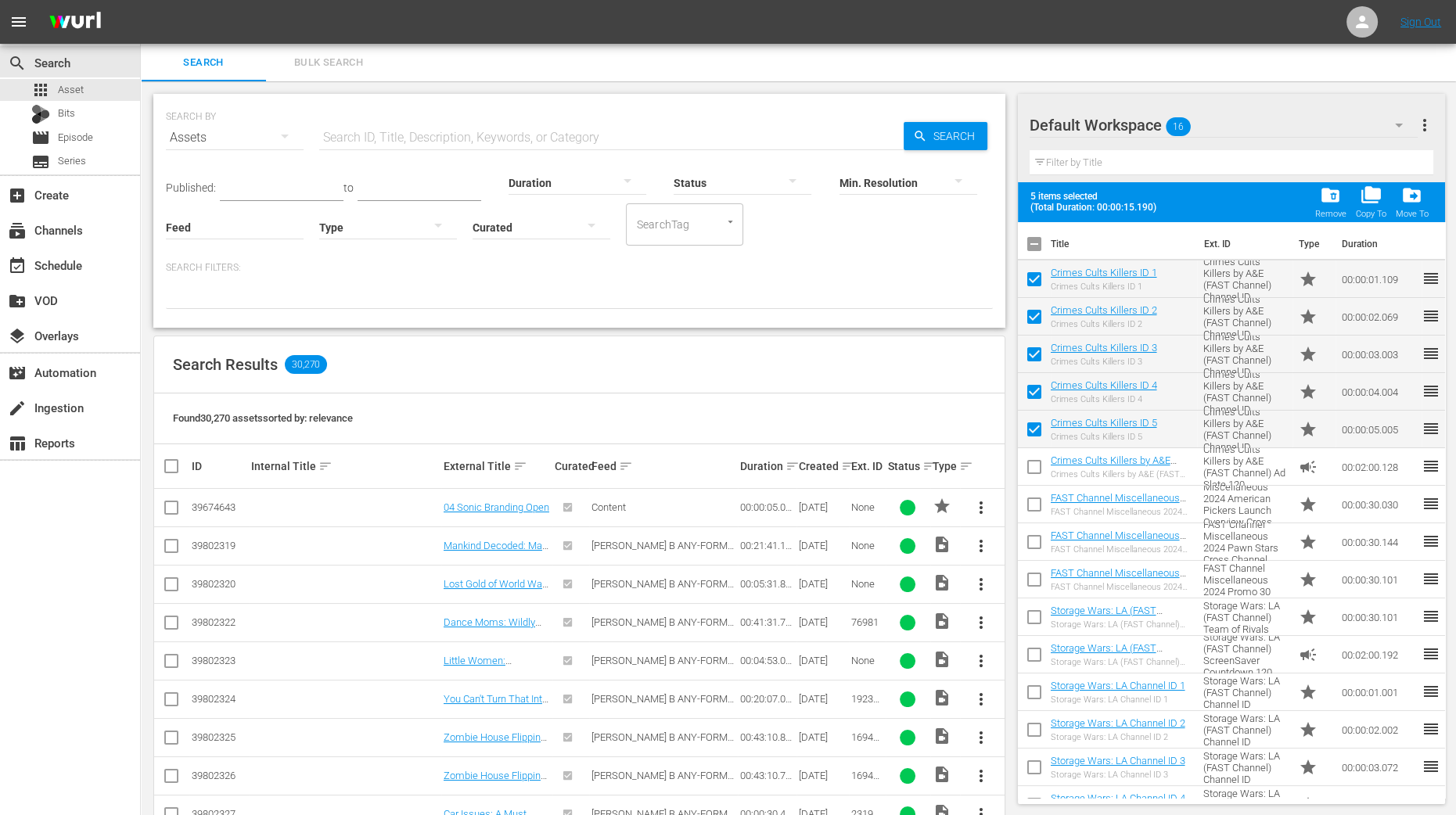
click at [1025, 470] on input "checkbox" at bounding box center [1034, 470] width 33 height 33
checkbox input "true"
click at [1030, 521] on input "checkbox" at bounding box center [1034, 508] width 33 height 33
checkbox input "true"
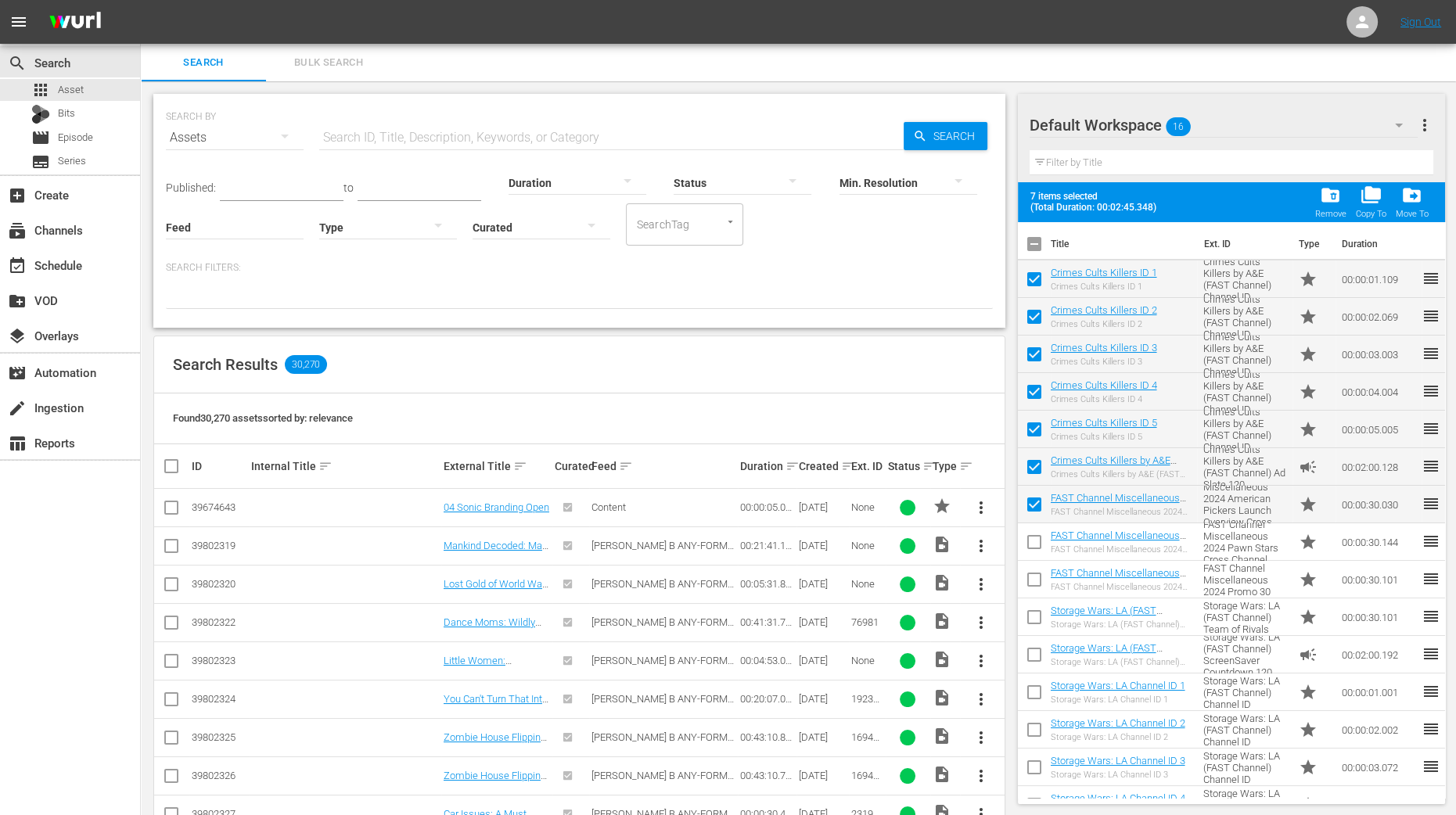
click at [1031, 548] on input "checkbox" at bounding box center [1034, 546] width 33 height 33
checkbox input "true"
click at [1029, 580] on input "checkbox" at bounding box center [1034, 583] width 33 height 33
checkbox input "true"
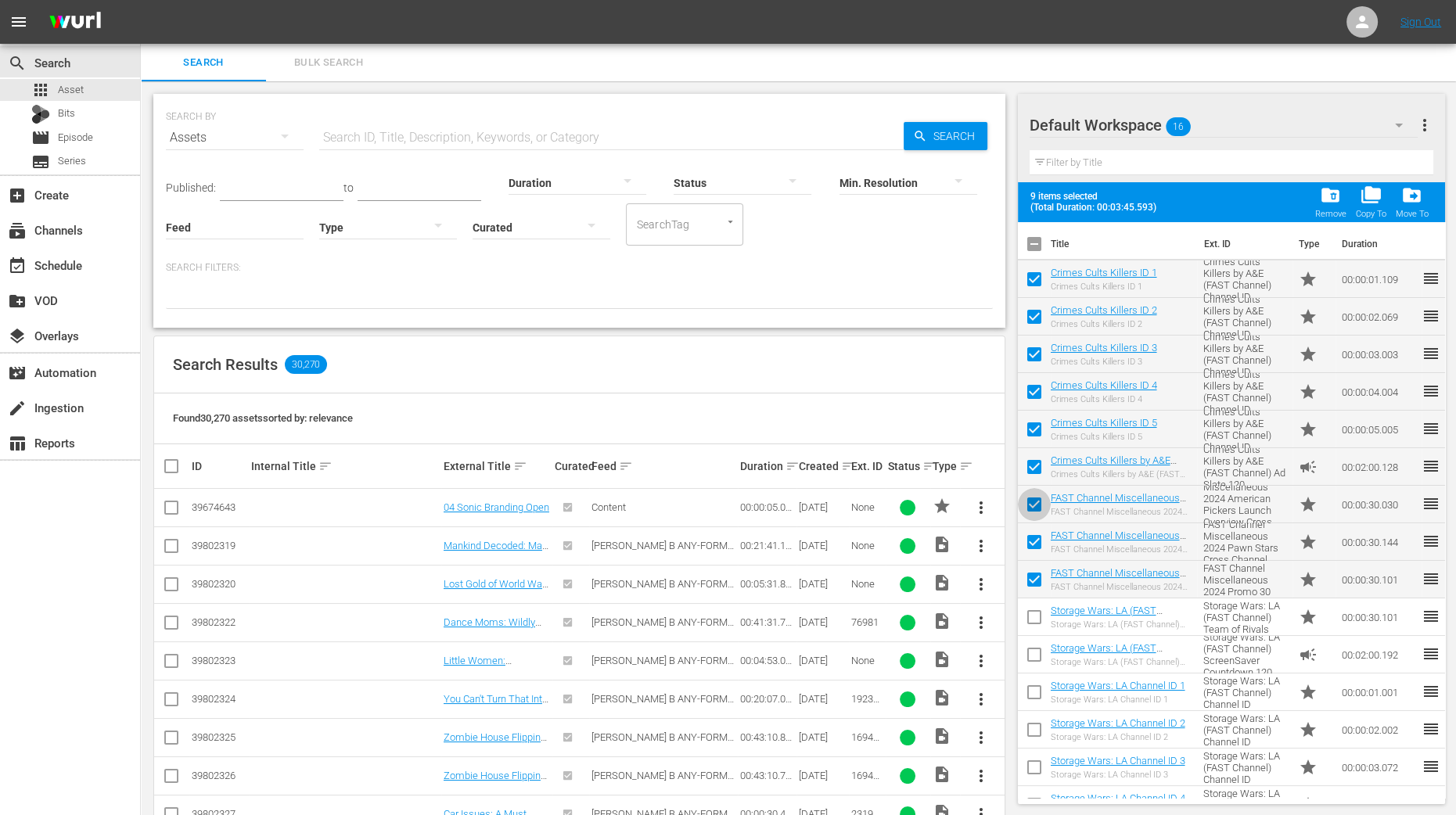
click at [1033, 509] on input "checkbox" at bounding box center [1034, 508] width 33 height 33
checkbox input "false"
click at [1029, 550] on input "checkbox" at bounding box center [1034, 546] width 33 height 33
checkbox input "false"
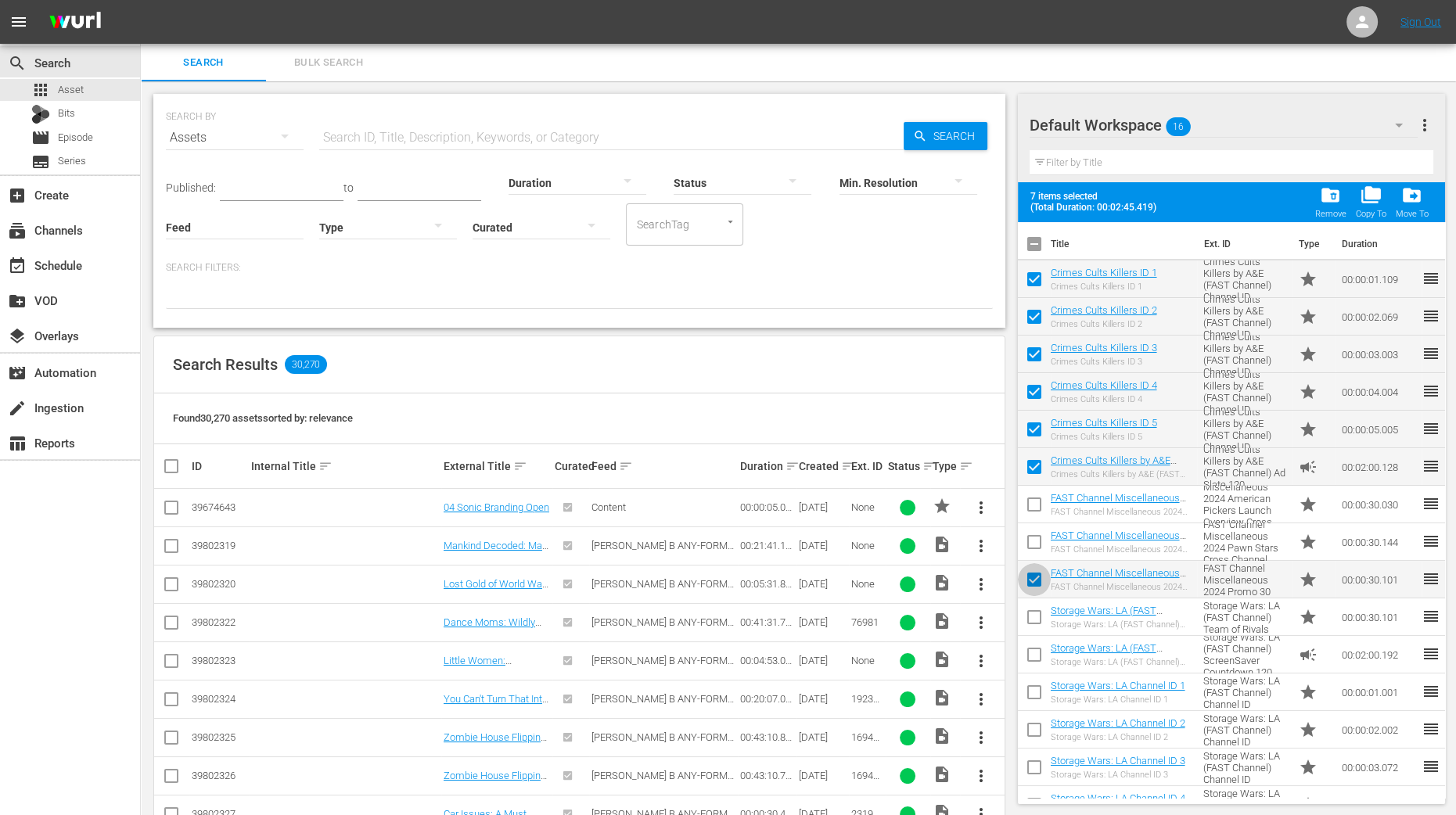
click at [1029, 587] on input "checkbox" at bounding box center [1034, 583] width 33 height 33
checkbox input "false"
click at [1337, 197] on span "folder_delete" at bounding box center [1331, 195] width 21 height 21
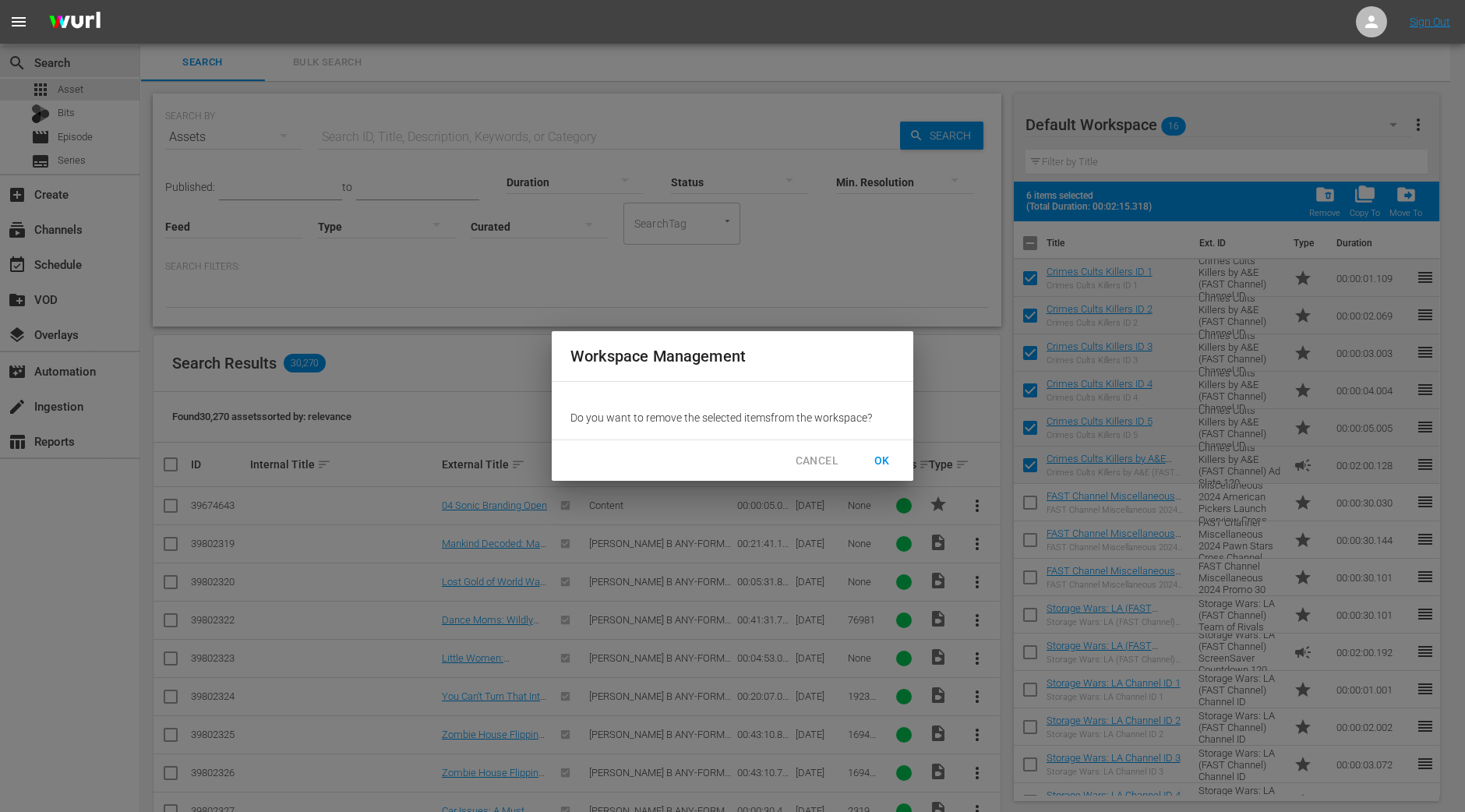
click at [873, 452] on span "OK" at bounding box center [882, 461] width 25 height 19
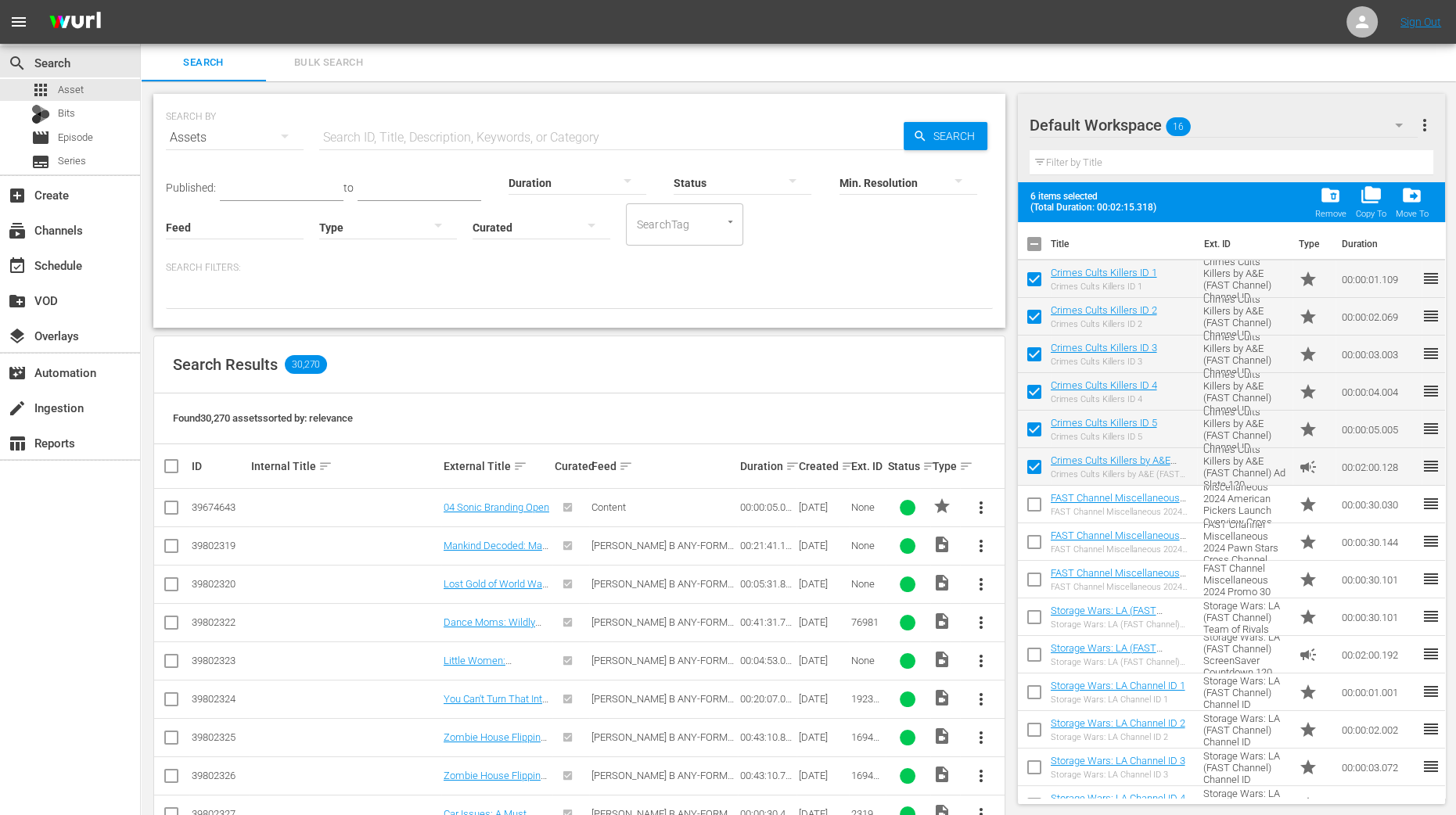
checkbox input "false"
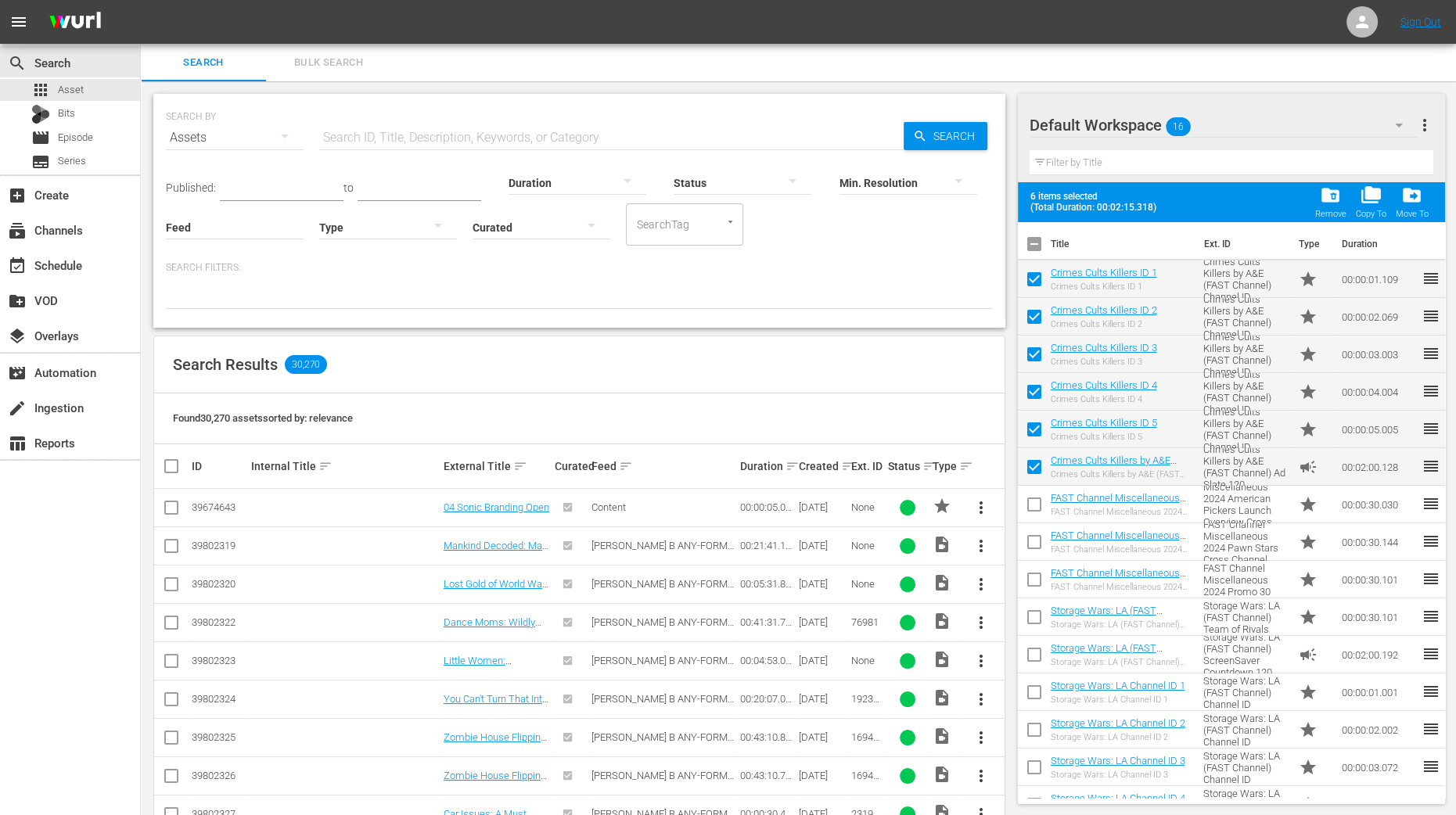
checkbox input "false"
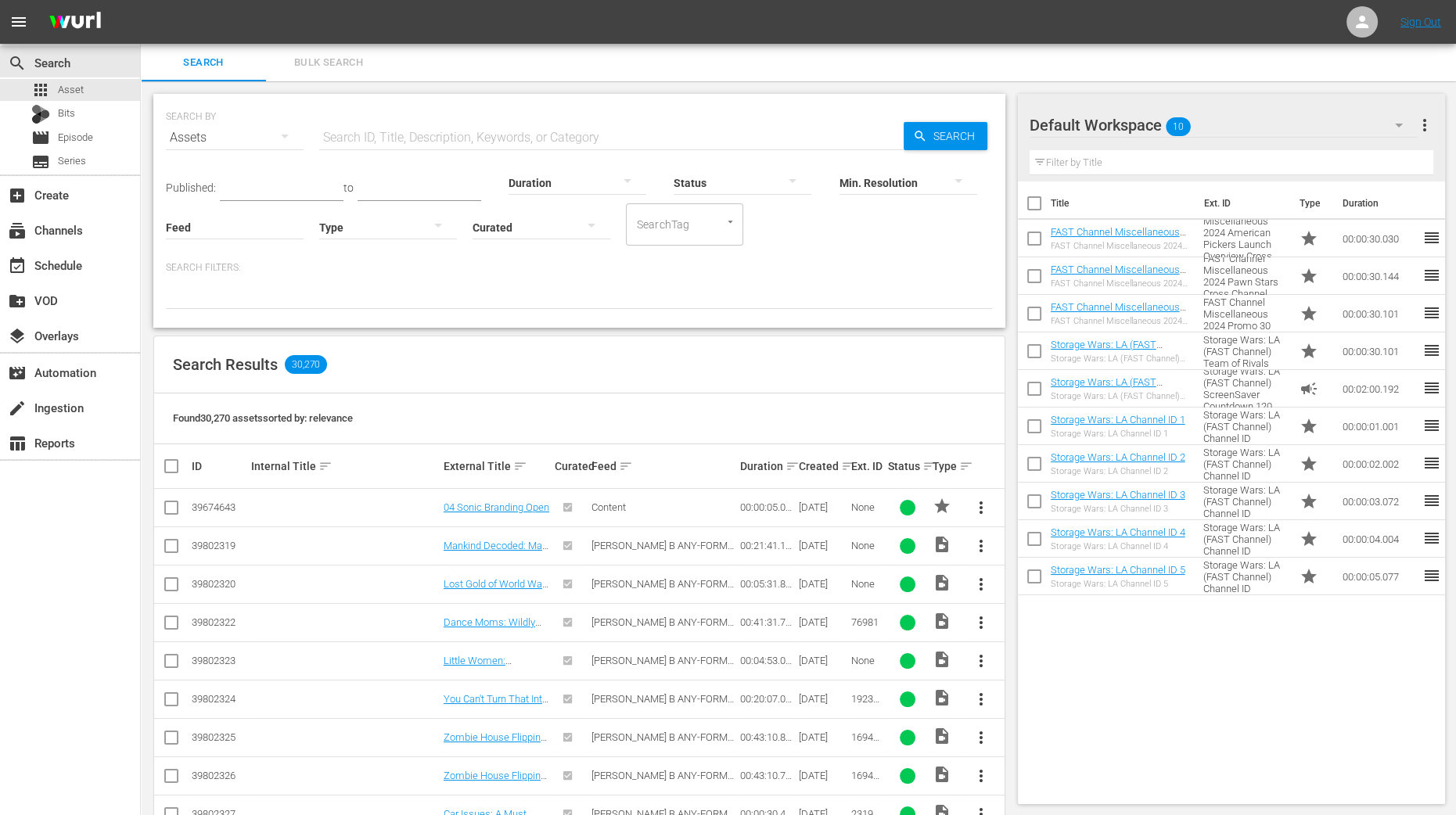
click at [151, 409] on div "SEARCH BY Search By Assets Search ID, Title, Description, Keywords, or Category…" at bounding box center [579, 701] width 877 height 1241
click at [1033, 201] on input "checkbox" at bounding box center [1034, 207] width 33 height 33
checkbox input "true"
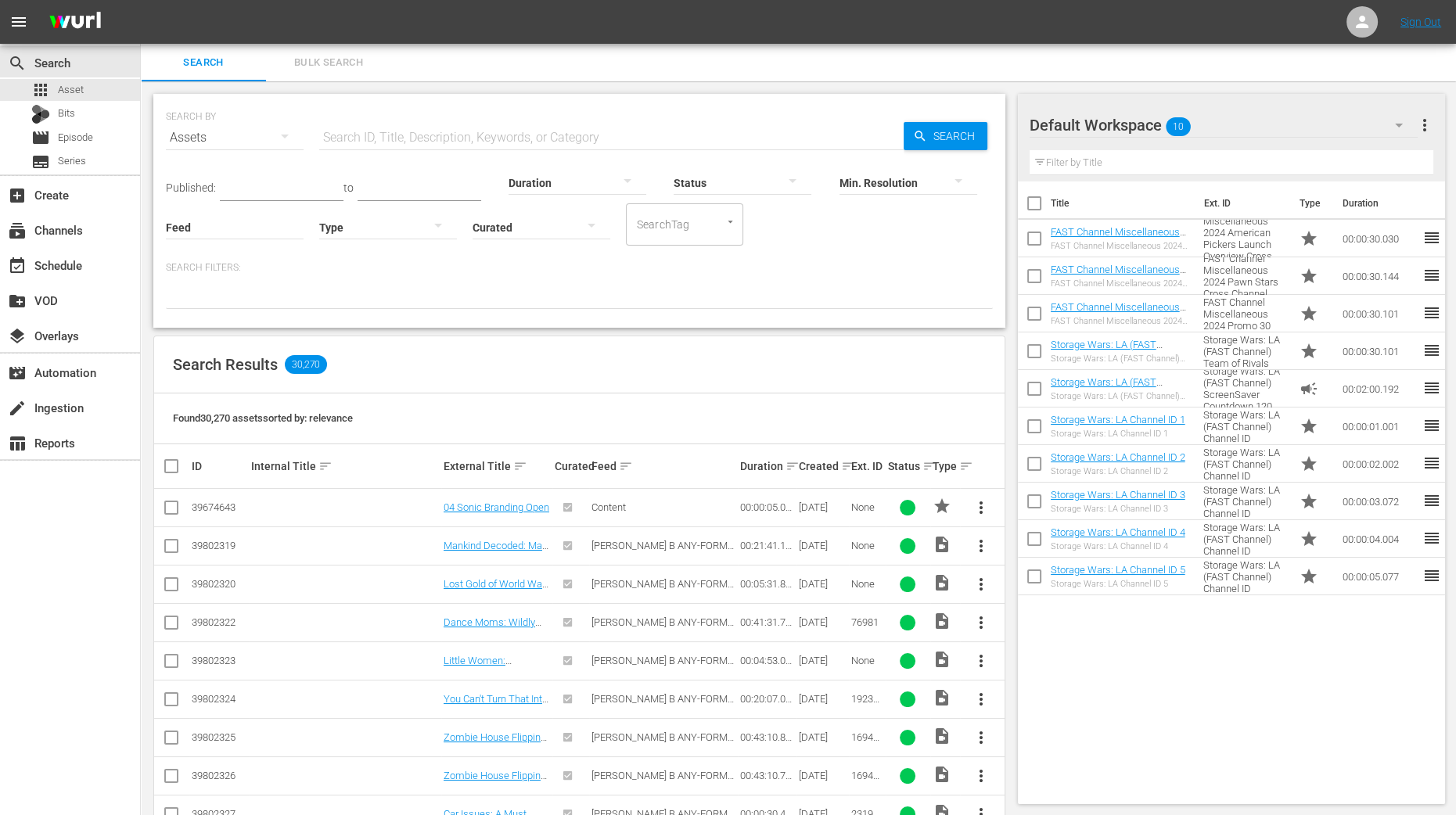
checkbox input "true"
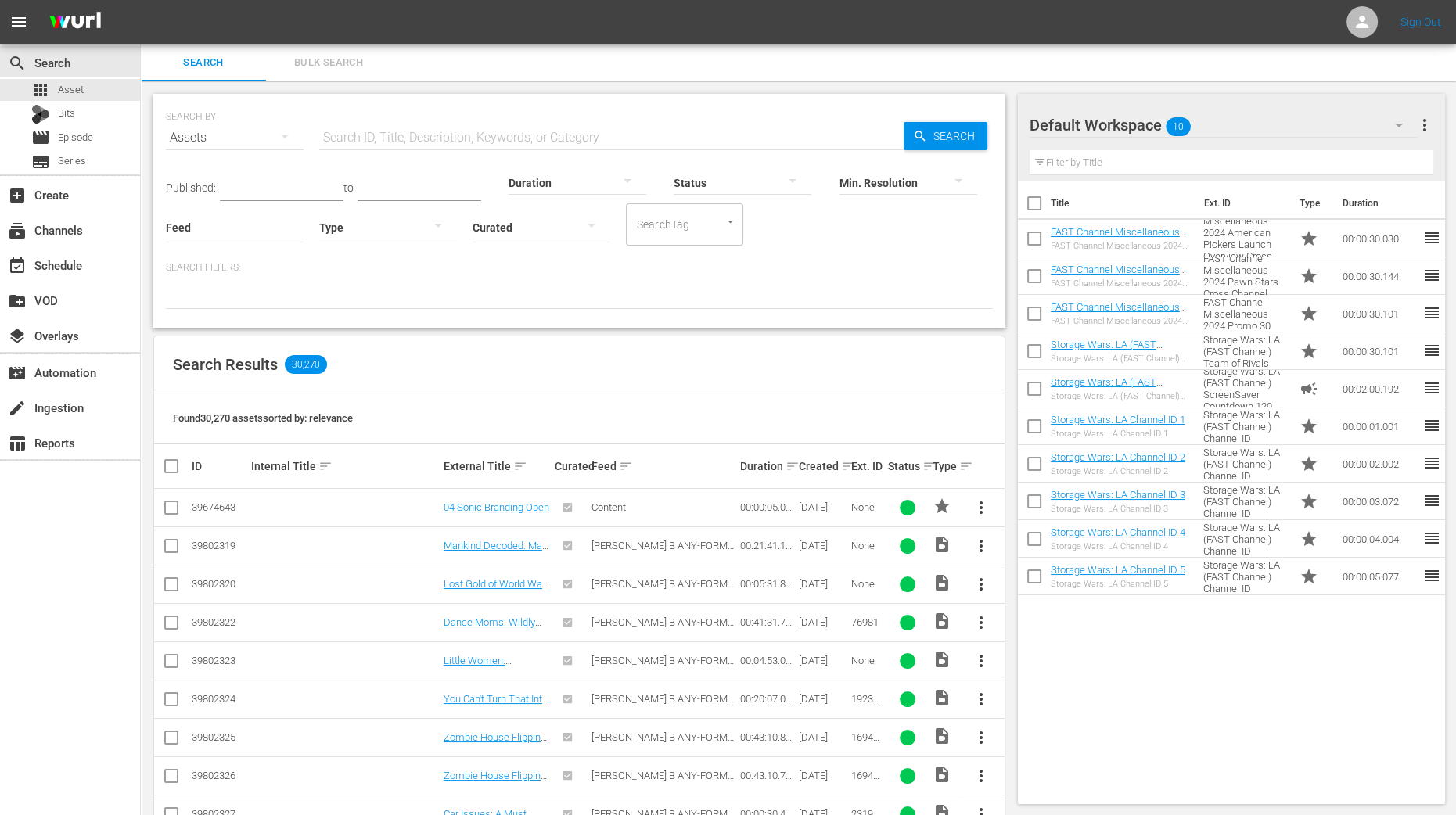
checkbox input "true"
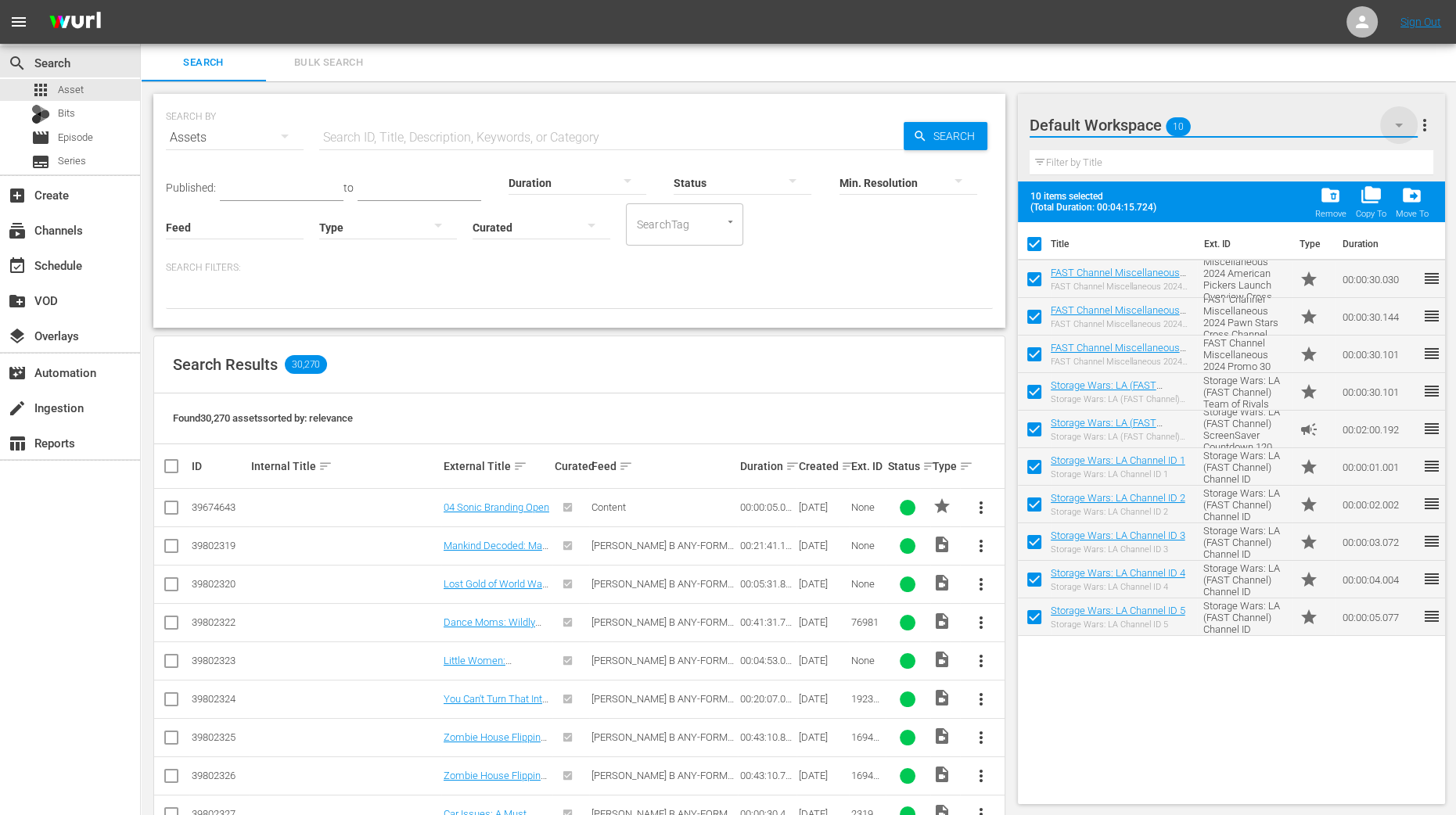
click at [1400, 120] on icon "button" at bounding box center [1398, 125] width 19 height 19
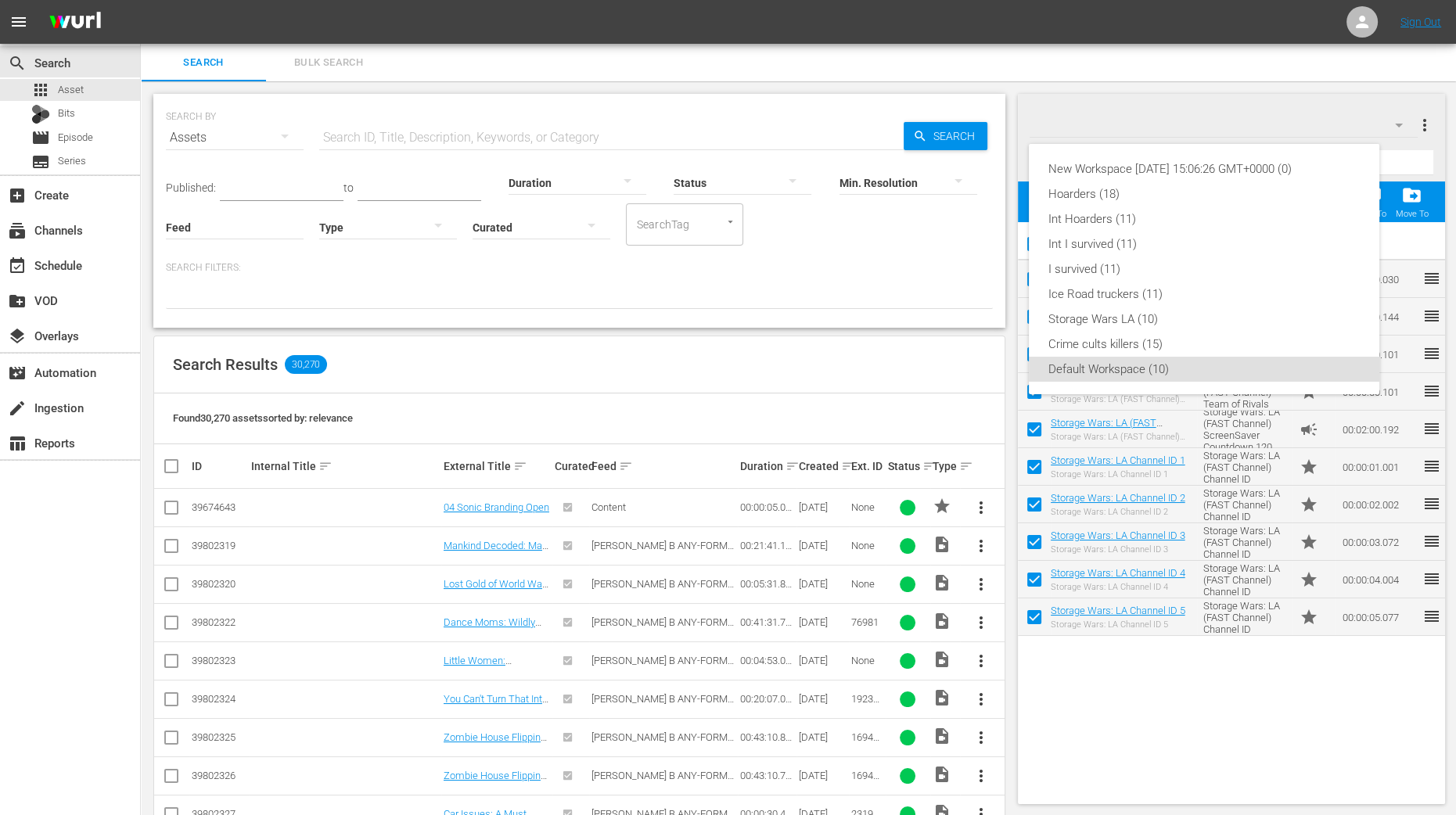
click at [1299, 90] on div "New Workspace Tue Sep 02 2025 15:06:26 GMT+0000 (0) Hoarders (18) Int Hoarders …" at bounding box center [728, 407] width 1456 height 815
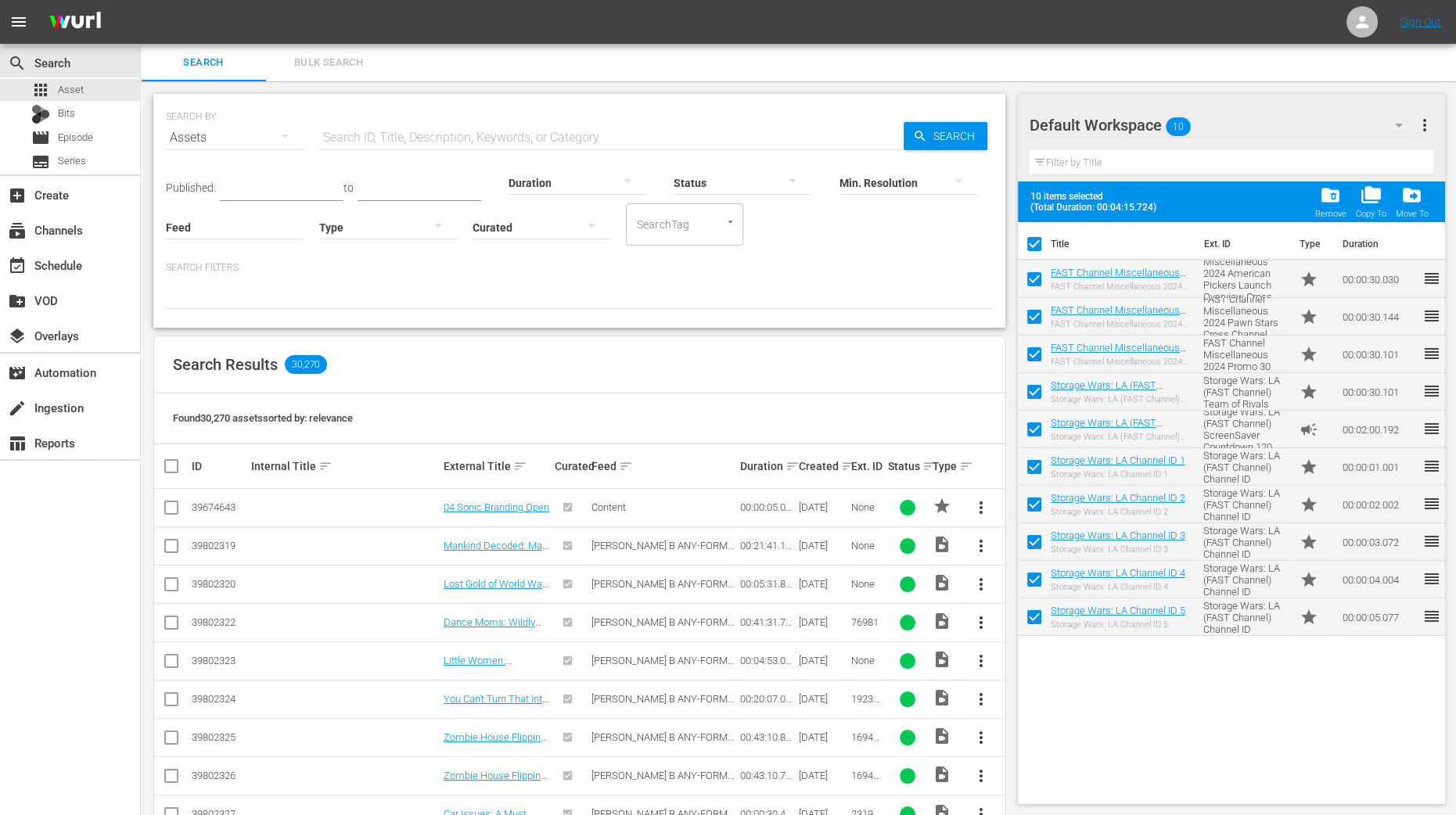
click at [1318, 207] on div "folder_delete Remove" at bounding box center [1330, 201] width 31 height 34
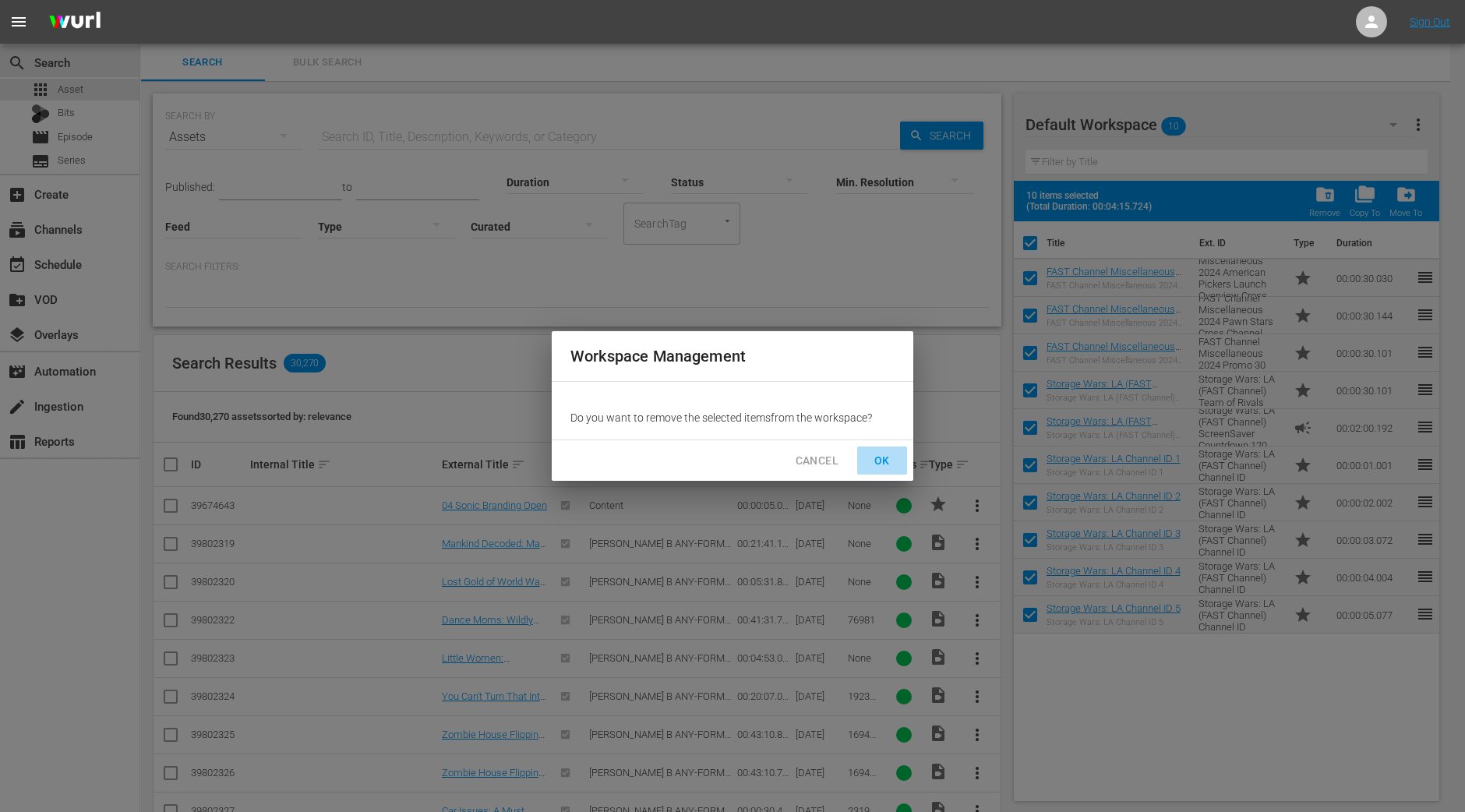
click at [889, 457] on span "OK" at bounding box center [882, 461] width 25 height 19
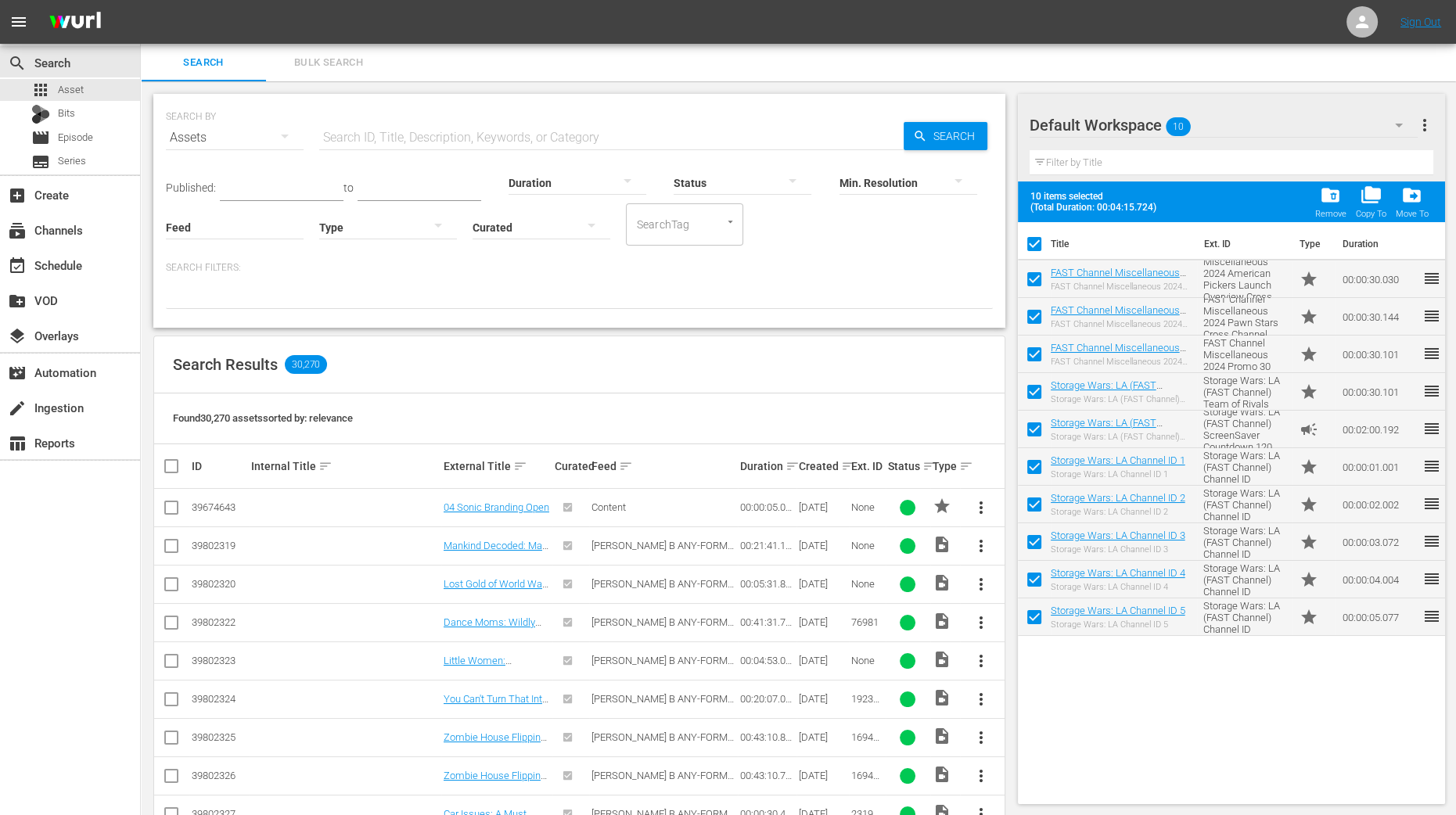
checkbox input "false"
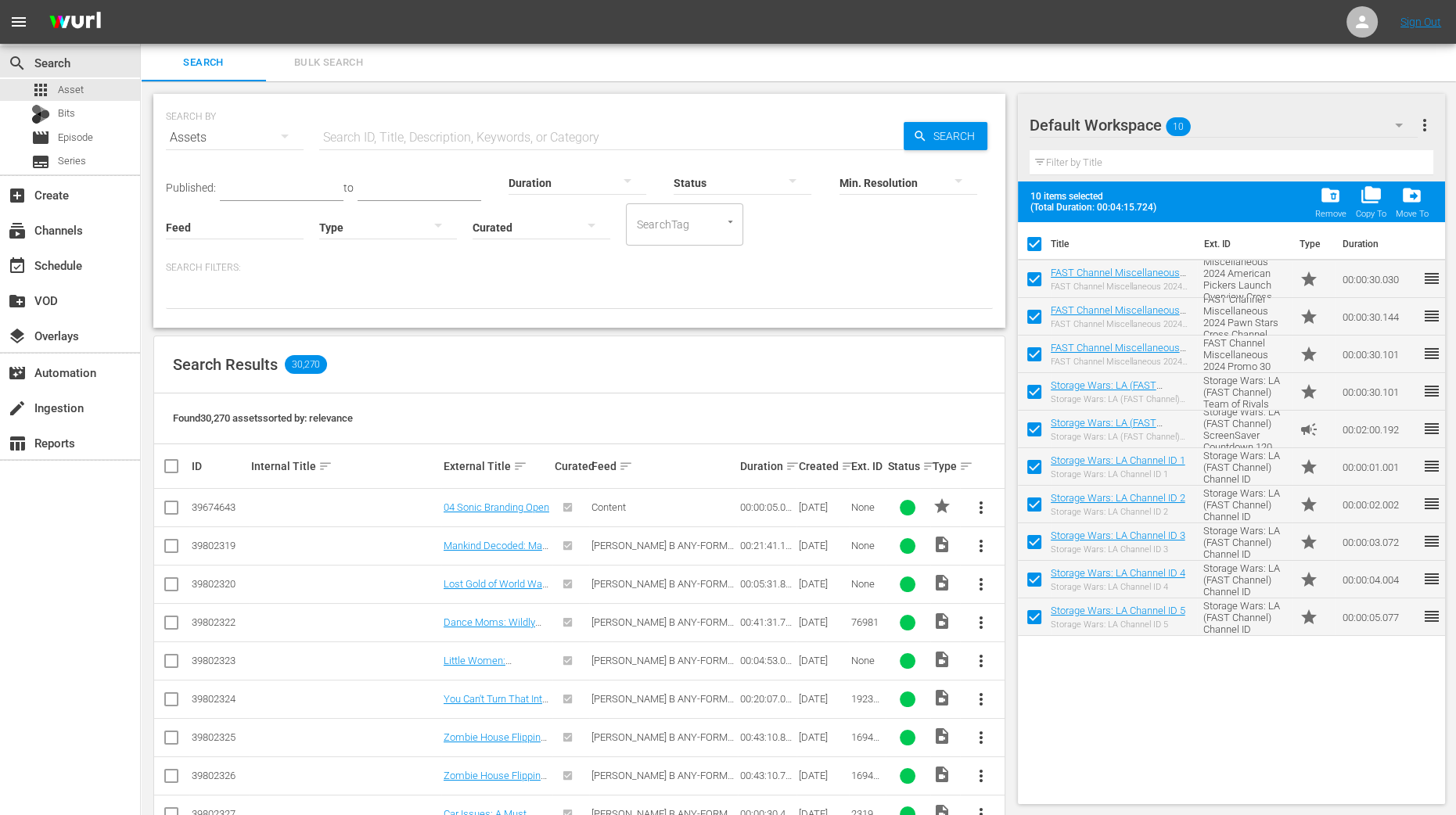
checkbox input "false"
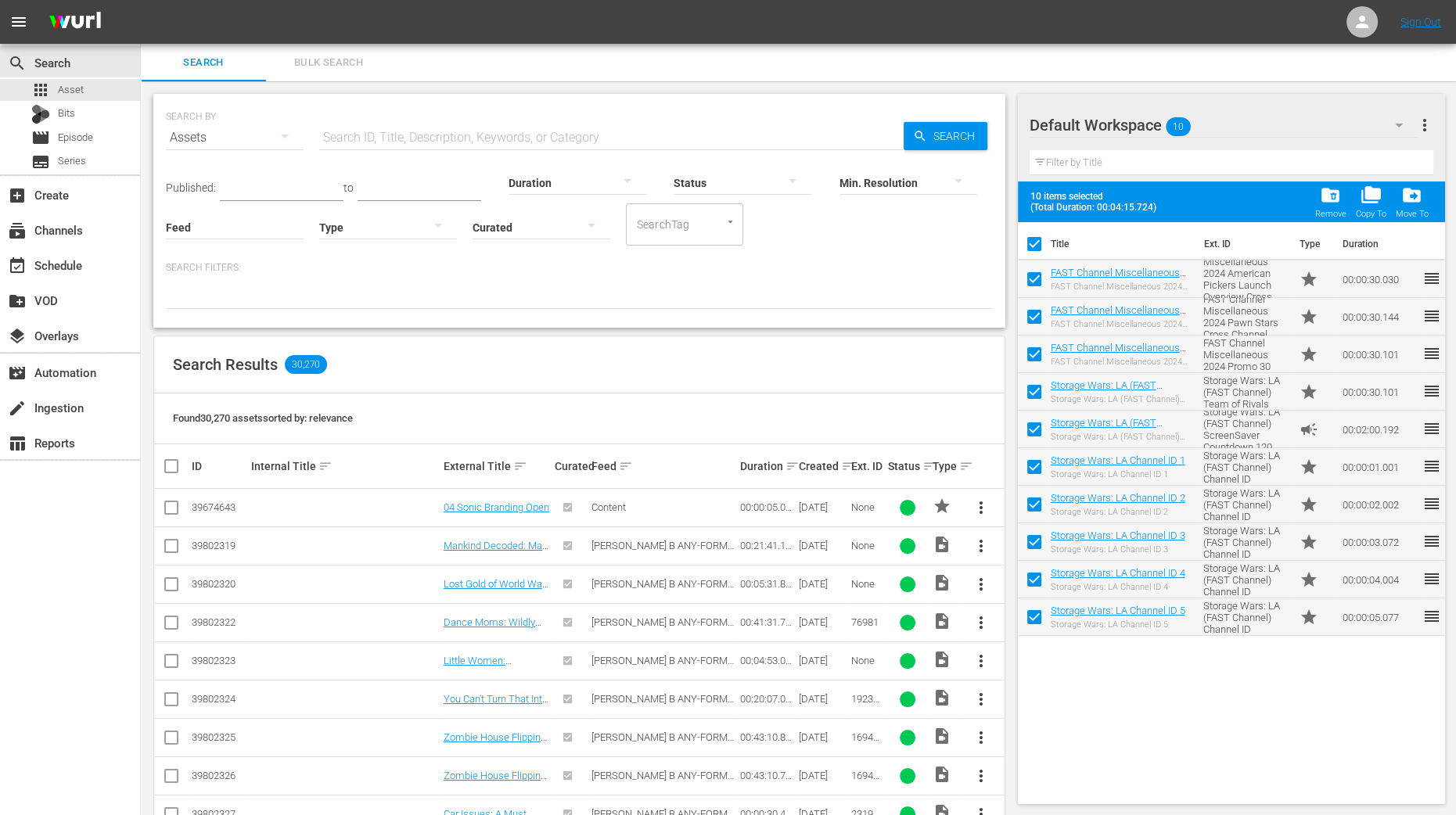
checkbox input "false"
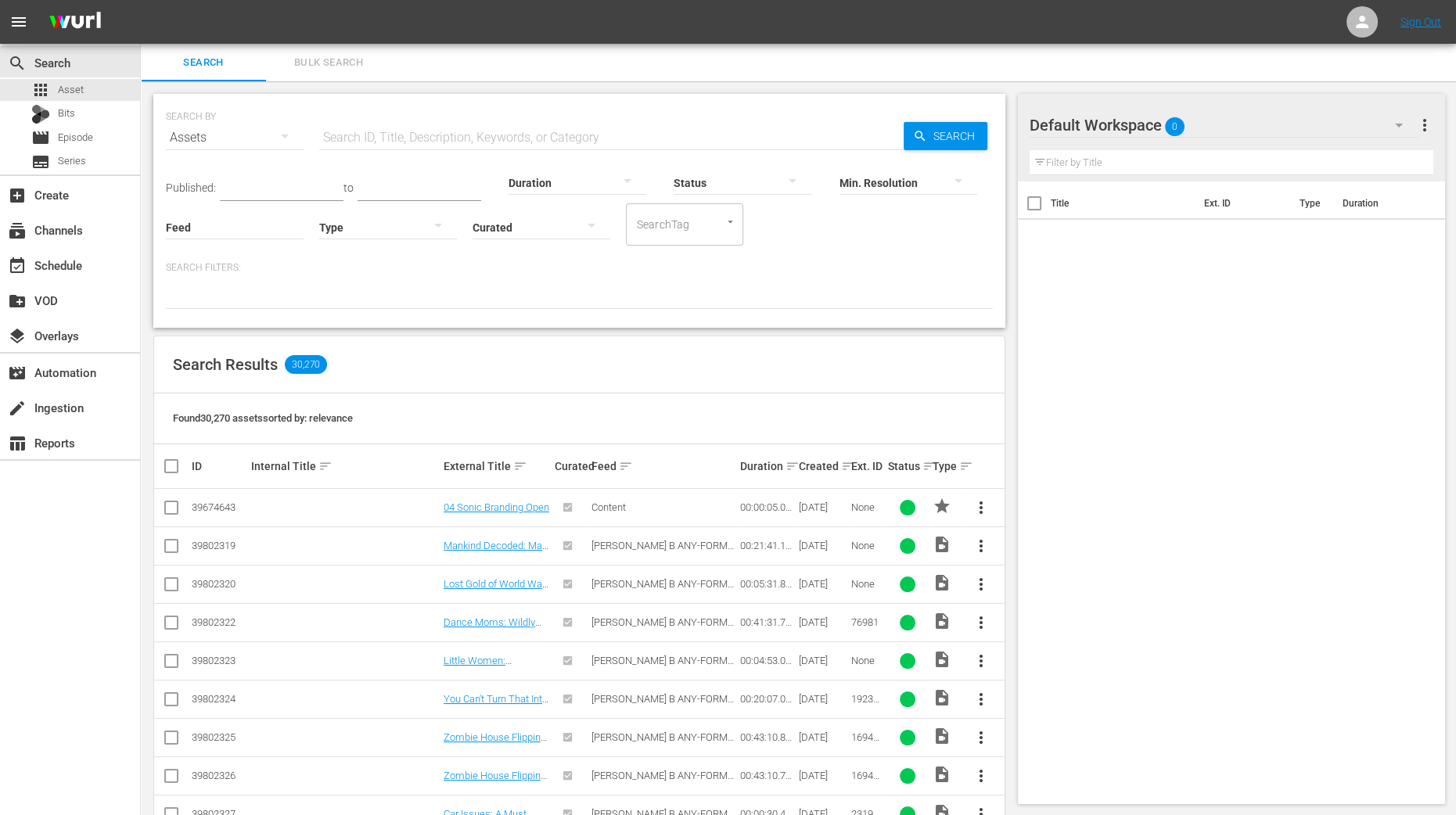
click at [1390, 135] on button "button" at bounding box center [1398, 125] width 37 height 37
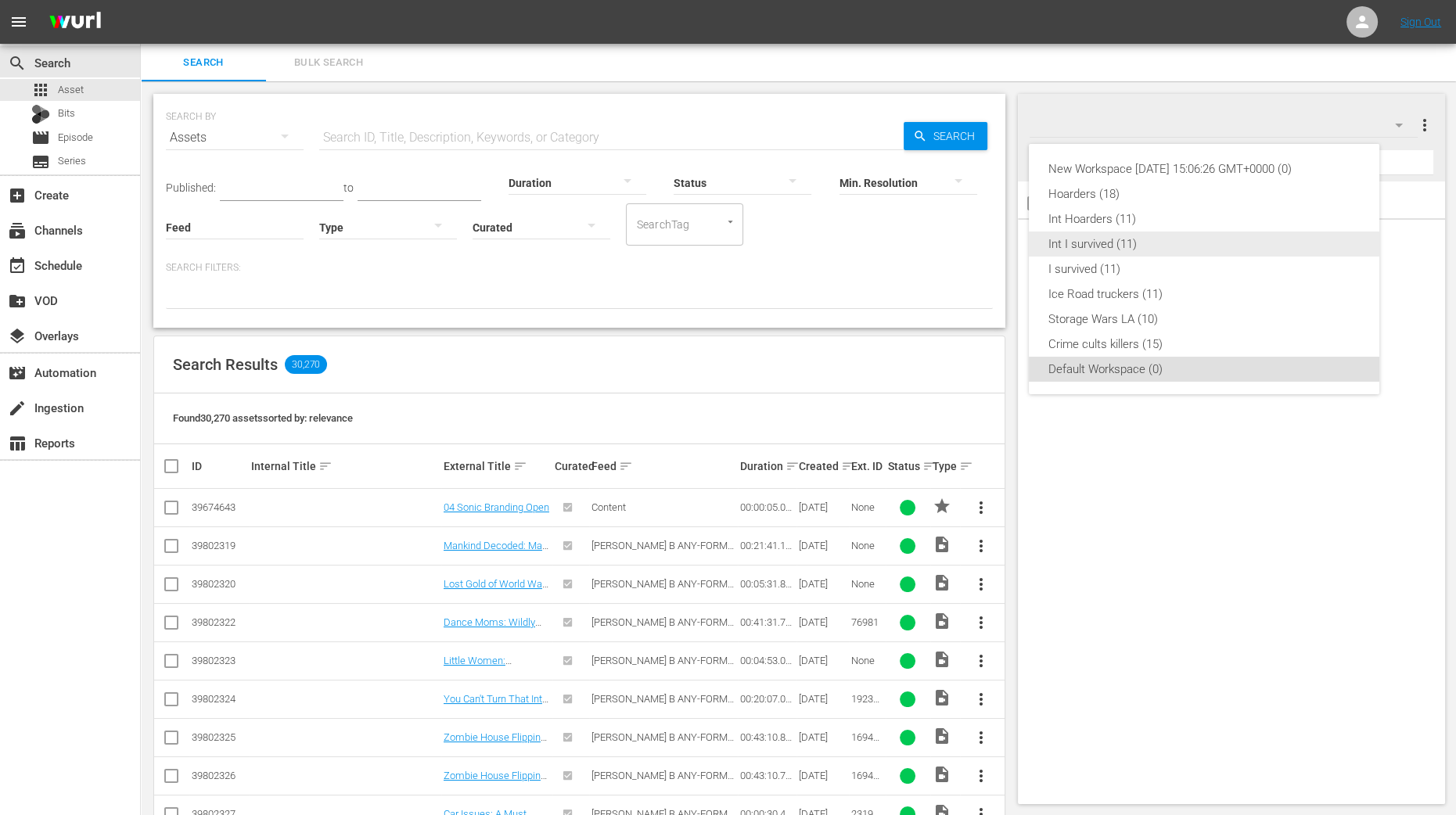
click at [1140, 242] on div "Int I survived (11)" at bounding box center [1204, 244] width 313 height 25
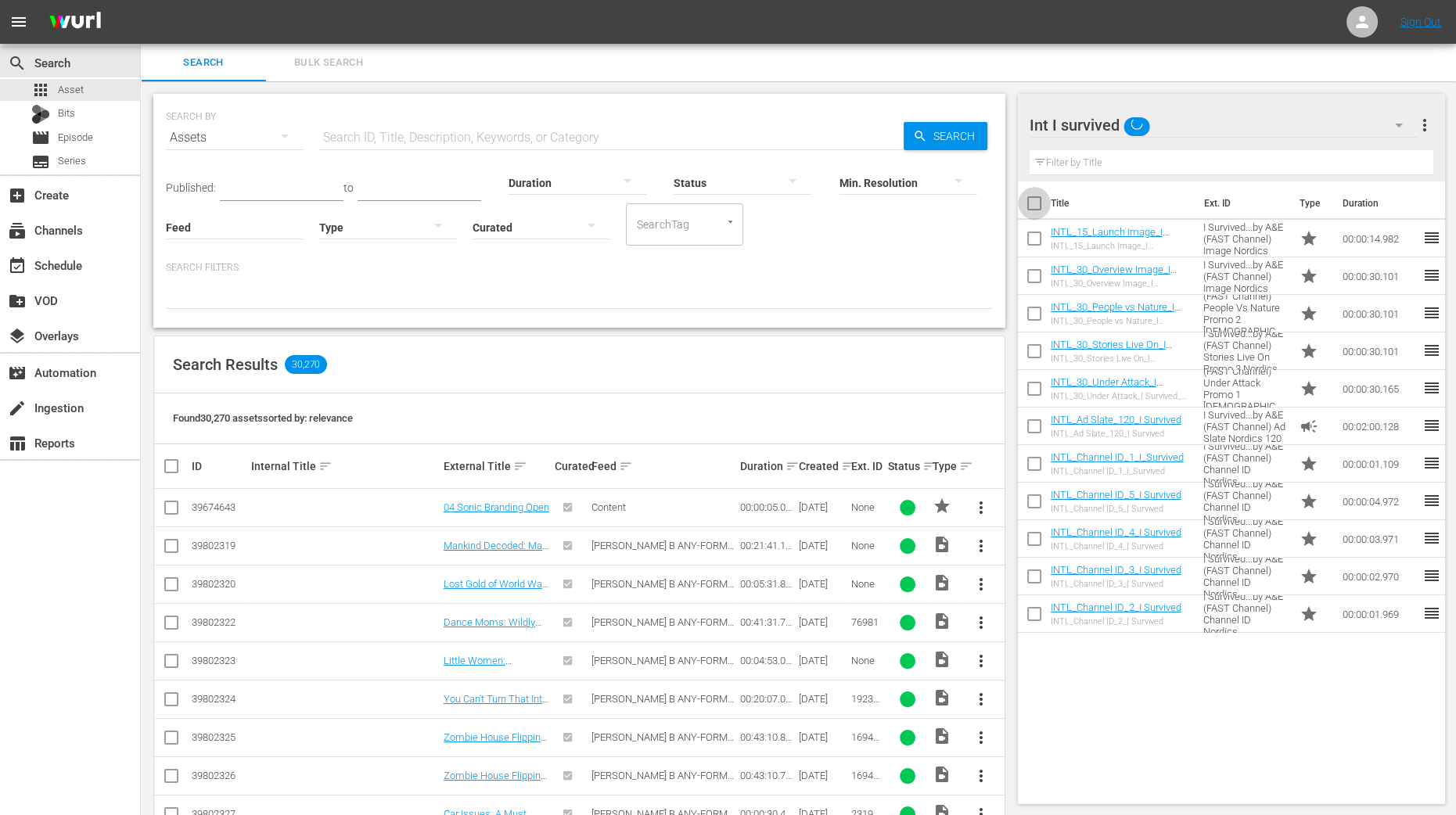
click at [1038, 208] on input "checkbox" at bounding box center [1034, 207] width 33 height 33
checkbox input "true"
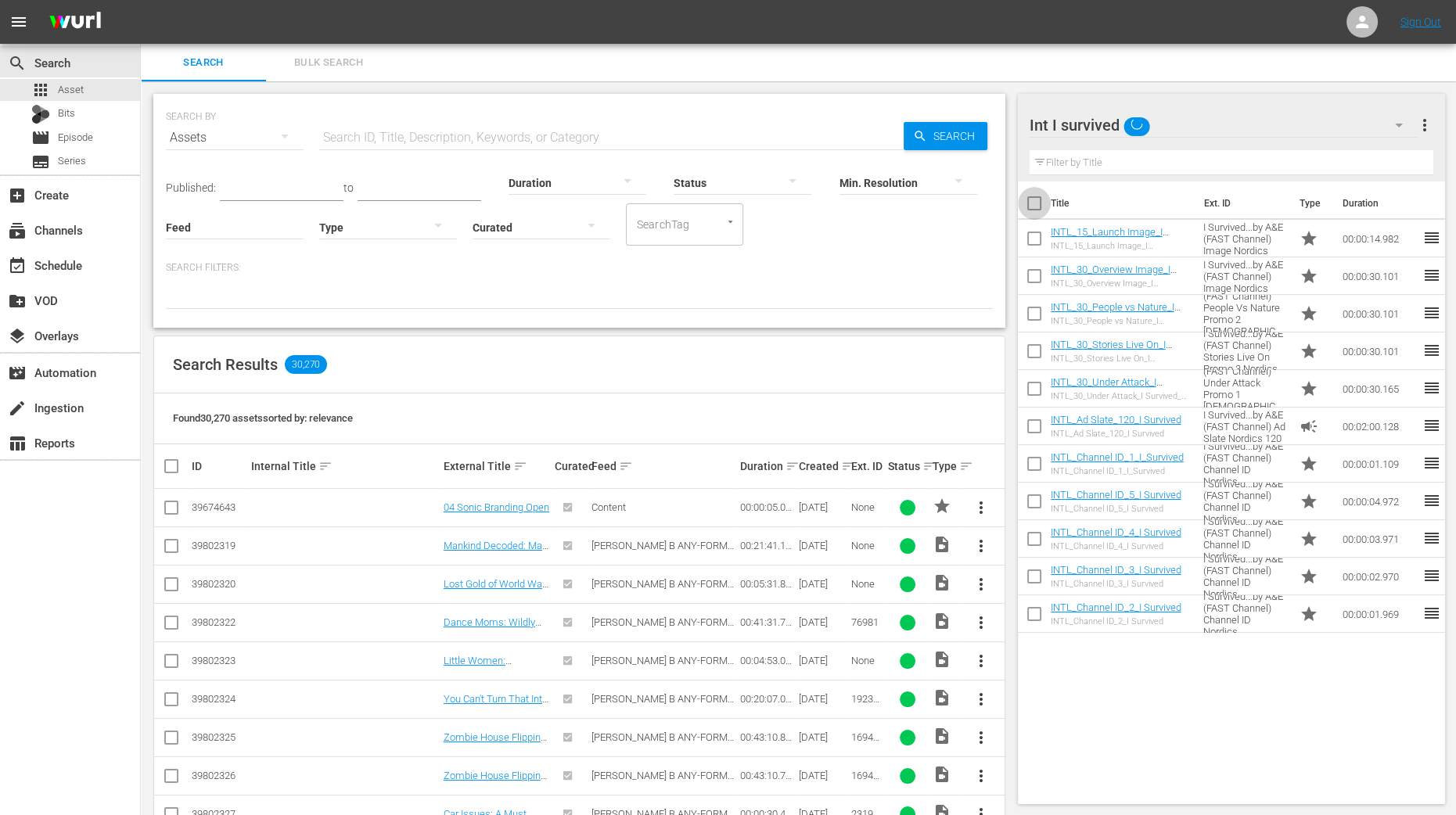
checkbox input "true"
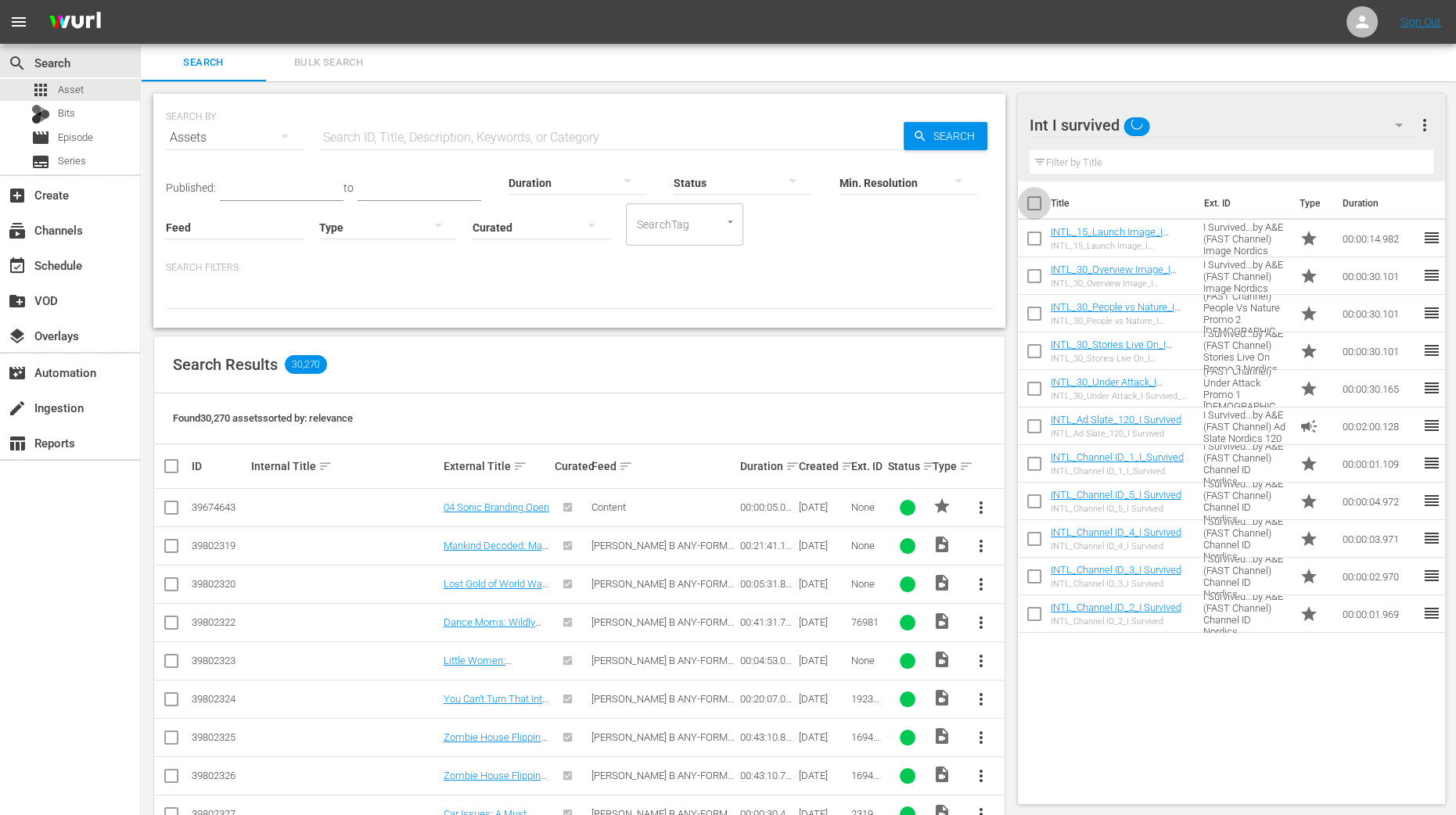
checkbox input "true"
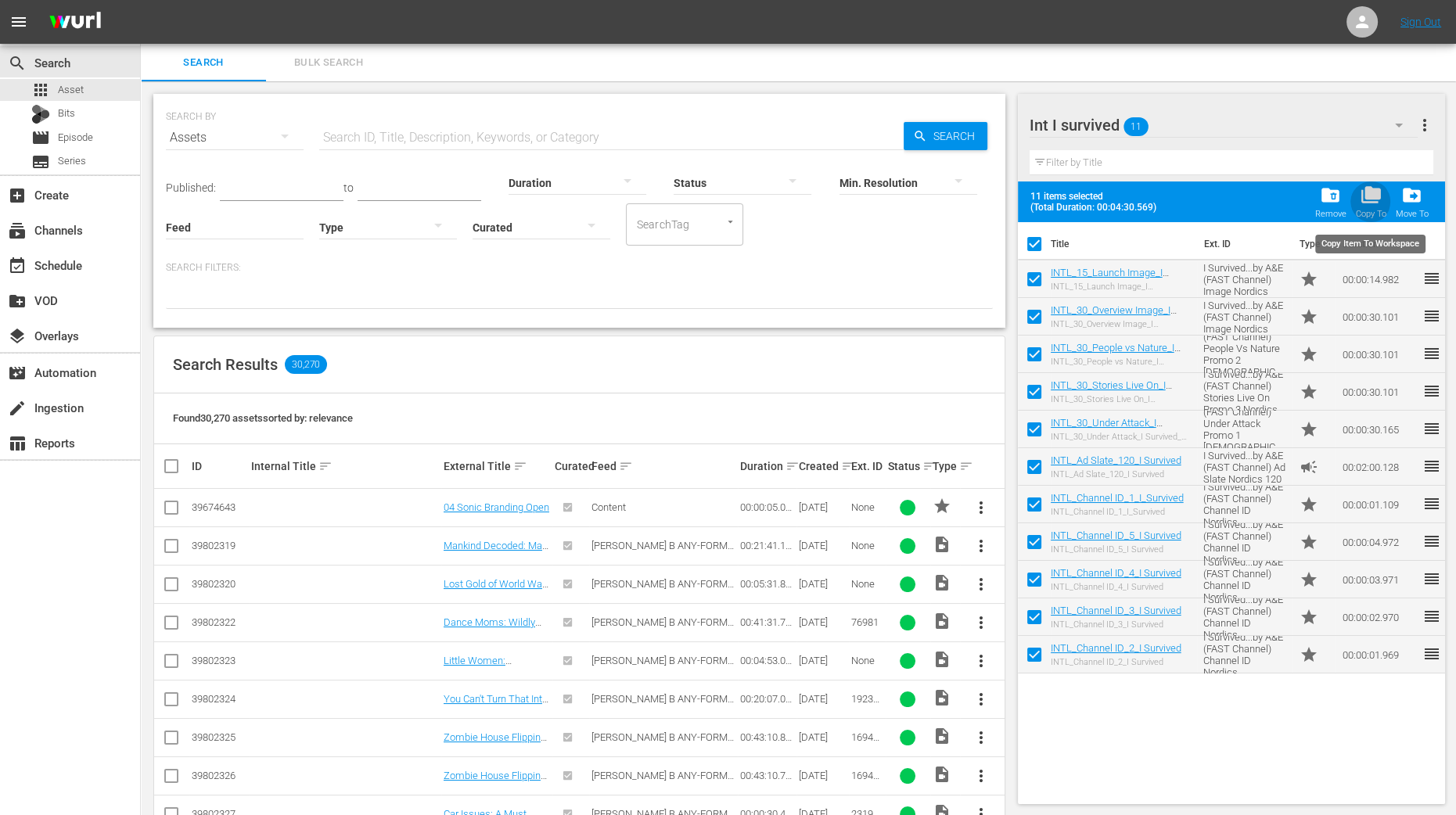
click at [1378, 200] on span "folder_copy" at bounding box center [1371, 195] width 21 height 21
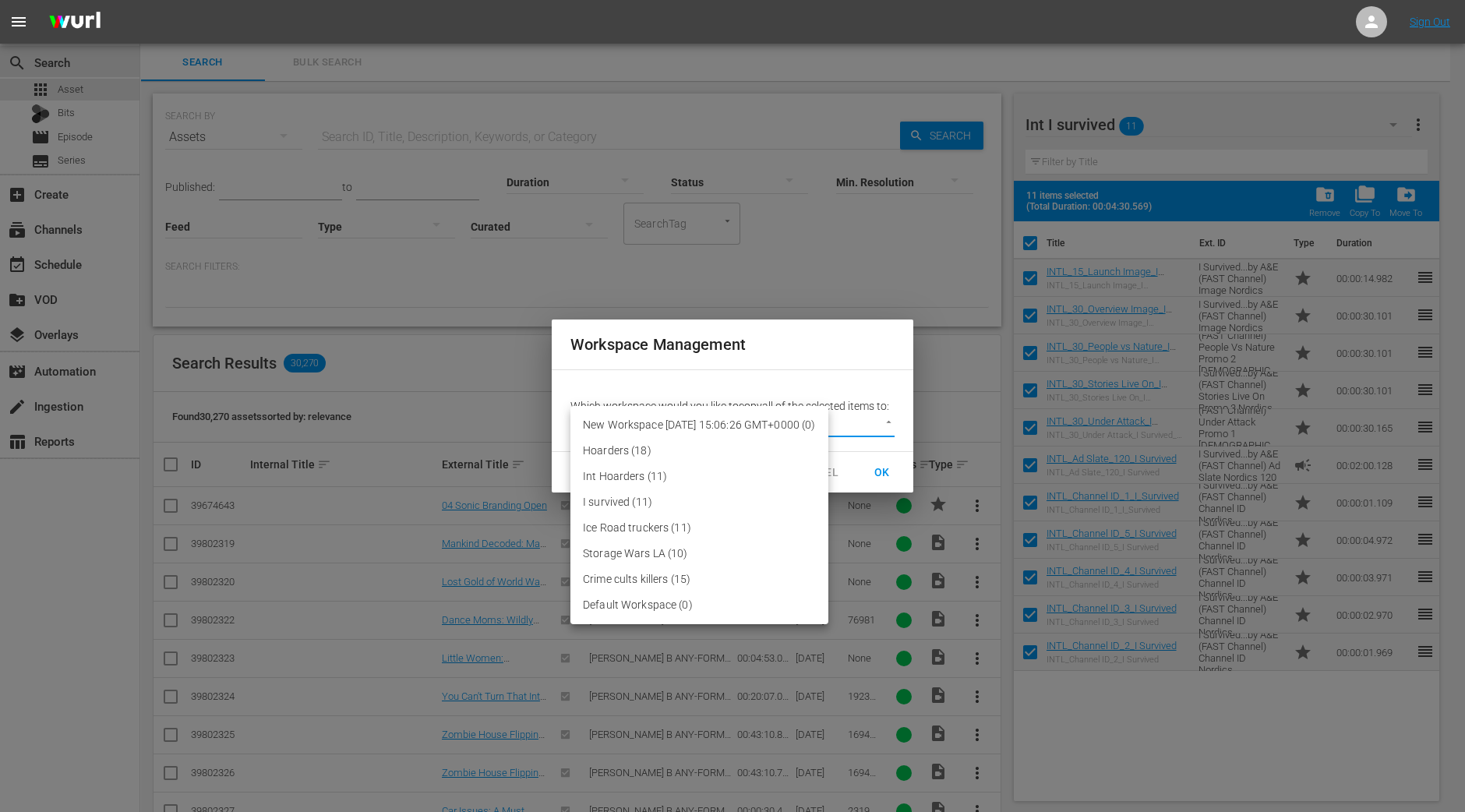
click at [861, 426] on body "menu Sign Out search Search apps Asset Bits movie Episode subtitles Series add_…" at bounding box center [732, 406] width 1465 height 812
click at [682, 605] on li "Default Workspace (0)" at bounding box center [699, 605] width 258 height 25
type input "2095"
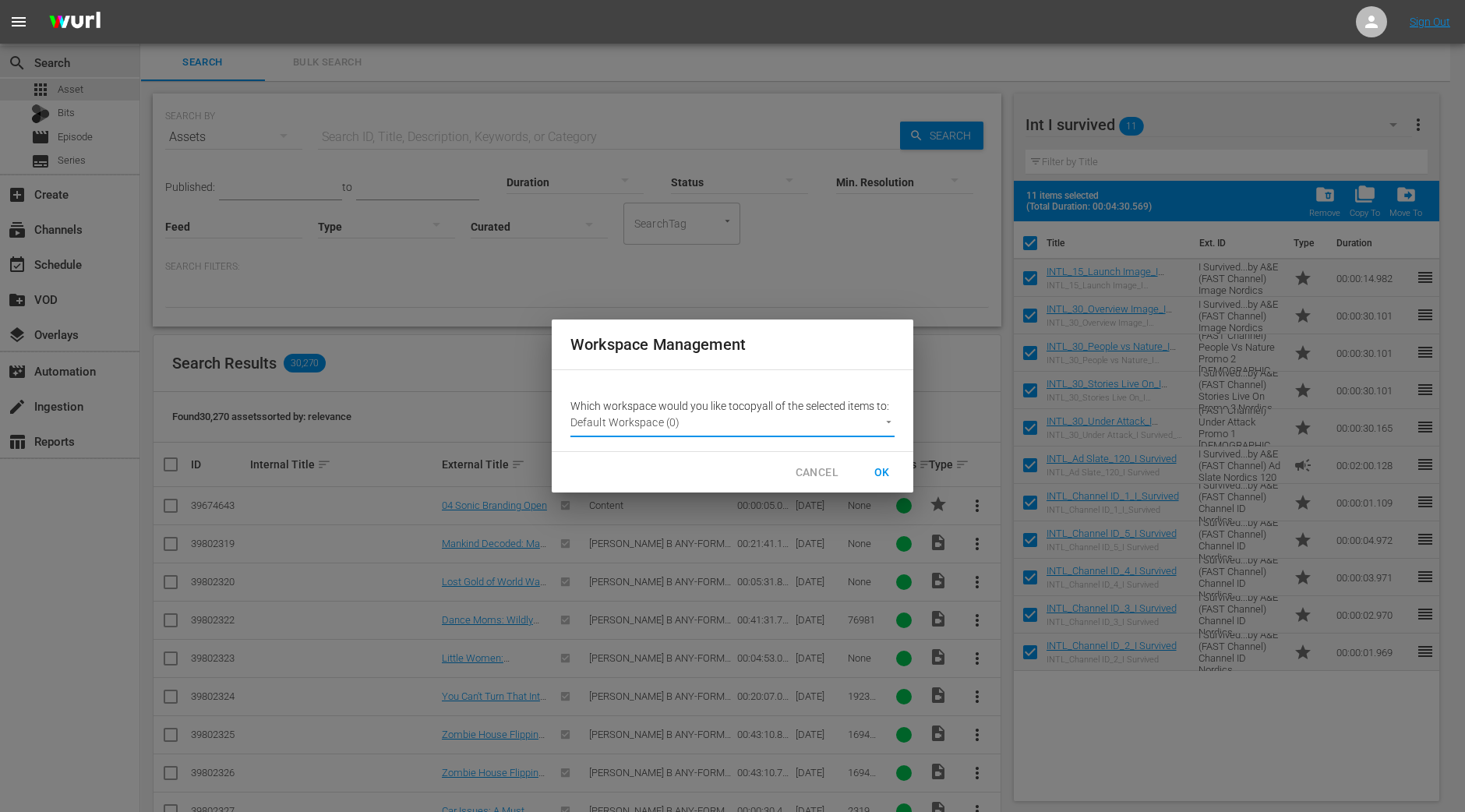
click at [884, 473] on span "OK" at bounding box center [882, 473] width 25 height 19
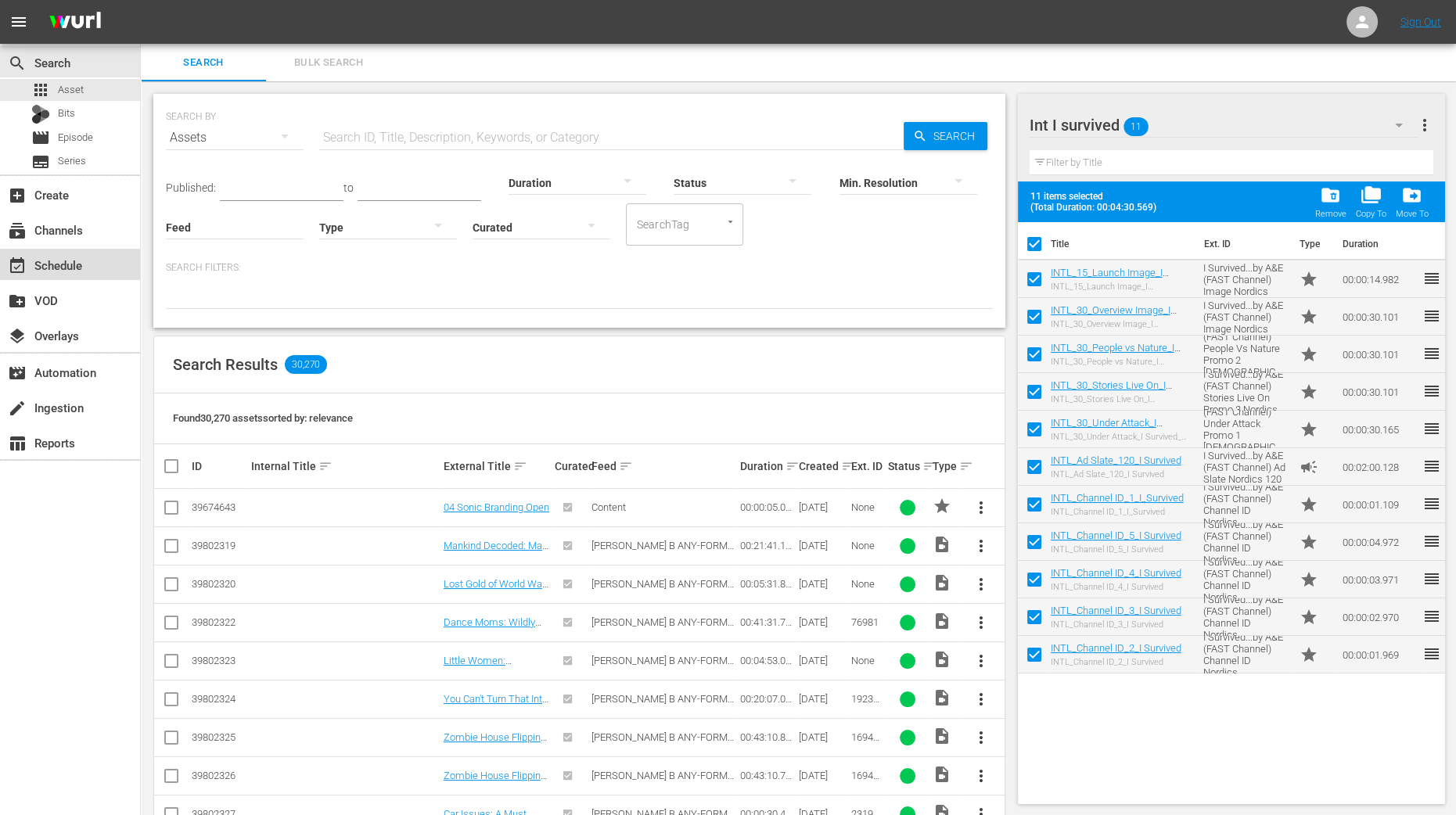
click at [58, 258] on div "event_available Schedule" at bounding box center [44, 263] width 88 height 14
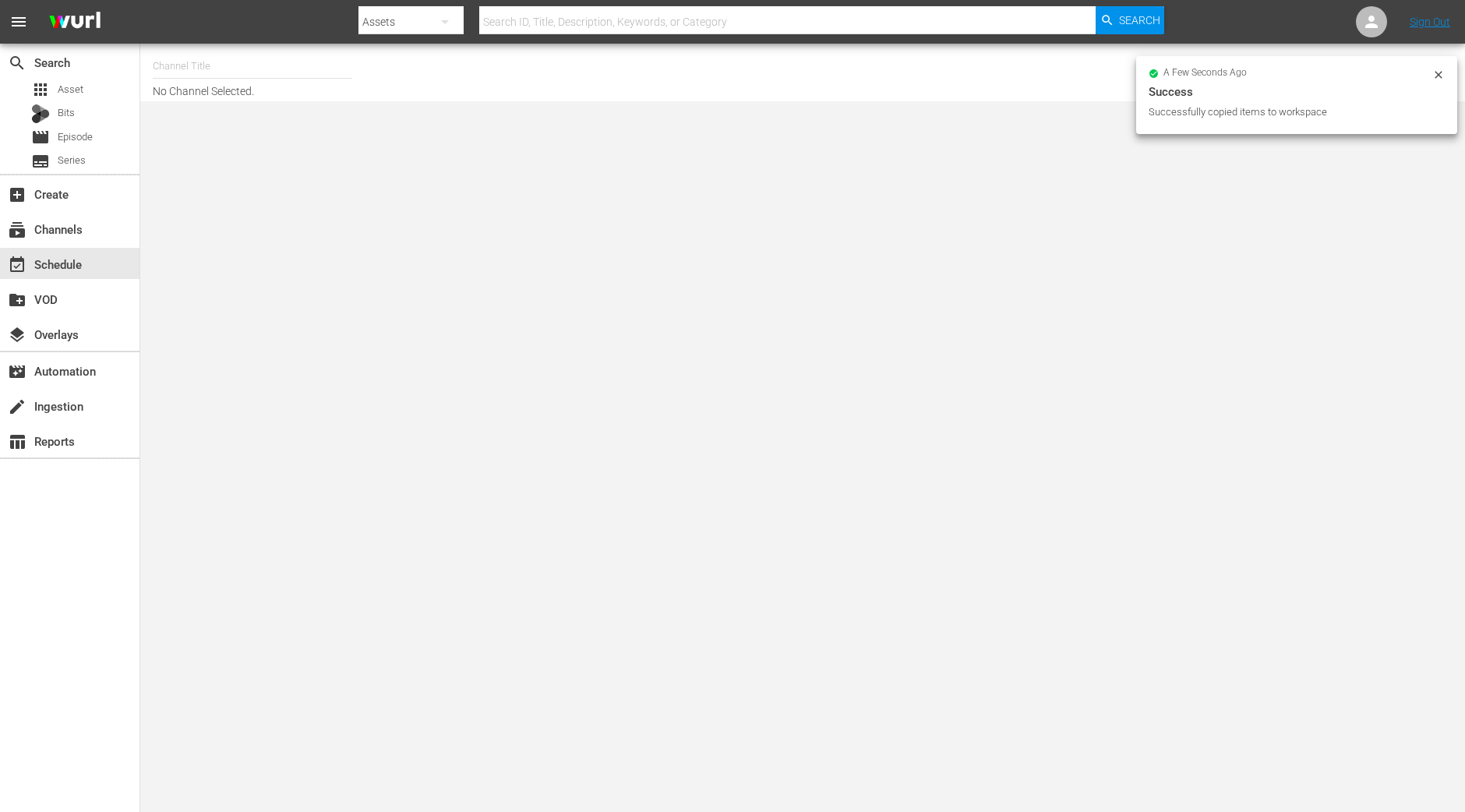
click at [280, 60] on input "text" at bounding box center [252, 66] width 199 height 37
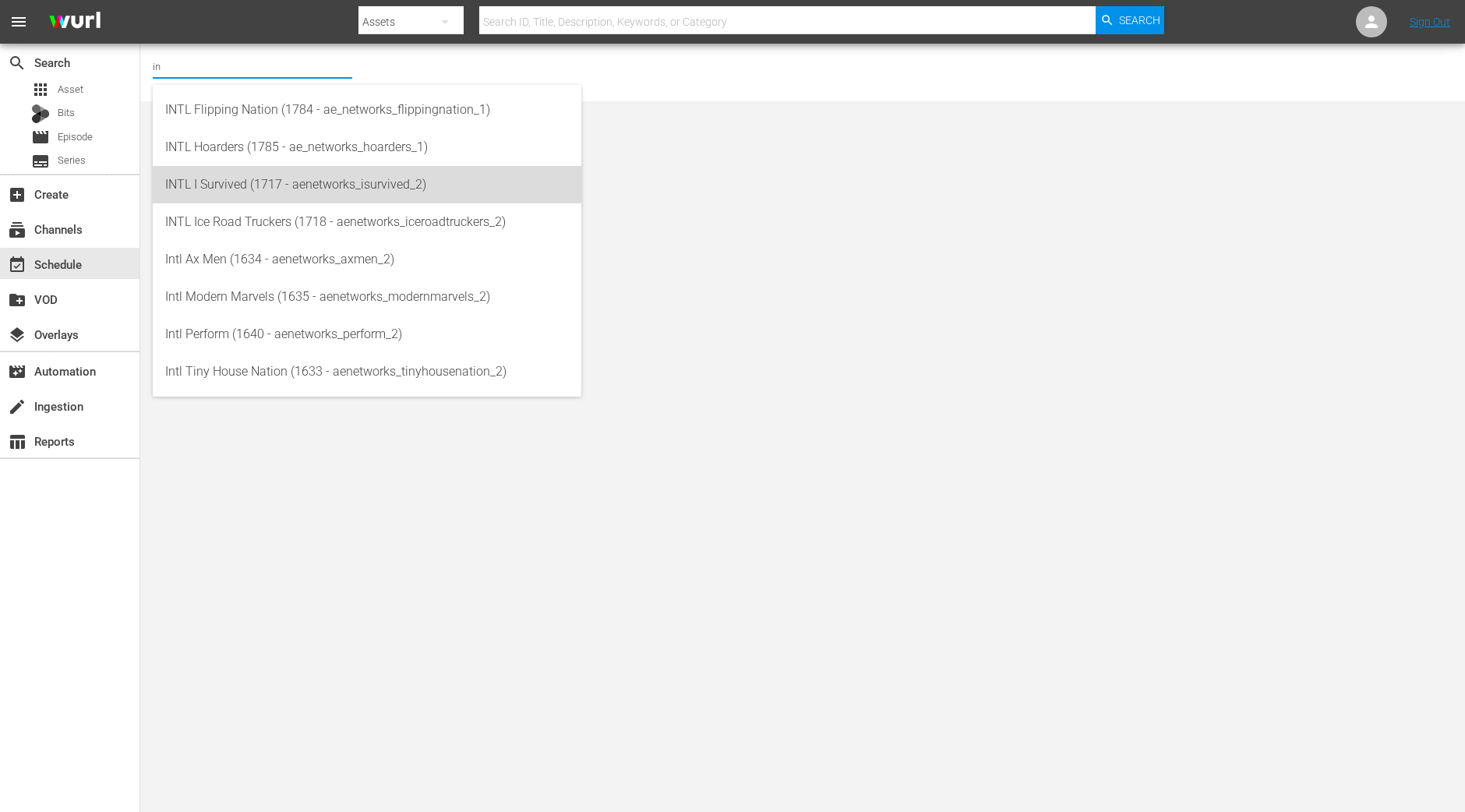
click at [222, 190] on div "INTL I Survived (1717 - aenetworks_isurvived_2)" at bounding box center [367, 185] width 404 height 37
type input "INTL I Survived (1717 - aenetworks_isurvived_2)"
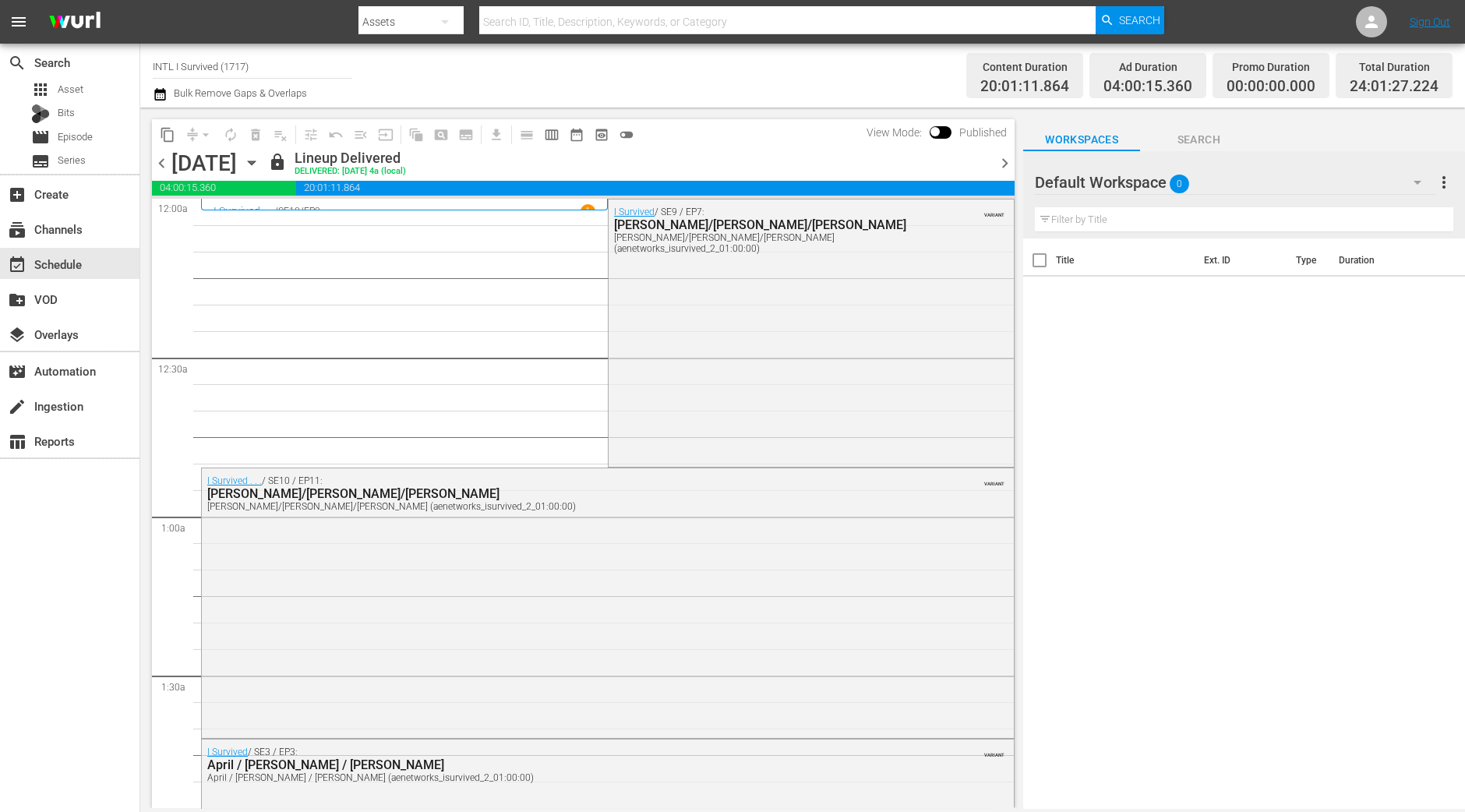
click at [261, 158] on icon "button" at bounding box center [252, 163] width 18 height 18
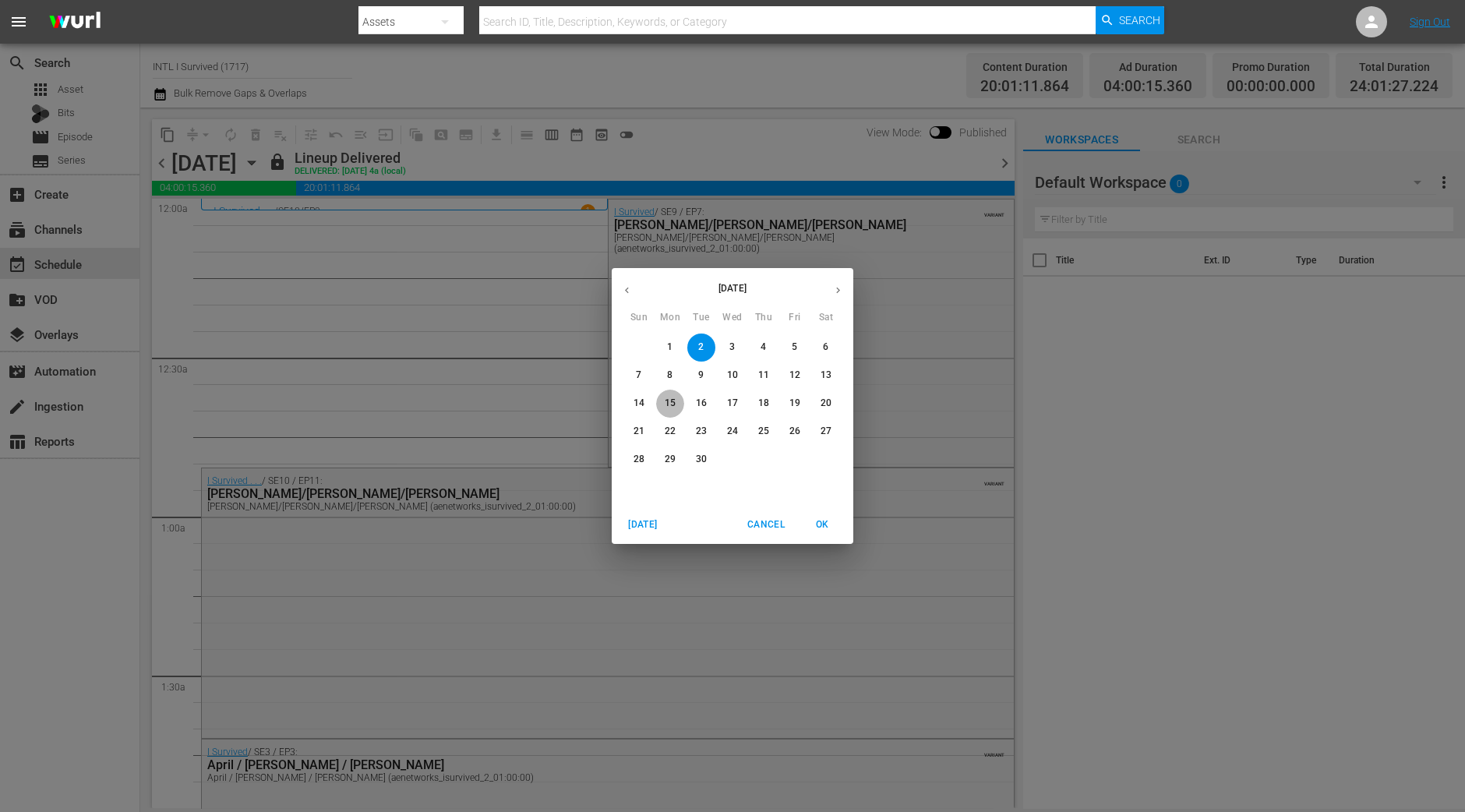
click at [667, 403] on p "15" at bounding box center [670, 404] width 11 height 14
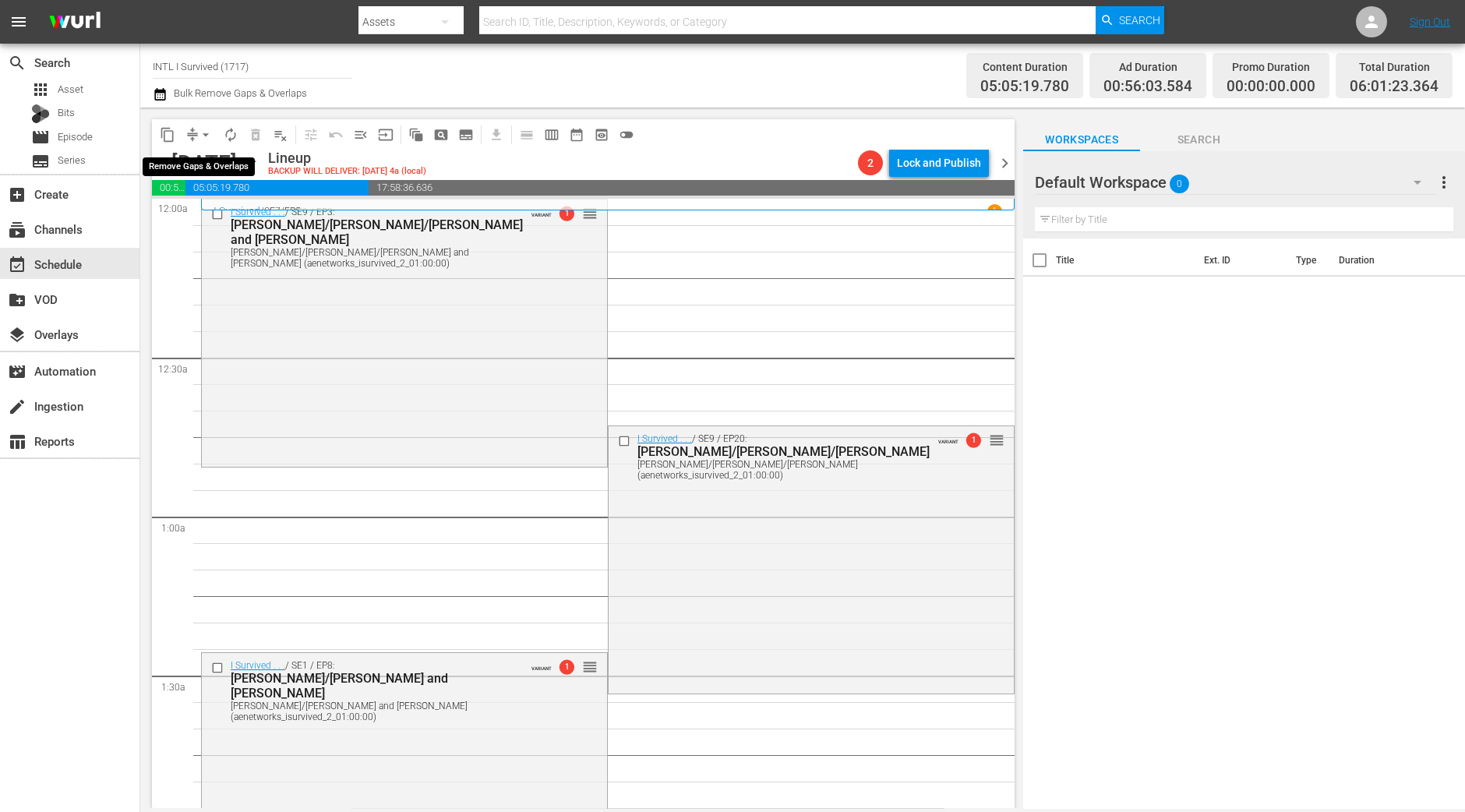
click at [206, 132] on span "arrow_drop_down" at bounding box center [206, 135] width 16 height 16
click at [191, 159] on li "Align to Midnight" at bounding box center [206, 165] width 163 height 25
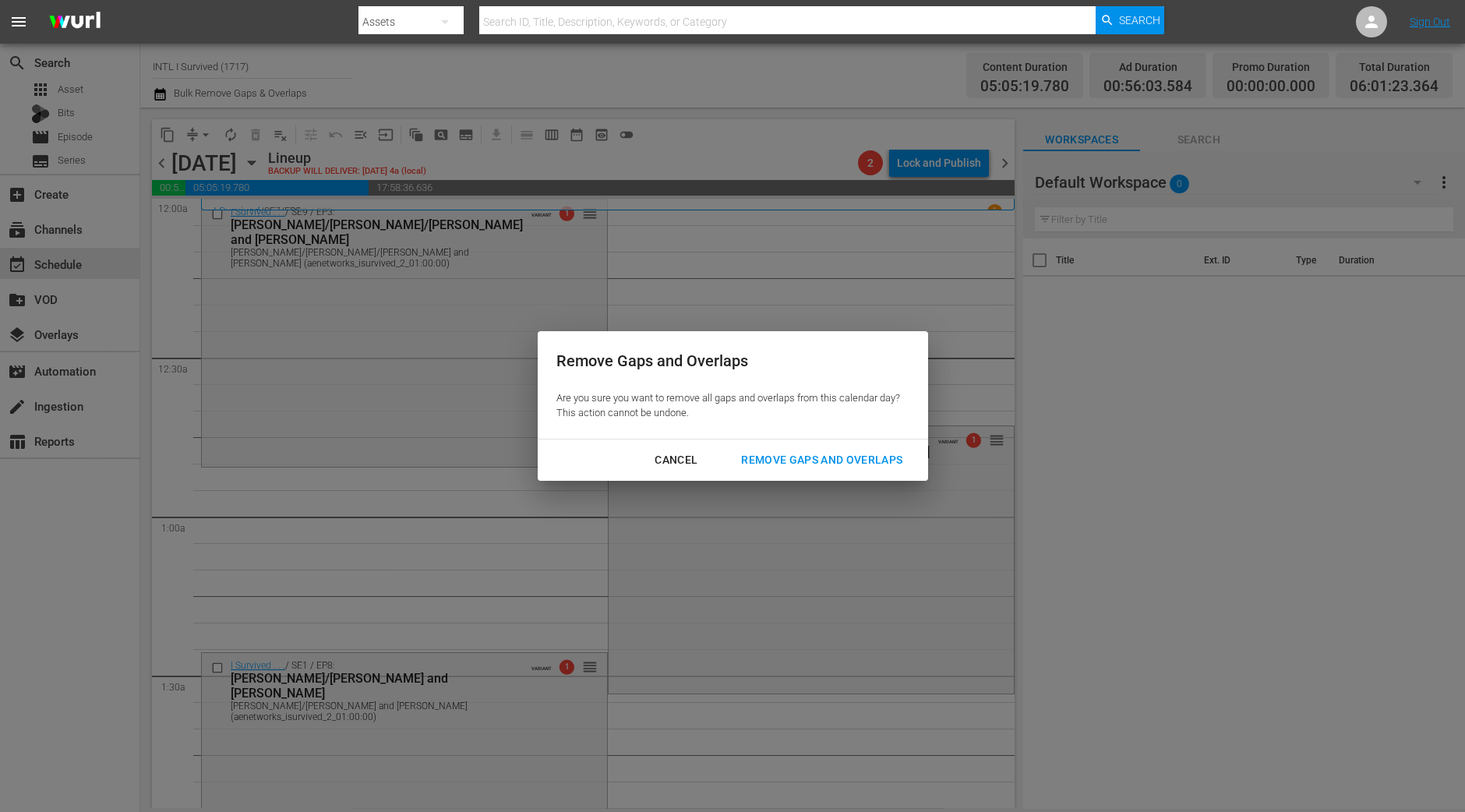
click at [853, 459] on div "Remove Gaps and Overlaps" at bounding box center [822, 460] width 187 height 19
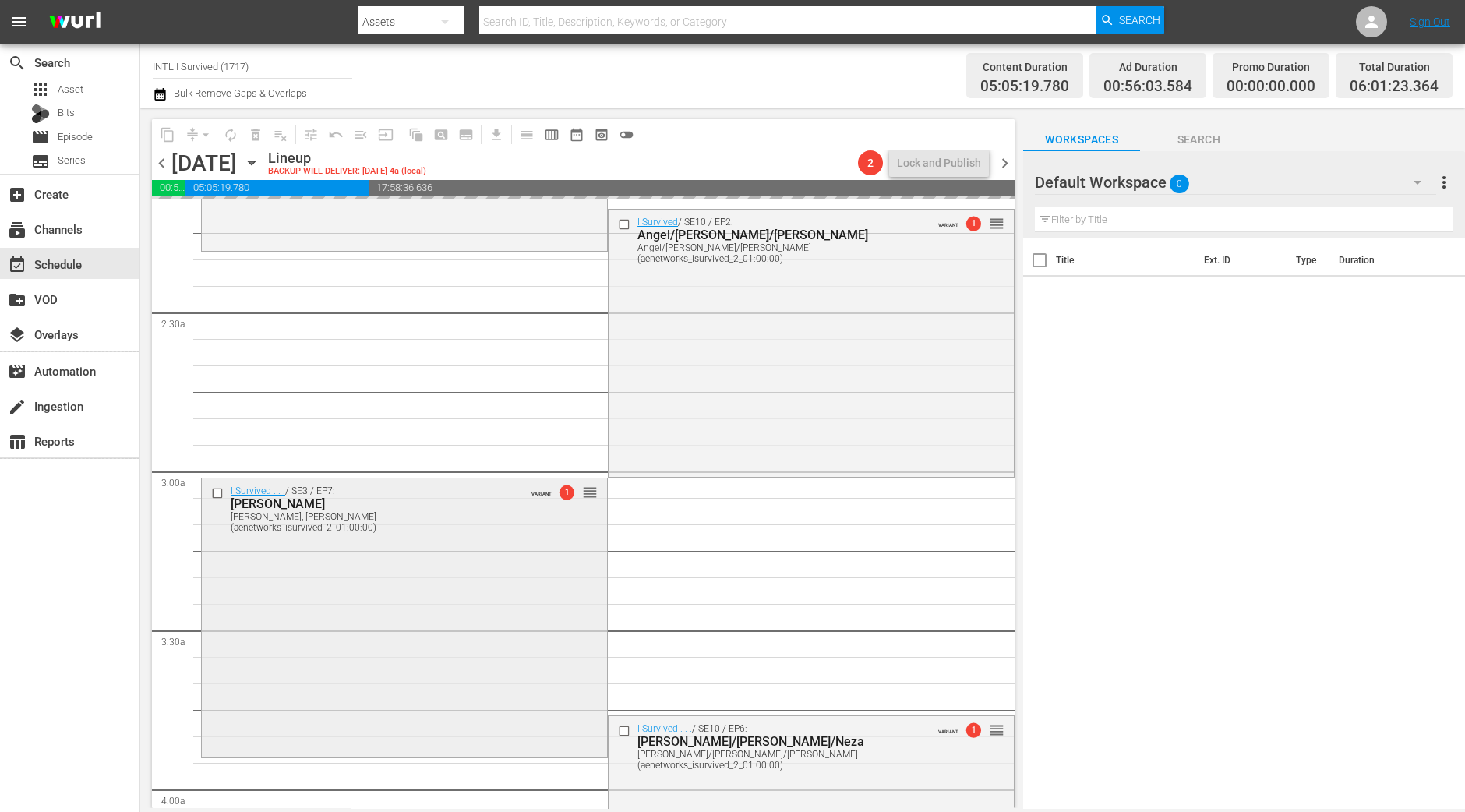
scroll to position [1265, 0]
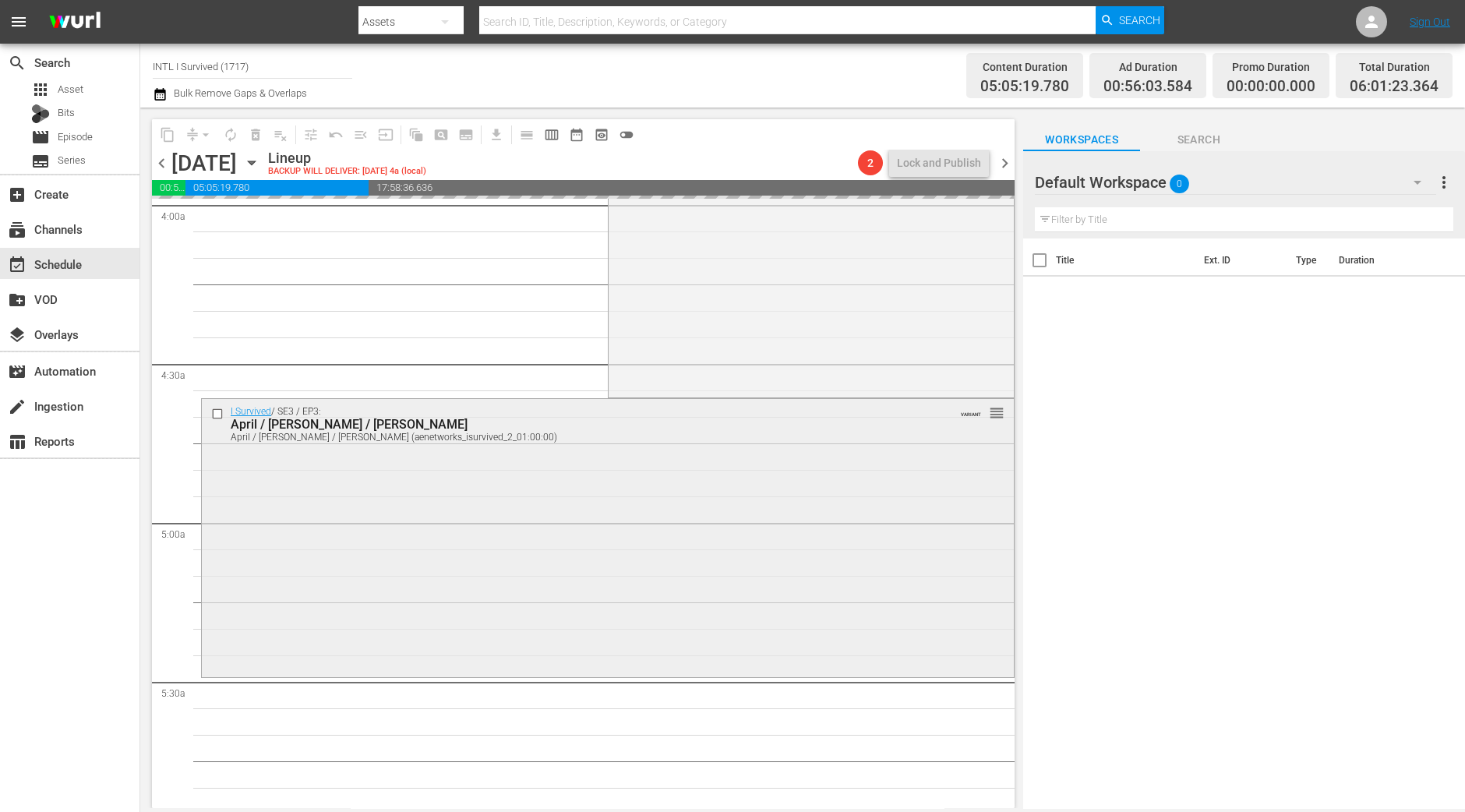
click at [554, 582] on div "I Survived / SE3 / EP3: April / Mark / Jesse April / Mark / Jesse (aenetworks_i…" at bounding box center [608, 536] width 812 height 275
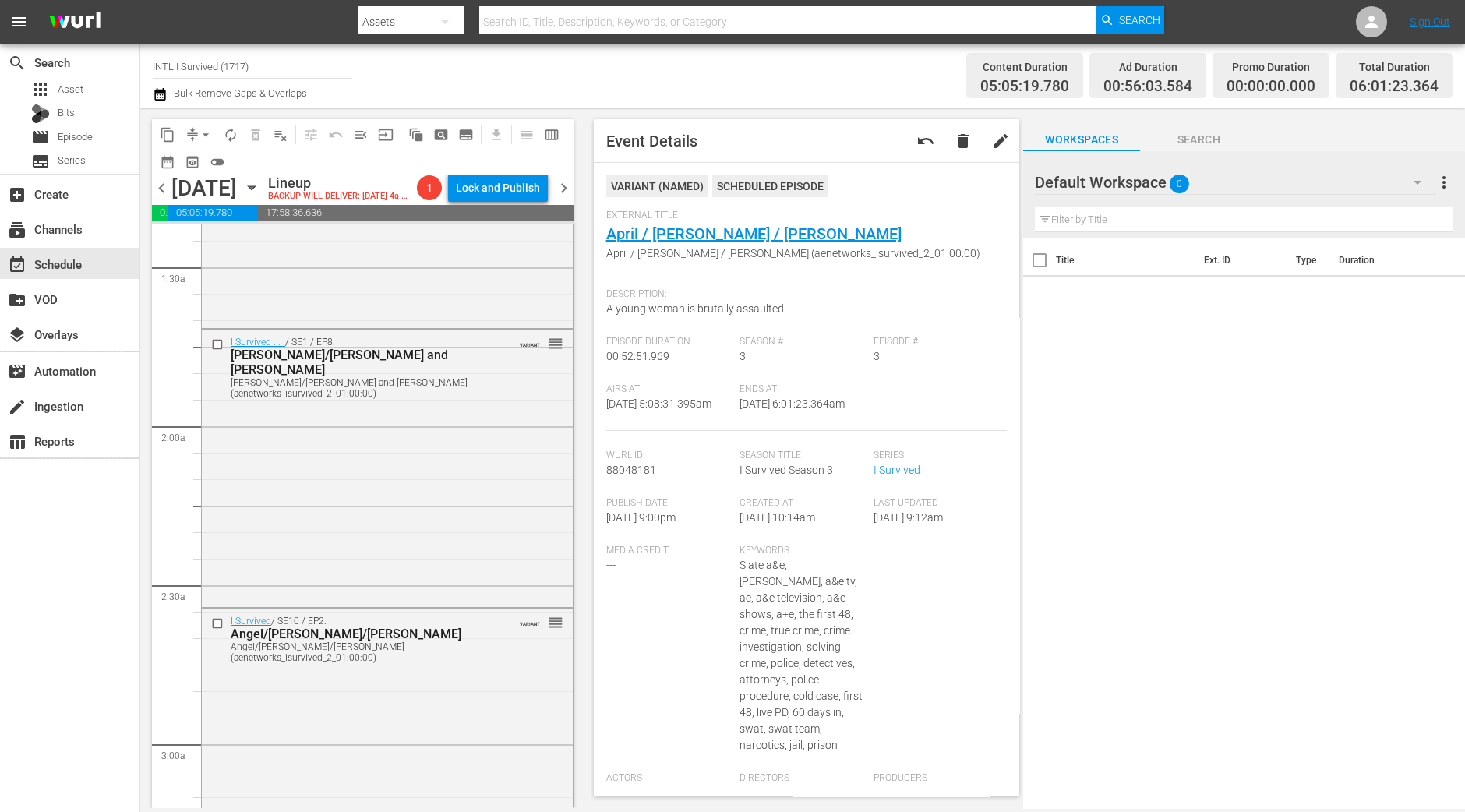
scroll to position [0, 0]
